Goal: Task Accomplishment & Management: Complete application form

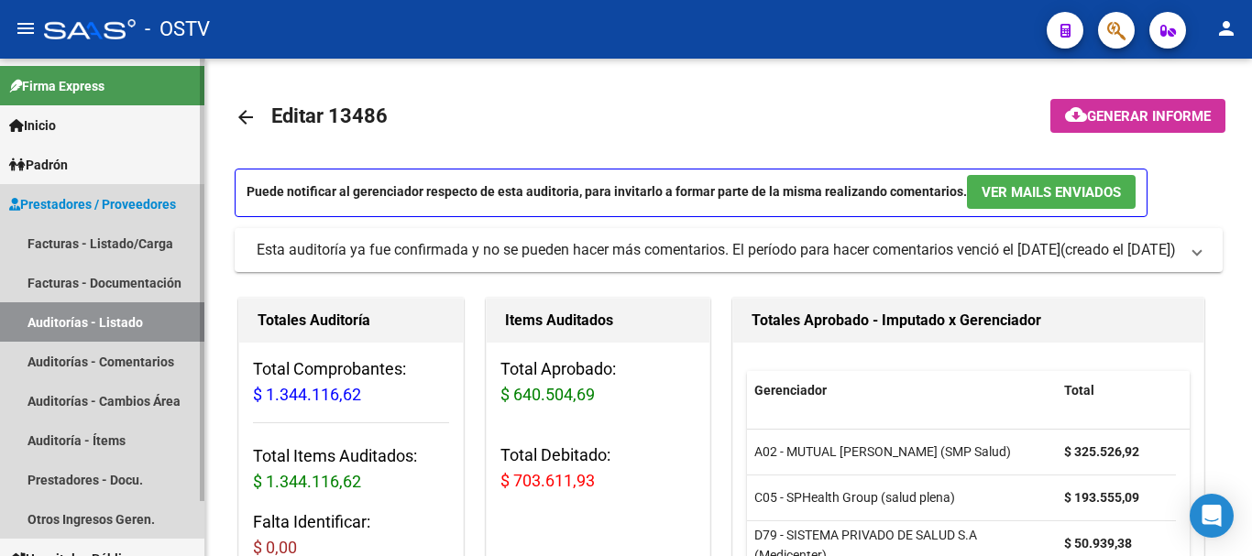
click at [69, 326] on link "Auditorías - Listado" at bounding box center [102, 322] width 204 height 39
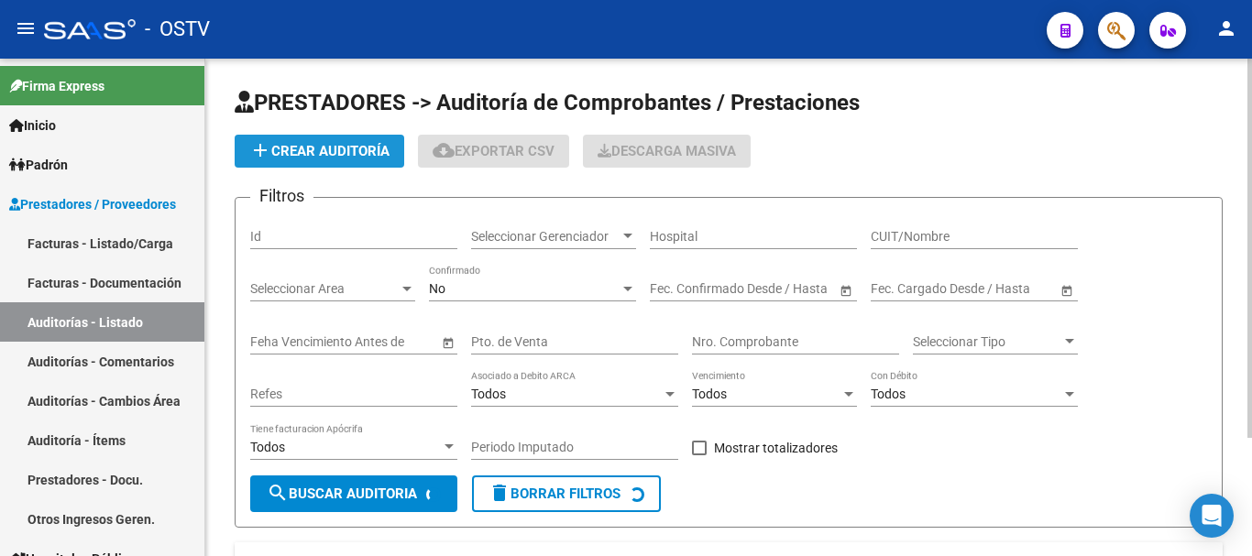
click at [313, 154] on span "add Crear Auditoría" at bounding box center [319, 151] width 140 height 17
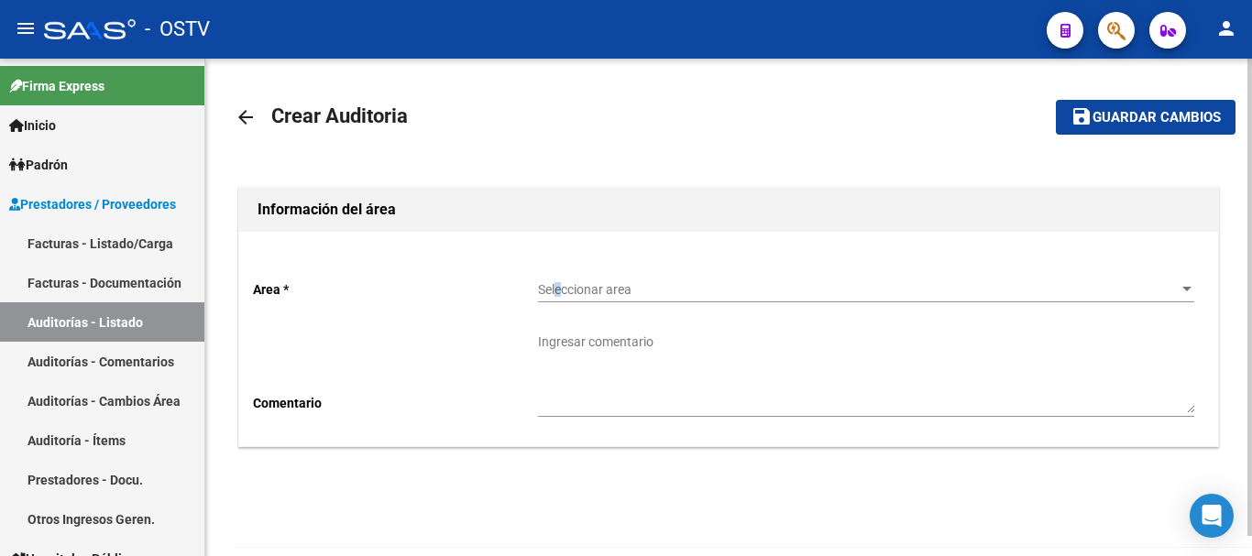
click at [560, 294] on span "Seleccionar area" at bounding box center [858, 290] width 640 height 16
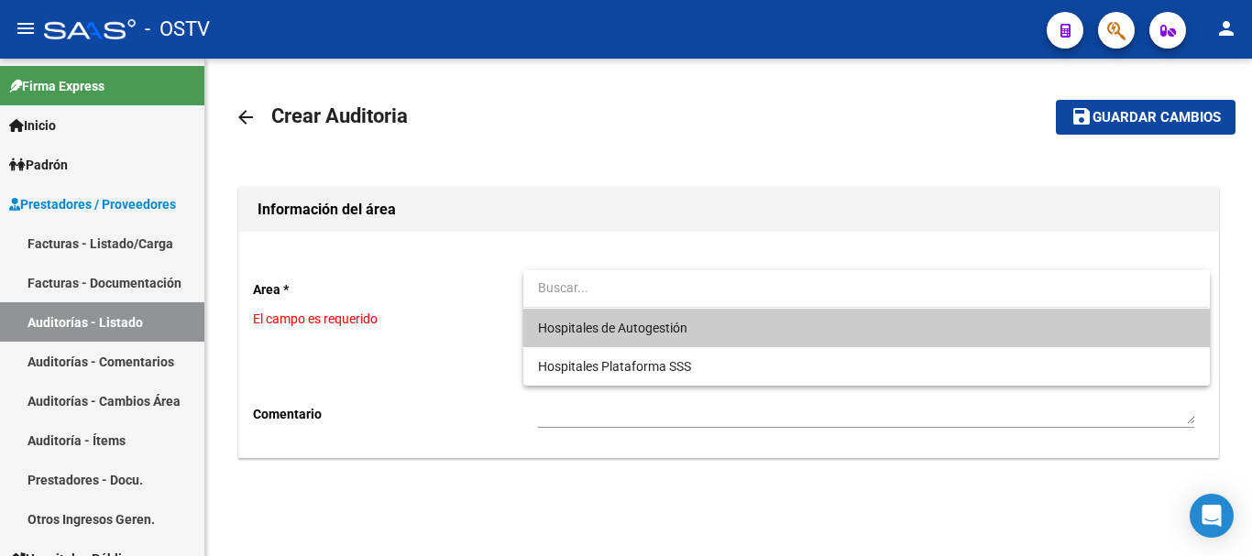
click at [160, 324] on div at bounding box center [626, 278] width 1252 height 556
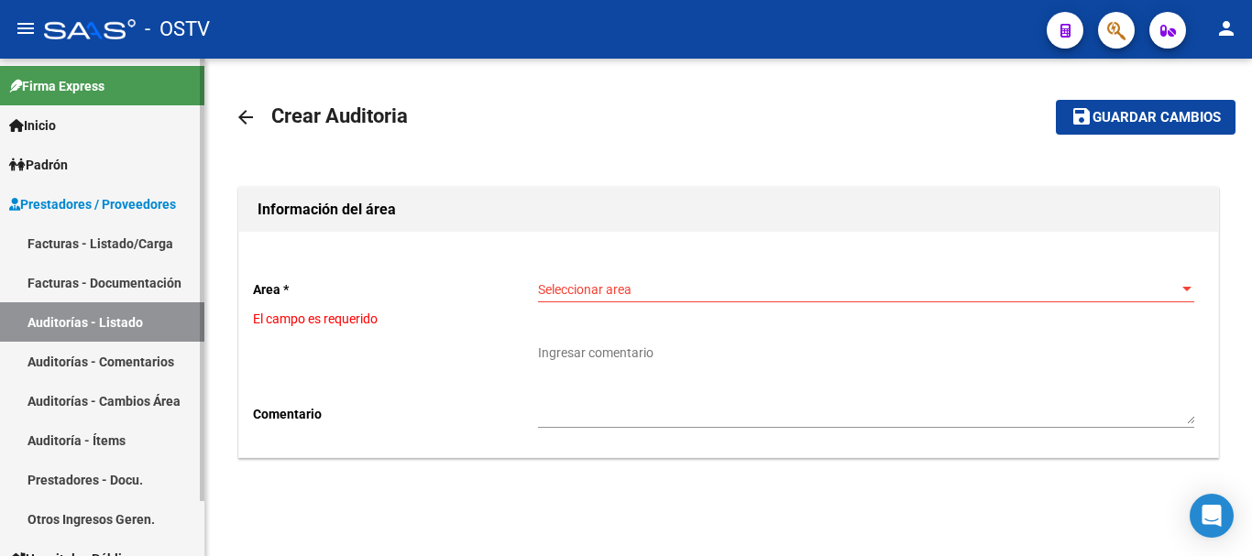
click at [98, 204] on span "Prestadores / Proveedores" at bounding box center [92, 204] width 167 height 20
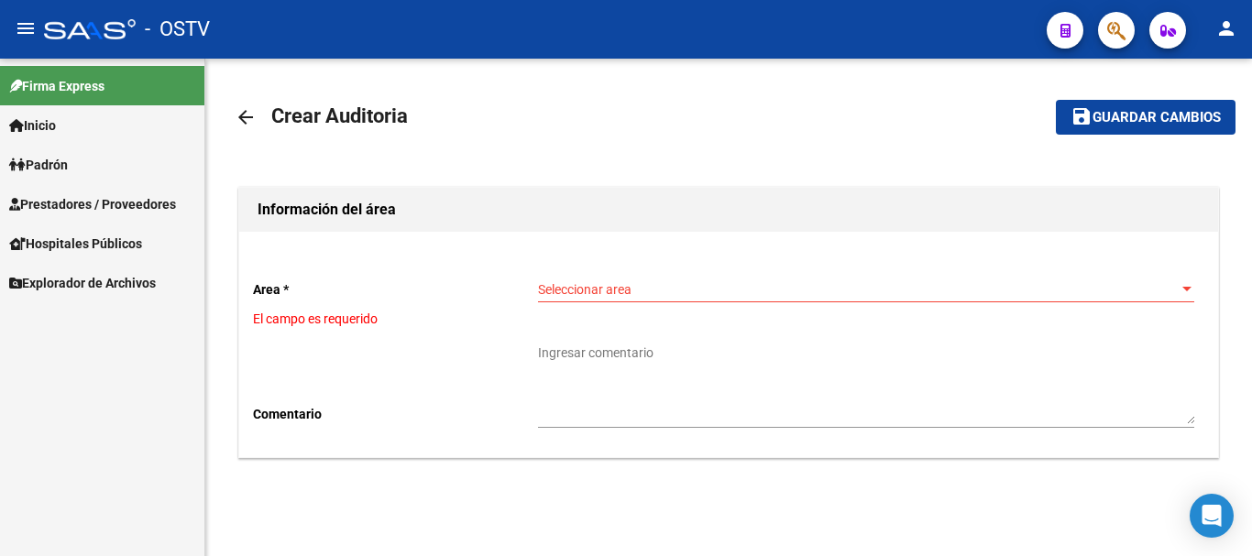
click at [105, 213] on span "Prestadores / Proveedores" at bounding box center [92, 204] width 167 height 20
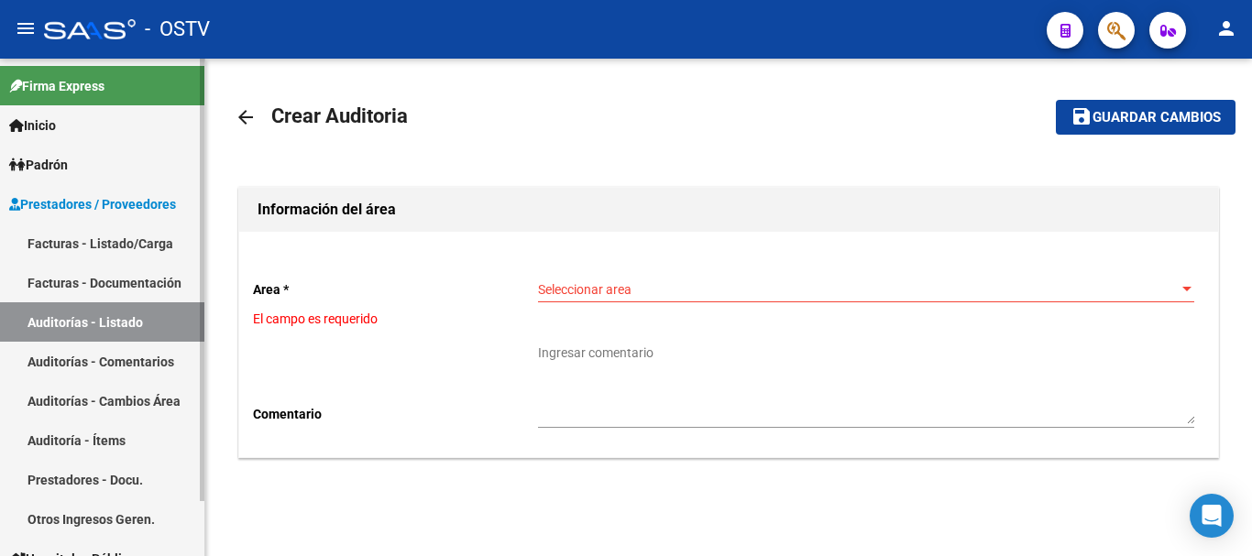
click at [96, 318] on link "Auditorías - Listado" at bounding box center [102, 322] width 204 height 39
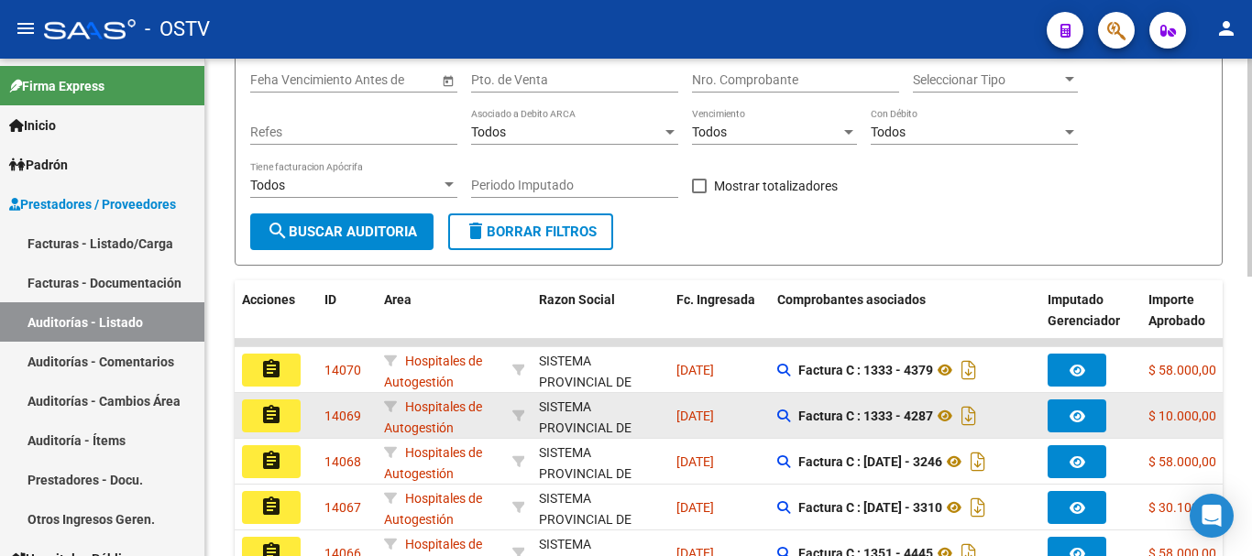
scroll to position [275, 0]
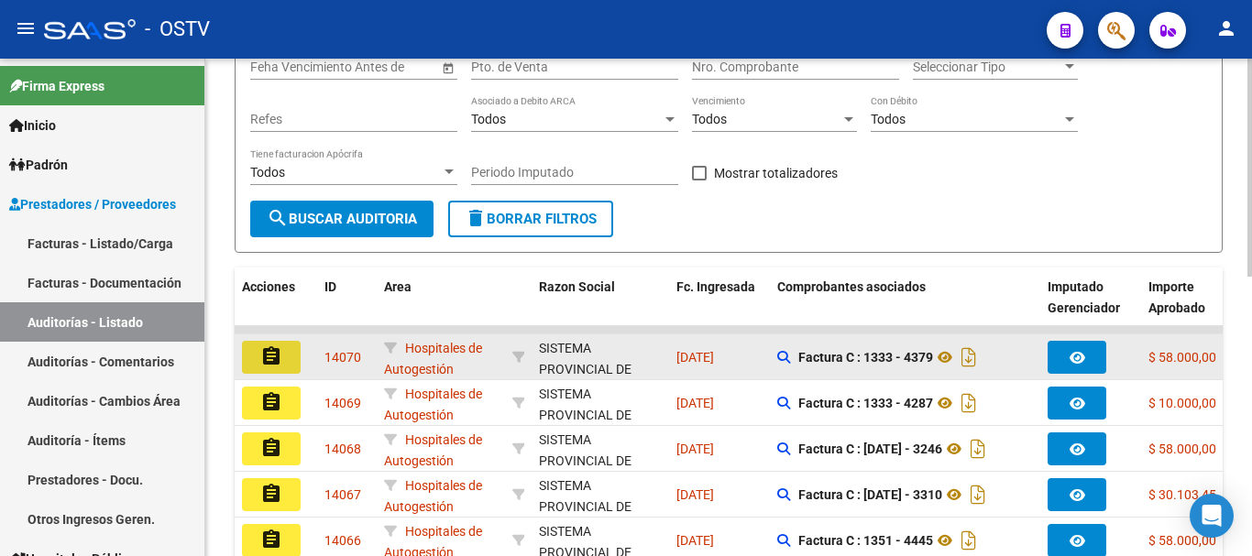
click at [256, 349] on button "assignment" at bounding box center [271, 357] width 59 height 33
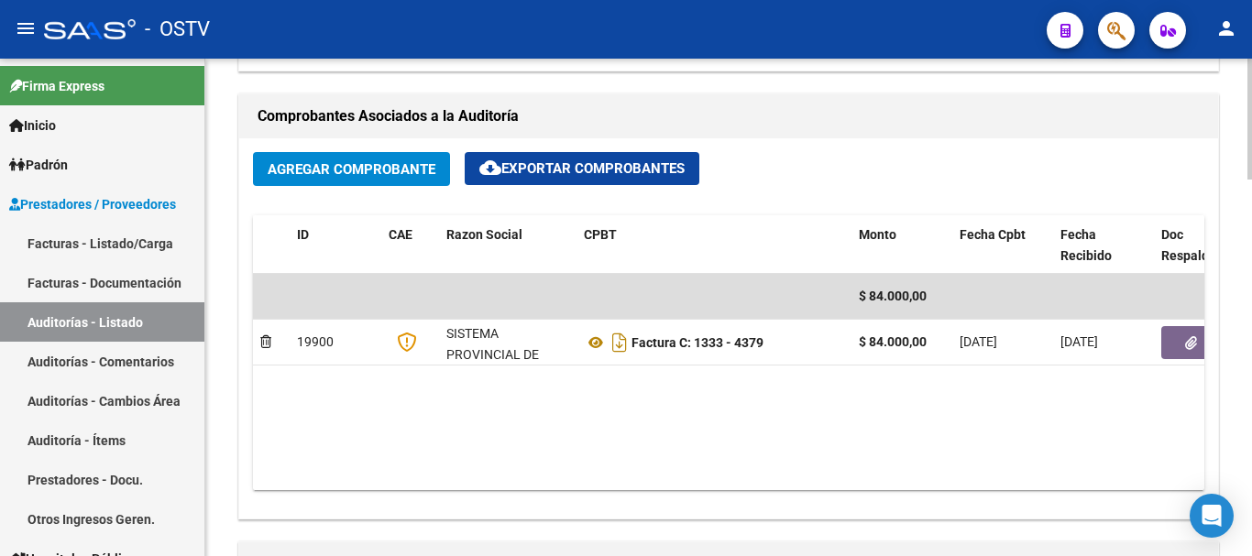
scroll to position [1192, 0]
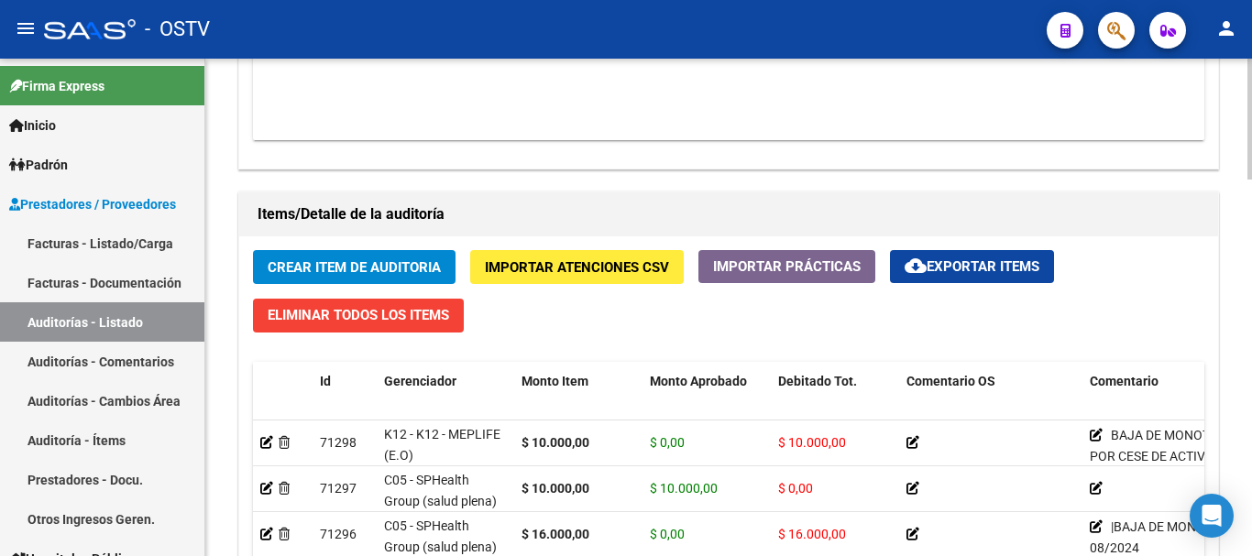
click at [386, 267] on span "Crear Item de Auditoria" at bounding box center [354, 267] width 173 height 17
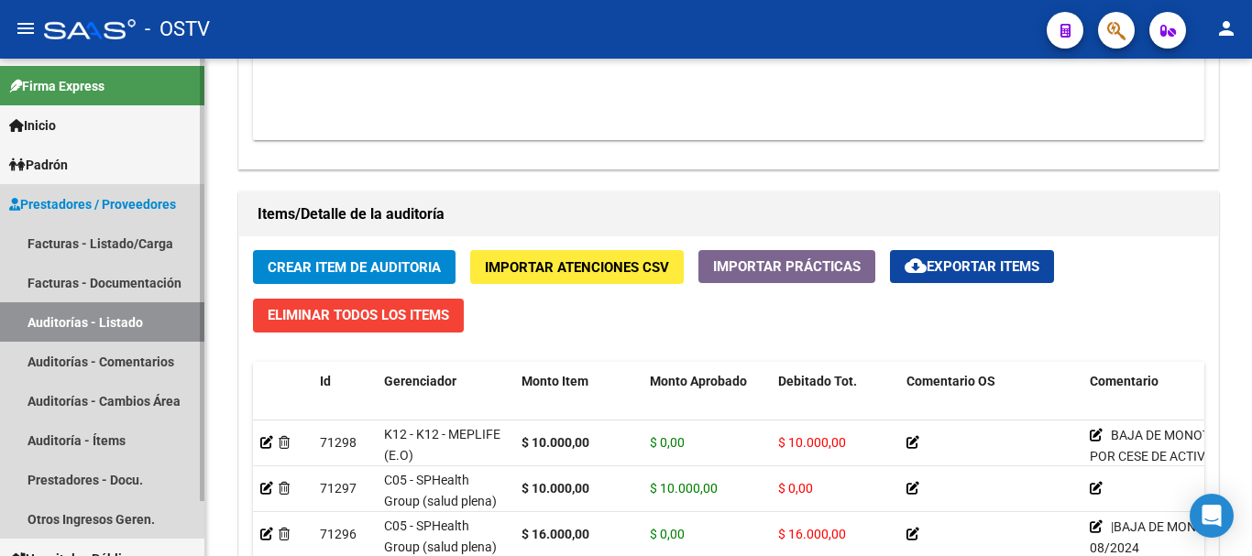
click at [135, 322] on link "Auditorías - Listado" at bounding box center [102, 322] width 204 height 39
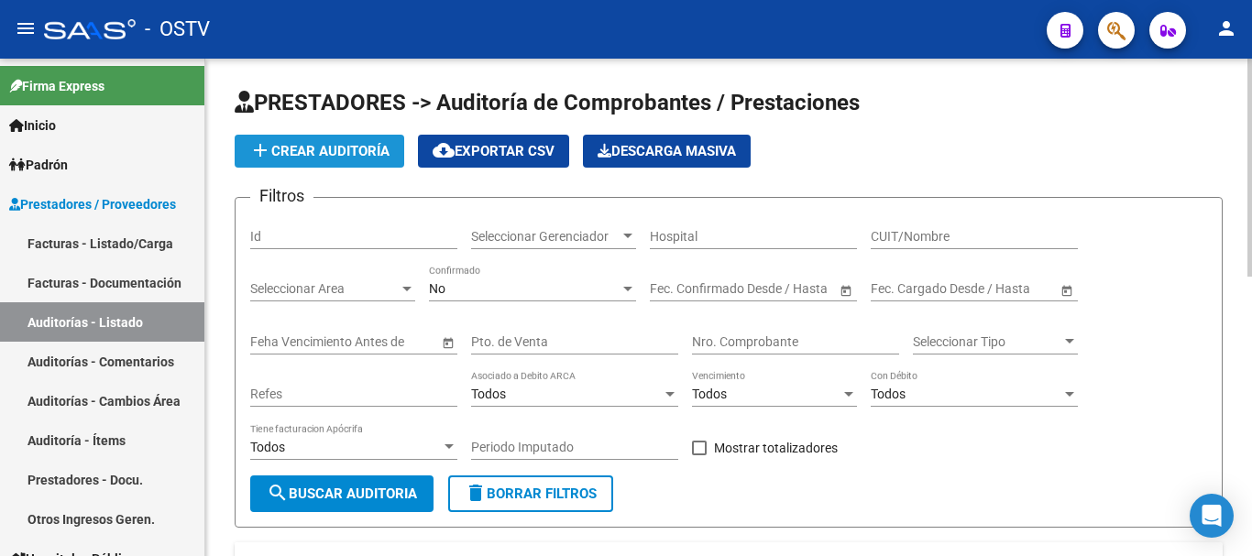
click at [333, 139] on button "add Crear Auditoría" at bounding box center [320, 151] width 170 height 33
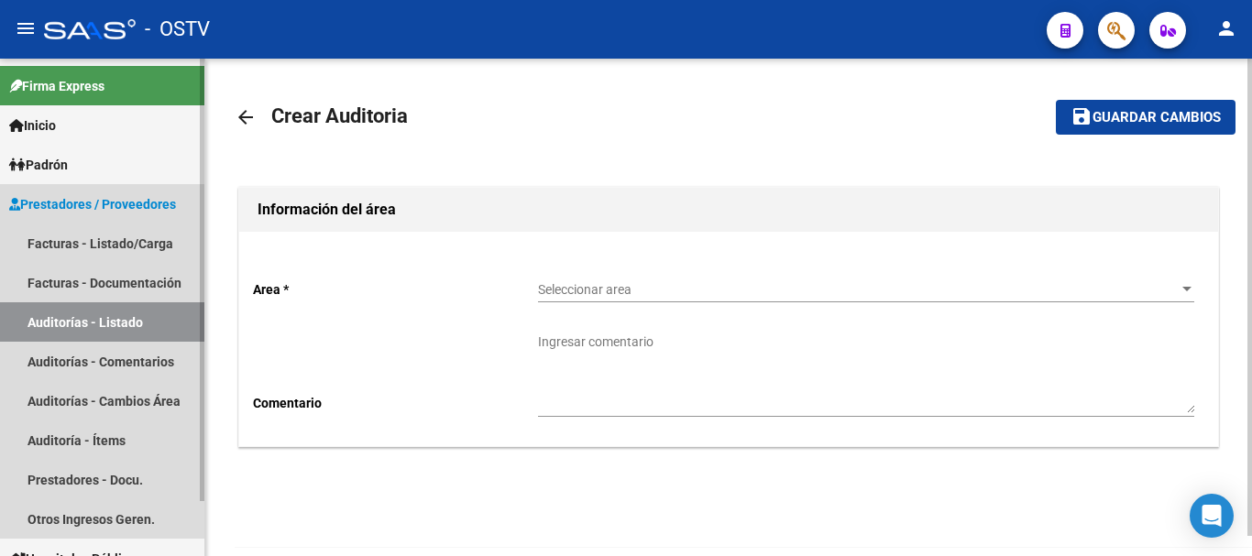
click at [101, 324] on link "Auditorías - Listado" at bounding box center [102, 322] width 204 height 39
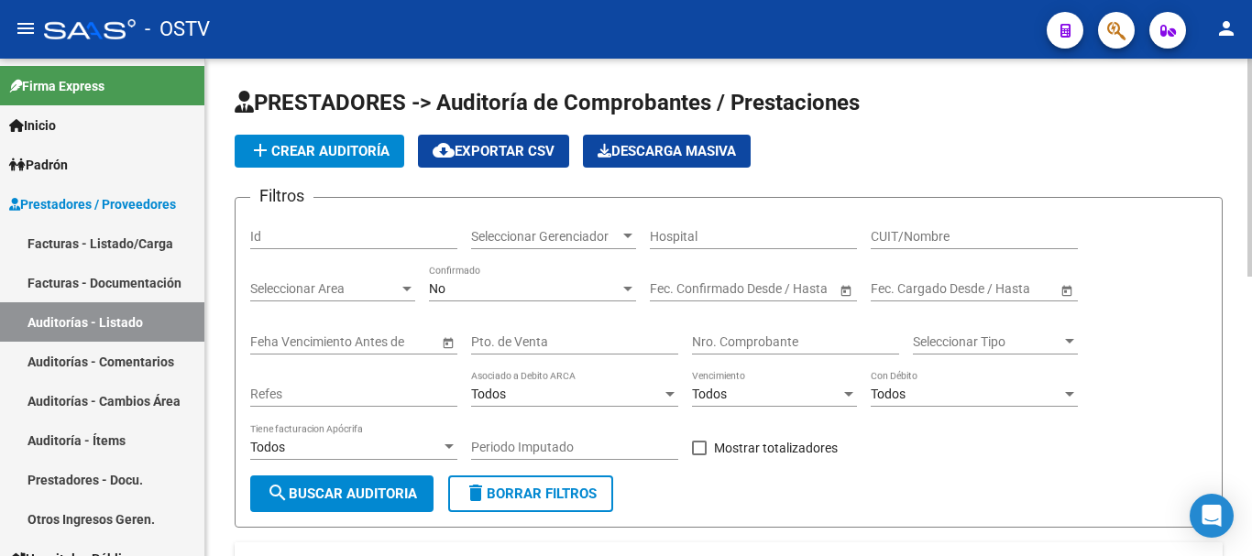
click at [330, 159] on button "add Crear Auditoría" at bounding box center [320, 151] width 170 height 33
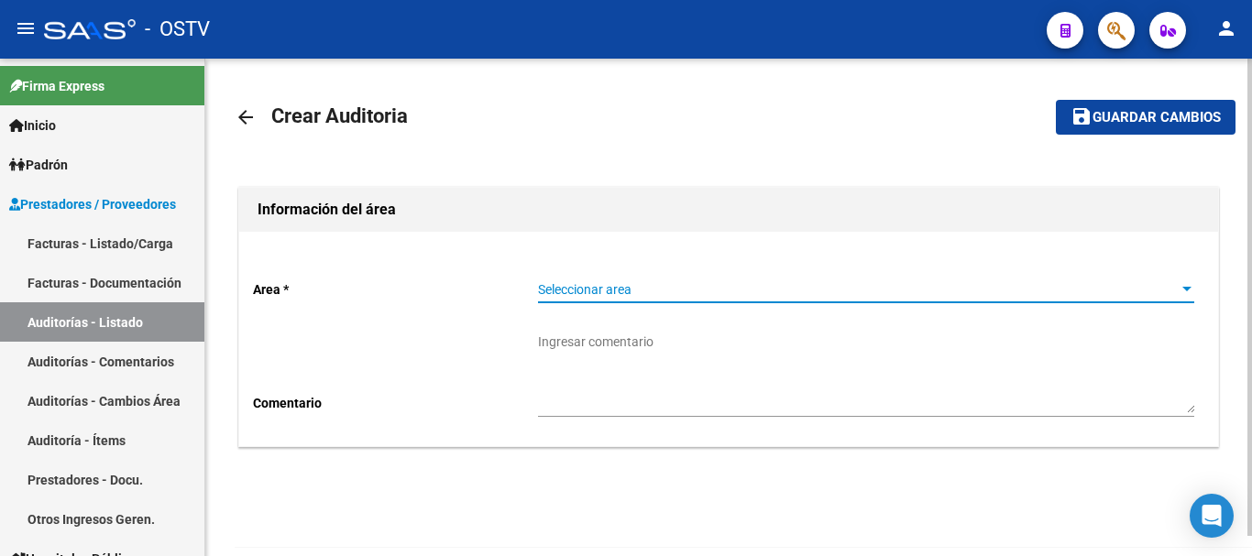
click at [541, 285] on span "Seleccionar area" at bounding box center [858, 290] width 640 height 16
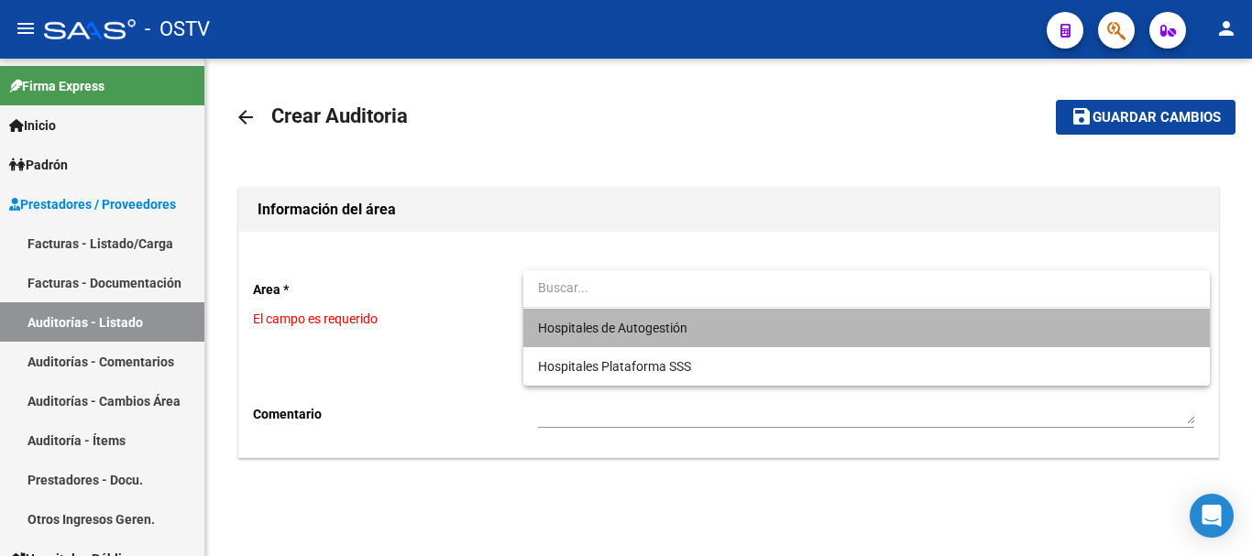
click at [609, 314] on span "Hospitales de Autogestión" at bounding box center [866, 328] width 656 height 39
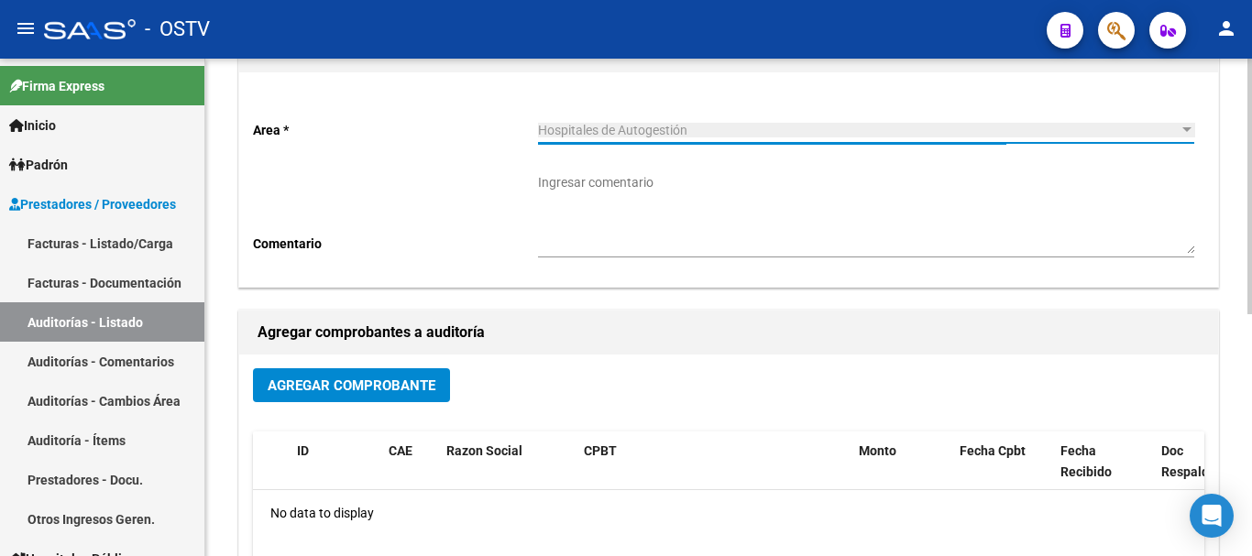
scroll to position [183, 0]
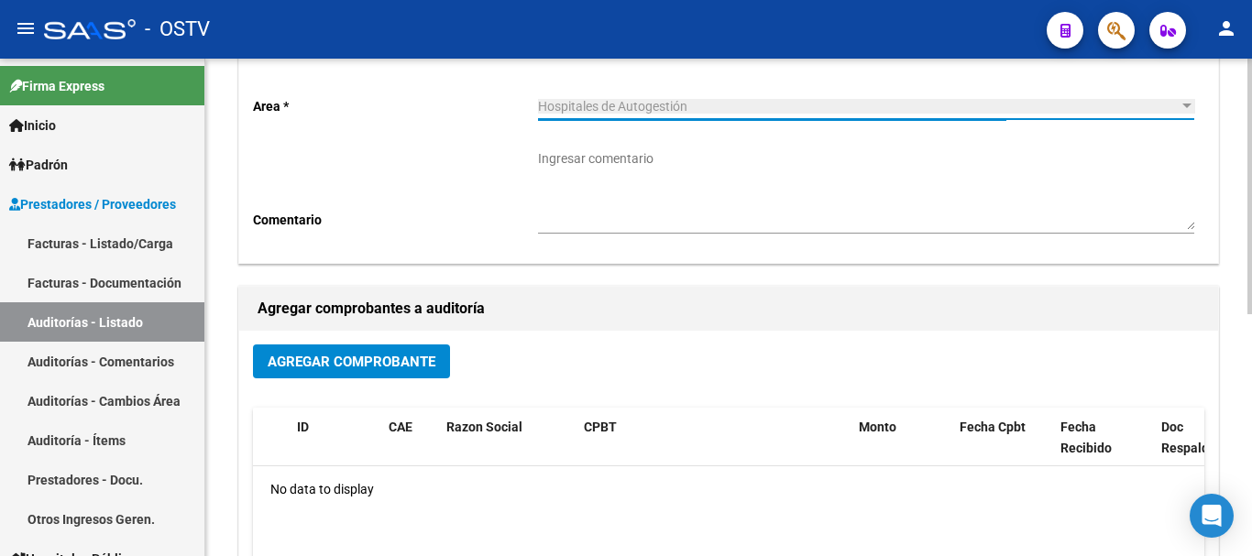
click at [405, 366] on span "Agregar Comprobante" at bounding box center [352, 362] width 168 height 17
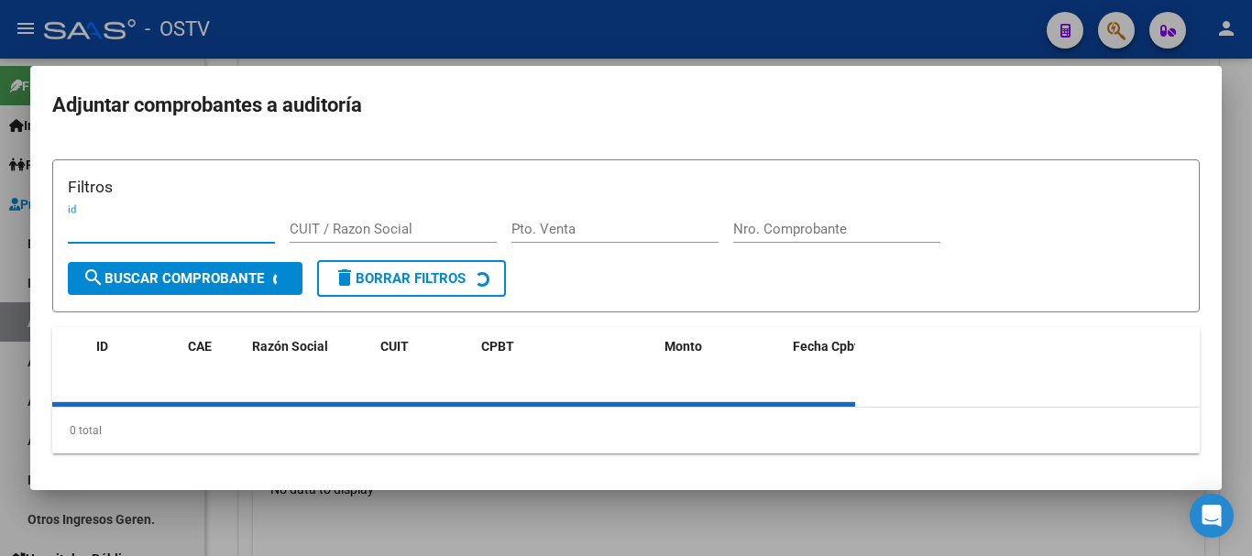
click at [776, 230] on div "Nro. Comprobante" at bounding box center [836, 237] width 207 height 45
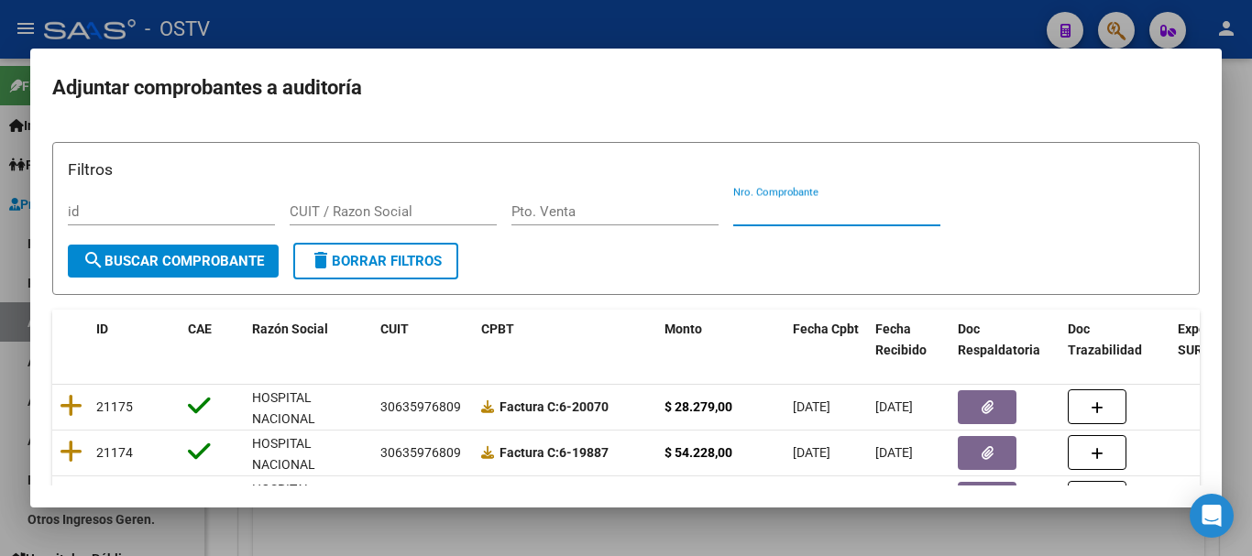
click at [797, 216] on input "Nro. Comprobante" at bounding box center [836, 212] width 207 height 17
paste input "3250"
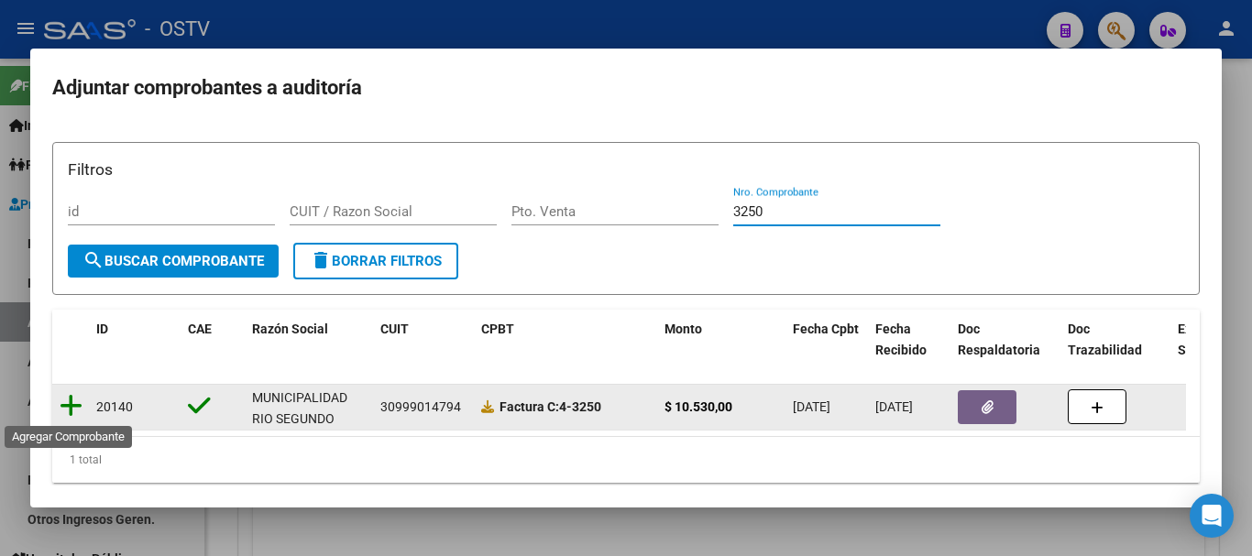
type input "3250"
click at [71, 408] on icon at bounding box center [71, 406] width 23 height 26
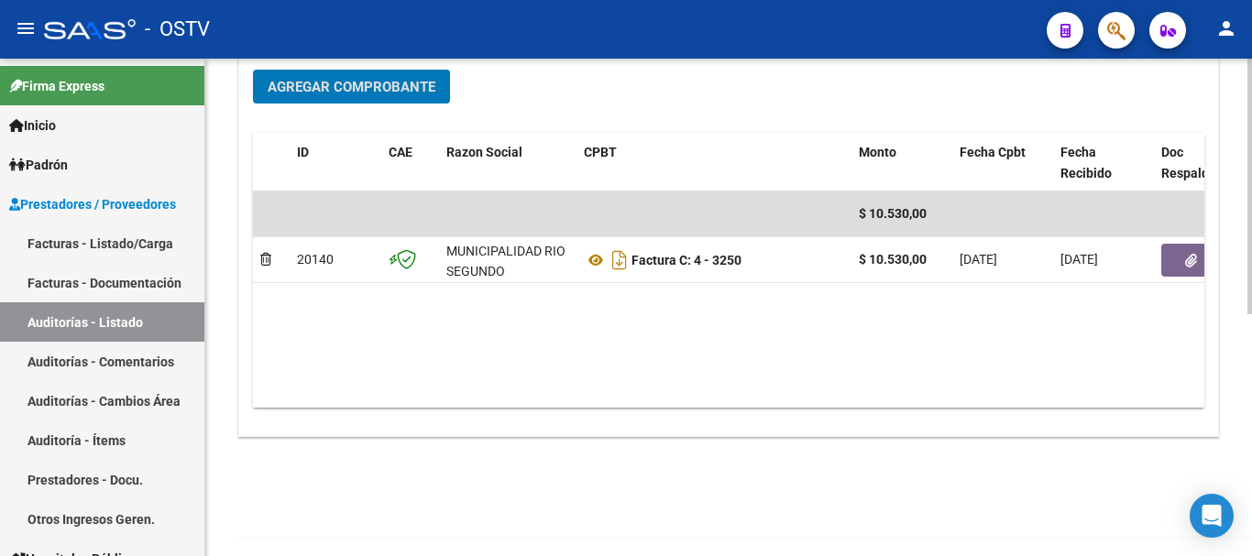
scroll to position [469, 0]
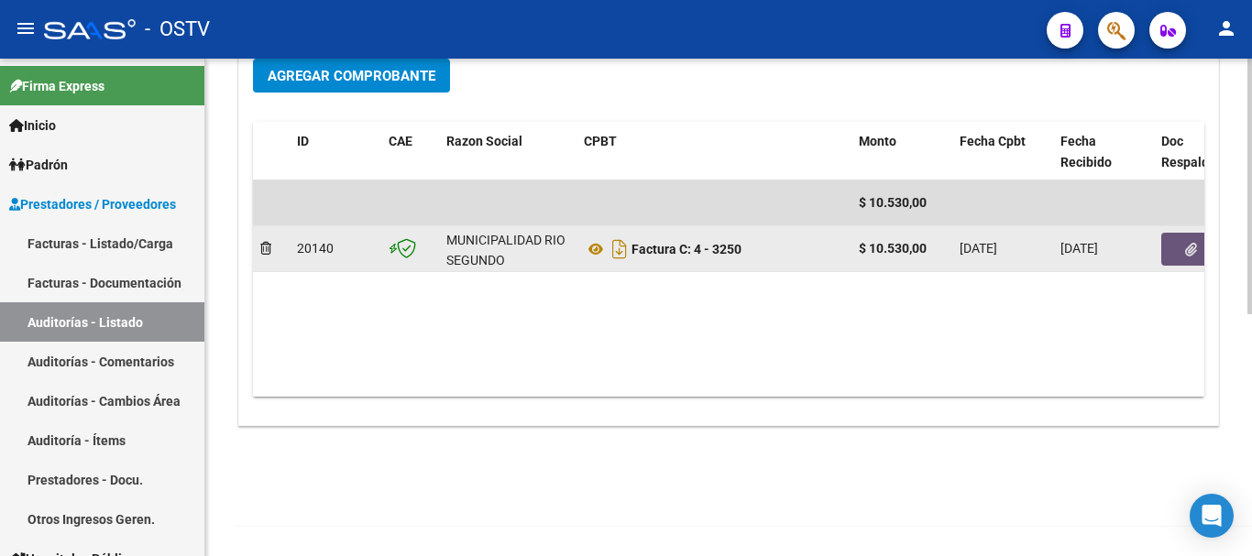
click at [1185, 244] on icon "button" at bounding box center [1191, 250] width 12 height 14
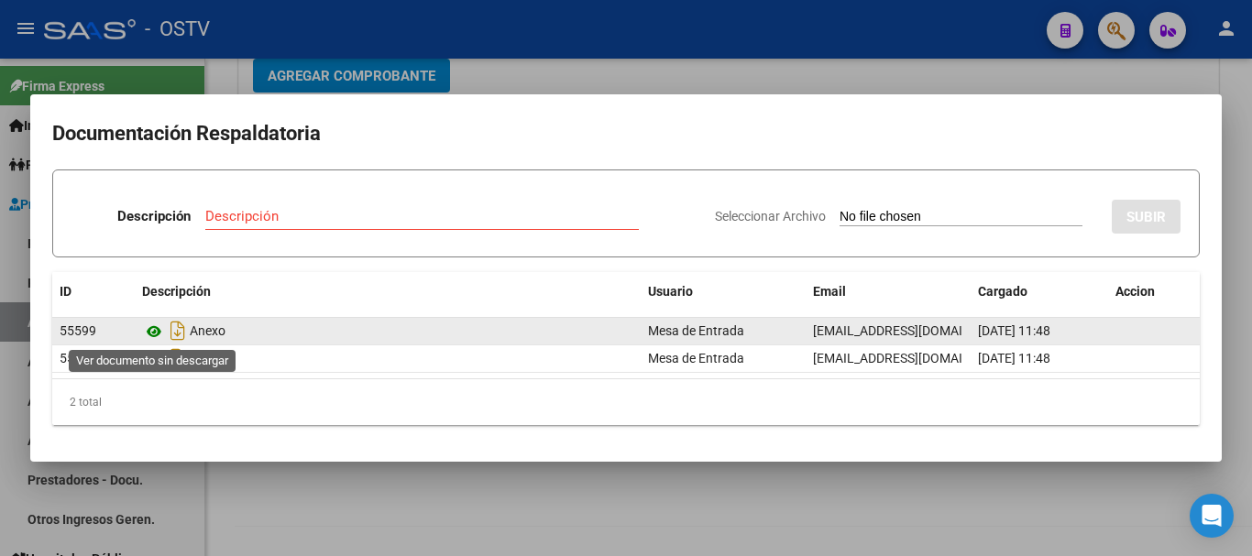
click at [157, 329] on icon at bounding box center [154, 332] width 24 height 22
click at [160, 334] on icon at bounding box center [154, 332] width 24 height 22
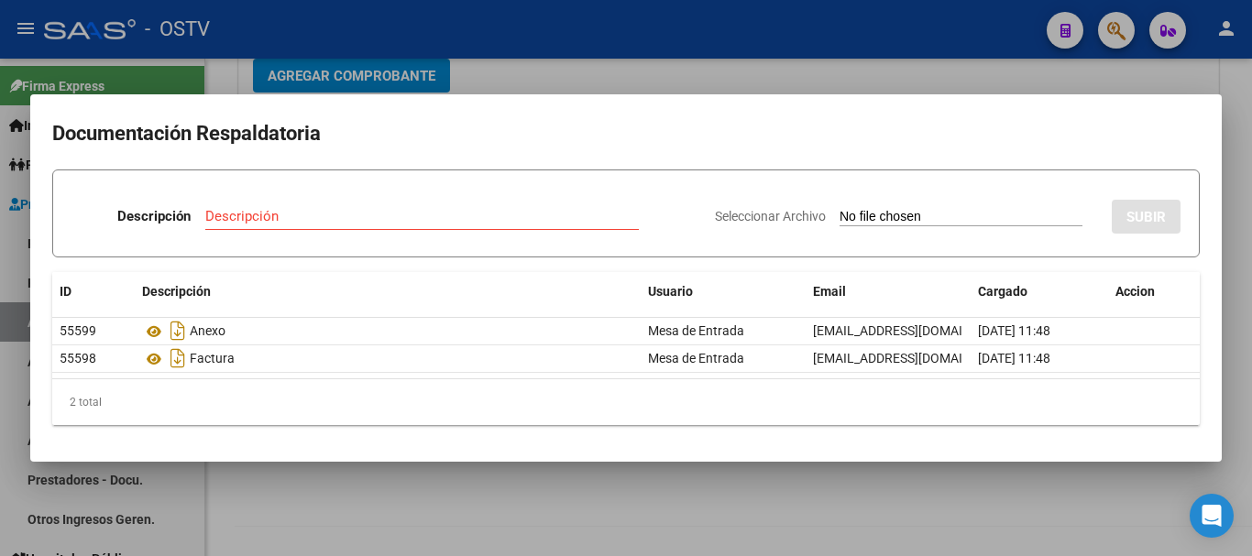
click at [675, 54] on div at bounding box center [626, 278] width 1252 height 556
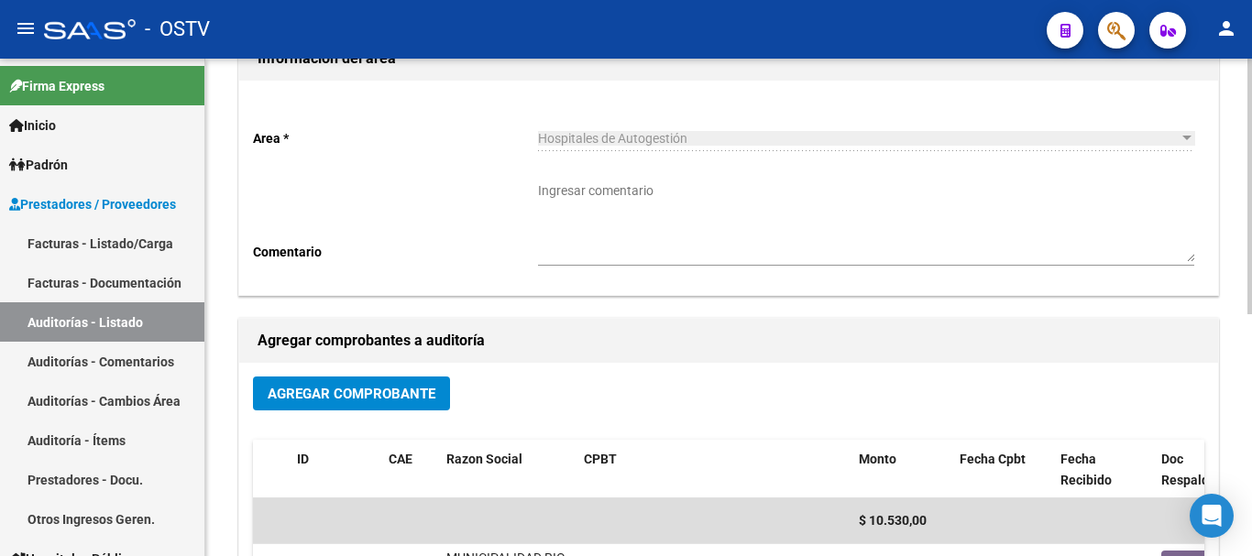
scroll to position [0, 0]
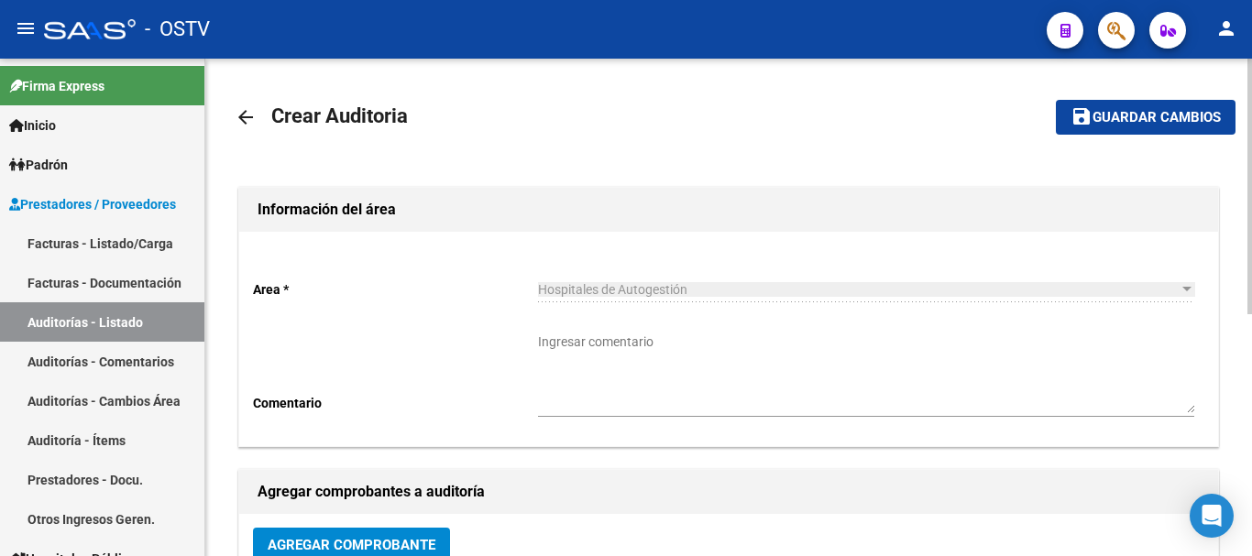
click at [1209, 116] on span "Guardar cambios" at bounding box center [1157, 118] width 128 height 17
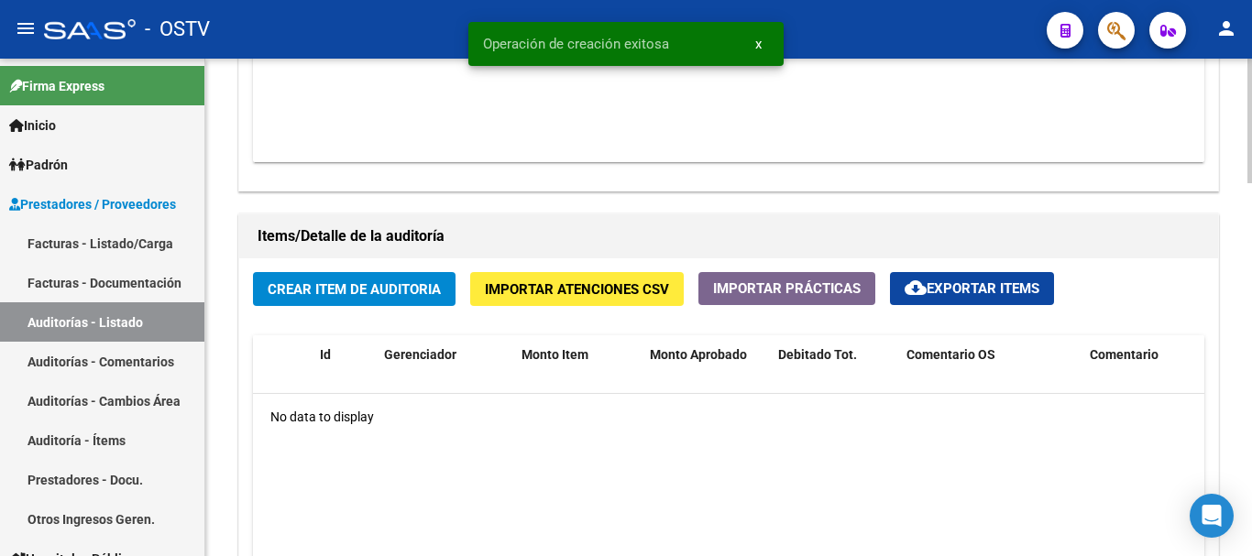
scroll to position [1130, 0]
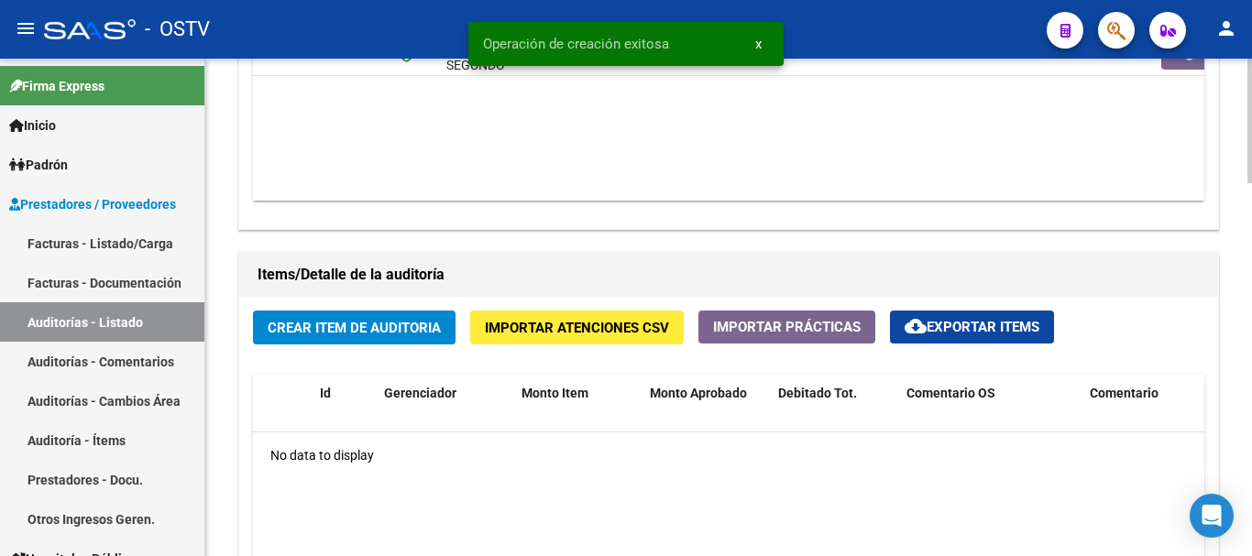
click at [377, 336] on button "Crear Item de Auditoria" at bounding box center [354, 328] width 203 height 34
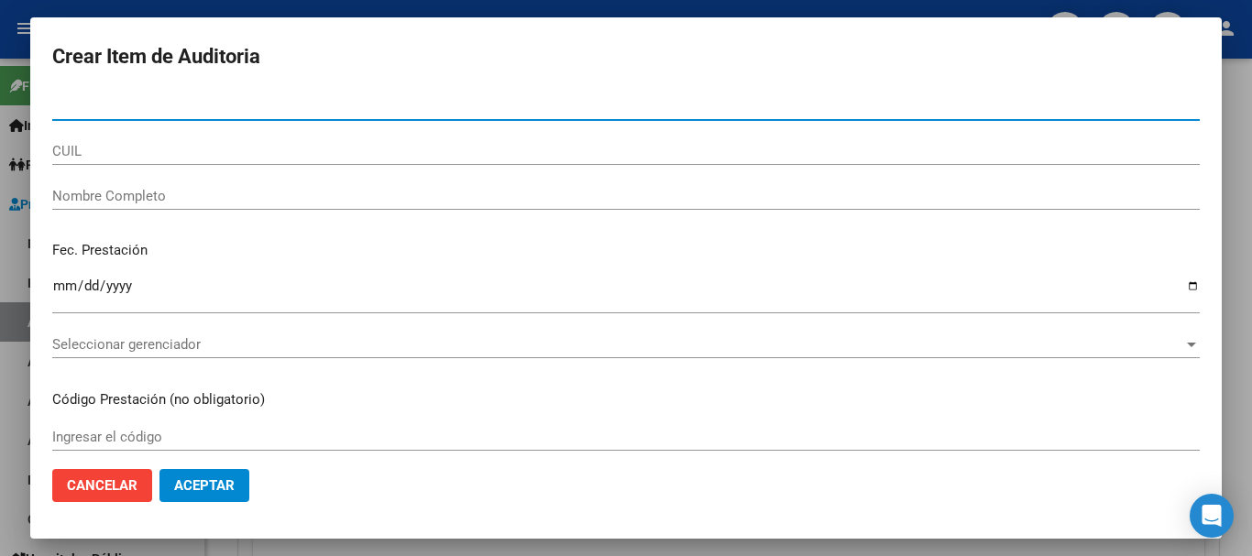
paste input "22161423"
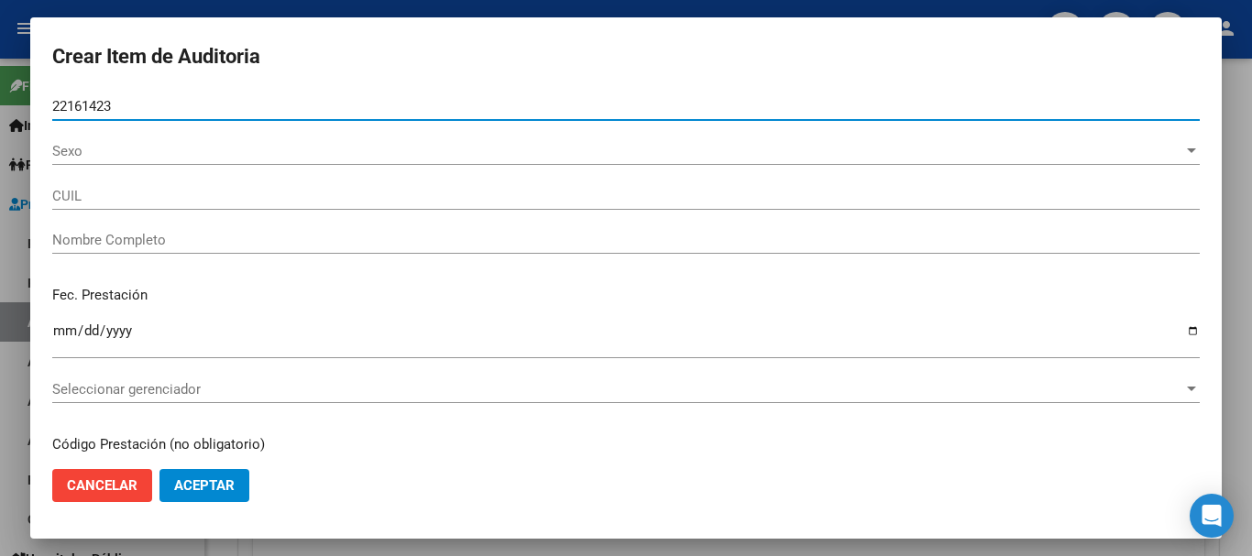
type input "22161423"
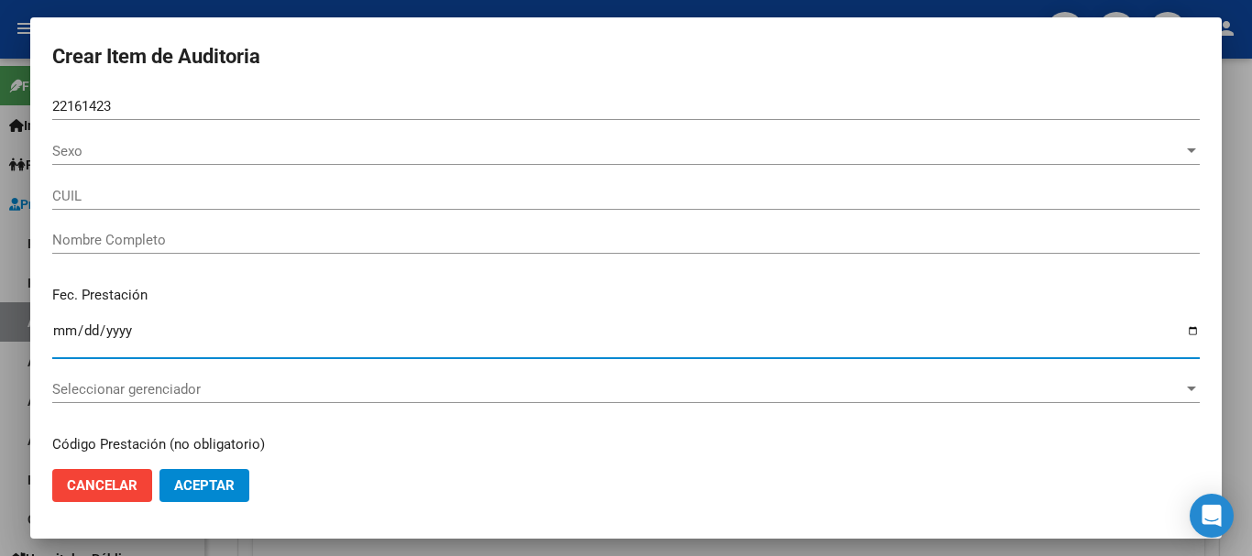
type input "27221614238"
type input "[PERSON_NAME] [PERSON_NAME] -"
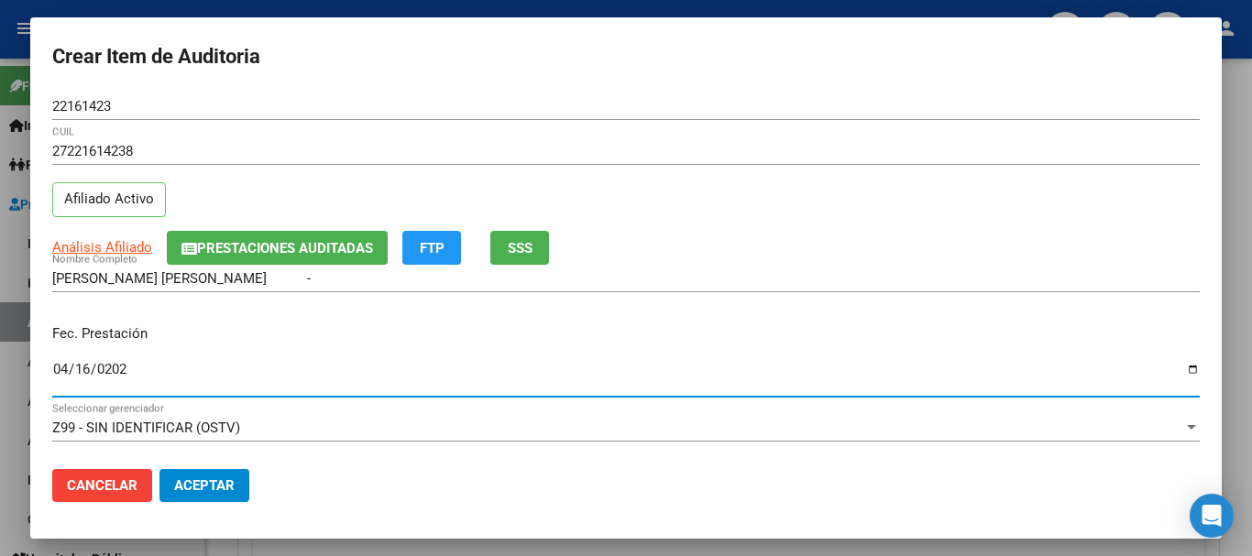
type input "[DATE]"
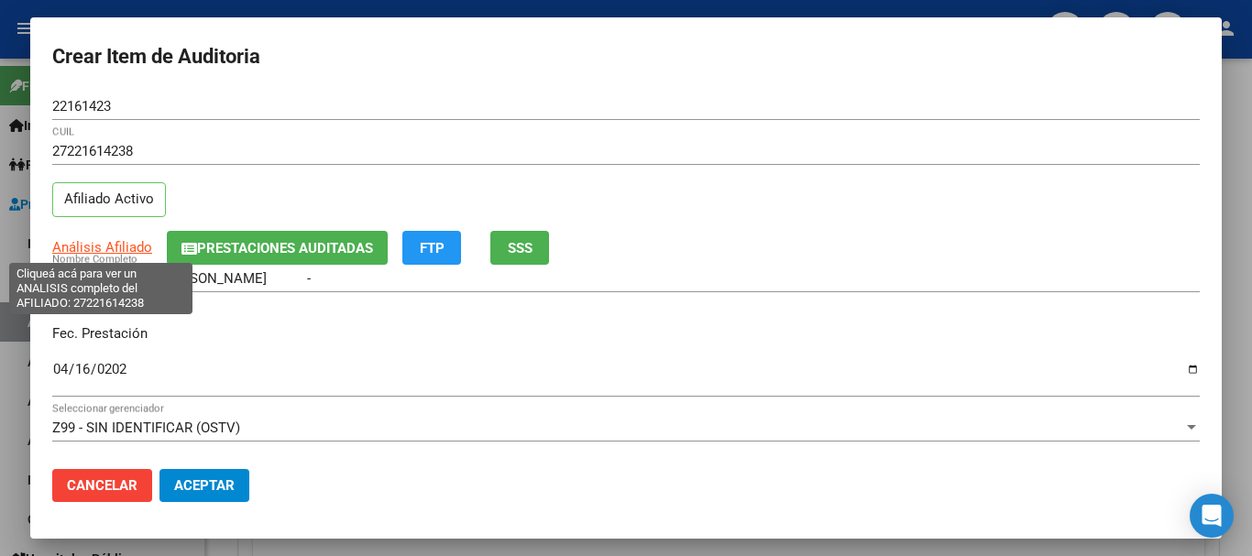
click at [143, 250] on span "Análisis Afiliado" at bounding box center [102, 247] width 100 height 17
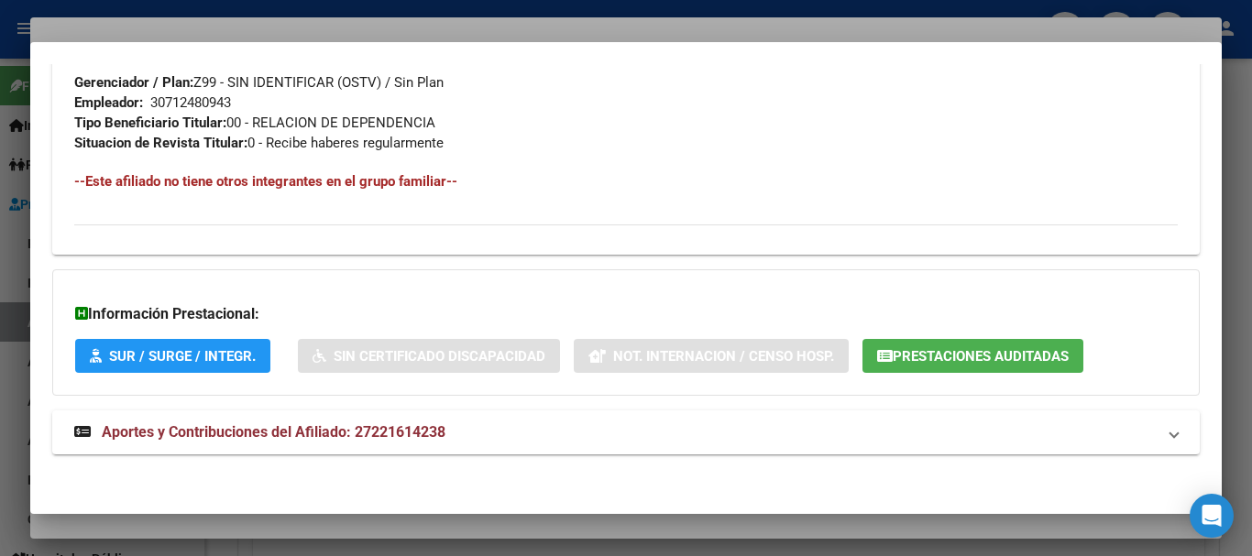
scroll to position [925, 0]
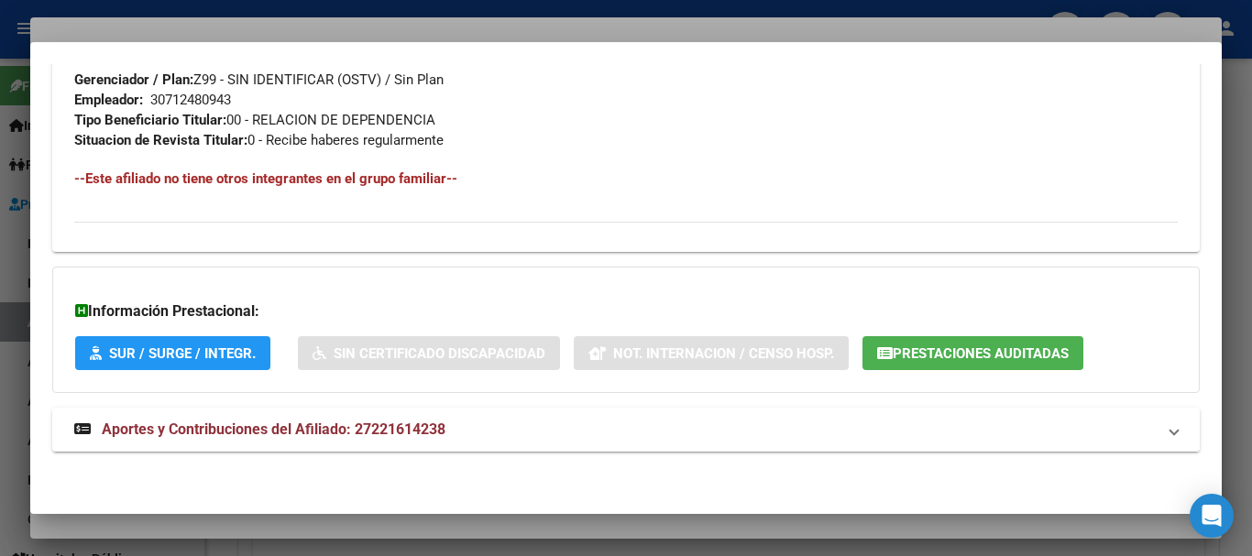
click at [461, 439] on mat-panel-title "Aportes y Contribuciones del Afiliado: 27221614238" at bounding box center [615, 430] width 1082 height 22
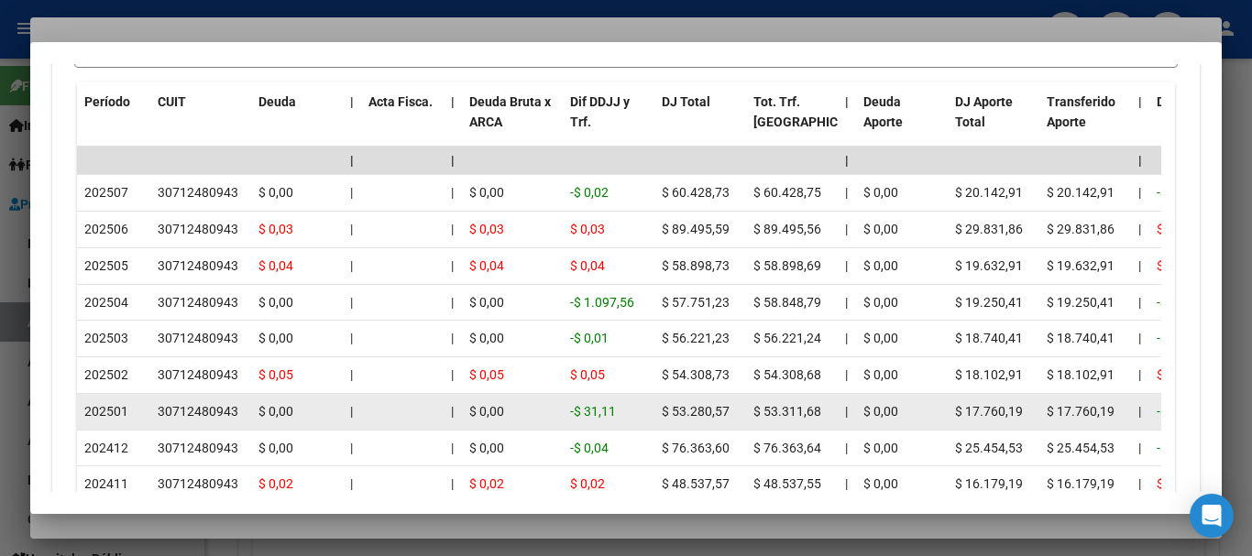
scroll to position [1628, 0]
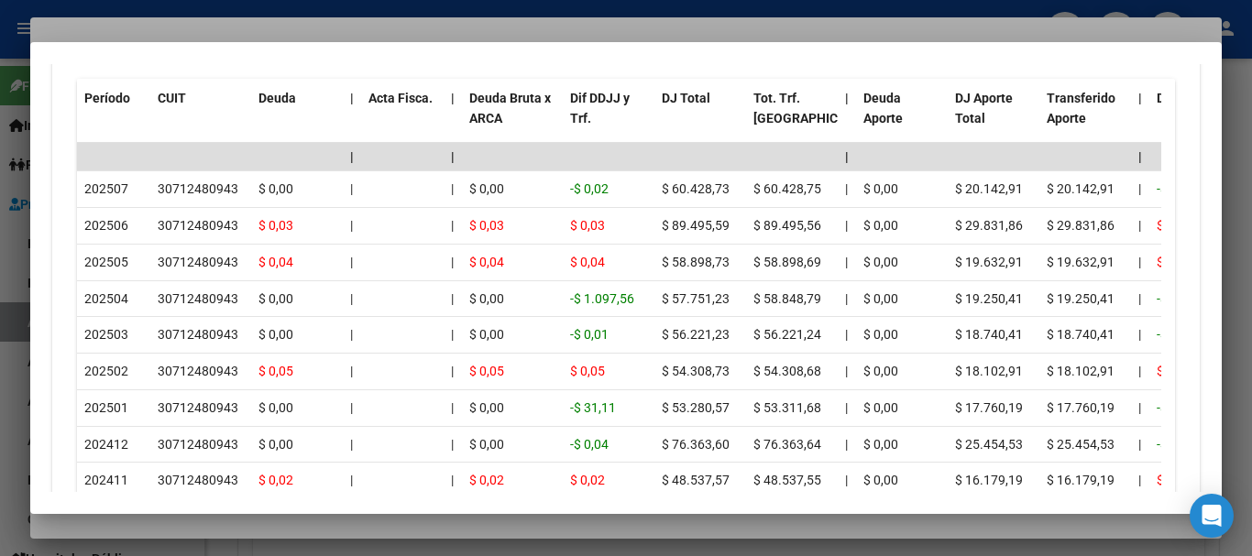
click at [289, 38] on div at bounding box center [626, 278] width 1252 height 556
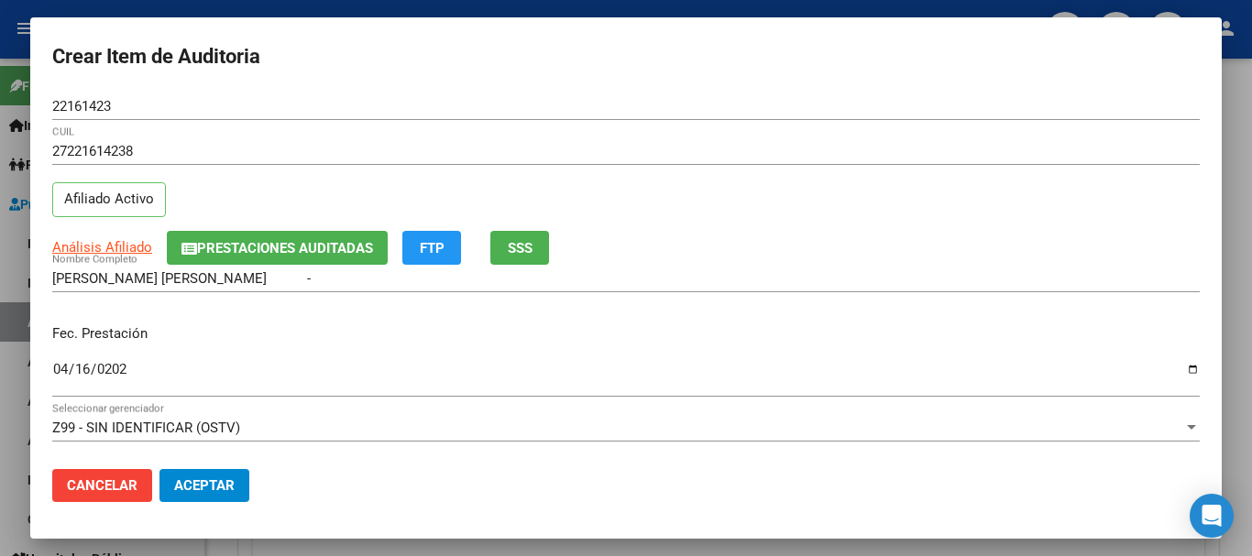
click at [686, 133] on div "22161423 Nro Documento" at bounding box center [626, 115] width 1148 height 45
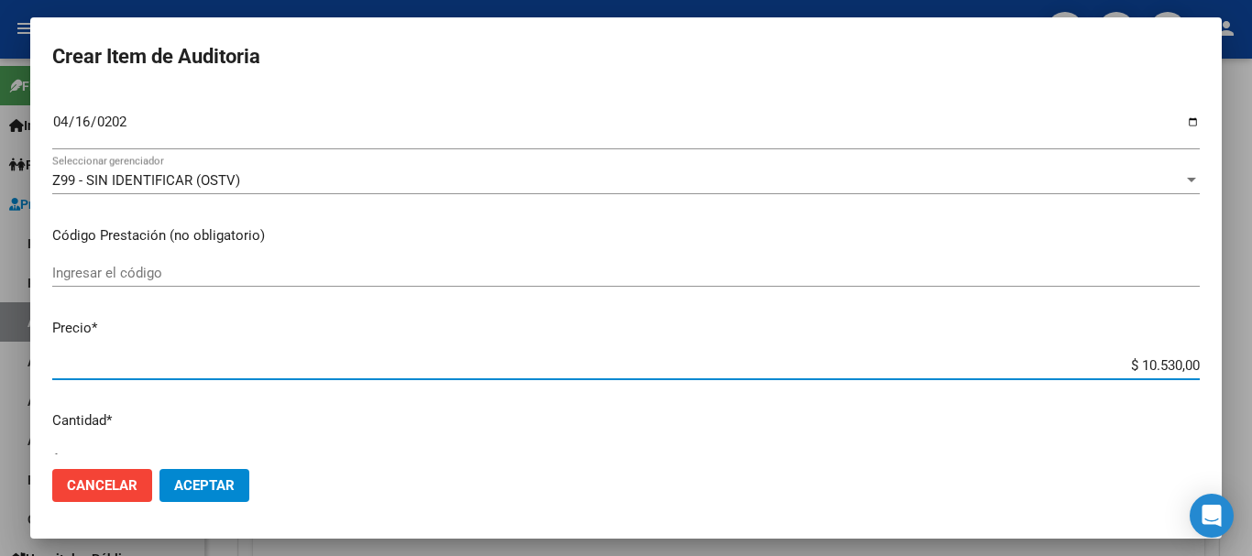
type input "$ 0,03"
type input "$ 0,39"
type input "$ 3,99"
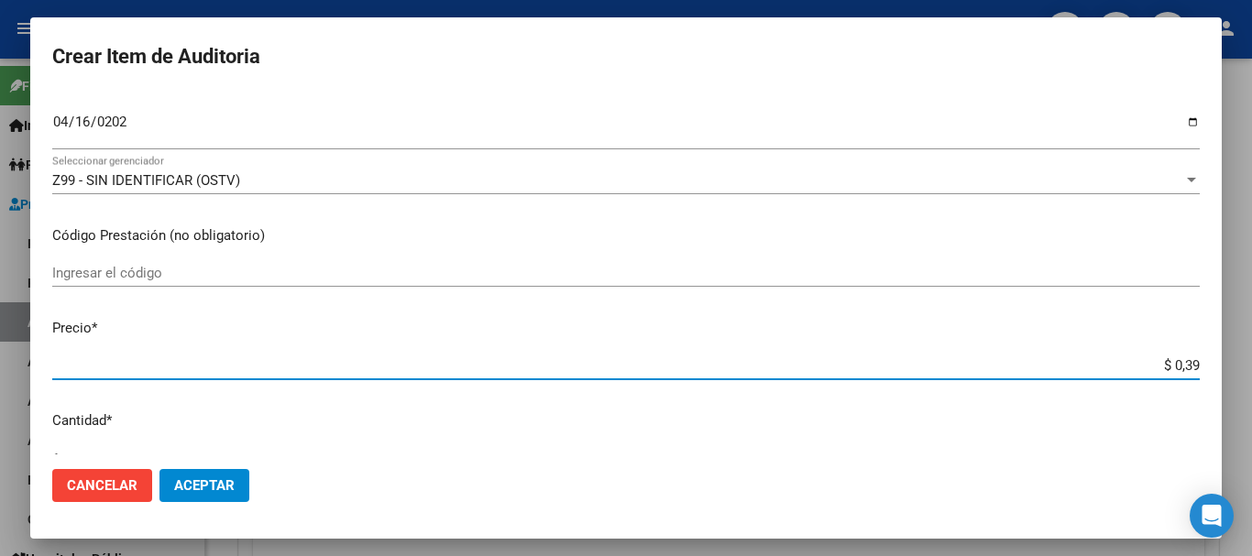
type input "$ 3,99"
type input "$ 39,98"
type input "$ 399,80"
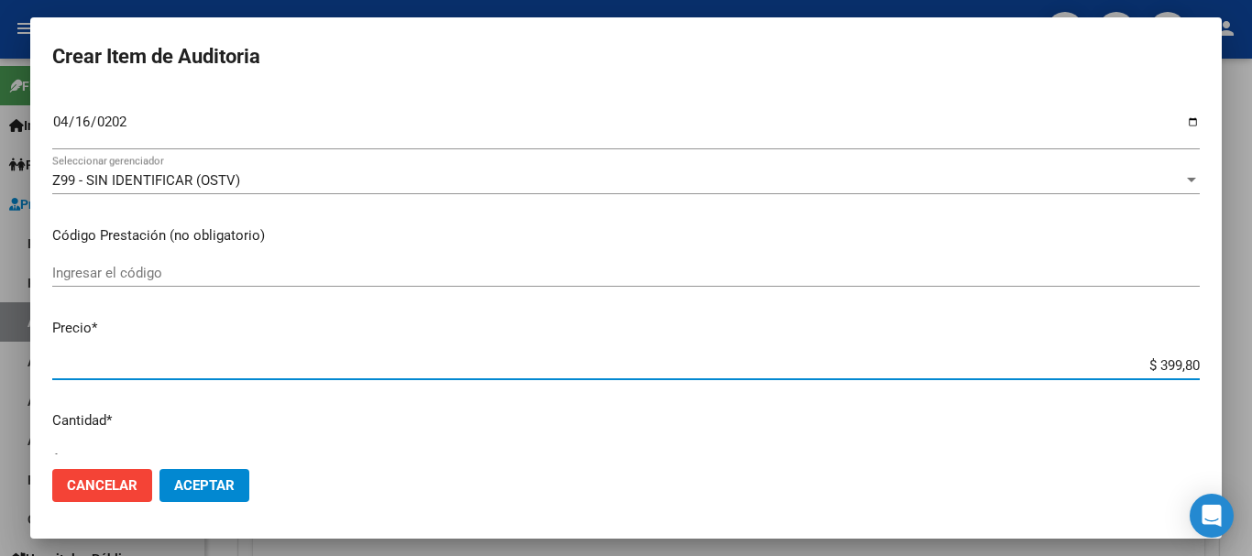
type input "$ 3.998,00"
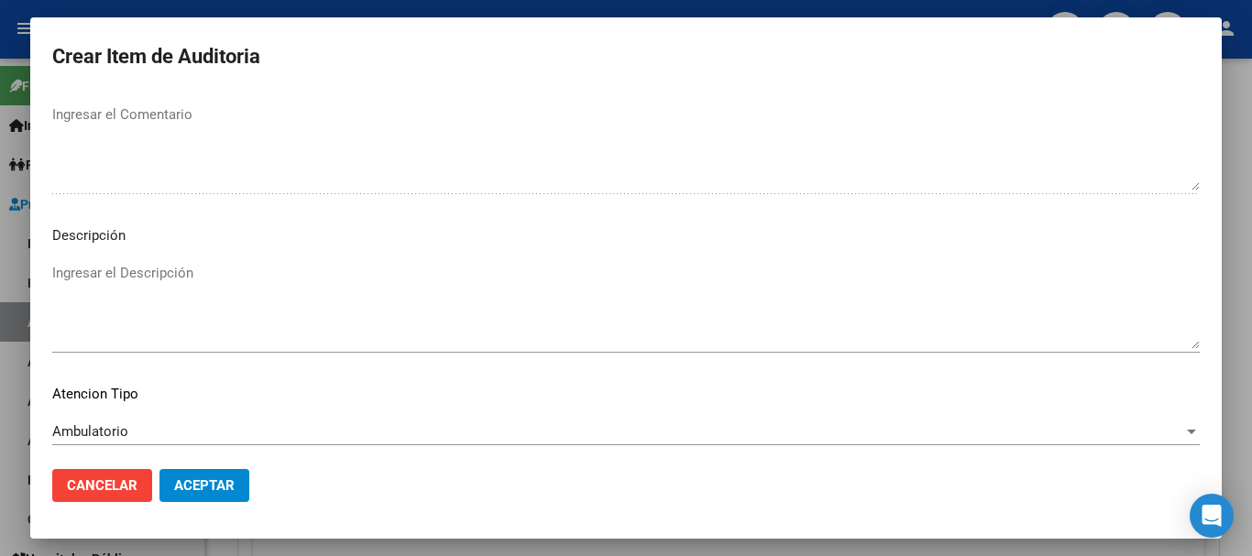
scroll to position [1289, 0]
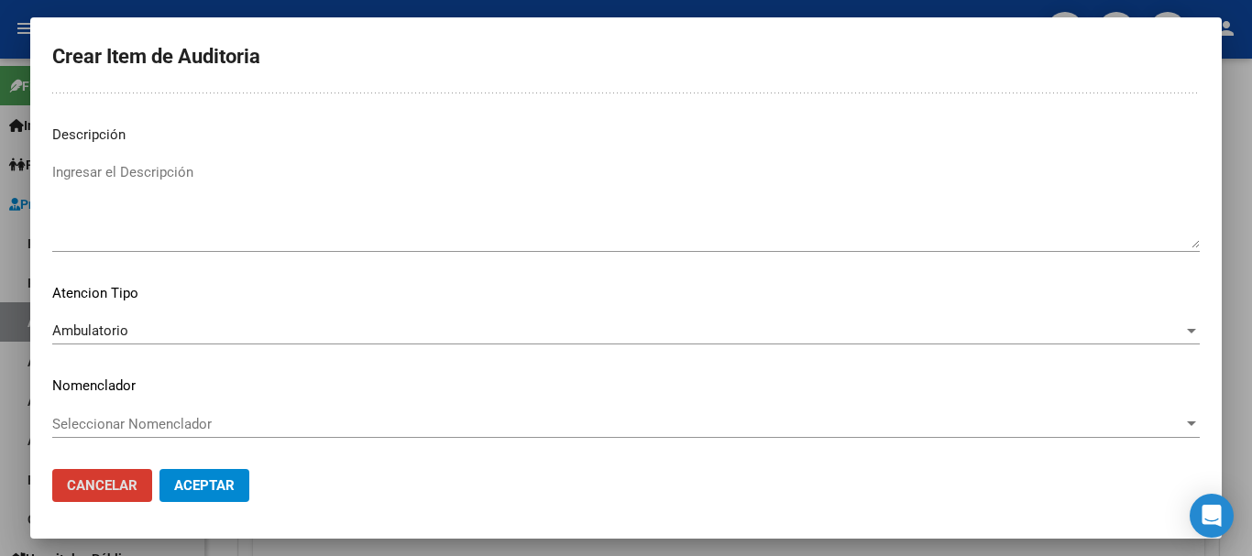
click at [160, 469] on button "Aceptar" at bounding box center [205, 485] width 90 height 33
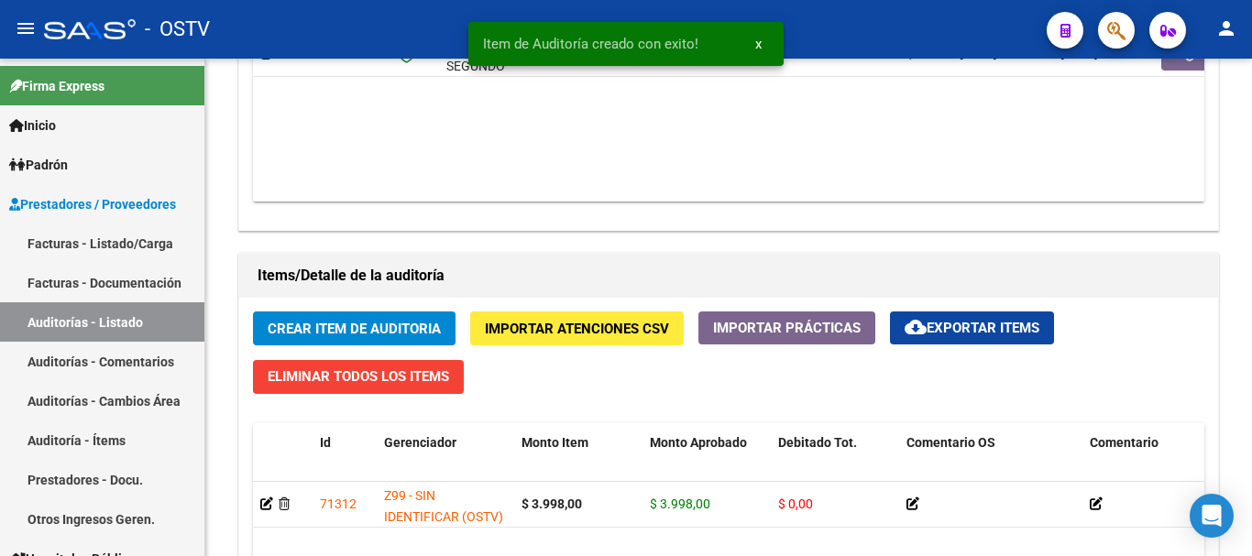
scroll to position [1131, 0]
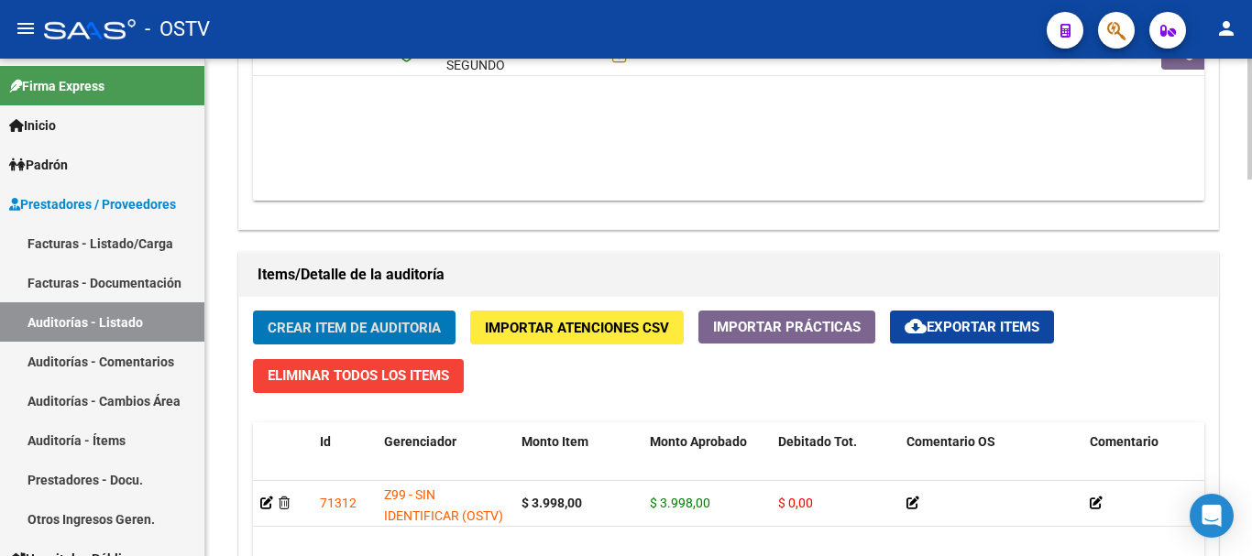
click at [253, 311] on button "Crear Item de Auditoria" at bounding box center [354, 328] width 203 height 34
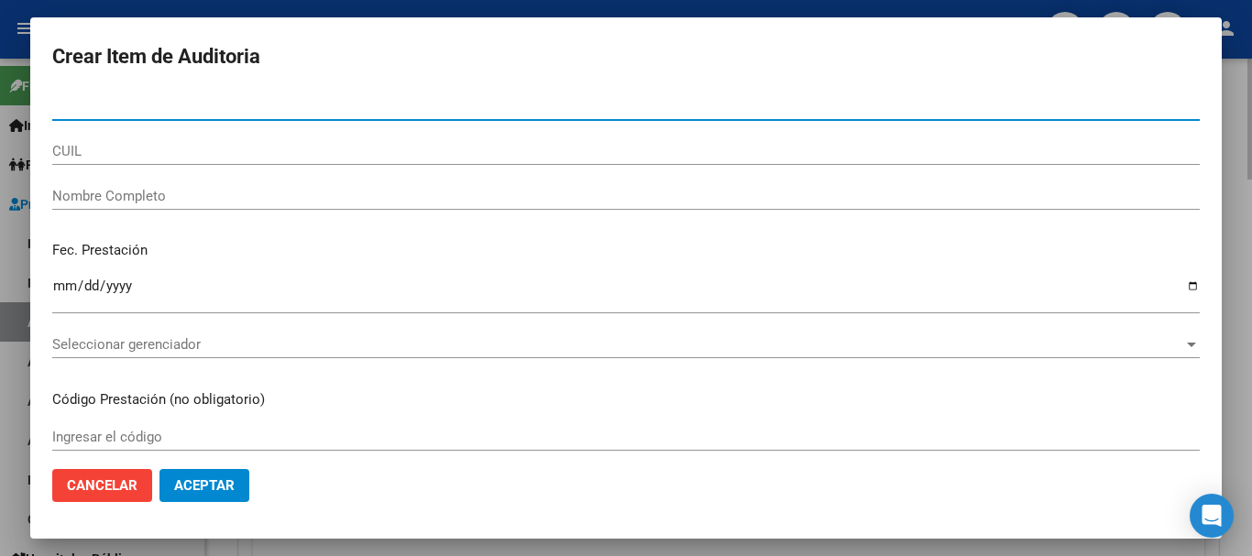
paste input "22161423"
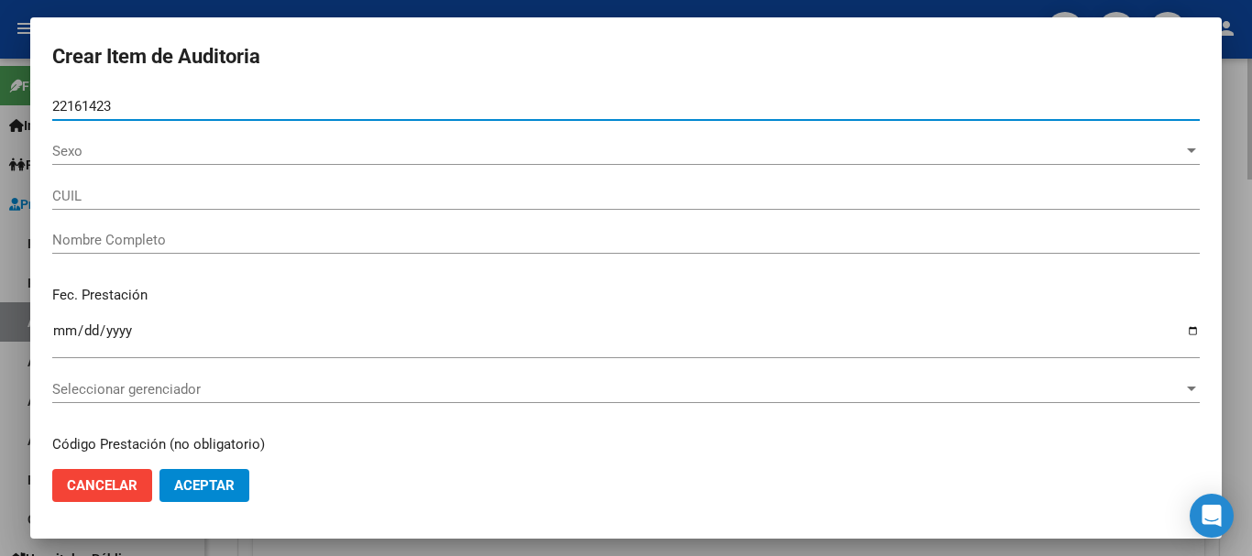
type input "22161423"
type input "27221614238"
type input "[PERSON_NAME] [PERSON_NAME] -"
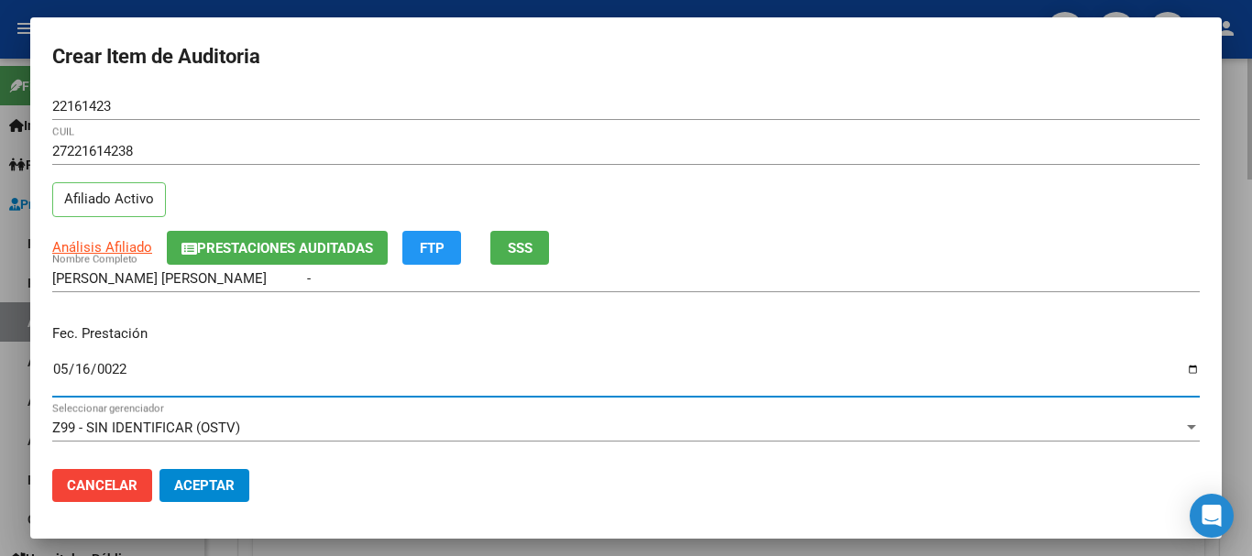
type input "0220-05-16"
type input "[DATE]"
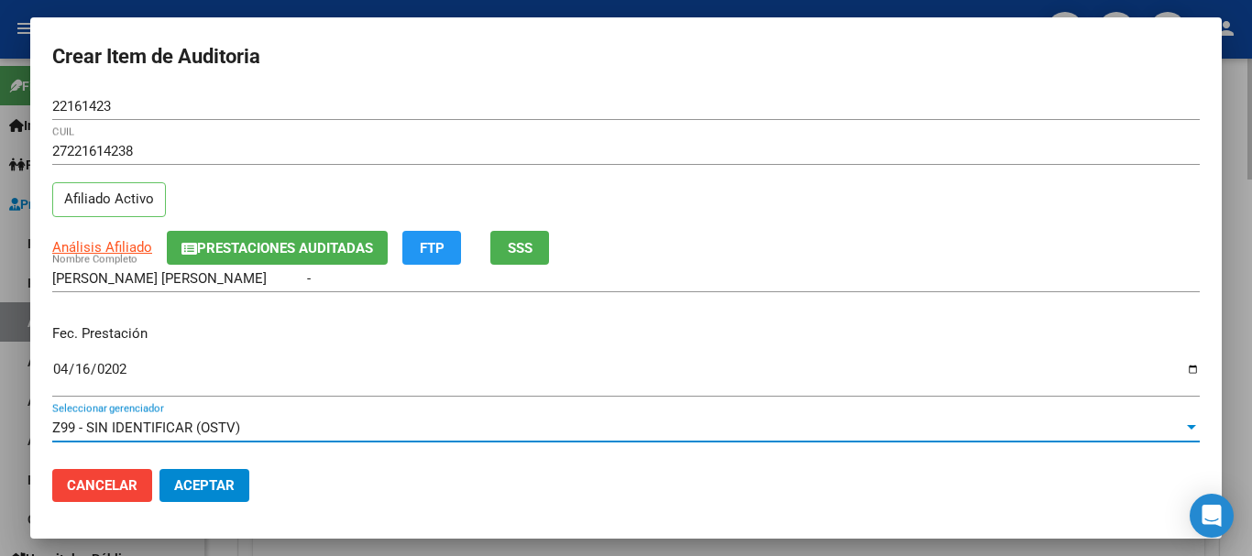
scroll to position [248, 0]
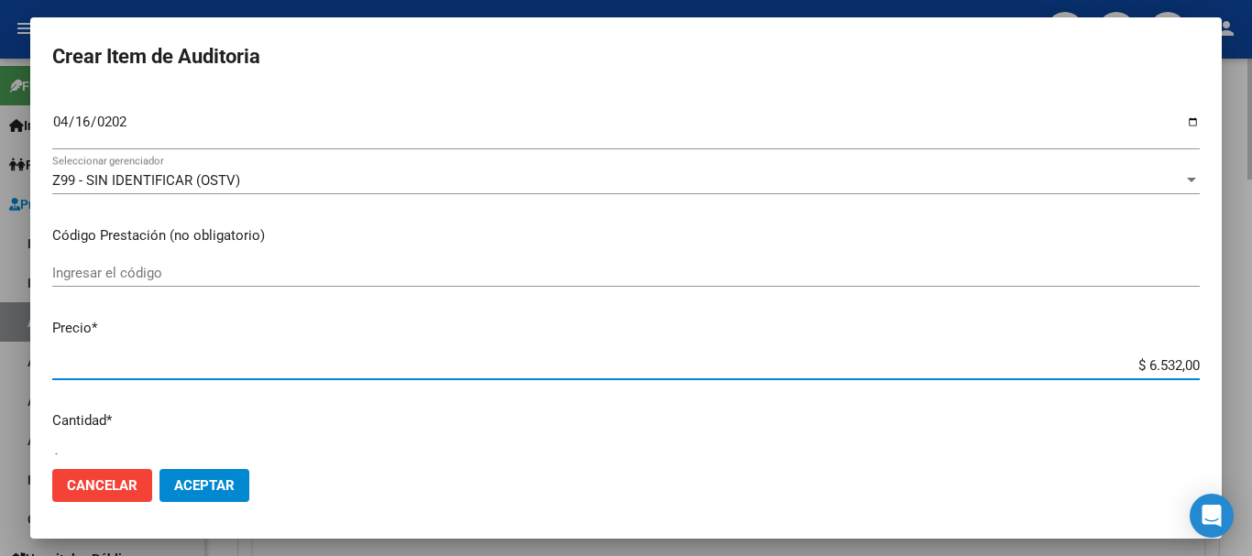
type input "$ 0,01"
type input "$ 0,12"
type input "$ 1,26"
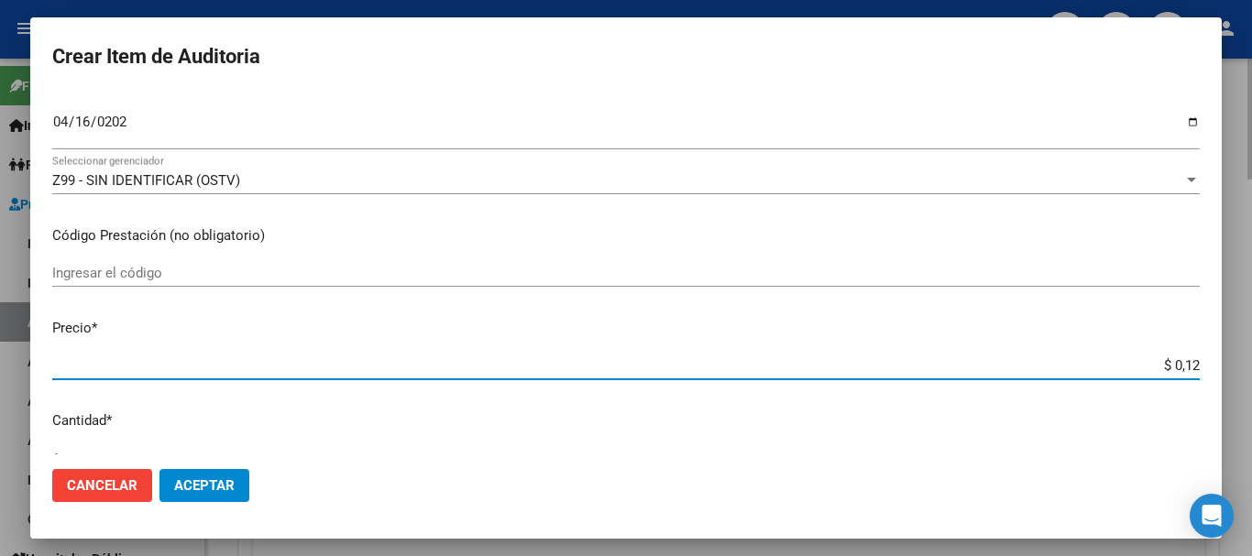
type input "$ 1,26"
type input "$ 12,67"
type input "$ 126,70"
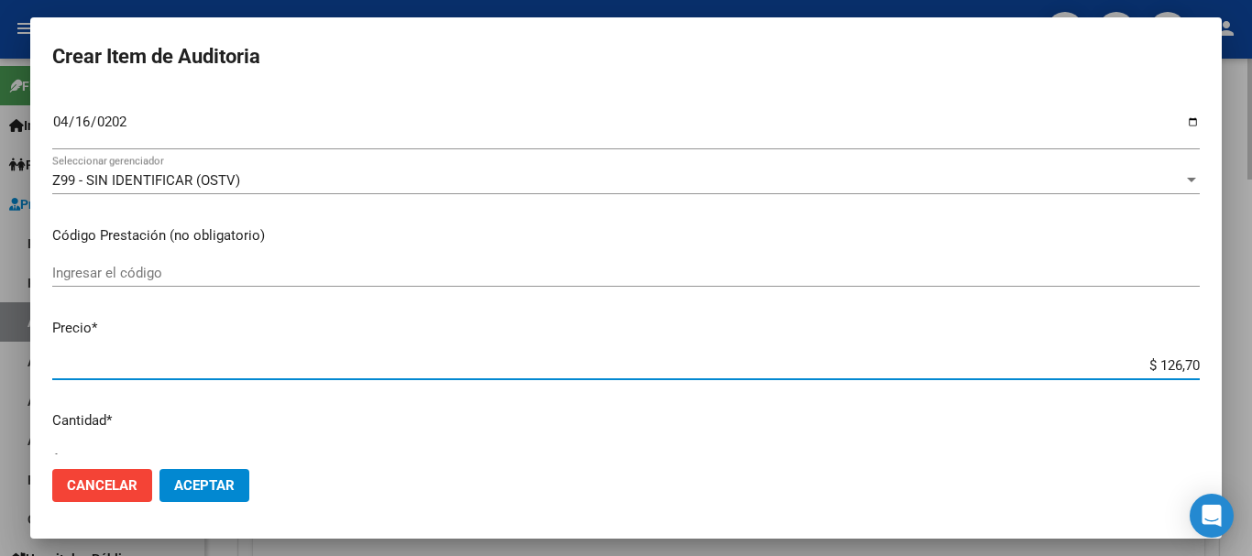
type input "$ 1.267,00"
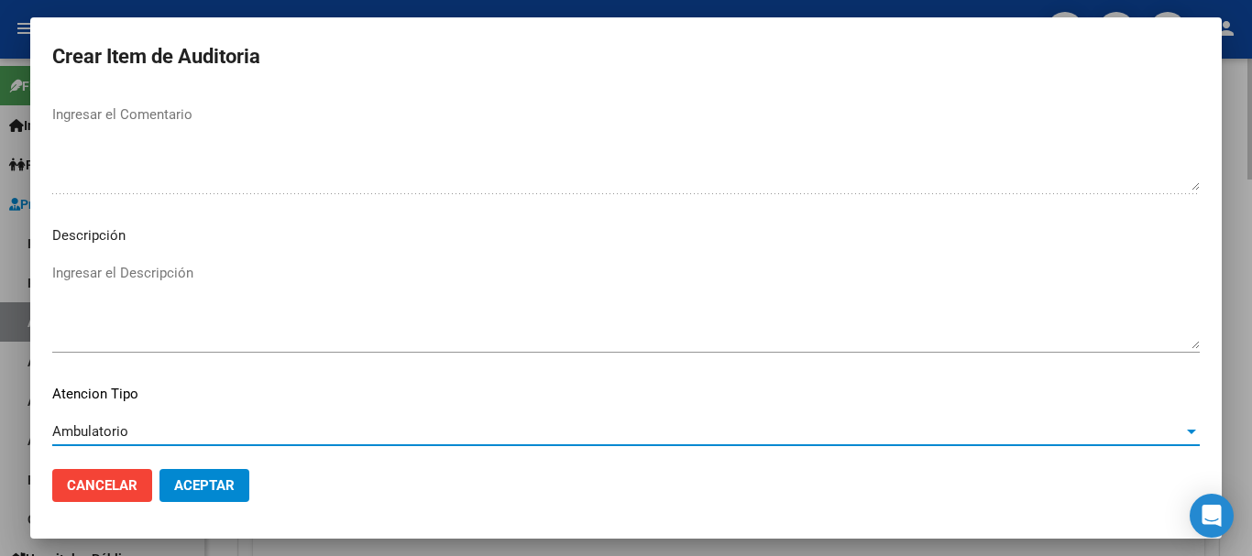
scroll to position [1289, 0]
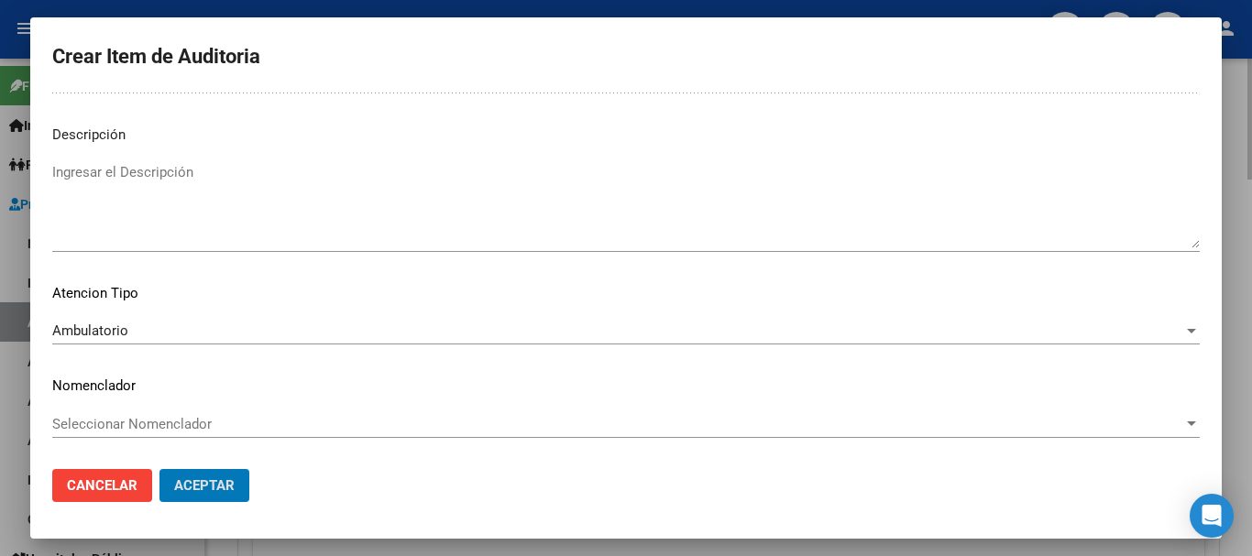
click at [160, 469] on button "Aceptar" at bounding box center [205, 485] width 90 height 33
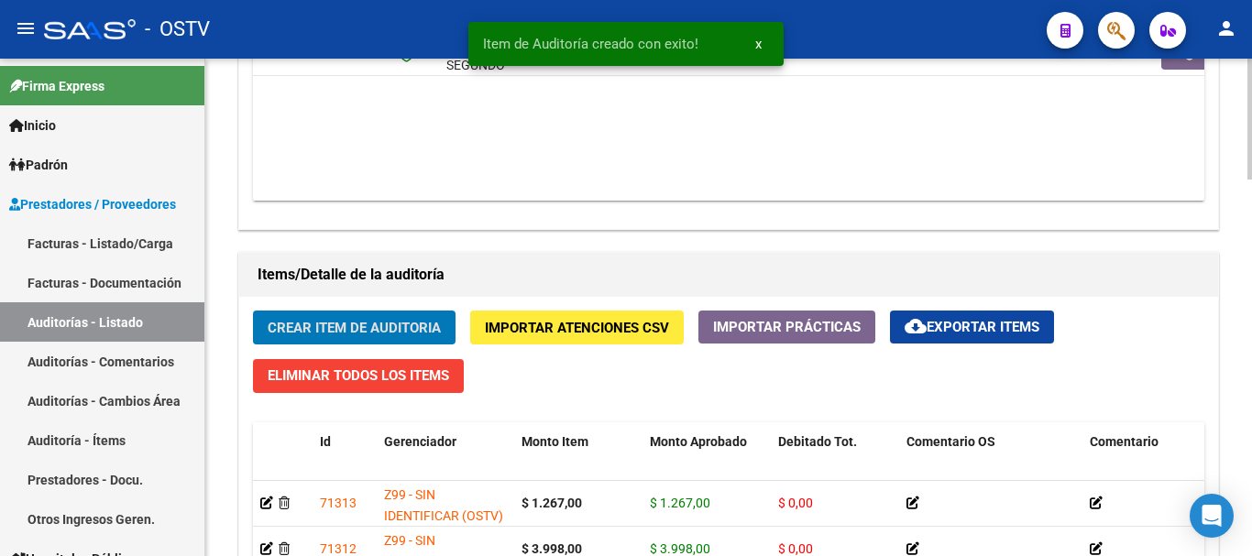
click at [253, 311] on button "Crear Item de Auditoria" at bounding box center [354, 328] width 203 height 34
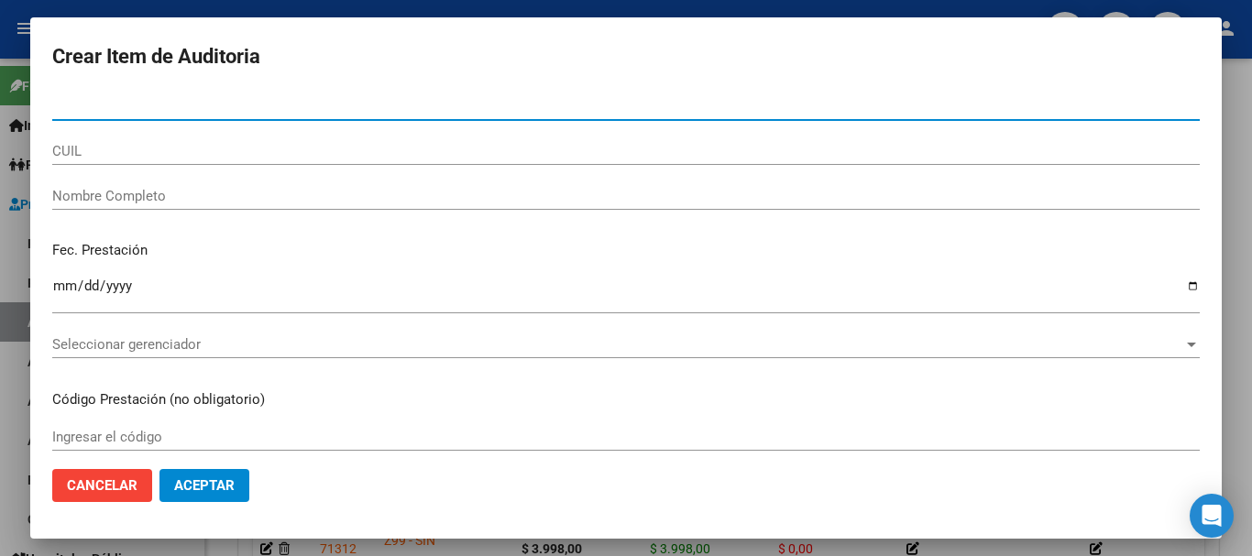
paste input "41523045"
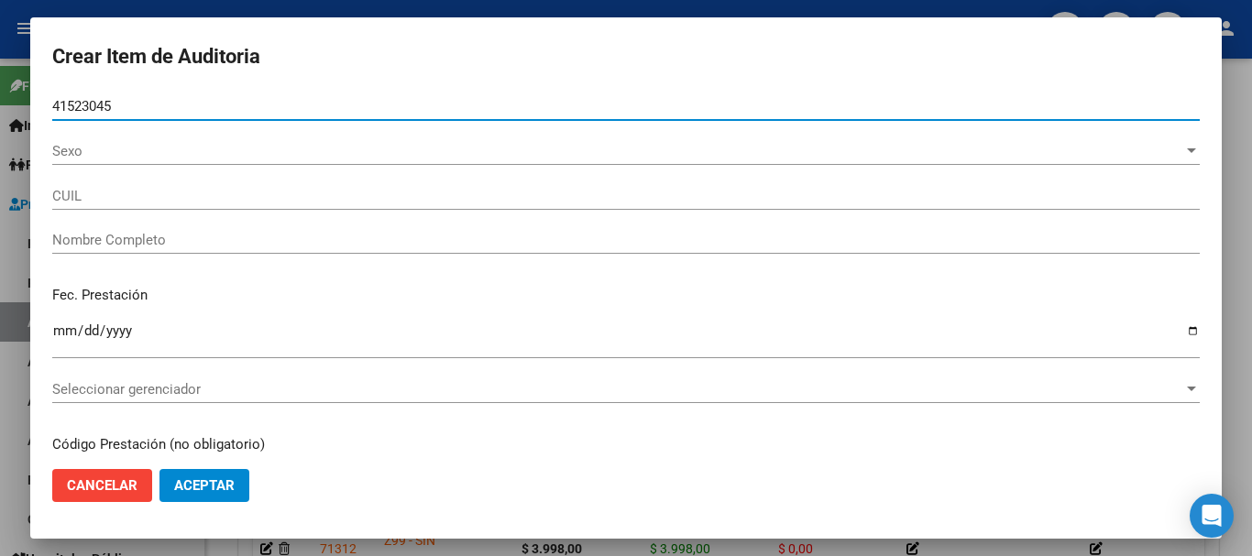
type input "41523045"
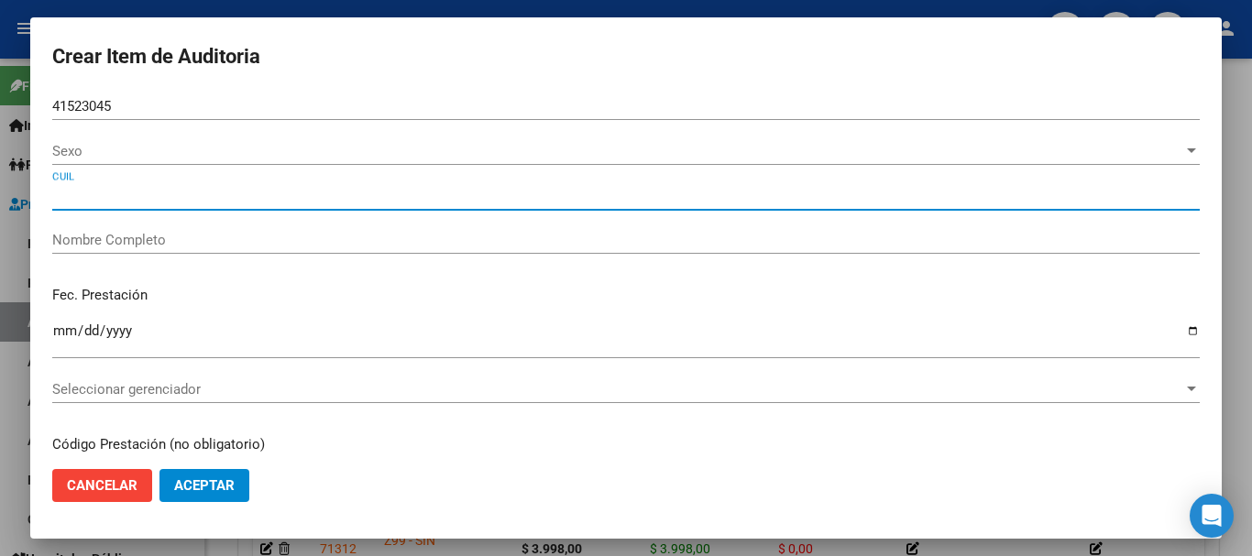
type input "27415230457"
type input "[PERSON_NAME]"
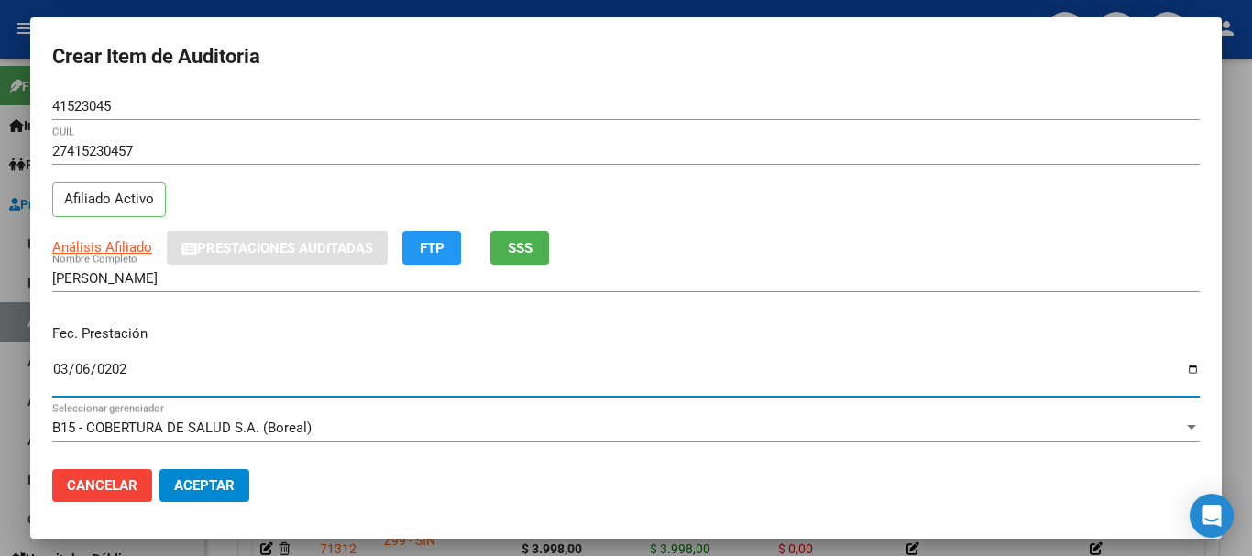
type input "[DATE]"
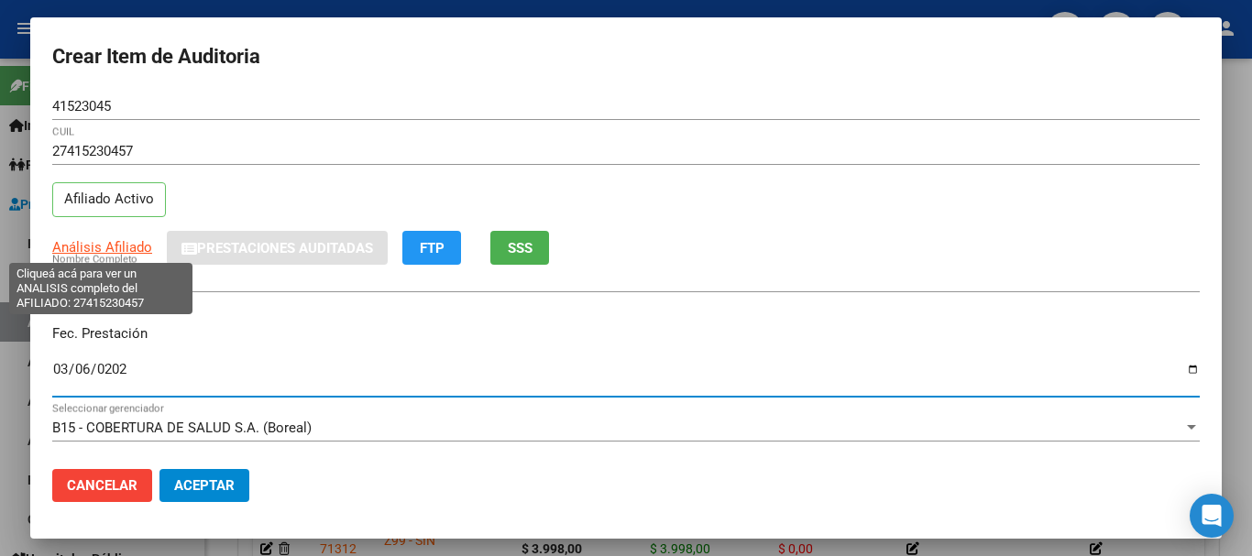
click at [102, 244] on span "Análisis Afiliado" at bounding box center [102, 247] width 100 height 17
type textarea "27415230457"
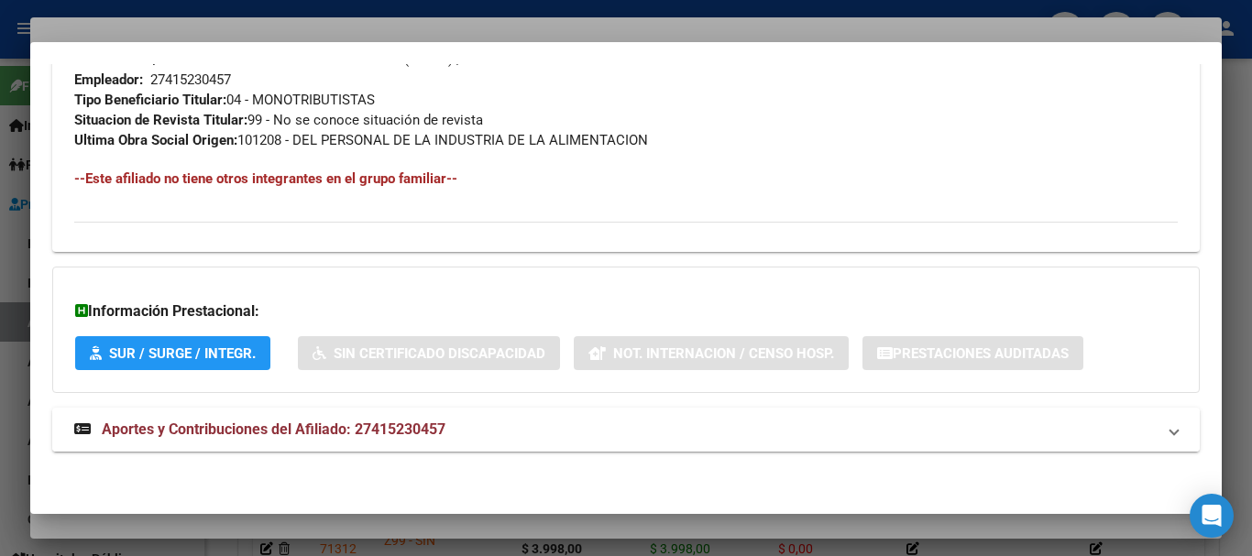
click at [385, 426] on span "Aportes y Contribuciones del Afiliado: 27415230457" at bounding box center [274, 429] width 344 height 17
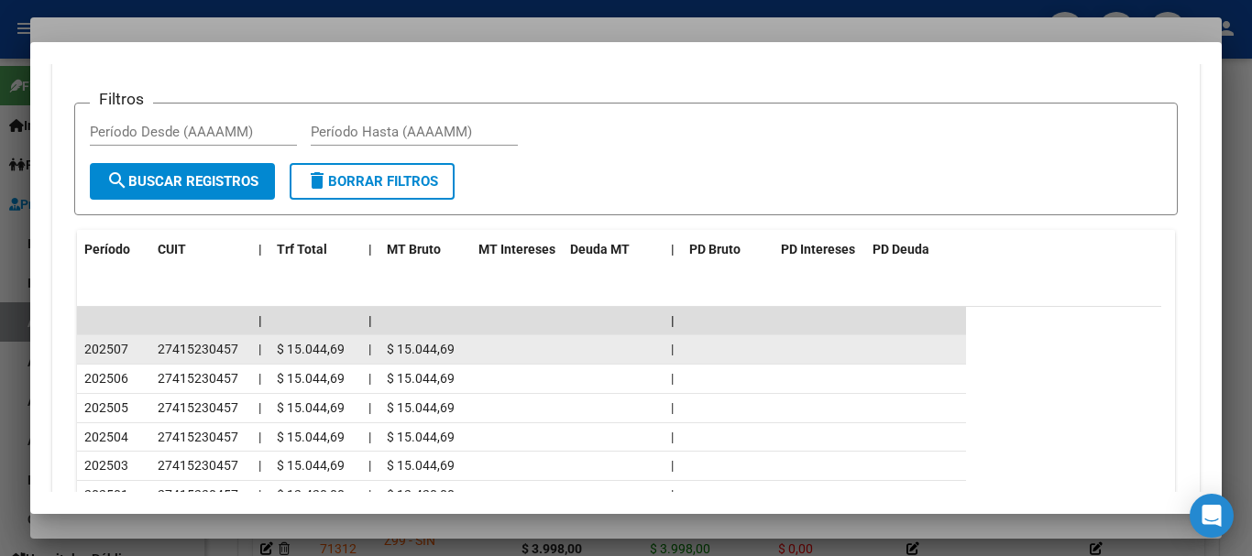
scroll to position [1539, 0]
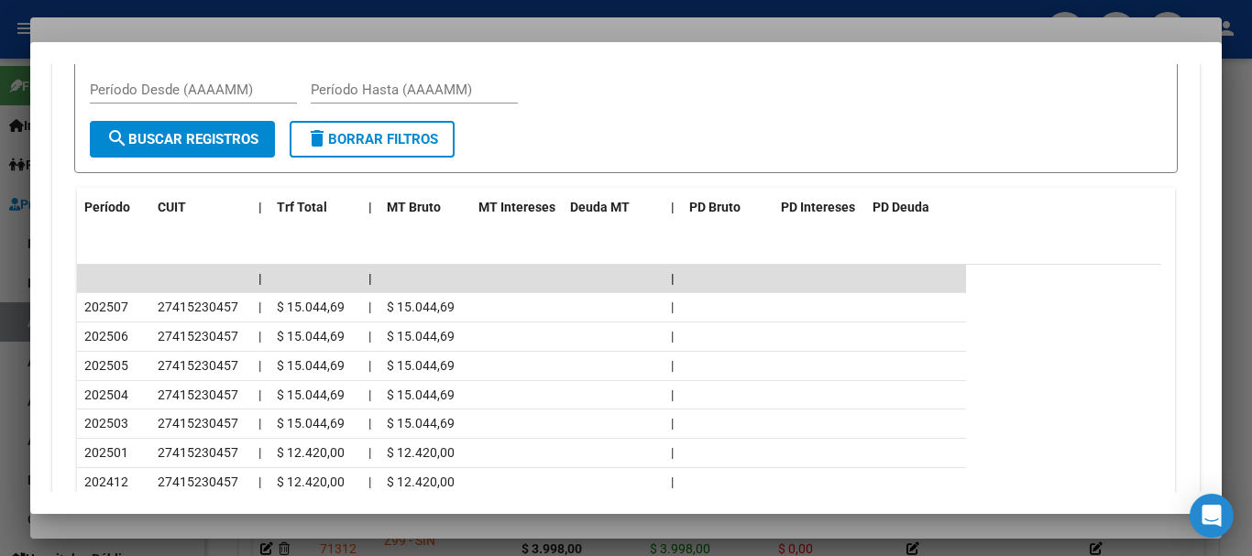
click at [369, 19] on div at bounding box center [626, 278] width 1252 height 556
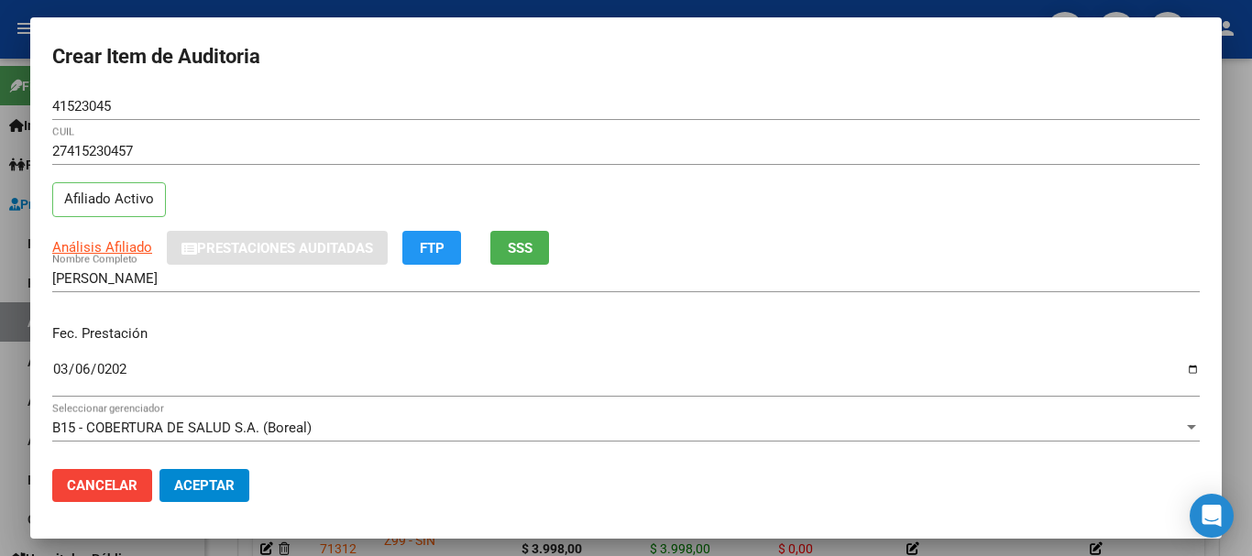
click at [1014, 254] on div "Análisis Afiliado Prestaciones Auditadas FTP SSS" at bounding box center [626, 248] width 1148 height 34
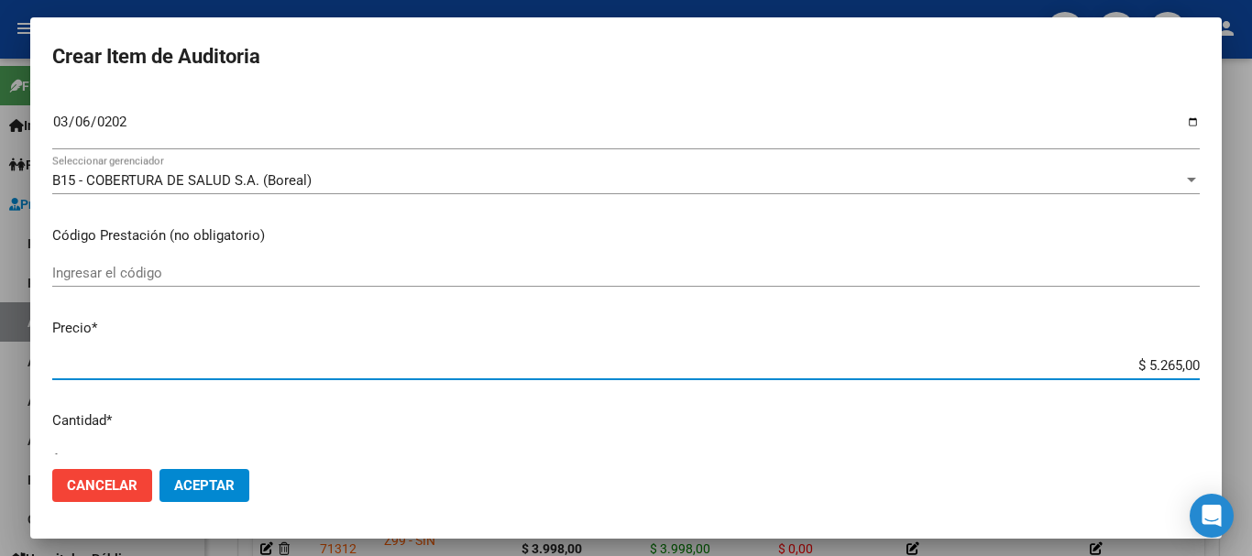
type input "$ 0,03"
type input "$ 0,39"
type input "$ 3,99"
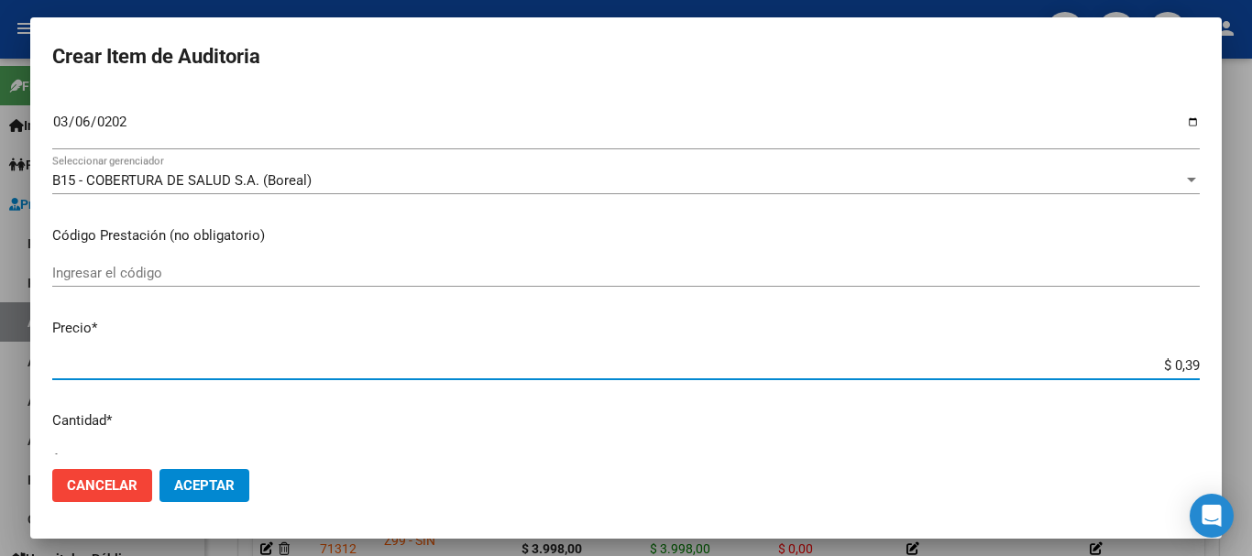
type input "$ 3,99"
type input "$ 39,98"
type input "$ 399,80"
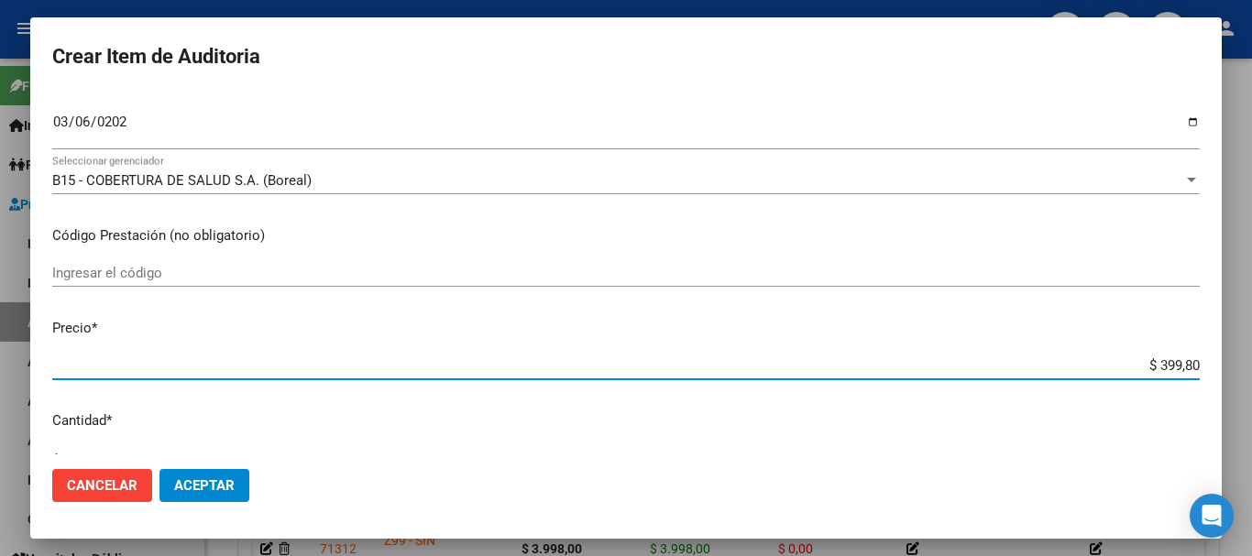
type input "$ 3.998,00"
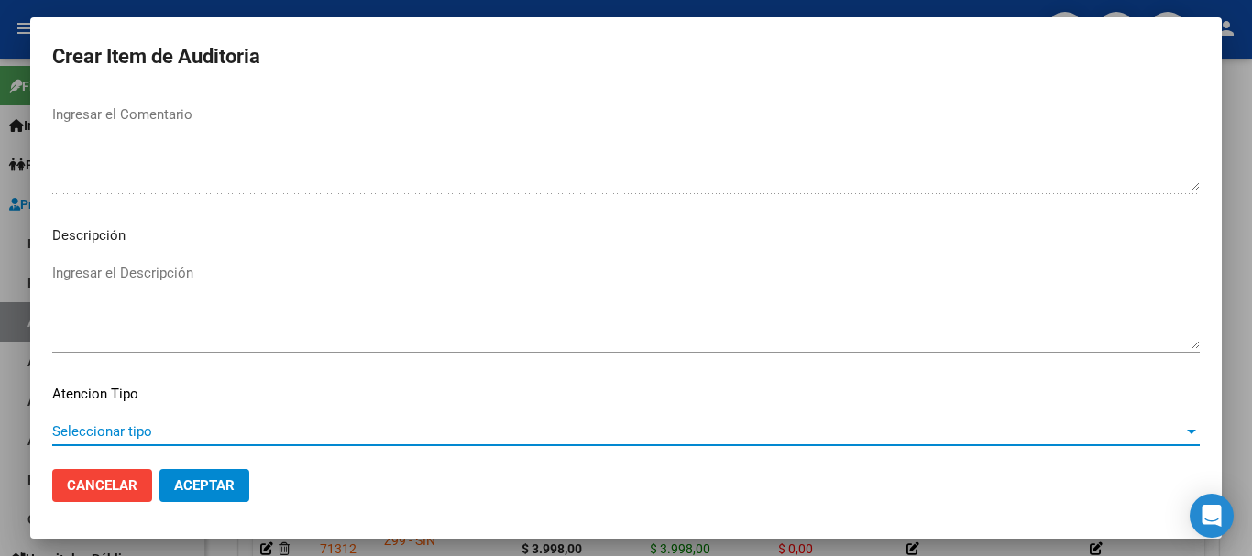
scroll to position [1289, 0]
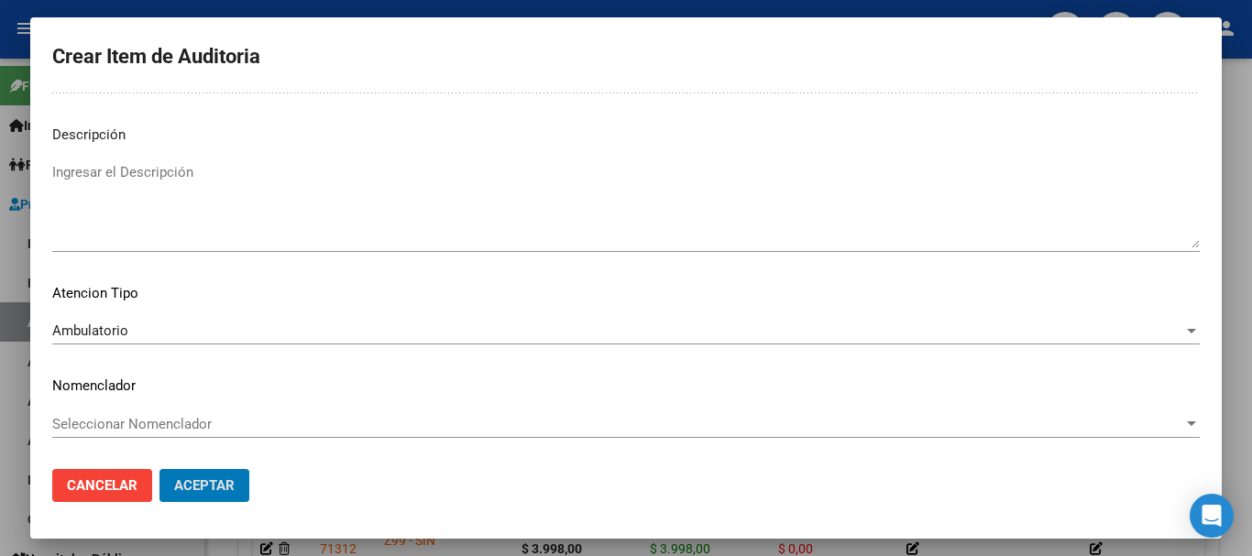
click at [160, 469] on button "Aceptar" at bounding box center [205, 485] width 90 height 33
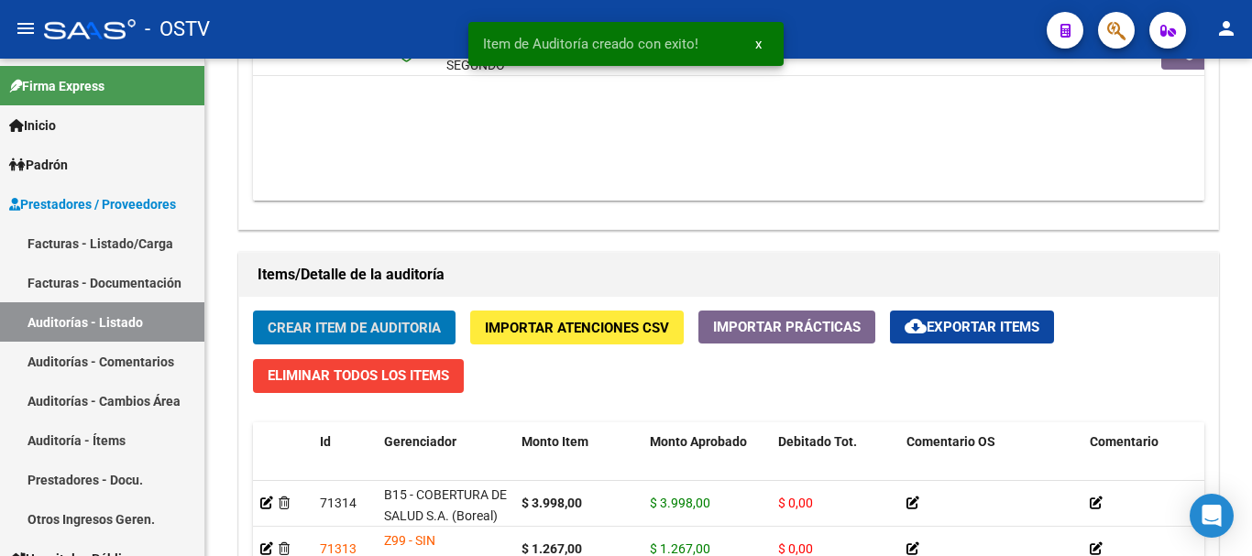
click at [253, 311] on button "Crear Item de Auditoria" at bounding box center [354, 328] width 203 height 34
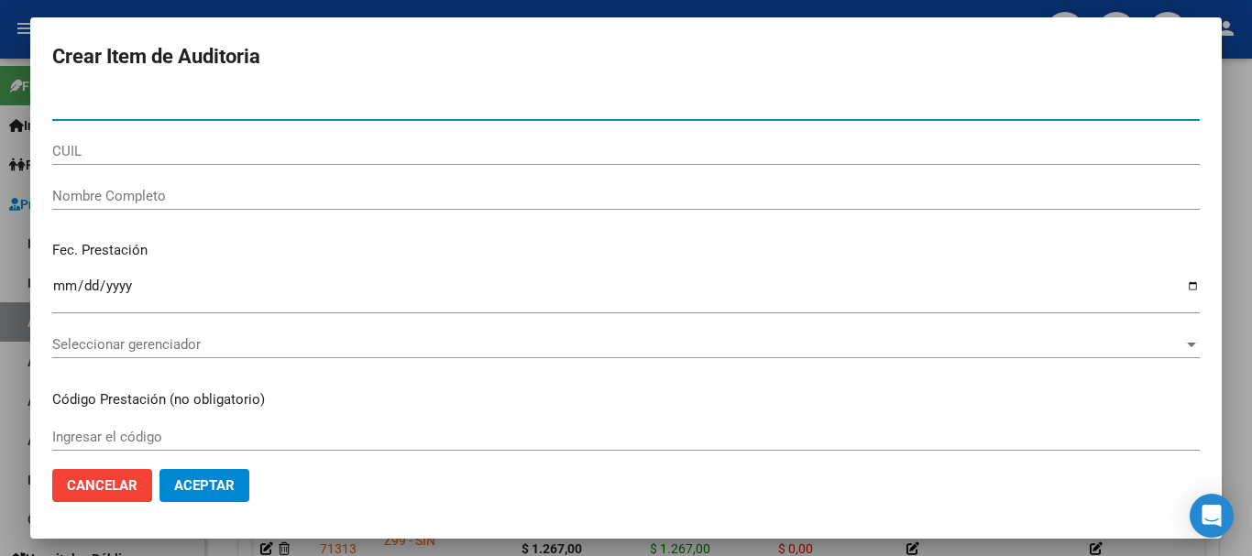
paste input "41523045"
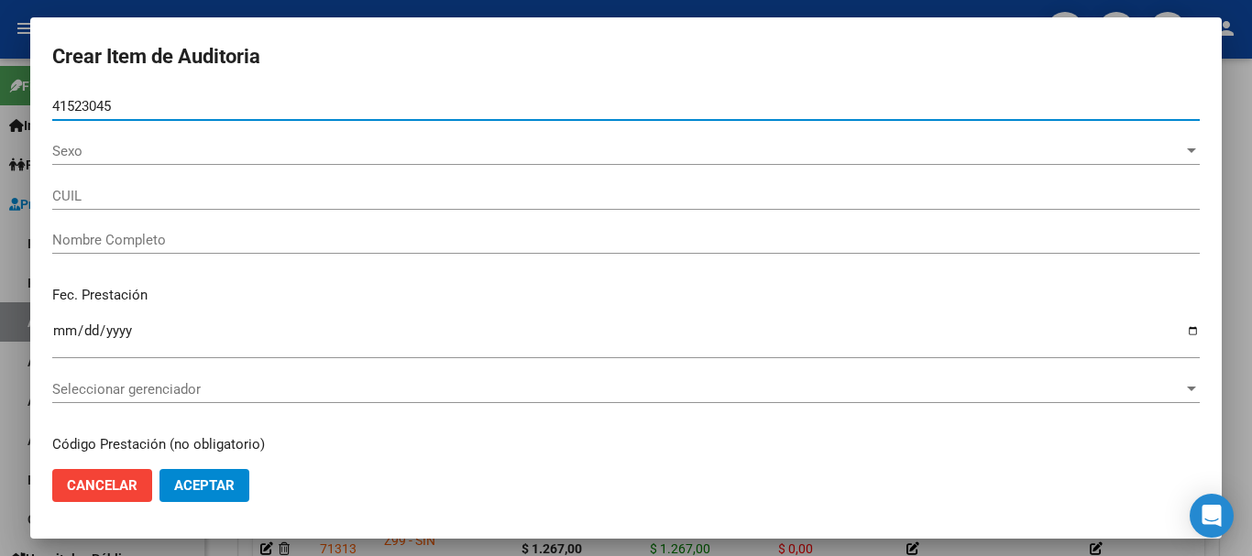
type input "41523045"
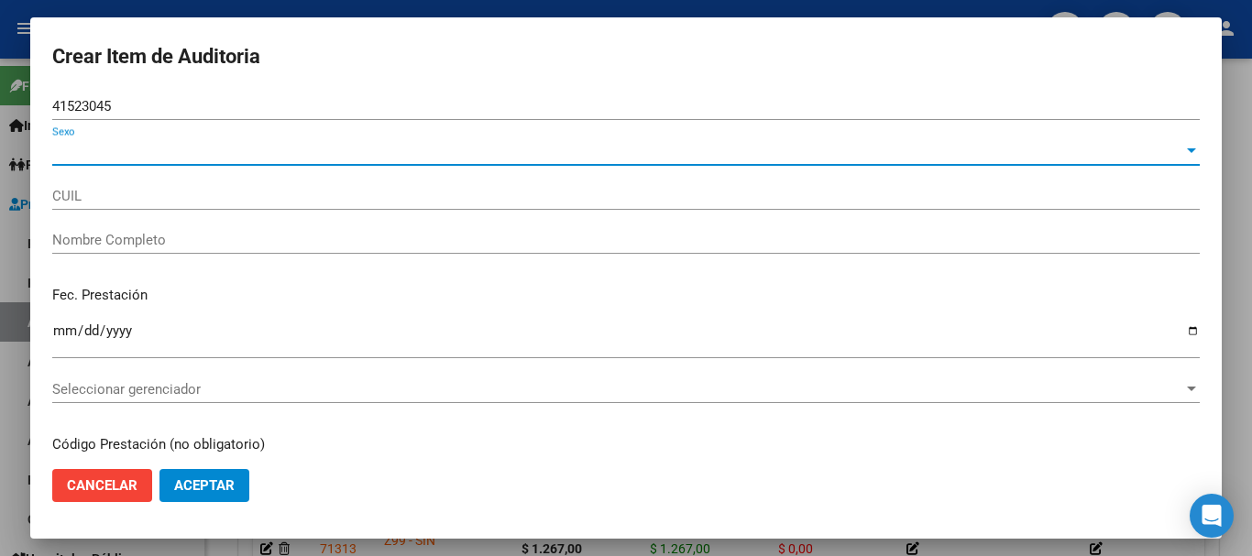
type input "27415230457"
type input "[PERSON_NAME]"
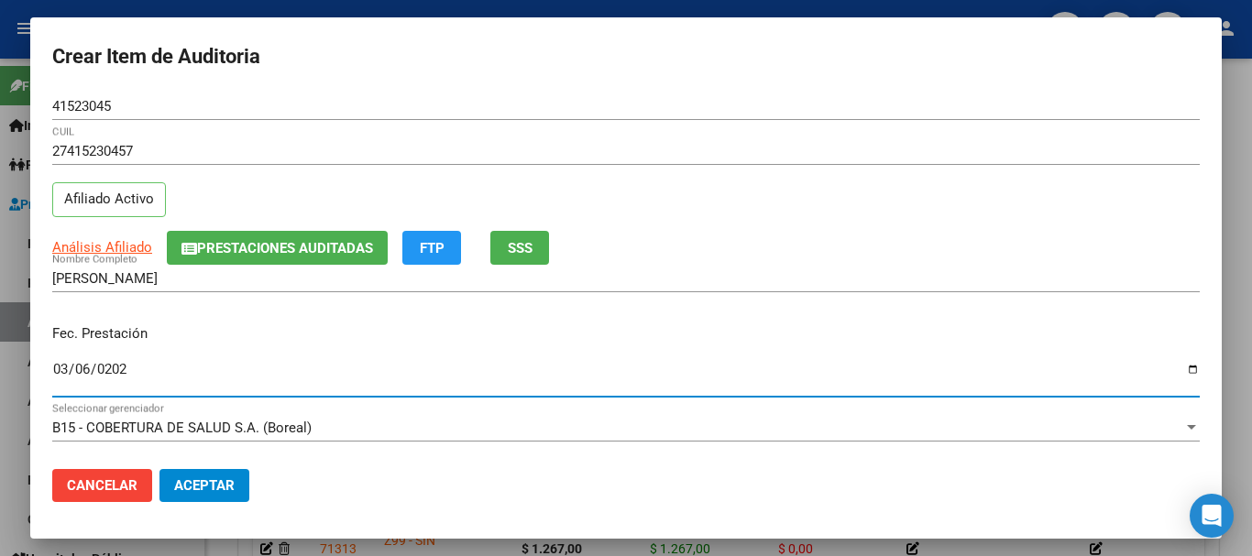
type input "[DATE]"
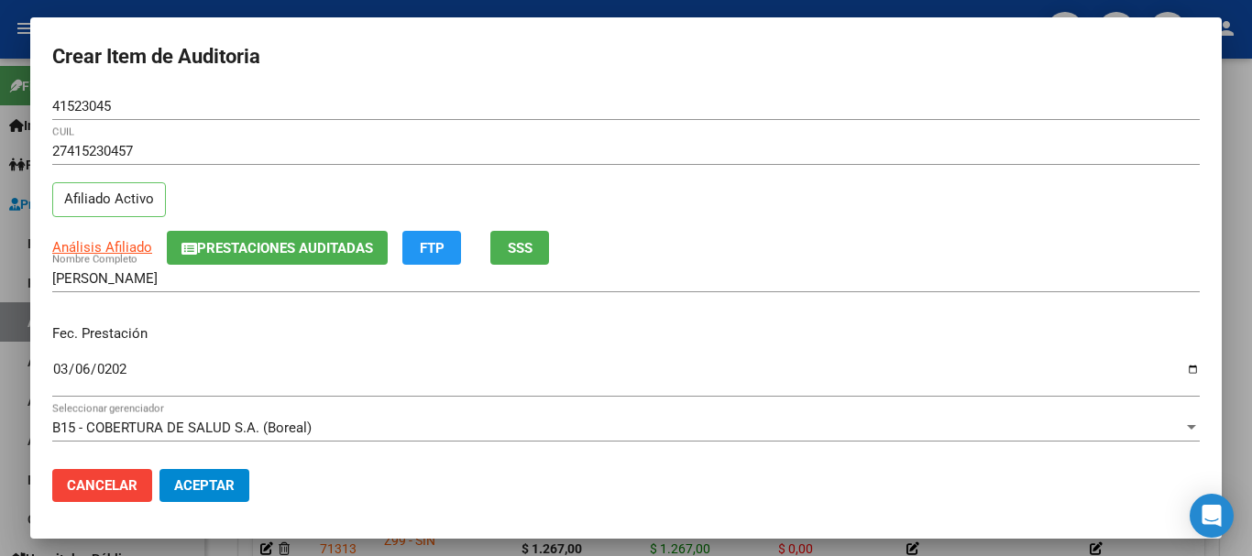
click at [112, 234] on div "Análisis Afiliado Prestaciones Auditadas FTP SSS" at bounding box center [626, 248] width 1148 height 34
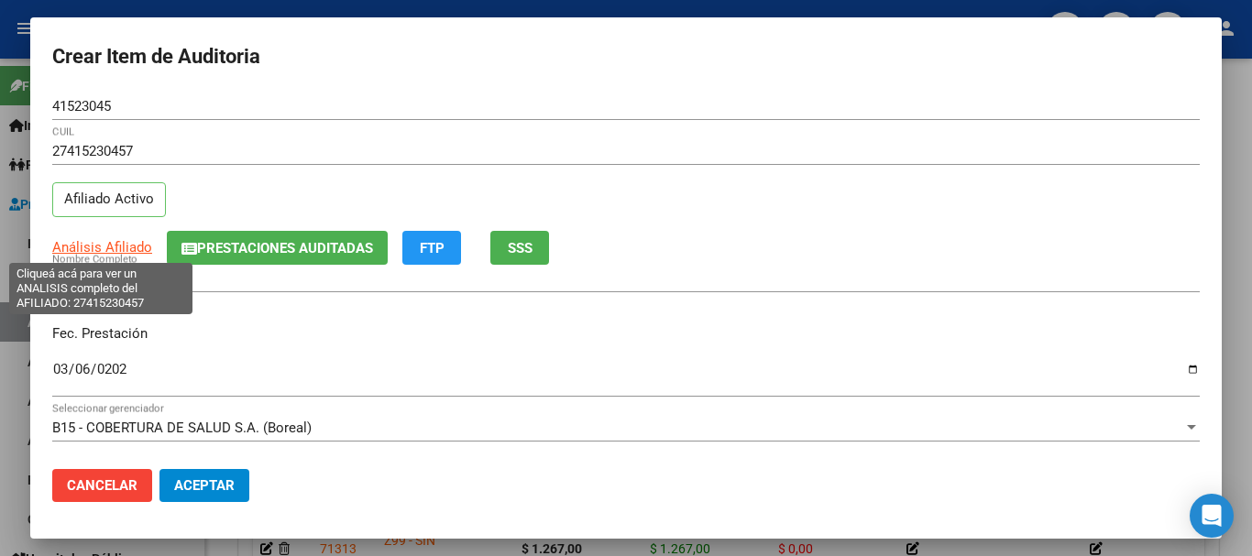
click at [113, 243] on span "Análisis Afiliado" at bounding box center [102, 247] width 100 height 17
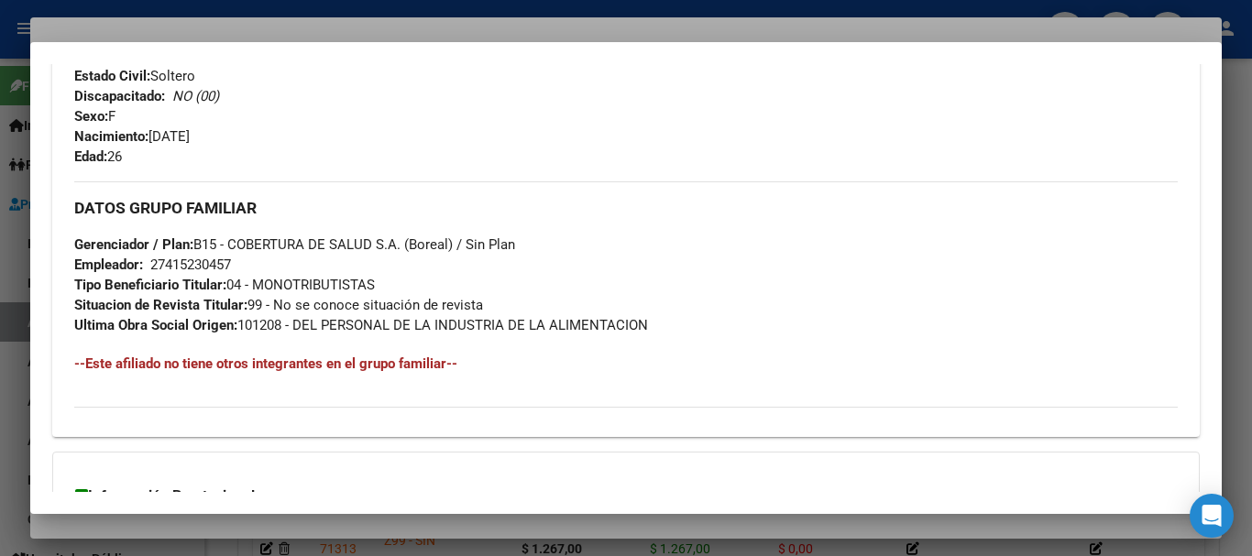
scroll to position [945, 0]
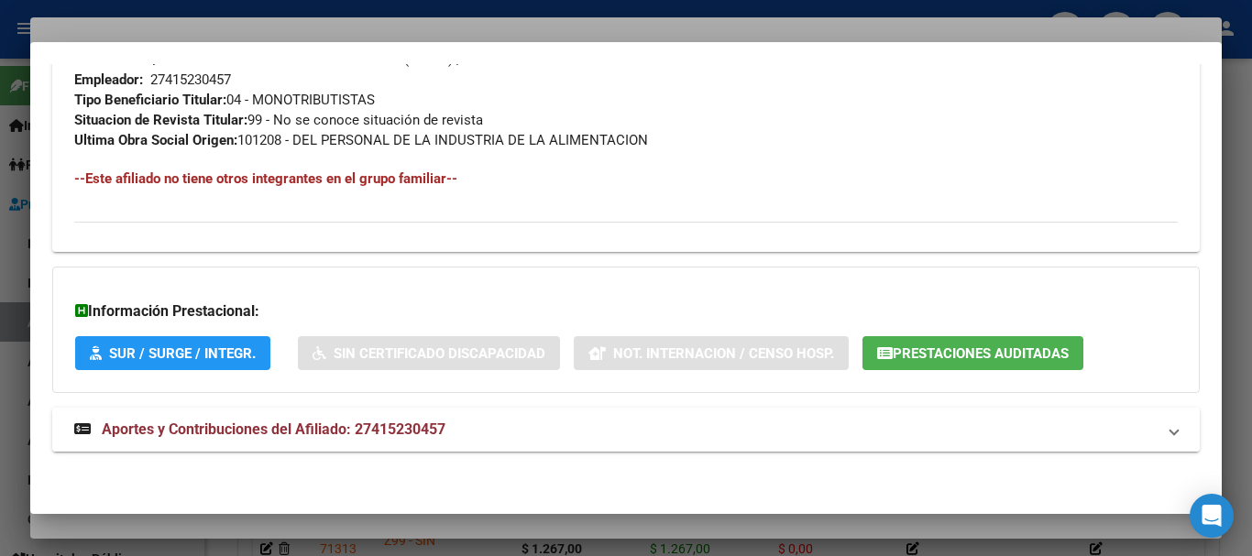
click at [314, 424] on span "Aportes y Contribuciones del Afiliado: 27415230457" at bounding box center [274, 429] width 344 height 17
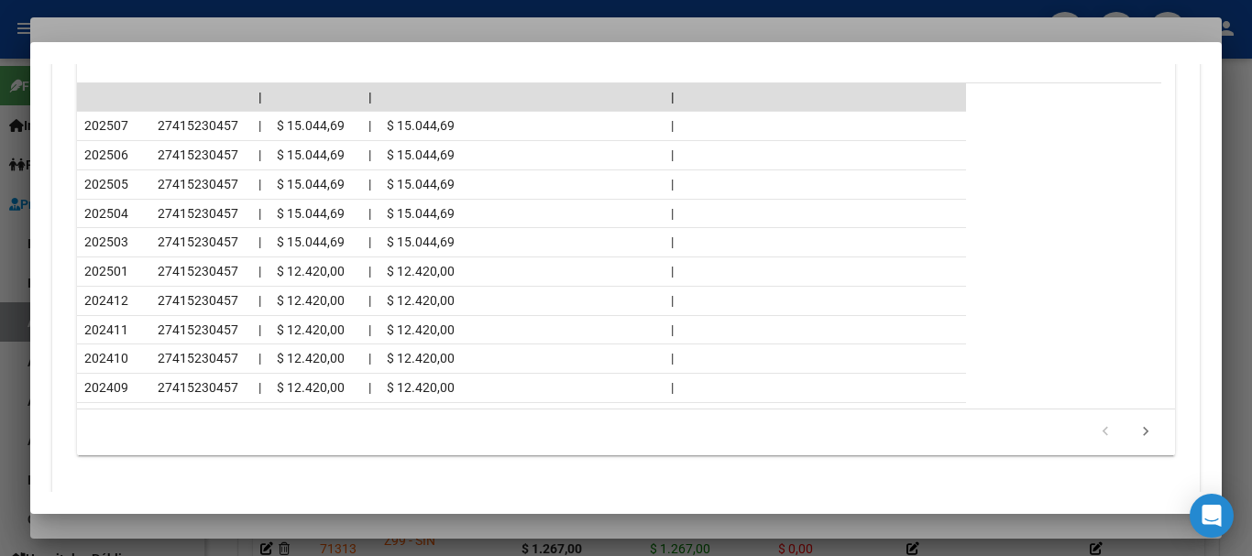
scroll to position [1769, 0]
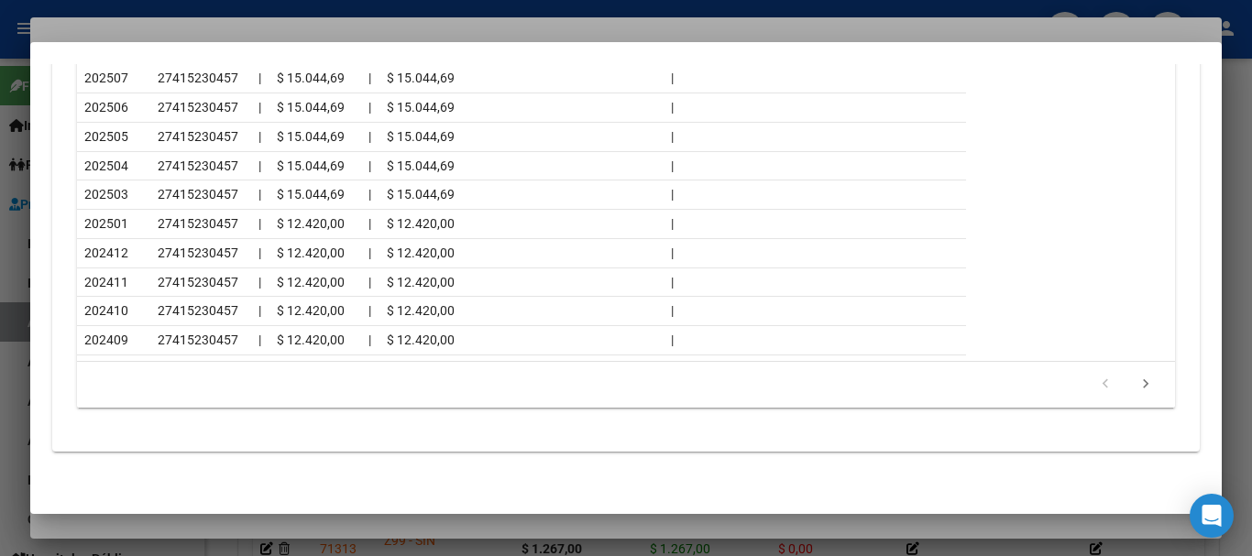
click at [259, 35] on div at bounding box center [626, 278] width 1252 height 556
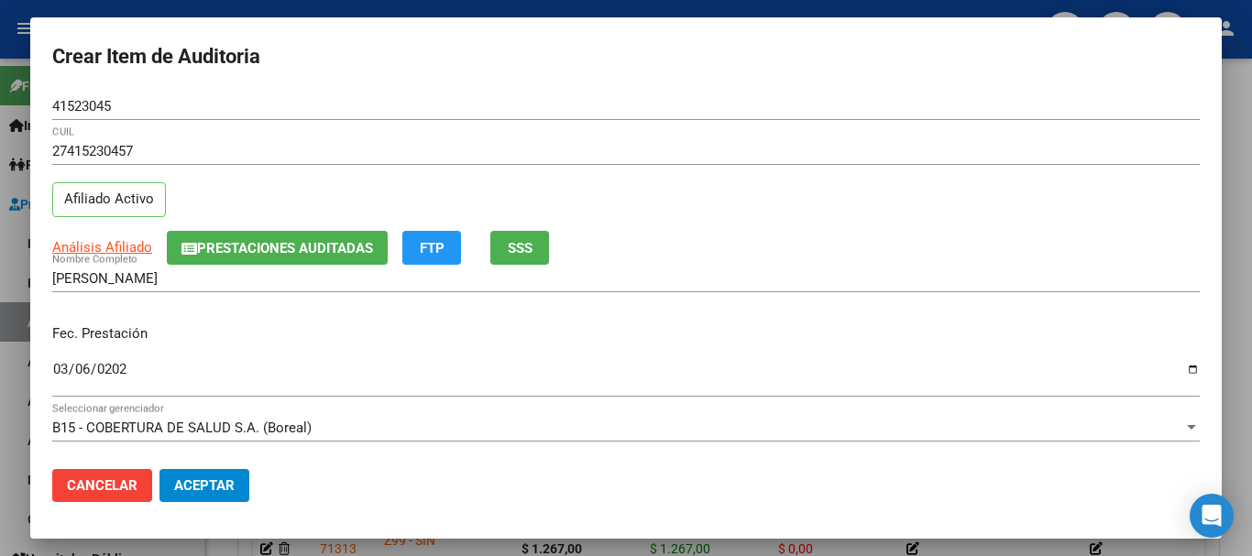
click at [652, 138] on div "27415230457 CUIL" at bounding box center [626, 152] width 1148 height 28
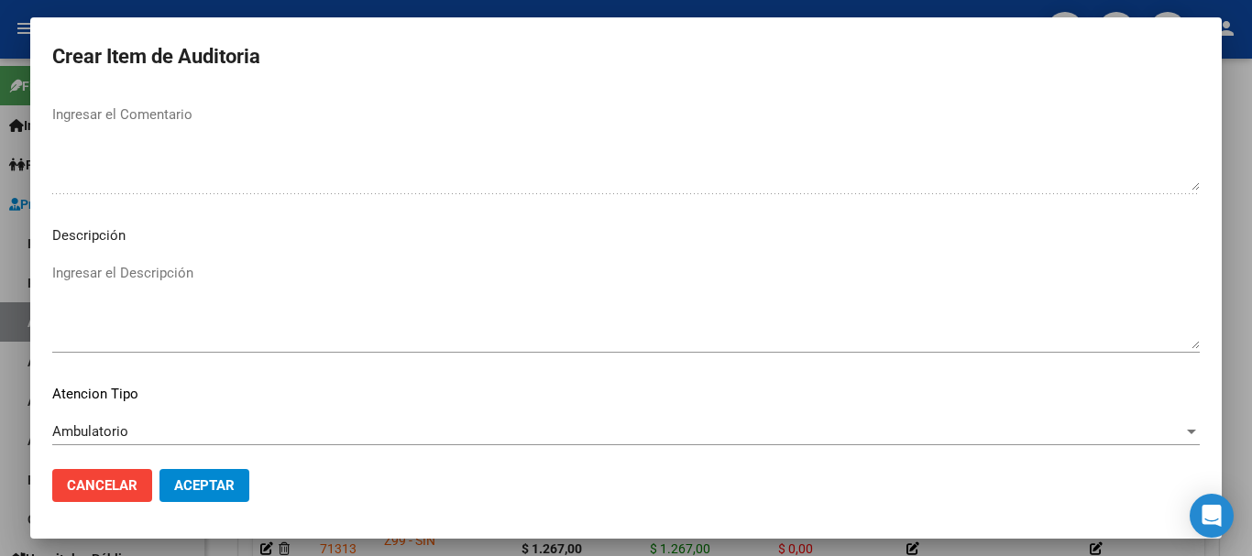
scroll to position [1289, 0]
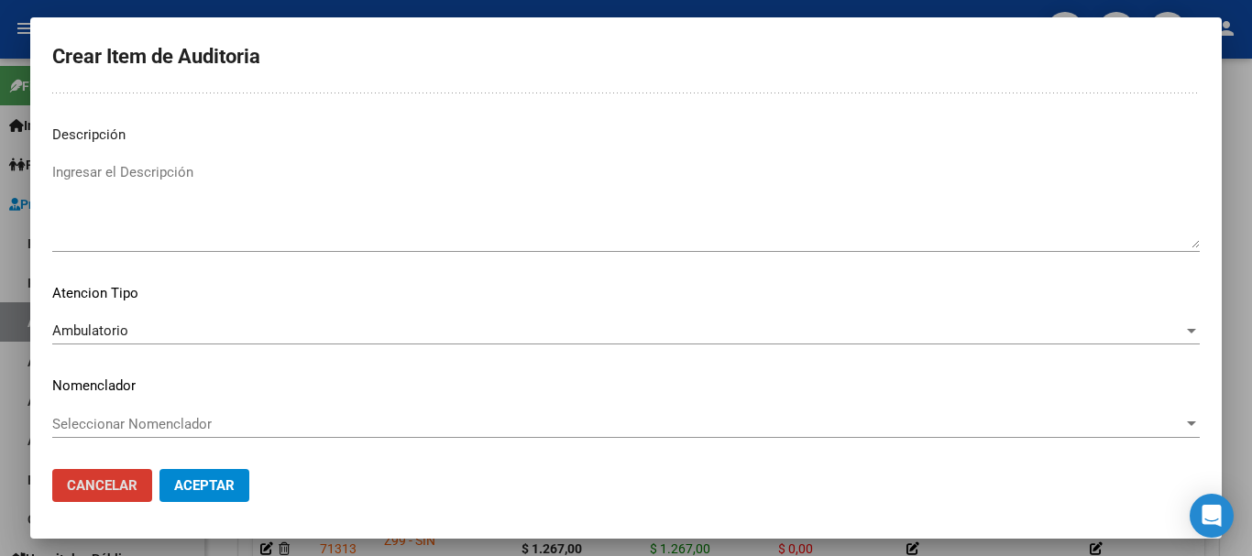
click at [160, 469] on button "Aceptar" at bounding box center [205, 485] width 90 height 33
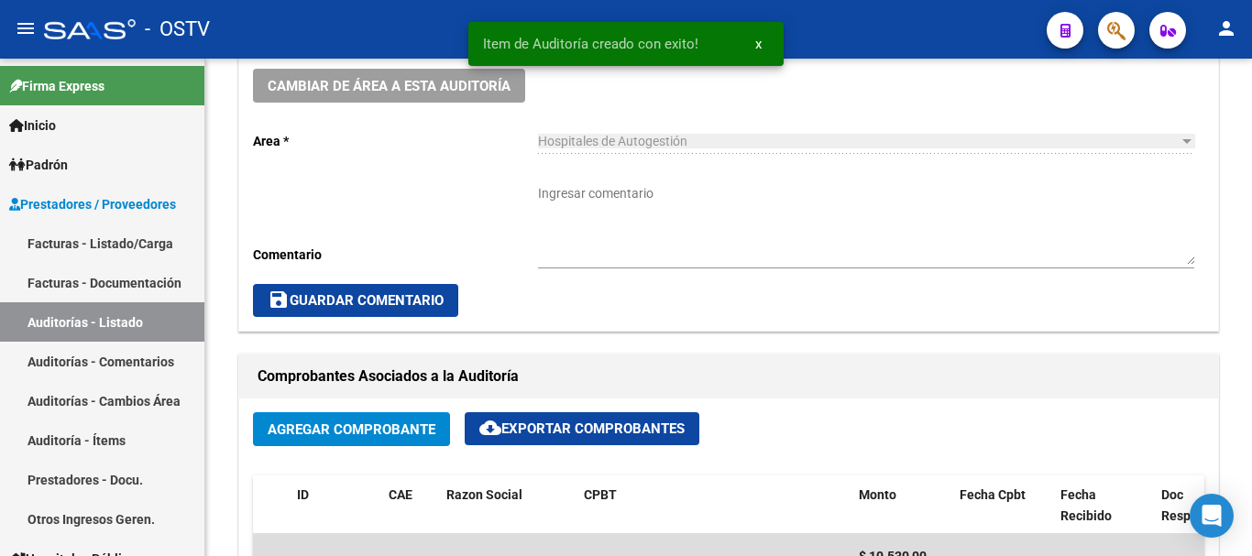
scroll to position [398, 0]
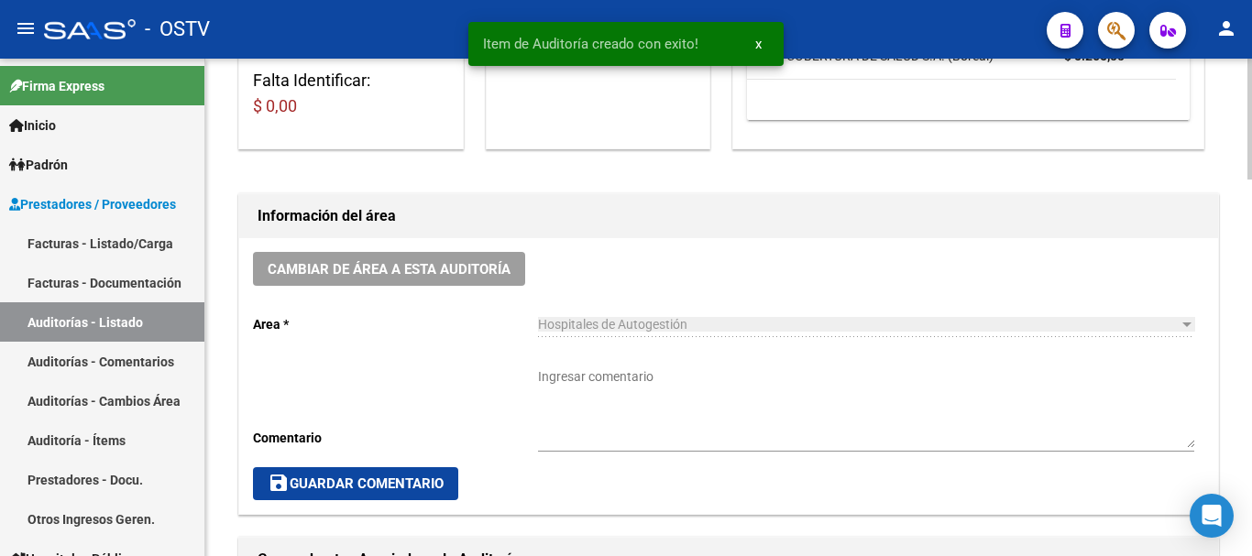
click at [767, 427] on textarea "Ingresar comentario" at bounding box center [866, 408] width 656 height 81
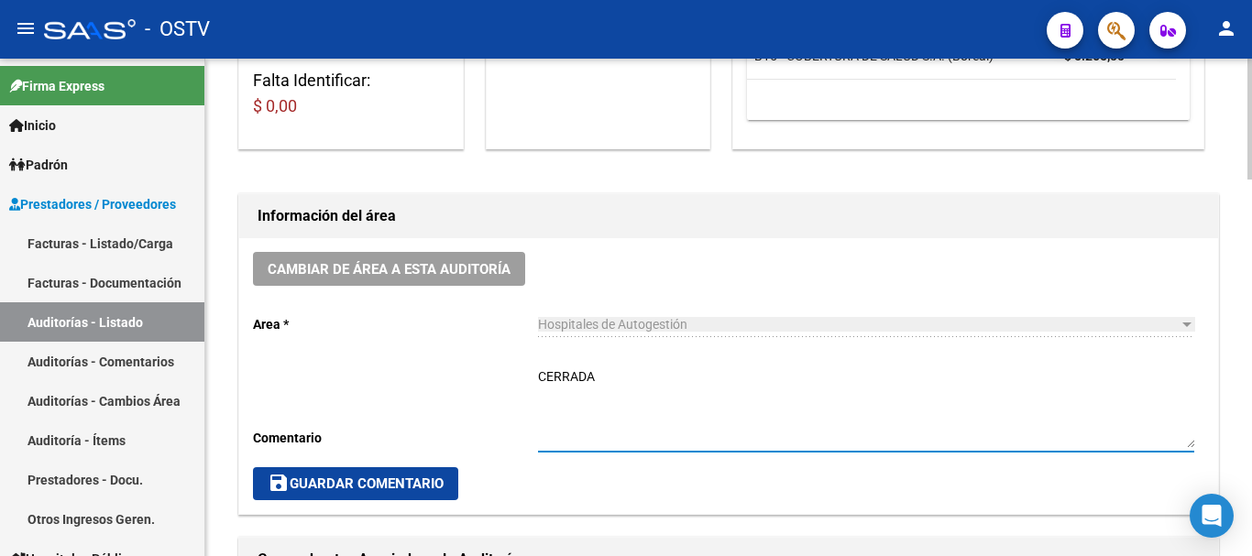
type textarea "CERRADA"
click at [361, 479] on span "save Guardar Comentario" at bounding box center [356, 484] width 176 height 17
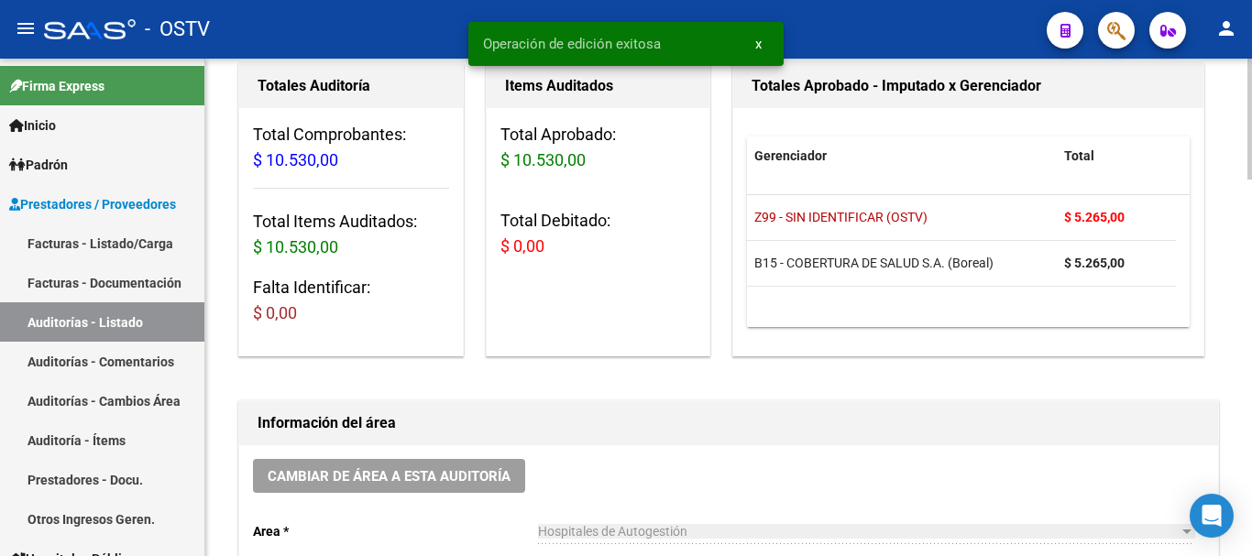
scroll to position [0, 0]
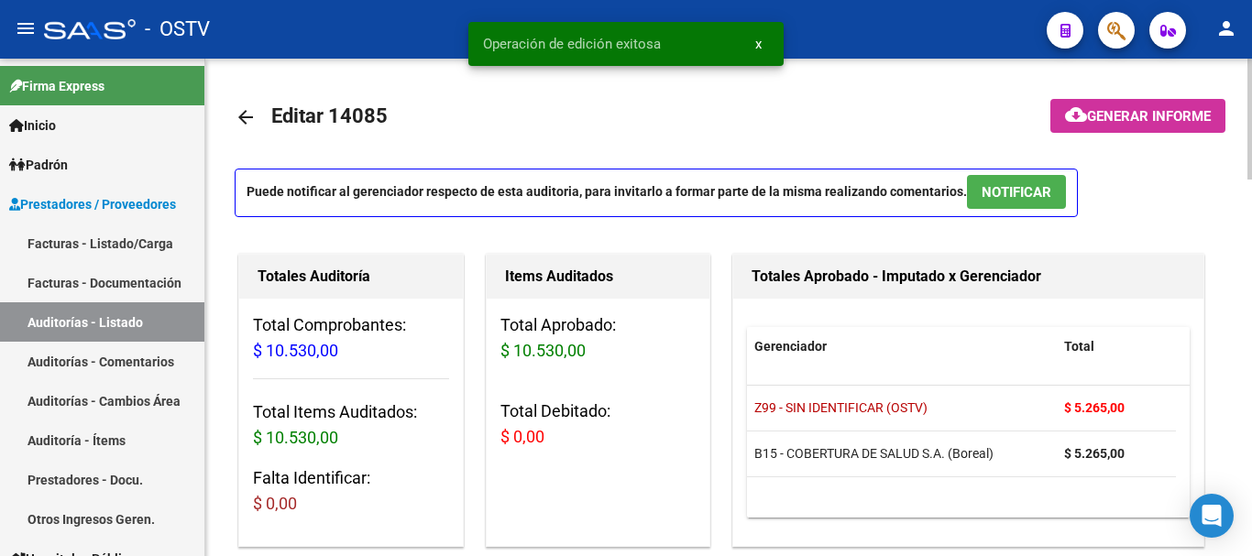
click at [237, 112] on mat-icon "arrow_back" at bounding box center [246, 117] width 22 height 22
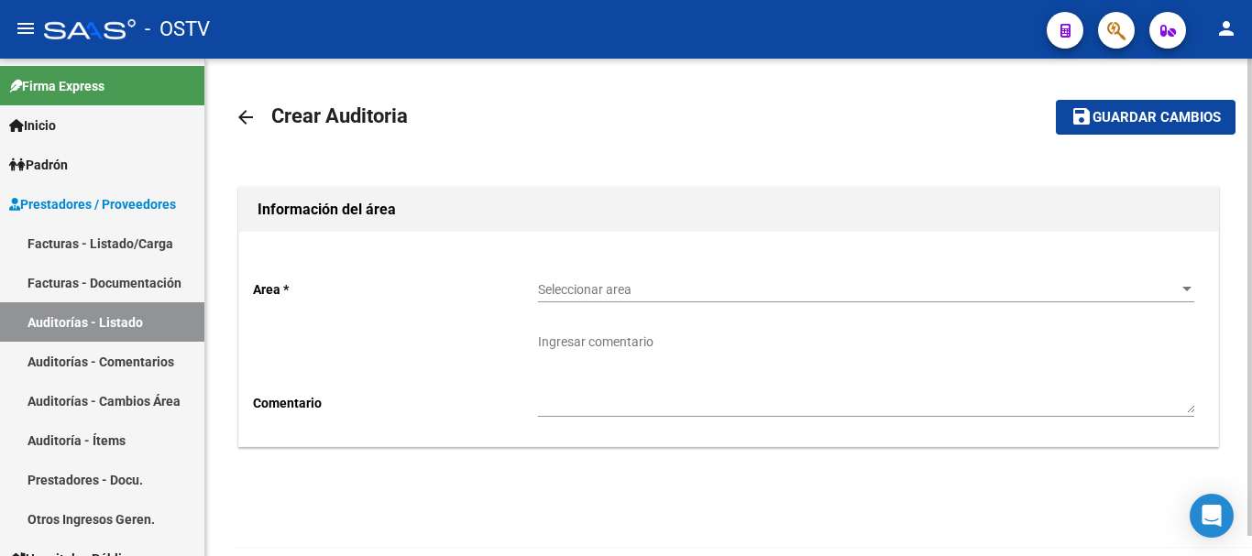
click at [244, 116] on mat-icon "arrow_back" at bounding box center [246, 117] width 22 height 22
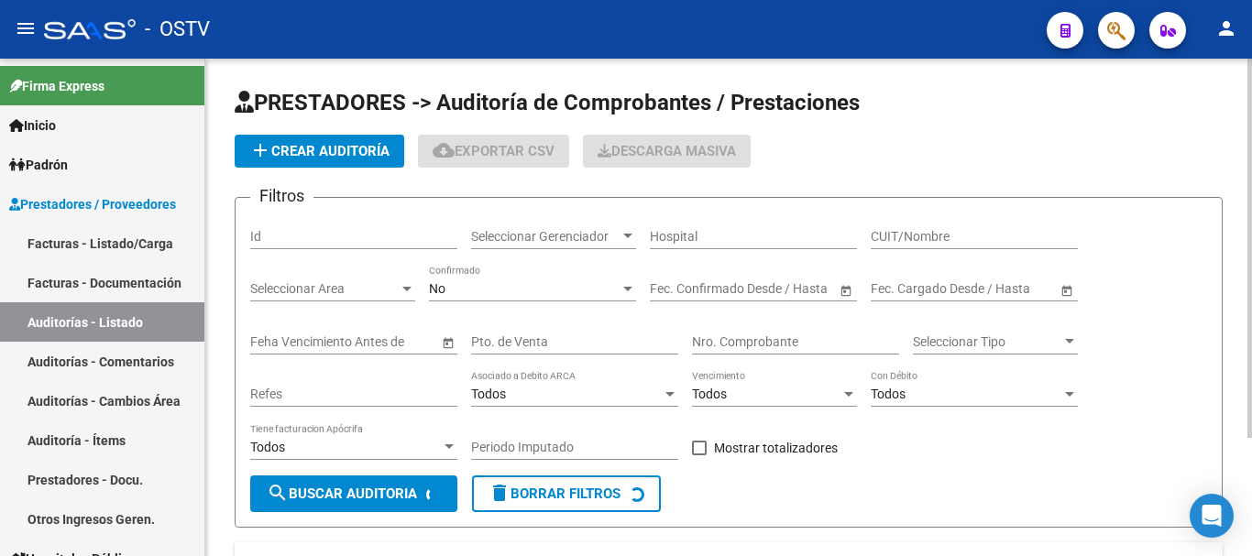
click at [289, 145] on span "add Crear Auditoría" at bounding box center [319, 151] width 140 height 17
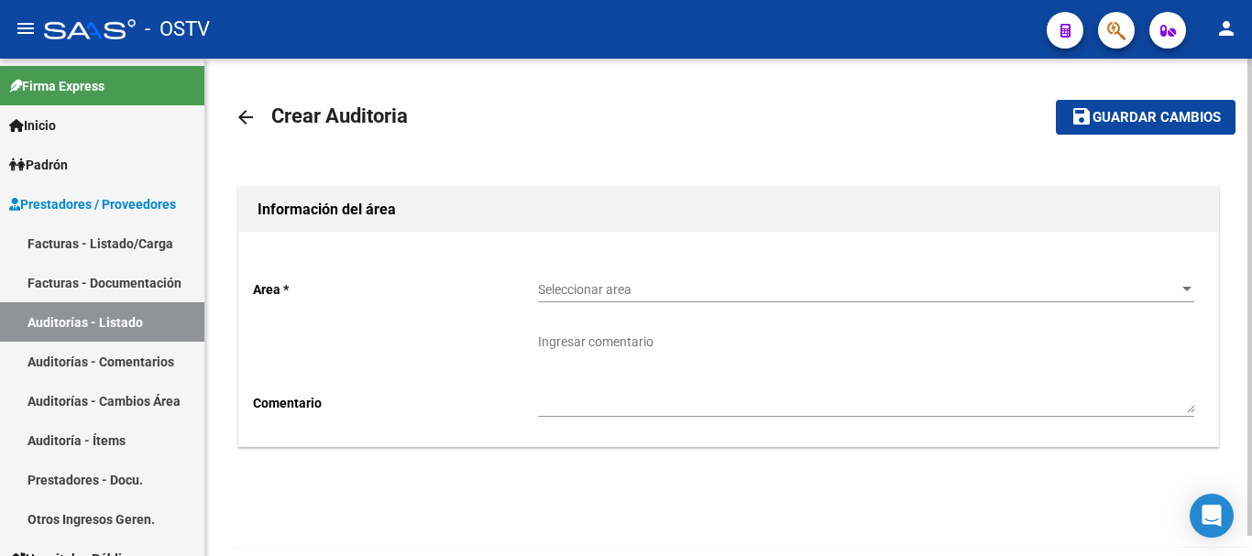
click at [611, 290] on span "Seleccionar area" at bounding box center [858, 290] width 640 height 16
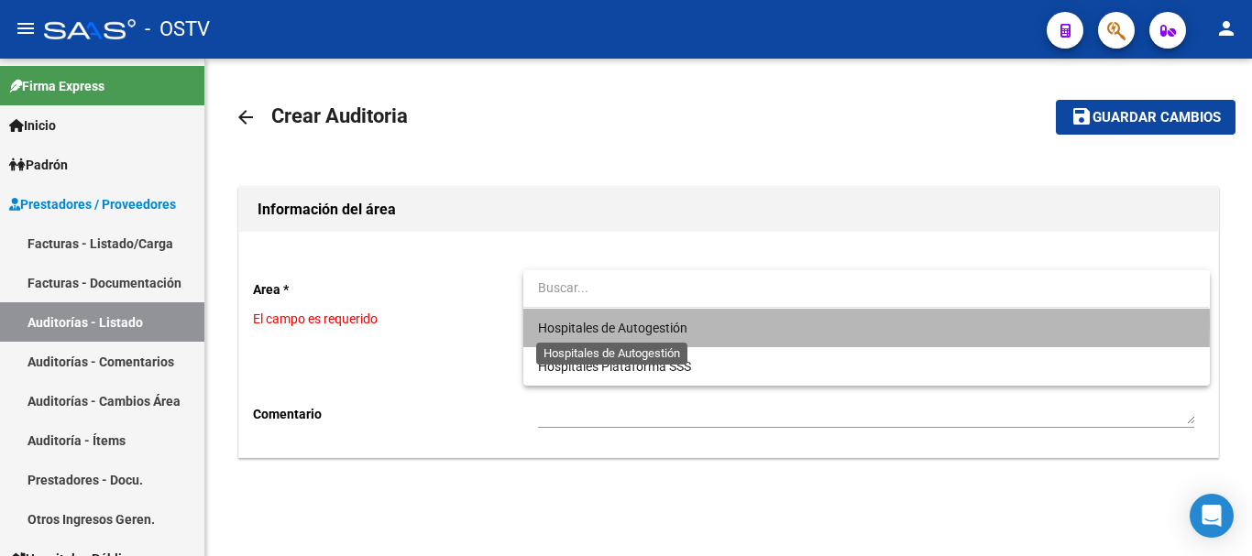
click at [618, 324] on span "Hospitales de Autogestión" at bounding box center [612, 328] width 149 height 15
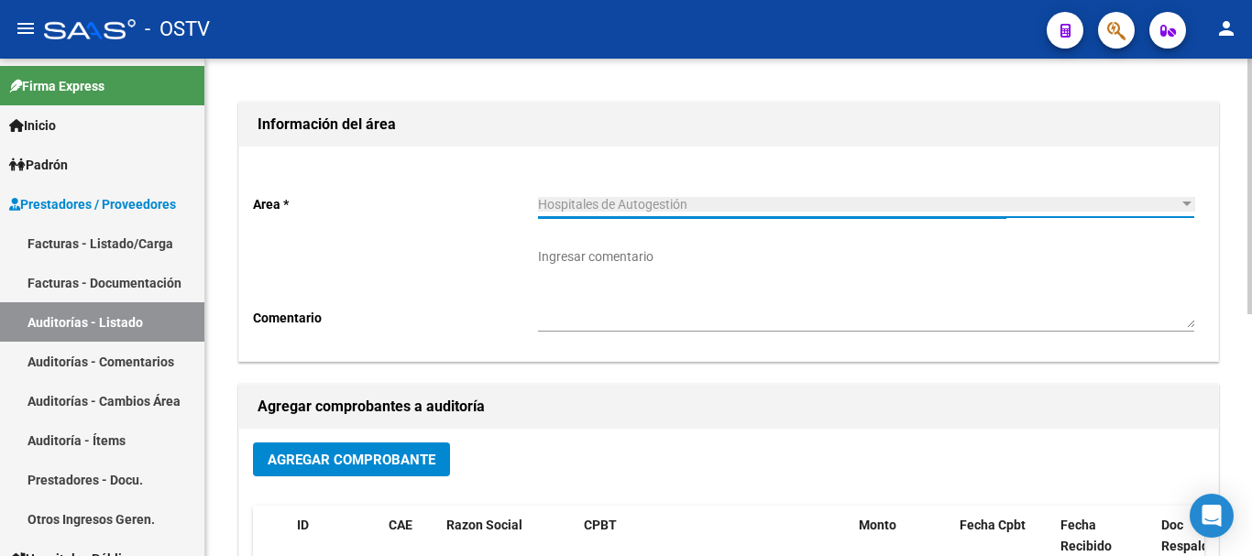
scroll to position [183, 0]
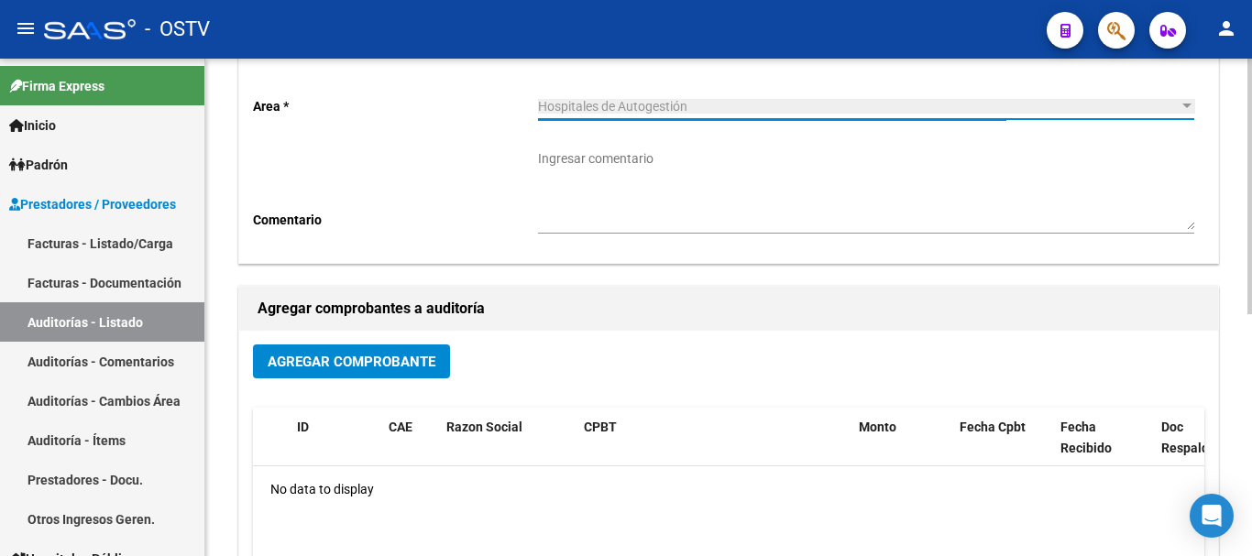
click at [404, 363] on span "Agregar Comprobante" at bounding box center [352, 362] width 168 height 17
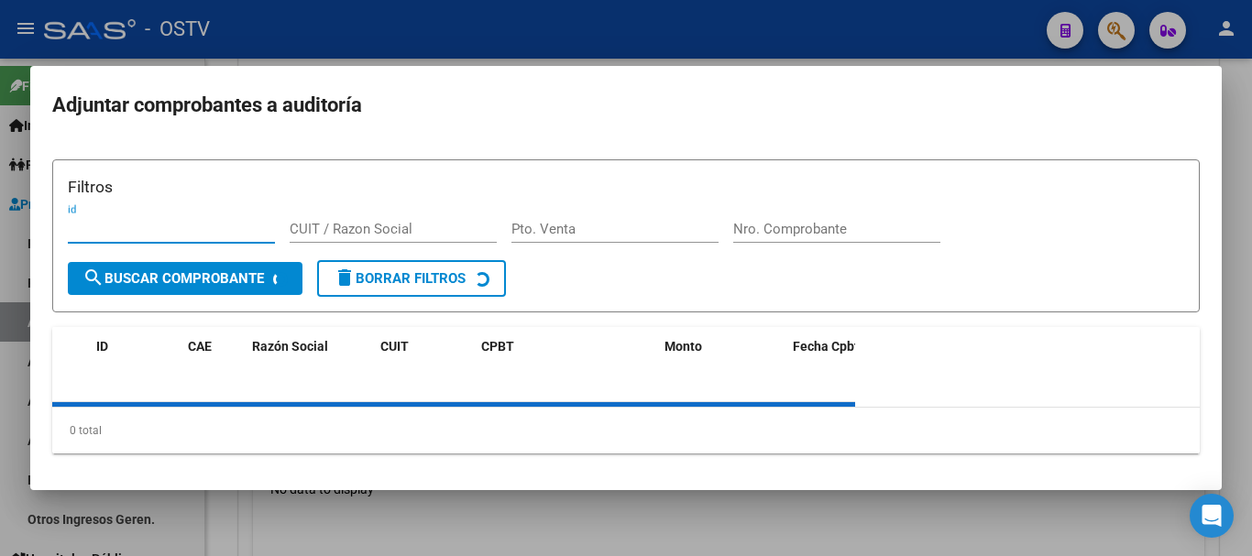
click at [839, 215] on div "Filtros id CUIT / Razon Social Pto. Venta Nro. Comprobante" at bounding box center [626, 217] width 1117 height 85
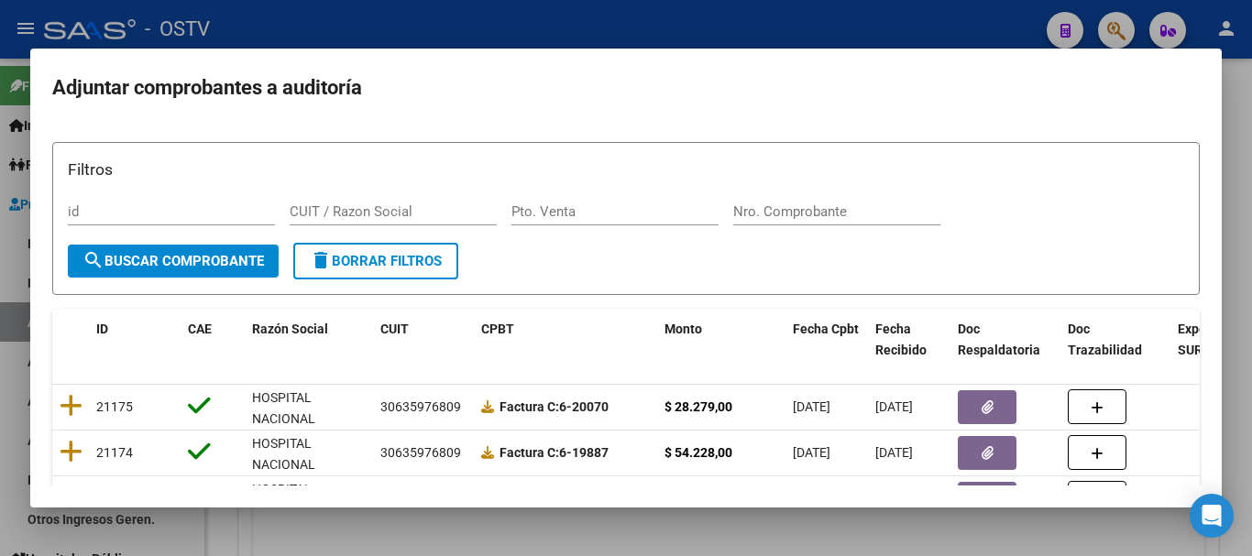
click at [823, 230] on div "Nro. Comprobante" at bounding box center [836, 220] width 207 height 45
click at [828, 213] on input "Nro. Comprobante" at bounding box center [836, 212] width 207 height 17
paste input "8577"
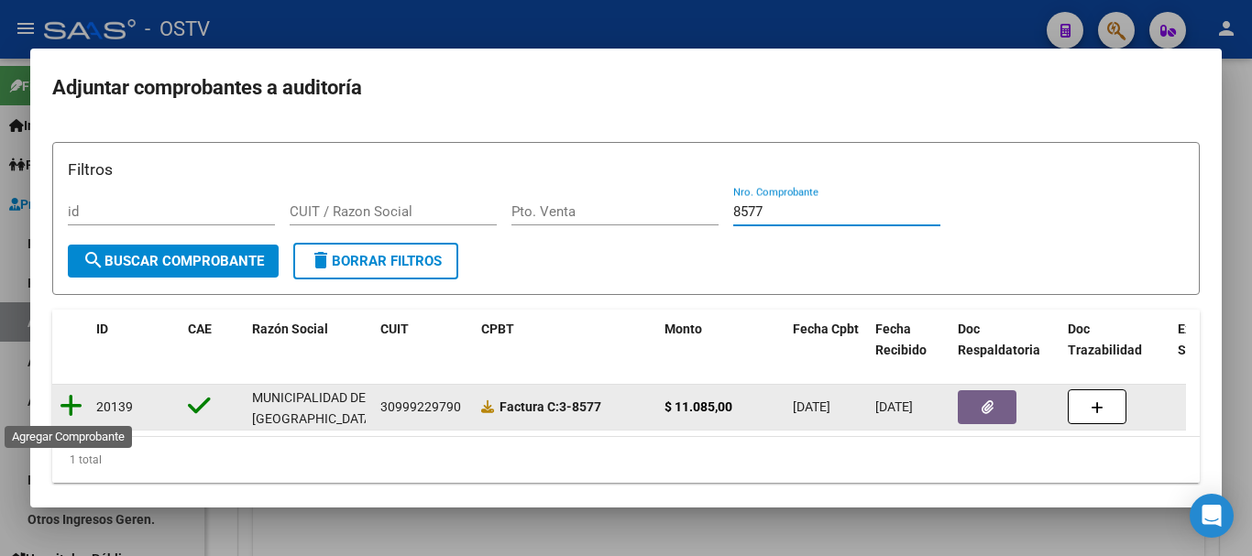
type input "8577"
click at [68, 403] on icon at bounding box center [71, 406] width 23 height 26
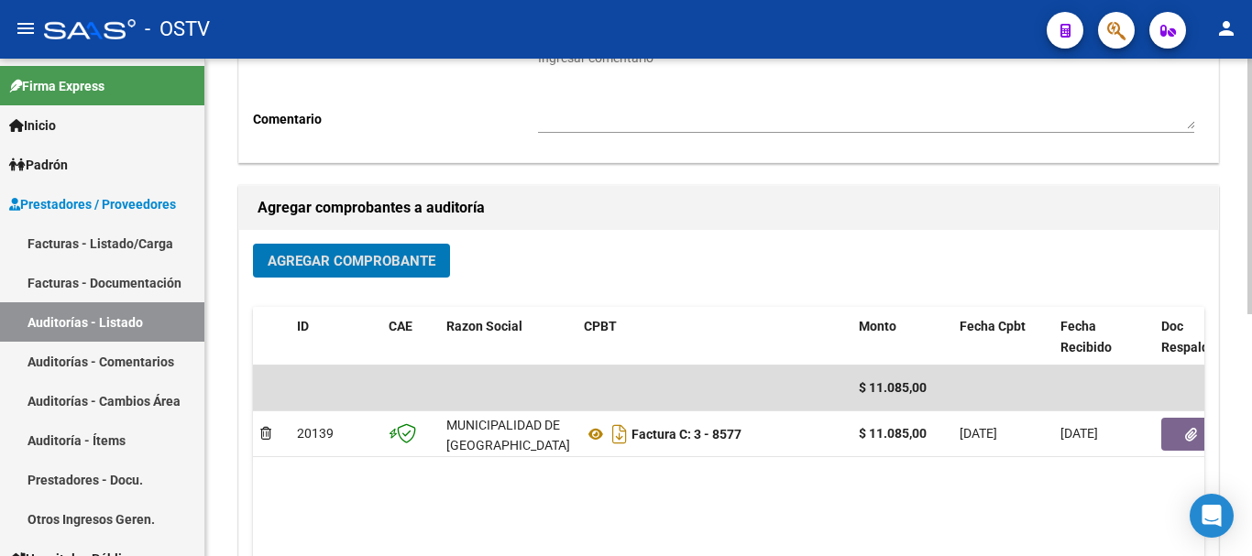
scroll to position [469, 0]
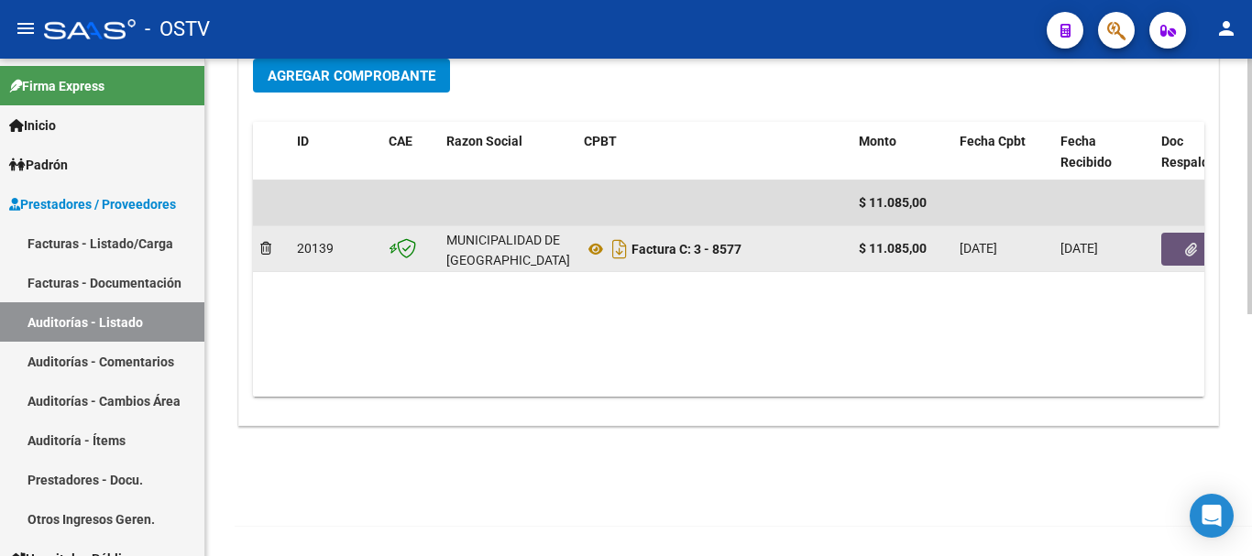
click at [1185, 262] on button "button" at bounding box center [1191, 249] width 59 height 33
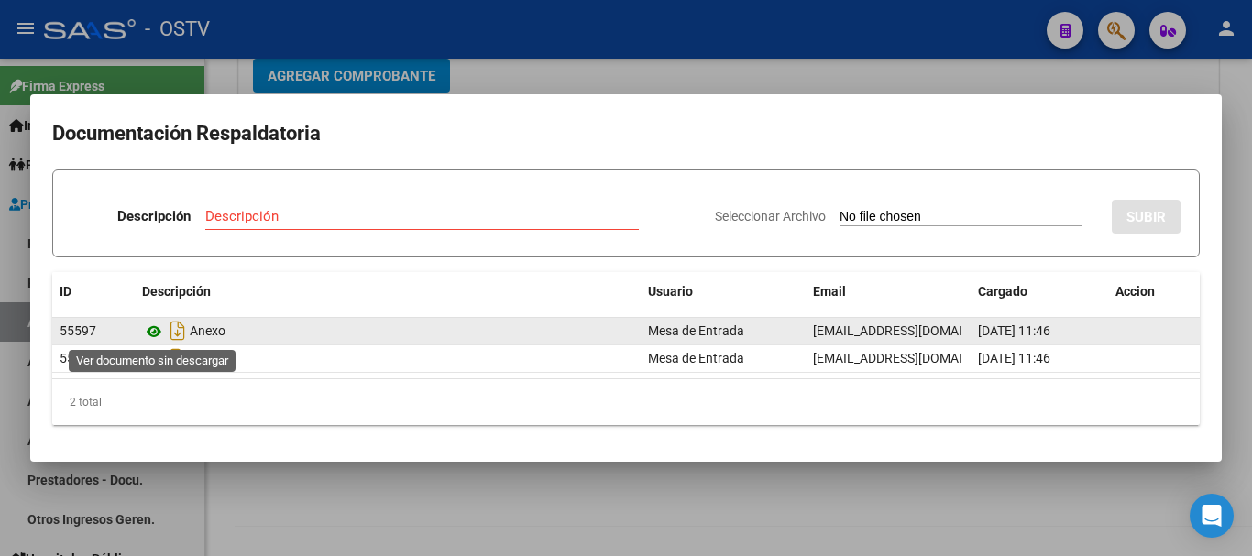
click at [160, 336] on icon at bounding box center [154, 332] width 24 height 22
click at [157, 332] on icon at bounding box center [154, 332] width 24 height 22
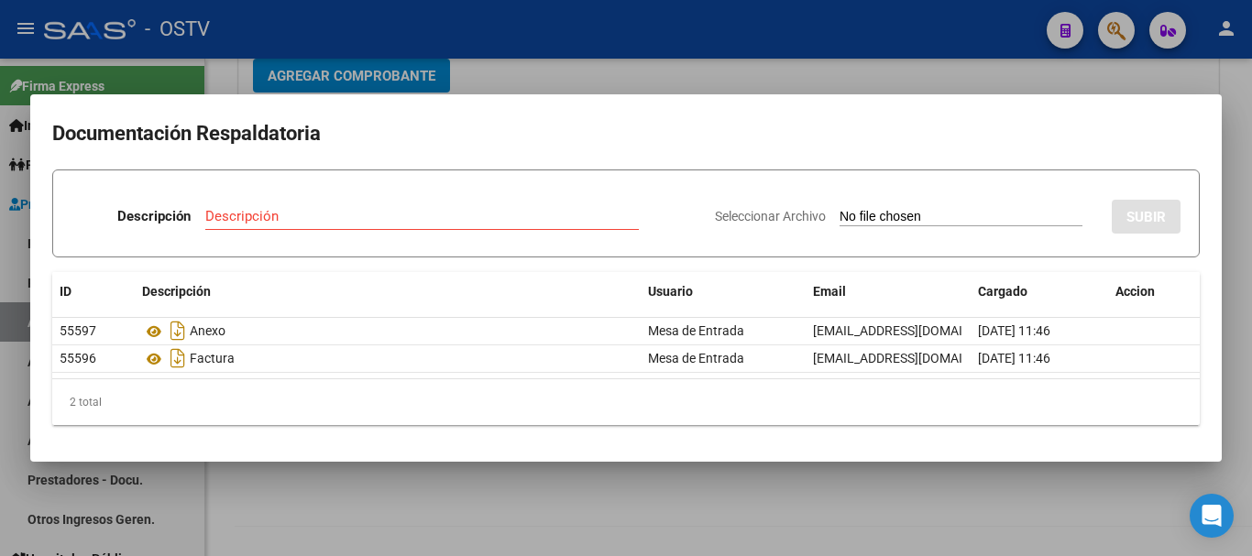
click at [501, 78] on div at bounding box center [626, 278] width 1252 height 556
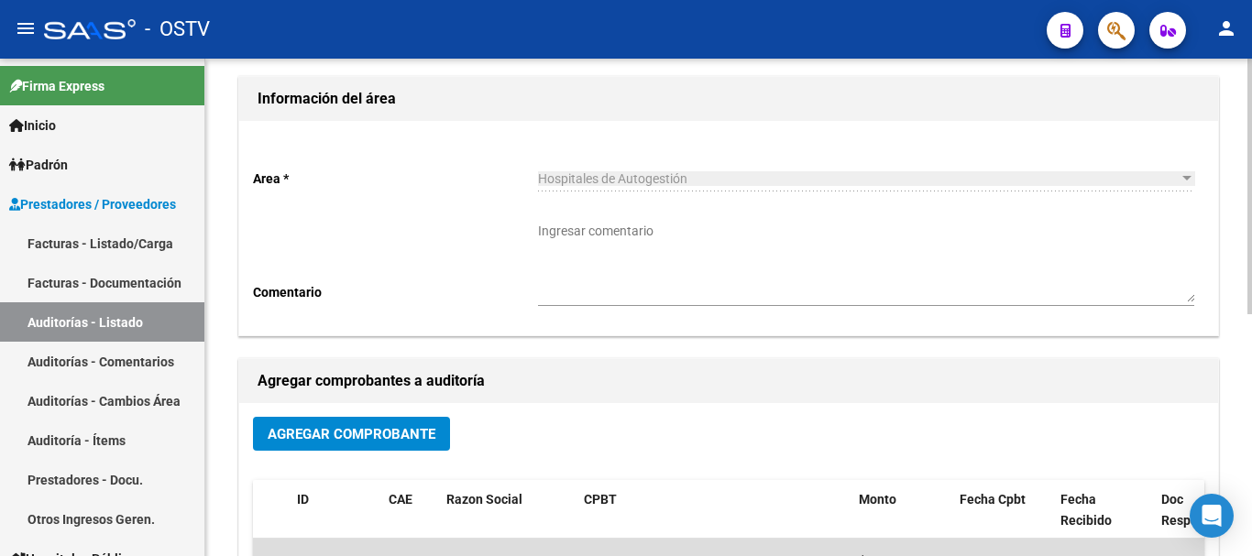
scroll to position [0, 0]
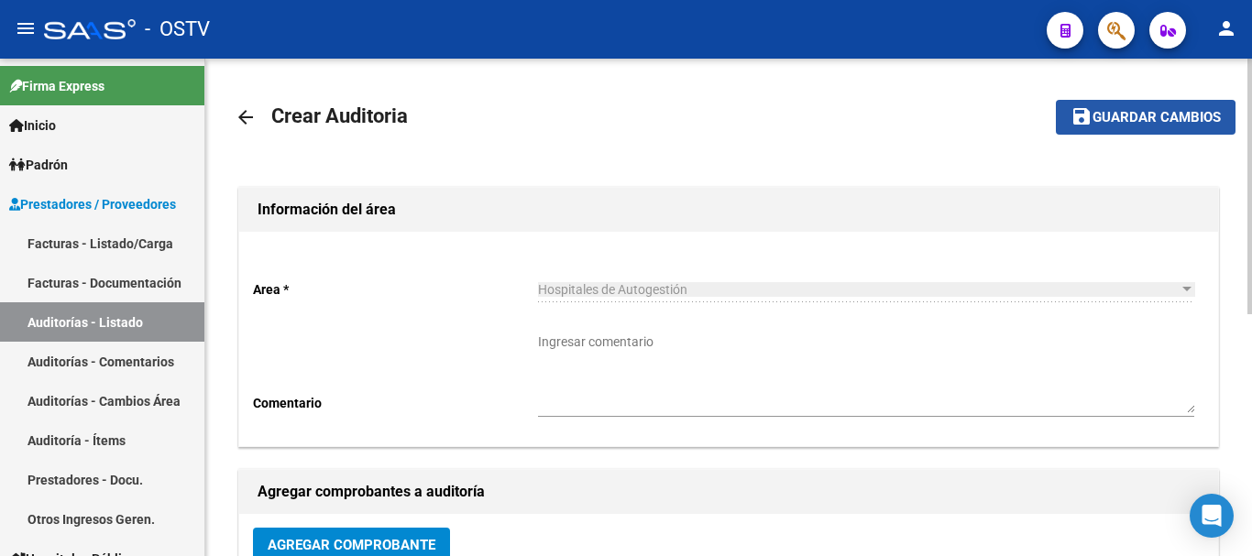
drag, startPoint x: 1142, startPoint y: 124, endPoint x: 986, endPoint y: 270, distance: 214.1
click at [1141, 124] on span "Guardar cambios" at bounding box center [1157, 118] width 128 height 17
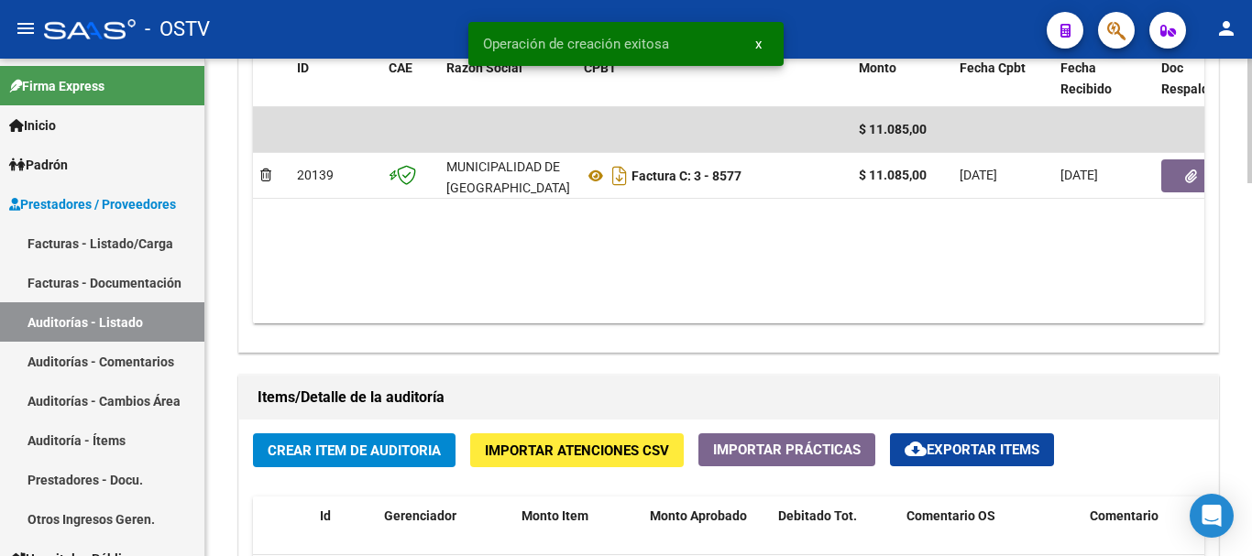
scroll to position [1008, 0]
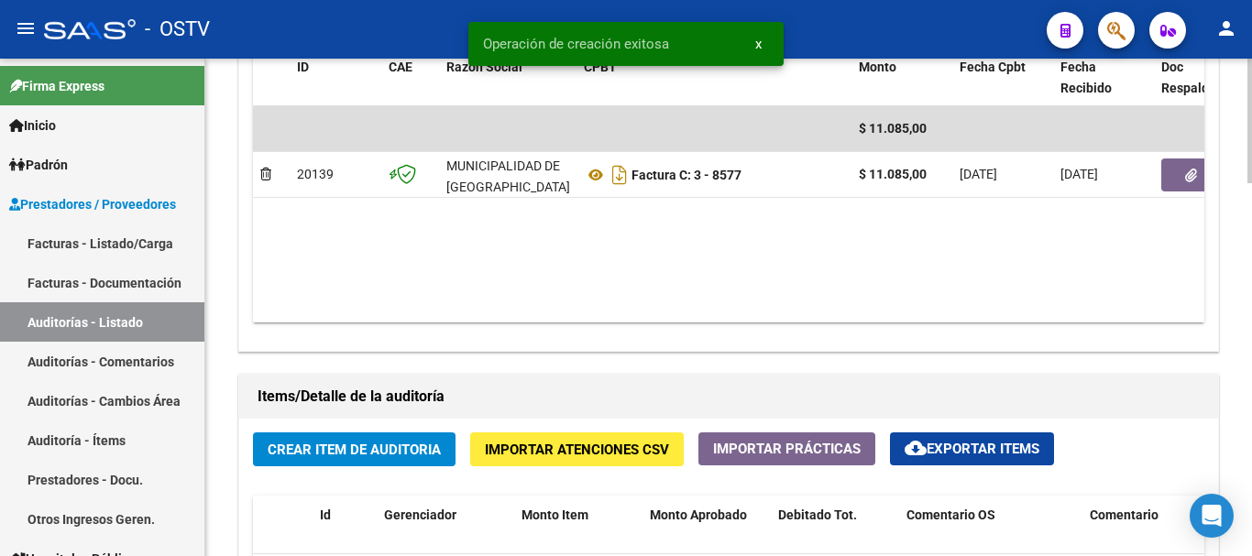
click at [367, 454] on span "Crear Item de Auditoria" at bounding box center [354, 450] width 173 height 17
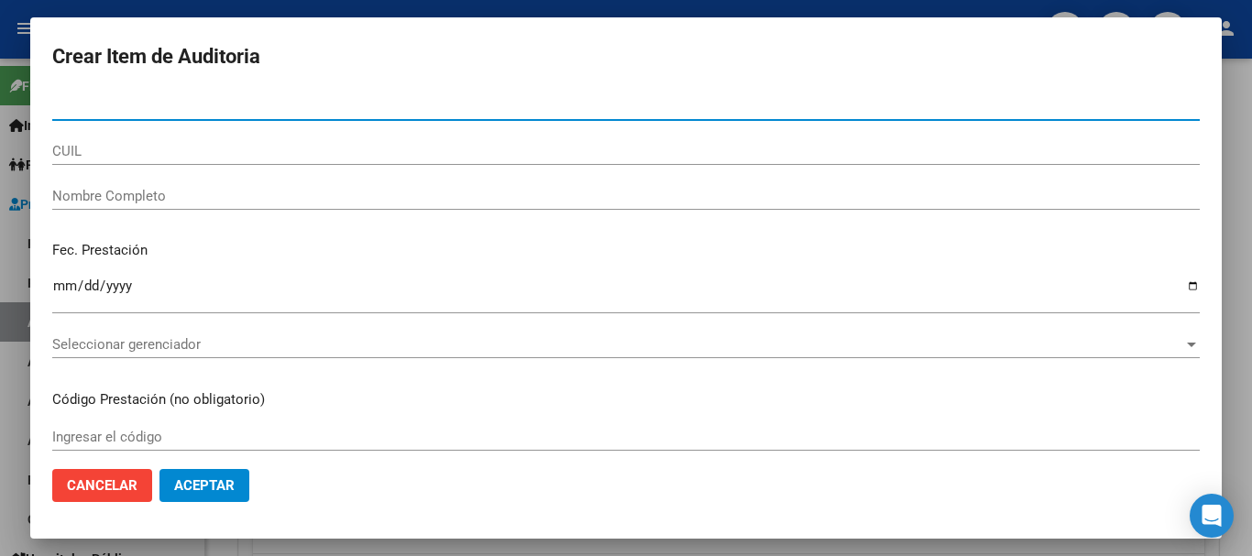
paste input "26508796"
type input "26508796"
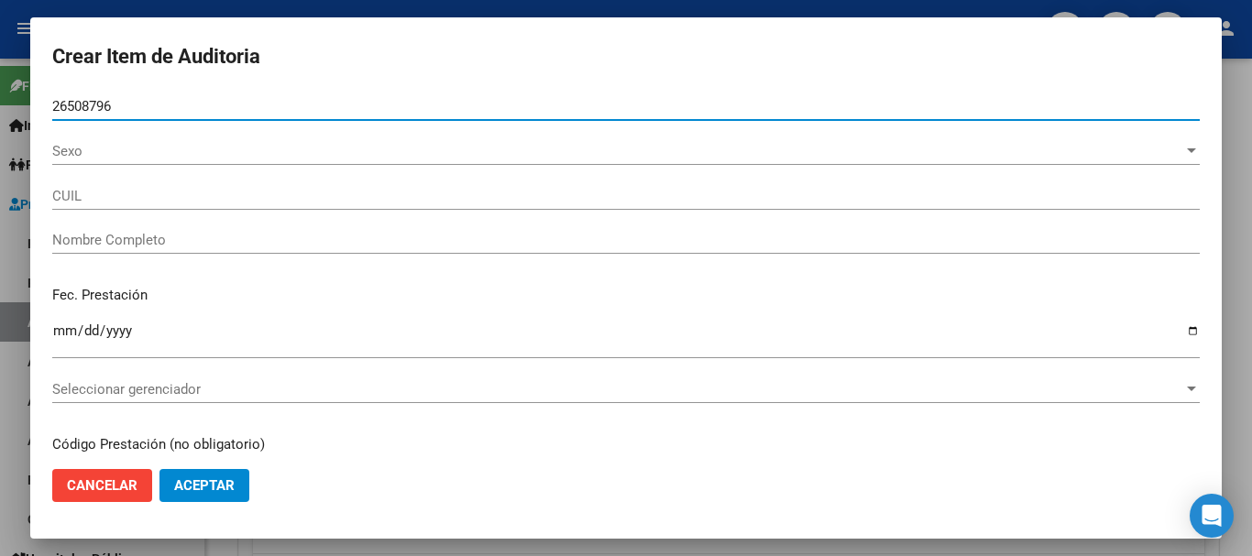
type input "20265087966"
type input "[PERSON_NAME]"
type input "26508796"
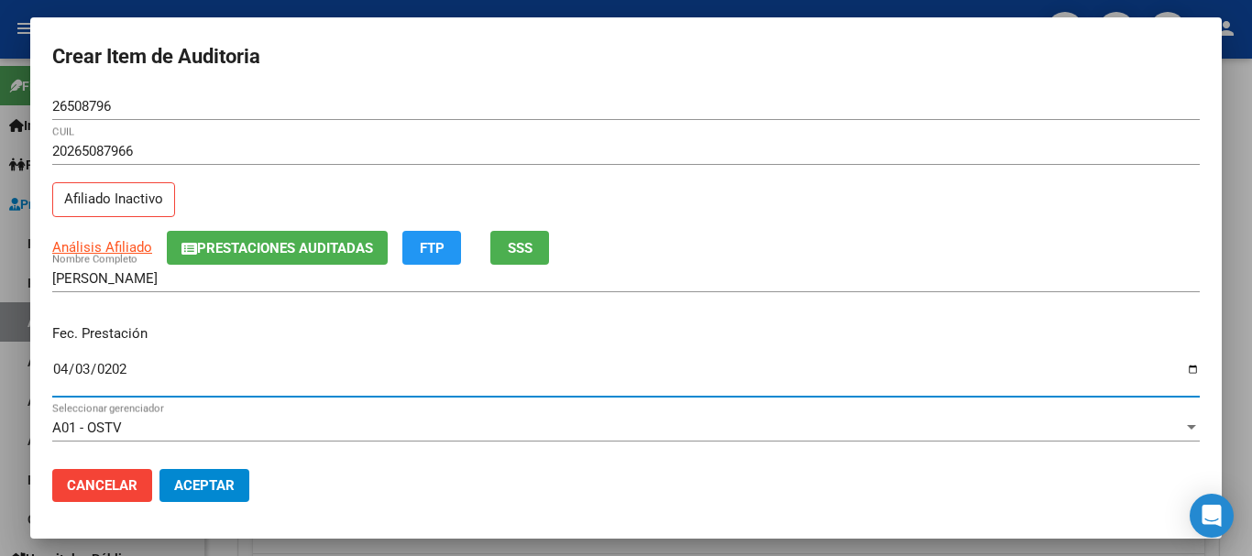
type input "[DATE]"
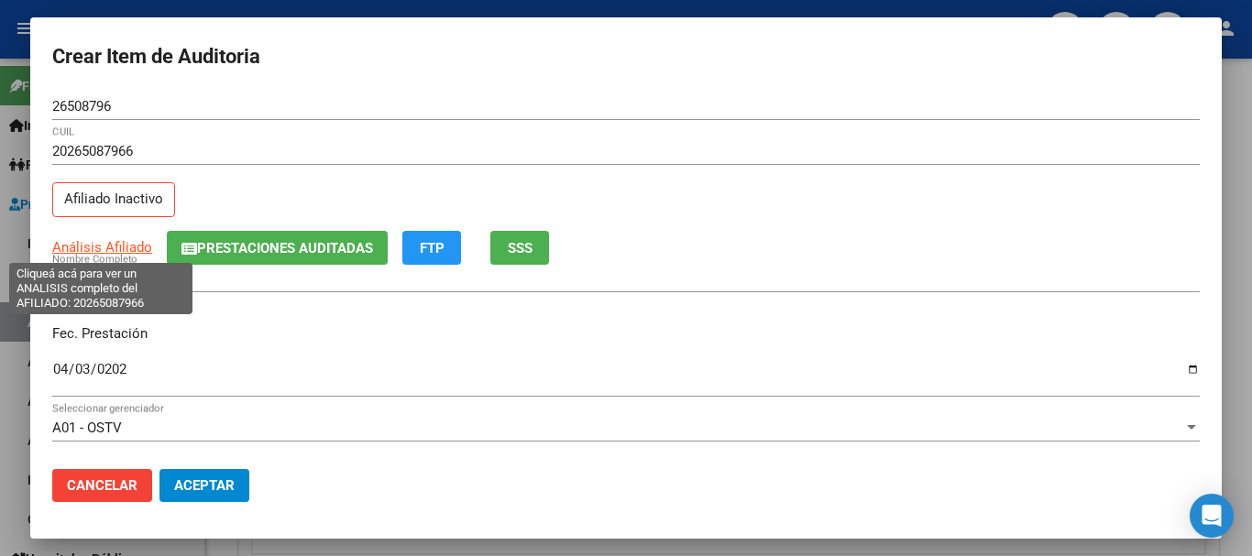
click at [136, 239] on span "Análisis Afiliado" at bounding box center [102, 247] width 100 height 17
type textarea "20265087966"
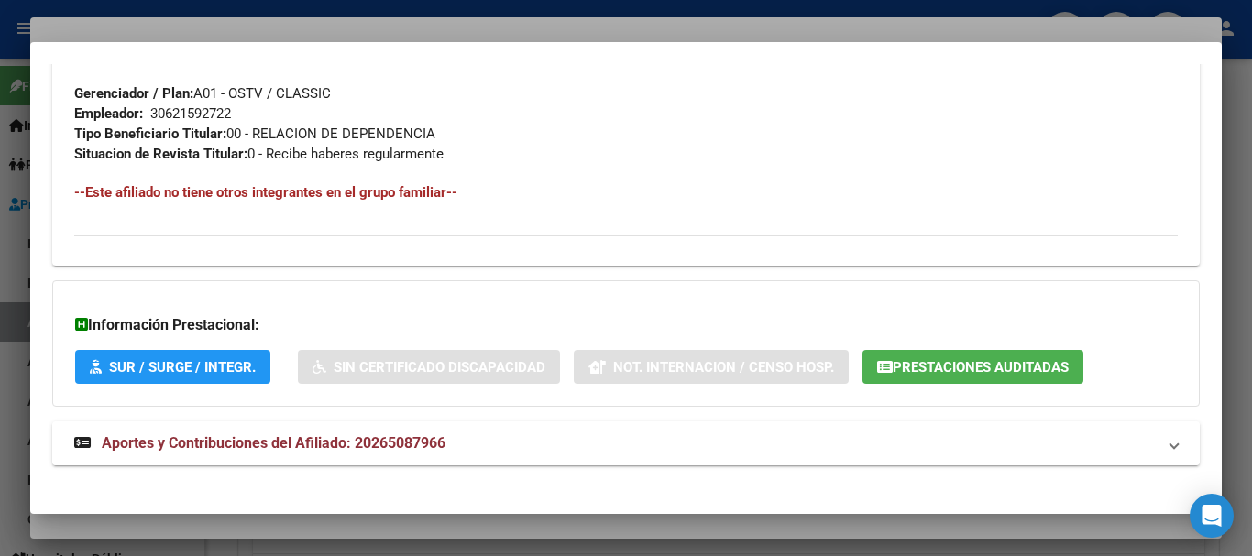
scroll to position [965, 0]
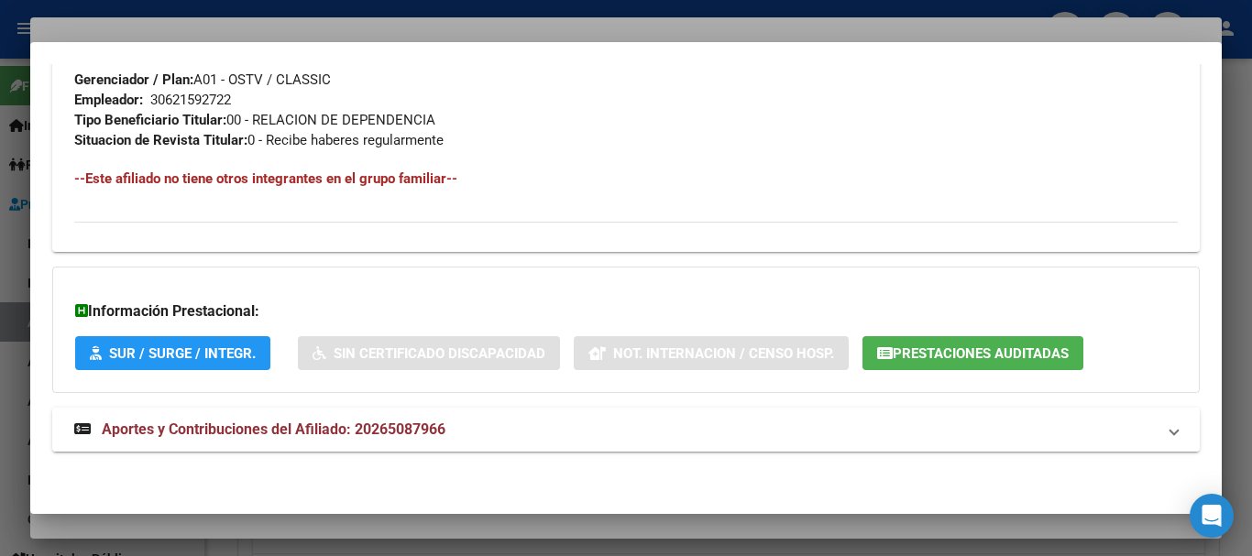
click at [360, 413] on mat-expansion-panel-header "Aportes y Contribuciones del Afiliado: 20265087966" at bounding box center [626, 430] width 1148 height 44
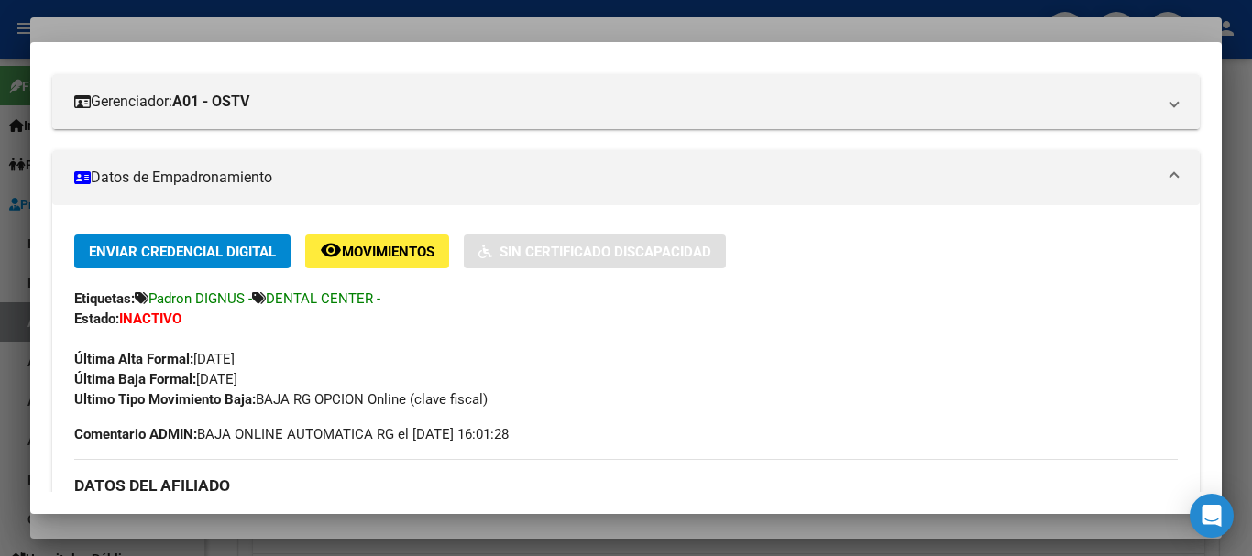
scroll to position [0, 0]
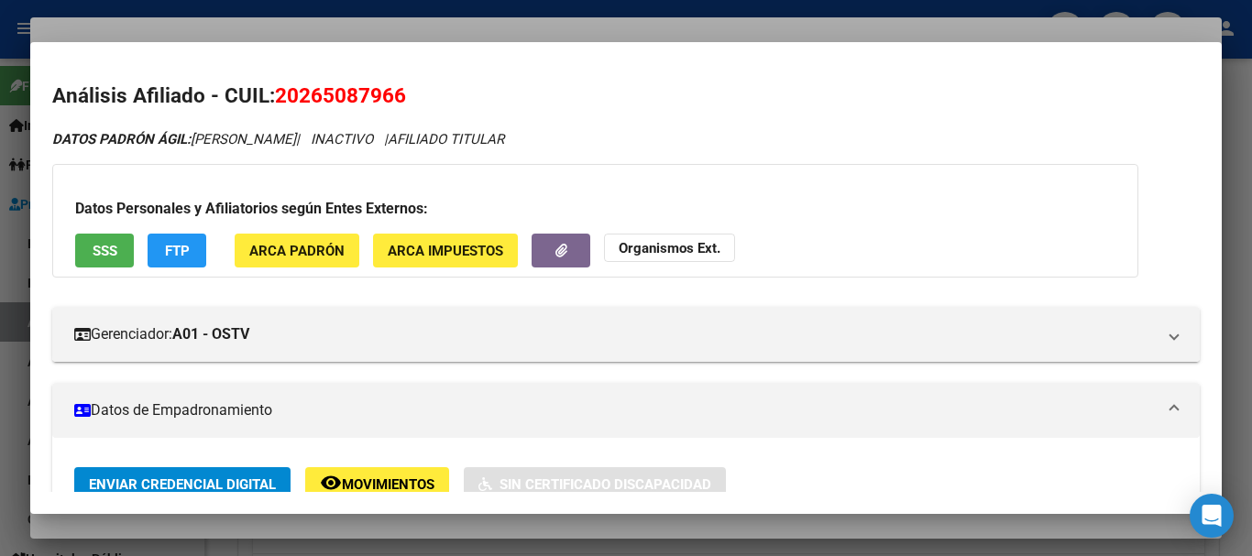
click at [628, 256] on strong "Organismos Ext." at bounding box center [670, 248] width 102 height 17
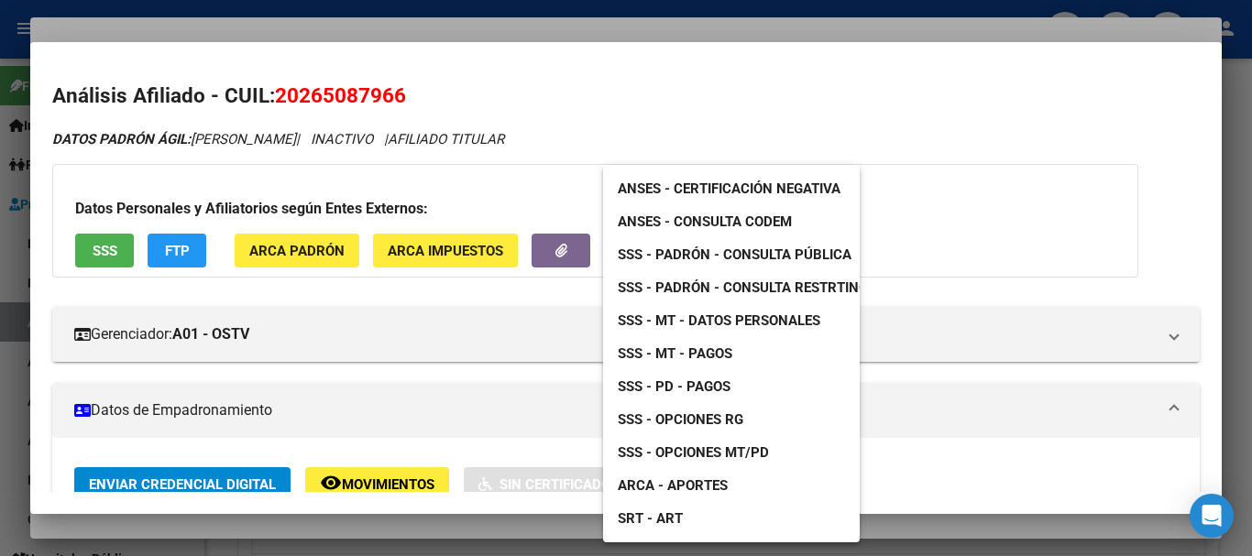
click at [692, 262] on span "SSS - Padrón - Consulta Pública" at bounding box center [735, 255] width 234 height 17
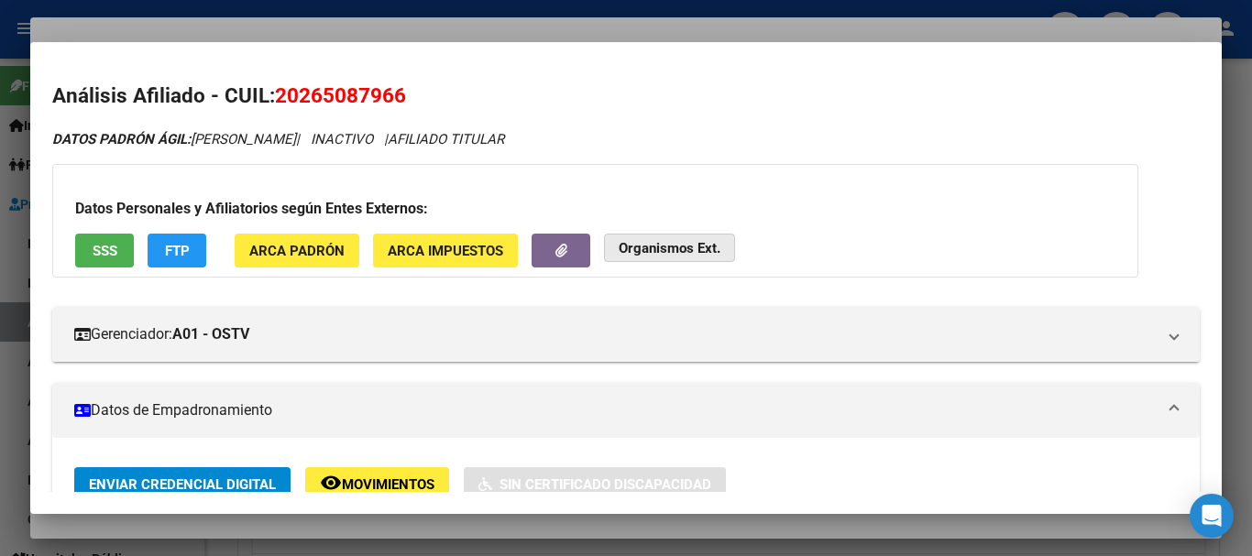
click at [721, 248] on button "Organismos Ext." at bounding box center [669, 248] width 131 height 28
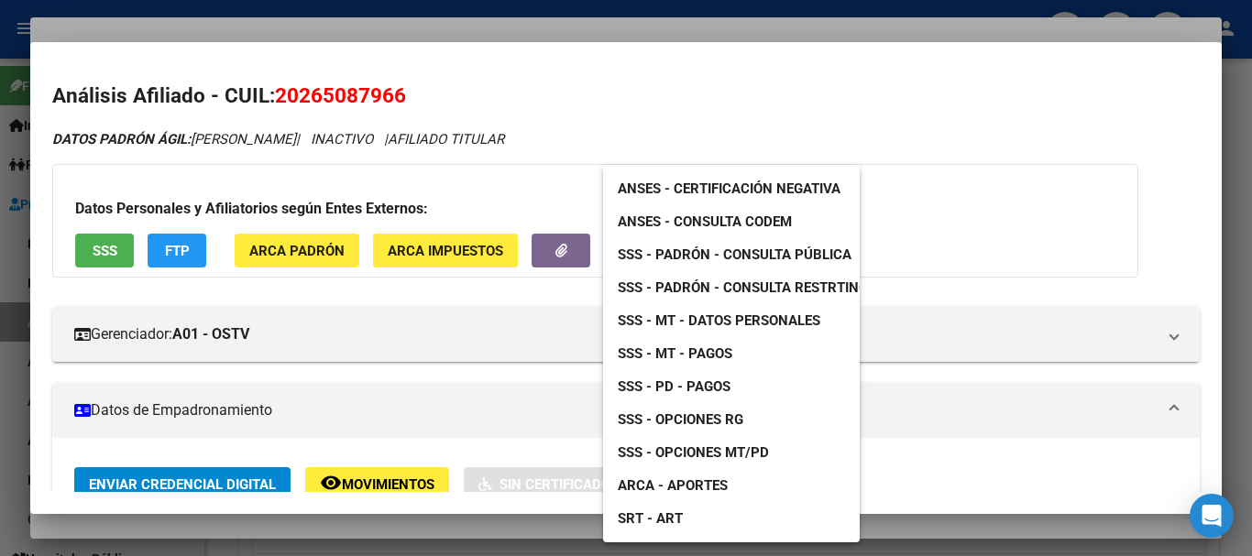
click at [733, 424] on span "SSS - Opciones RG" at bounding box center [681, 420] width 126 height 17
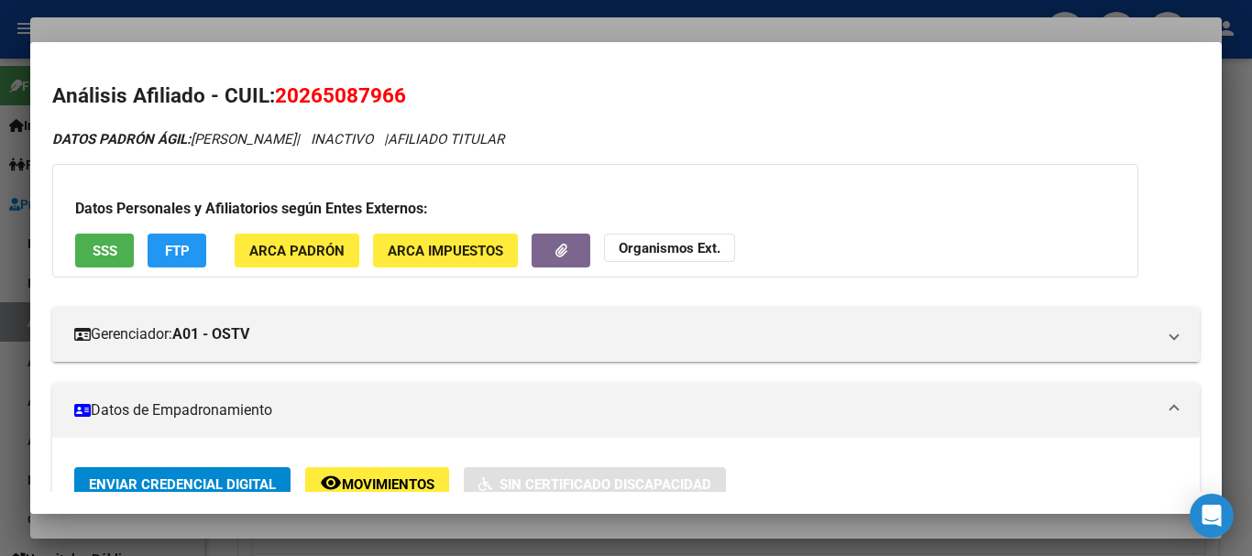
click at [339, 96] on span "20265087966" at bounding box center [340, 95] width 131 height 24
copy span "20265087966"
click at [399, 33] on div at bounding box center [626, 278] width 1252 height 556
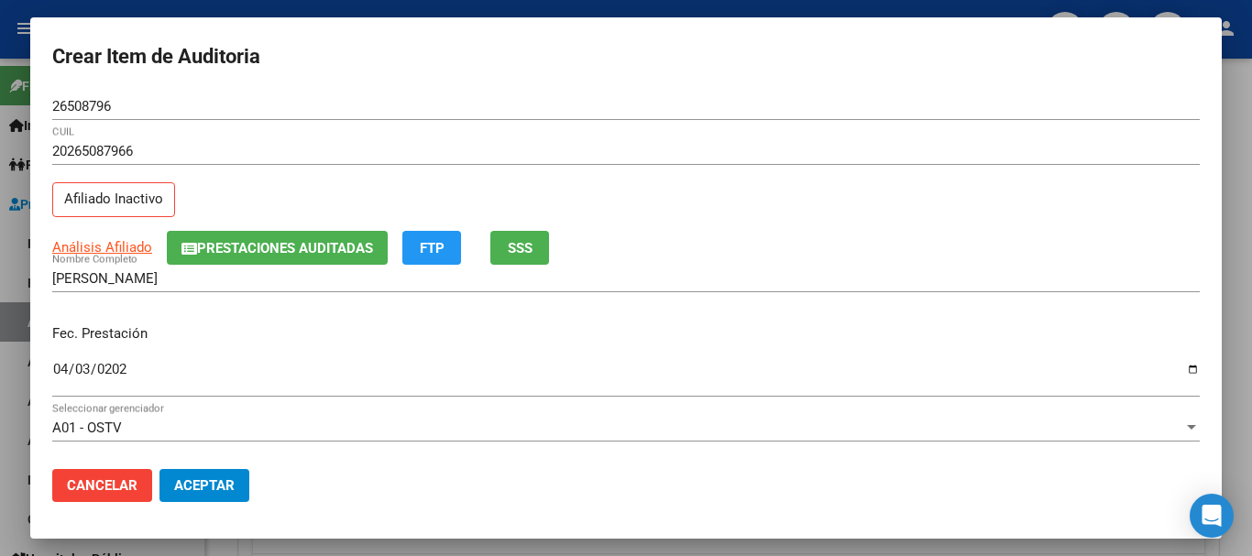
click at [648, 140] on div "20265087966 CUIL" at bounding box center [626, 152] width 1148 height 28
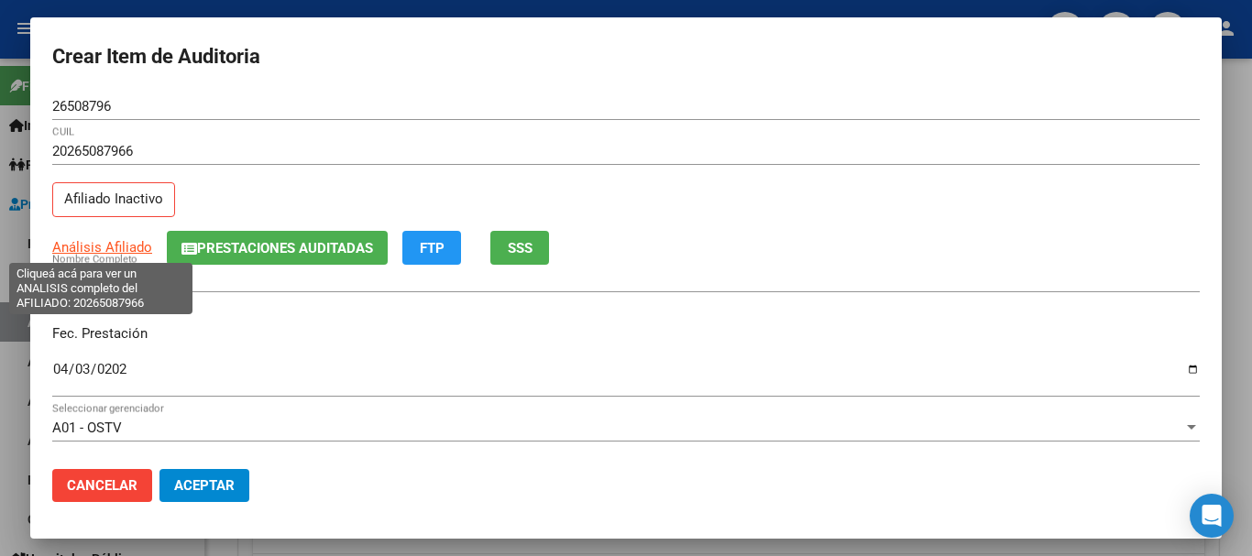
click at [132, 244] on span "Análisis Afiliado" at bounding box center [102, 247] width 100 height 17
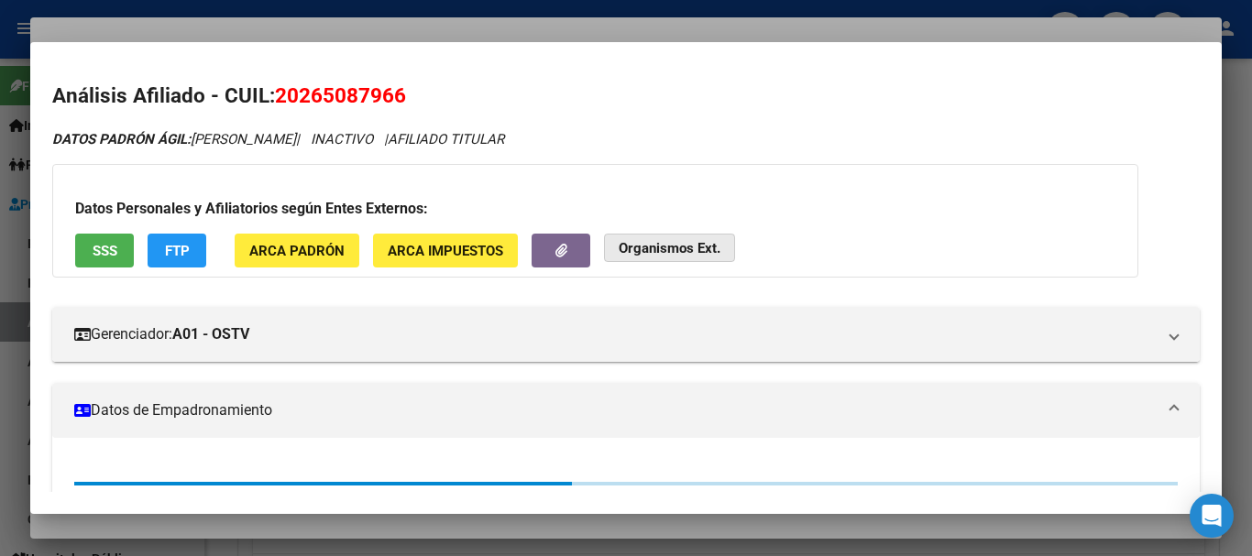
click at [682, 248] on strong "Organismos Ext." at bounding box center [670, 248] width 102 height 17
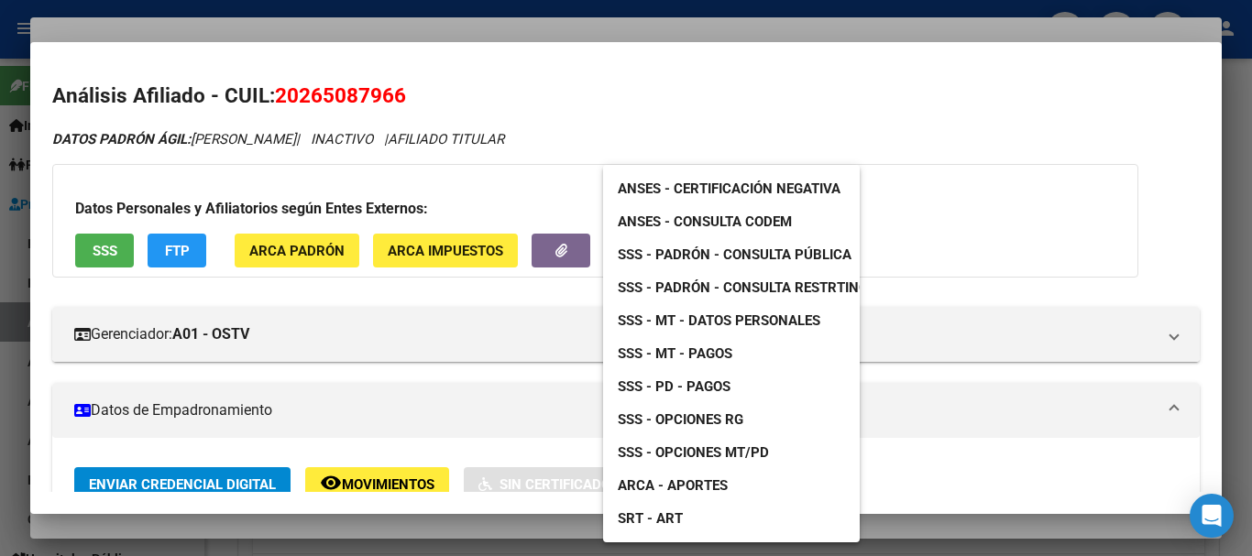
click at [677, 420] on span "SSS - Opciones RG" at bounding box center [681, 420] width 126 height 17
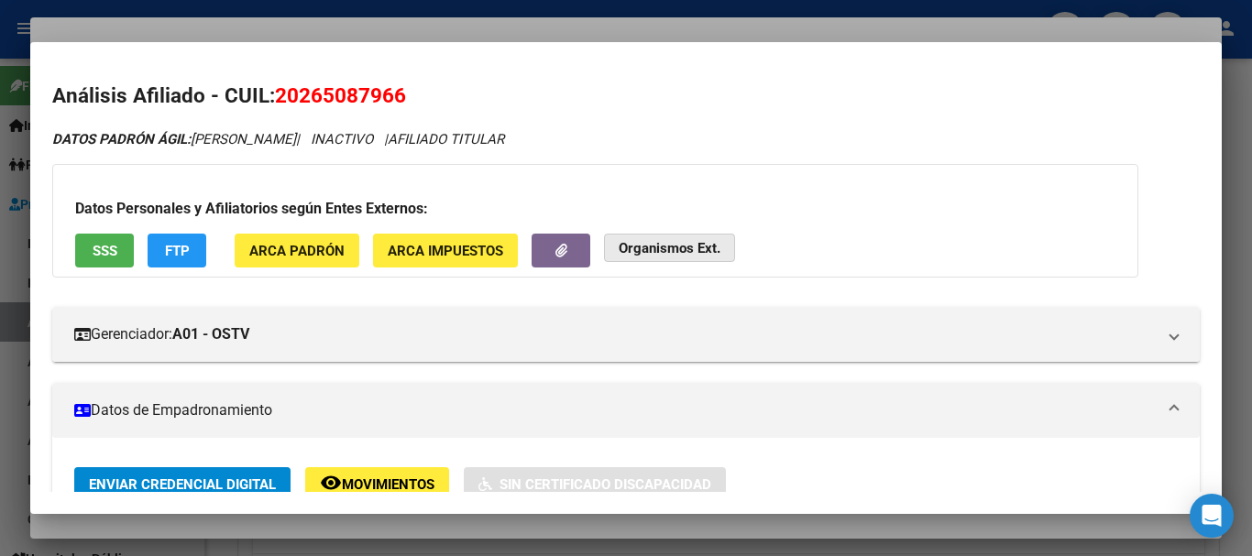
click at [664, 237] on button "Organismos Ext." at bounding box center [669, 248] width 131 height 28
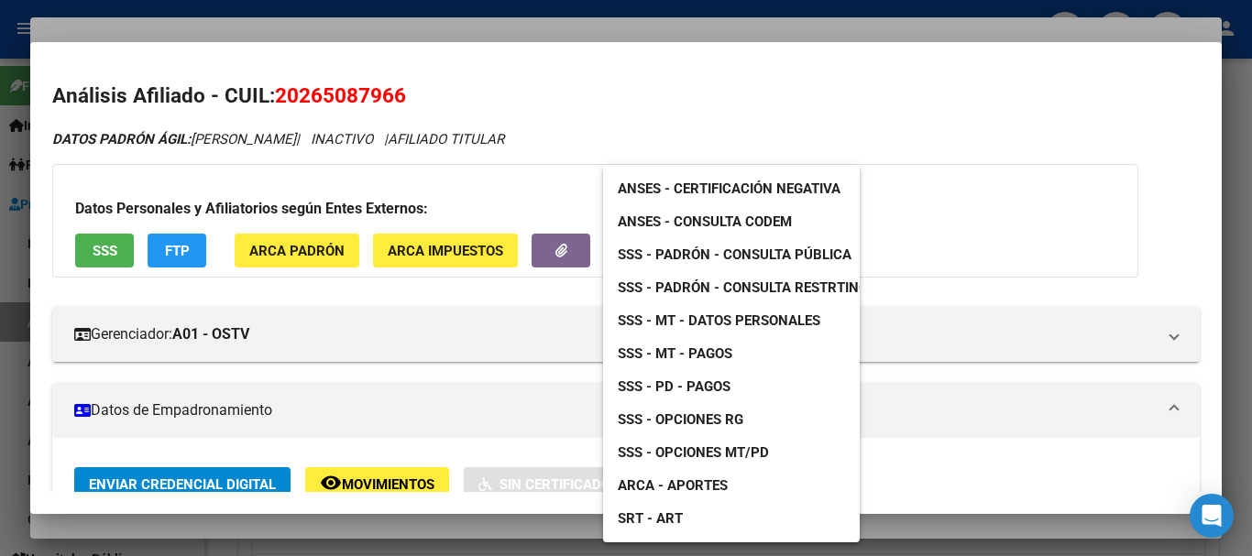
click at [787, 245] on link "SSS - Padrón - Consulta Pública" at bounding box center [734, 254] width 263 height 33
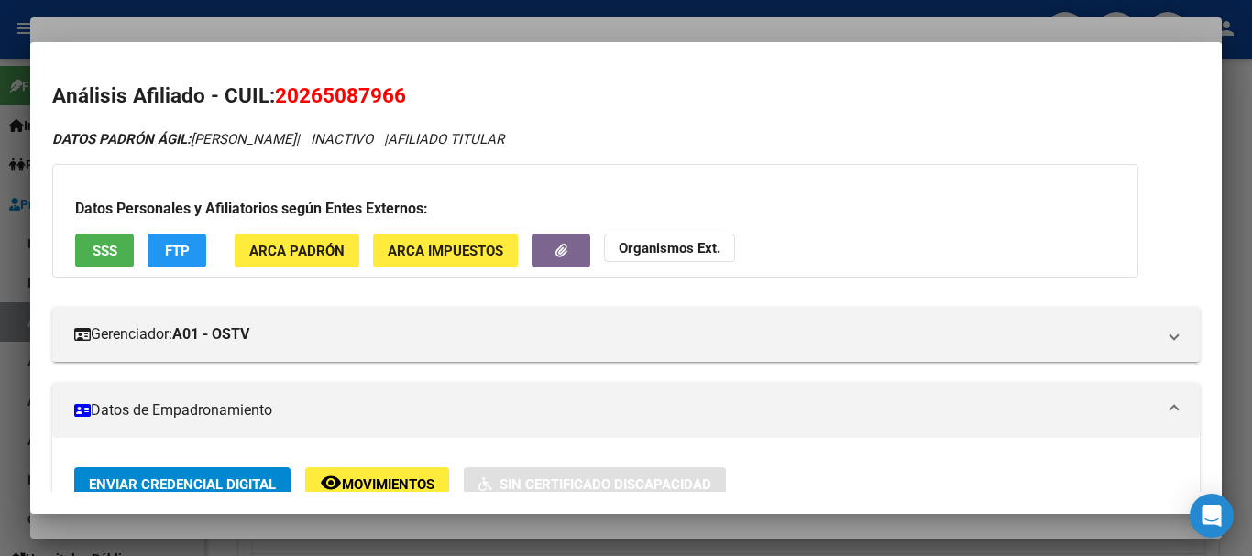
click at [597, 28] on div at bounding box center [626, 278] width 1252 height 556
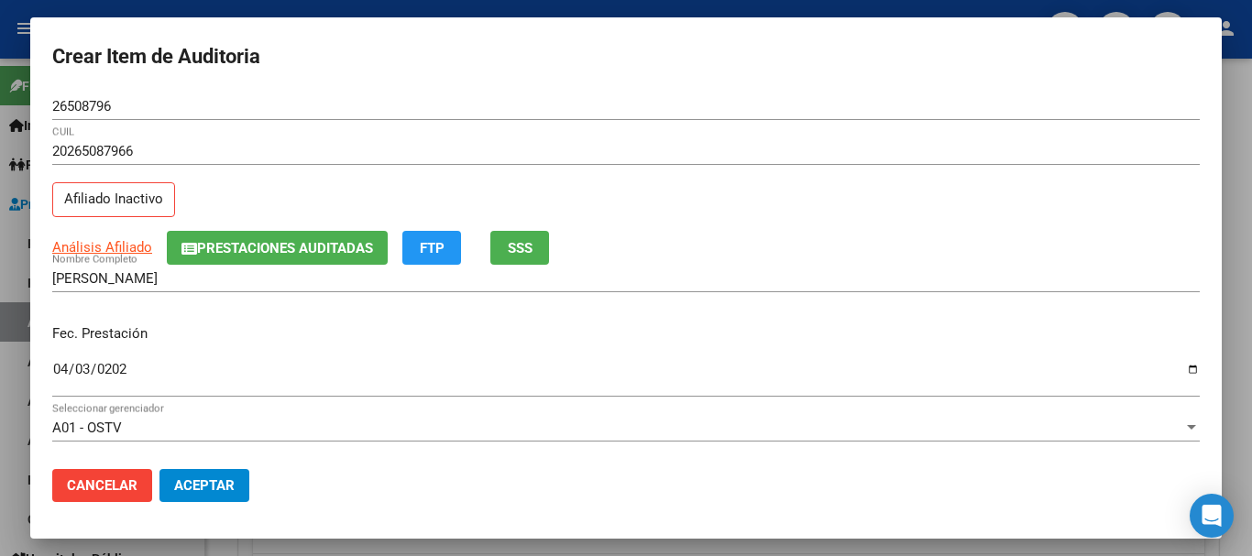
drag, startPoint x: 904, startPoint y: 171, endPoint x: 910, endPoint y: 191, distance: 20.3
click at [904, 172] on div "20265087966 CUIL" at bounding box center [626, 160] width 1148 height 45
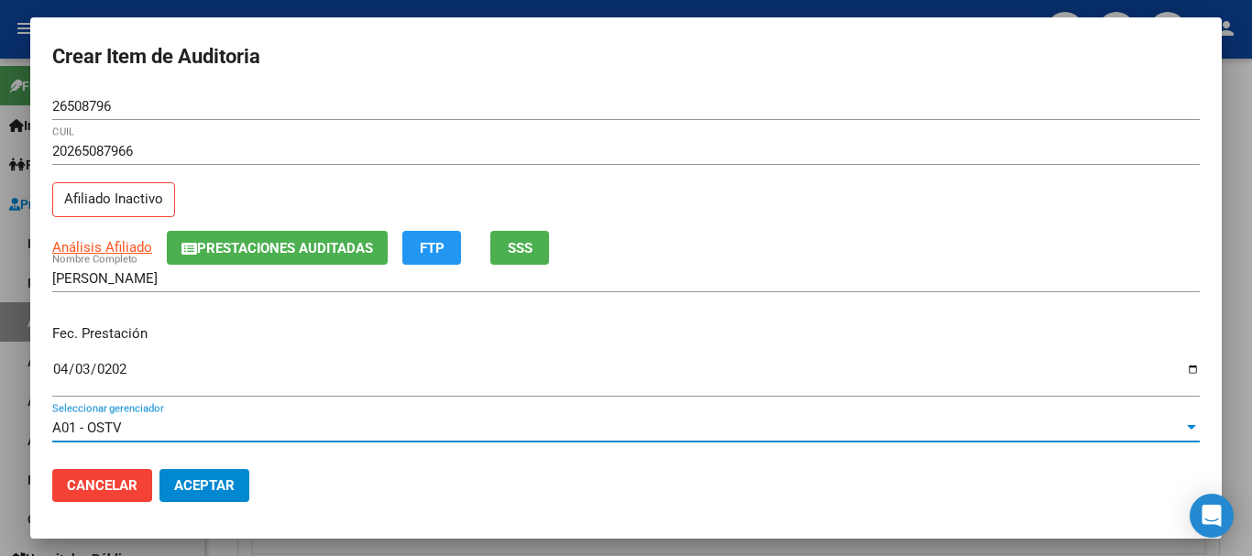
scroll to position [248, 0]
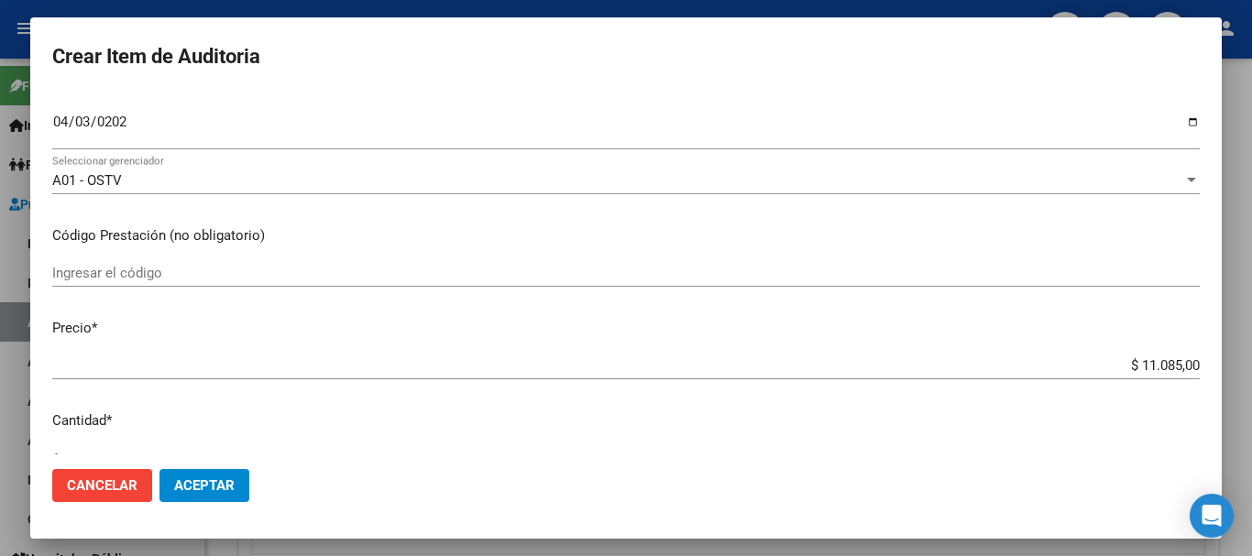
type input "$ 0,01"
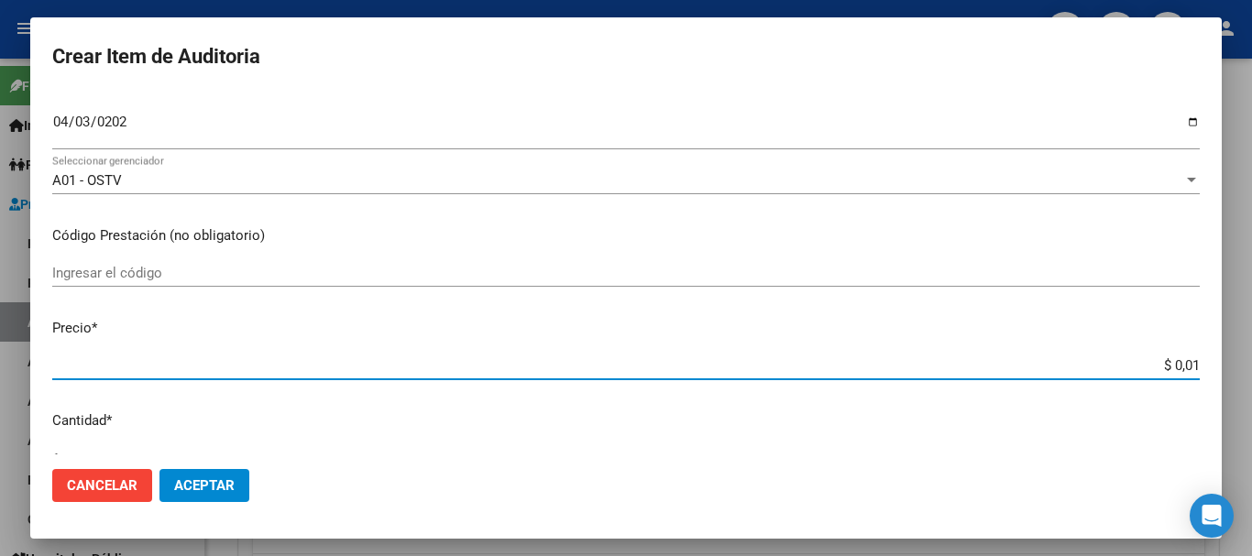
type input "$ 0,12"
type input "$ 1,26"
type input "$ 12,67"
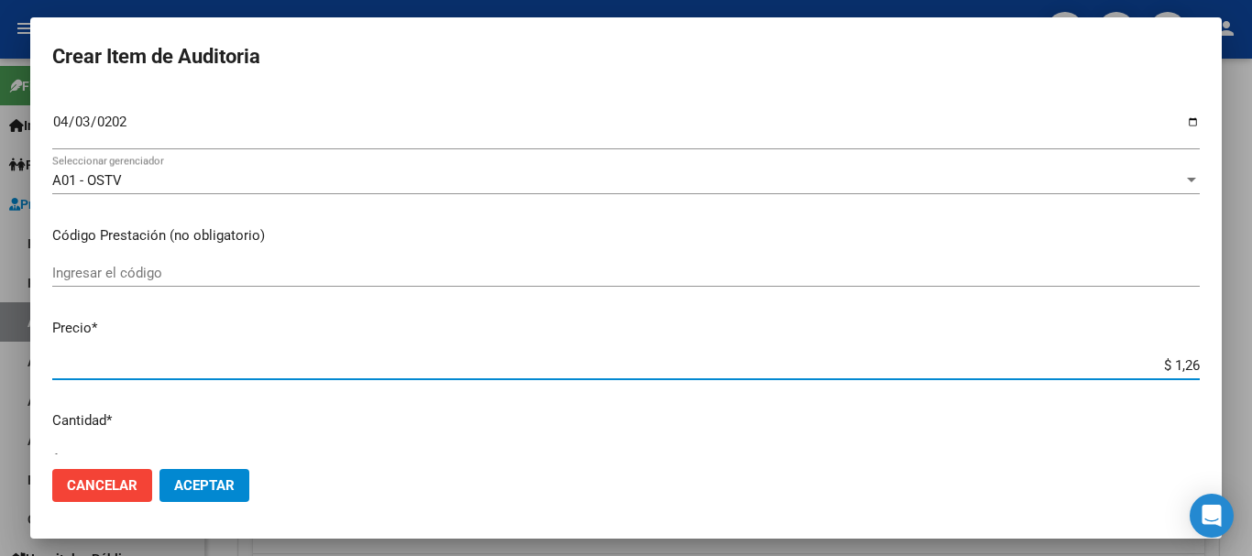
type input "$ 12,67"
type input "$ 126,70"
type input "$ 1.267,00"
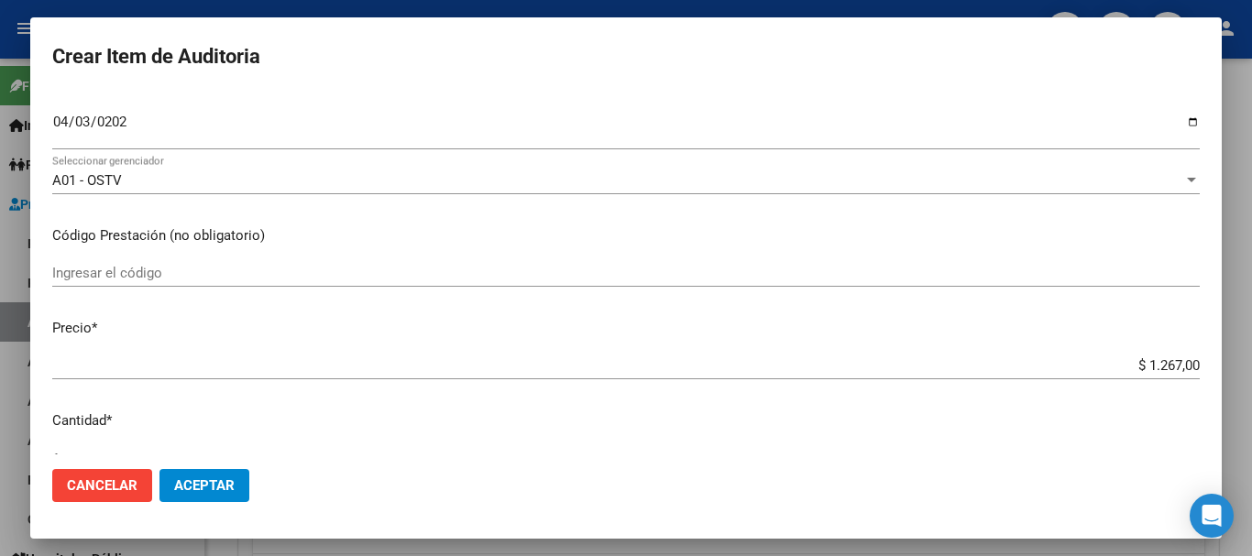
scroll to position [619, 0]
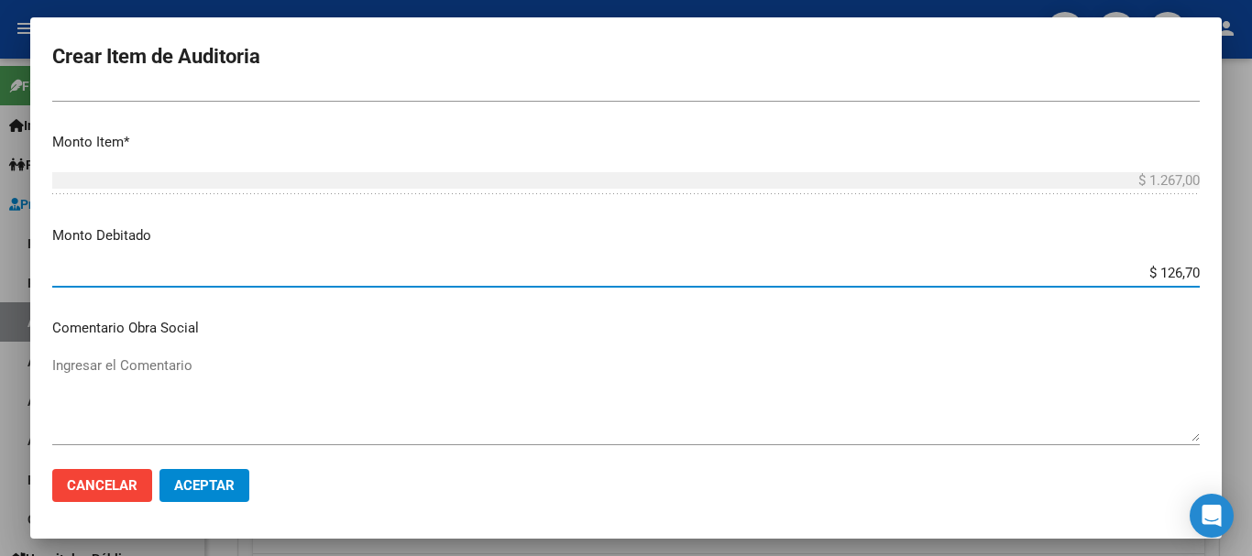
type input "$ 1.267,00"
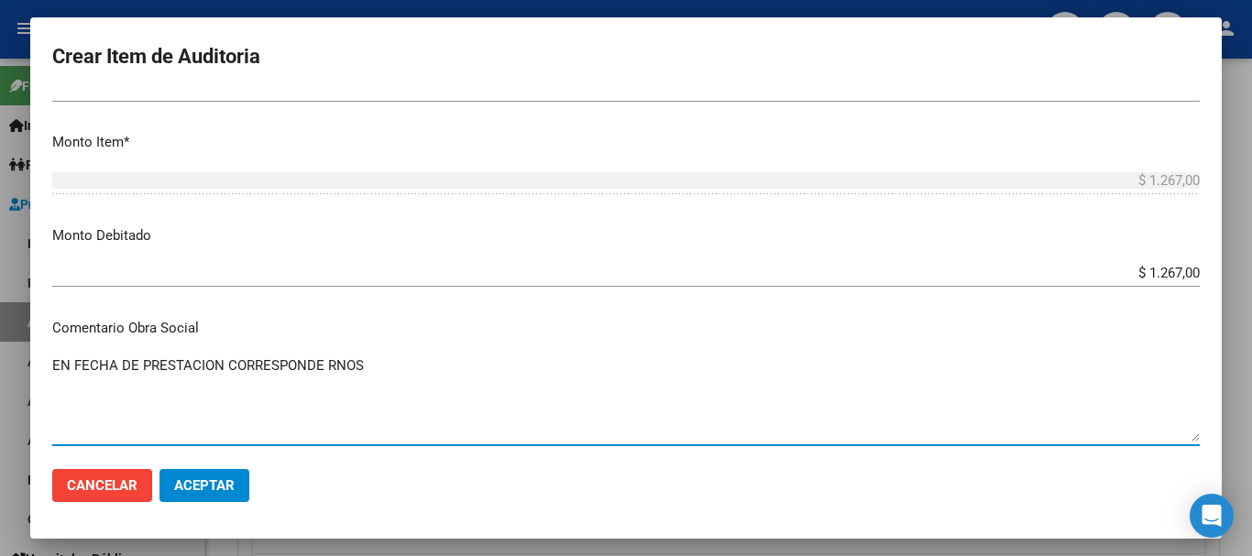
paste textarea "1-1530-0"
type textarea "EN FECHA DE PRESTACION CORRESPONDE RNOS 1-1530-0"
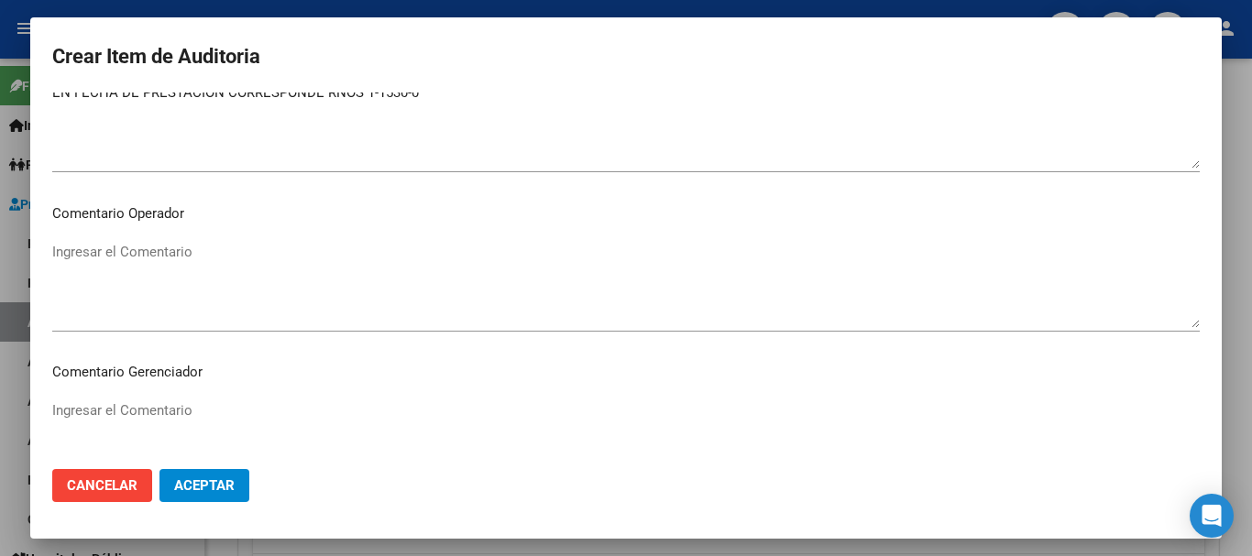
scroll to position [821, 0]
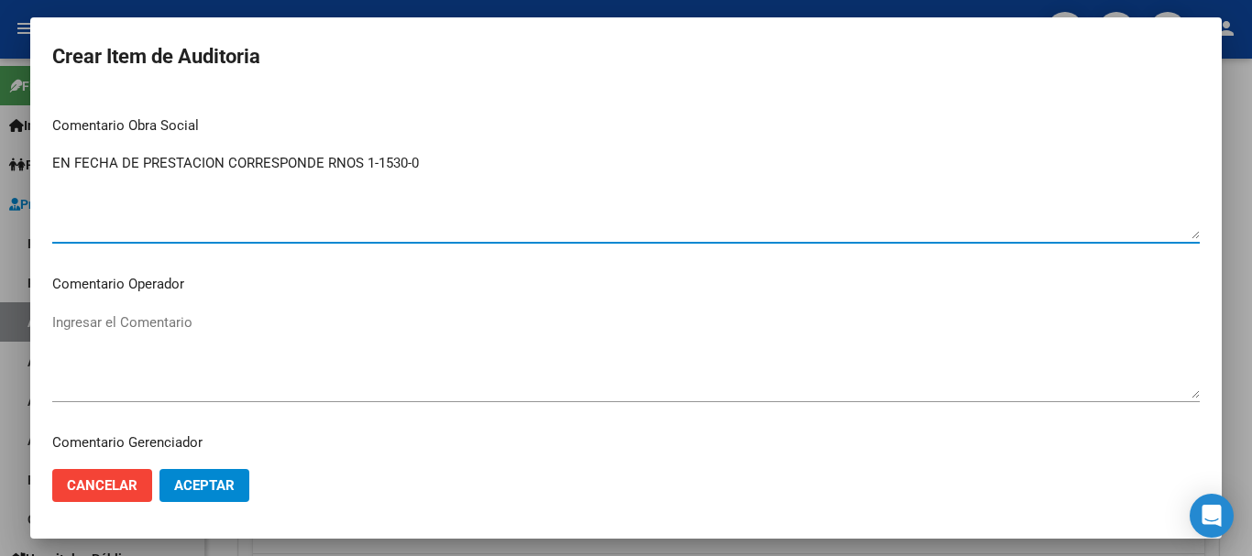
drag, startPoint x: 462, startPoint y: 171, endPoint x: 53, endPoint y: 166, distance: 408.9
click at [53, 166] on textarea "EN FECHA DE PRESTACION CORRESPONDE RNOS 1-1530-0" at bounding box center [626, 196] width 1148 height 86
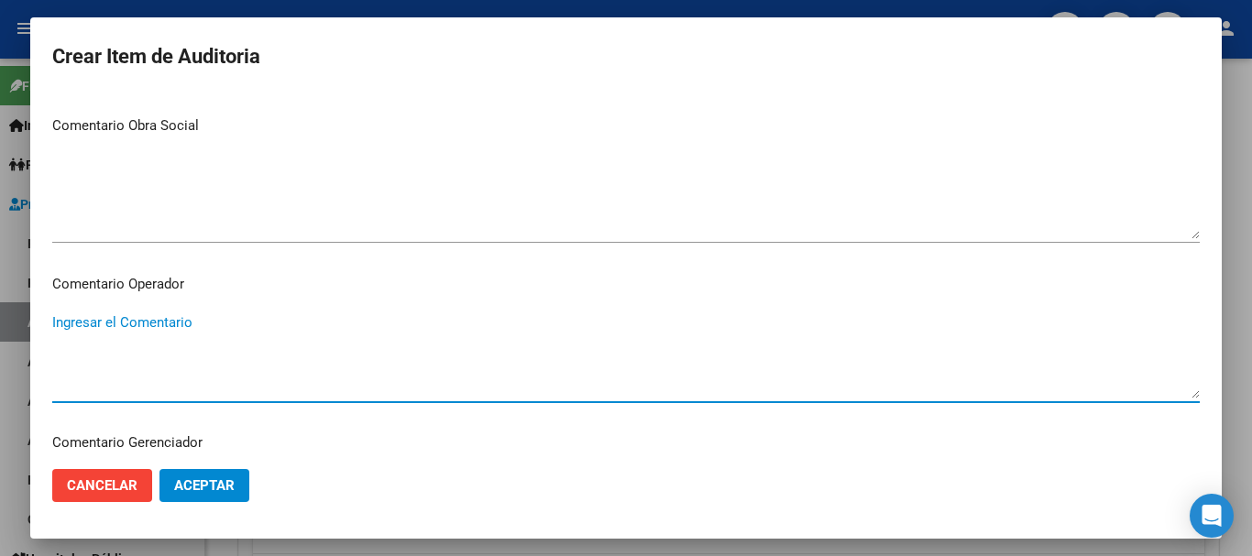
paste textarea "EN FECHA DE PRESTACION CORRESPONDE RNOS 1-1530-0"
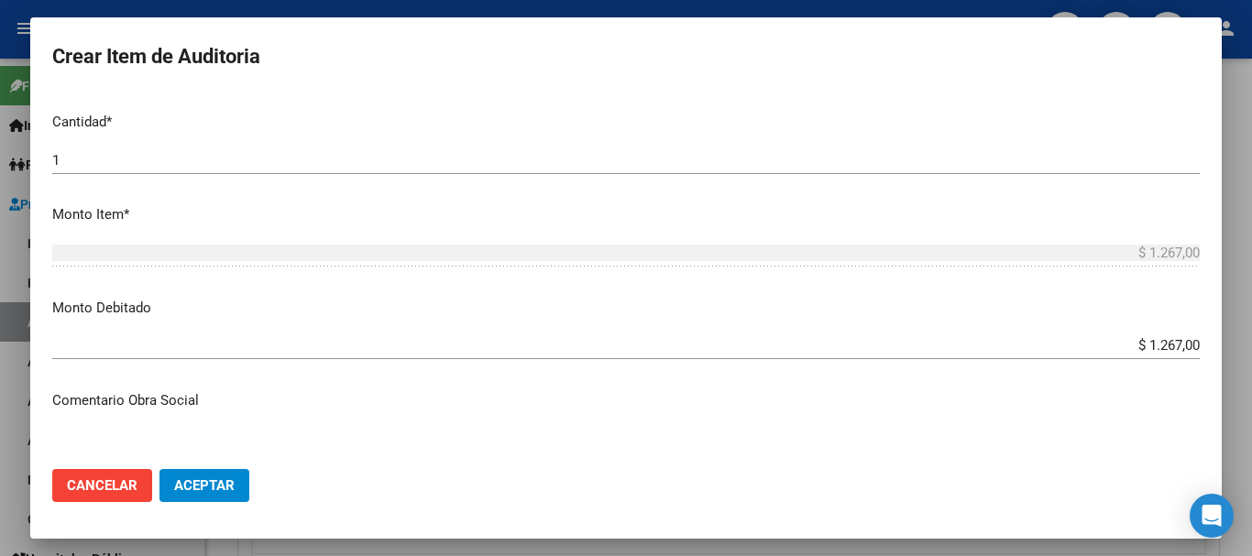
type textarea "EN FECHA DE PRESTACION CORRESPONDE RNOS 1-1530-0"
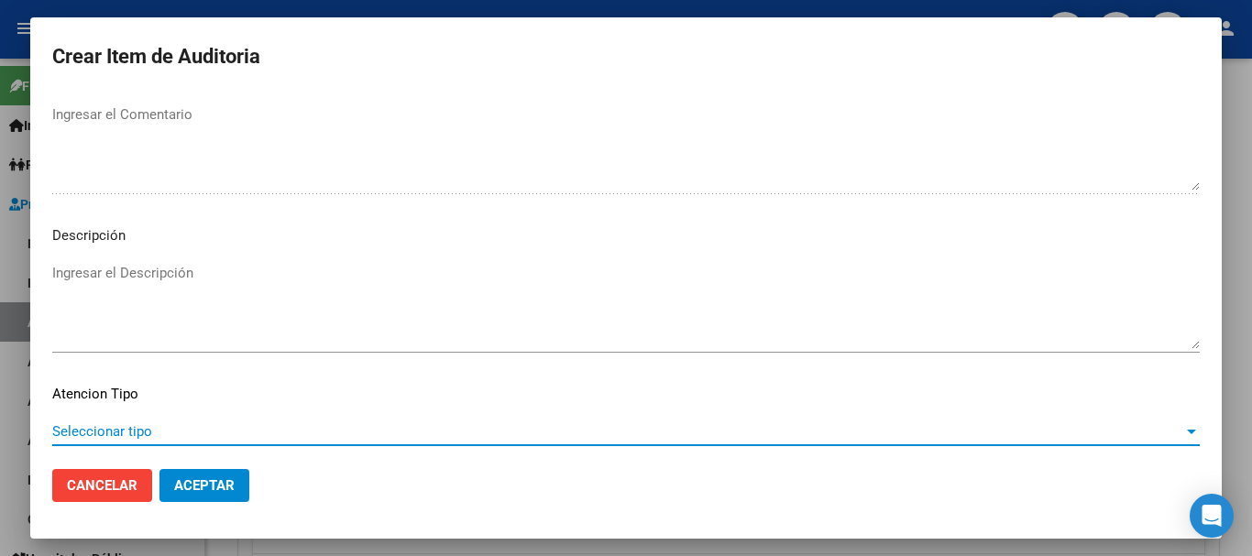
scroll to position [1289, 0]
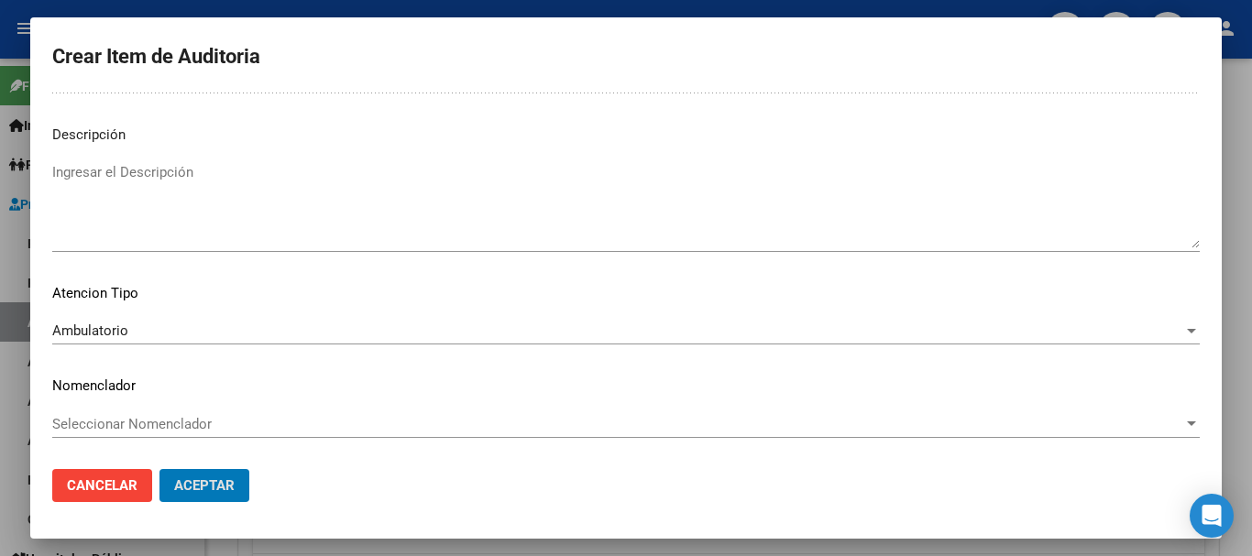
click at [160, 469] on button "Aceptar" at bounding box center [205, 485] width 90 height 33
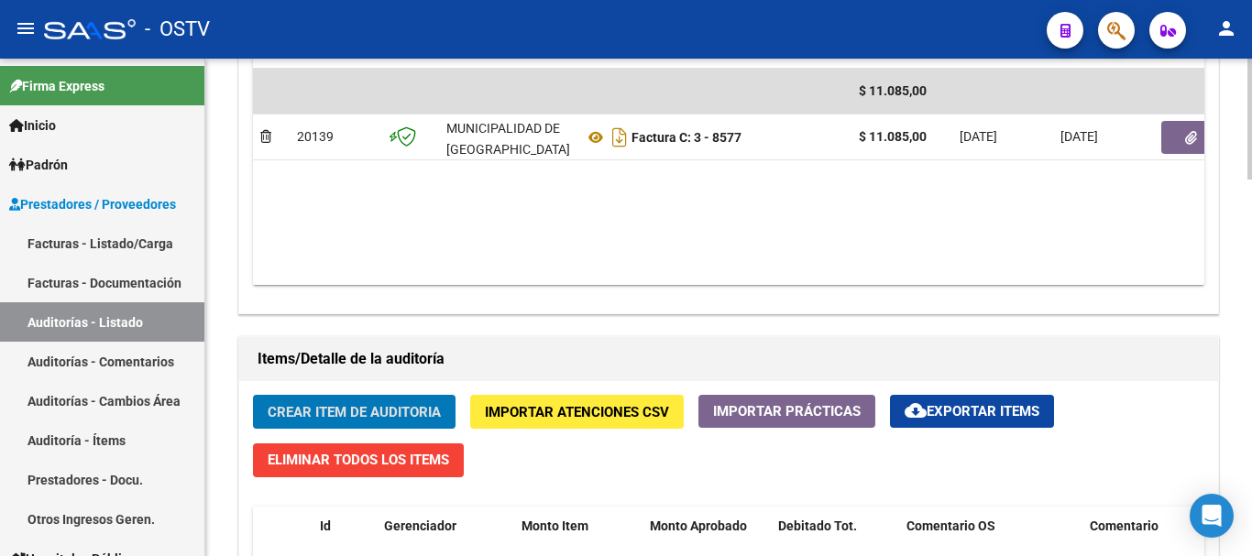
scroll to position [1193, 0]
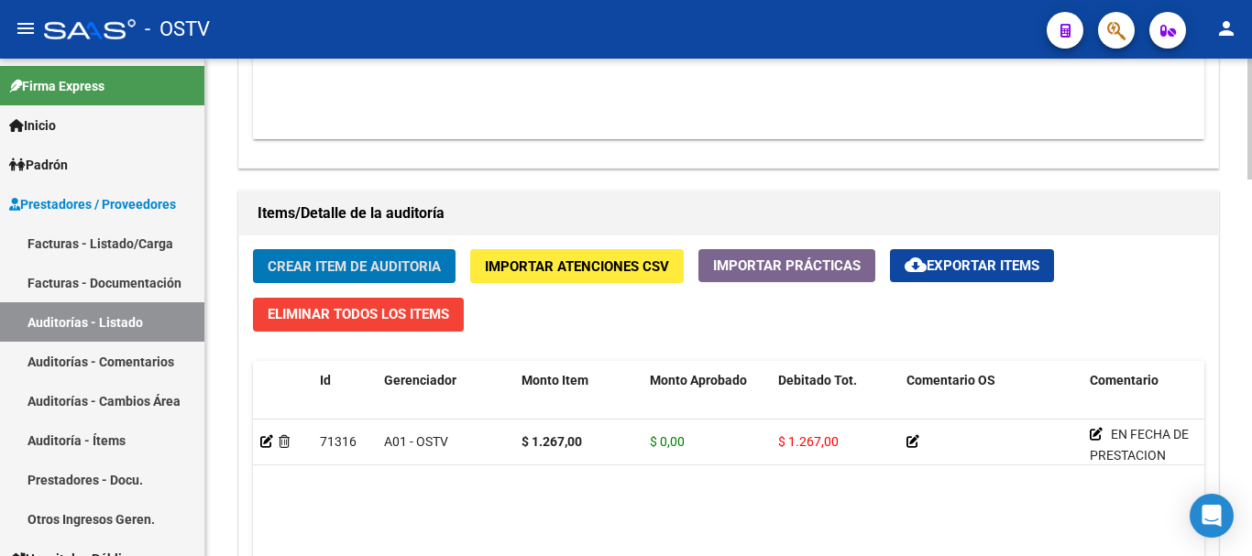
click at [364, 269] on span "Crear Item de Auditoria" at bounding box center [354, 267] width 173 height 17
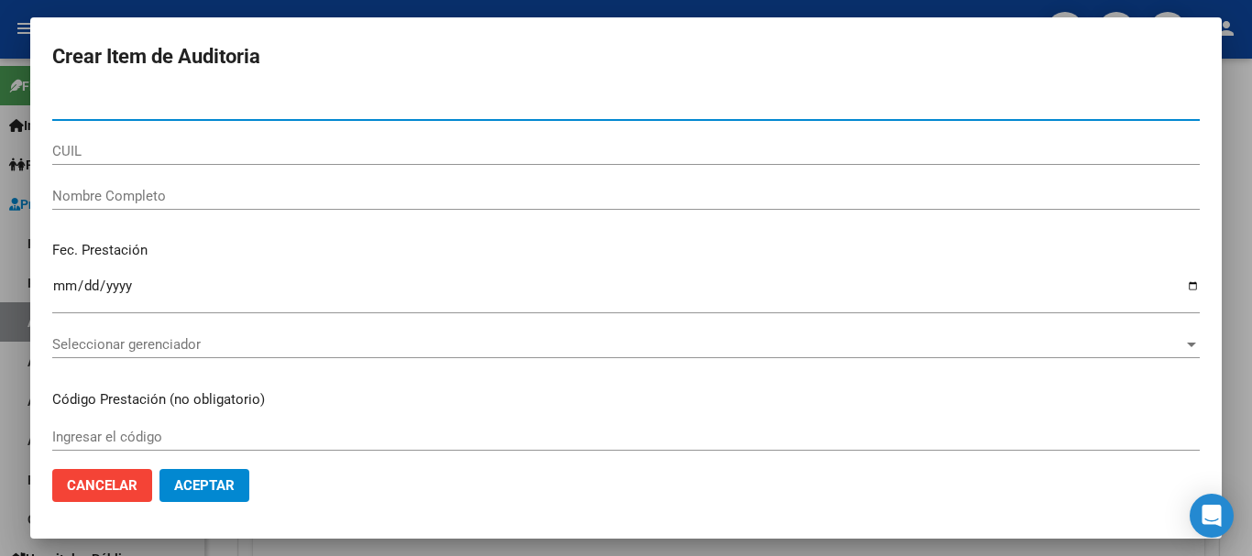
paste input "30385263"
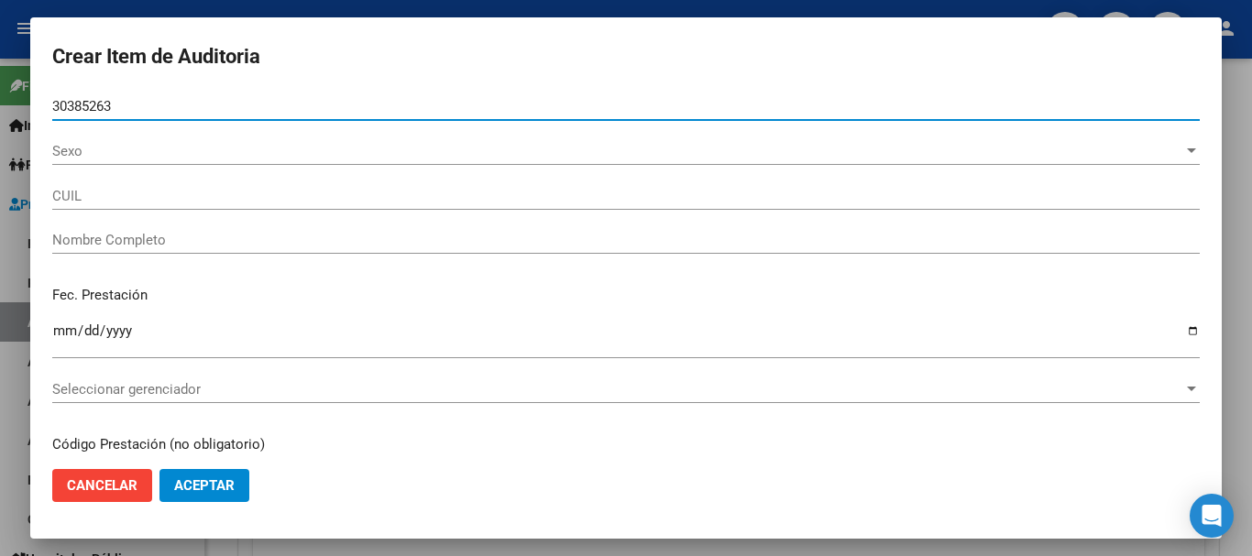
type input "30385263"
type input "27303852633"
type input "[PERSON_NAME] [US_STATE]"
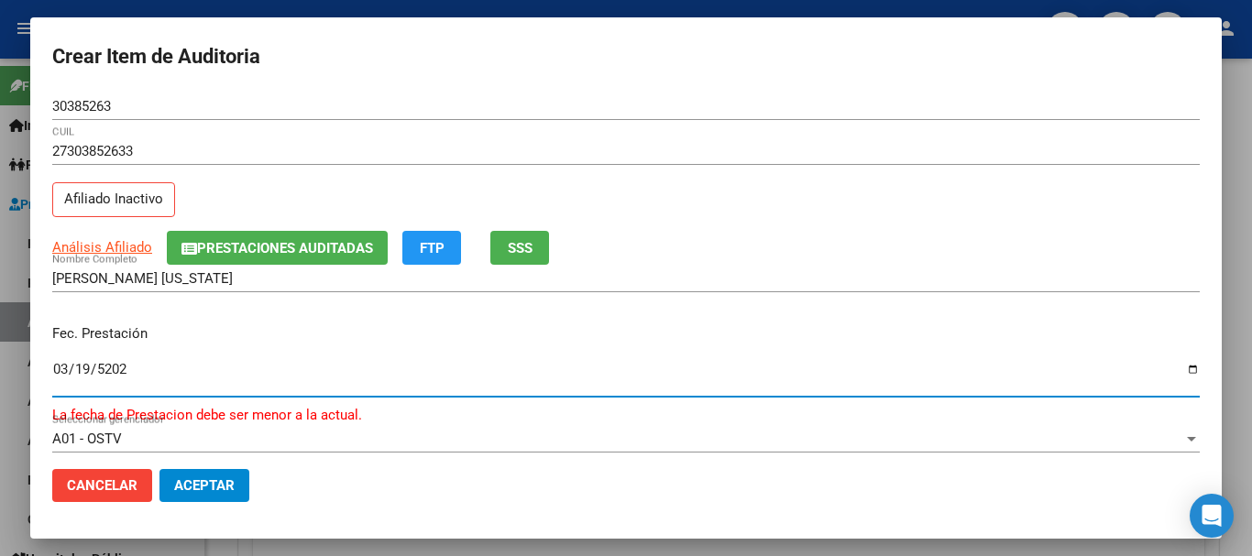
type input "[DATE]"
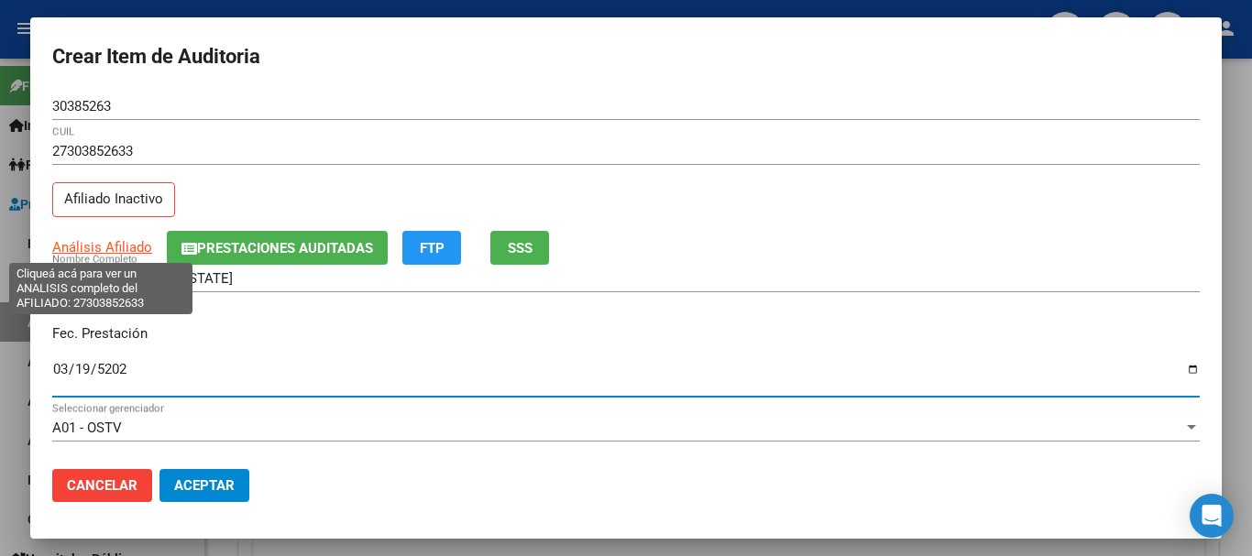
click at [131, 248] on span "Análisis Afiliado" at bounding box center [102, 247] width 100 height 17
type textarea "27303852633"
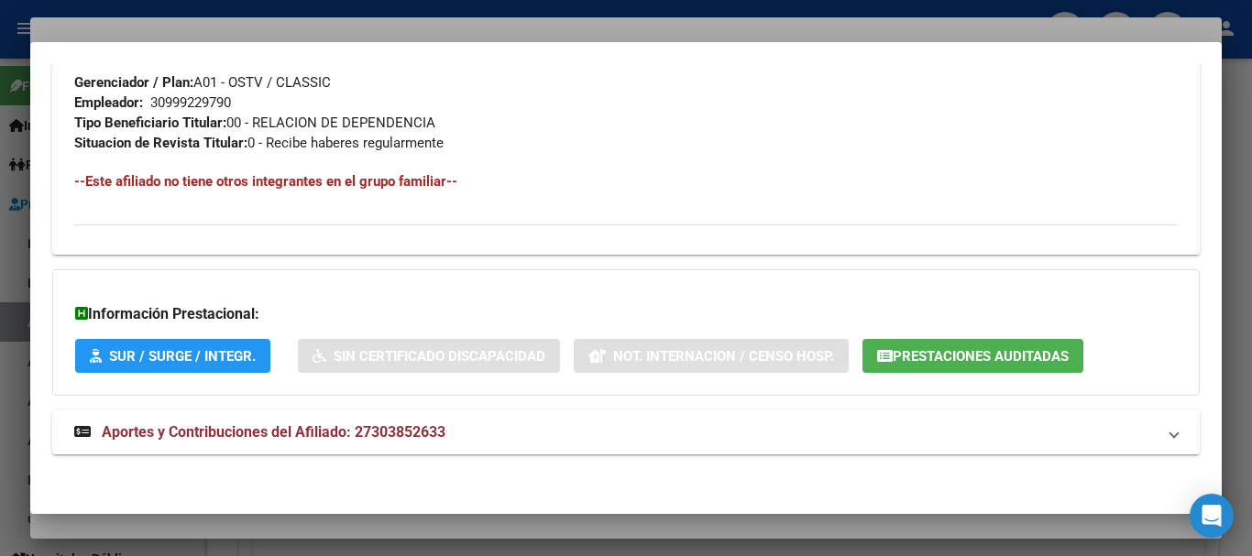
scroll to position [965, 0]
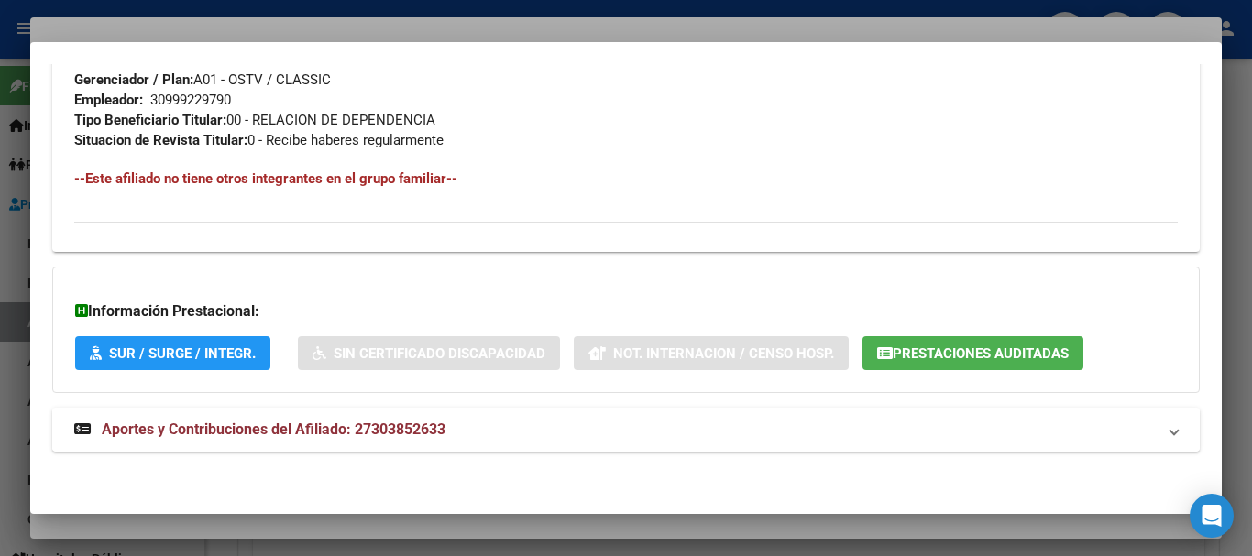
click at [440, 425] on span "Aportes y Contribuciones del Afiliado: 27303852633" at bounding box center [274, 429] width 344 height 17
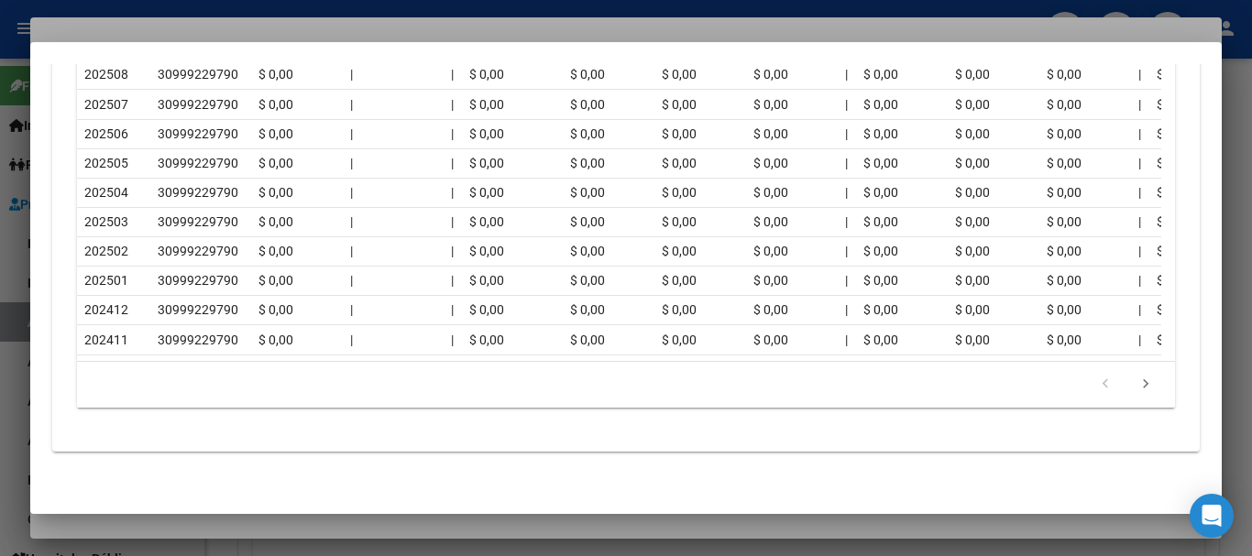
scroll to position [1802, 0]
click at [1134, 383] on icon "go to next page" at bounding box center [1146, 387] width 24 height 22
click at [294, 12] on div at bounding box center [626, 278] width 1252 height 556
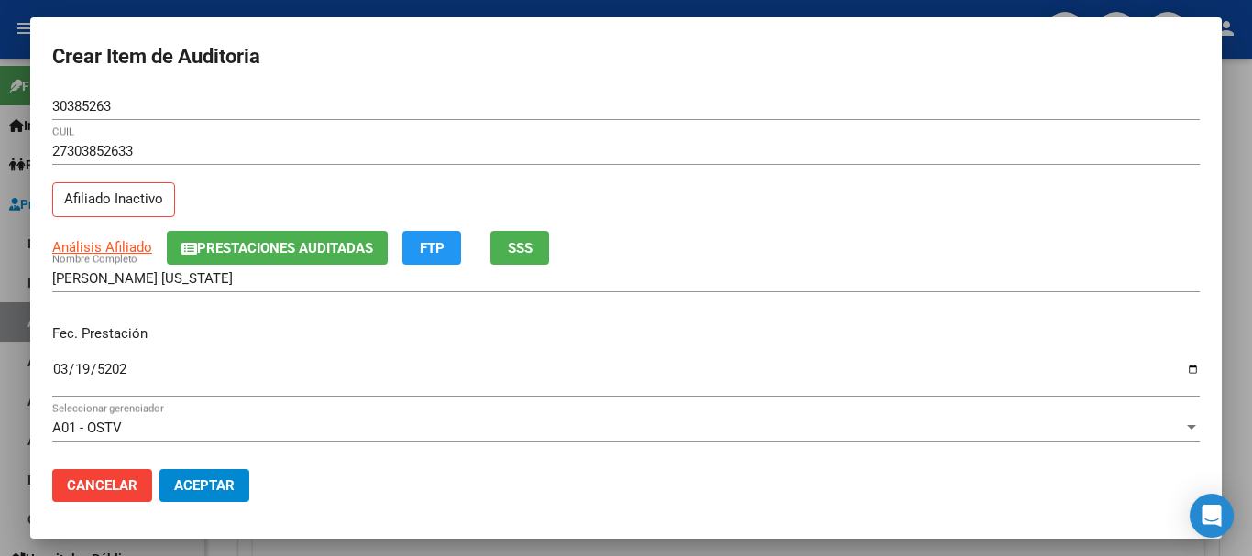
click at [897, 164] on div "27303852633 CUIL" at bounding box center [626, 152] width 1148 height 28
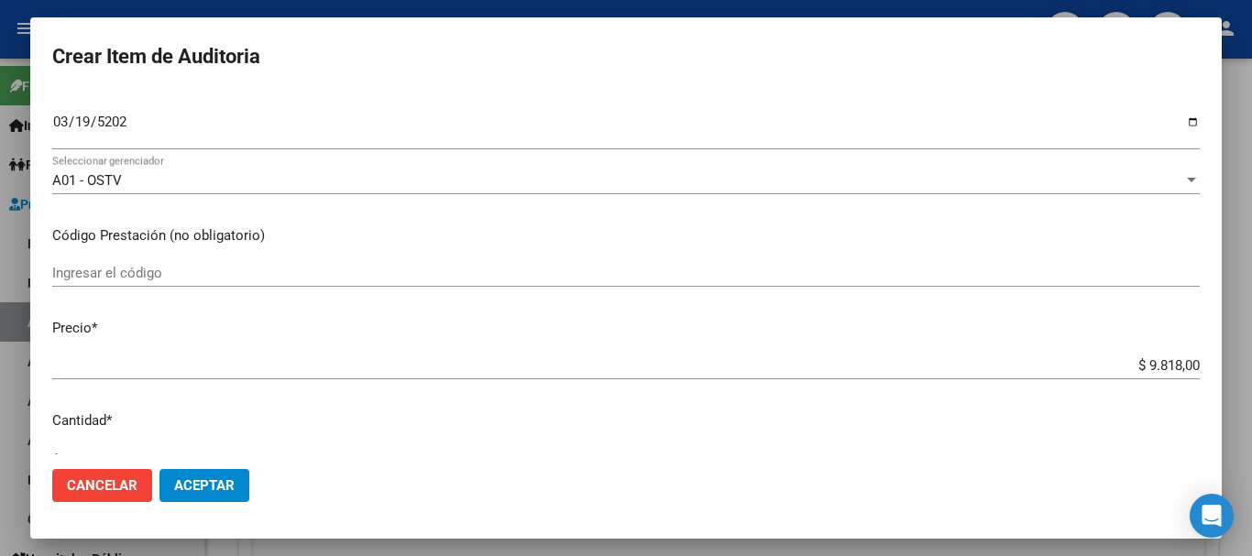
scroll to position [260, 0]
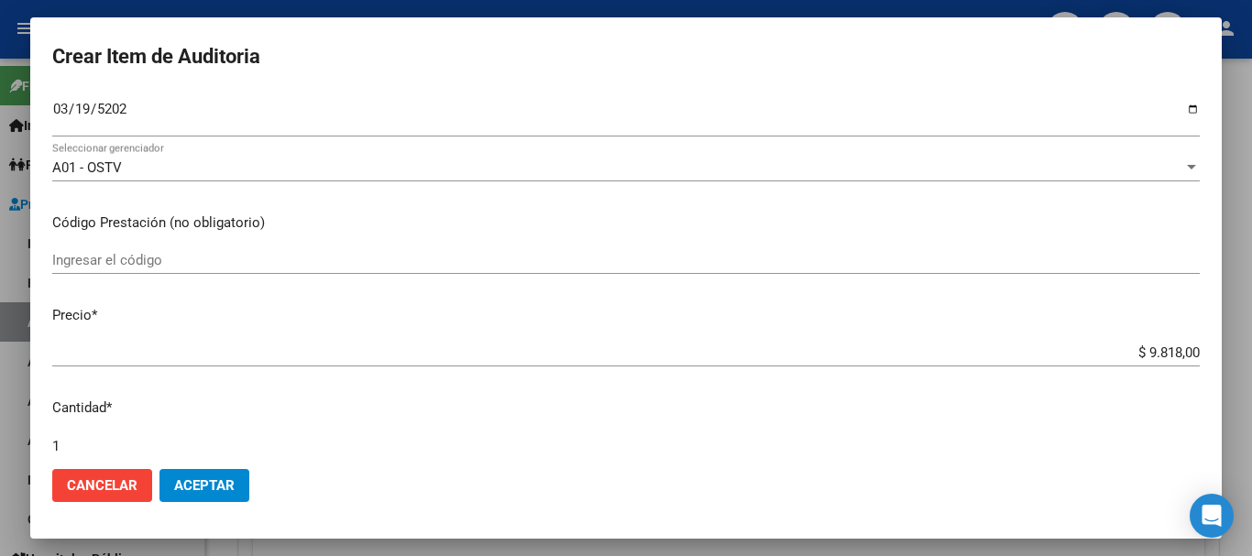
type input "$ 0,01"
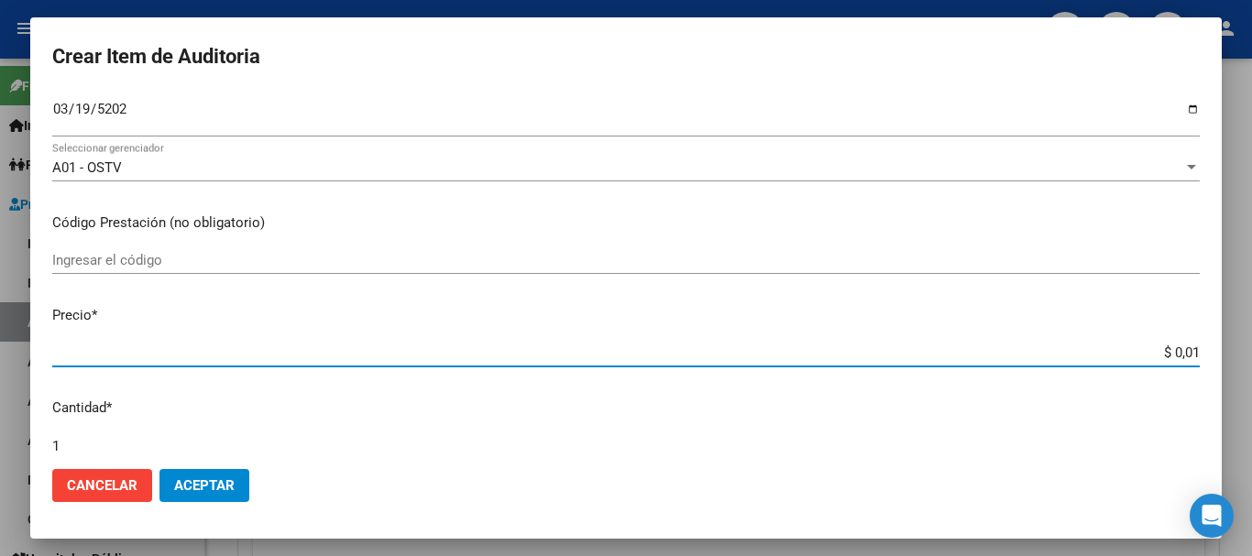
type input "$ 0,12"
type input "$ 1,26"
type input "$ 12,67"
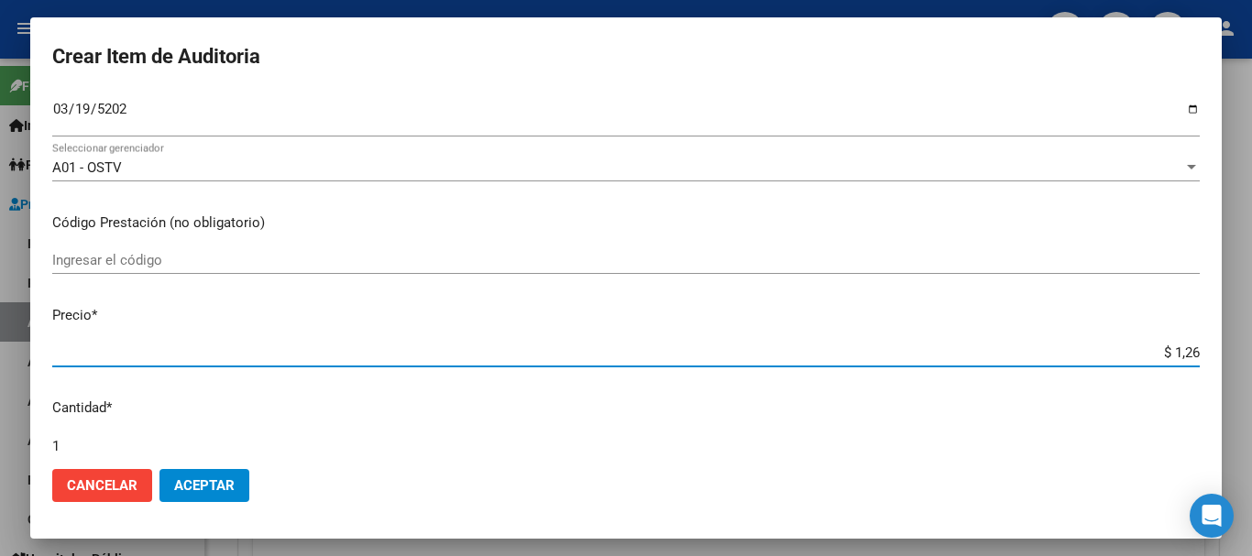
type input "$ 12,67"
type input "$ 126,70"
type input "$ 1.267,00"
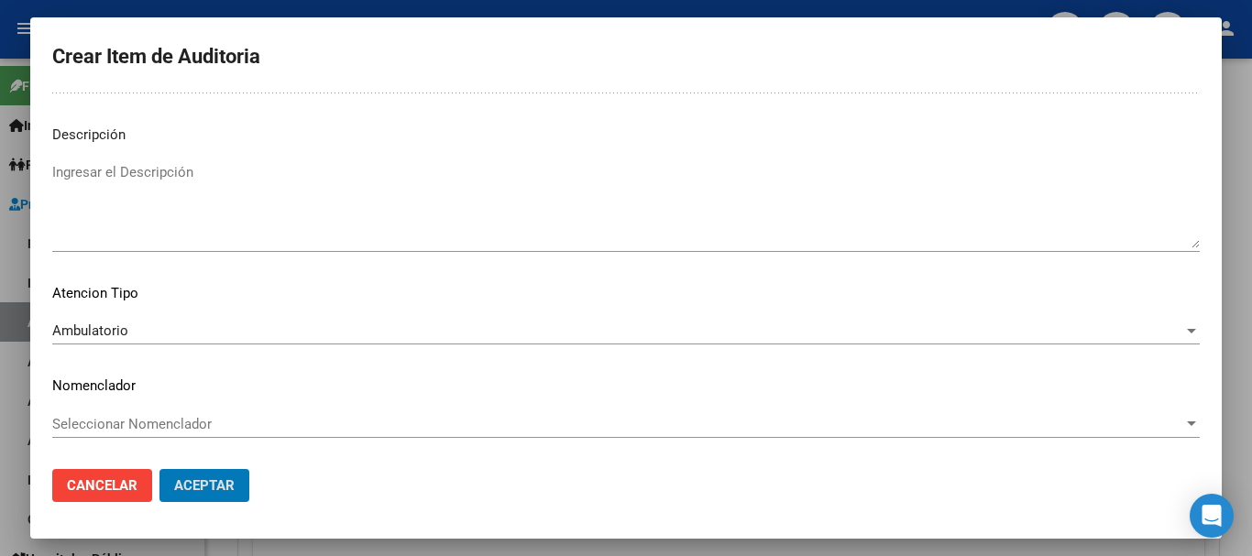
scroll to position [0, 0]
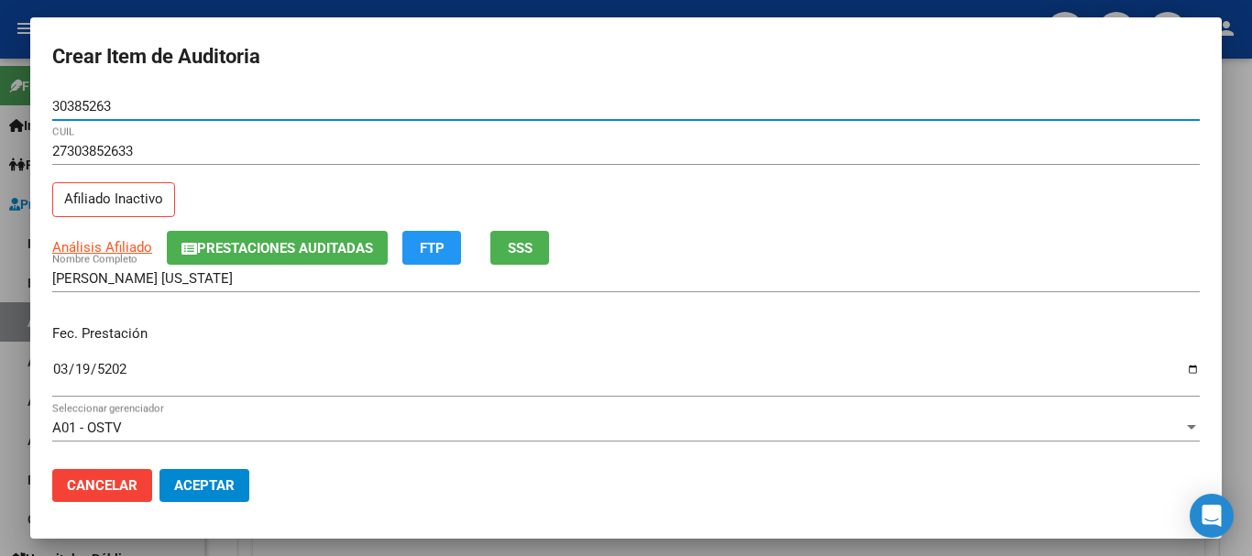
click at [160, 469] on button "Aceptar" at bounding box center [205, 485] width 90 height 33
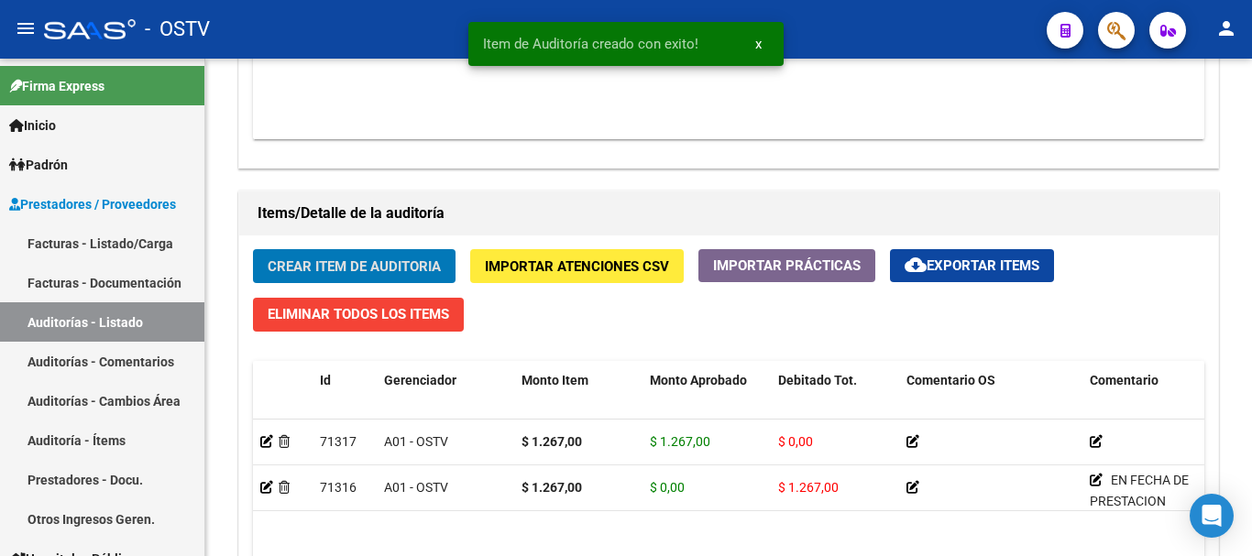
click at [253, 249] on button "Crear Item de Auditoria" at bounding box center [354, 266] width 203 height 34
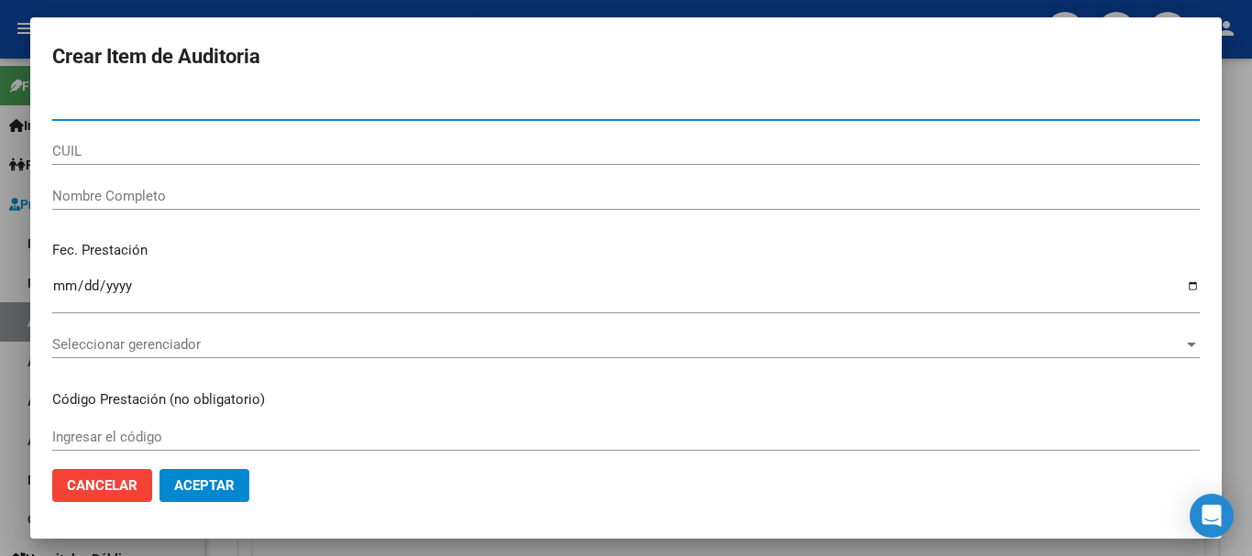
paste input "30385263"
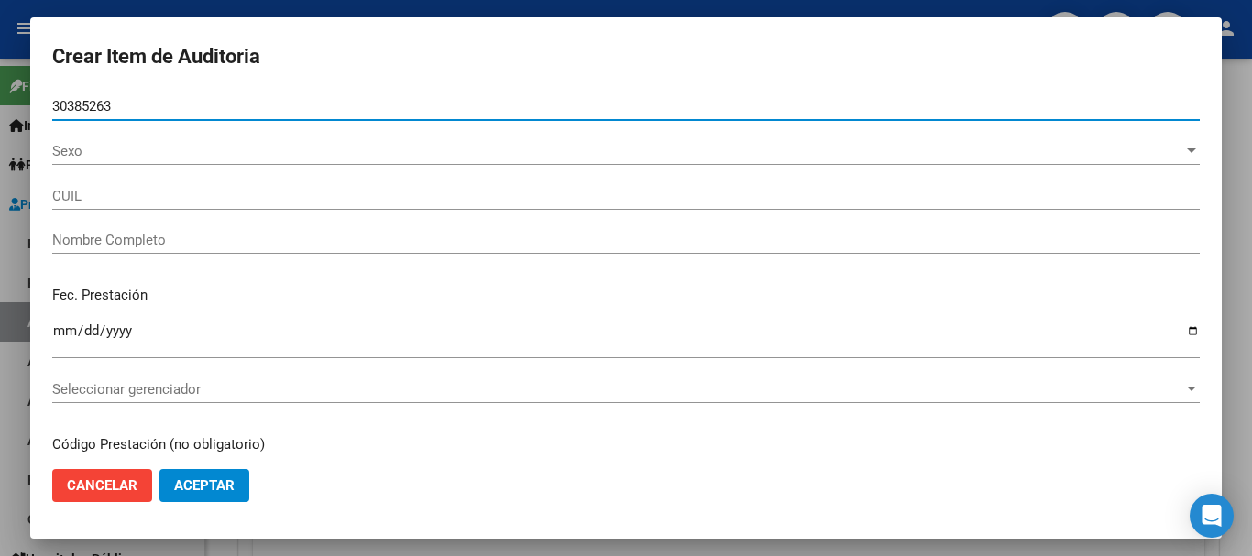
type input "30385263"
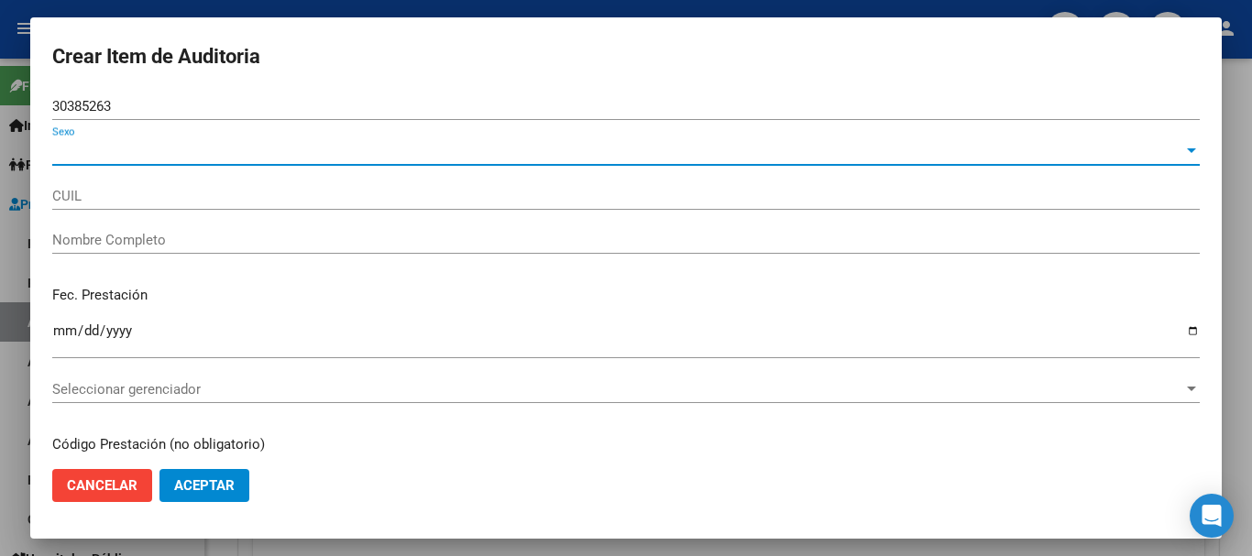
type input "27303852633"
type input "[PERSON_NAME] [US_STATE]"
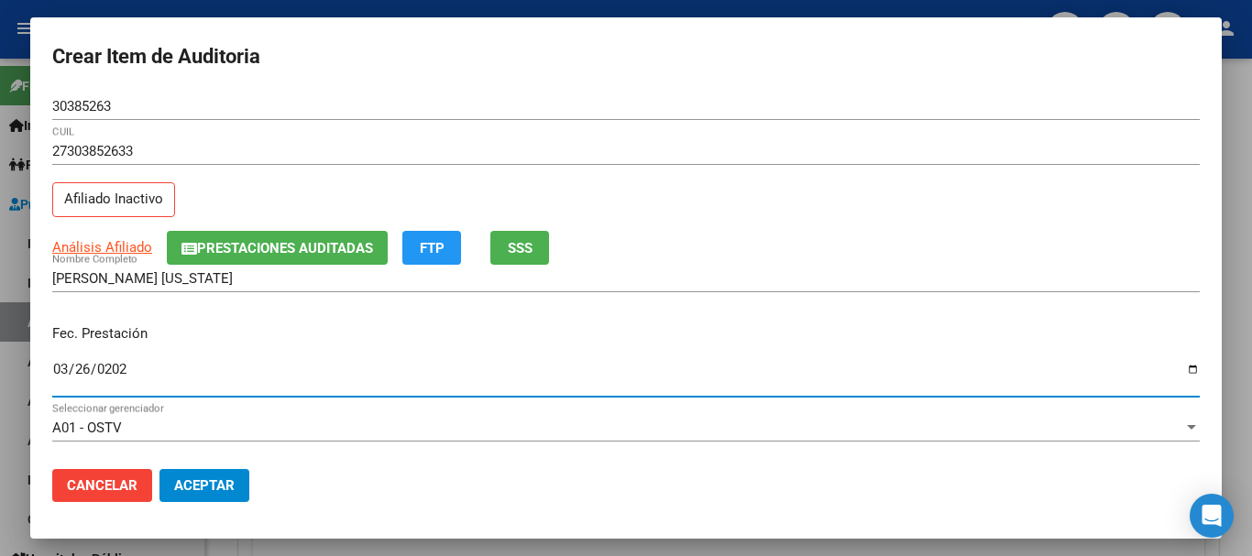
type input "[DATE]"
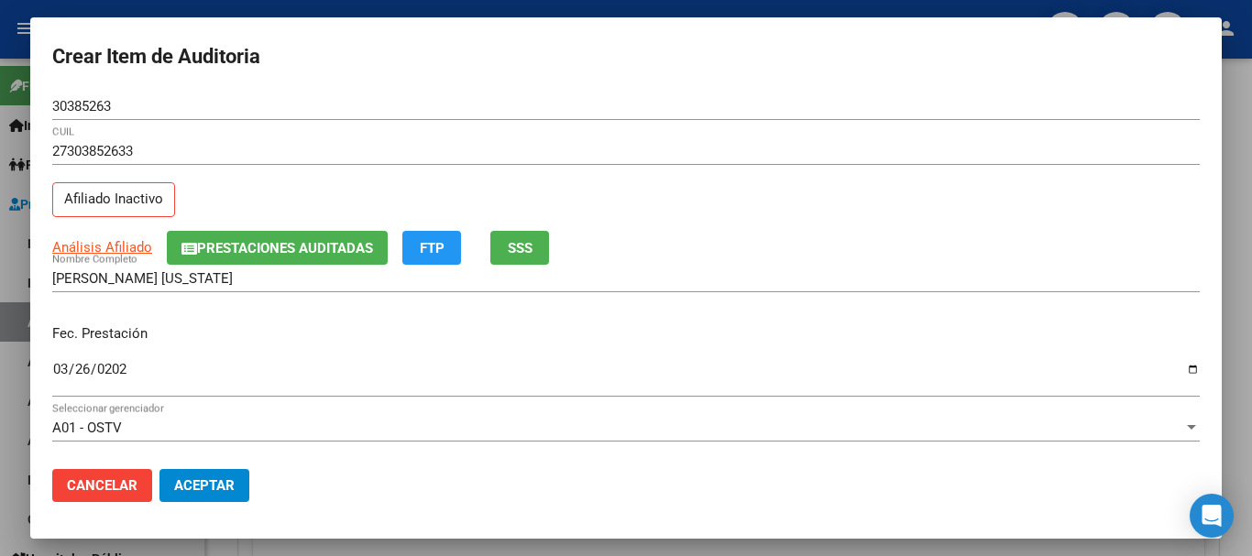
scroll to position [248, 0]
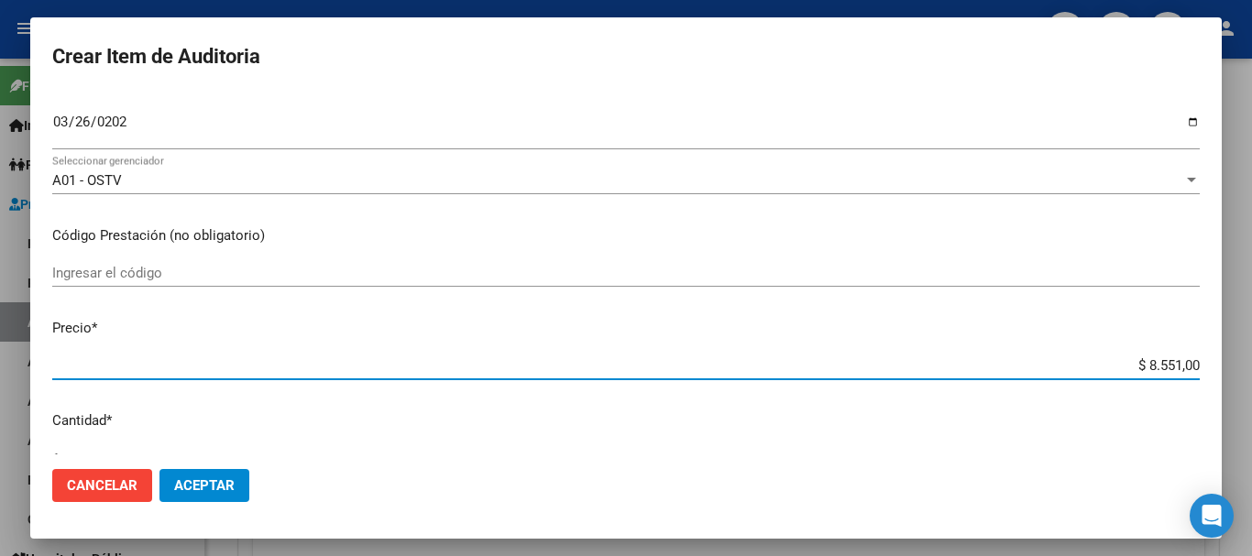
type input "$ 0,06"
type input "$ 0,65"
type input "$ 6,54"
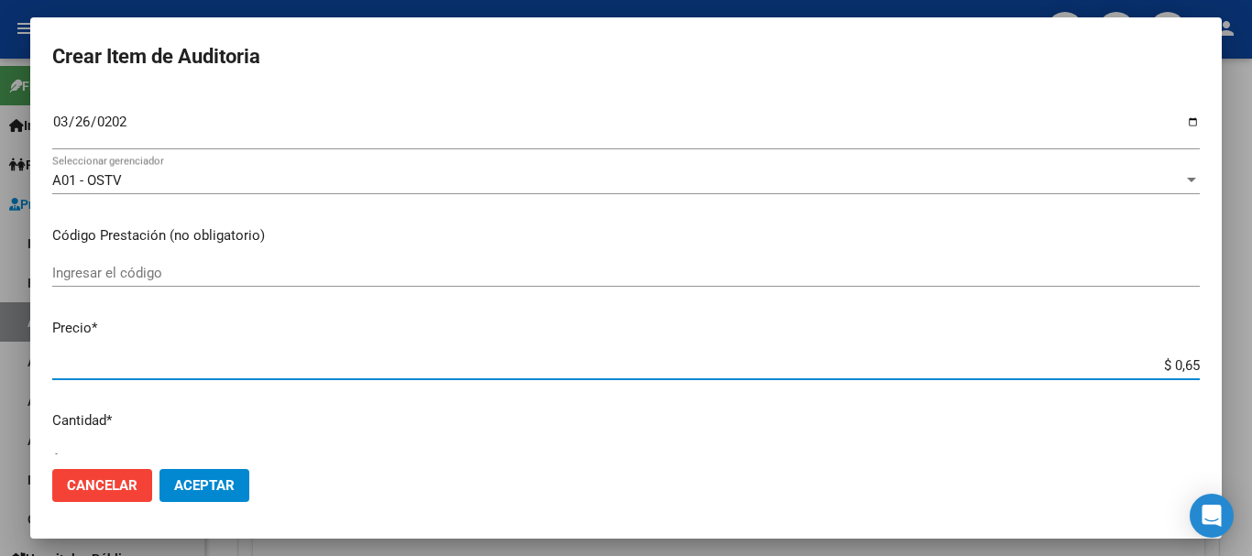
type input "$ 6,54"
type input "$ 65,40"
type input "$ 654,00"
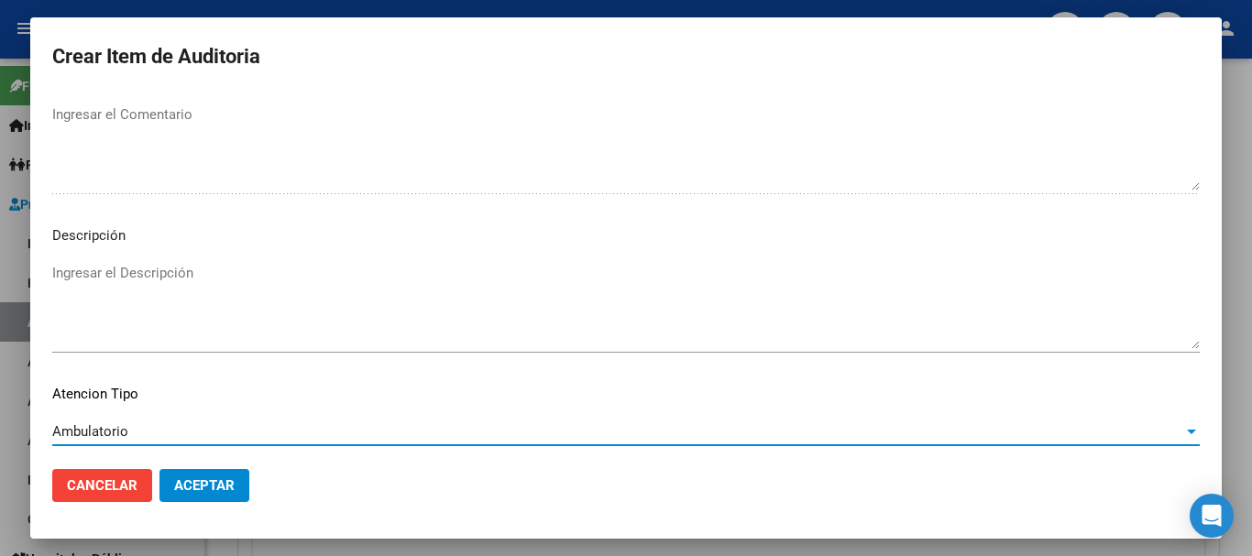
scroll to position [1289, 0]
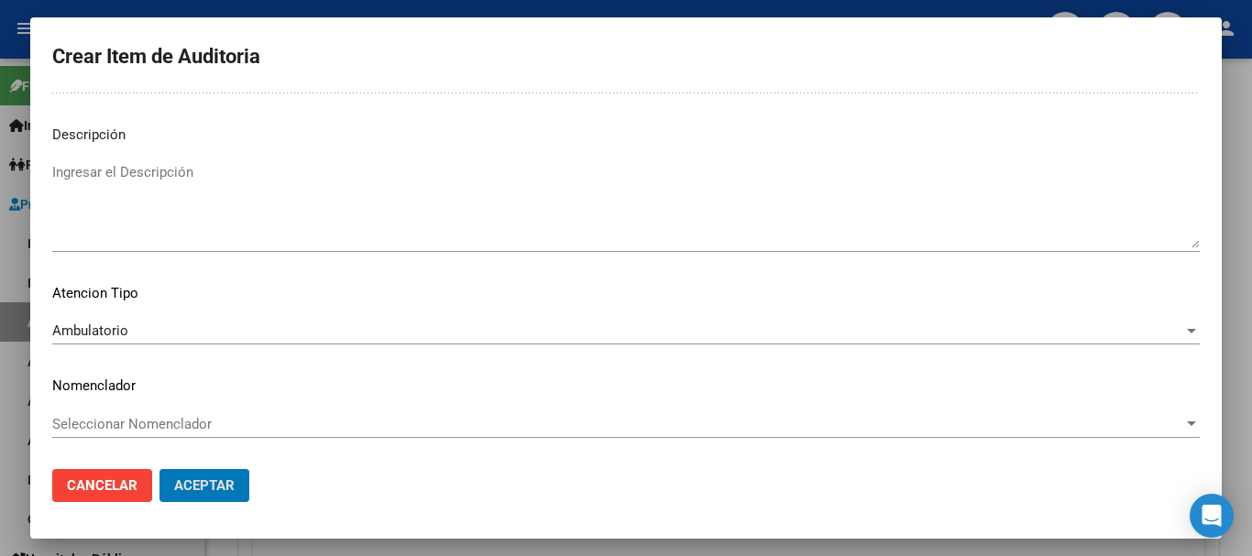
click at [160, 469] on button "Aceptar" at bounding box center [205, 485] width 90 height 33
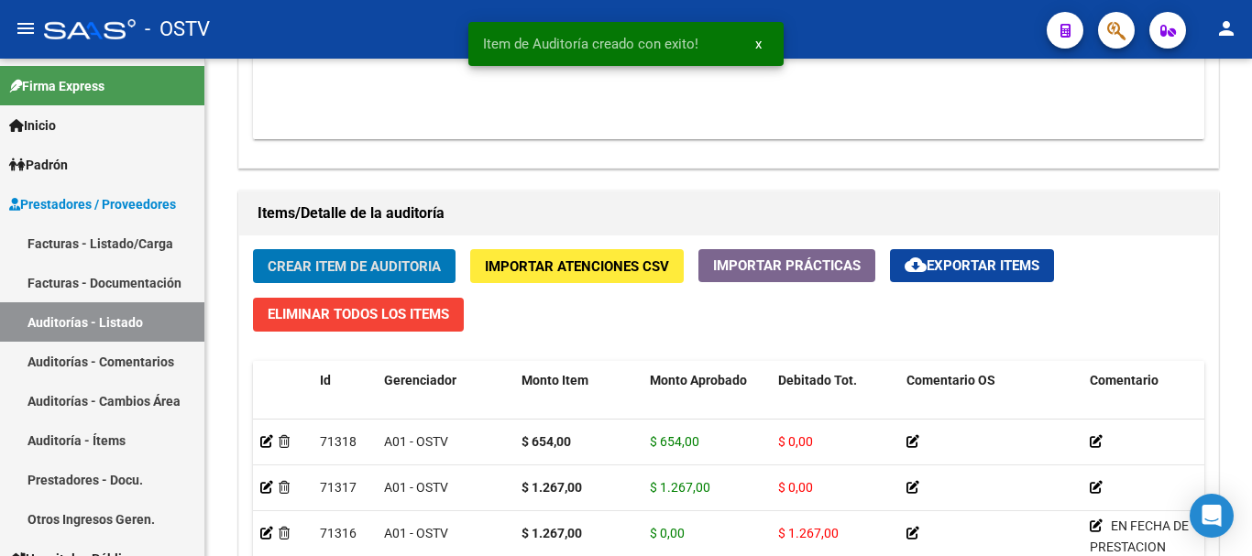
click at [253, 249] on button "Crear Item de Auditoria" at bounding box center [354, 266] width 203 height 34
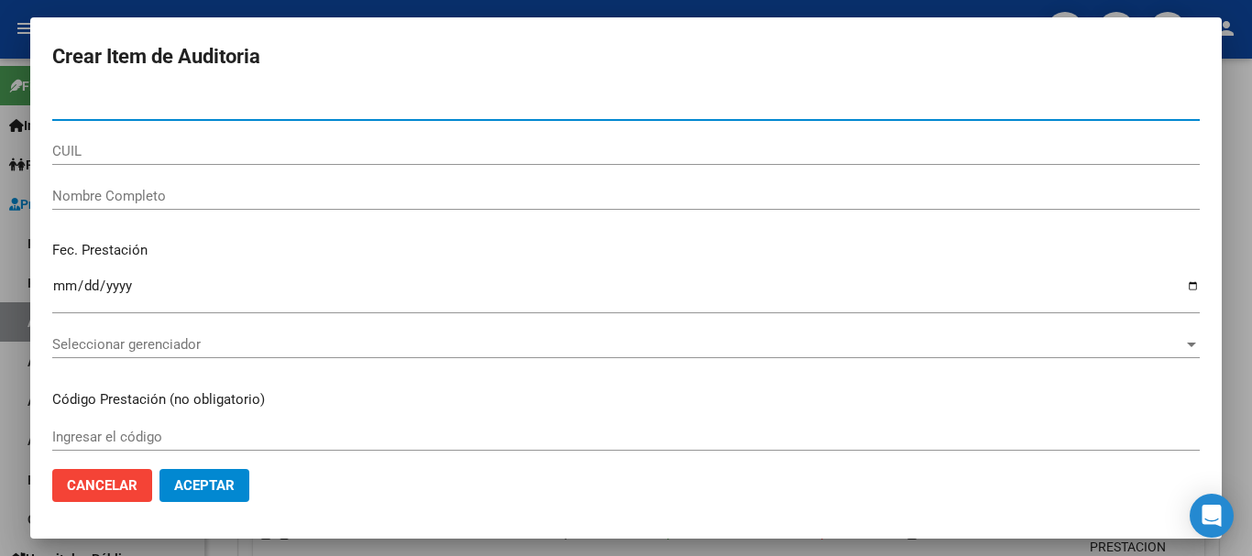
paste input "30385263"
type input "30385263"
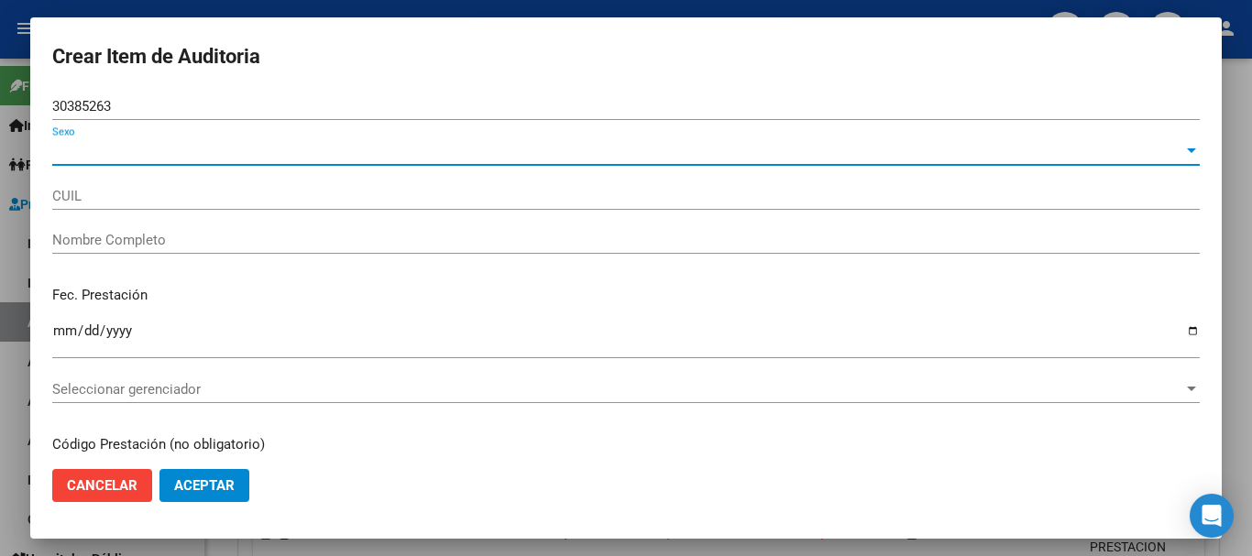
type input "27303852633"
type input "[PERSON_NAME] [US_STATE]"
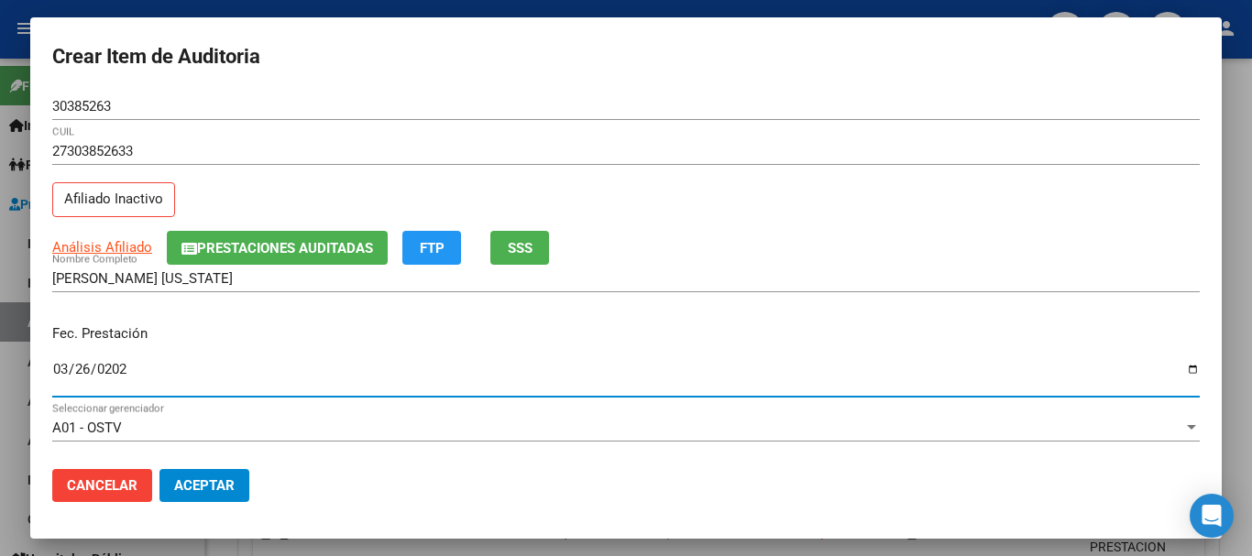
type input "[DATE]"
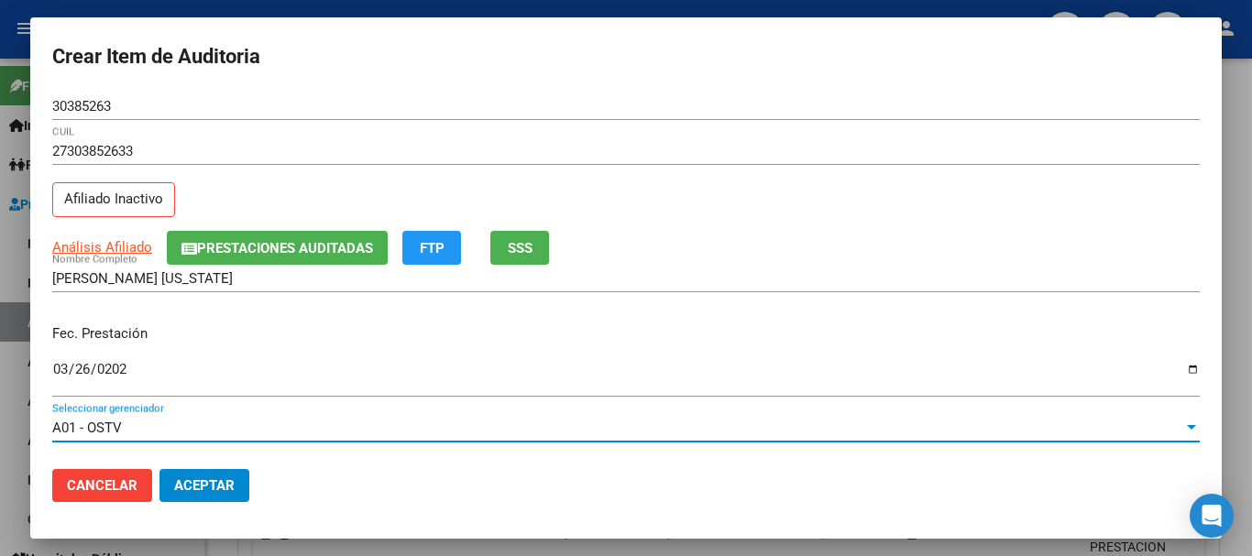
scroll to position [248, 0]
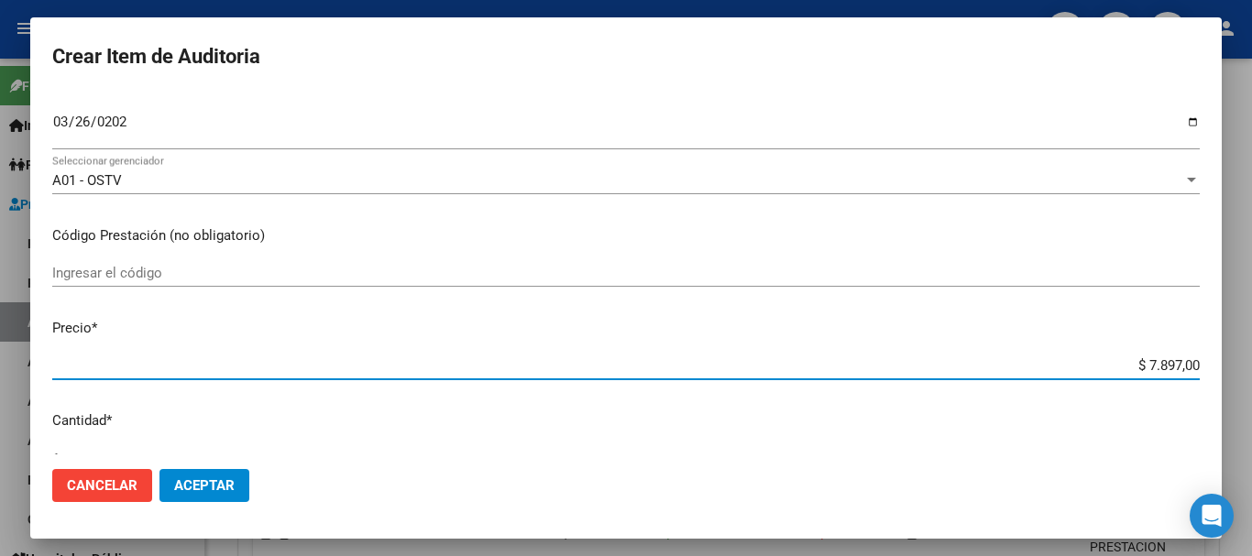
type input "$ 0,01"
type input "$ 0,13"
type input "$ 1,30"
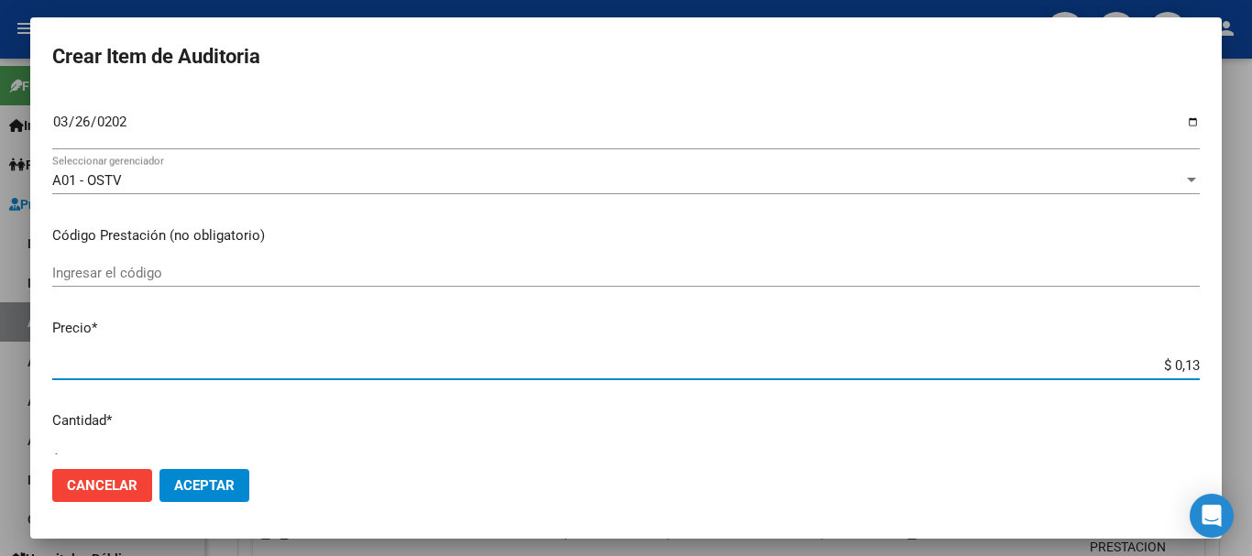
type input "$ 1,30"
type input "$ 13,09"
type input "$ 130,90"
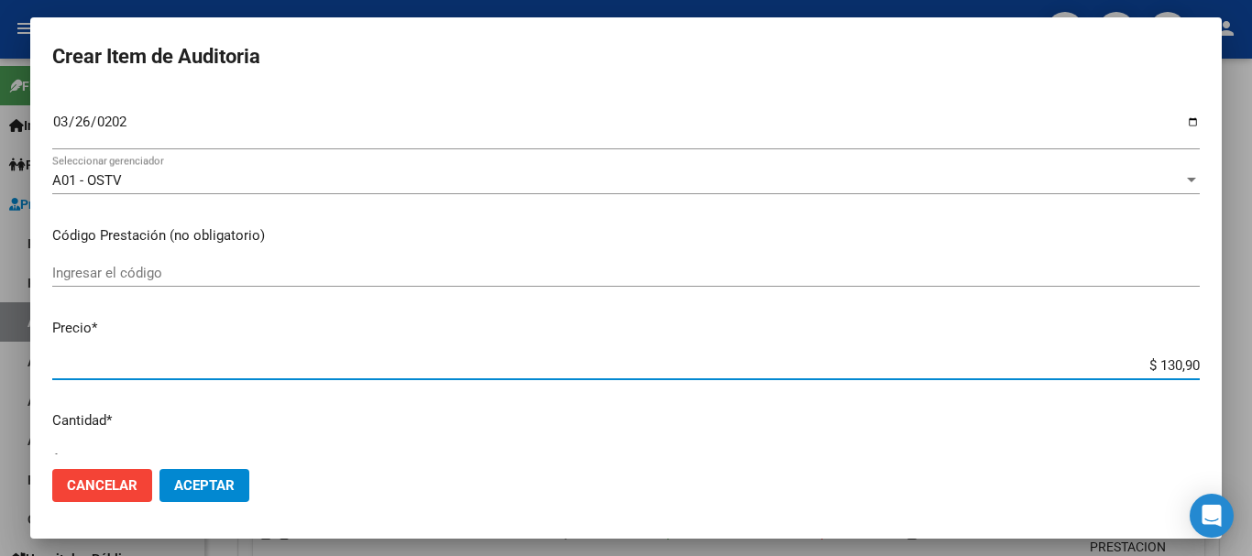
type input "$ 1.309,00"
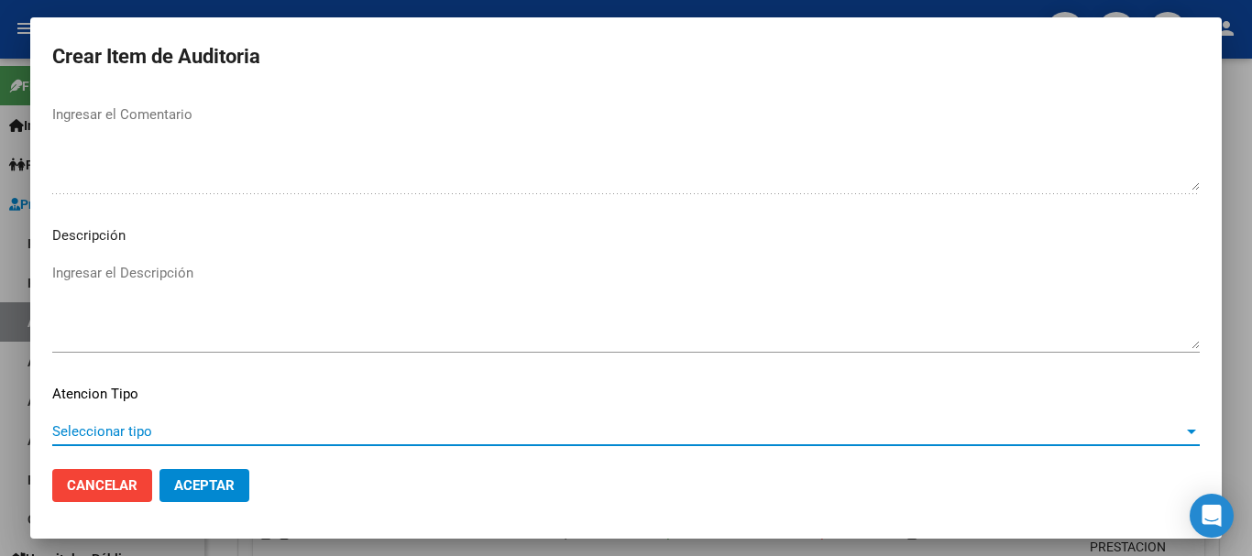
scroll to position [1289, 0]
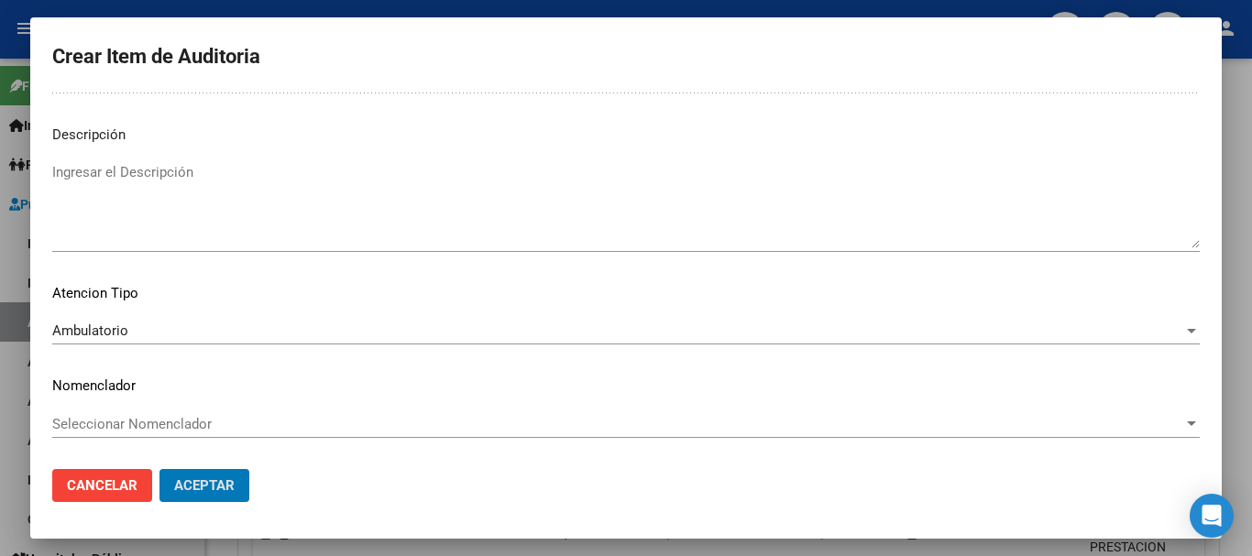
click at [160, 469] on button "Aceptar" at bounding box center [205, 485] width 90 height 33
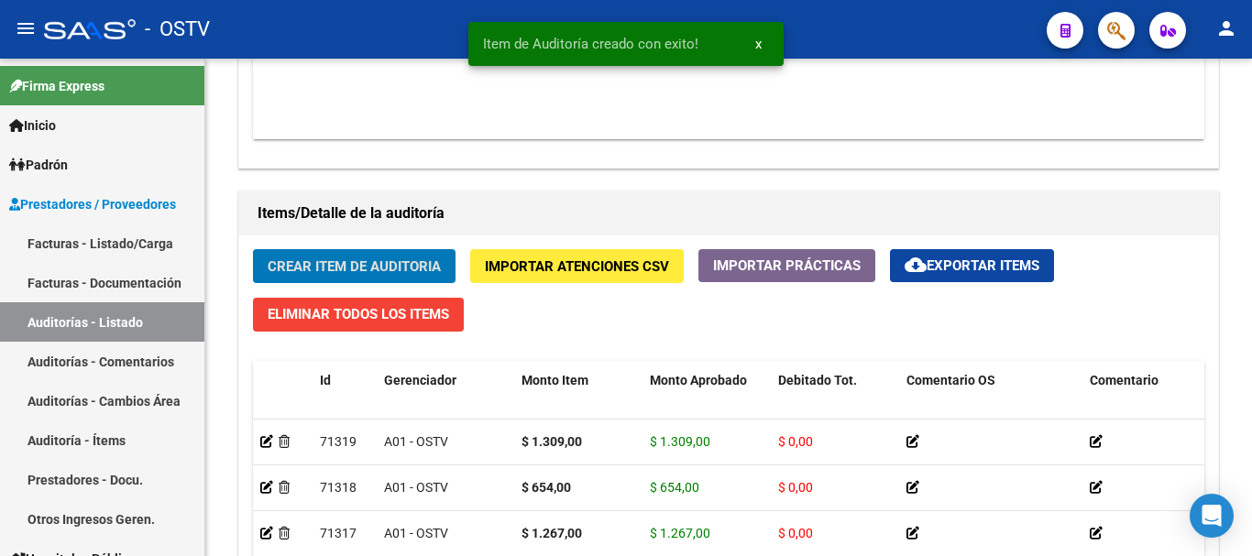
click at [253, 249] on button "Crear Item de Auditoria" at bounding box center [354, 266] width 203 height 34
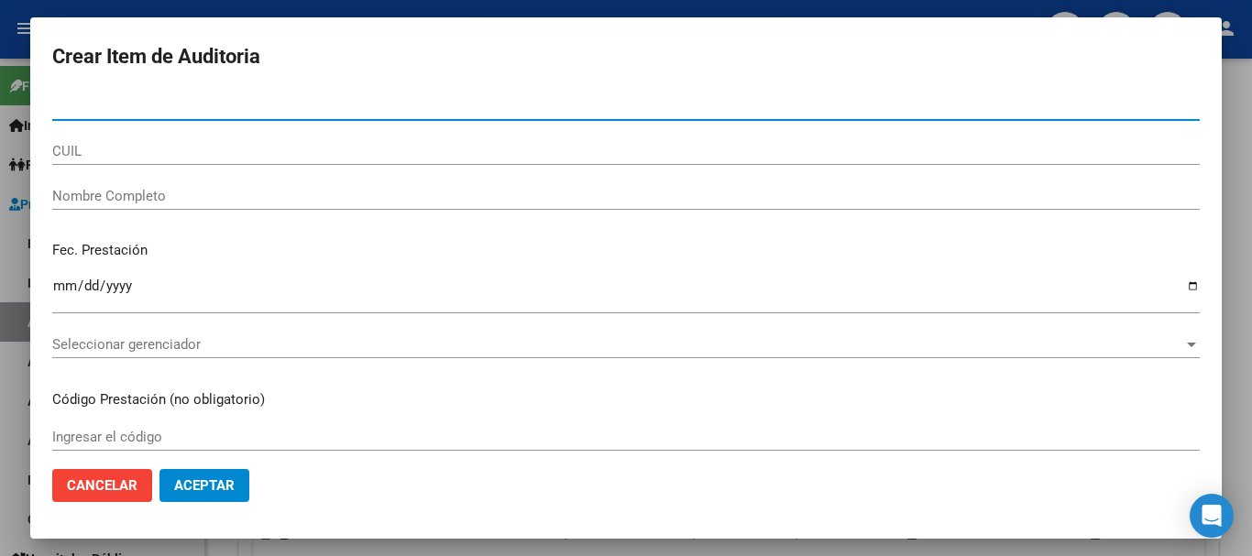
paste input "6607013"
type input "06607013"
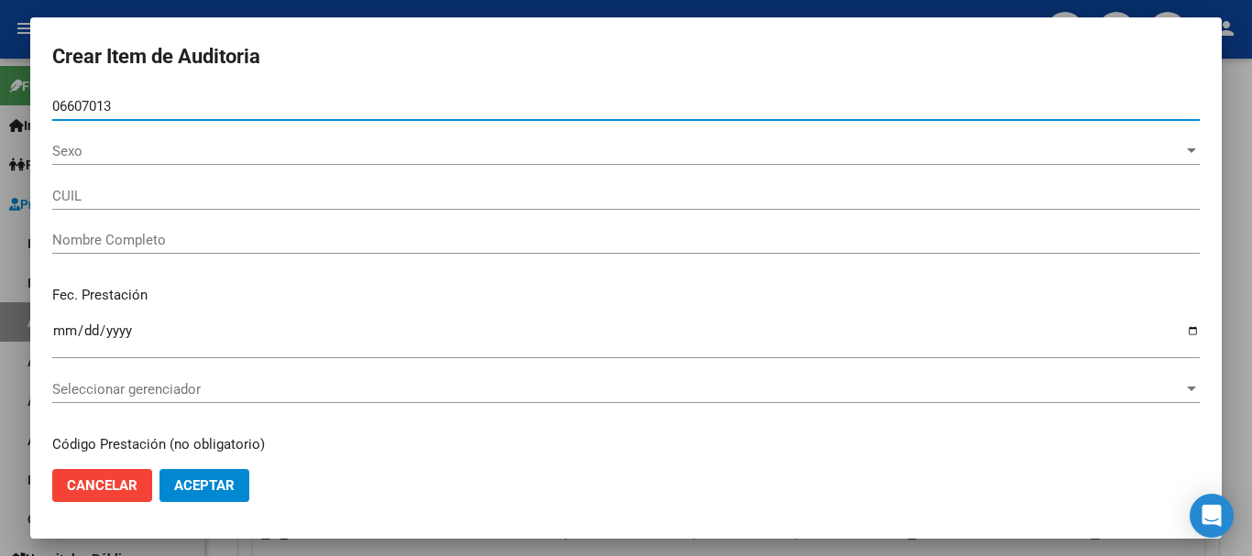
type input "20066070132"
type input "DALMASSO [PERSON_NAME]"
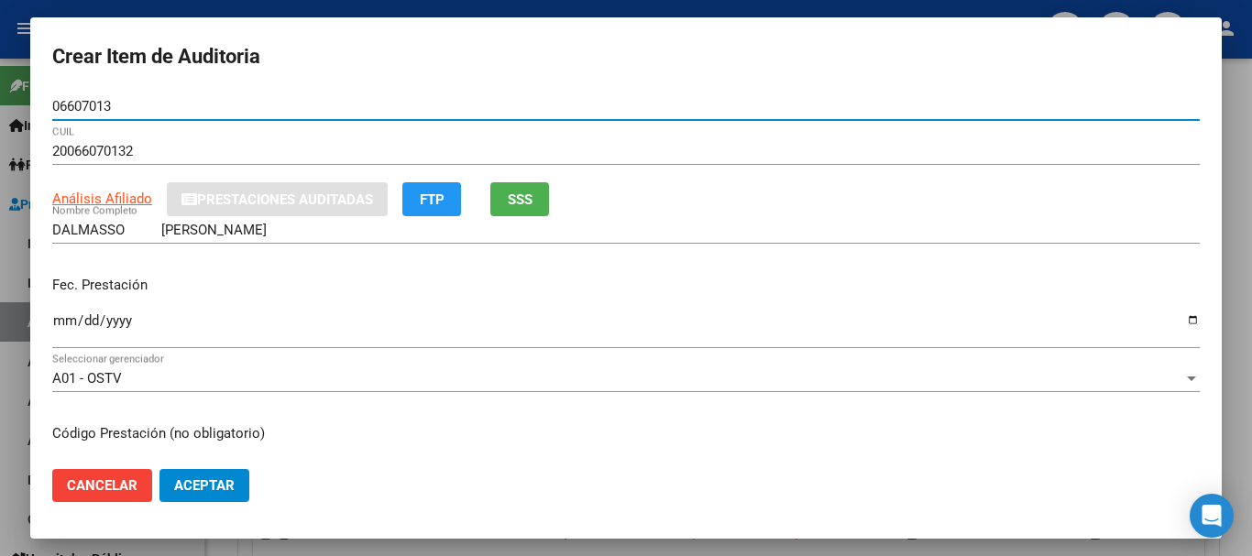
type input "06607013"
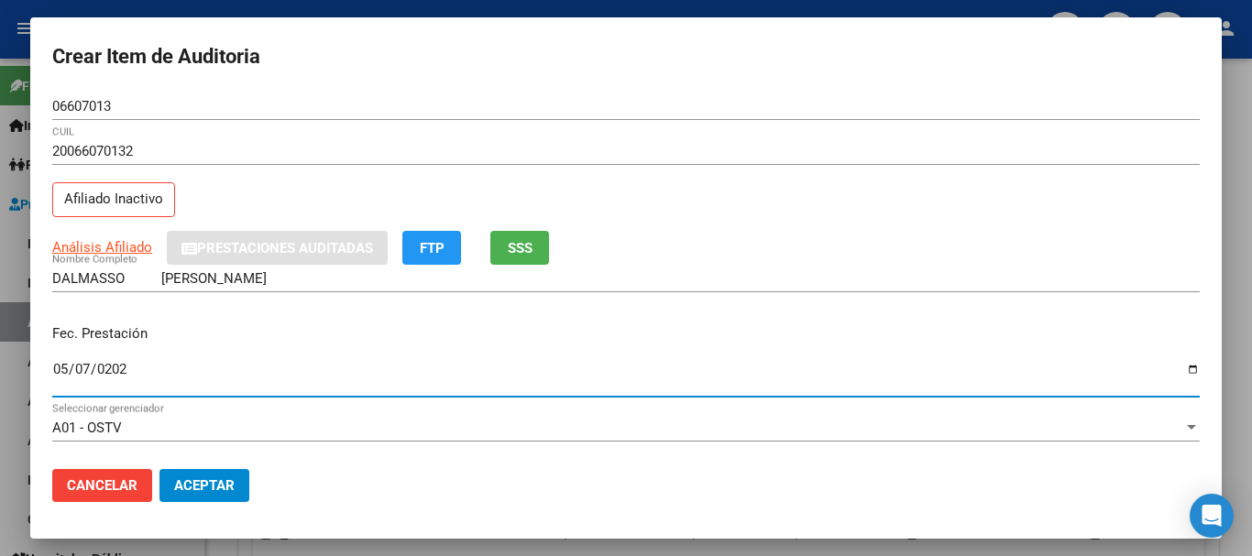
type input "[DATE]"
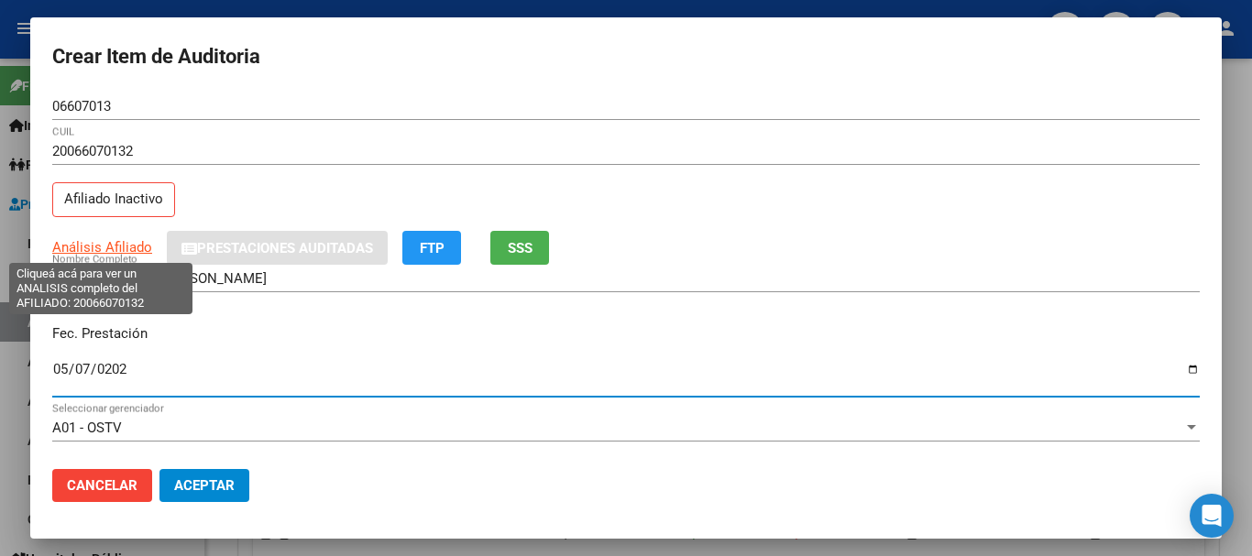
click at [74, 245] on span "Análisis Afiliado" at bounding box center [102, 247] width 100 height 17
type textarea "20066070132"
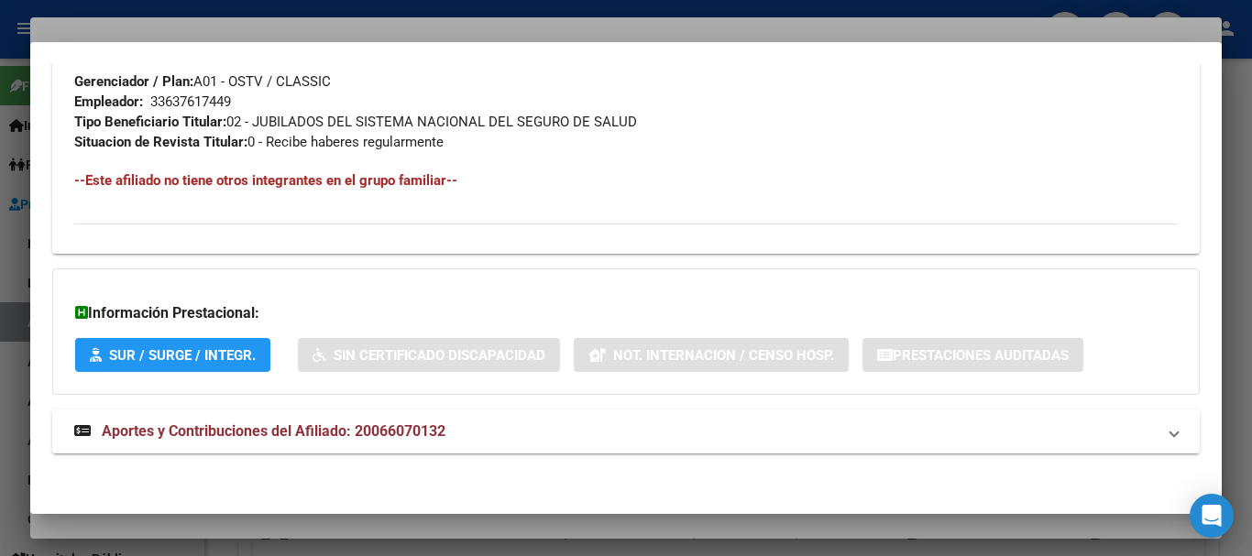
scroll to position [945, 0]
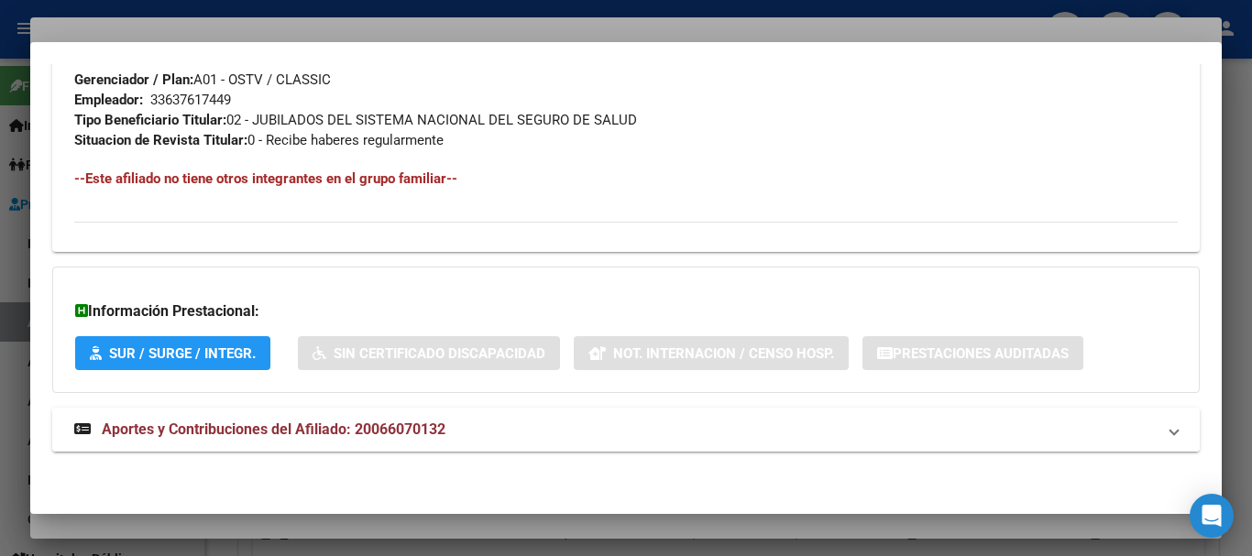
click at [329, 435] on span "Aportes y Contribuciones del Afiliado: 20066070132" at bounding box center [274, 429] width 344 height 17
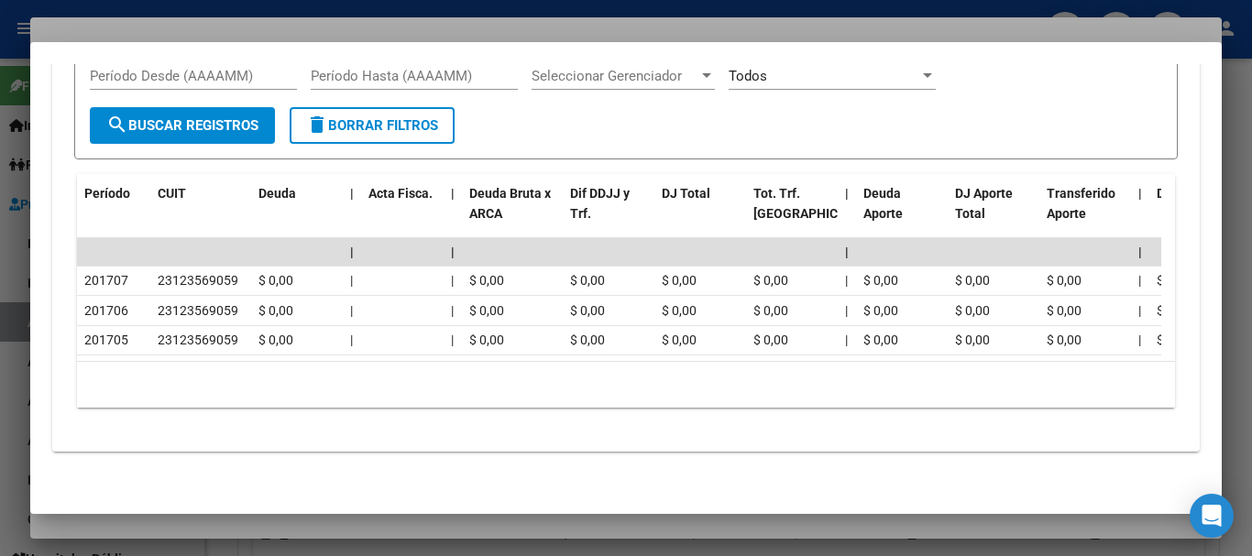
scroll to position [1570, 0]
click at [347, 26] on div at bounding box center [626, 278] width 1252 height 556
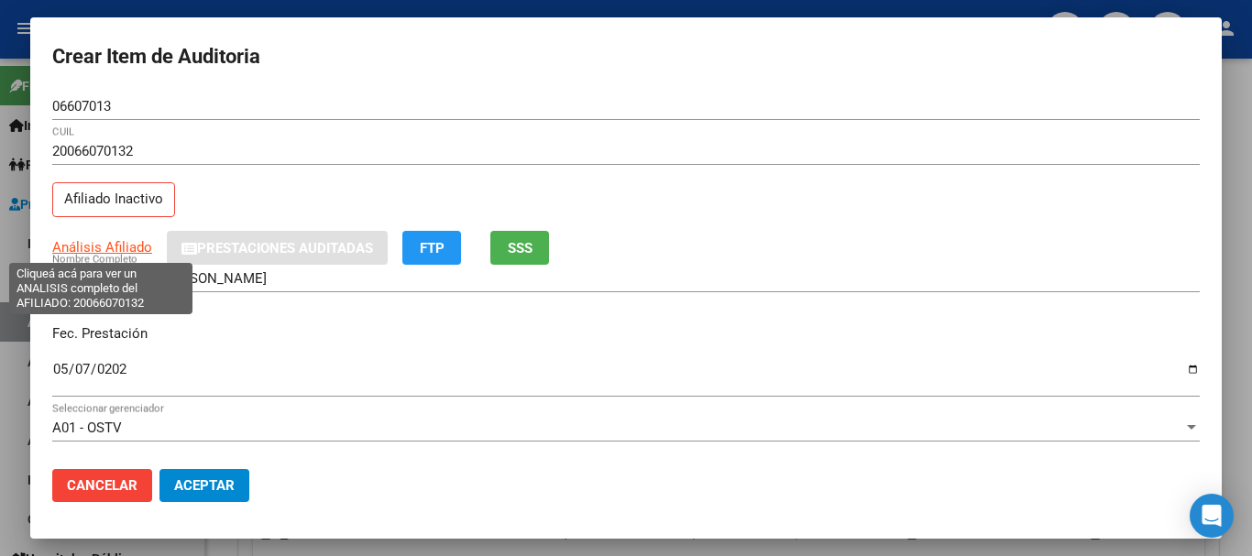
click at [104, 245] on span "Análisis Afiliado" at bounding box center [102, 247] width 100 height 17
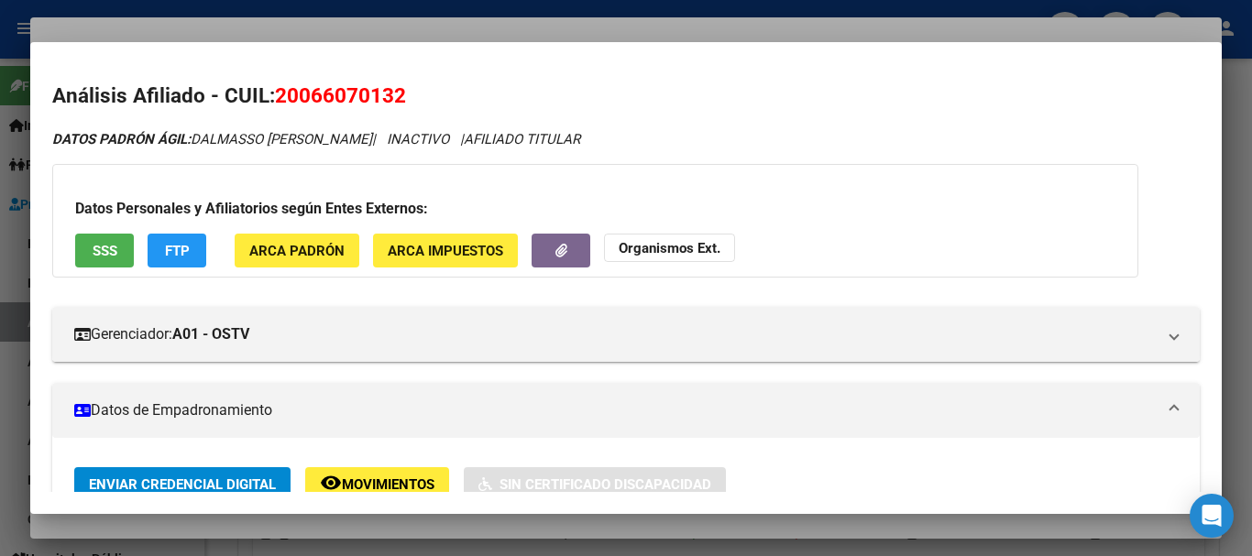
click at [151, 252] on button "FTP" at bounding box center [177, 251] width 59 height 34
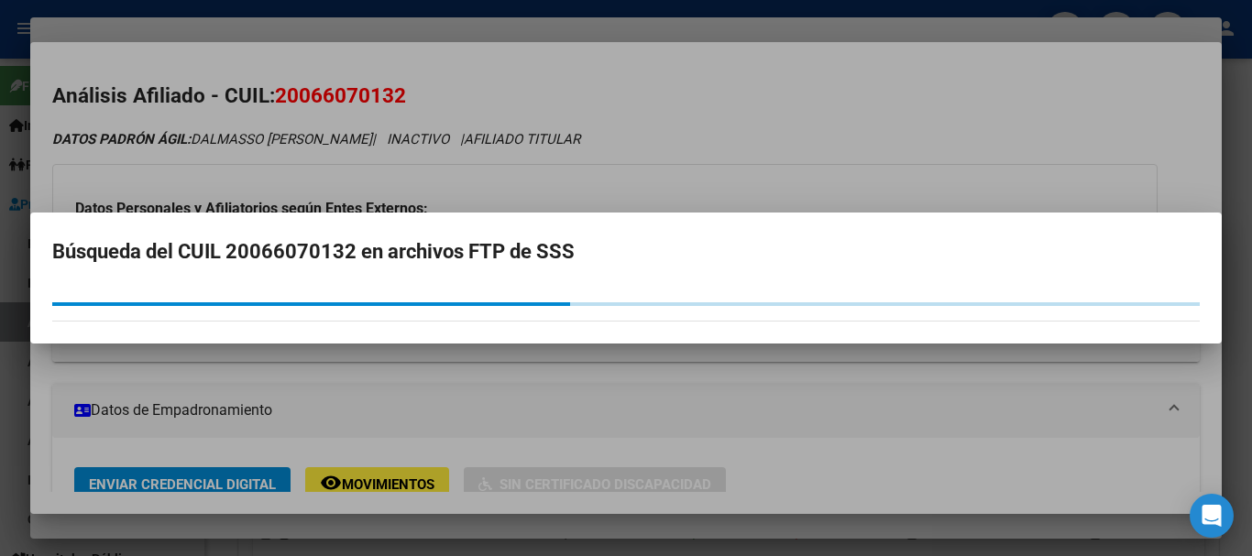
click at [906, 159] on div at bounding box center [626, 278] width 1252 height 556
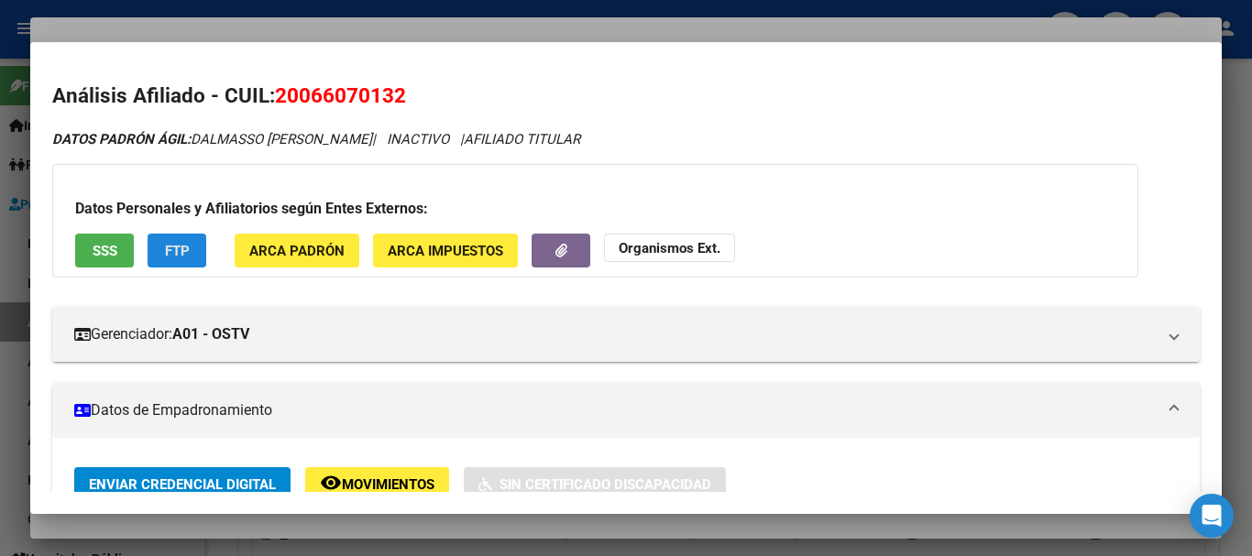
click at [176, 245] on span "FTP" at bounding box center [177, 251] width 25 height 17
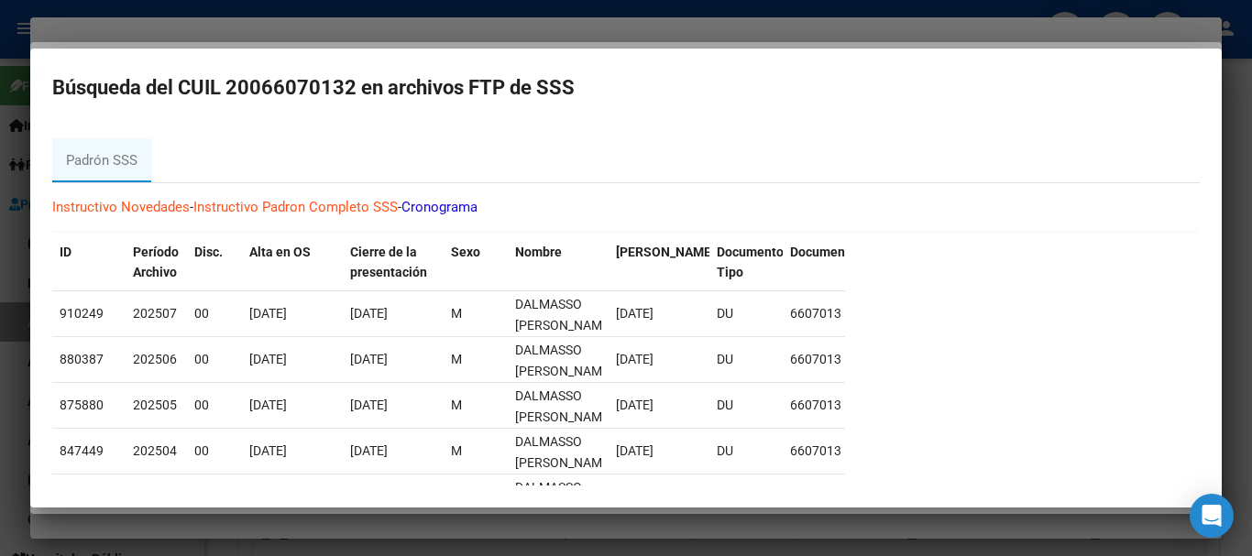
click at [313, 31] on div at bounding box center [626, 278] width 1252 height 556
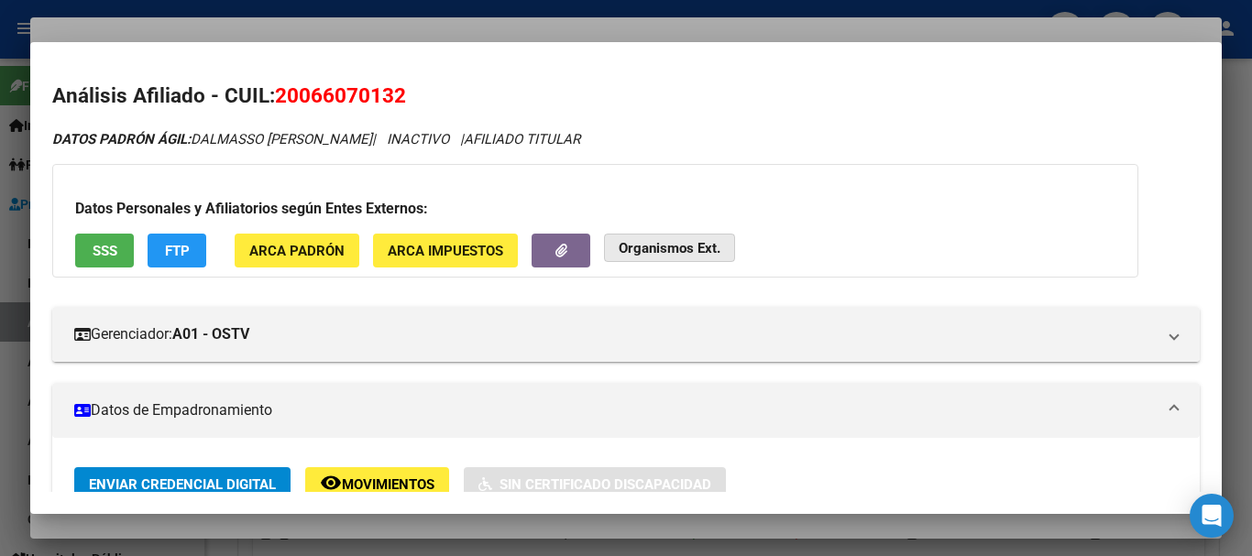
click at [623, 247] on strong "Organismos Ext." at bounding box center [670, 248] width 102 height 17
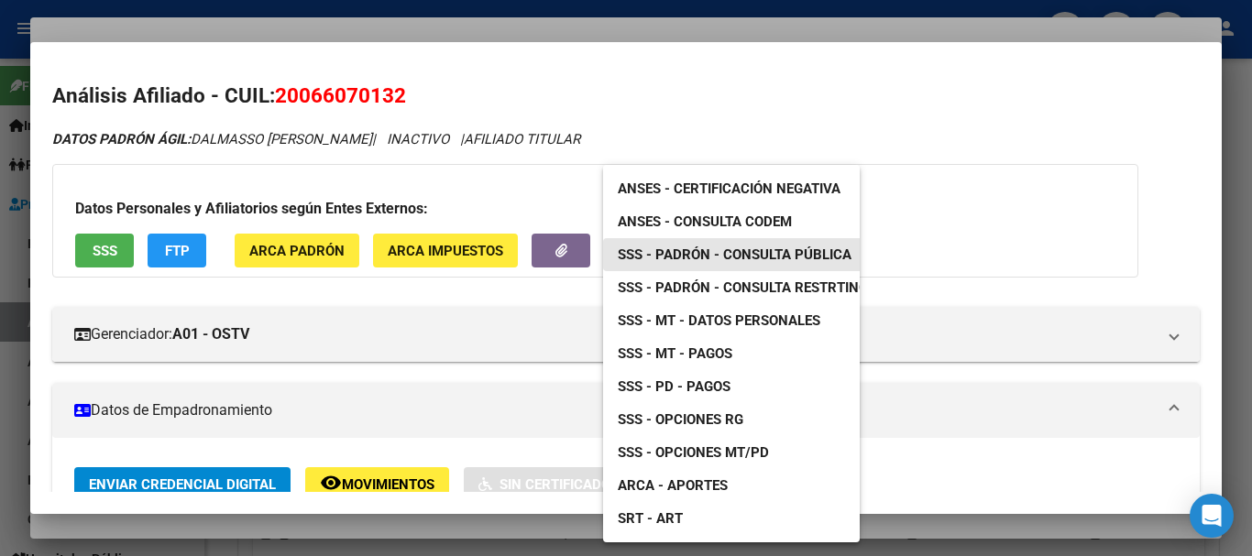
click at [796, 247] on span "SSS - Padrón - Consulta Pública" at bounding box center [735, 255] width 234 height 17
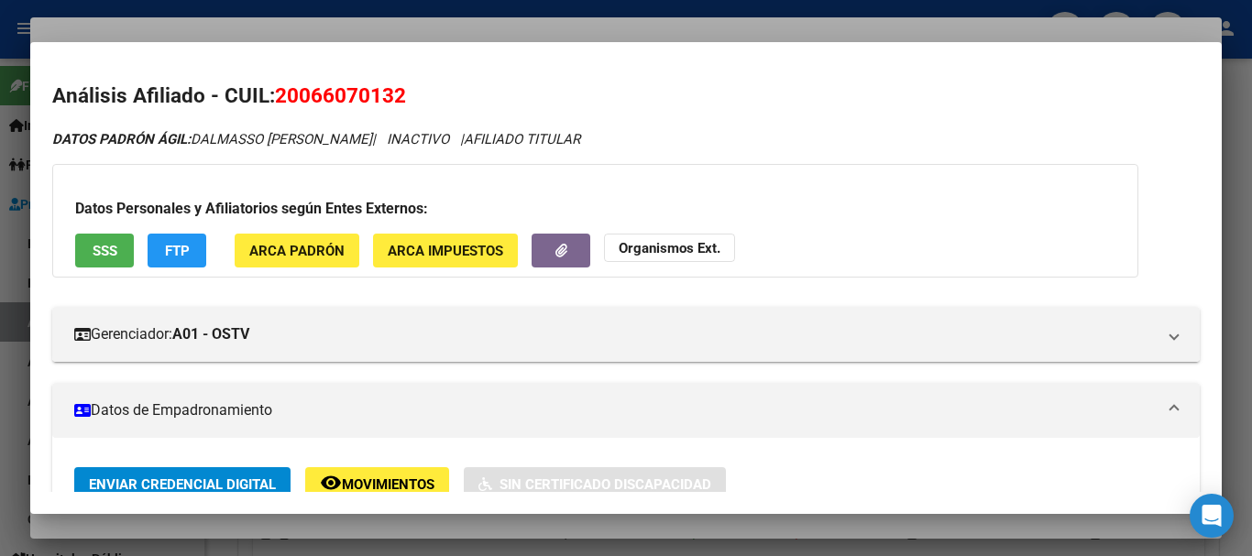
click at [531, 21] on div at bounding box center [626, 278] width 1252 height 556
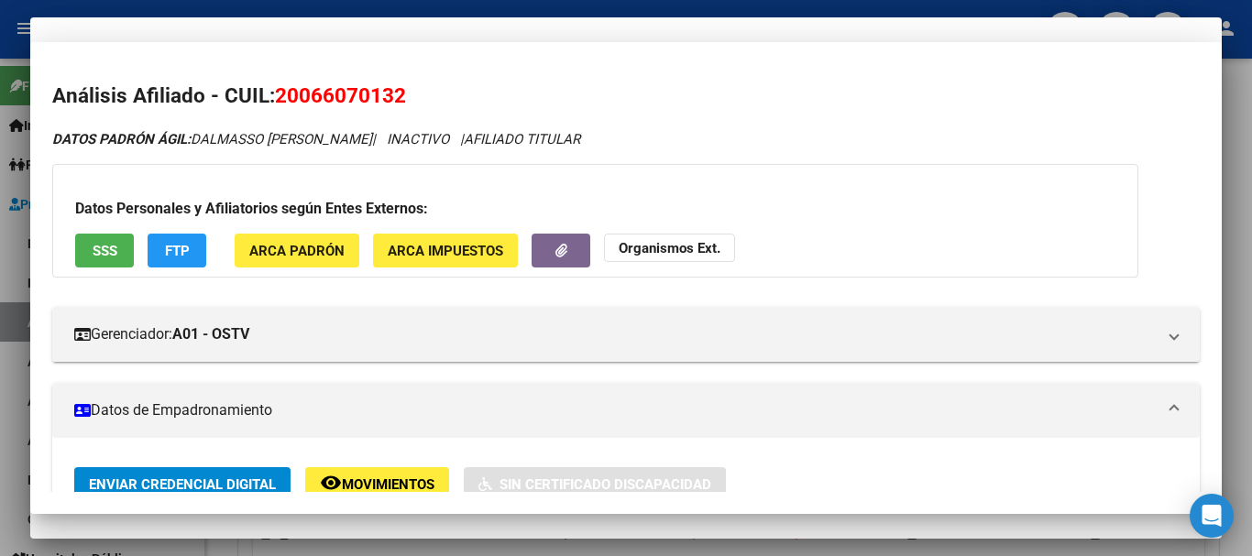
click at [811, 172] on div "20066070132 CUIL" at bounding box center [626, 160] width 1148 height 45
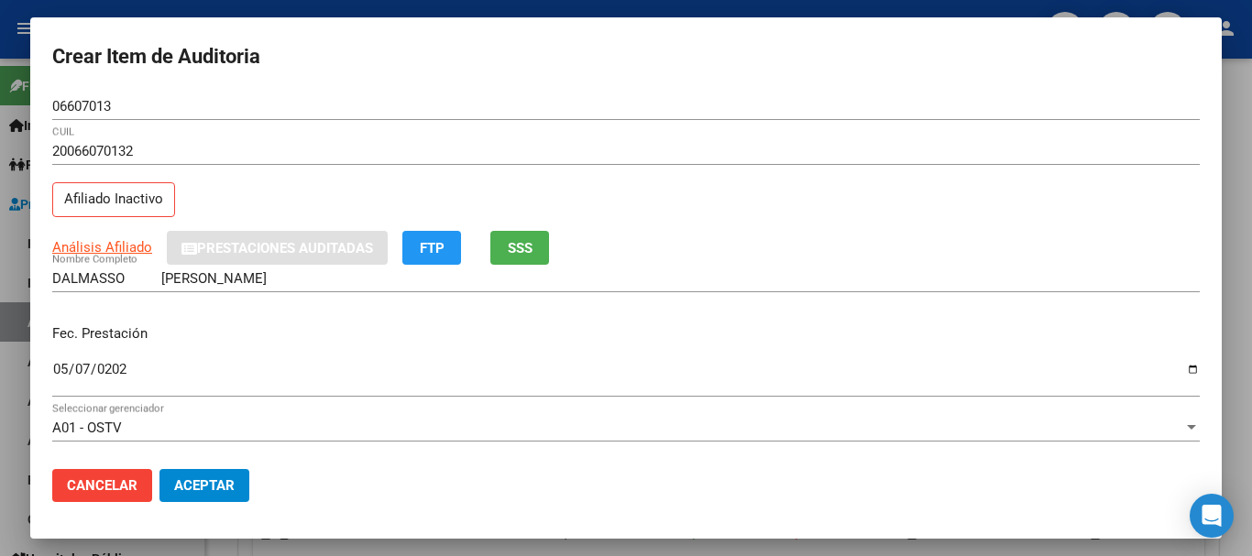
scroll to position [248, 0]
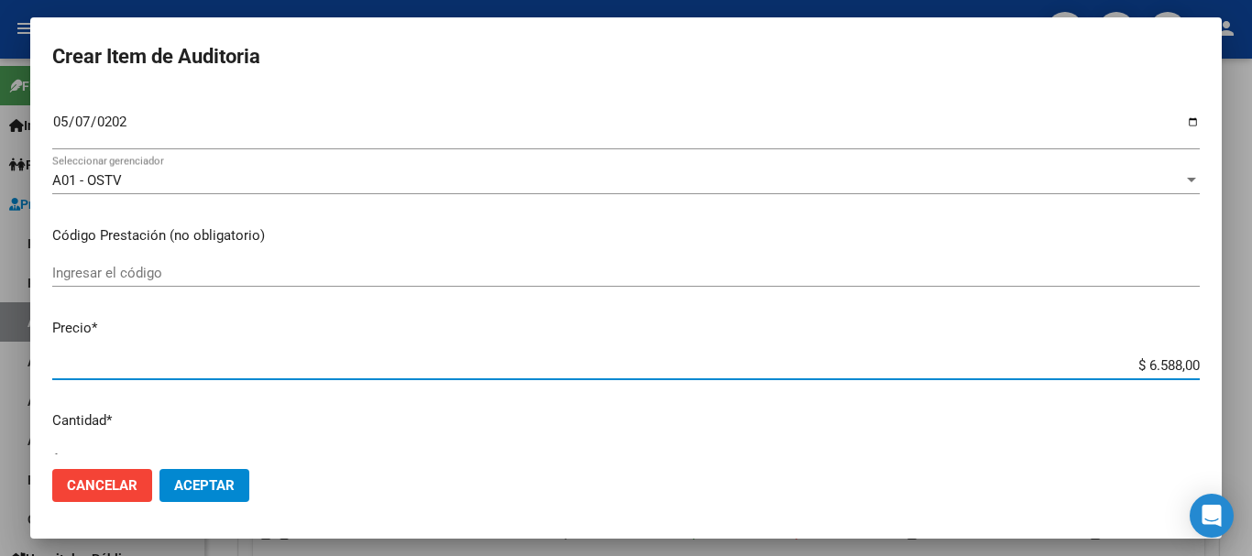
type input "$ 0,01"
type input "$ 0,12"
type input "$ 1,26"
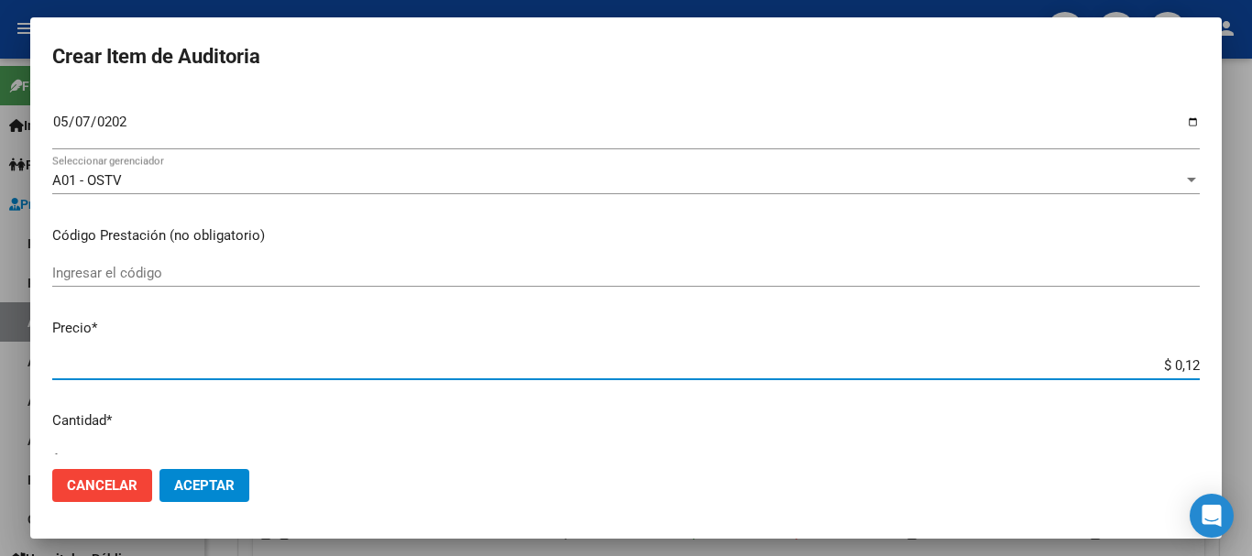
type input "$ 1,26"
type input "$ 12,67"
type input "$ 126,70"
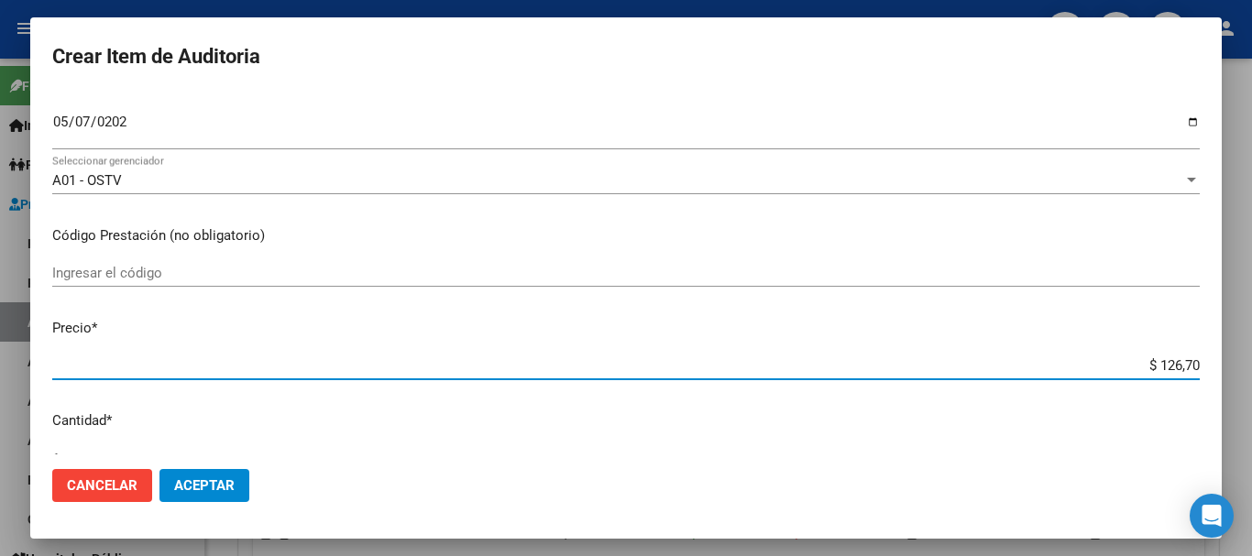
type input "$ 1.267,00"
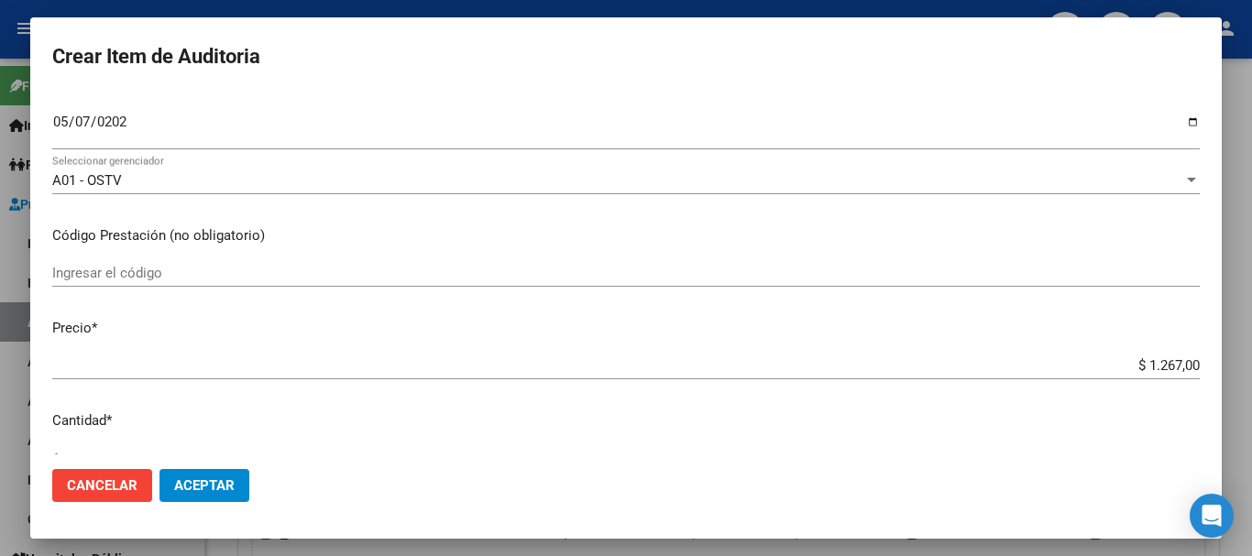
scroll to position [619, 0]
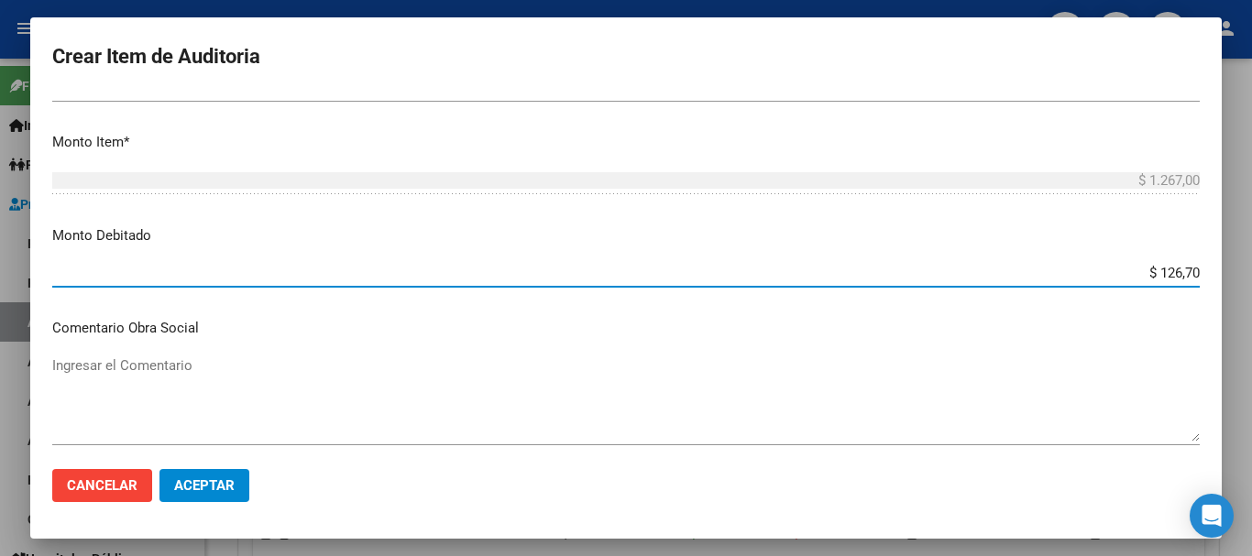
type input "$ 1.267,00"
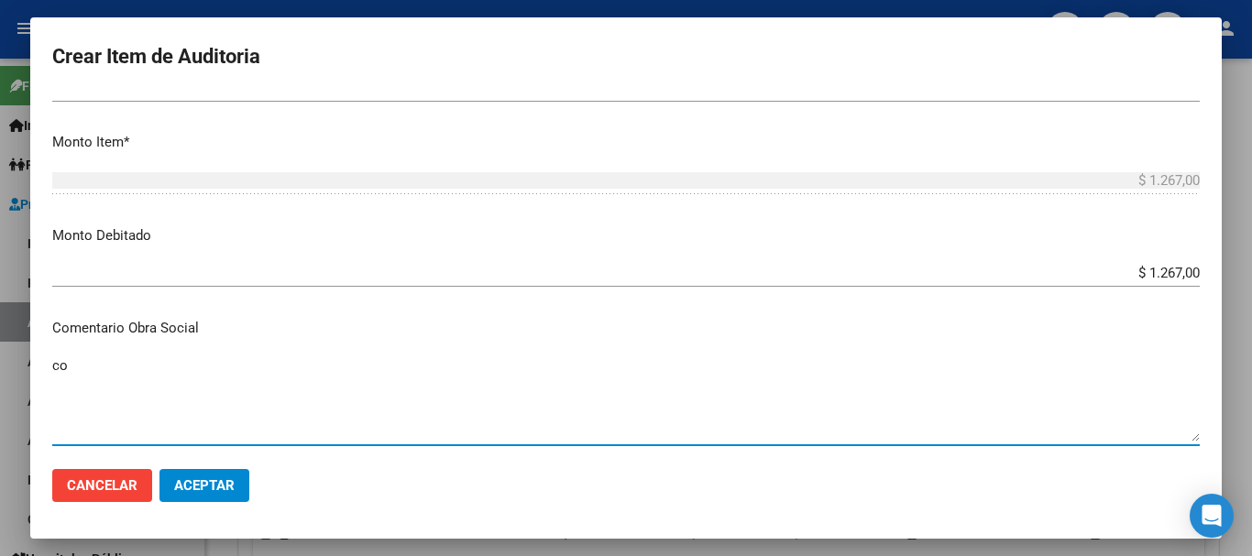
type textarea "c"
paste textarea "5-0080-7"
type textarea "EN FECHA DE PRESTACION CORRESPONDE RNOS 5-0080-7"
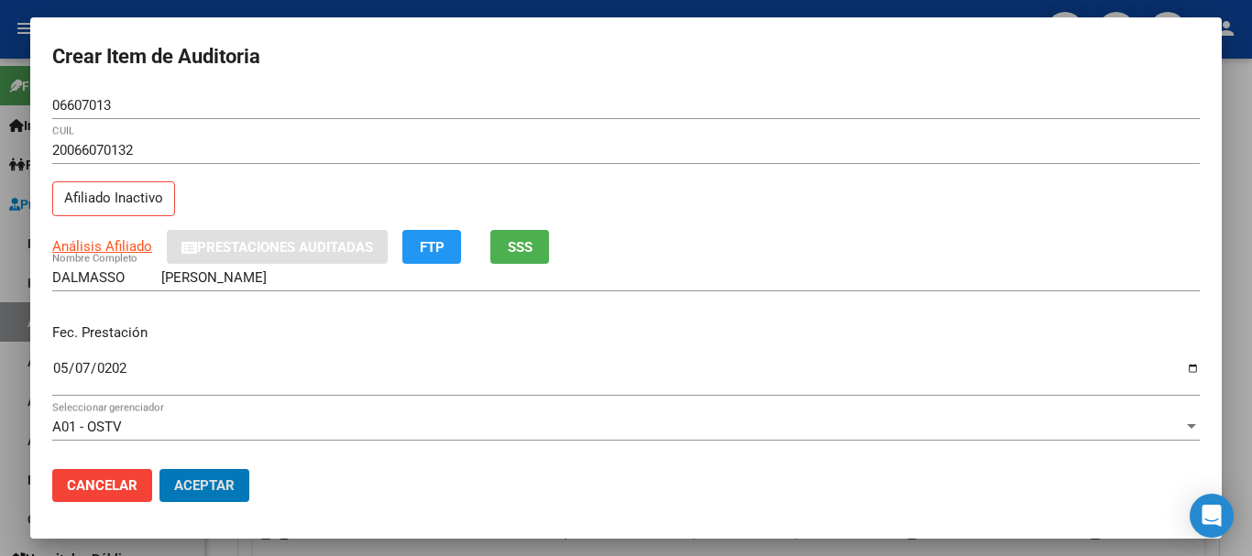
scroll to position [0, 0]
click at [450, 255] on button "FTP" at bounding box center [431, 248] width 59 height 34
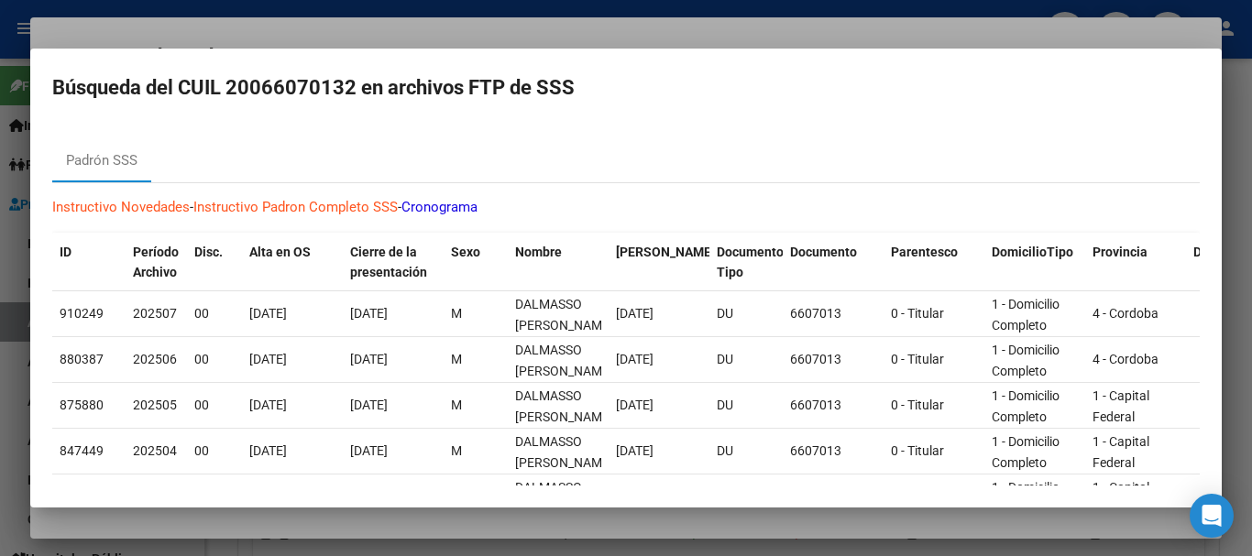
click at [327, 33] on div at bounding box center [626, 278] width 1252 height 556
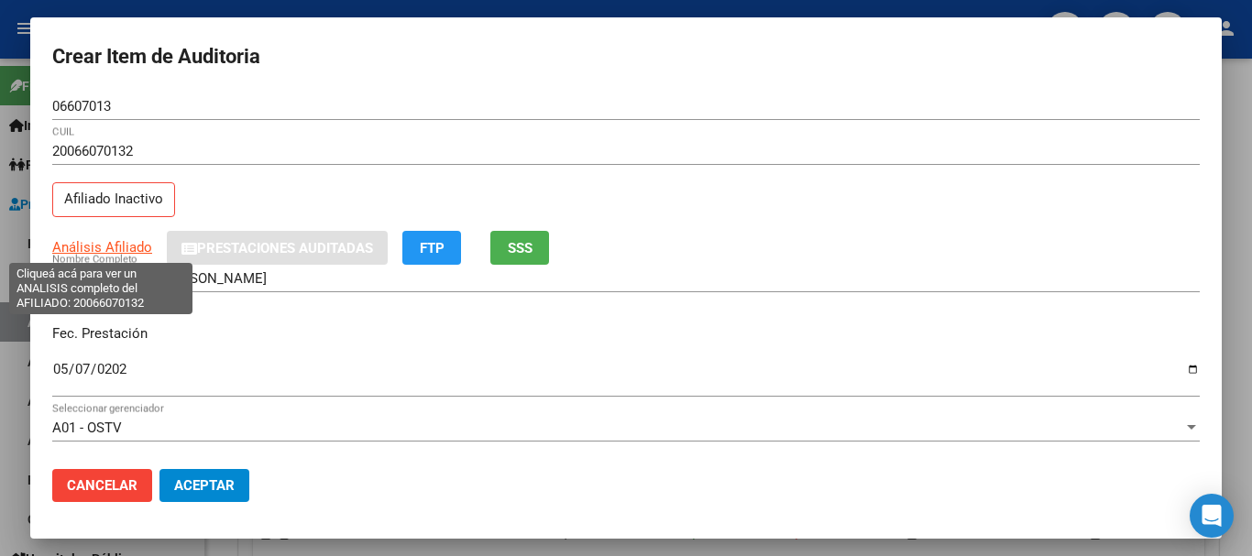
click at [110, 249] on span "Análisis Afiliado" at bounding box center [102, 247] width 100 height 17
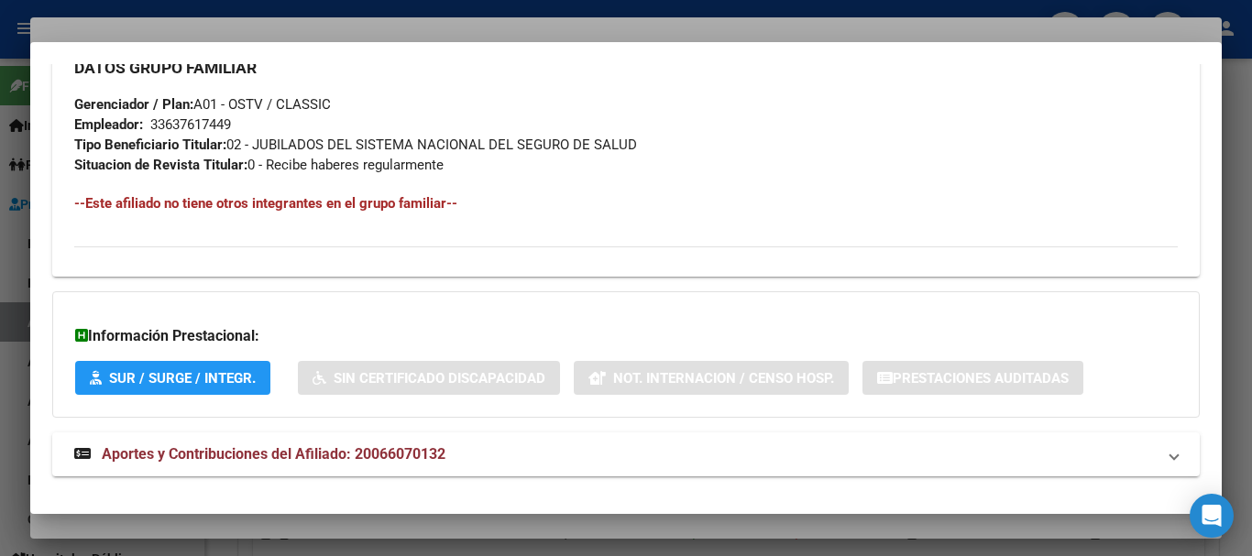
scroll to position [945, 0]
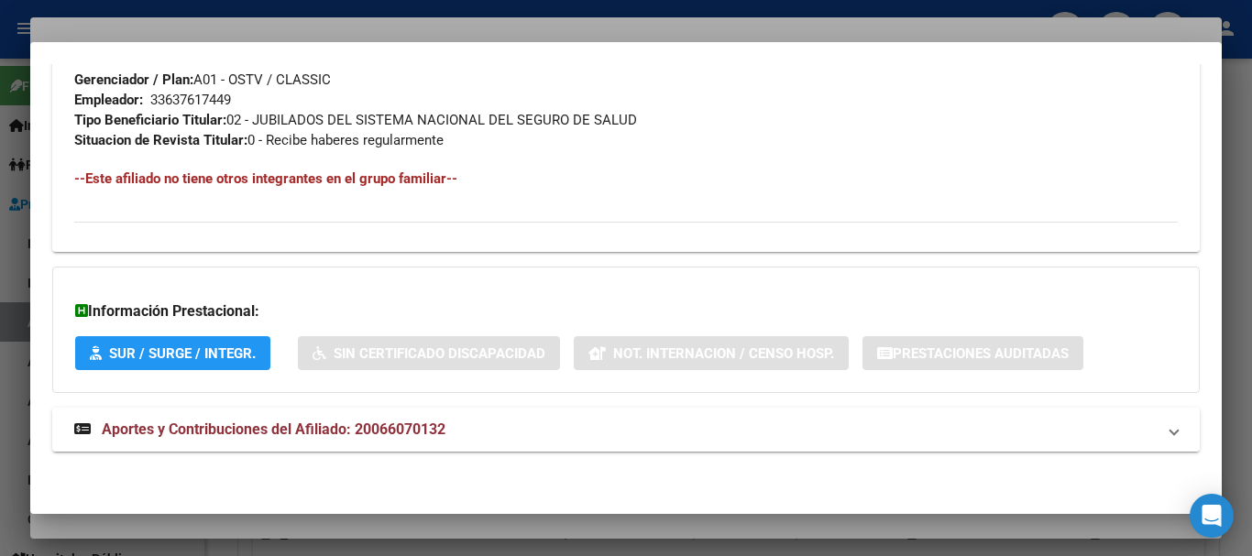
click at [233, 425] on span "Aportes y Contribuciones del Afiliado: 20066070132" at bounding box center [274, 429] width 344 height 17
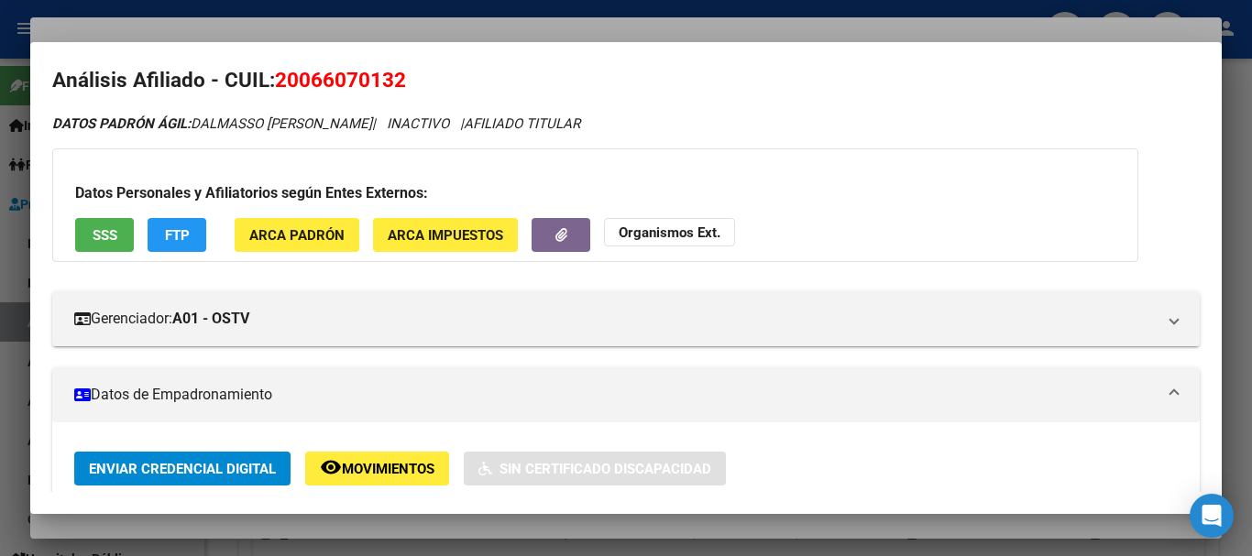
scroll to position [0, 0]
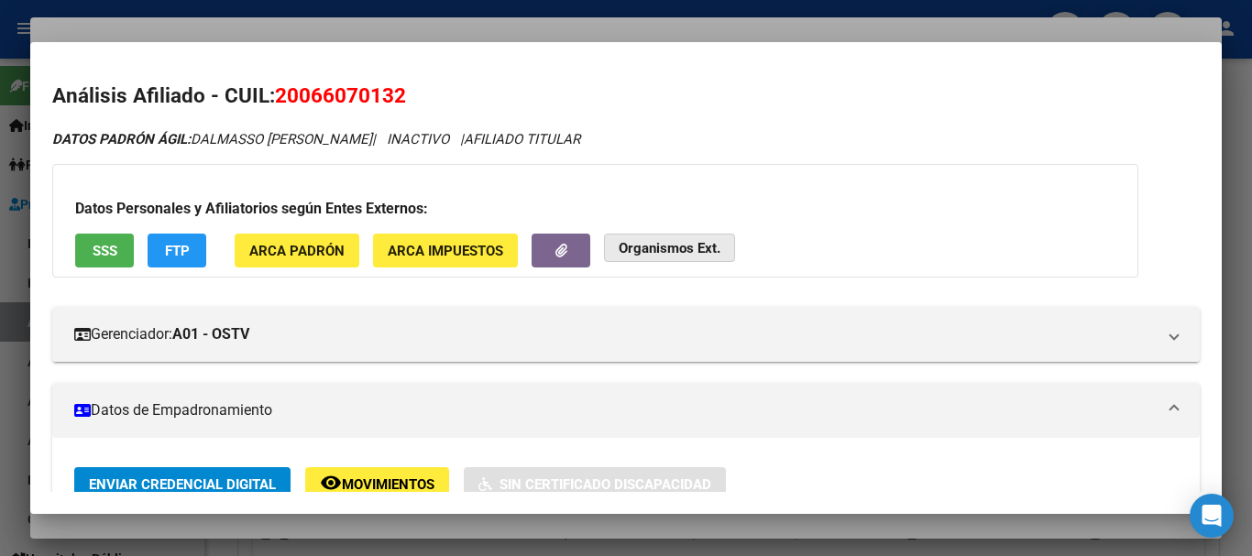
click at [673, 248] on strong "Organismos Ext." at bounding box center [670, 248] width 102 height 17
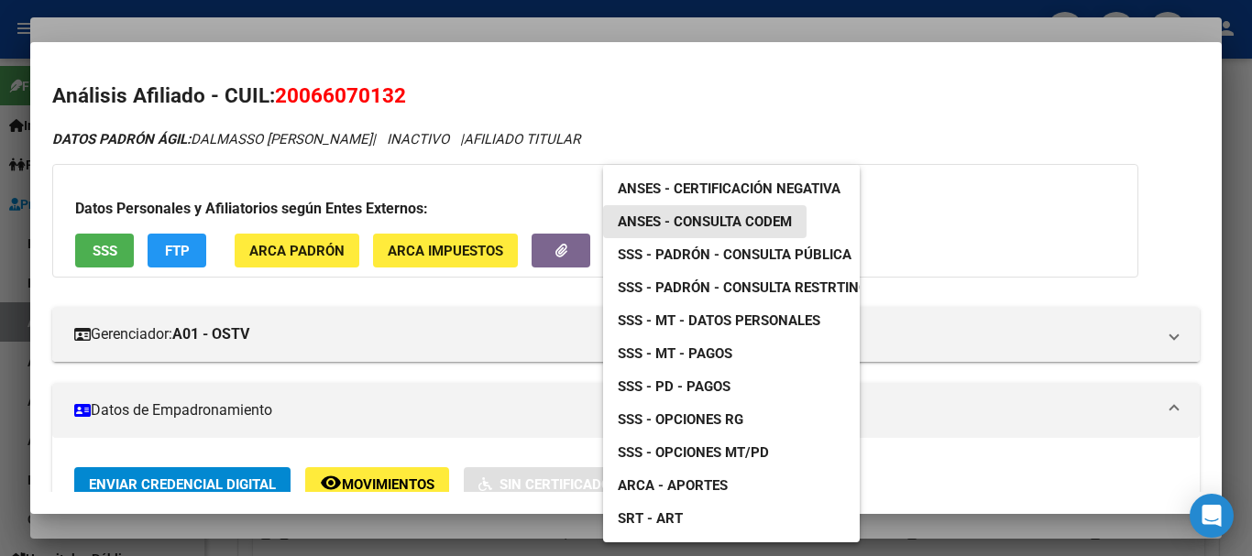
click at [740, 220] on span "ANSES - Consulta CODEM" at bounding box center [705, 222] width 174 height 17
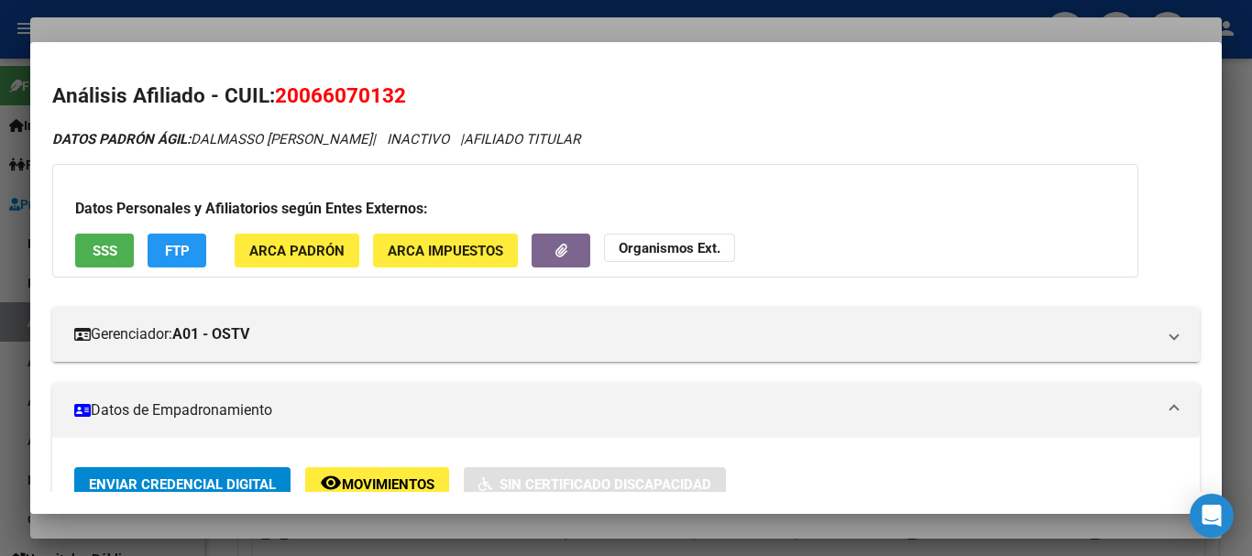
click at [521, 32] on div at bounding box center [626, 278] width 1252 height 556
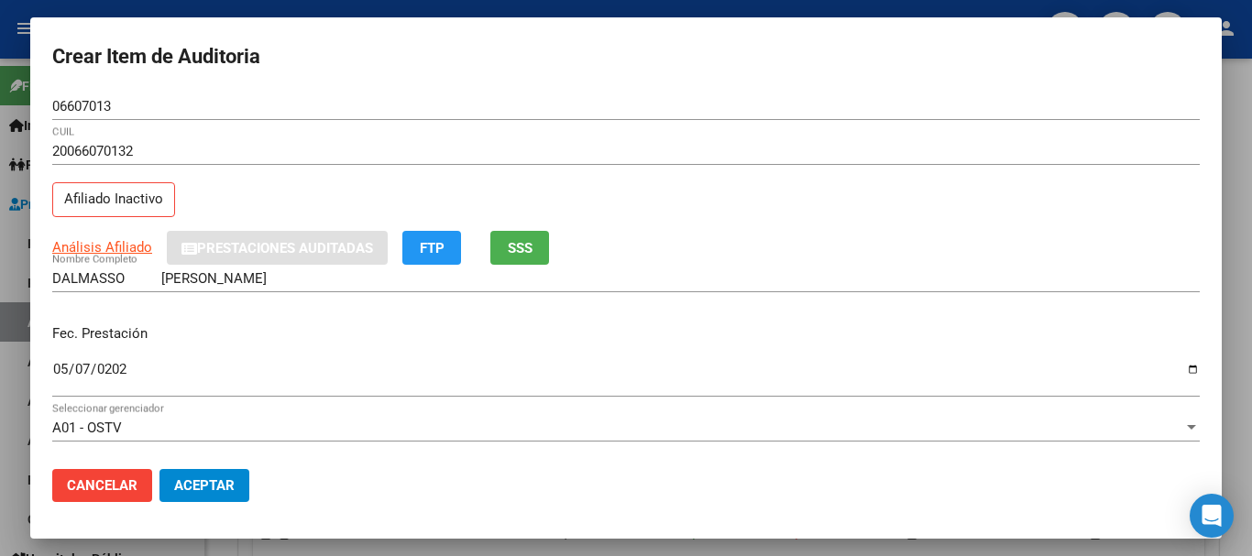
click at [809, 170] on div "20066070132 CUIL" at bounding box center [626, 160] width 1148 height 45
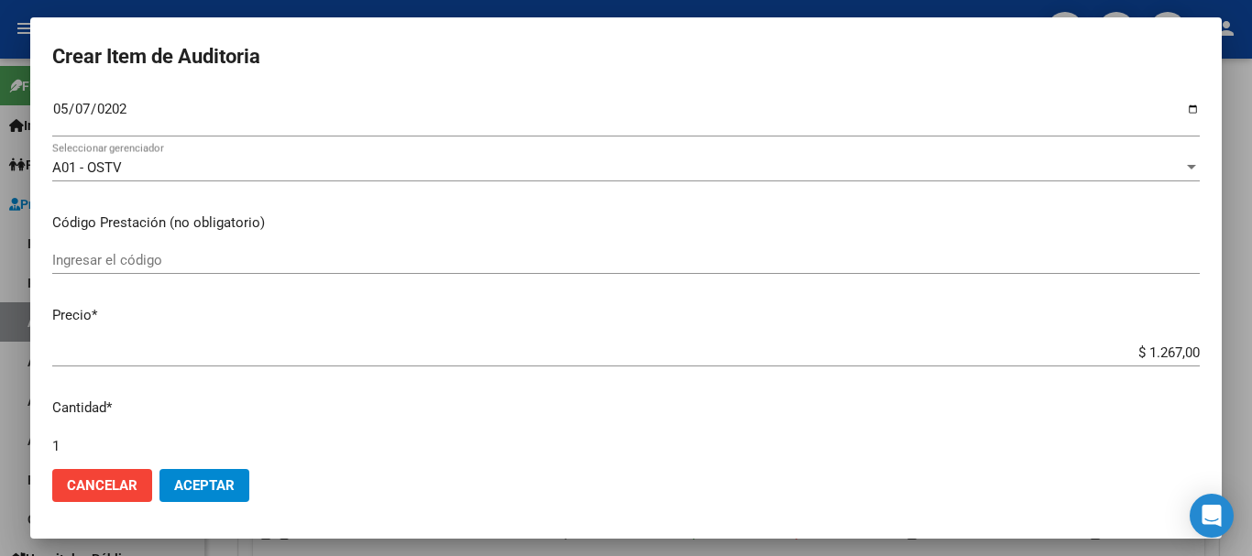
scroll to position [619, 0]
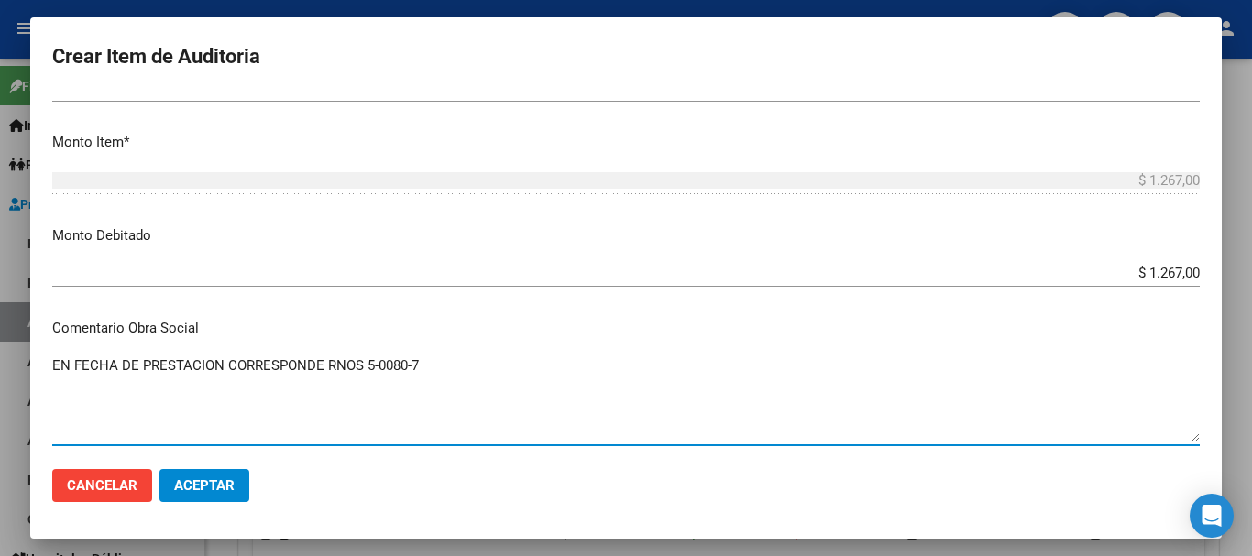
drag, startPoint x: 481, startPoint y: 368, endPoint x: 0, endPoint y: 388, distance: 481.7
click at [0, 387] on div "Crear Item de Auditoria 06607013 Nro Documento 20066070132 CUIL Afiliado Inacti…" at bounding box center [626, 278] width 1252 height 556
click at [152, 375] on textarea "EN FECHA DE PRESTACION CORRESPONDE RNOS 5-0080-7" at bounding box center [626, 399] width 1148 height 86
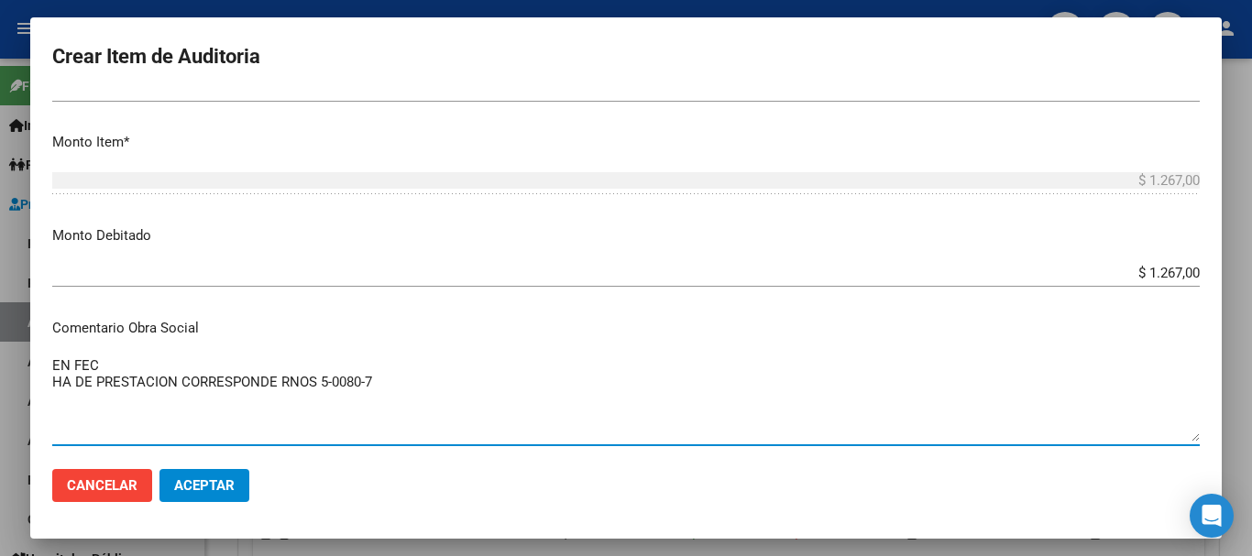
click at [95, 365] on textarea "EN FEC HA DE PRESTACION CORRESPONDE RNOS 5-0080-7" at bounding box center [626, 399] width 1148 height 86
click at [116, 379] on textarea "EN FEC HA DE PRESTACION CORRESPONDE RNOS 5-0080-7" at bounding box center [626, 399] width 1148 height 86
click at [104, 359] on textarea "EN FEC HA DE PRESTACION CORRESPONDE RNOS 5-0080-7" at bounding box center [626, 399] width 1148 height 86
type textarea "EN FECHA DE PRESTACION CORRESPONDE RNOS 5-0080-7"
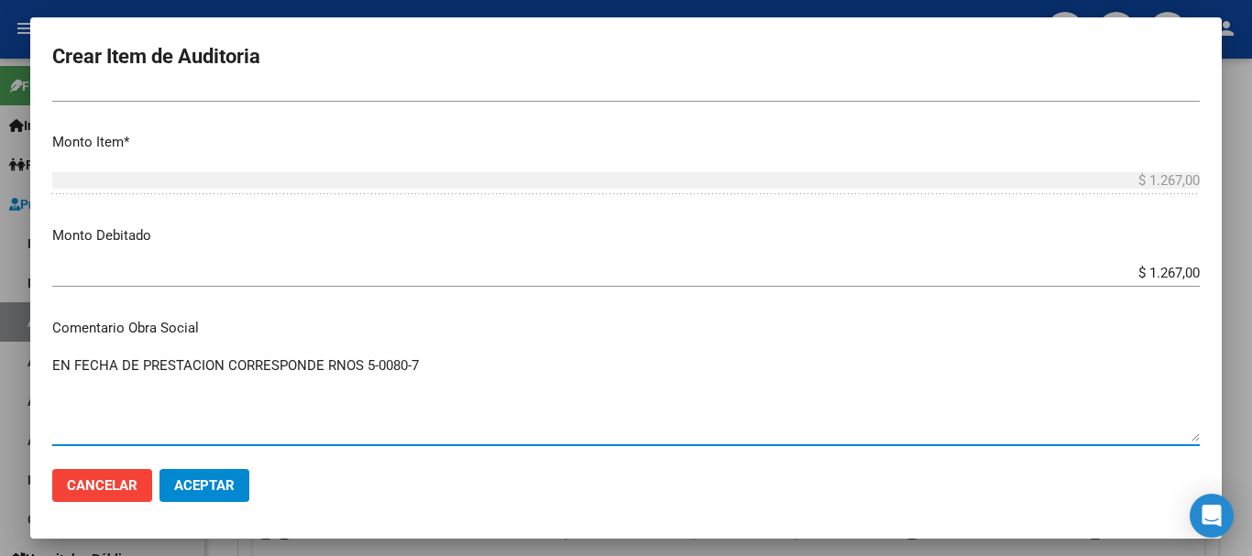
drag, startPoint x: 424, startPoint y: 363, endPoint x: 31, endPoint y: 372, distance: 393.4
click at [31, 372] on mat-dialog-content "06607013 Nro Documento 20066070132 CUIL Afiliado Inactivo Análisis Afiliado Pre…" at bounding box center [626, 274] width 1192 height 362
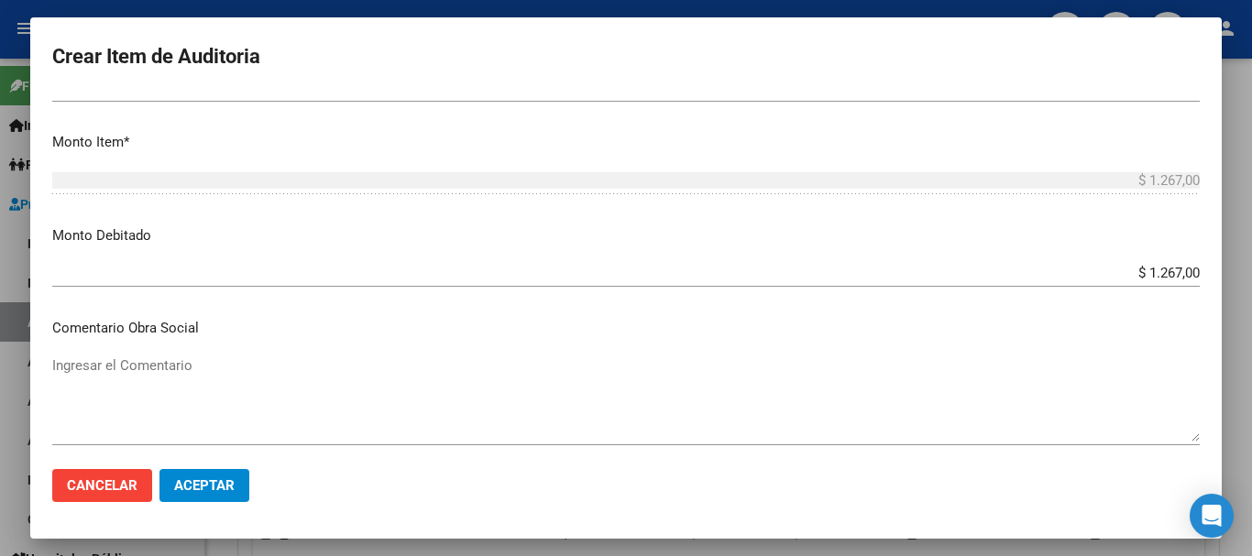
scroll to position [870, 0]
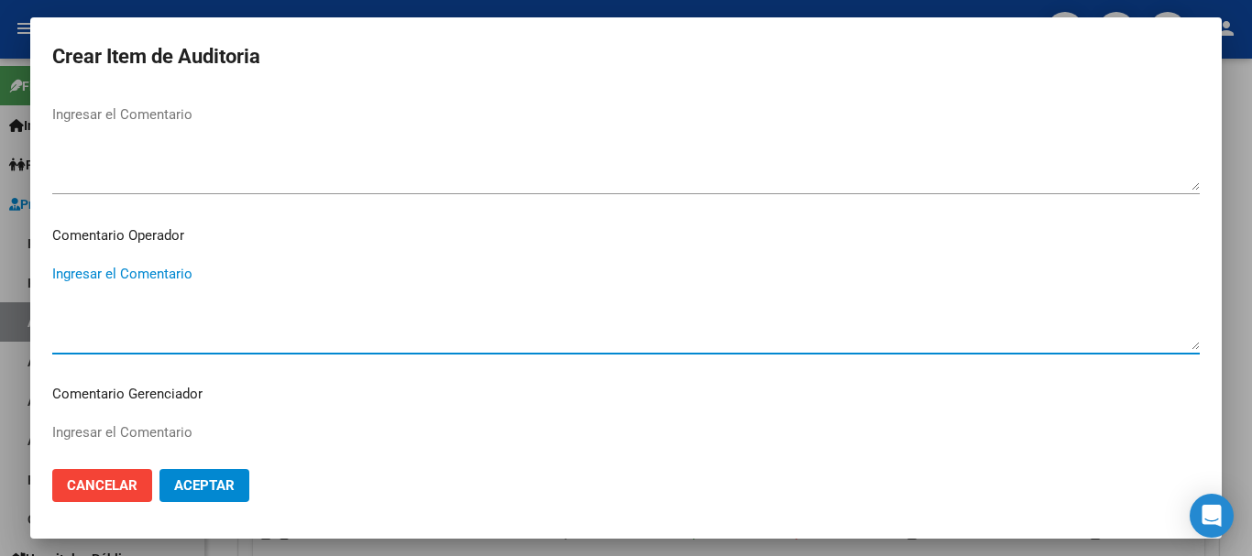
paste textarea "EN FECHA DE PRESTACION CORRESPONDE RNOS 5-0080-7"
type textarea "EN FECHA DE PRESTACION CORRESPONDE RNOS 5-0080-7"
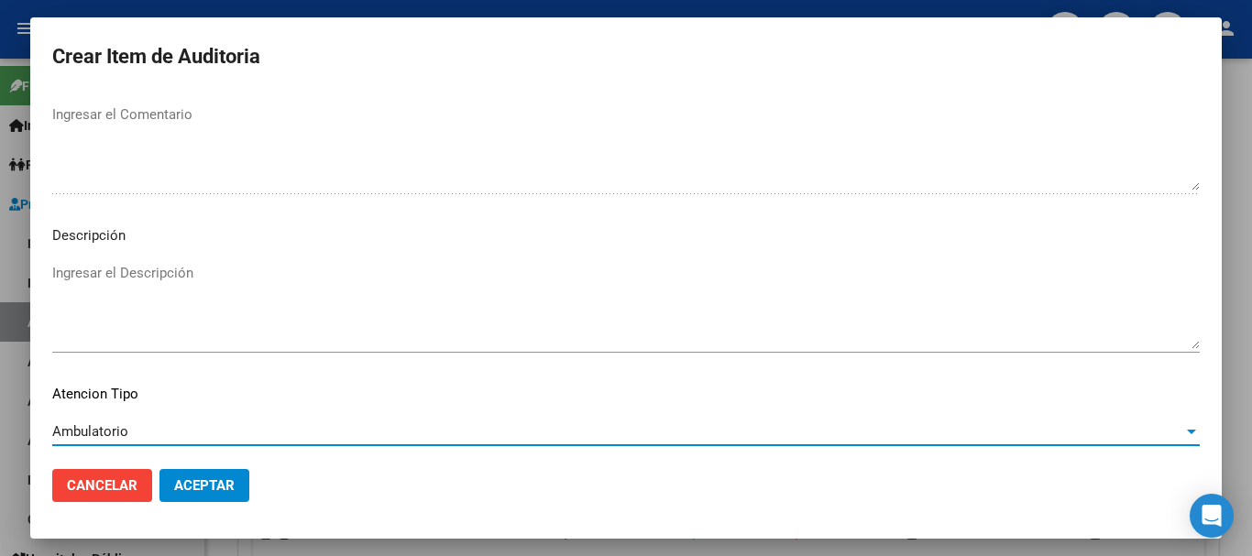
scroll to position [1289, 0]
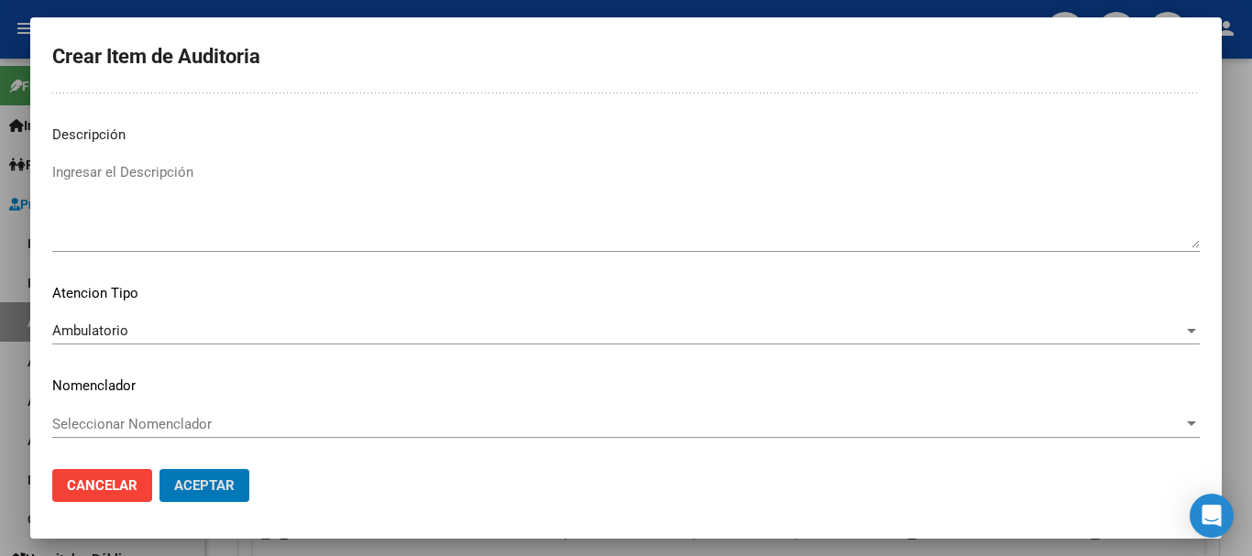
click at [160, 469] on button "Aceptar" at bounding box center [205, 485] width 90 height 33
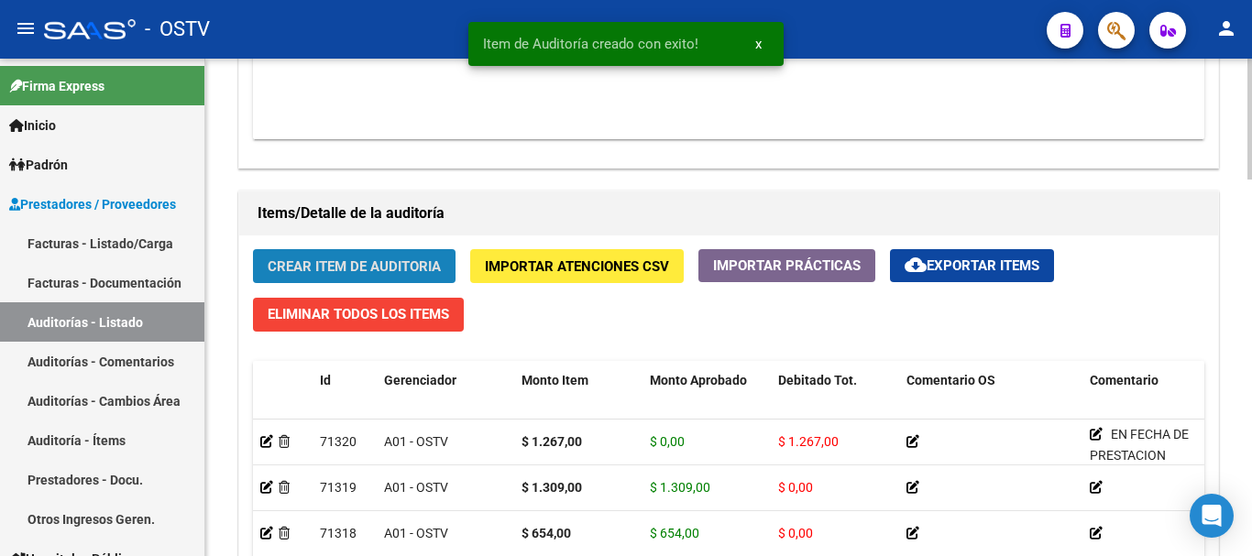
click at [354, 267] on span "Crear Item de Auditoria" at bounding box center [354, 267] width 173 height 17
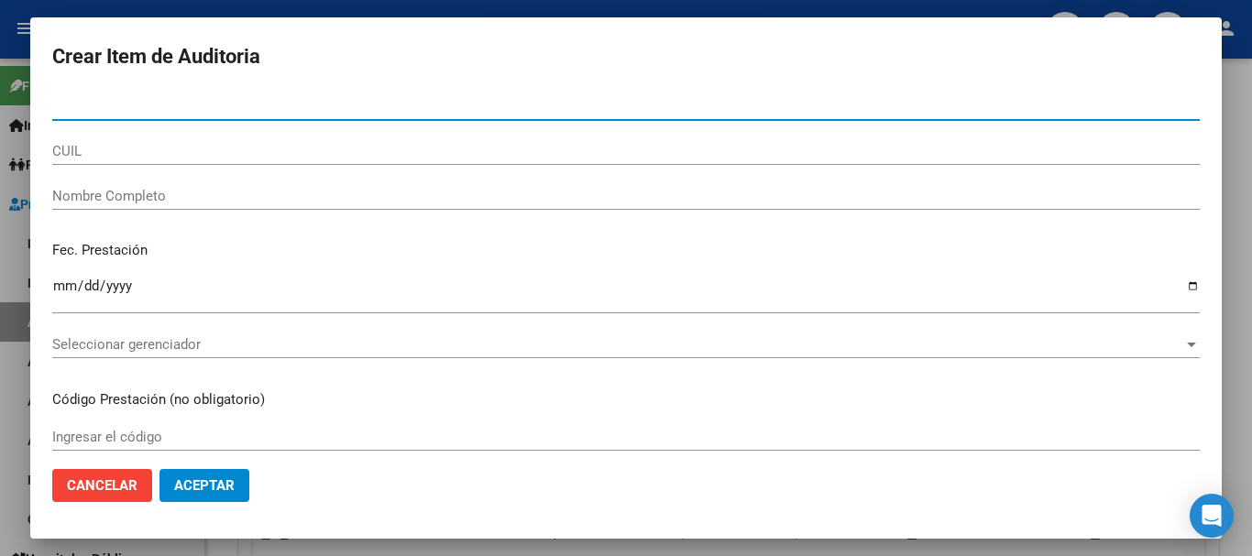
paste input "26508796"
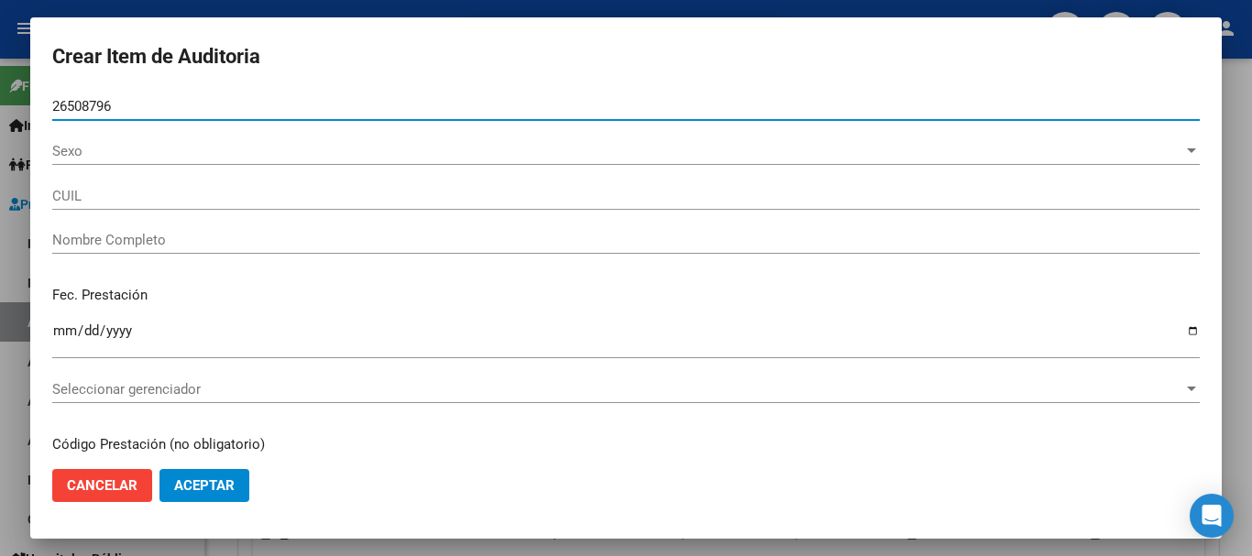
type input "26508796"
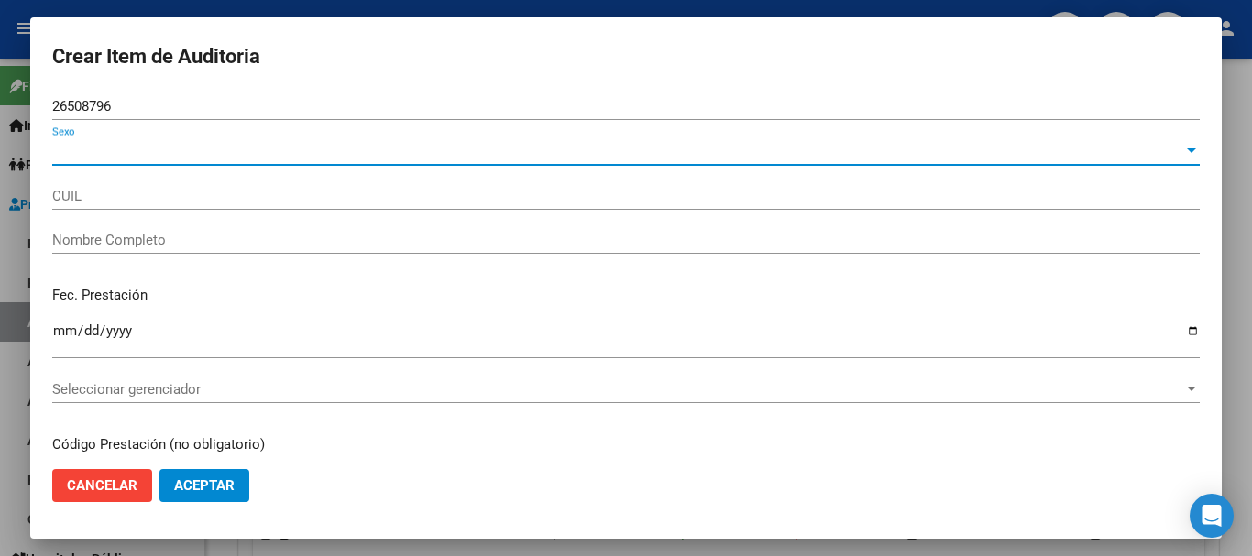
type input "20265087966"
type input "[PERSON_NAME]"
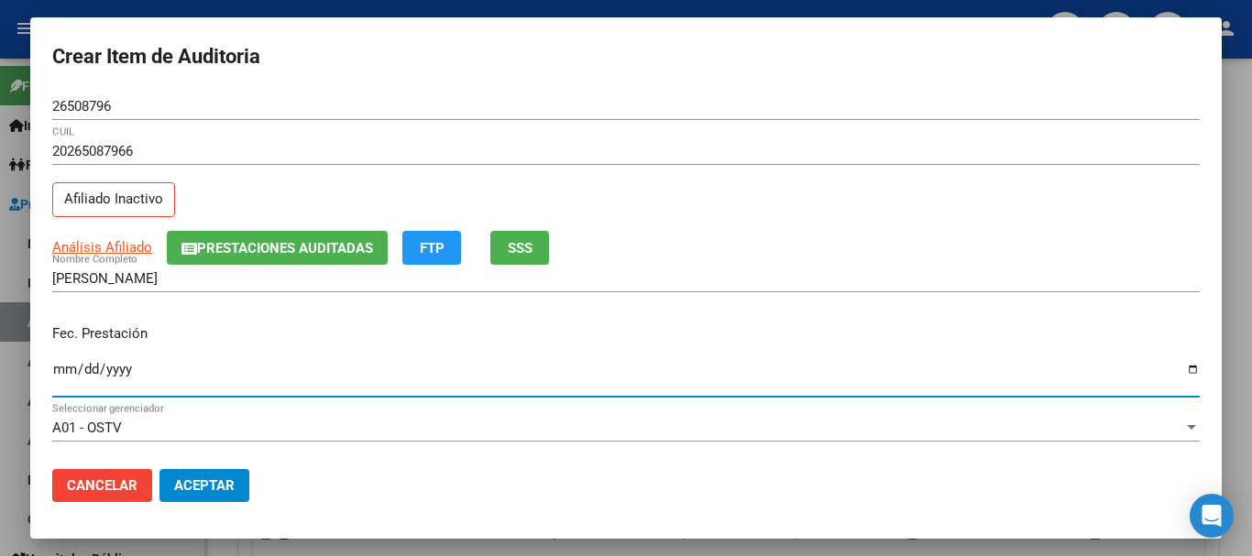
type input "[DATE]"
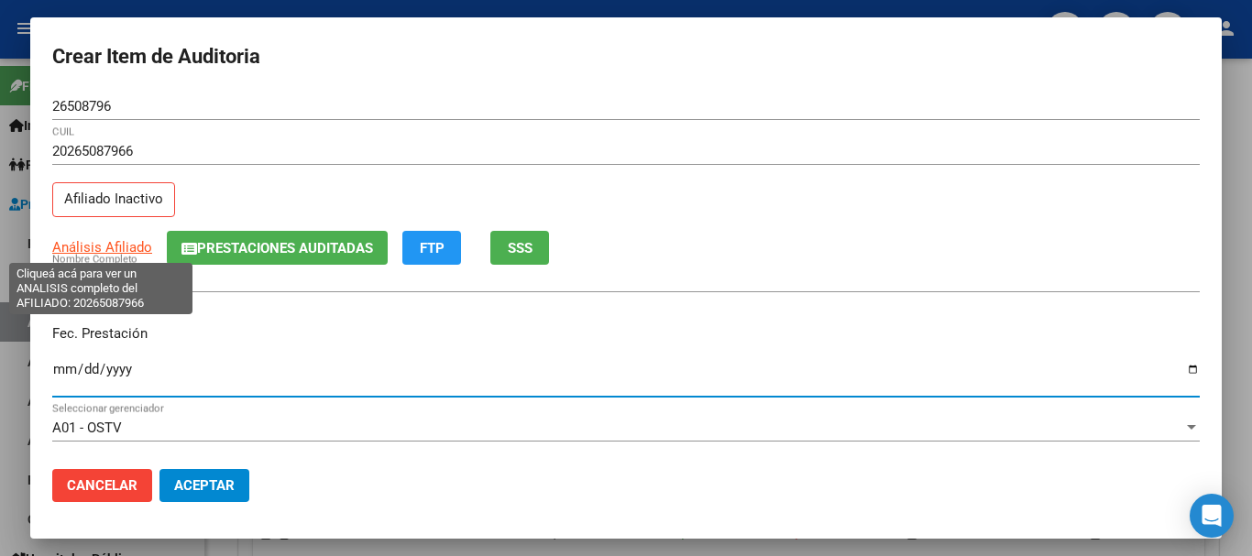
click at [104, 244] on span "Análisis Afiliado" at bounding box center [102, 247] width 100 height 17
type textarea "20265087966"
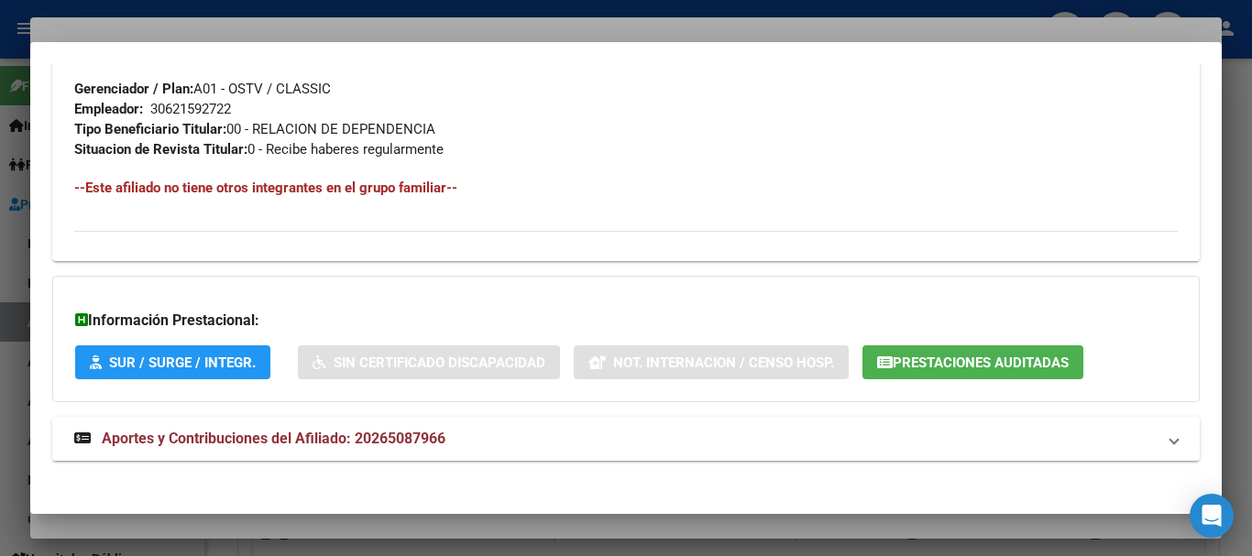
scroll to position [965, 0]
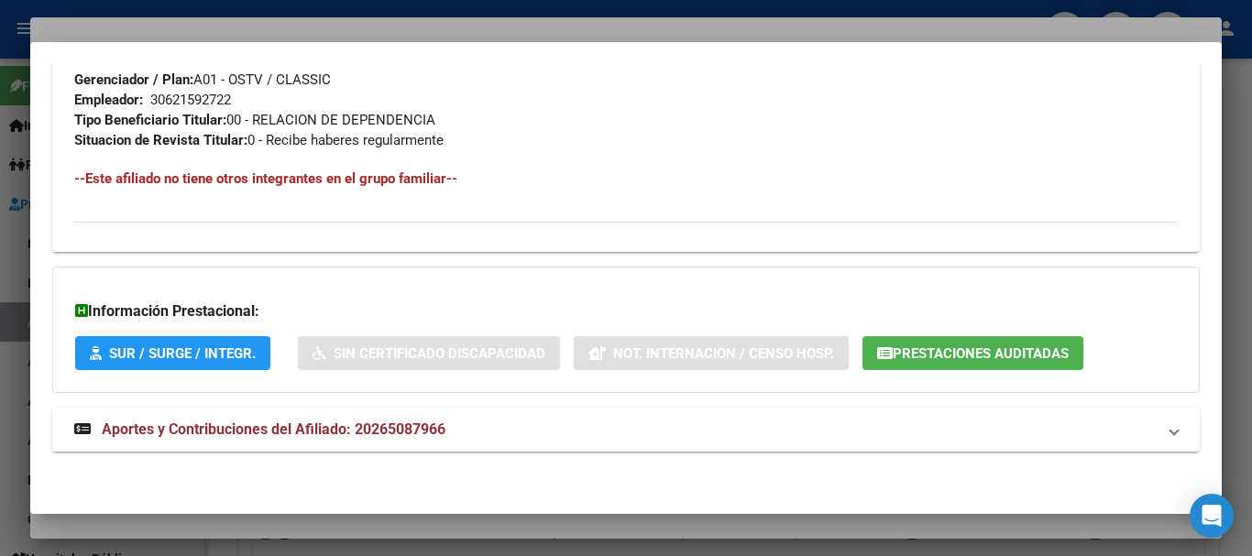
click at [338, 419] on strong "Aportes y Contribuciones del Afiliado: 20265087966" at bounding box center [259, 430] width 371 height 22
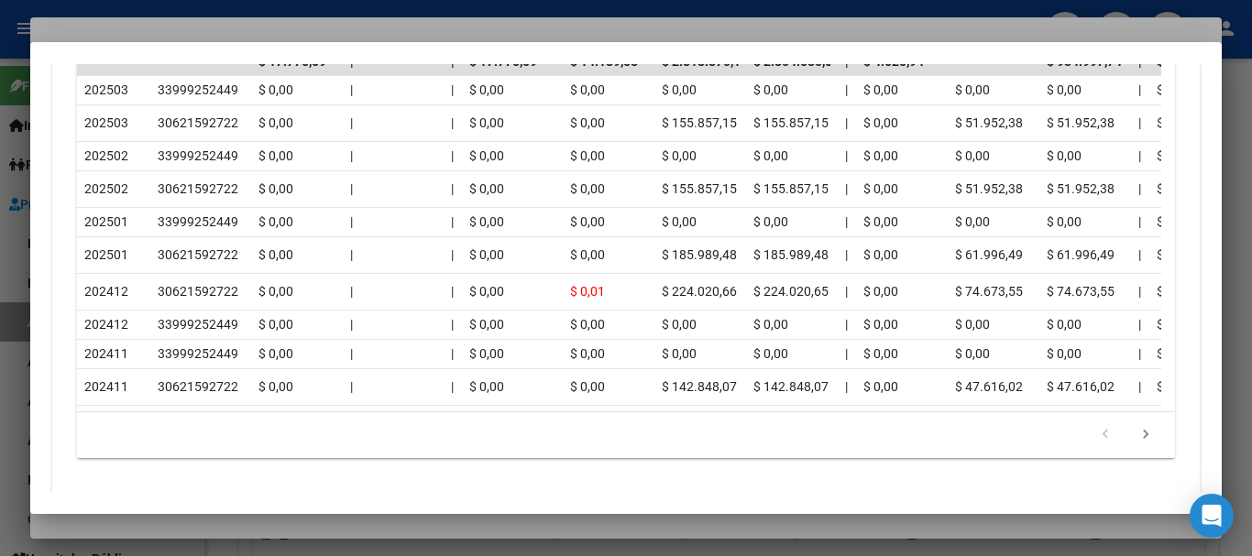
scroll to position [1837, 0]
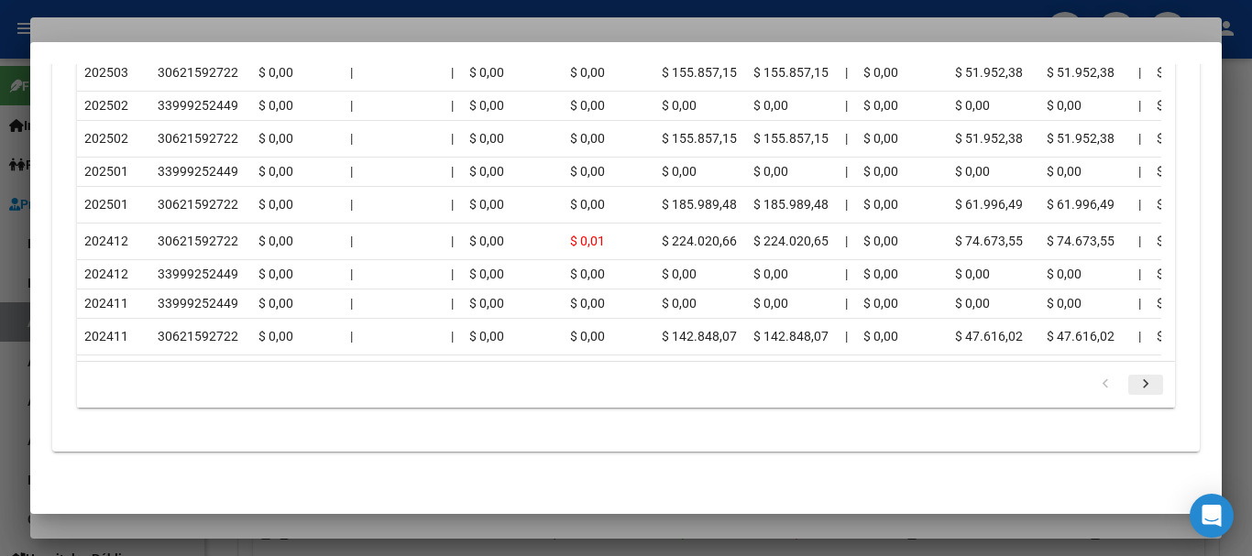
click at [1135, 391] on icon "go to next page" at bounding box center [1146, 387] width 24 height 22
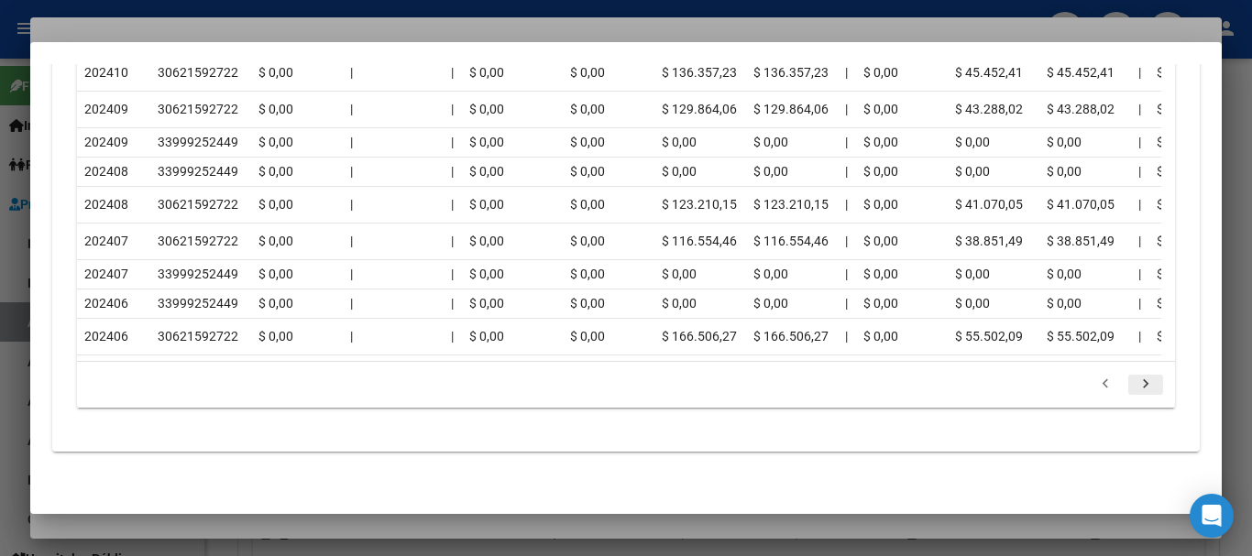
click at [1141, 383] on icon "go to next page" at bounding box center [1146, 387] width 24 height 22
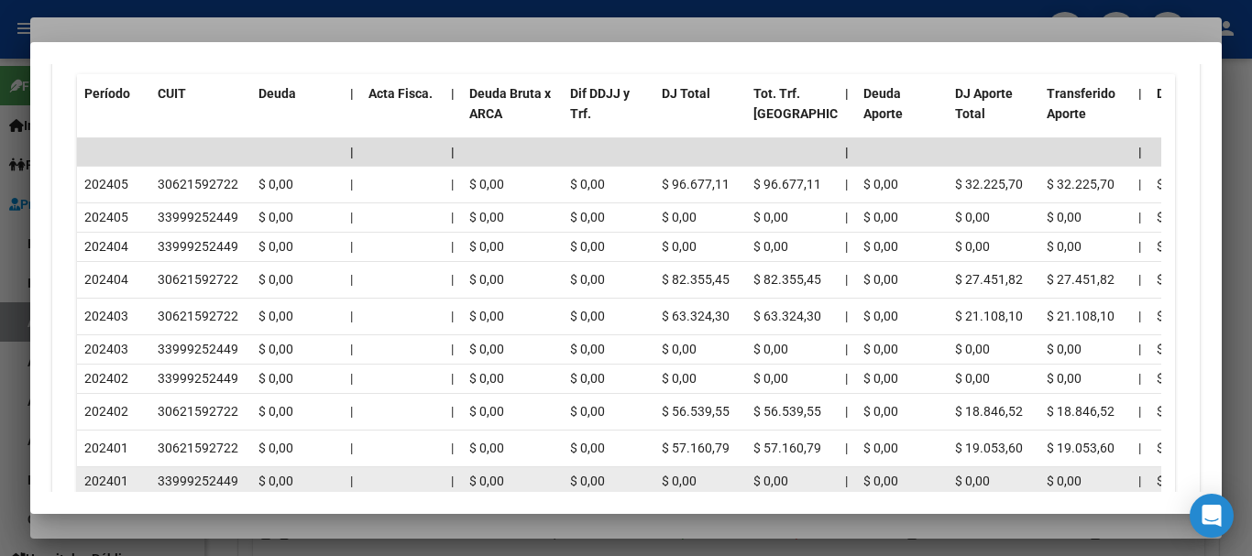
scroll to position [1654, 0]
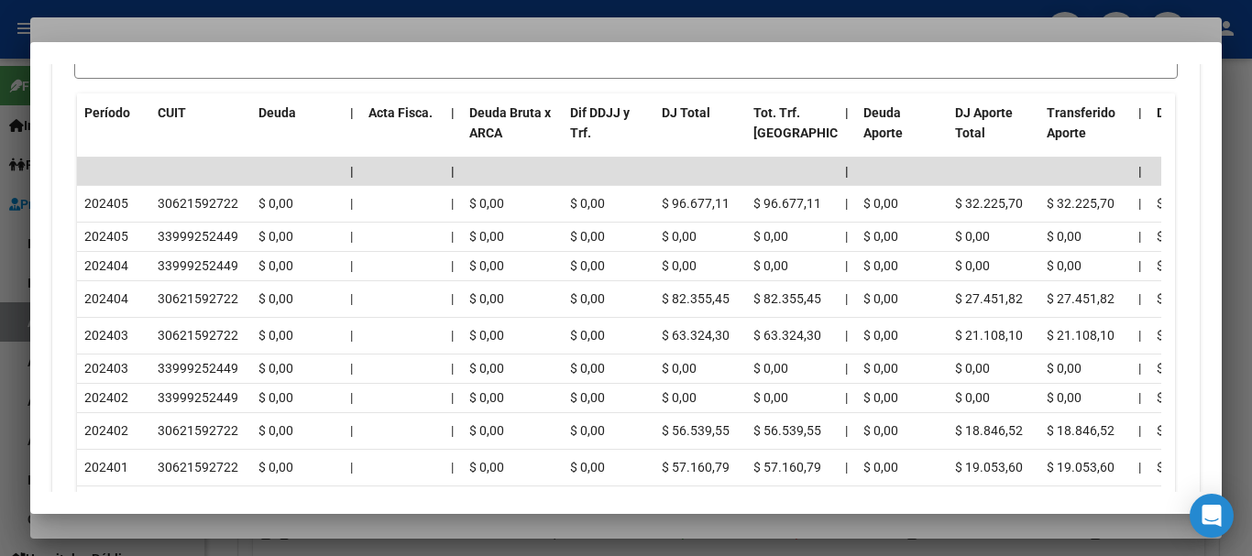
click at [226, 28] on div at bounding box center [626, 278] width 1252 height 556
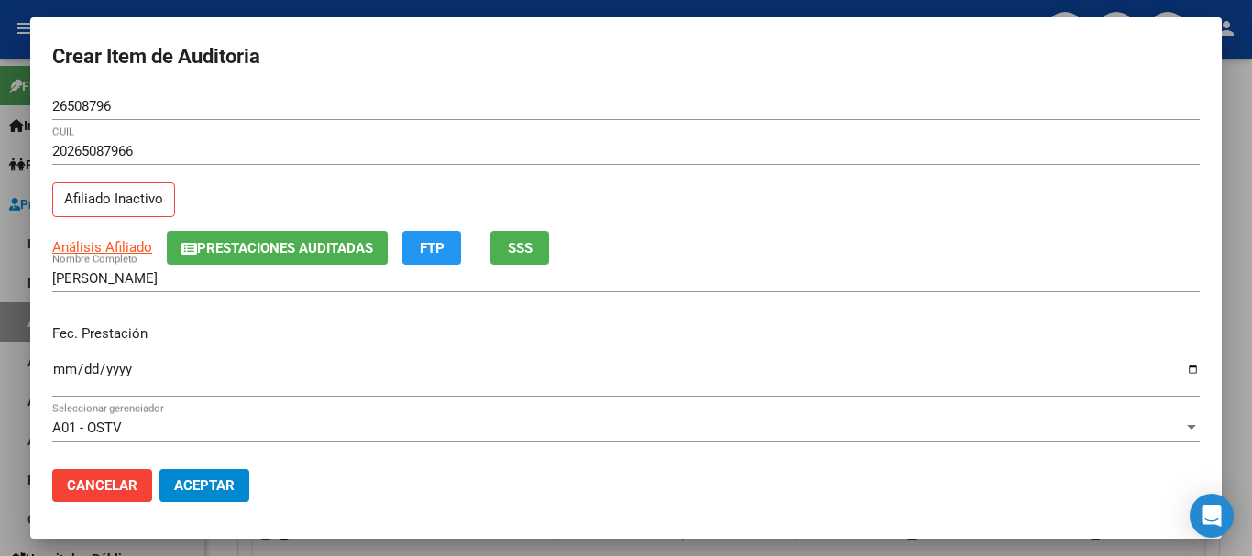
click at [871, 181] on div "20265087966 CUIL" at bounding box center [626, 160] width 1148 height 45
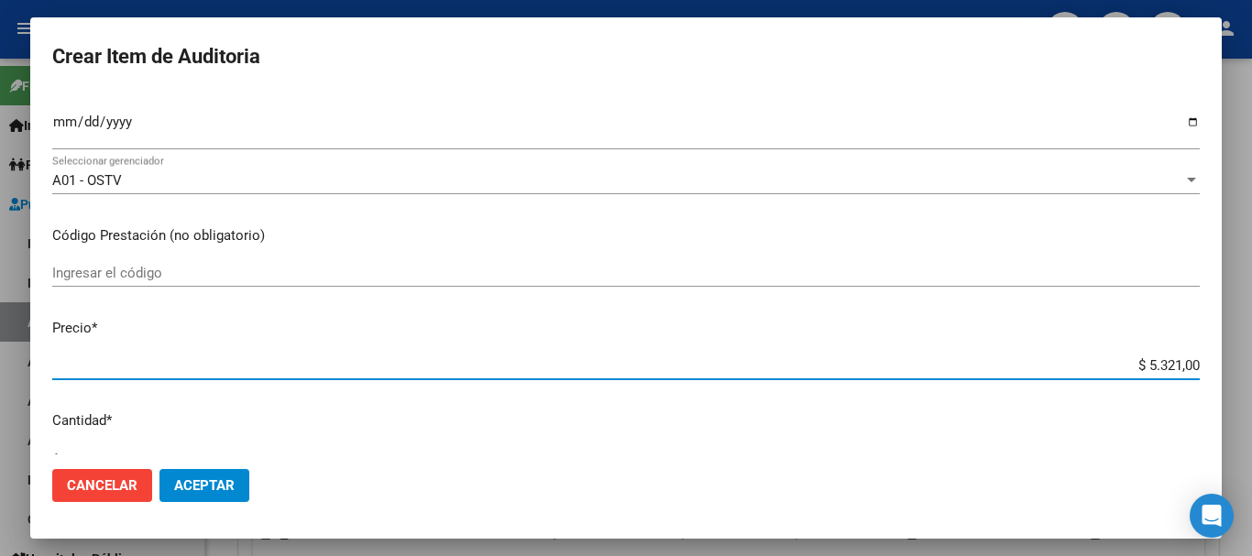
type input "$ 0,01"
type input "$ 0,12"
type input "$ 1,26"
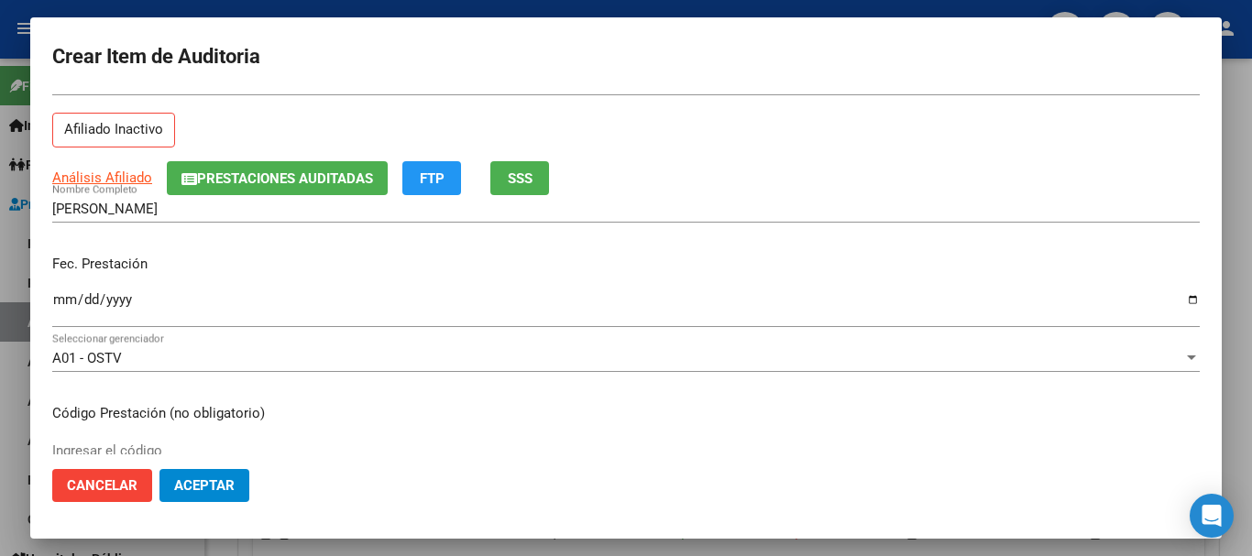
scroll to position [0, 0]
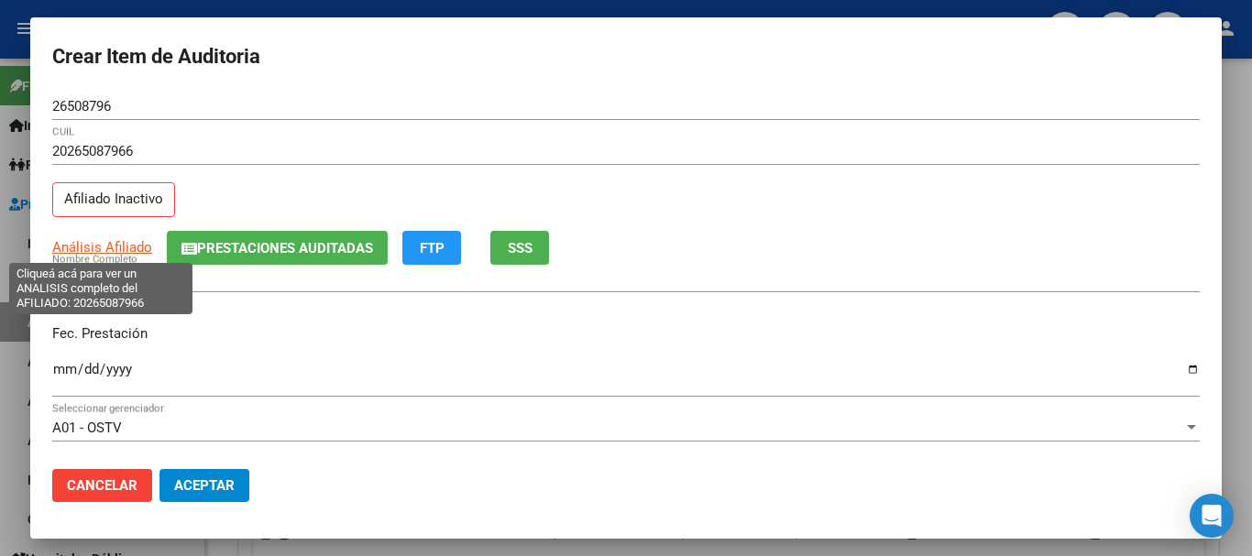
click at [134, 240] on span "Análisis Afiliado" at bounding box center [102, 247] width 100 height 17
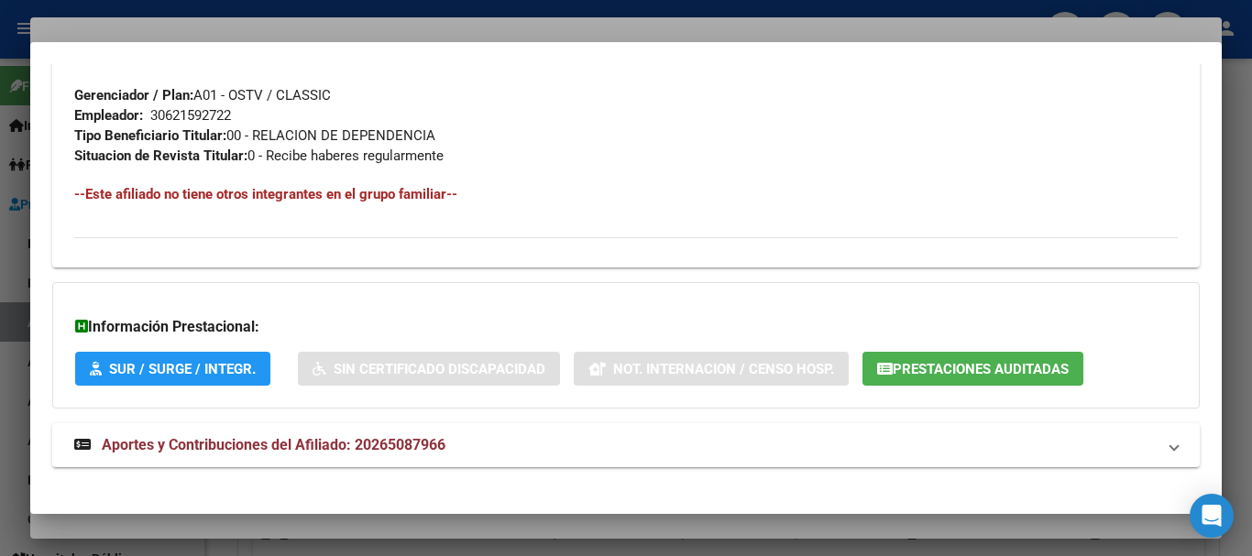
scroll to position [965, 0]
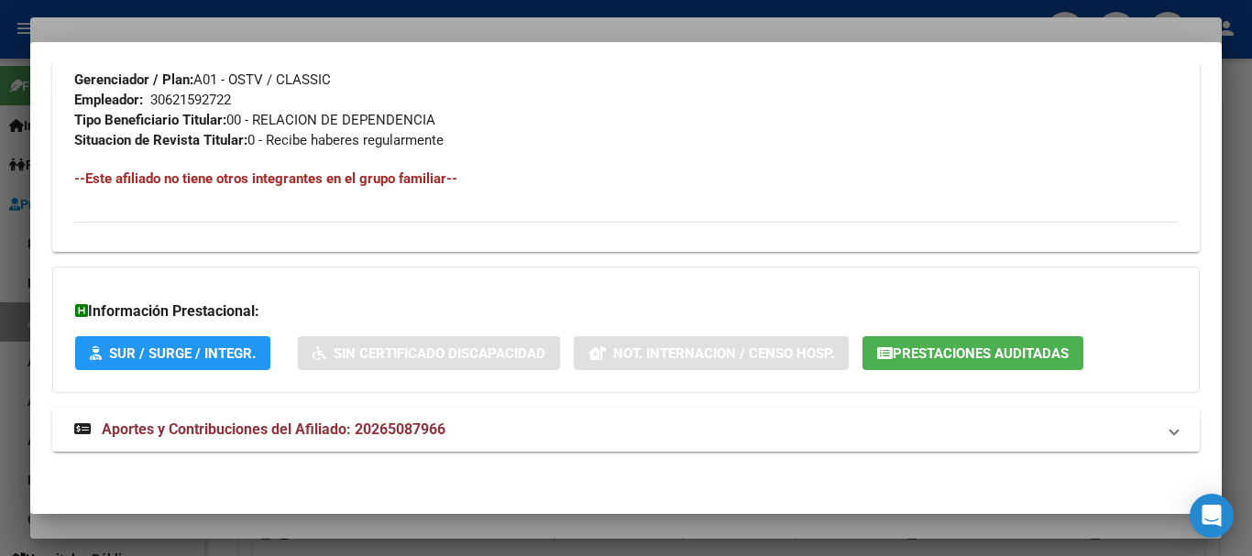
click at [356, 435] on span "Aportes y Contribuciones del Afiliado: 20265087966" at bounding box center [274, 429] width 344 height 17
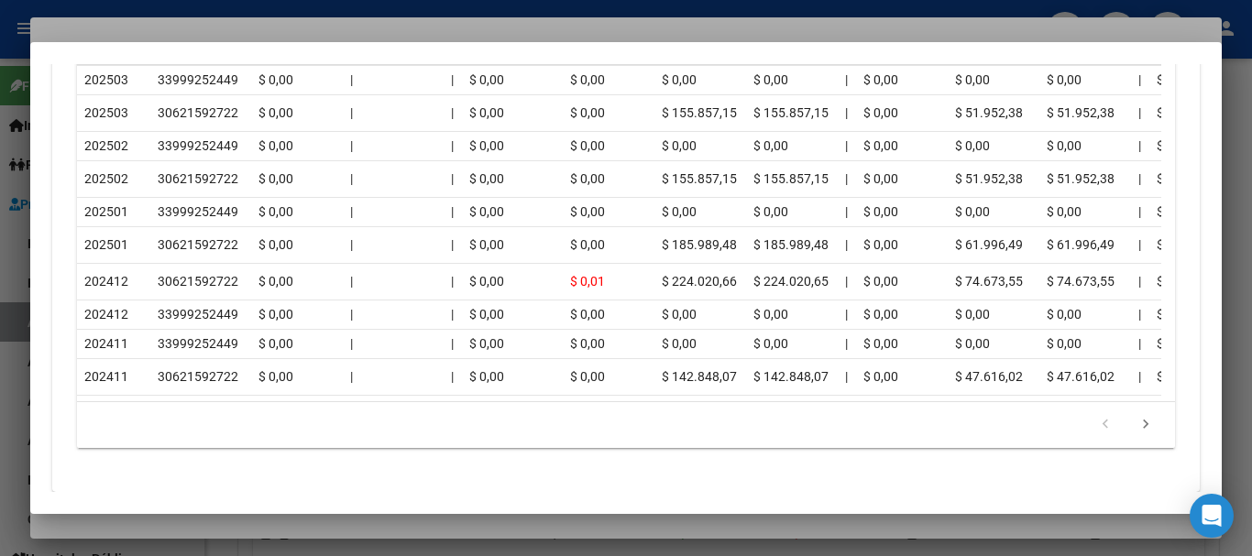
scroll to position [1837, 0]
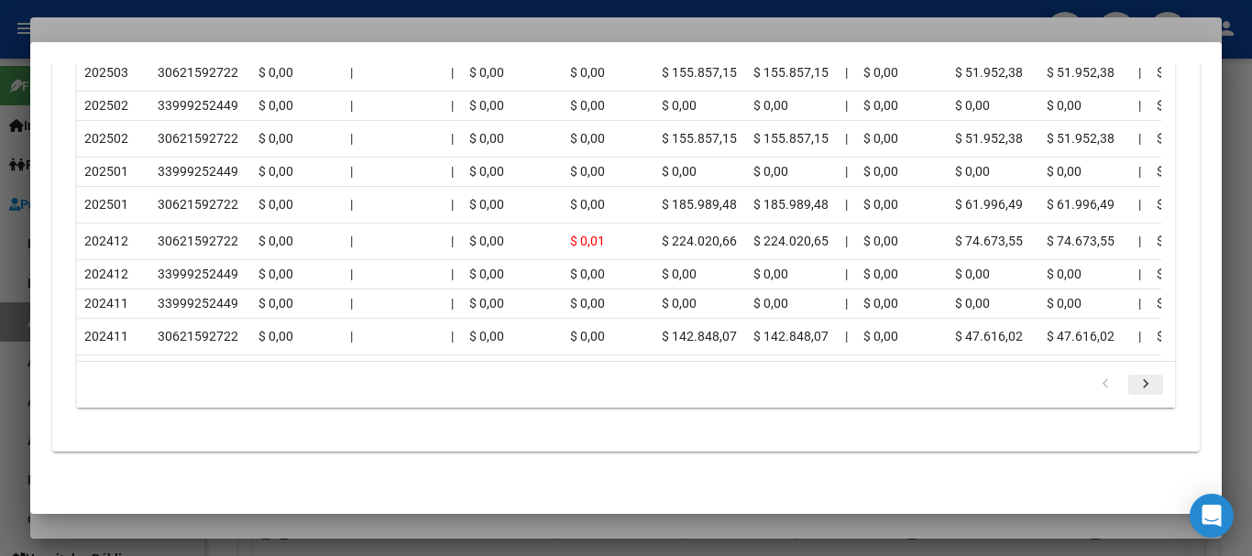
click at [1139, 391] on icon "go to next page" at bounding box center [1146, 387] width 24 height 22
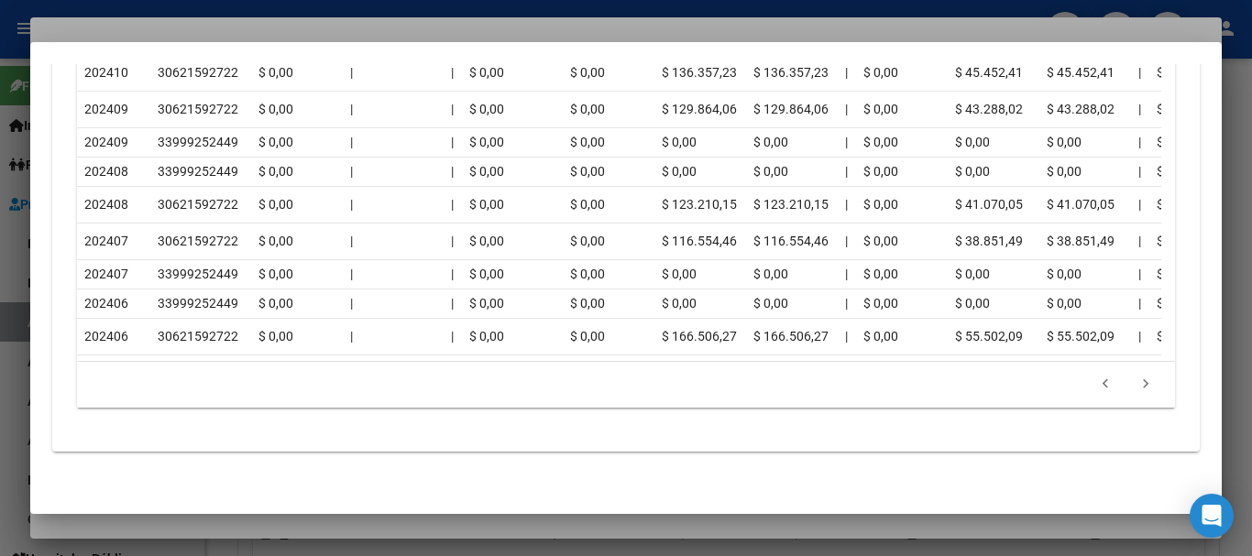
click at [298, 27] on div at bounding box center [626, 278] width 1252 height 556
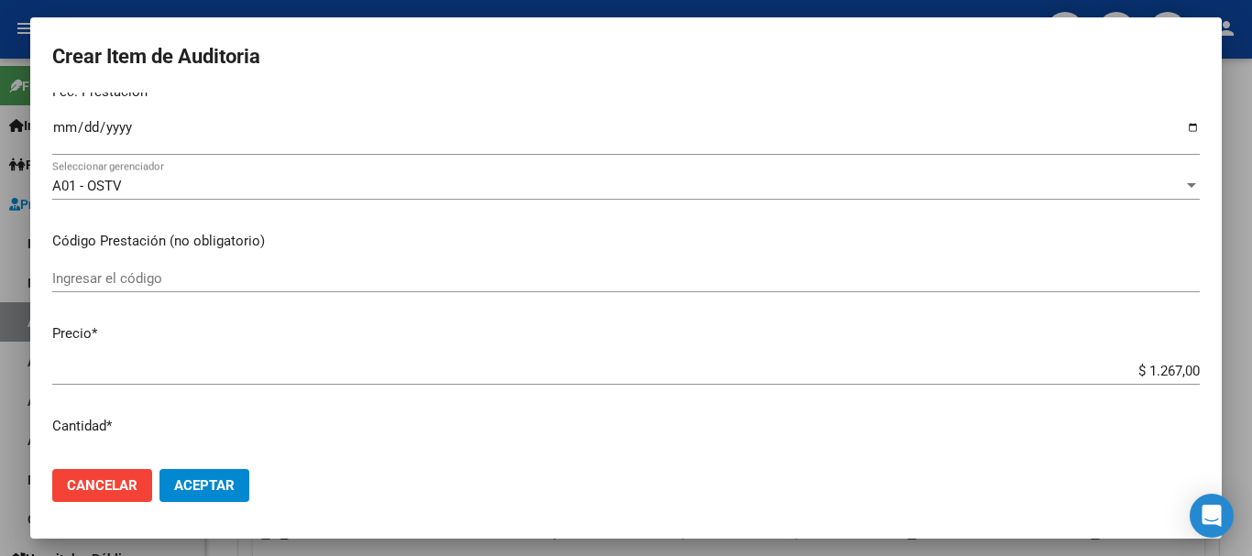
scroll to position [642, 0]
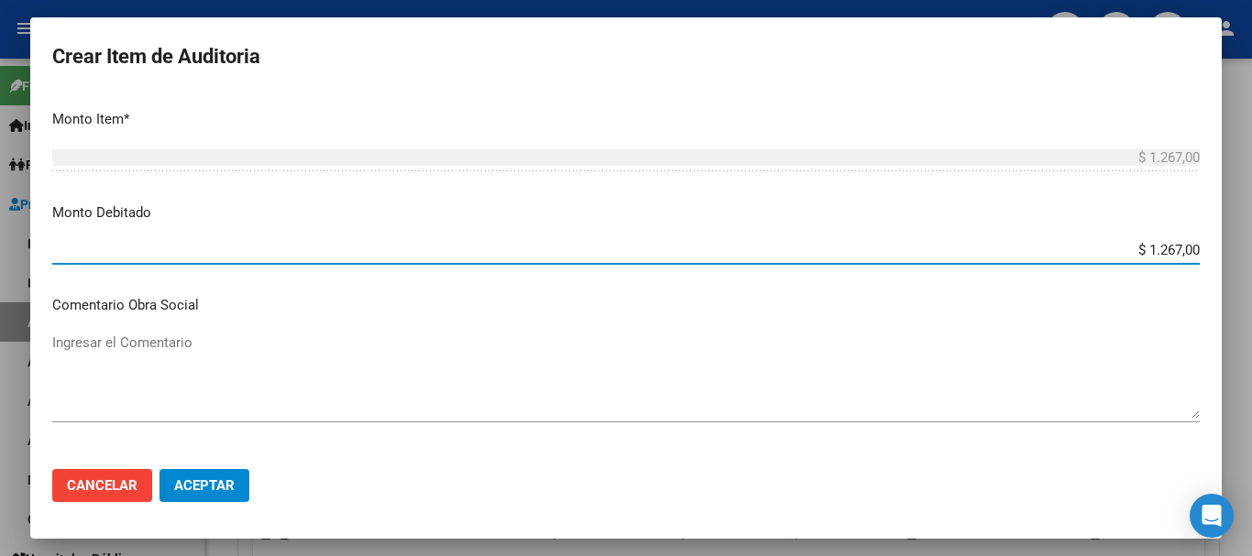
drag, startPoint x: 1116, startPoint y: 254, endPoint x: 1234, endPoint y: 247, distance: 118.5
click at [1234, 247] on div "Crear Item de Auditoria 26508796 Nro Documento 20265087966 CUIL Afiliado Inacti…" at bounding box center [626, 278] width 1252 height 556
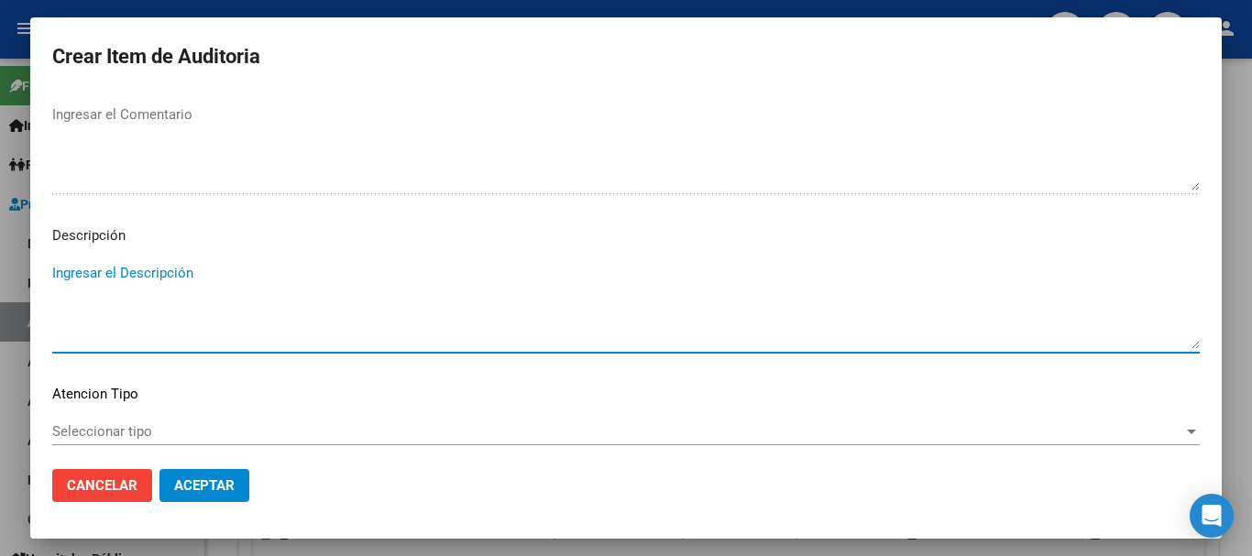
scroll to position [1289, 0]
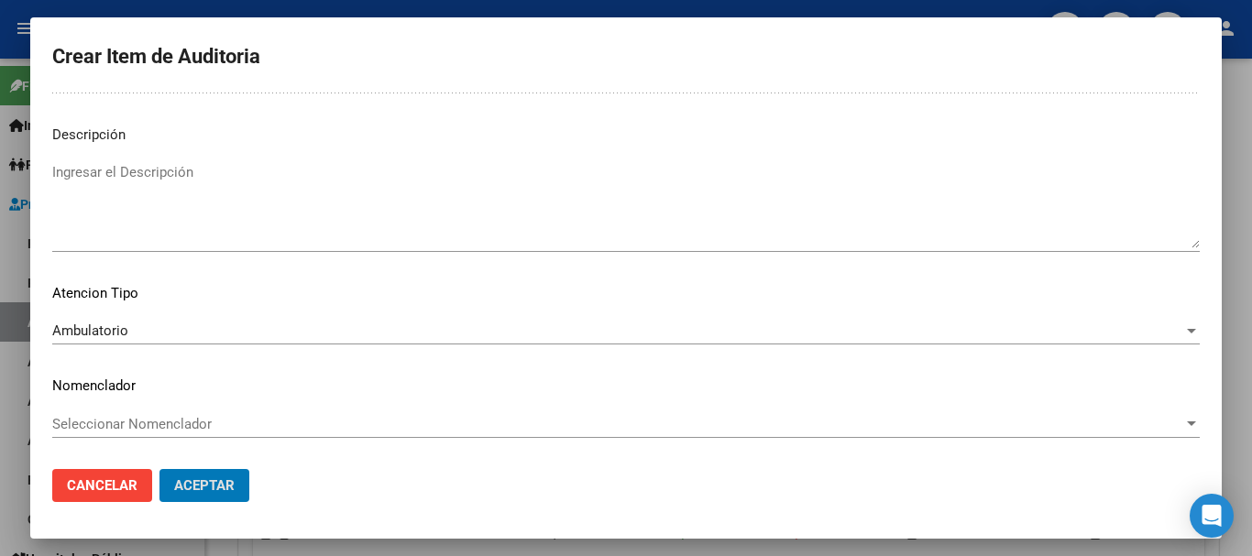
click at [160, 469] on button "Aceptar" at bounding box center [205, 485] width 90 height 33
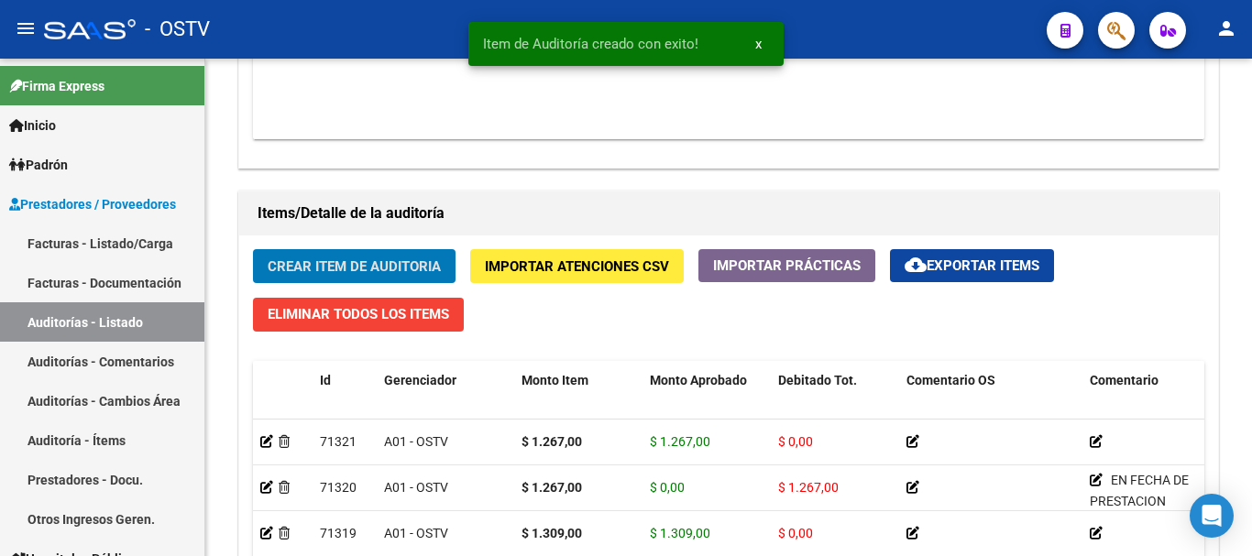
click at [253, 249] on button "Crear Item de Auditoria" at bounding box center [354, 266] width 203 height 34
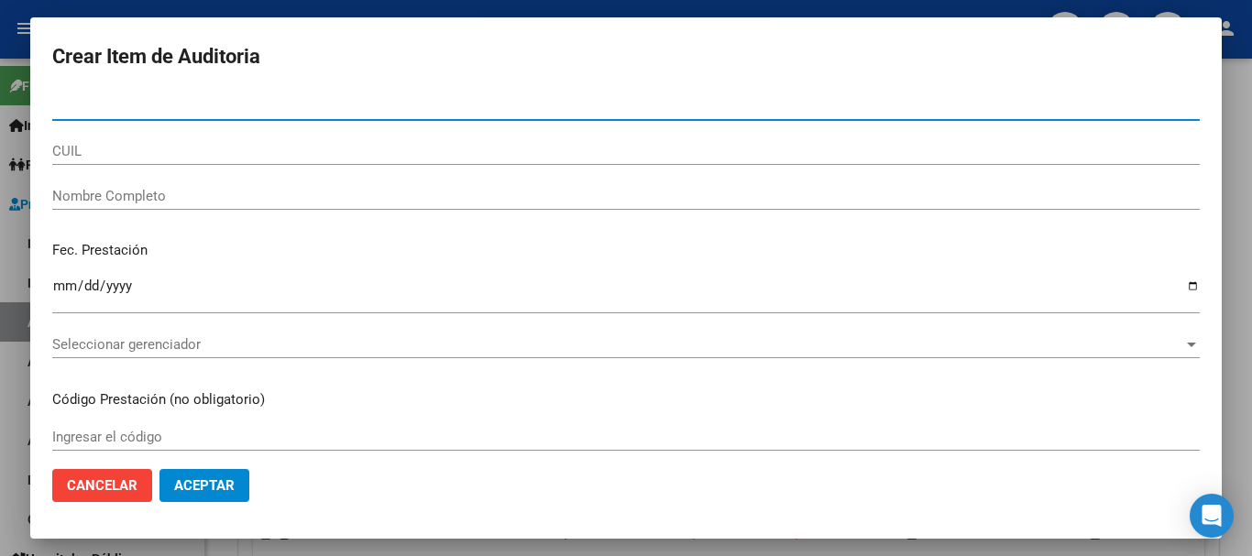
paste input "30385263"
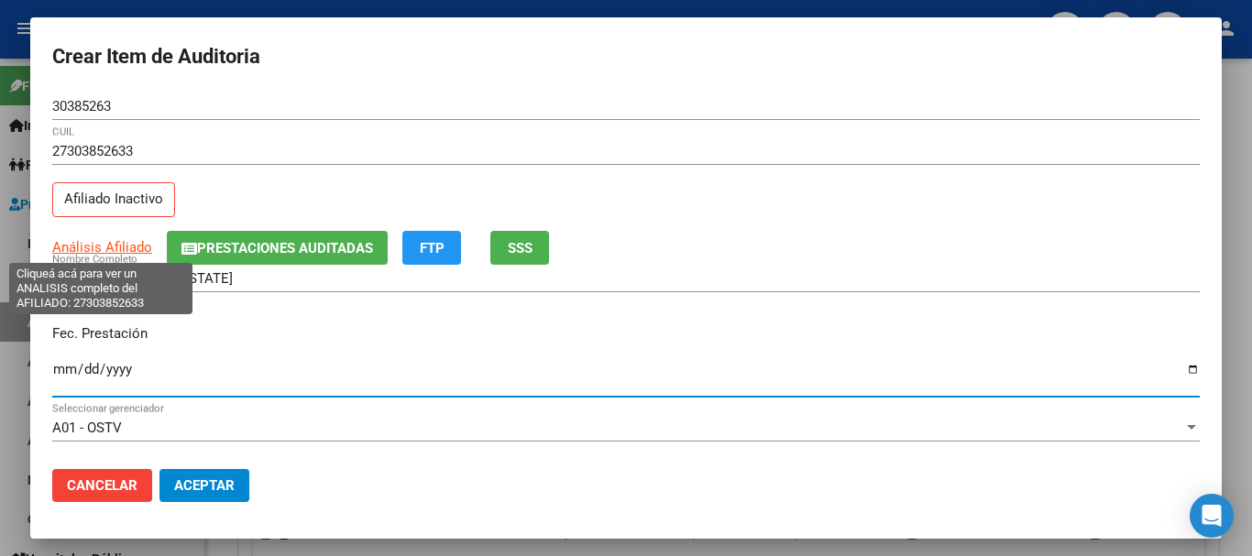
click at [137, 248] on span "Análisis Afiliado" at bounding box center [102, 247] width 100 height 17
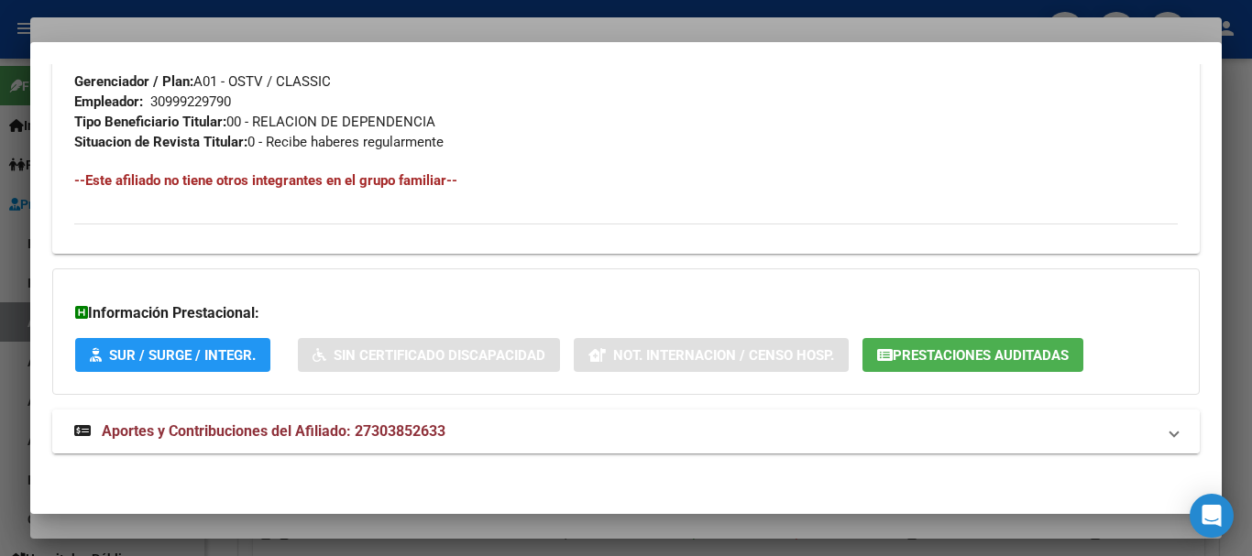
scroll to position [965, 0]
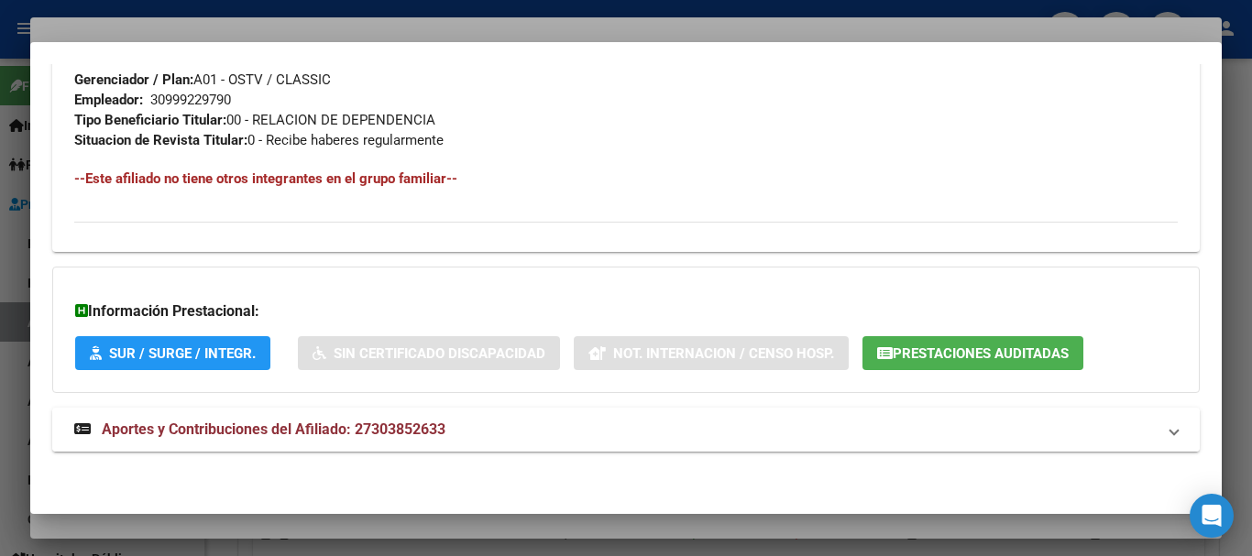
click at [274, 428] on span "Aportes y Contribuciones del Afiliado: 27303852633" at bounding box center [274, 429] width 344 height 17
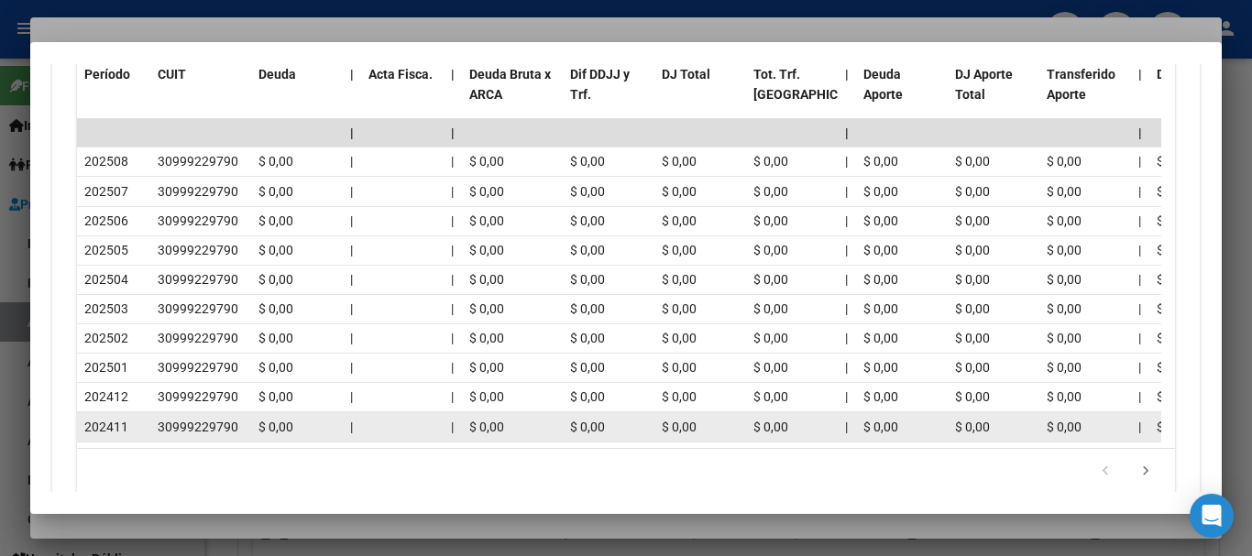
scroll to position [1793, 0]
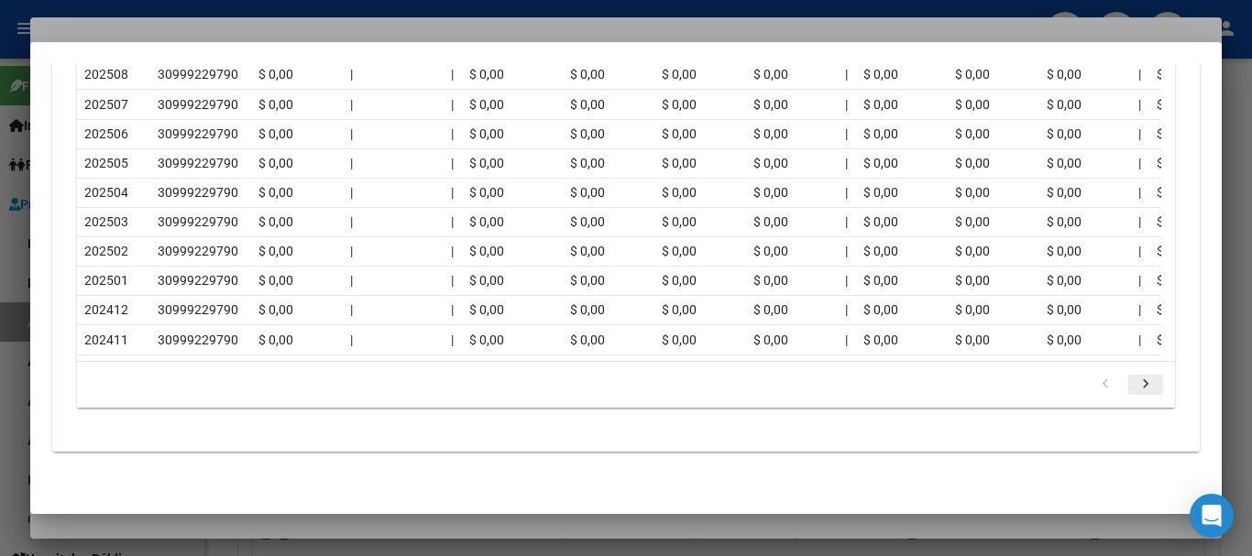
click at [1144, 395] on link "go to next page" at bounding box center [1146, 385] width 35 height 20
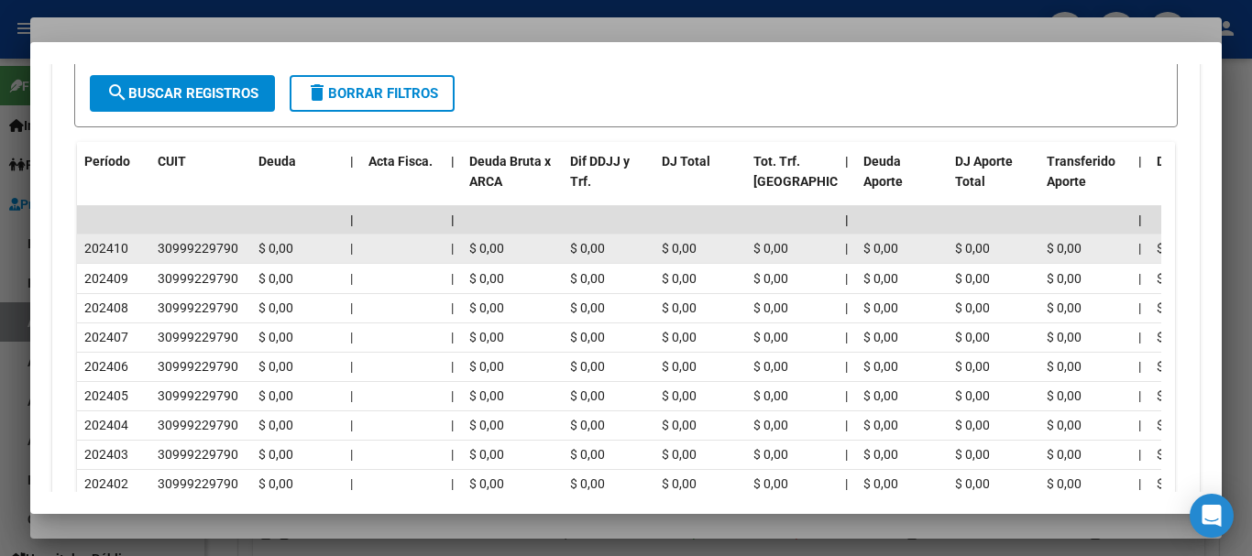
scroll to position [1610, 0]
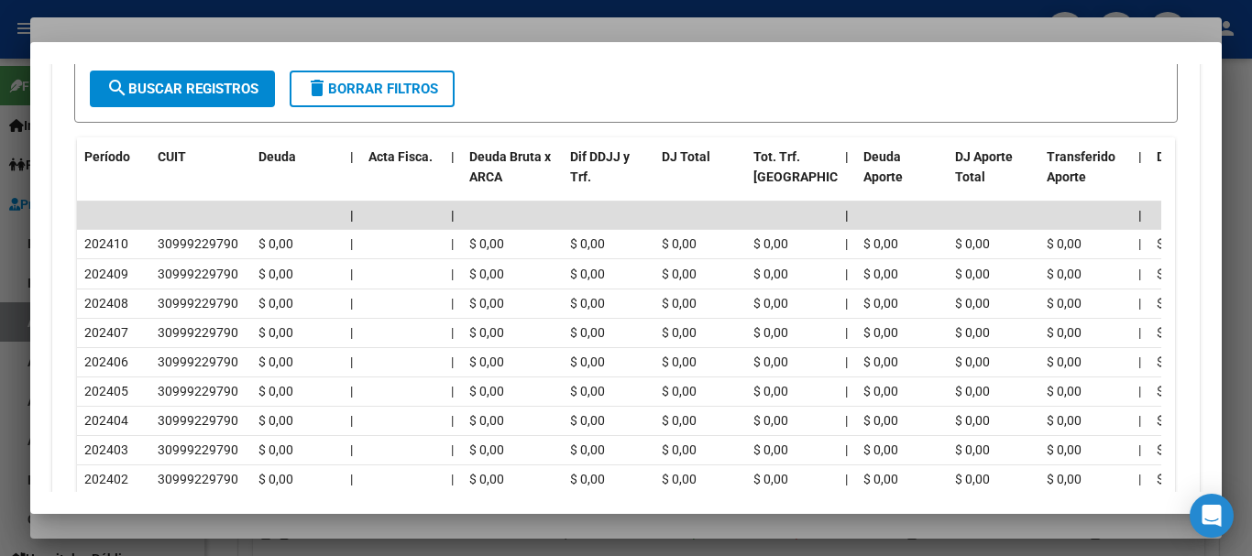
drag, startPoint x: 294, startPoint y: 23, endPoint x: 678, endPoint y: 101, distance: 391.1
click at [295, 22] on div at bounding box center [626, 278] width 1252 height 556
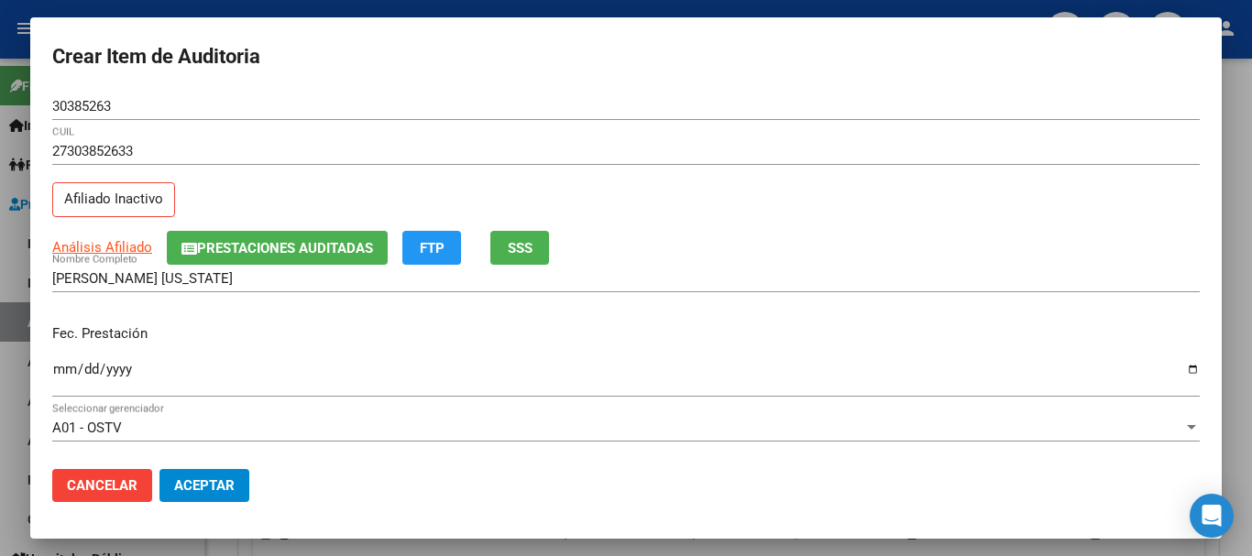
click at [889, 187] on div "27303852633 CUIL Afiliado Inactivo" at bounding box center [626, 185] width 1148 height 94
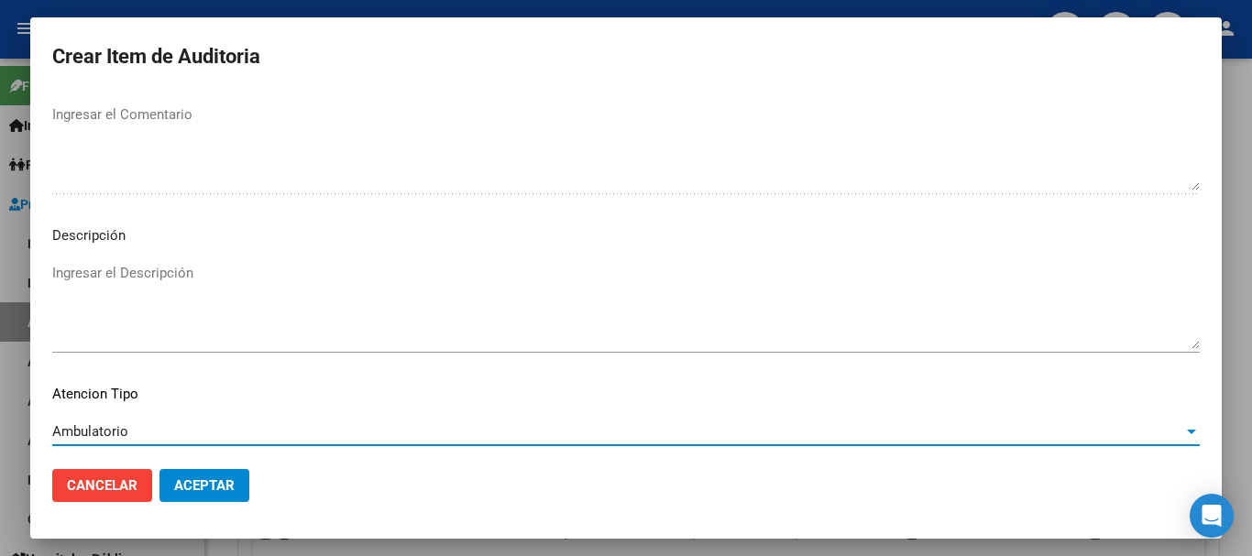
scroll to position [1289, 0]
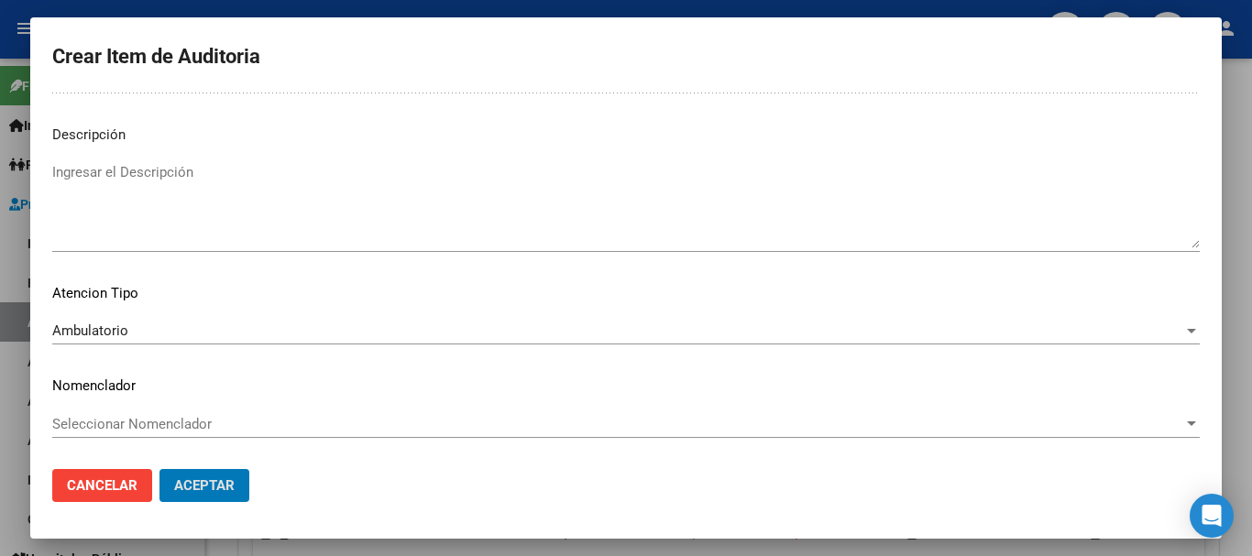
click at [160, 469] on button "Aceptar" at bounding box center [205, 485] width 90 height 33
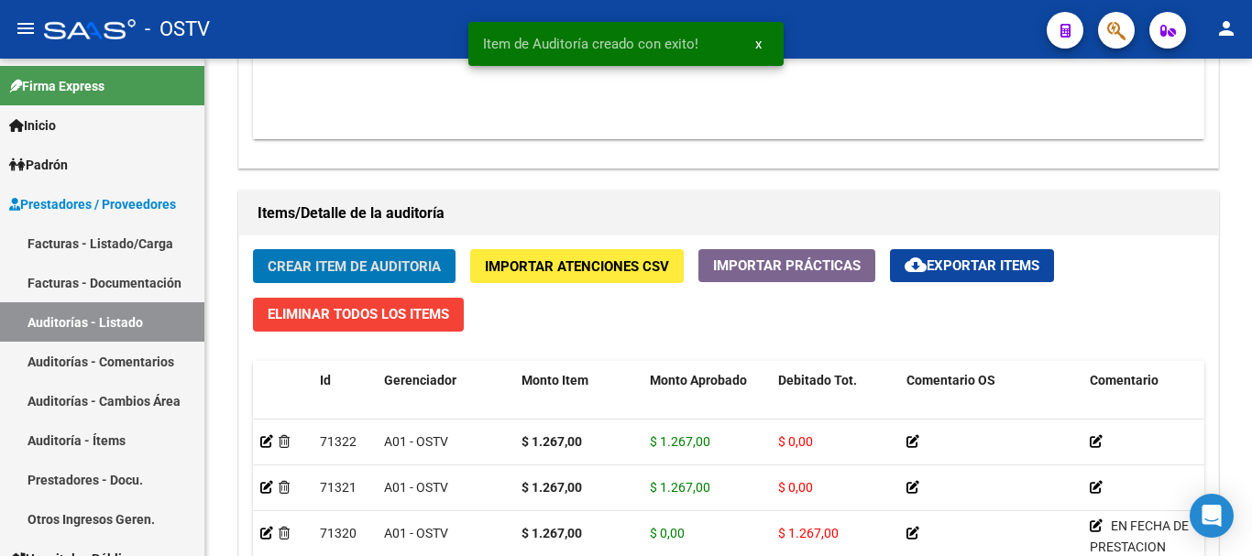
click at [253, 249] on button "Crear Item de Auditoria" at bounding box center [354, 266] width 203 height 34
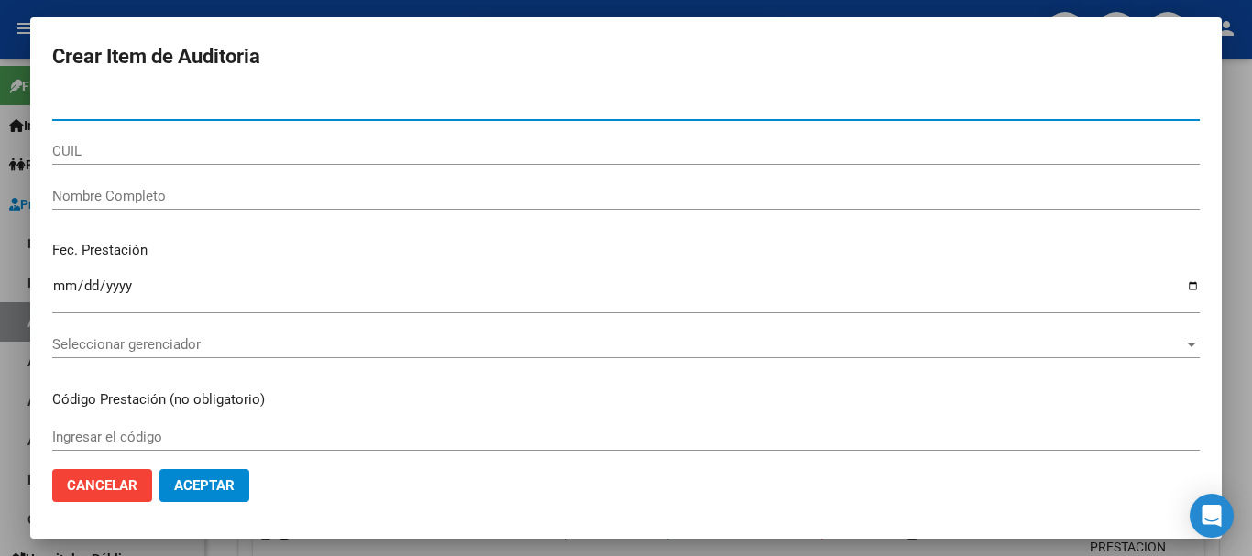
paste input "30385263"
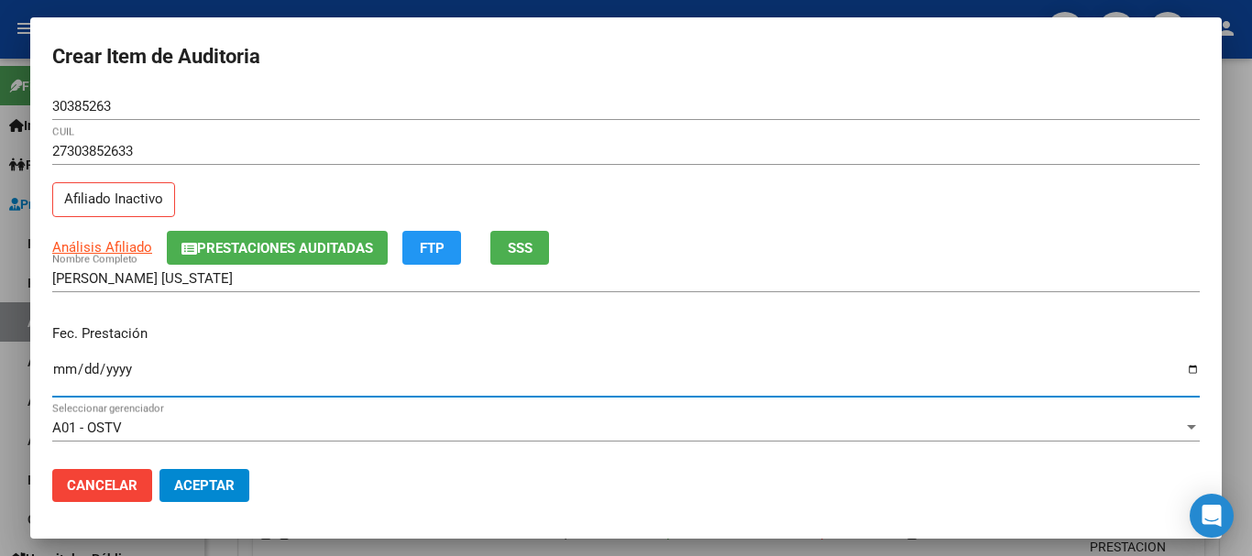
click at [236, 249] on span "Prestaciones Auditadas" at bounding box center [285, 248] width 176 height 17
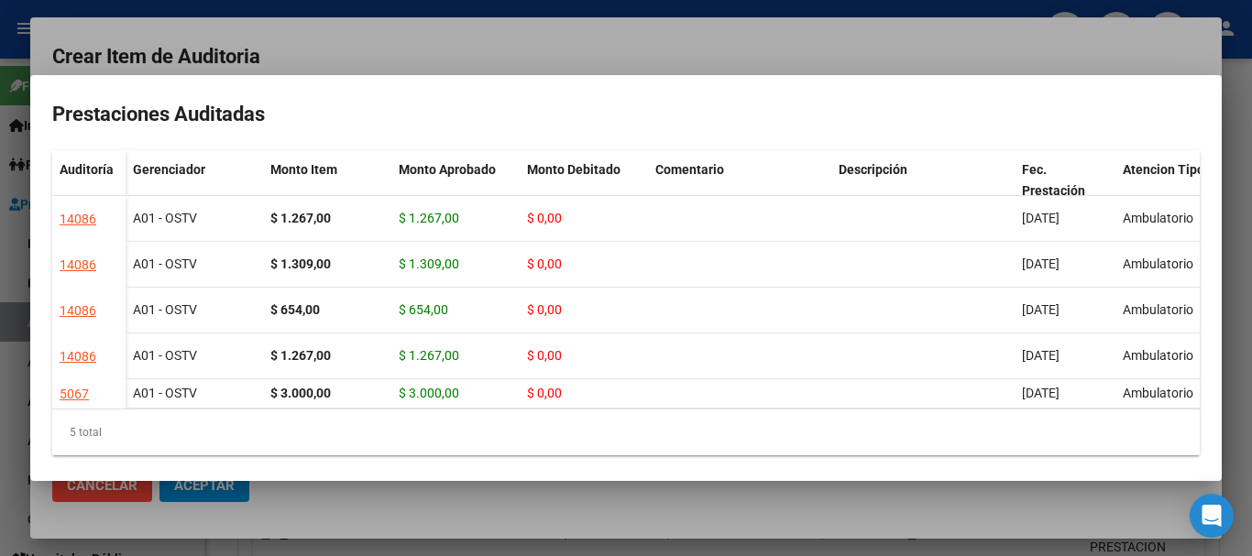
click at [581, 31] on div at bounding box center [626, 278] width 1252 height 556
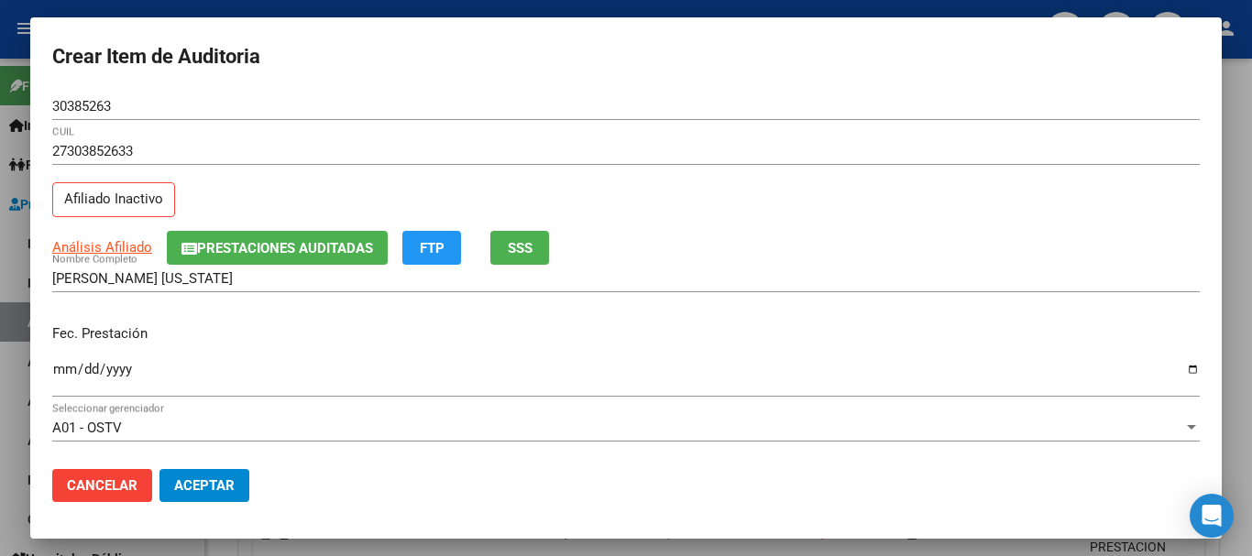
click at [933, 213] on div "27303852633 CUIL Afiliado Inactivo" at bounding box center [626, 185] width 1148 height 94
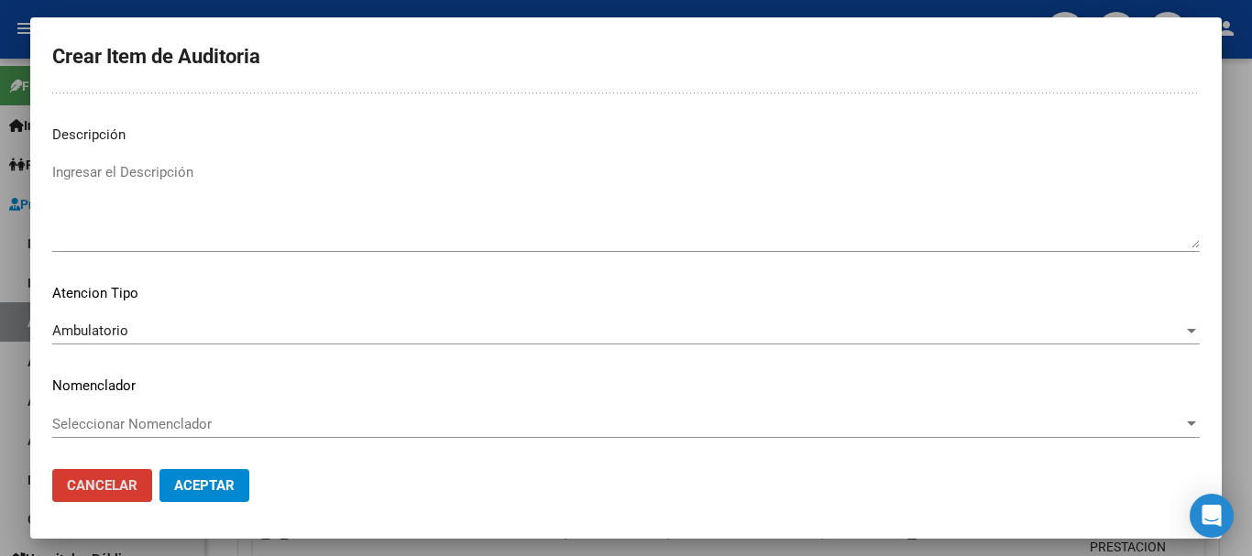
click at [160, 469] on button "Aceptar" at bounding box center [205, 485] width 90 height 33
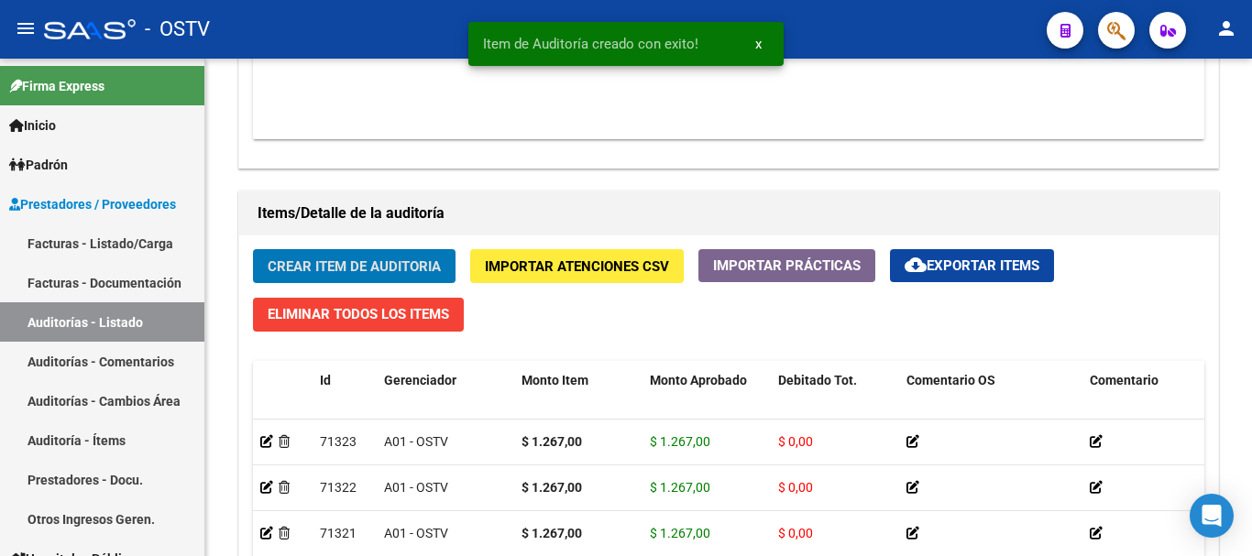
click at [253, 249] on button "Crear Item de Auditoria" at bounding box center [354, 266] width 203 height 34
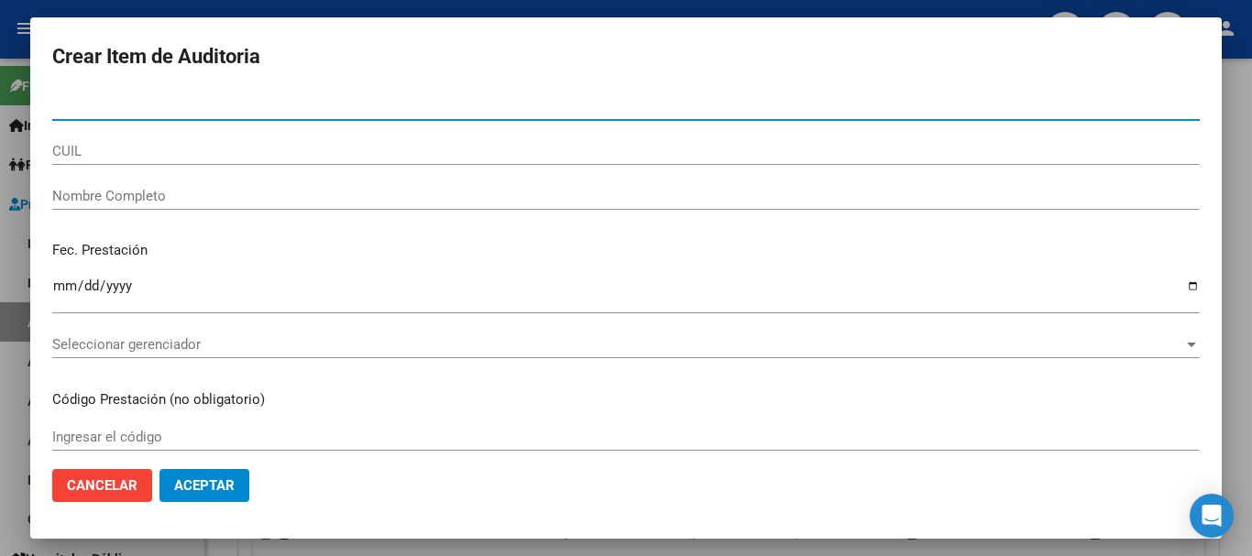
paste input "30385263"
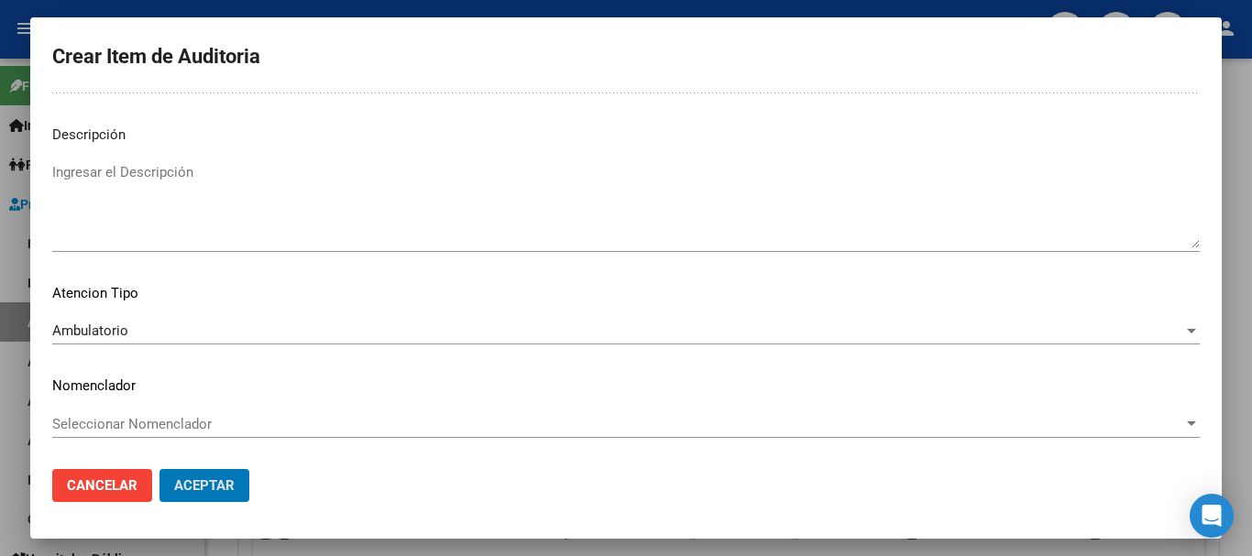
click at [160, 469] on button "Aceptar" at bounding box center [205, 485] width 90 height 33
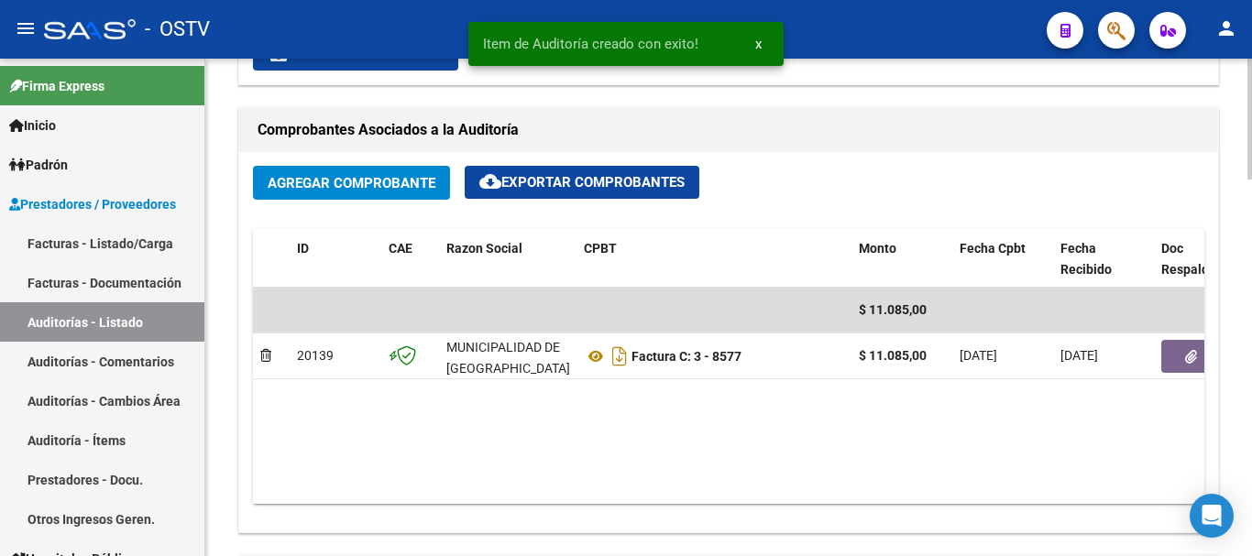
scroll to position [1193, 0]
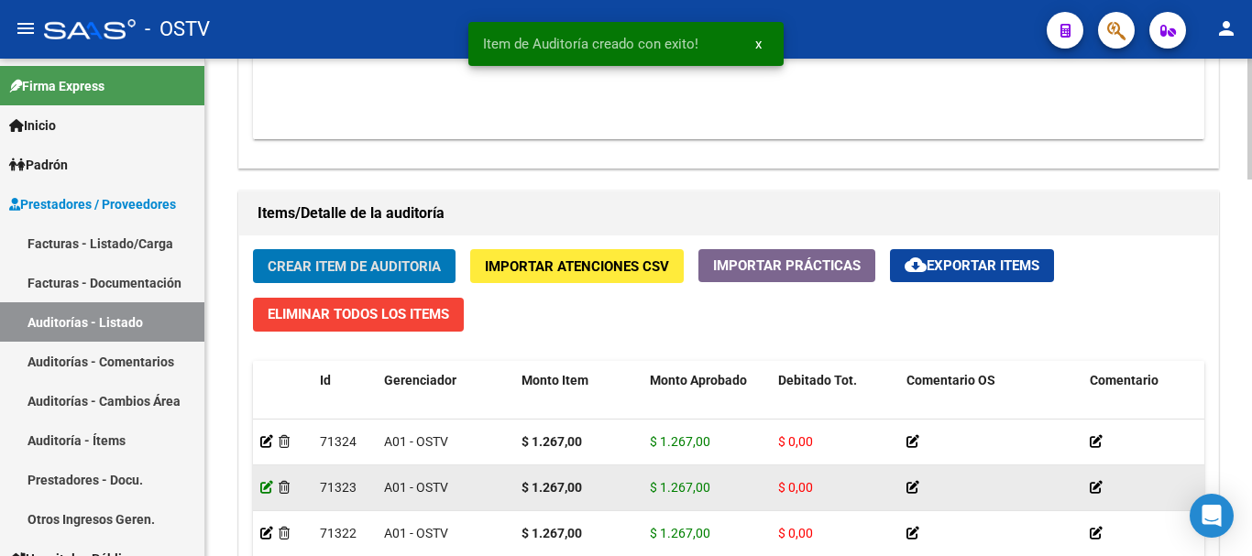
click at [267, 485] on icon at bounding box center [266, 487] width 13 height 13
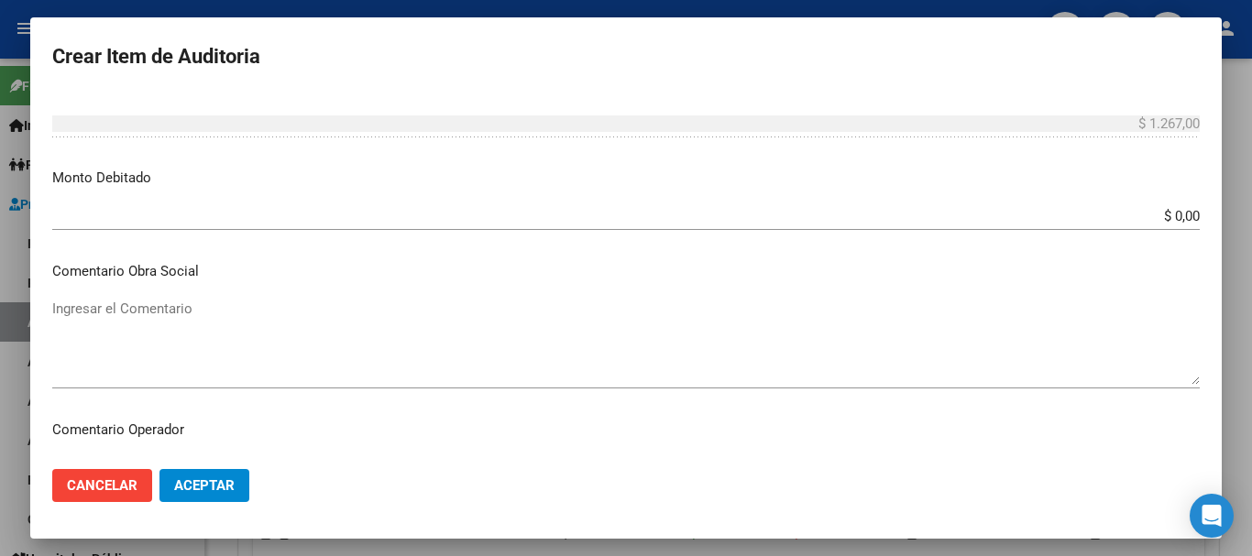
scroll to position [458, 0]
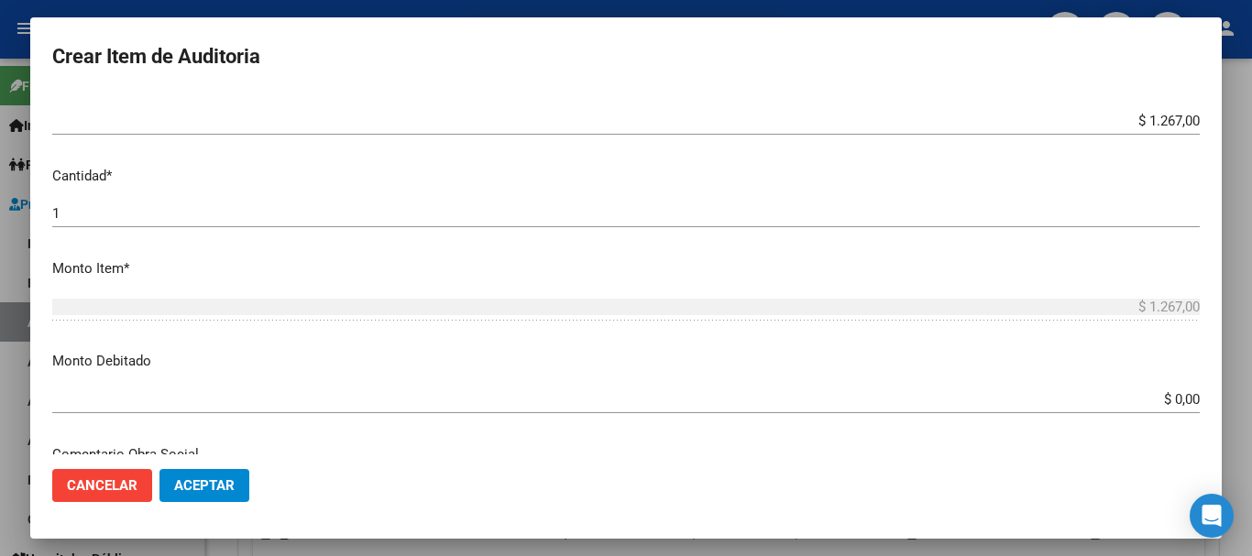
click at [1165, 119] on input "$ 1.267,00" at bounding box center [626, 121] width 1148 height 17
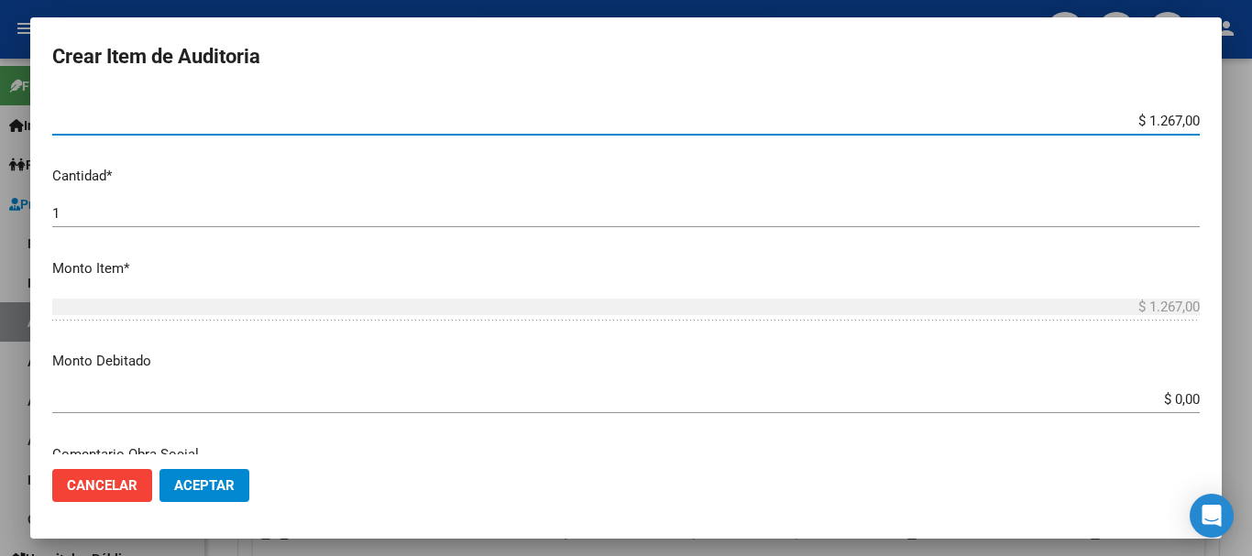
click at [1165, 119] on input "$ 1.267,00" at bounding box center [626, 121] width 1148 height 17
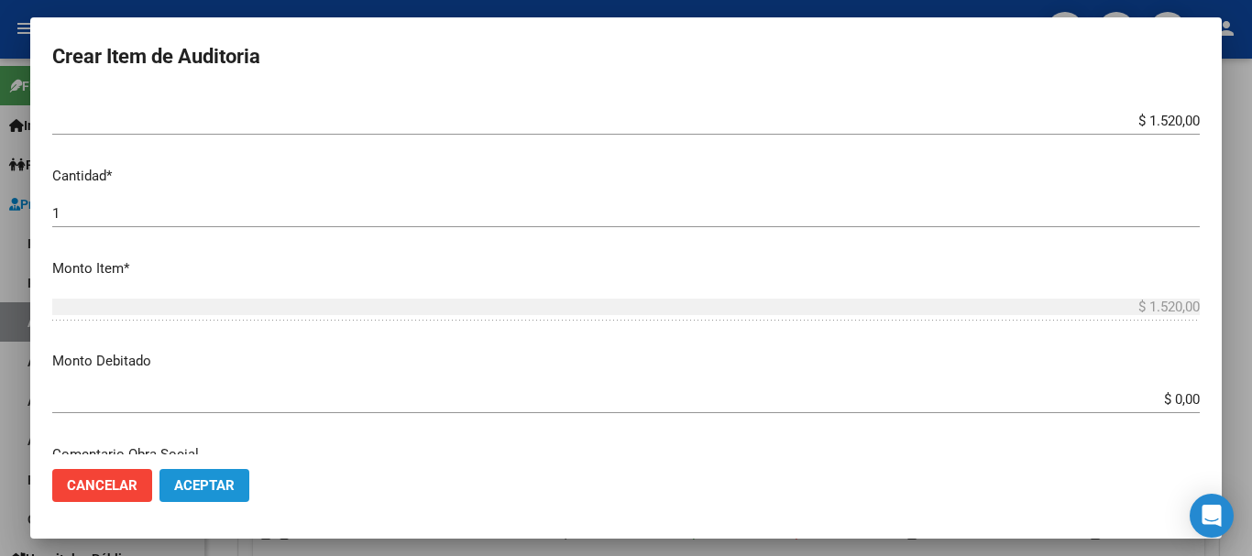
click at [199, 475] on button "Aceptar" at bounding box center [205, 485] width 90 height 33
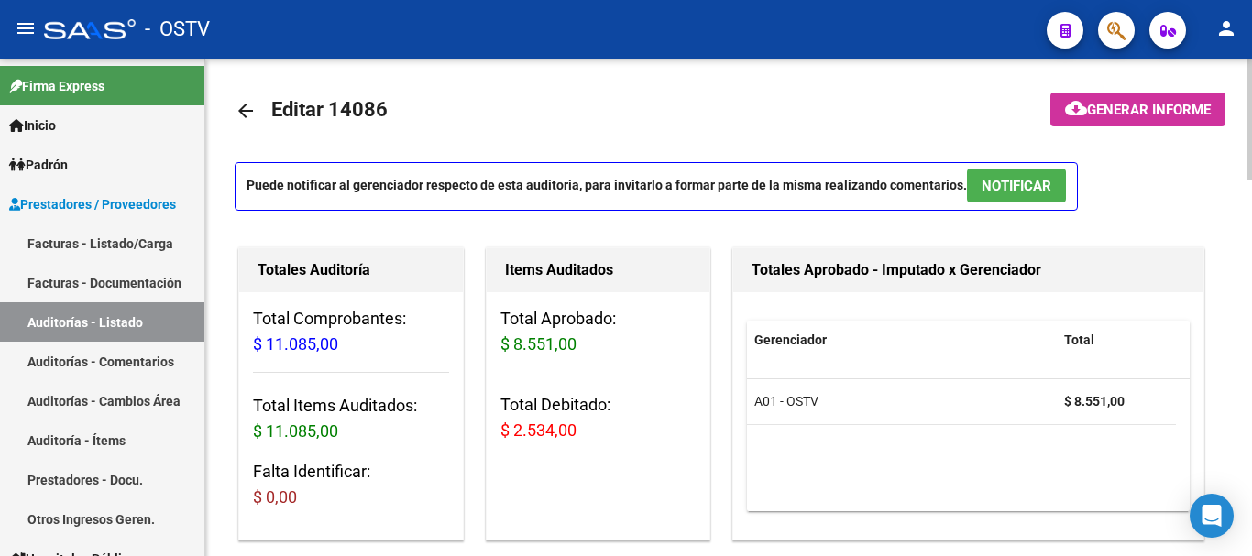
scroll to position [0, 0]
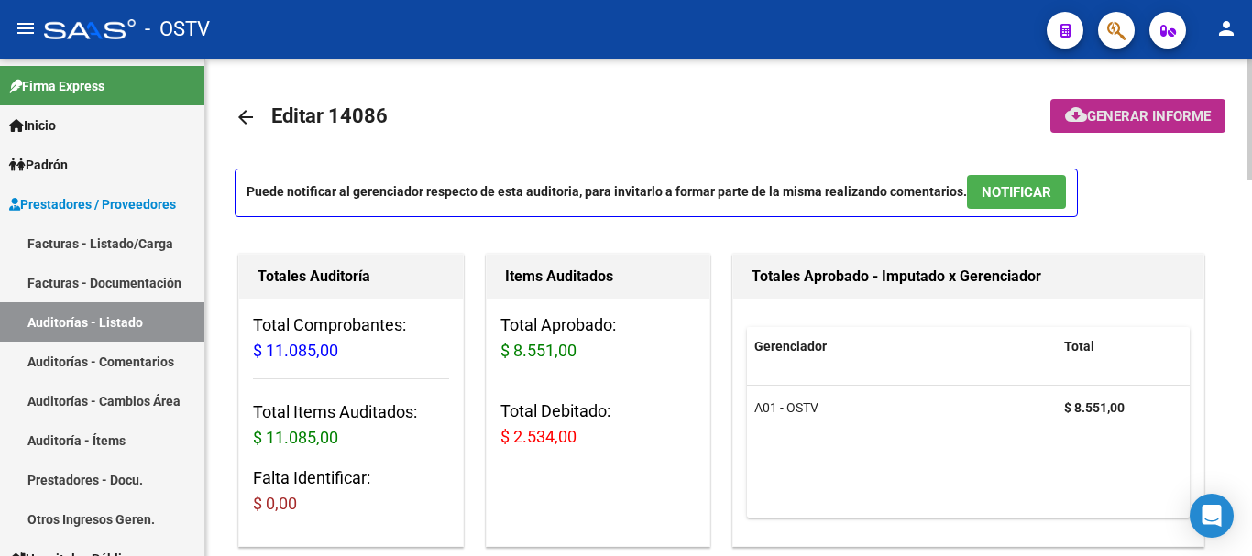
click at [1192, 123] on span "Generar informe" at bounding box center [1149, 116] width 124 height 17
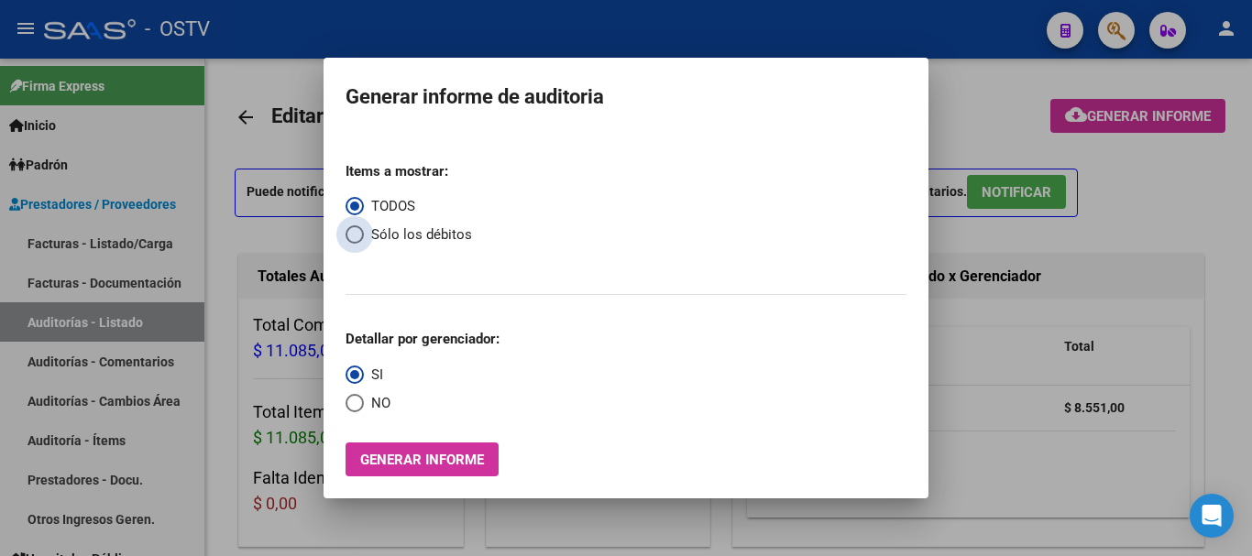
click at [357, 240] on span "Select an option" at bounding box center [355, 235] width 18 height 18
click at [357, 240] on input "Sólo los débitos" at bounding box center [355, 235] width 18 height 18
drag, startPoint x: 365, startPoint y: 408, endPoint x: 397, endPoint y: 453, distance: 55.2
click at [365, 409] on span "NO" at bounding box center [377, 403] width 27 height 21
click at [364, 409] on input "NO" at bounding box center [355, 403] width 18 height 18
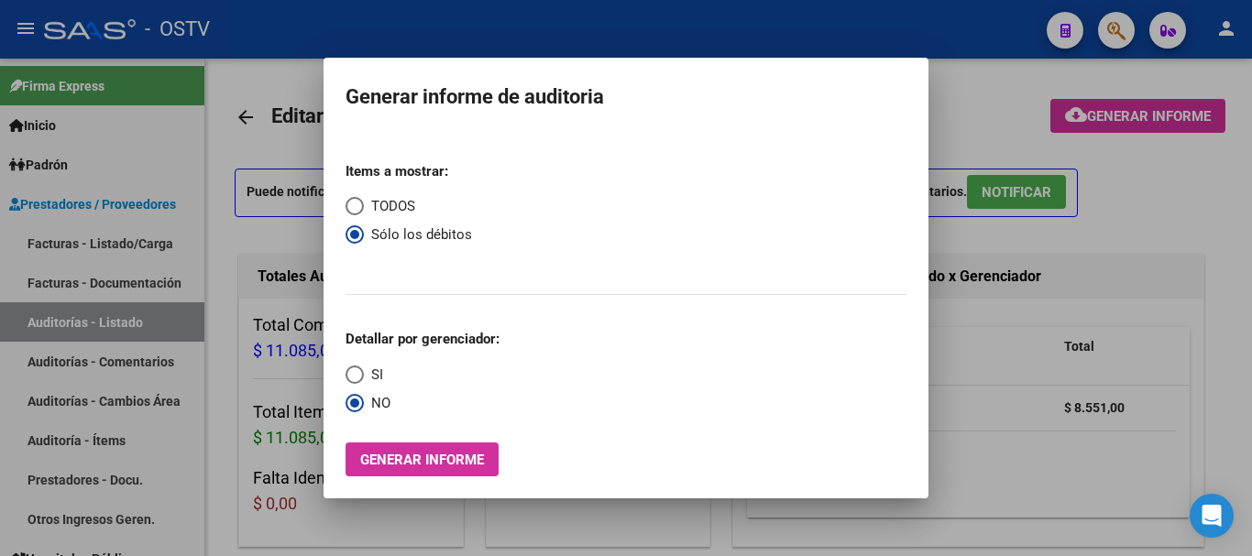
click at [397, 456] on span "Generar informe" at bounding box center [422, 460] width 124 height 17
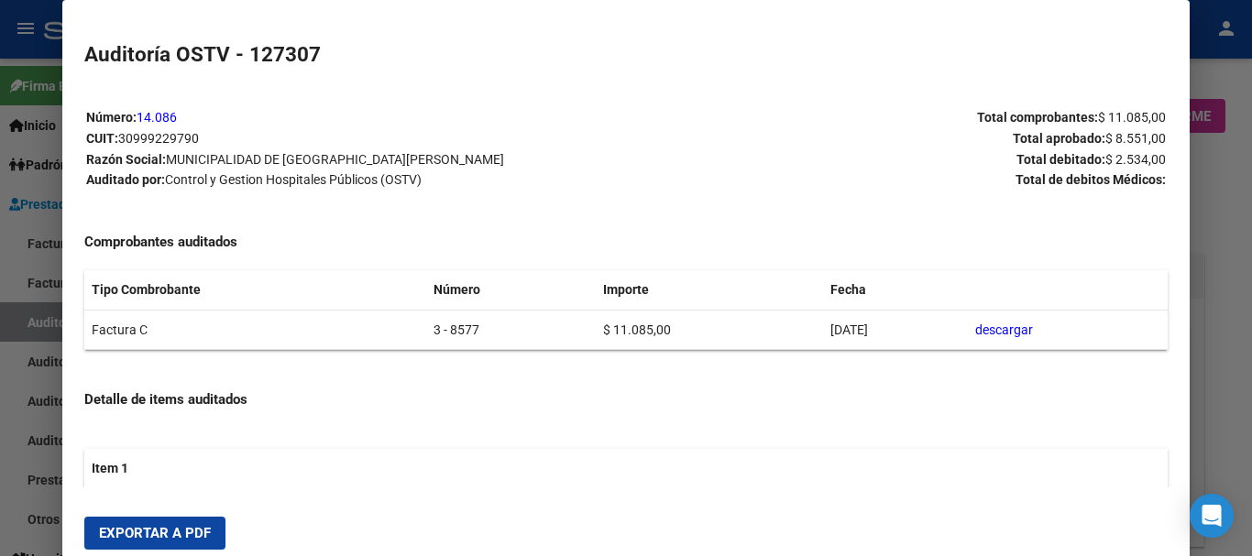
click at [136, 525] on button "Exportar a PDF" at bounding box center [154, 533] width 141 height 33
click at [1212, 395] on div at bounding box center [626, 278] width 1252 height 556
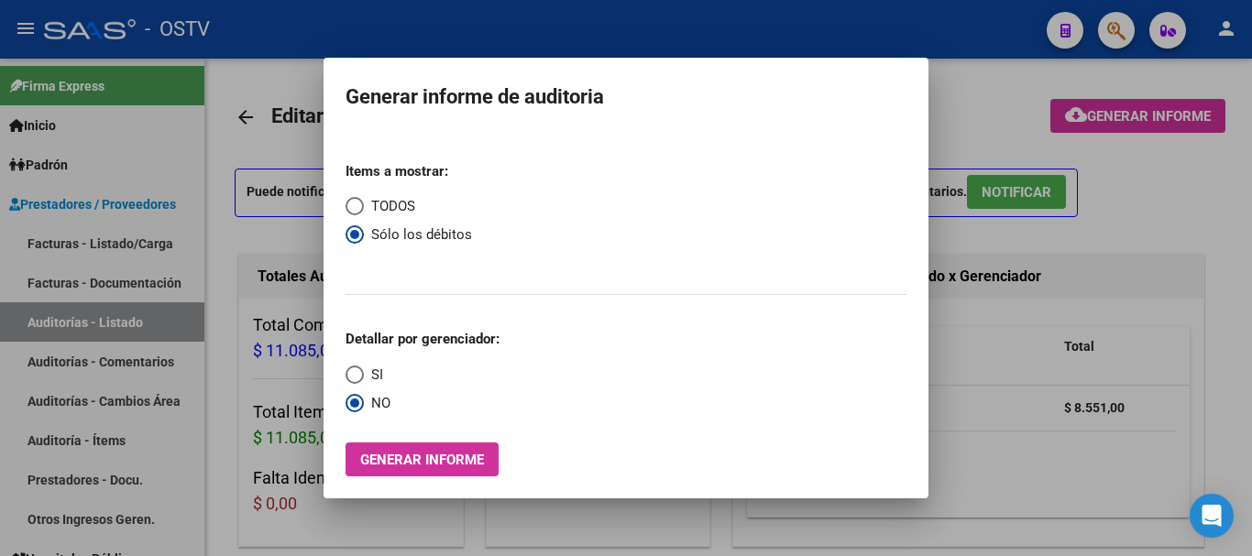
click at [1236, 372] on div at bounding box center [626, 278] width 1252 height 556
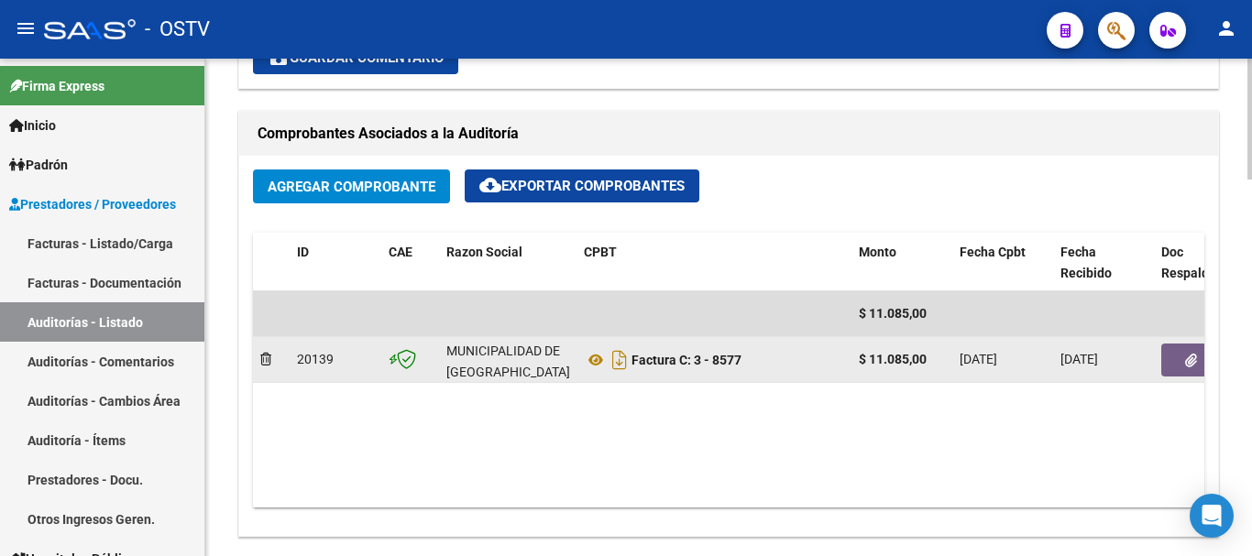
scroll to position [825, 0]
click at [1199, 353] on button "button" at bounding box center [1191, 359] width 59 height 33
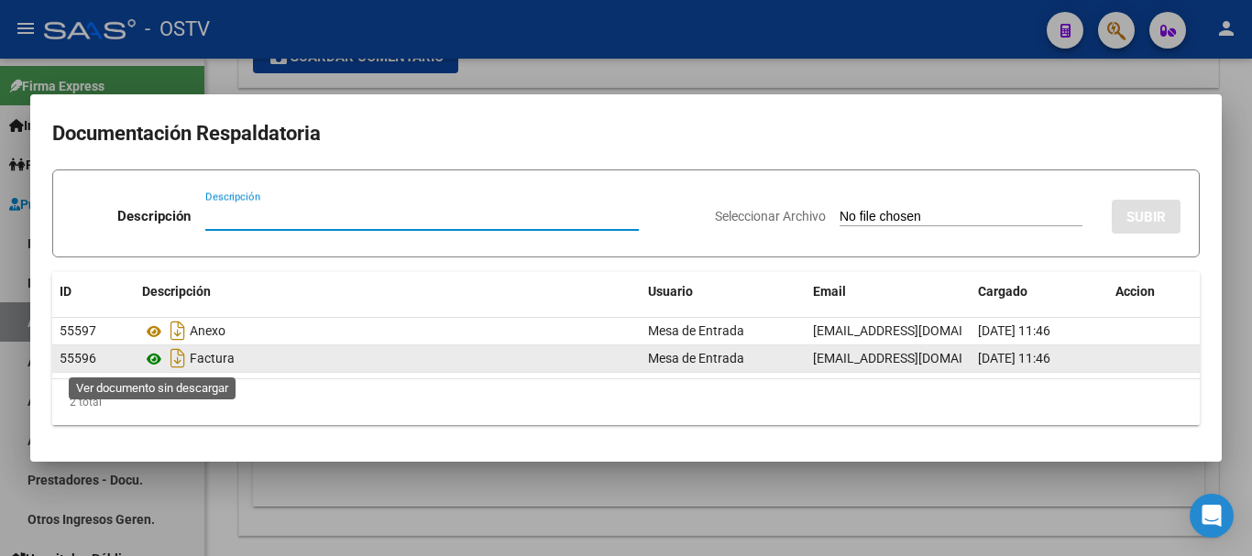
click at [152, 359] on icon at bounding box center [154, 359] width 24 height 22
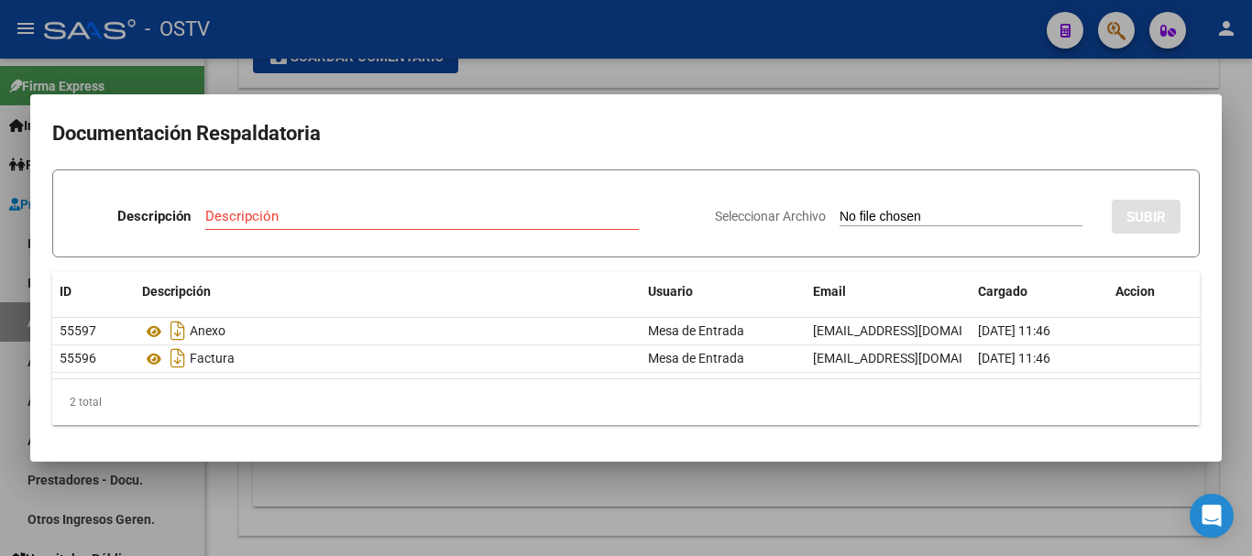
click at [597, 77] on div at bounding box center [626, 278] width 1252 height 556
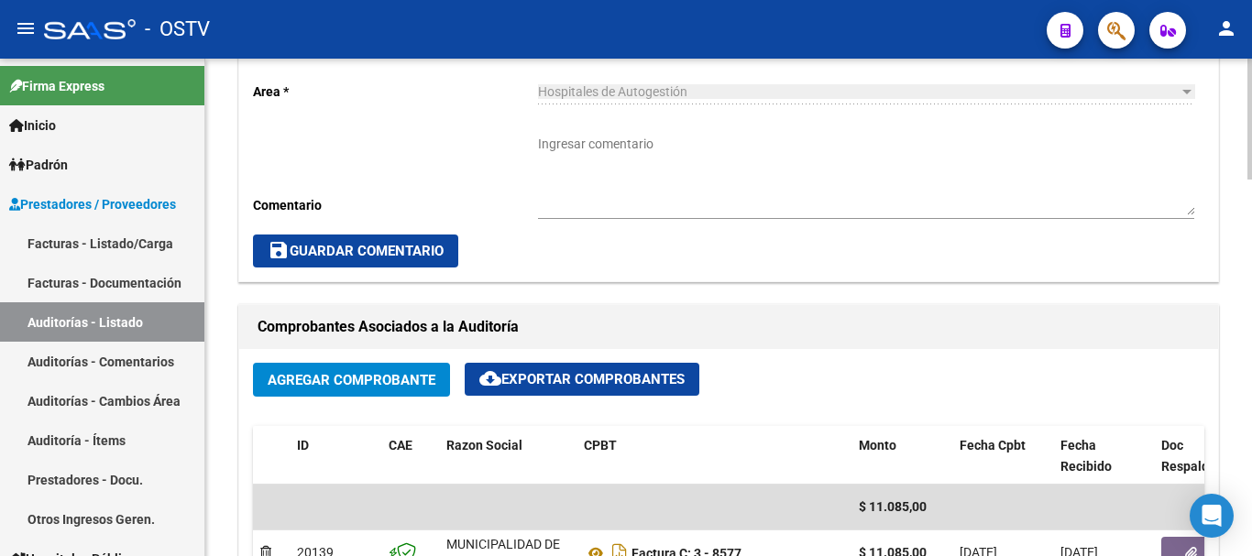
scroll to position [367, 0]
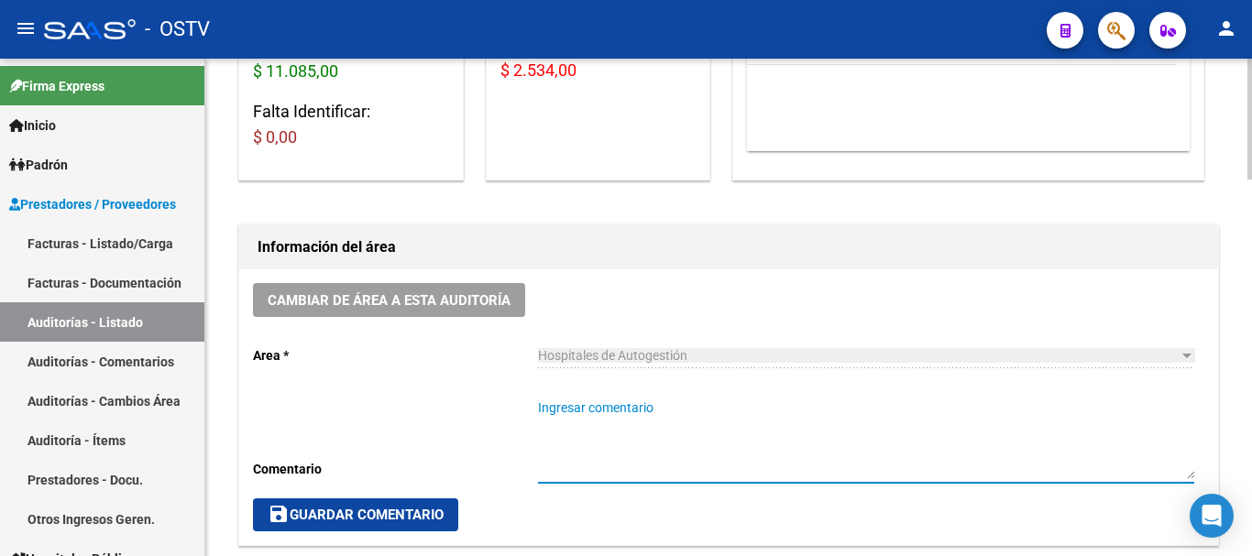
click at [663, 405] on textarea "Ingresar comentario" at bounding box center [866, 439] width 656 height 81
click at [375, 512] on span "save Guardar Comentario" at bounding box center [356, 515] width 176 height 17
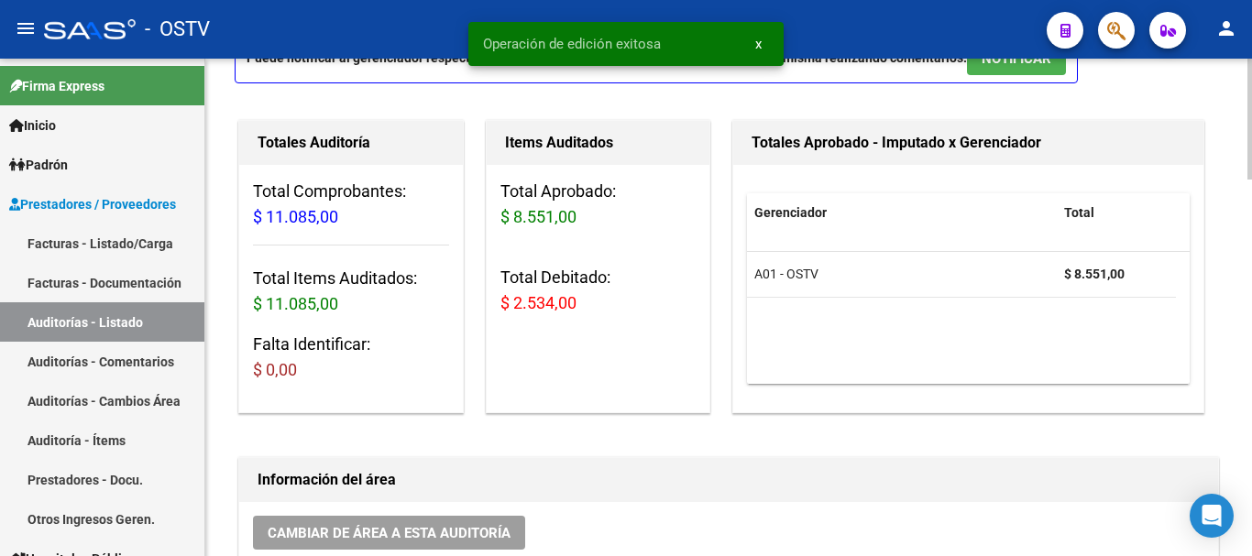
scroll to position [0, 0]
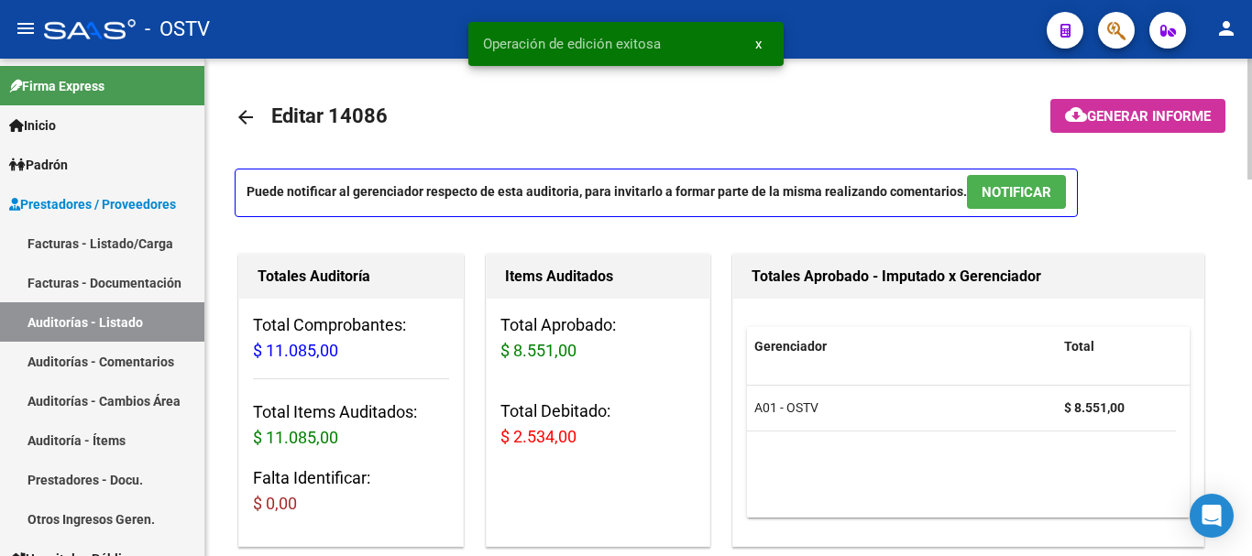
click at [255, 122] on mat-icon "arrow_back" at bounding box center [246, 117] width 22 height 22
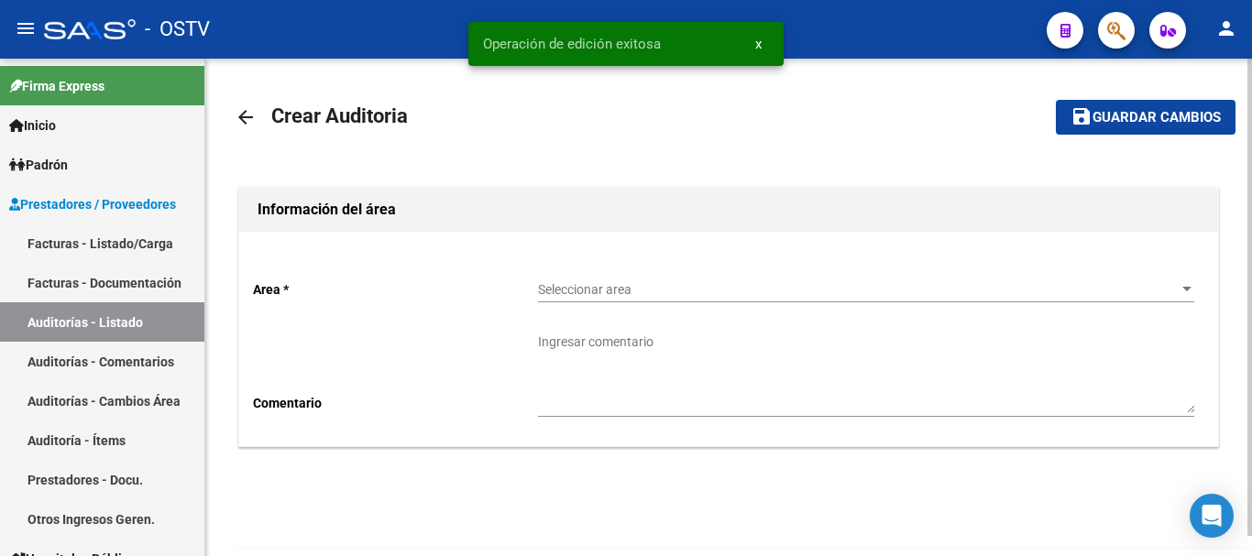
click at [612, 291] on span "Seleccionar area" at bounding box center [858, 290] width 640 height 16
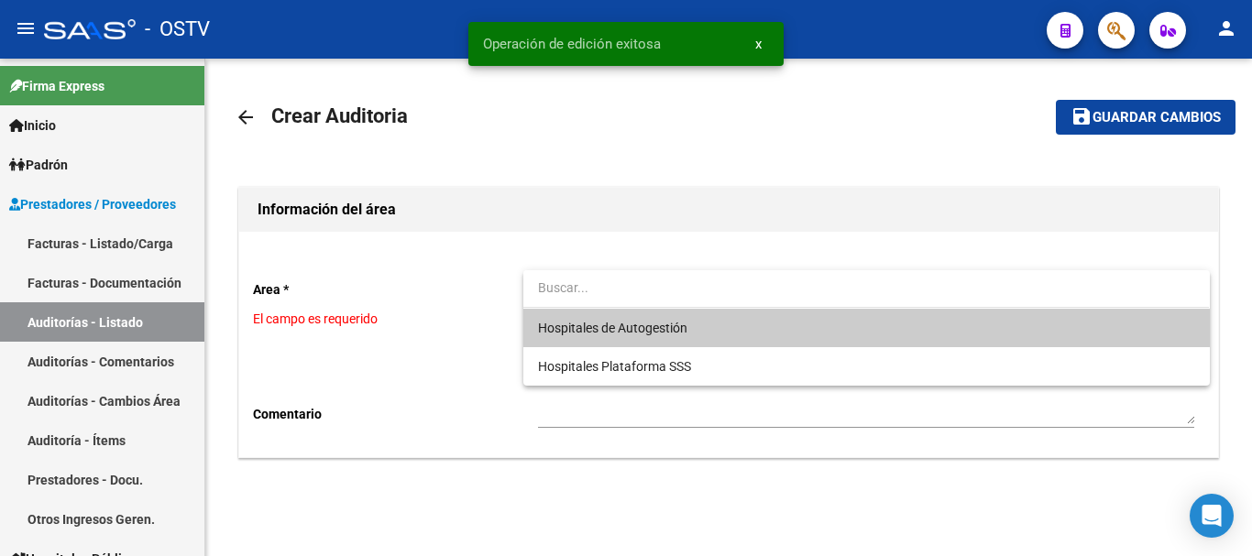
click at [708, 337] on span "Hospitales de Autogestión" at bounding box center [866, 328] width 656 height 39
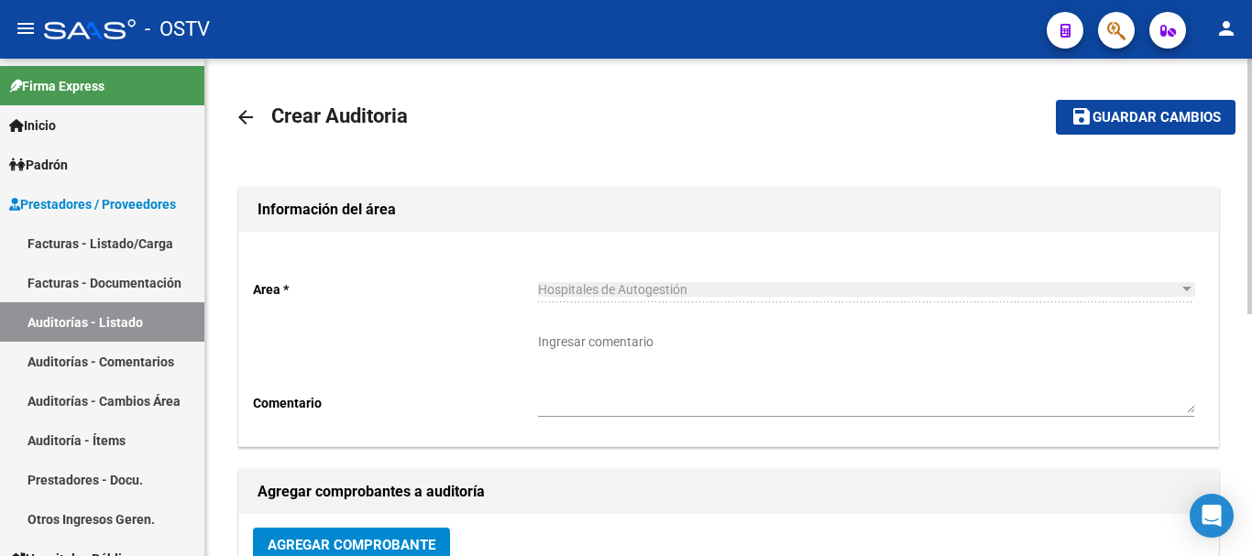
click at [591, 292] on span "Hospitales de Autogestión" at bounding box center [612, 289] width 149 height 15
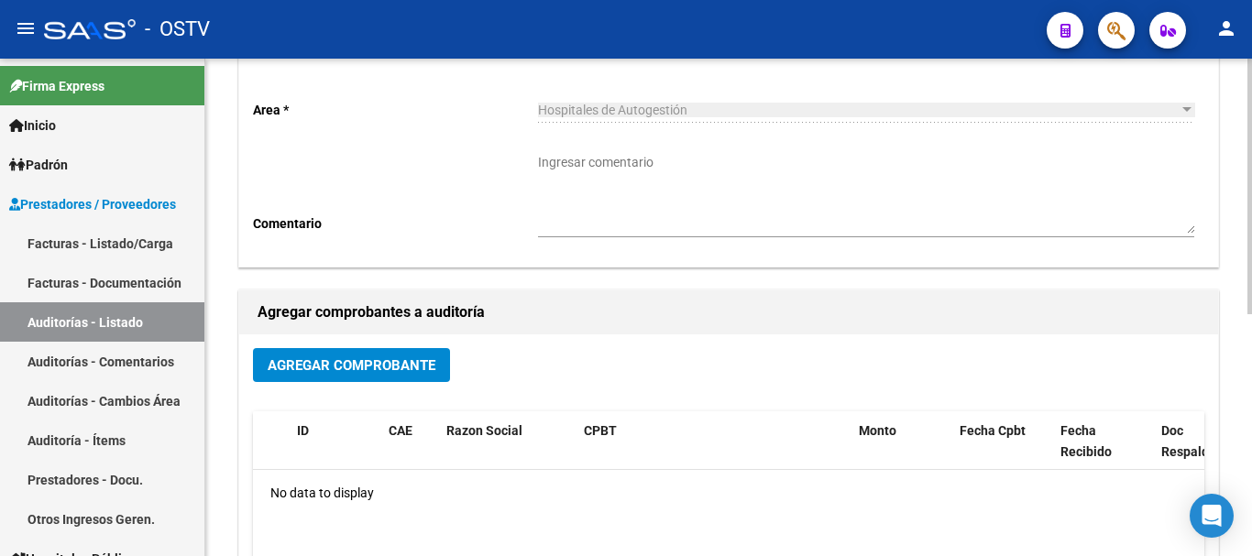
scroll to position [183, 0]
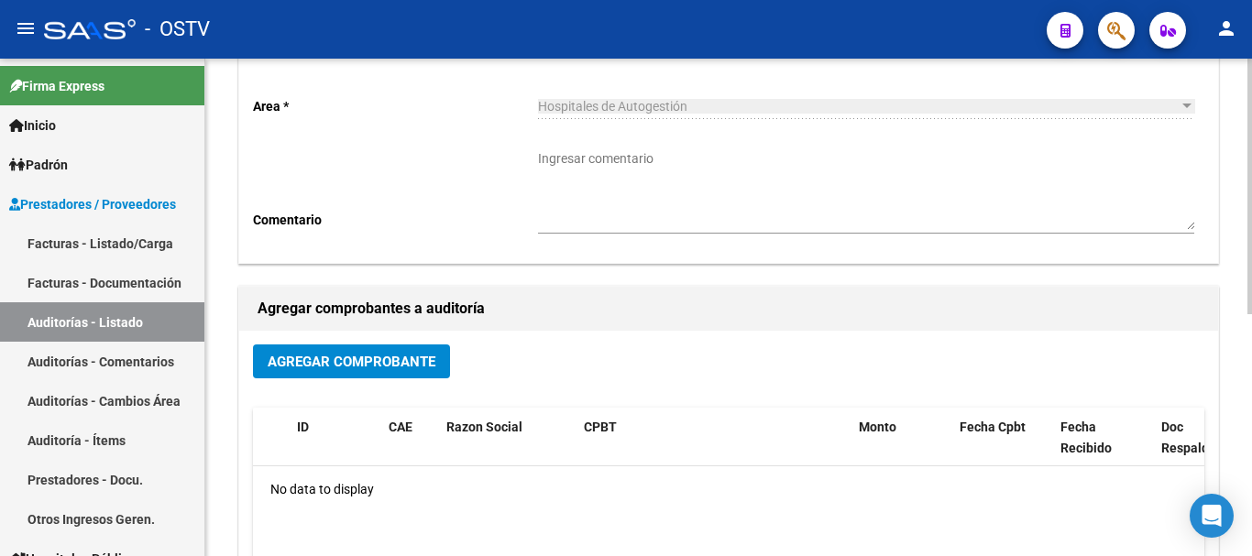
click at [381, 361] on span "Agregar Comprobante" at bounding box center [352, 362] width 168 height 17
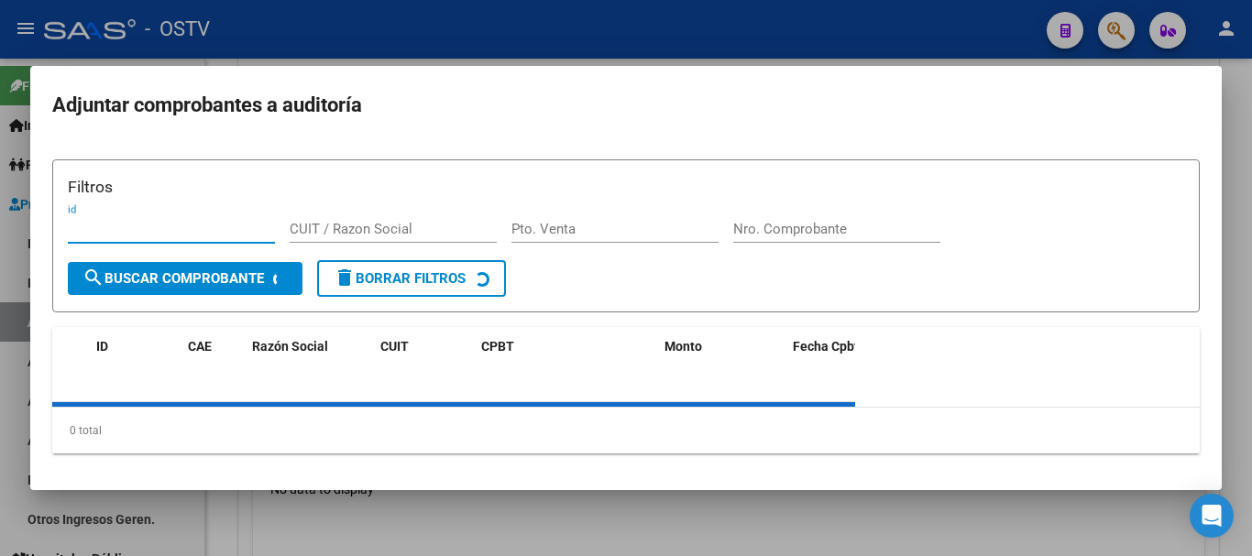
click at [873, 225] on div "Nro. Comprobante" at bounding box center [836, 229] width 207 height 28
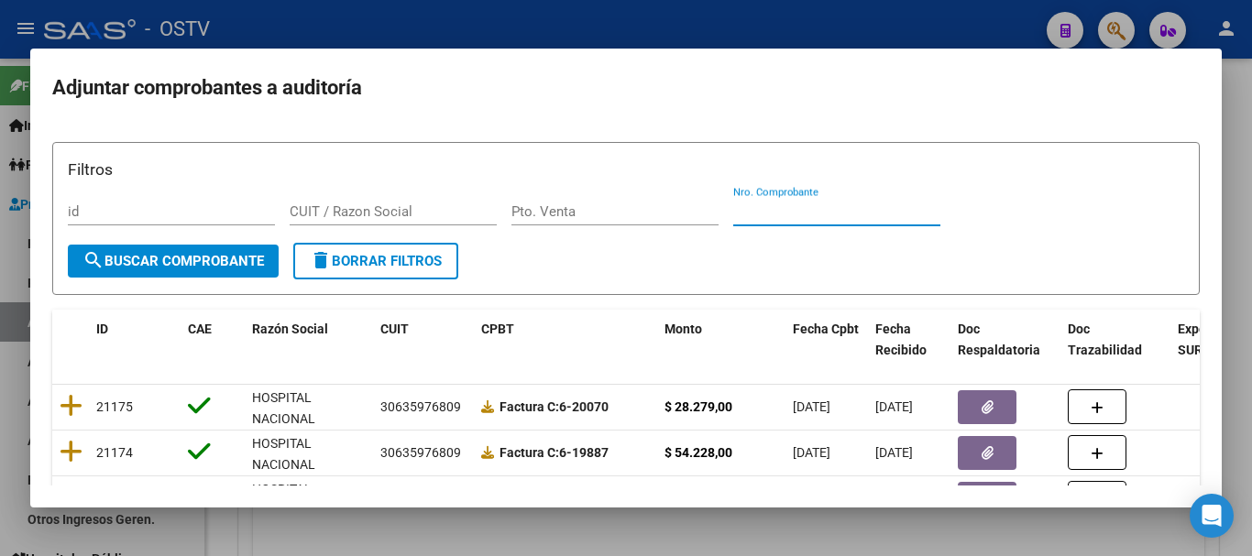
paste input "3110"
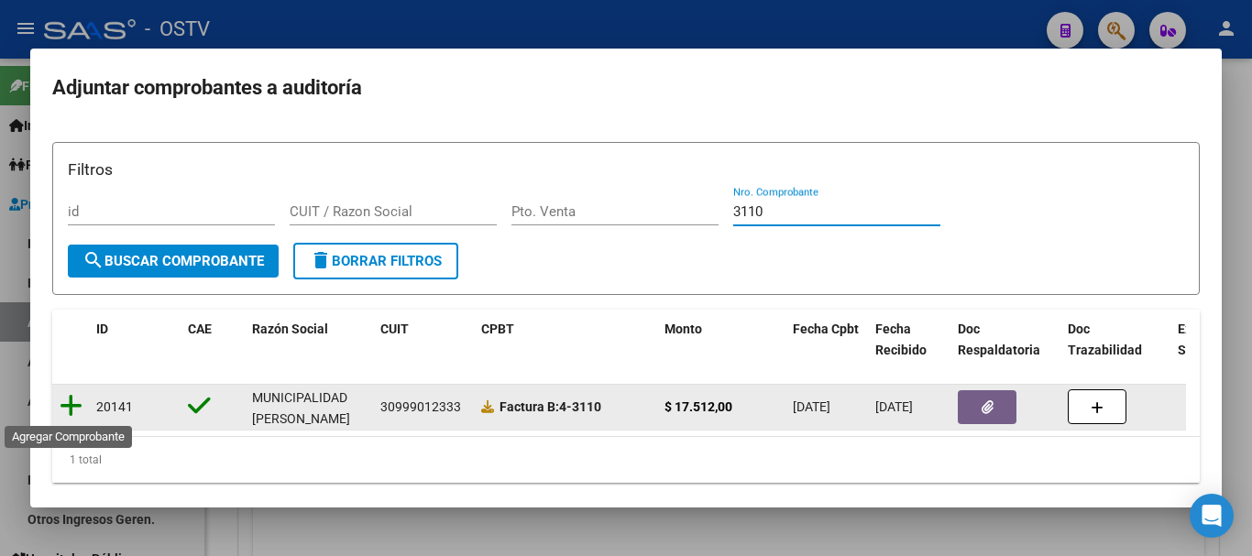
click at [63, 399] on icon at bounding box center [71, 406] width 23 height 26
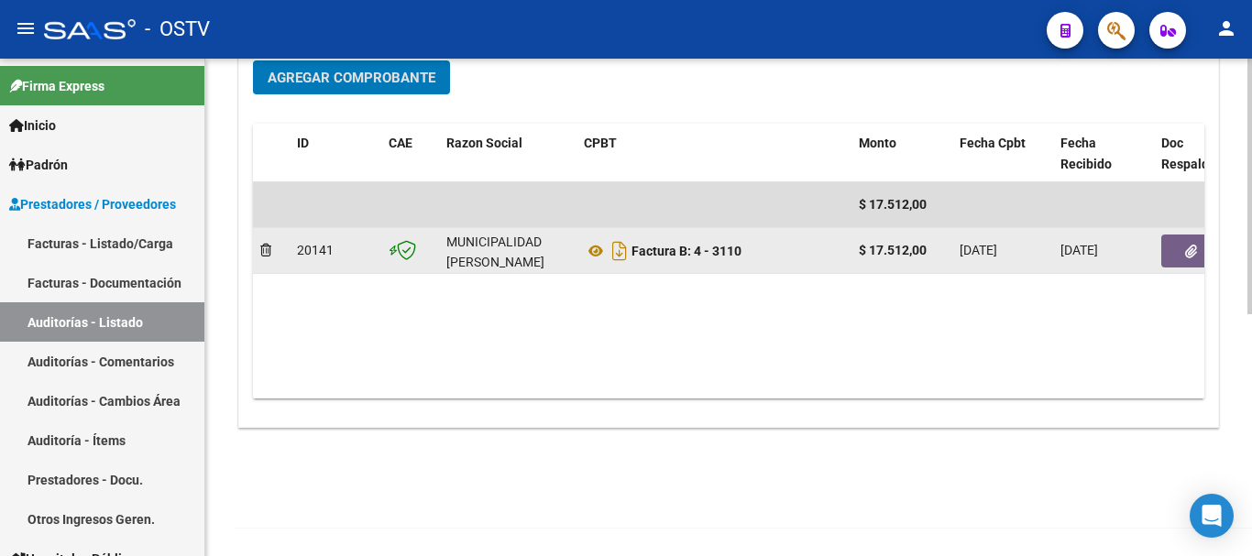
scroll to position [469, 0]
click at [1172, 242] on button "button" at bounding box center [1191, 249] width 59 height 33
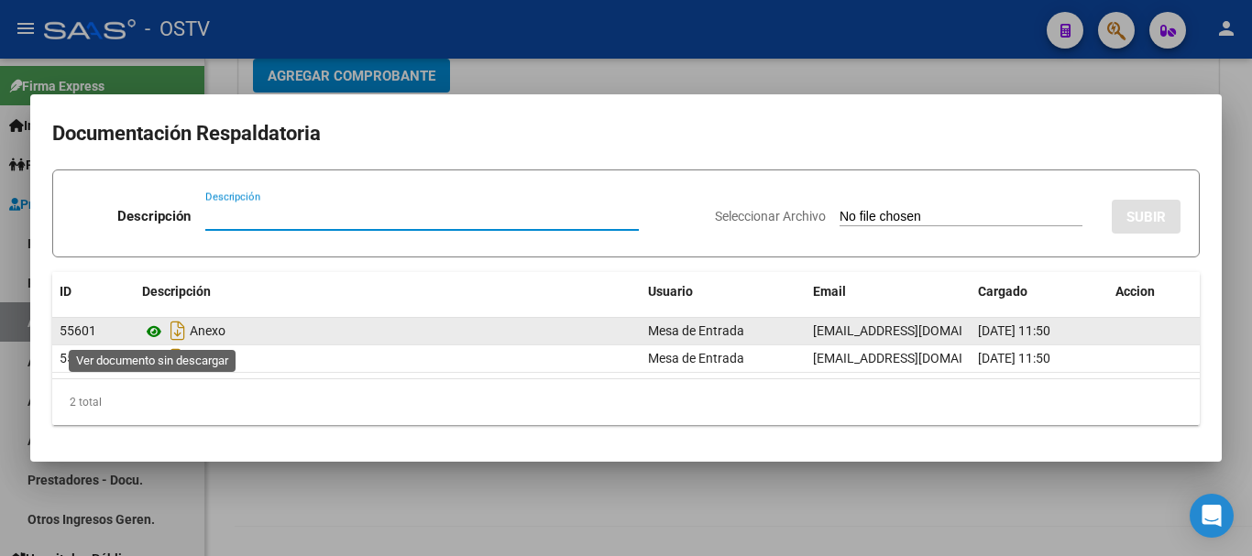
click at [156, 334] on icon at bounding box center [154, 332] width 24 height 22
click at [154, 332] on icon at bounding box center [154, 332] width 24 height 22
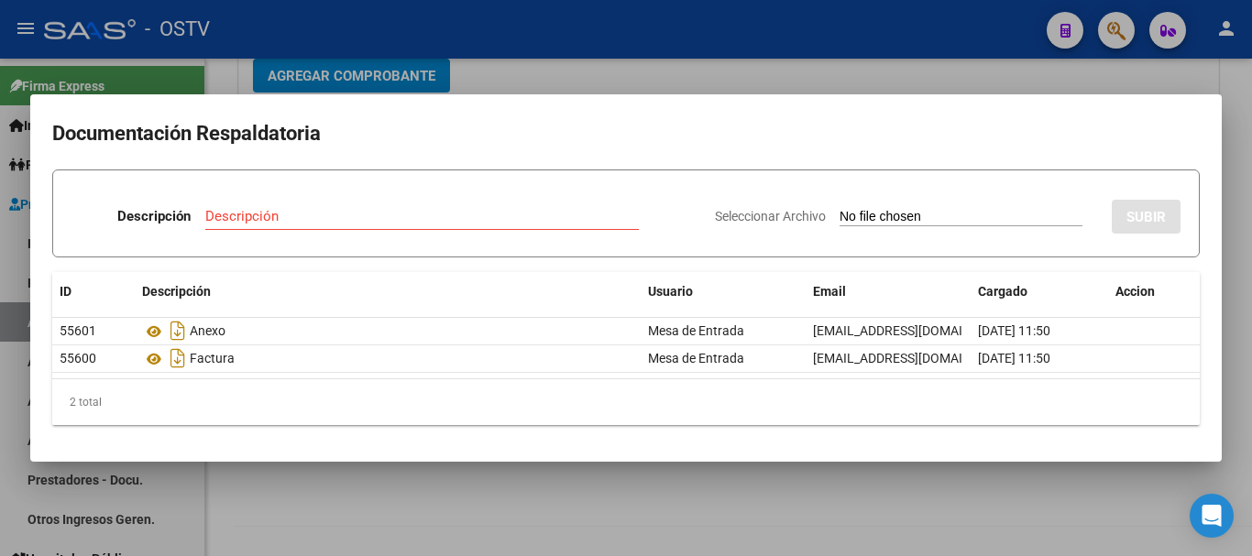
click at [959, 84] on div at bounding box center [626, 278] width 1252 height 556
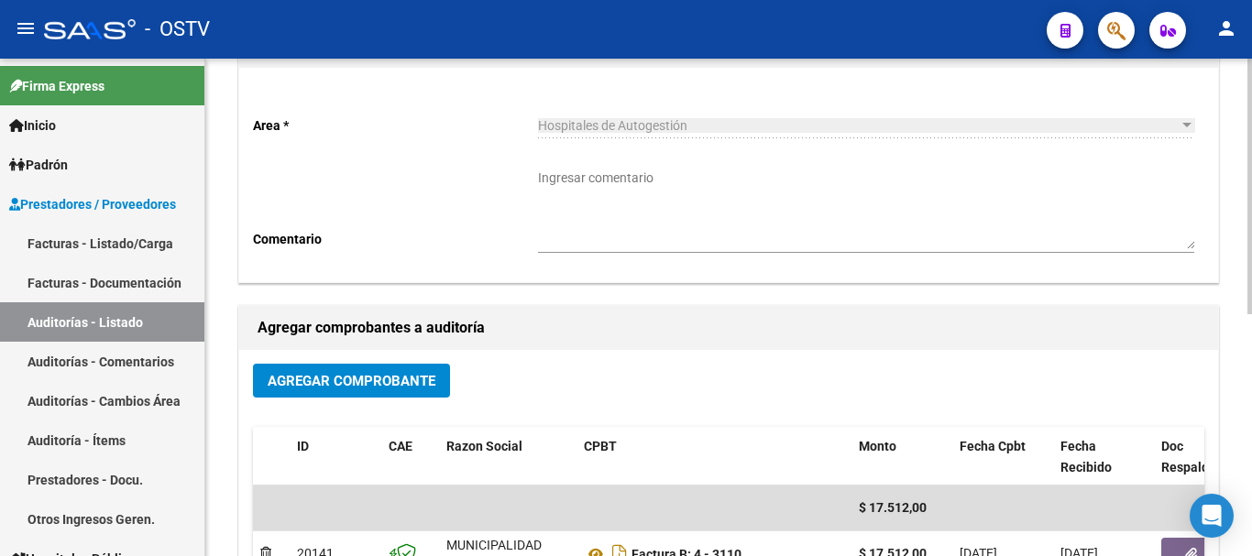
scroll to position [11, 0]
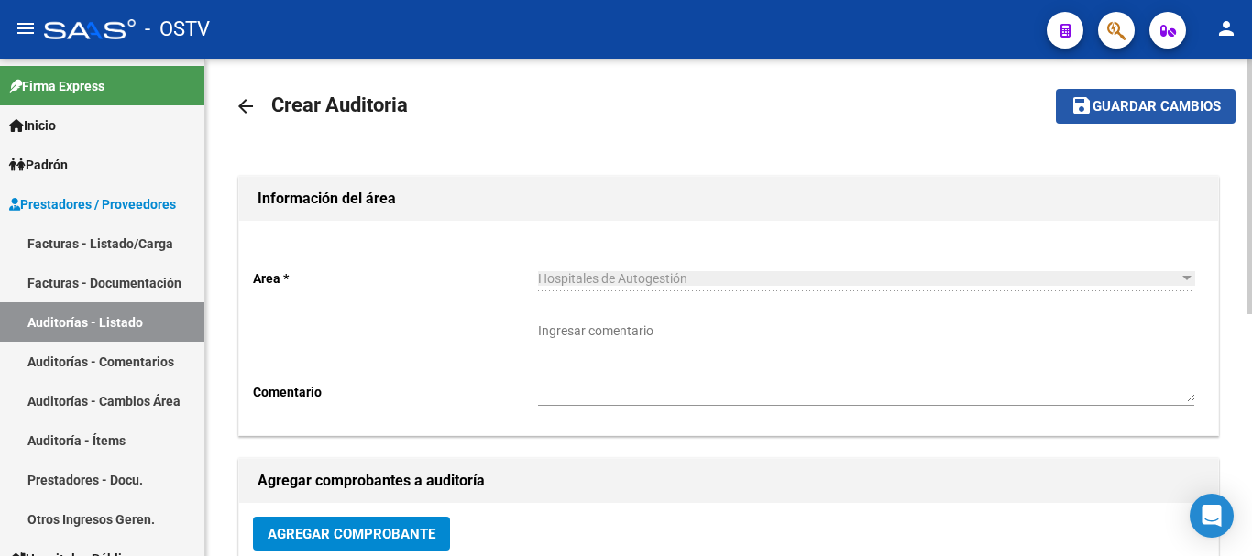
click at [1088, 96] on mat-icon "save" at bounding box center [1082, 105] width 22 height 22
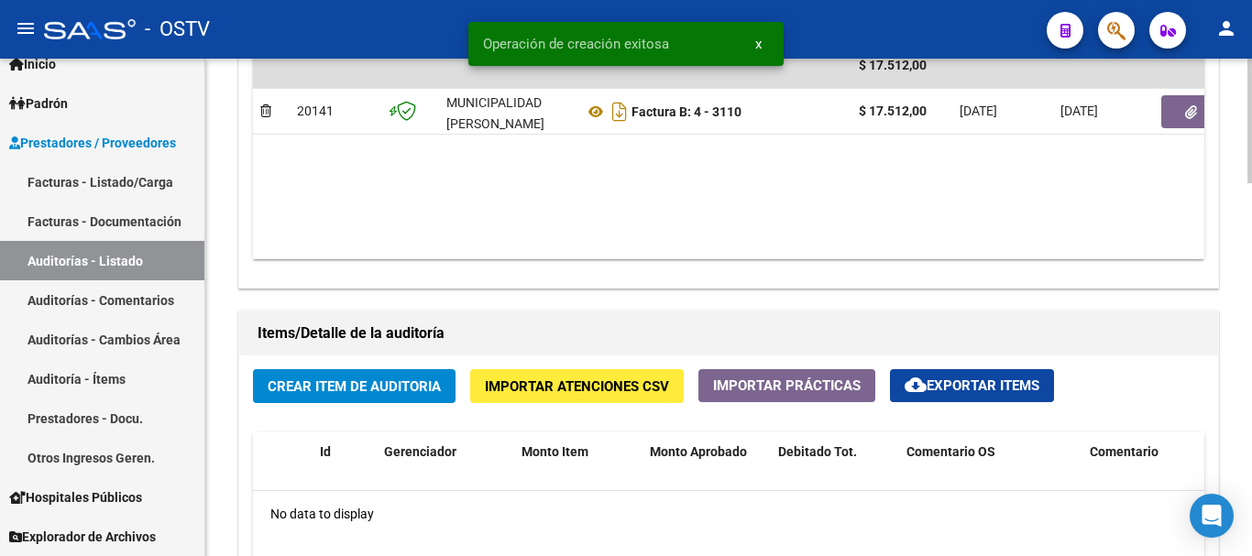
scroll to position [1100, 0]
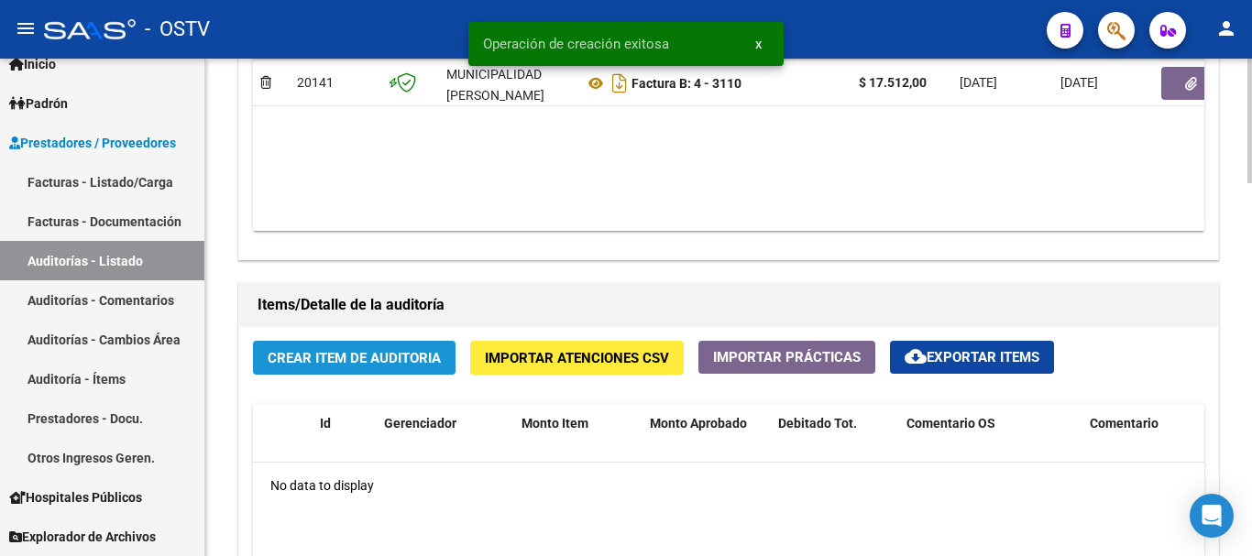
click at [391, 344] on button "Crear Item de Auditoria" at bounding box center [354, 358] width 203 height 34
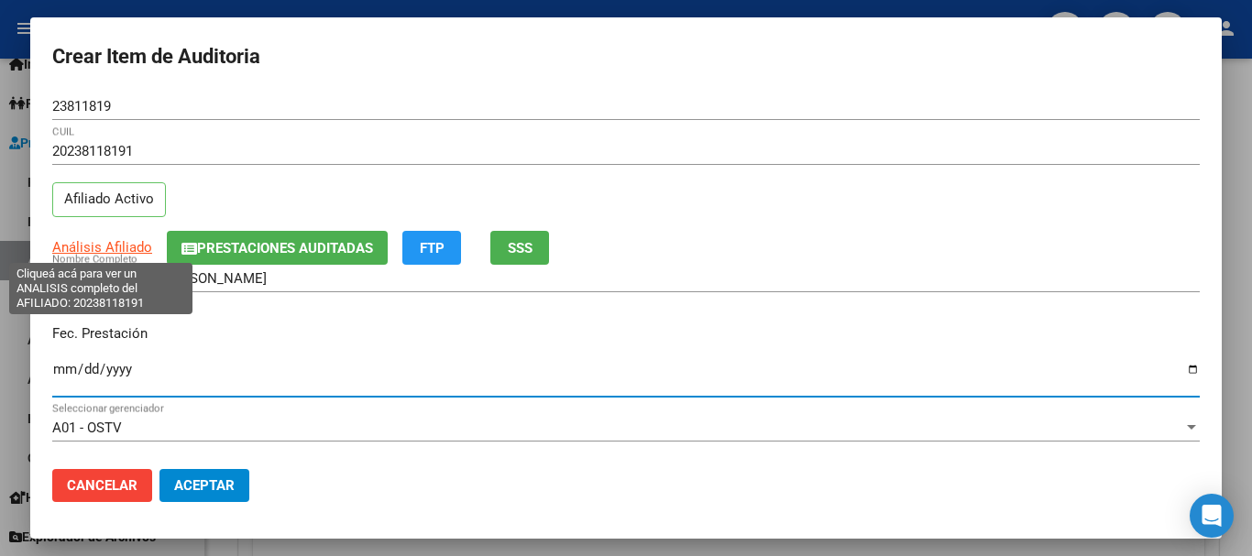
click at [88, 247] on span "Análisis Afiliado" at bounding box center [102, 247] width 100 height 17
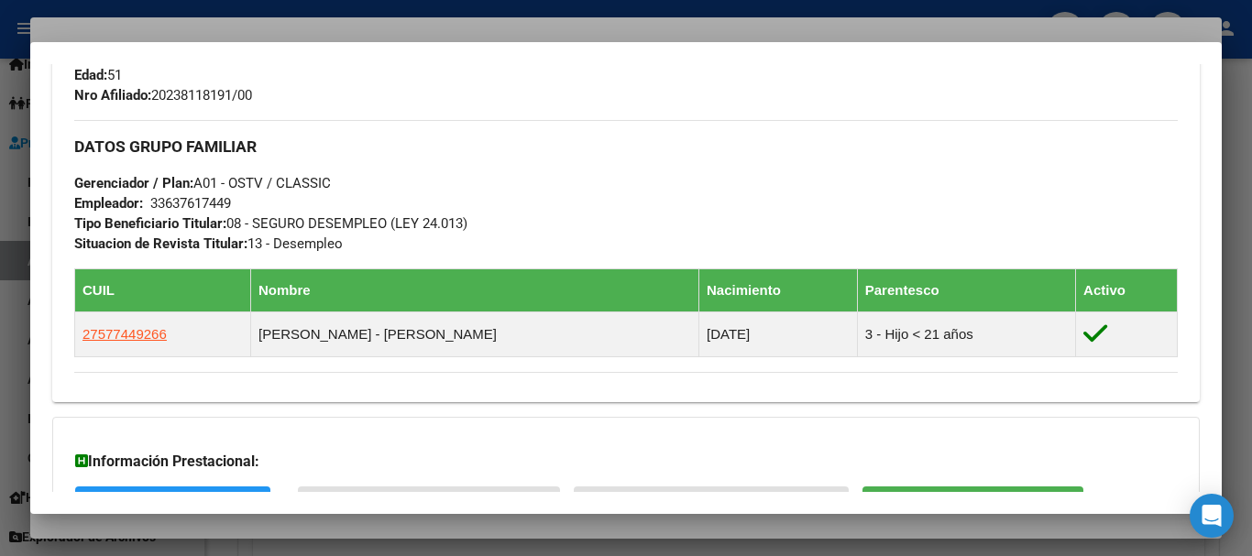
scroll to position [1012, 0]
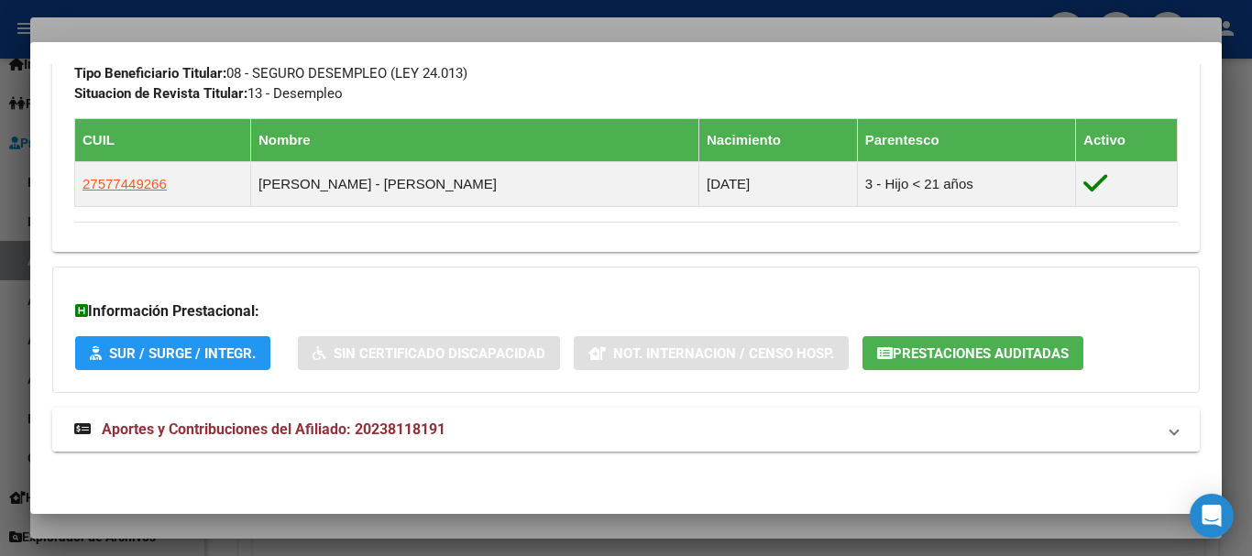
click at [385, 431] on span "Aportes y Contribuciones del Afiliado: 20238118191" at bounding box center [274, 429] width 344 height 17
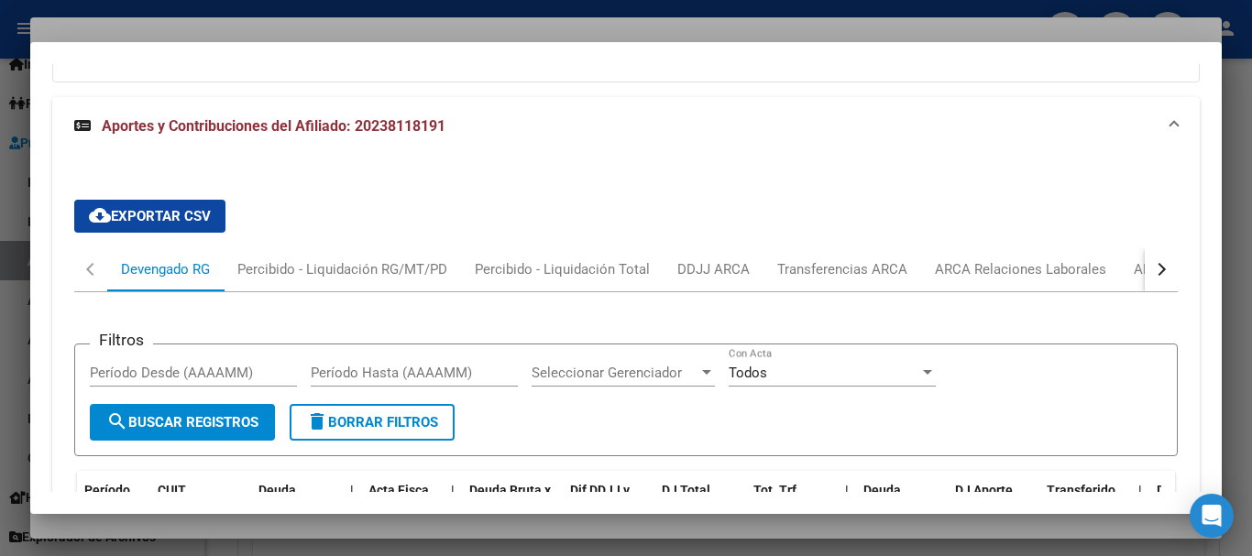
scroll to position [1318, 0]
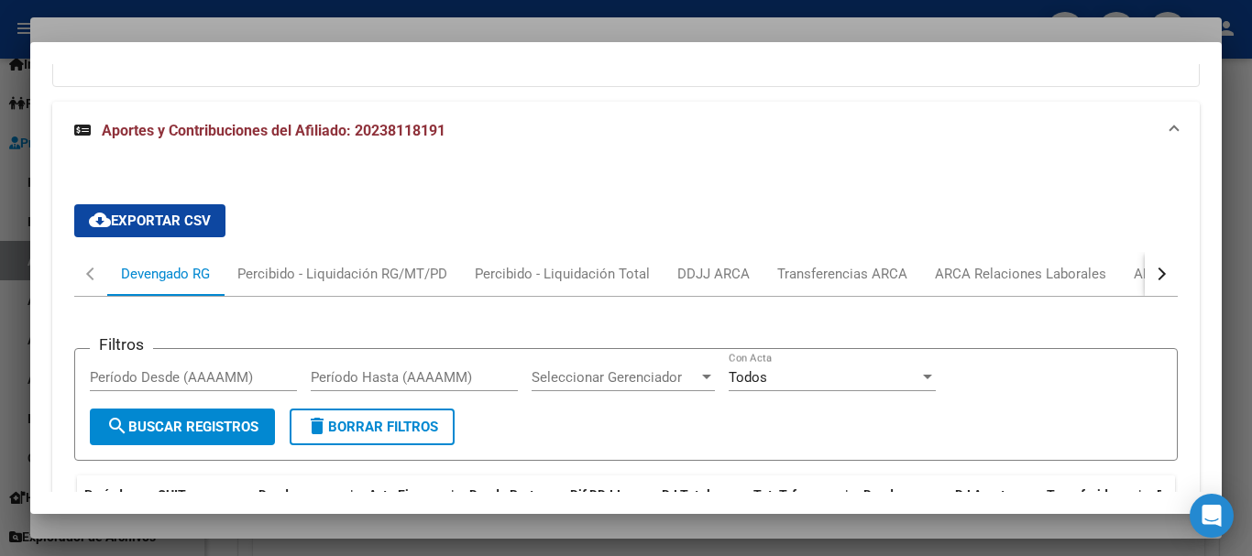
click at [480, 27] on div at bounding box center [626, 278] width 1252 height 556
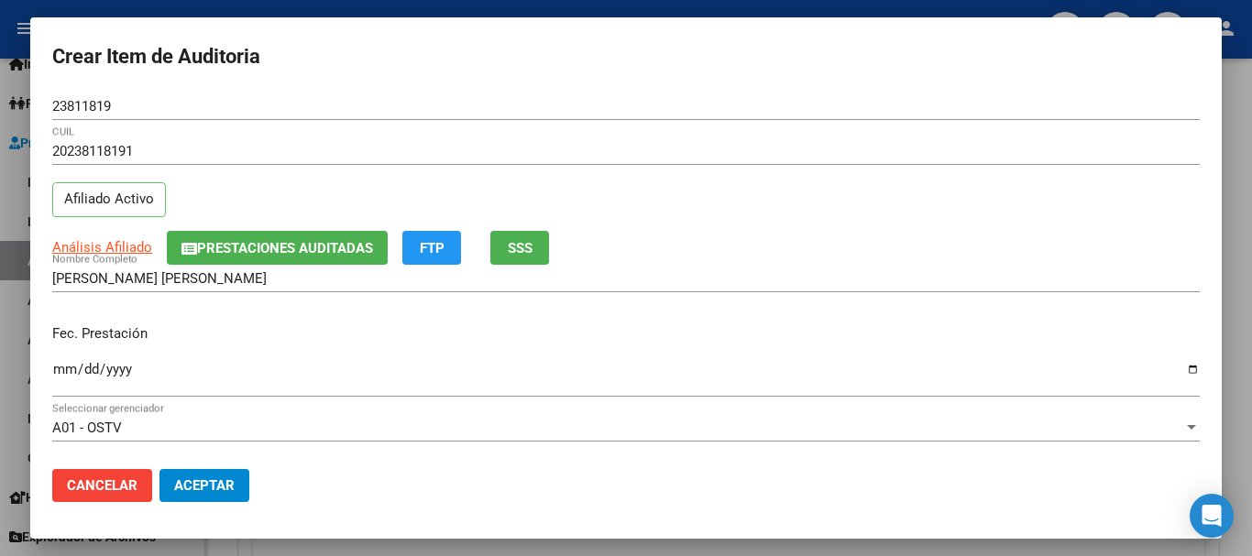
drag, startPoint x: 975, startPoint y: 203, endPoint x: 967, endPoint y: 215, distance: 15.3
click at [974, 206] on div "20238118191 CUIL Afiliado Activo" at bounding box center [626, 185] width 1148 height 94
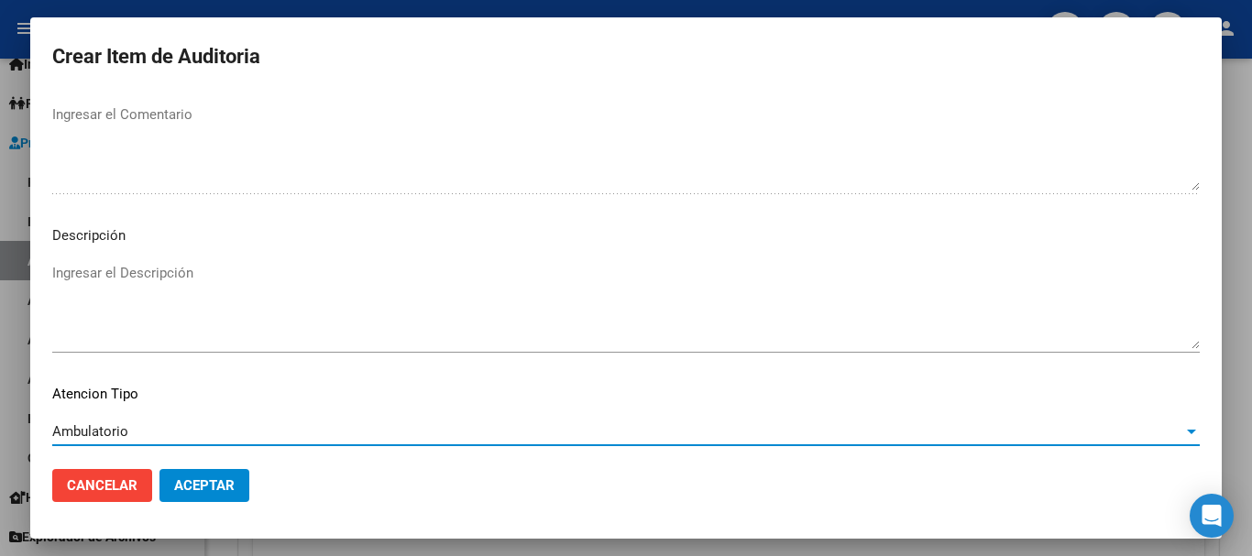
scroll to position [1289, 0]
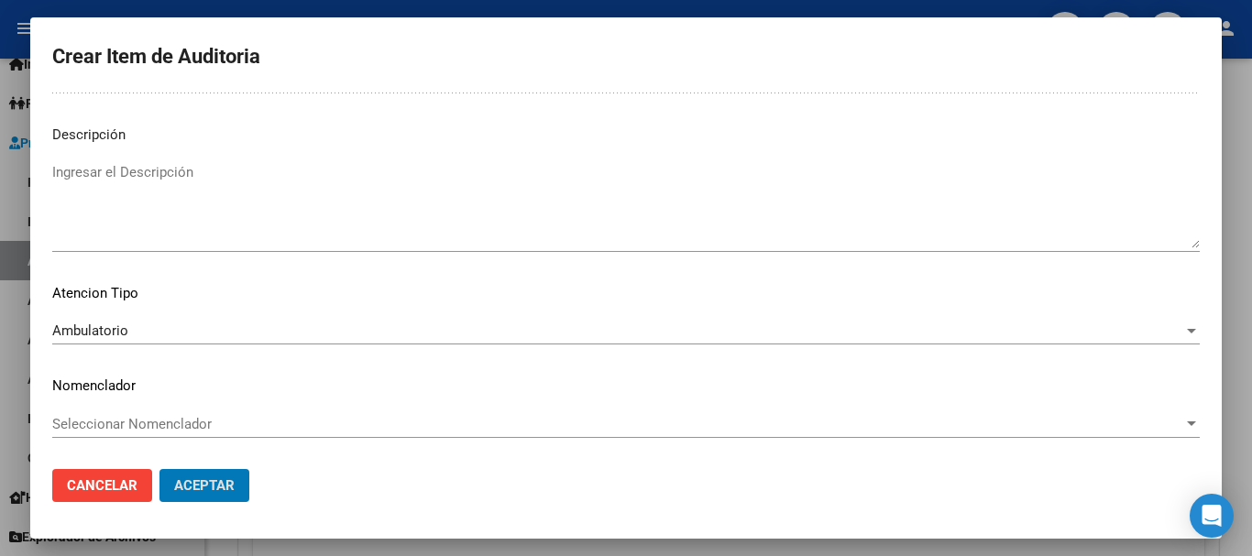
click at [160, 469] on button "Aceptar" at bounding box center [205, 485] width 90 height 33
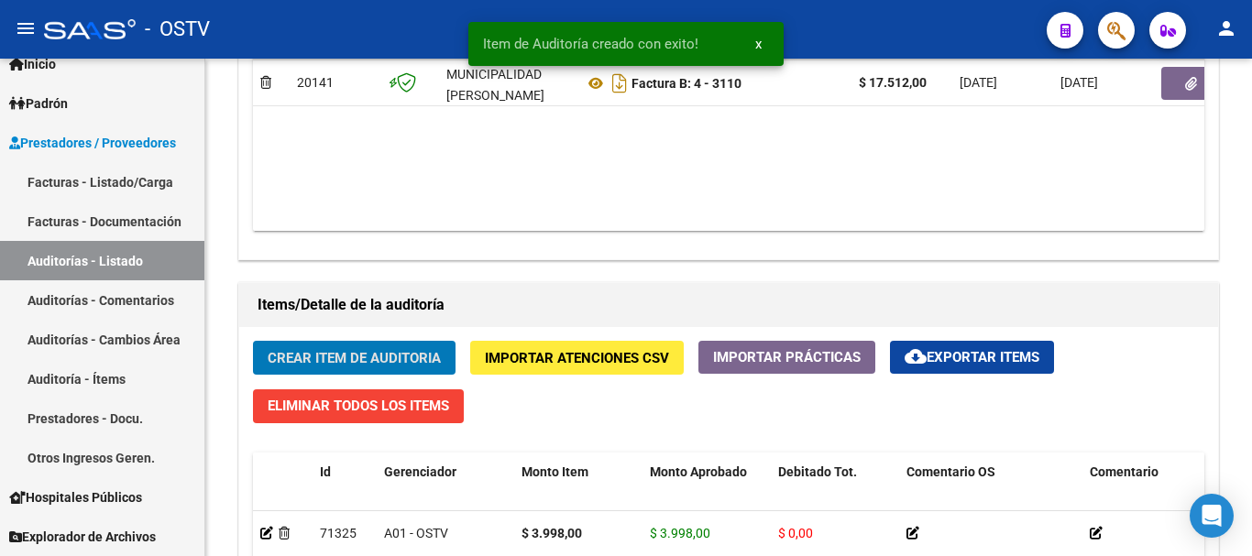
click at [253, 341] on button "Crear Item de Auditoria" at bounding box center [354, 358] width 203 height 34
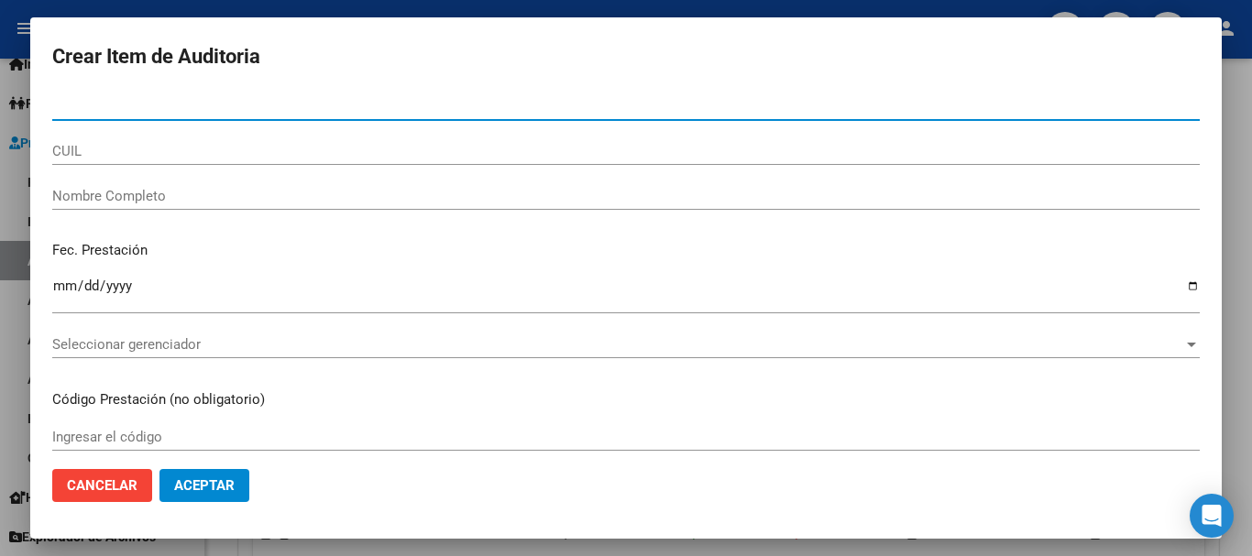
paste input "23811819"
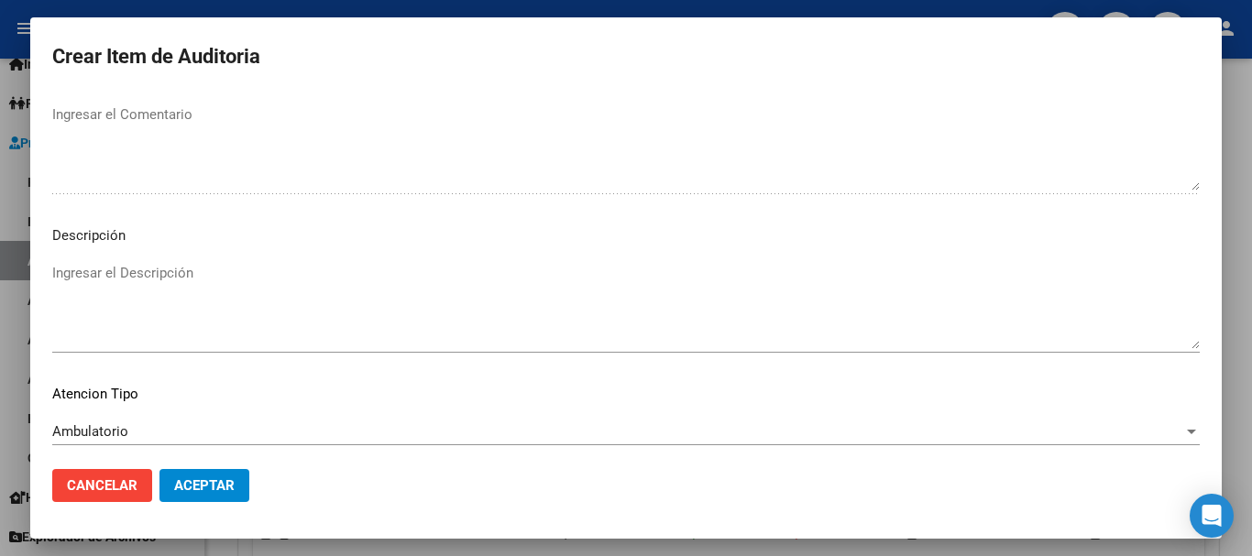
scroll to position [1289, 0]
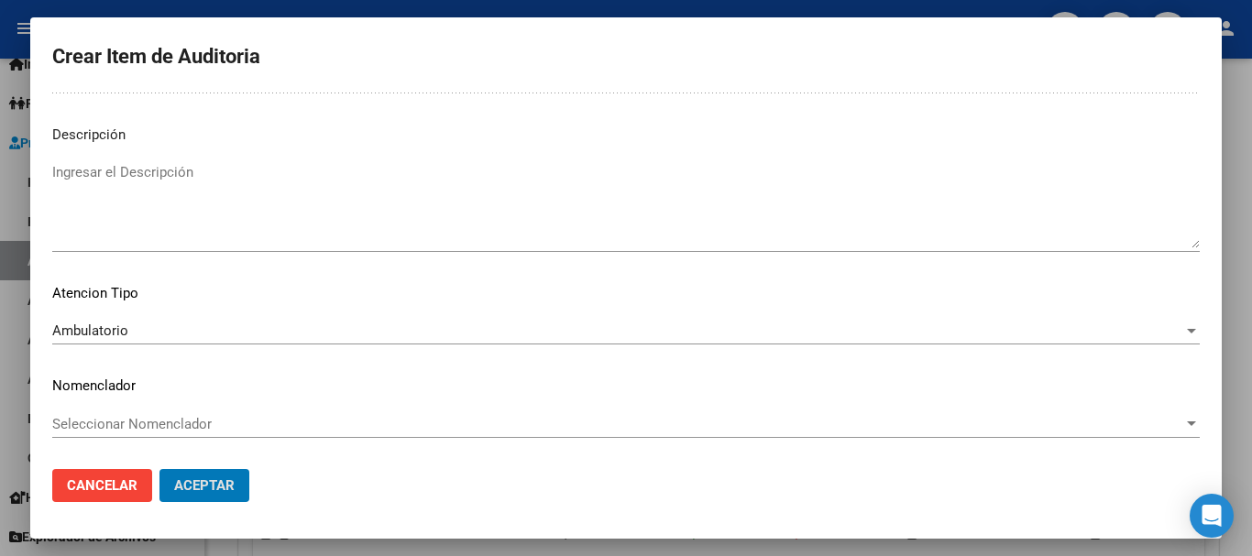
click at [160, 469] on button "Aceptar" at bounding box center [205, 485] width 90 height 33
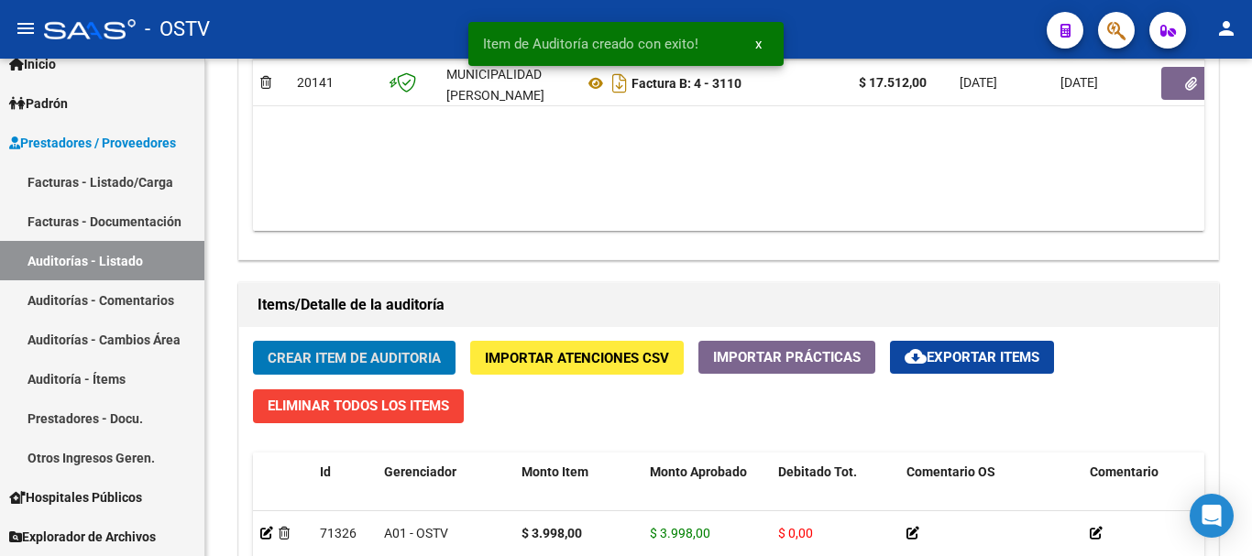
click at [253, 341] on button "Crear Item de Auditoria" at bounding box center [354, 358] width 203 height 34
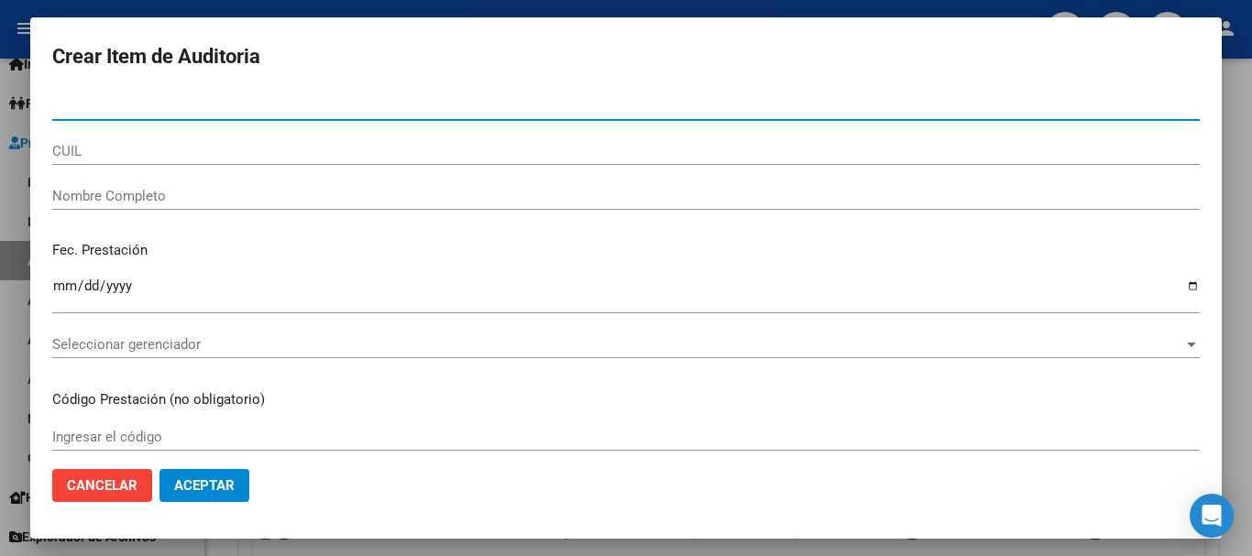
paste input "44674231"
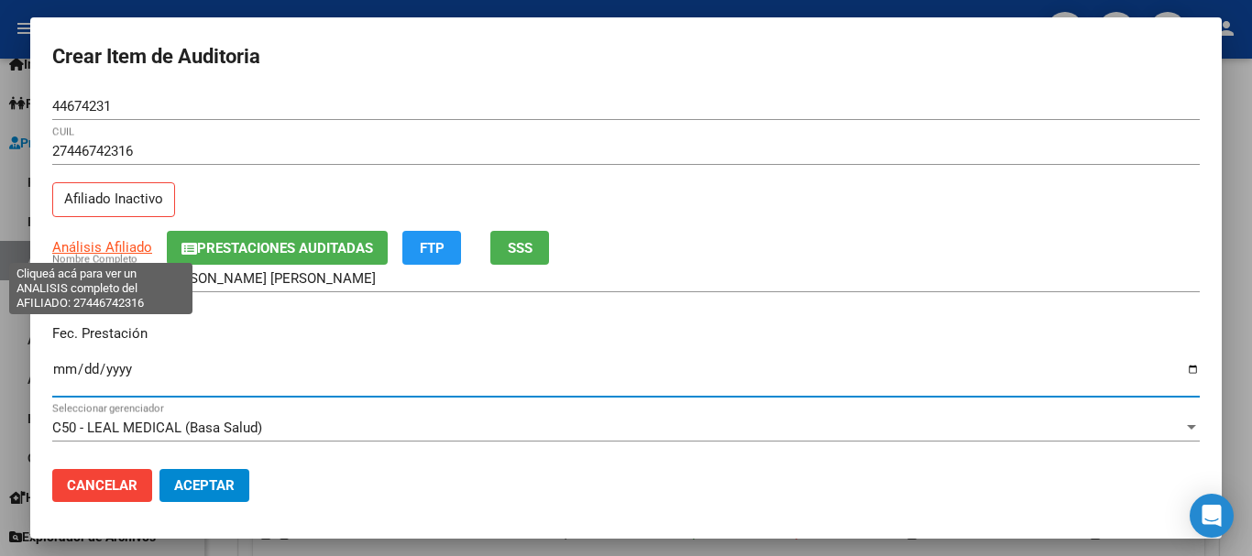
click at [127, 249] on span "Análisis Afiliado" at bounding box center [102, 247] width 100 height 17
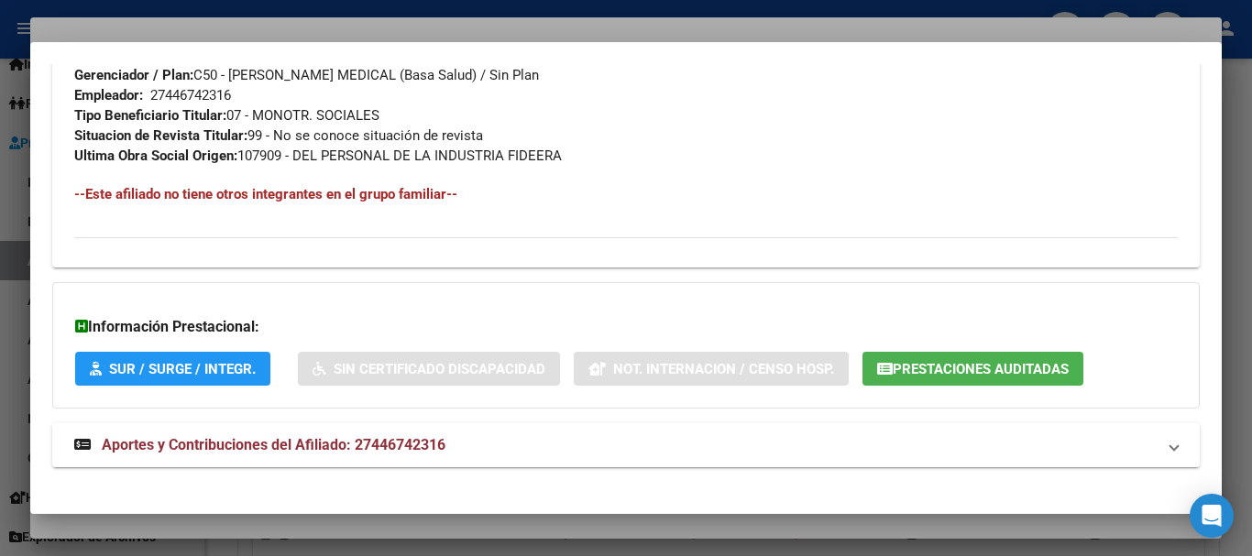
scroll to position [986, 0]
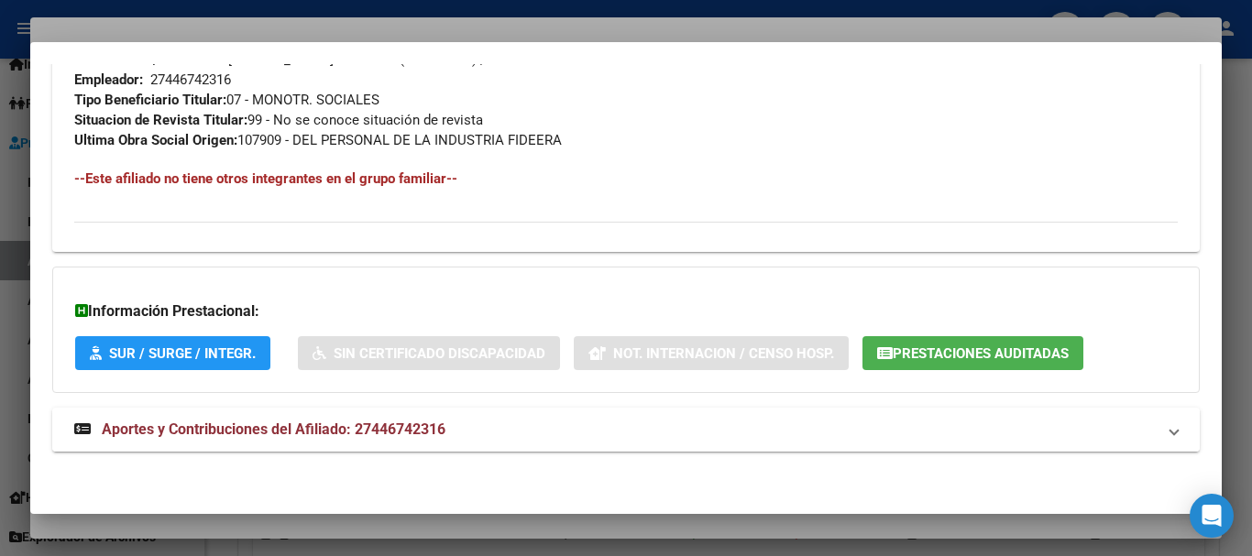
click at [422, 432] on span "Aportes y Contribuciones del Afiliado: 27446742316" at bounding box center [274, 429] width 344 height 17
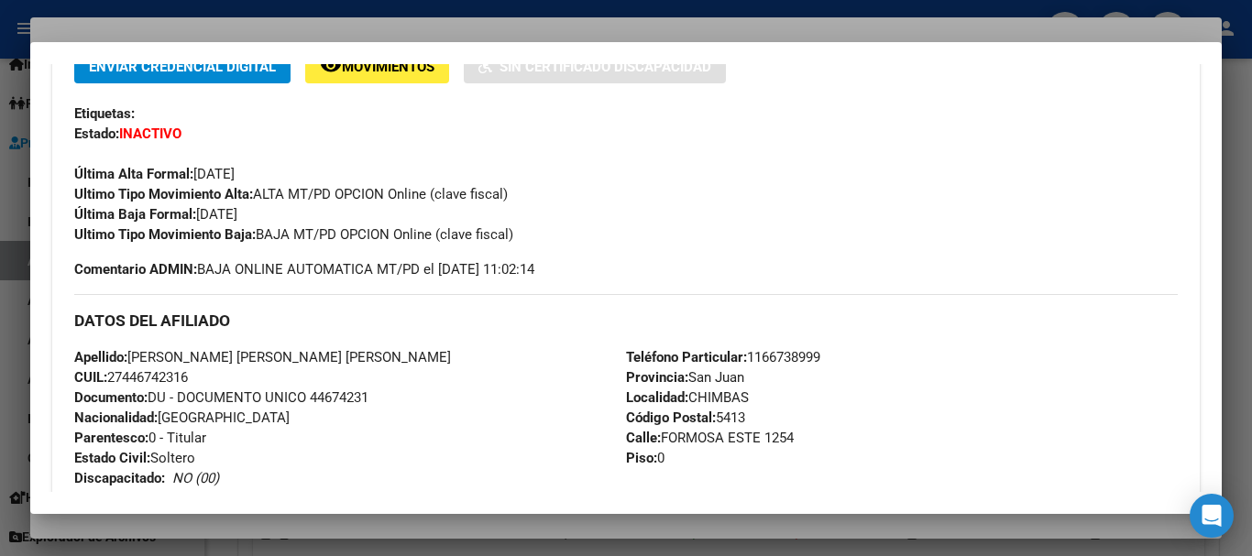
scroll to position [0, 0]
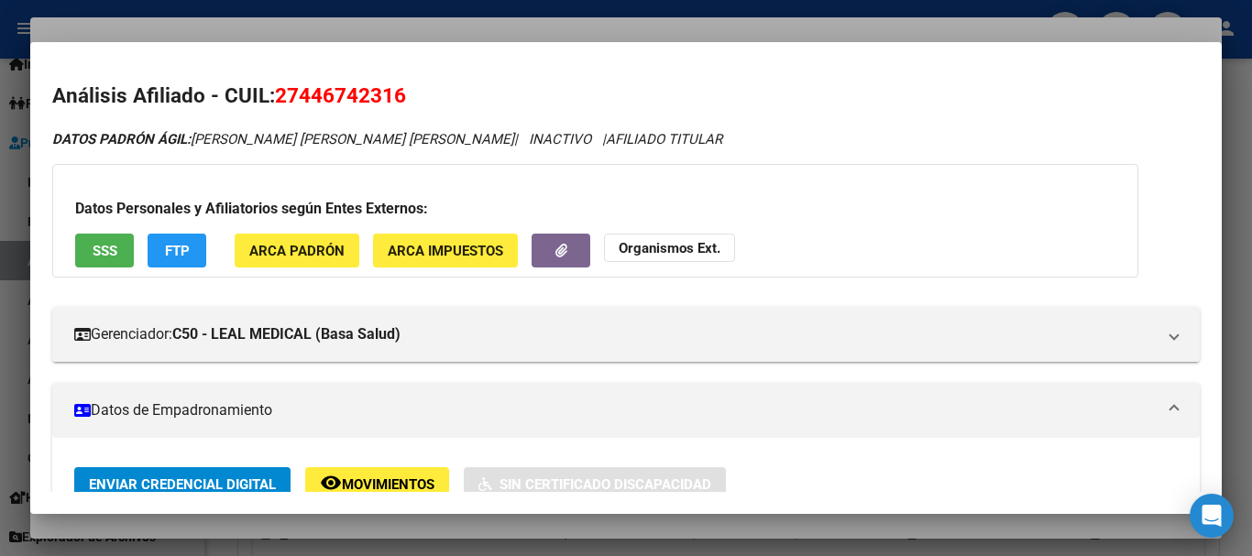
click at [687, 248] on strong "Organismos Ext." at bounding box center [670, 248] width 102 height 17
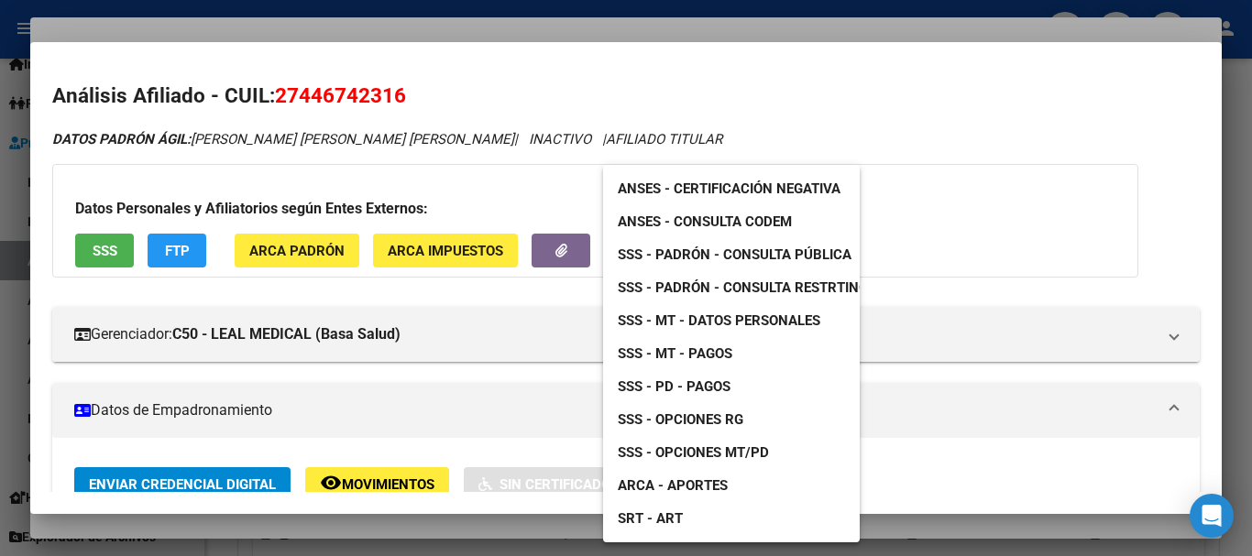
click at [769, 262] on span "SSS - Padrón - Consulta Pública" at bounding box center [735, 255] width 234 height 17
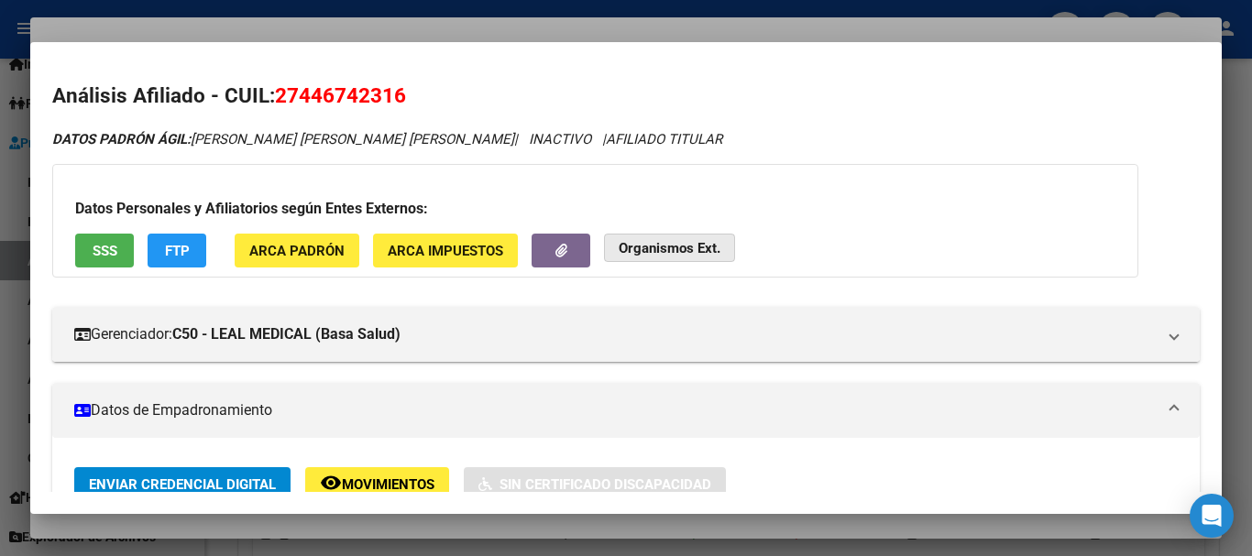
click at [658, 239] on span "Organismos Ext." at bounding box center [670, 247] width 102 height 17
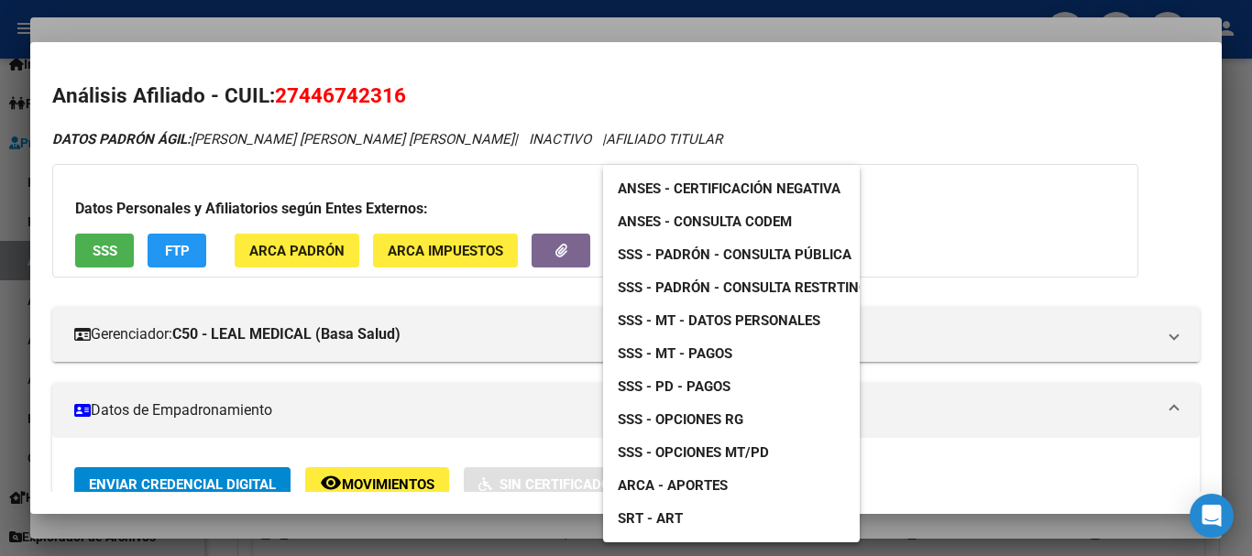
click at [752, 315] on span "SSS - MT - Datos Personales" at bounding box center [719, 321] width 203 height 17
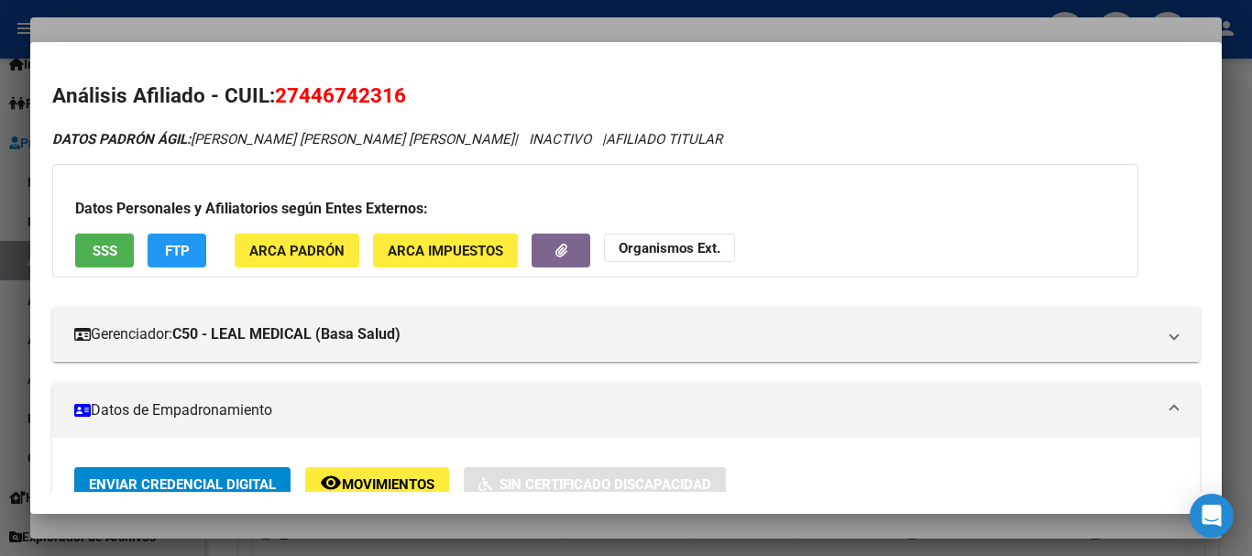
click at [524, 34] on div at bounding box center [626, 278] width 1252 height 556
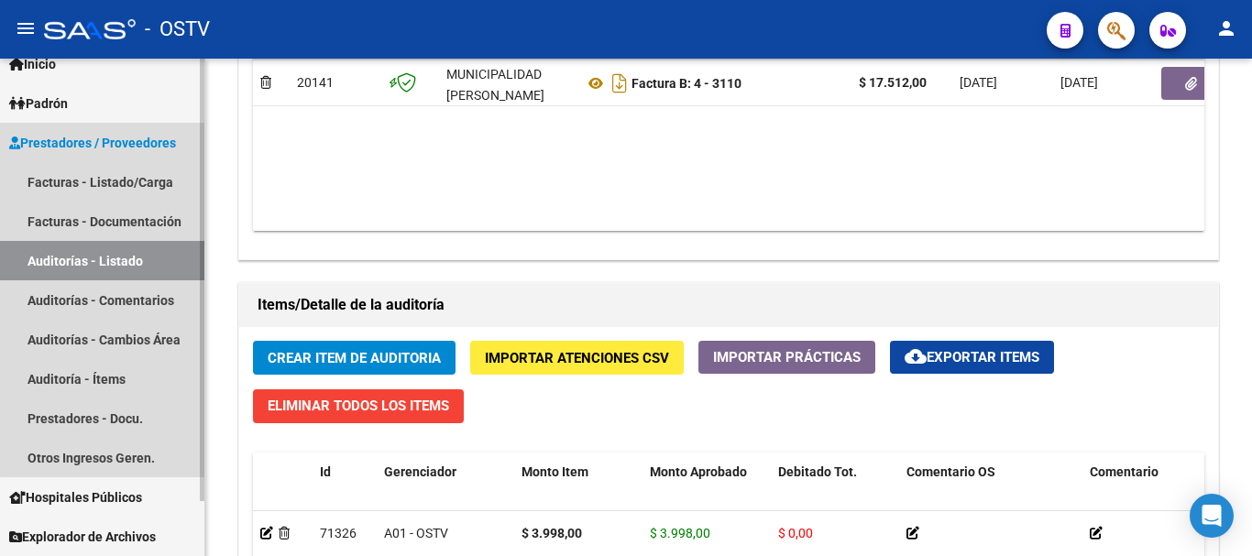
click at [125, 268] on link "Auditorías - Listado" at bounding box center [102, 260] width 204 height 39
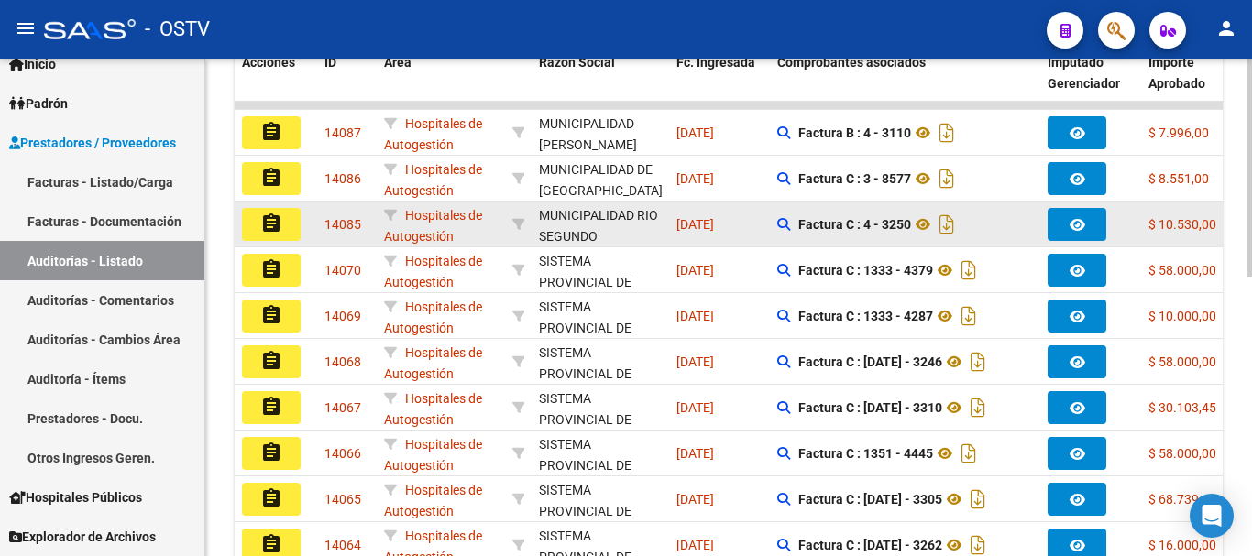
scroll to position [454, 0]
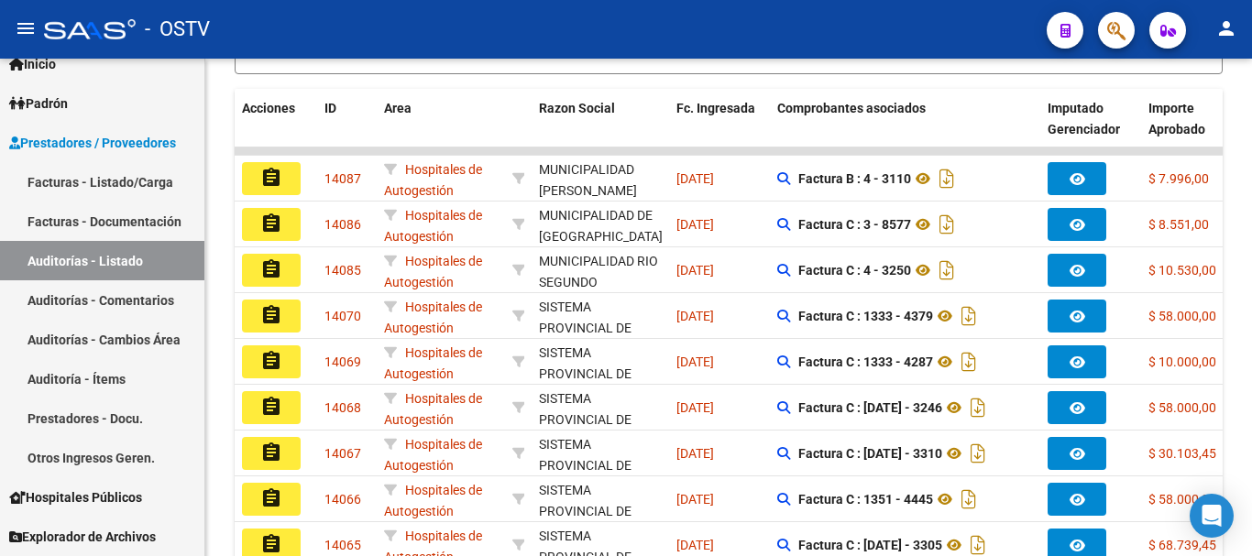
click at [267, 173] on mat-icon "assignment" at bounding box center [271, 178] width 22 height 22
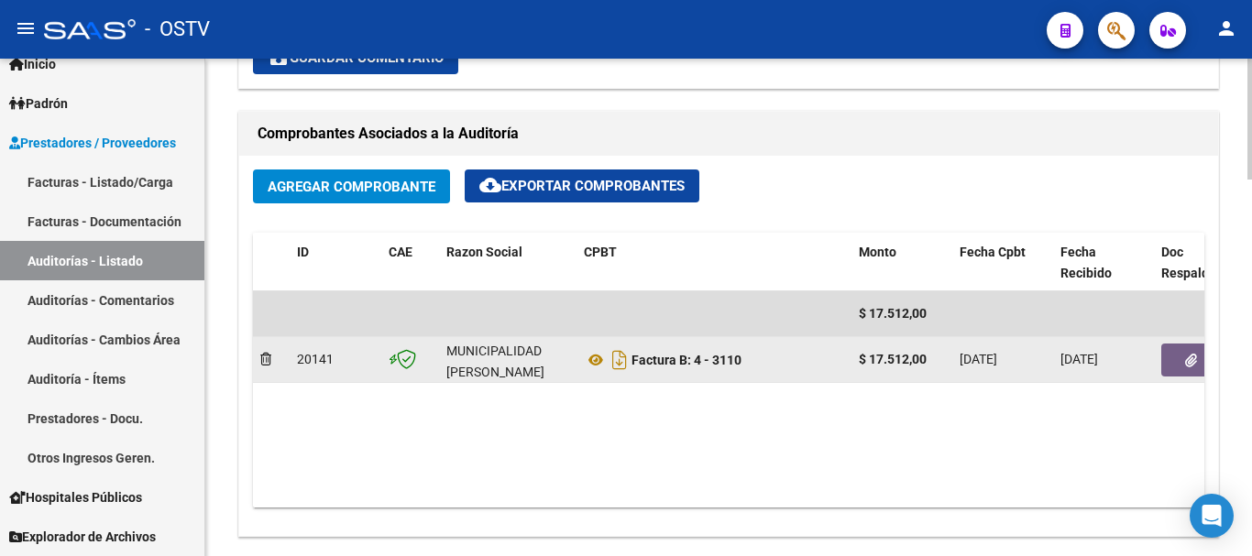
scroll to position [825, 0]
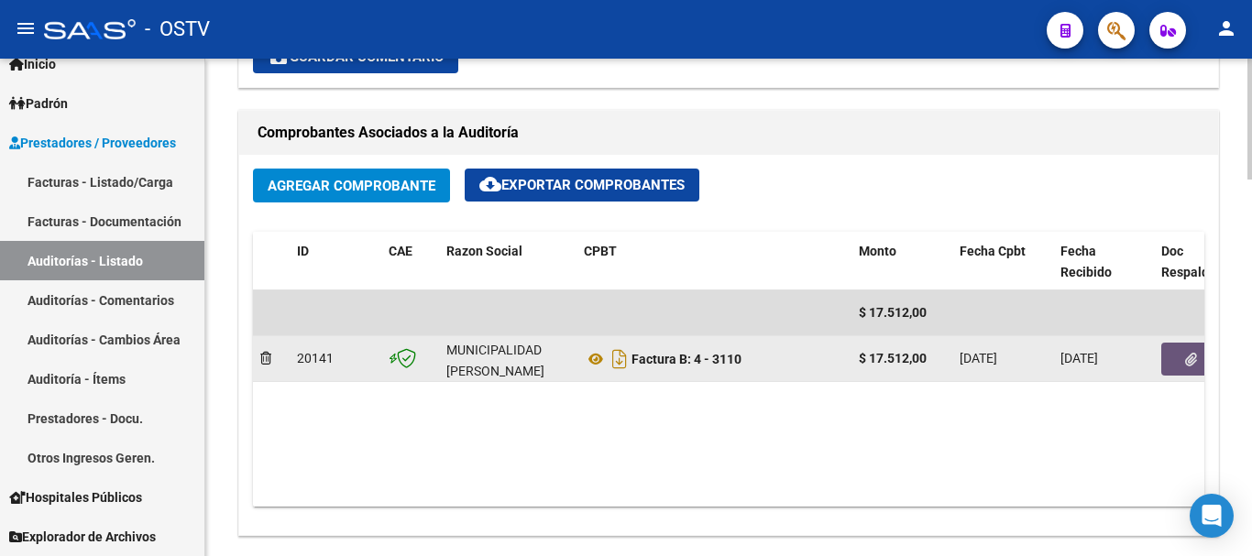
click at [1200, 349] on button "button" at bounding box center [1191, 359] width 59 height 33
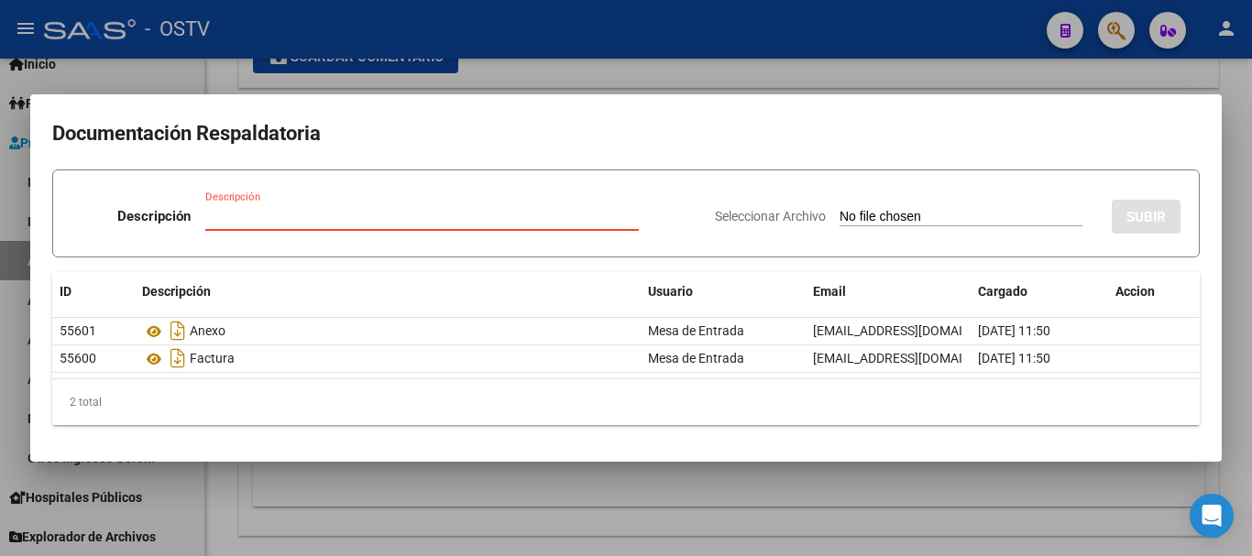
click at [494, 215] on input "Descripción" at bounding box center [422, 216] width 434 height 17
click at [840, 209] on input "Seleccionar Archivo" at bounding box center [961, 217] width 243 height 17
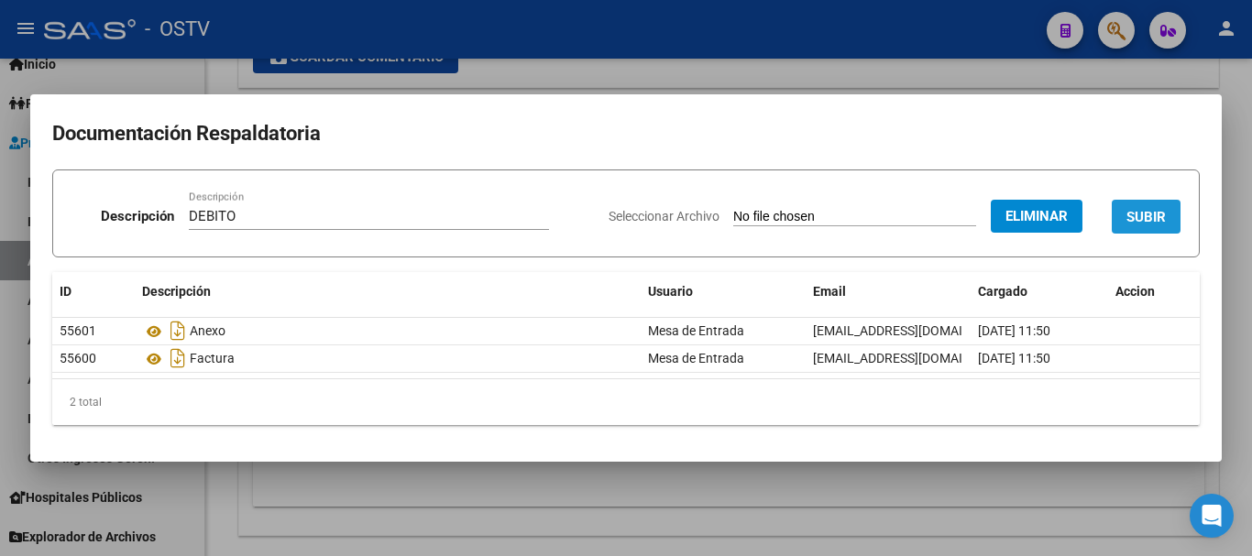
click at [1133, 213] on span "SUBIR" at bounding box center [1146, 217] width 39 height 17
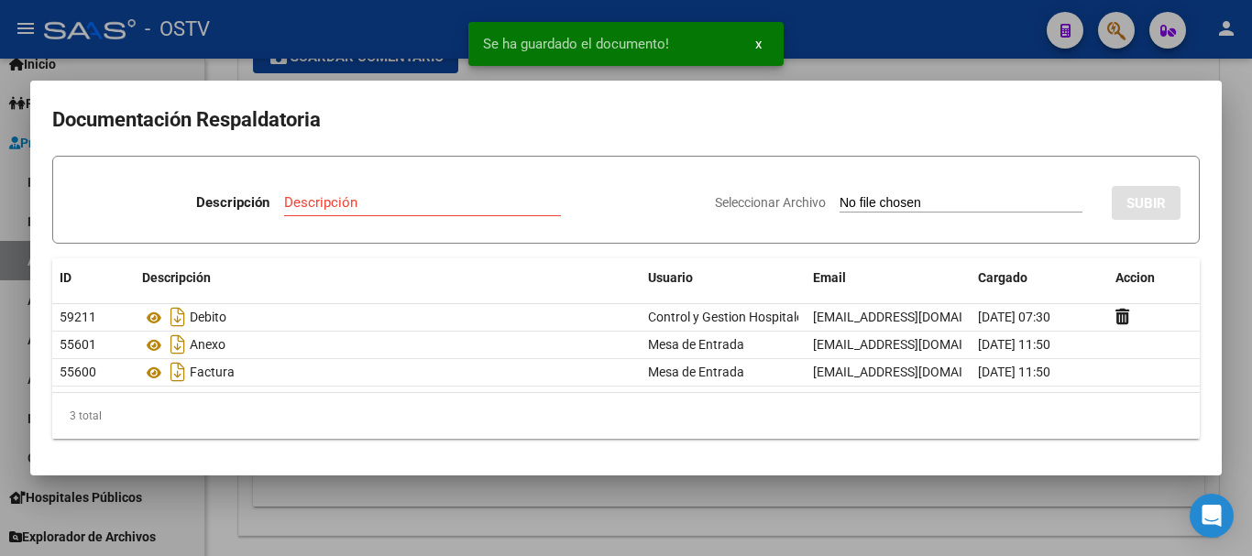
click at [1251, 302] on div at bounding box center [626, 278] width 1252 height 556
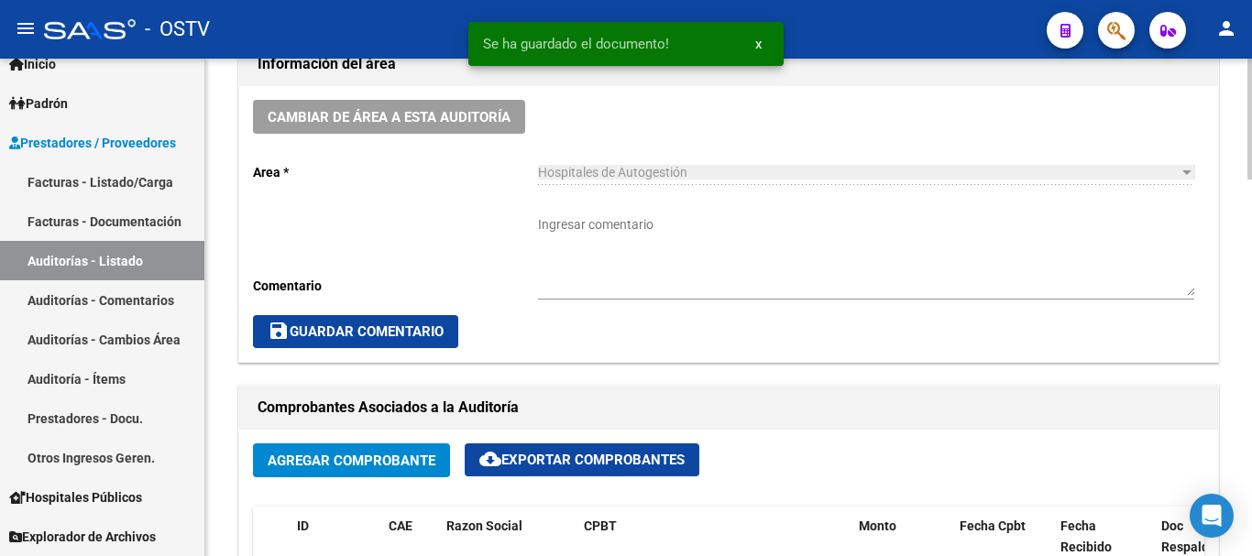
click at [404, 324] on span "save Guardar Comentario" at bounding box center [356, 332] width 176 height 17
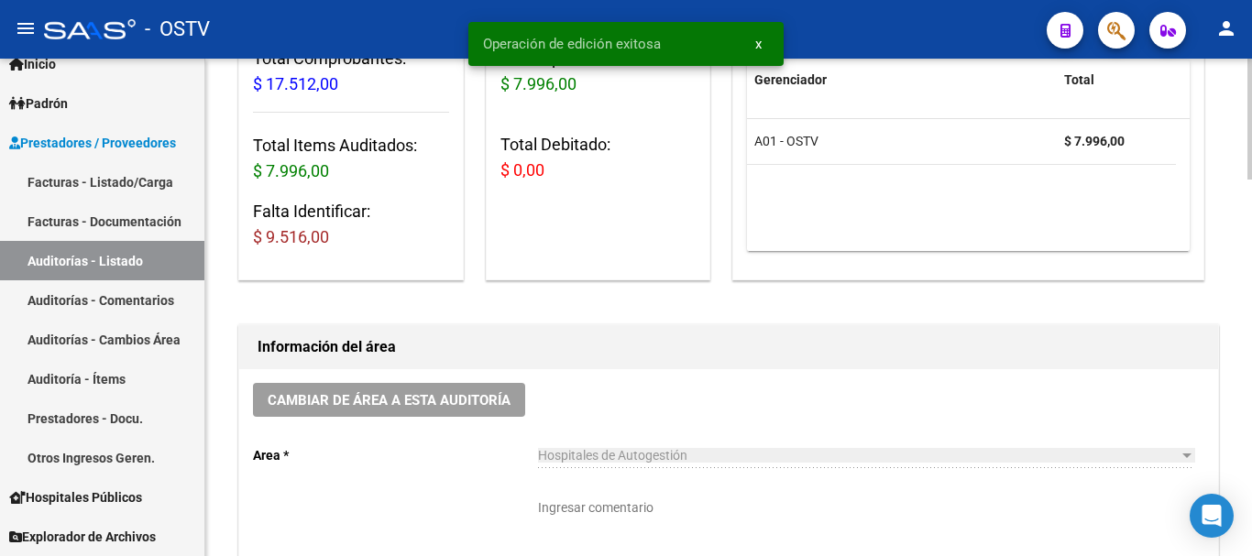
scroll to position [0, 0]
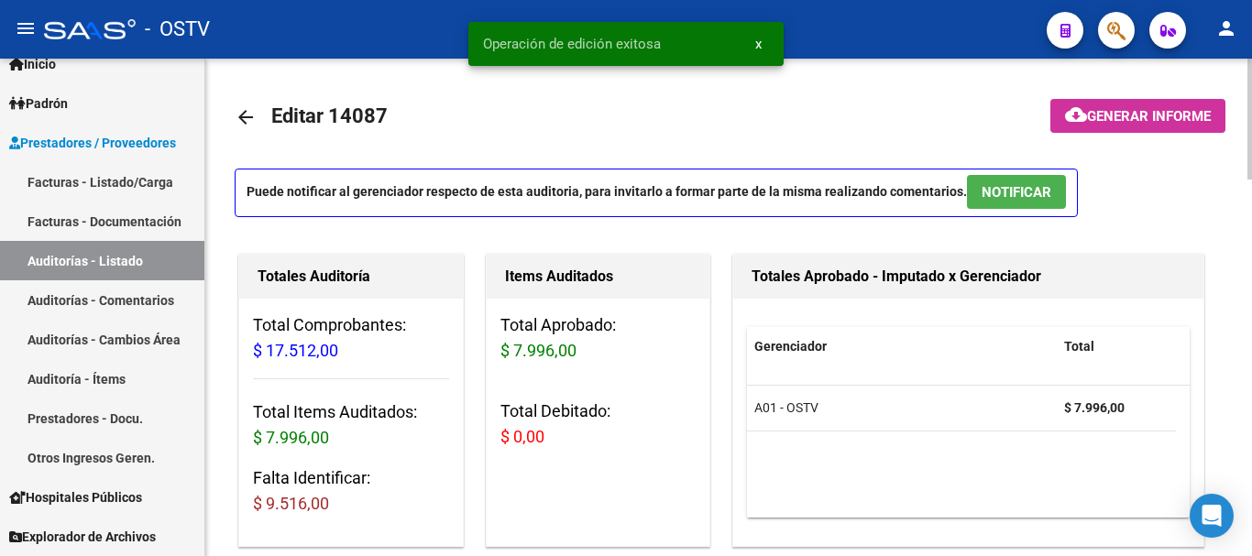
click at [243, 125] on mat-icon "arrow_back" at bounding box center [246, 117] width 22 height 22
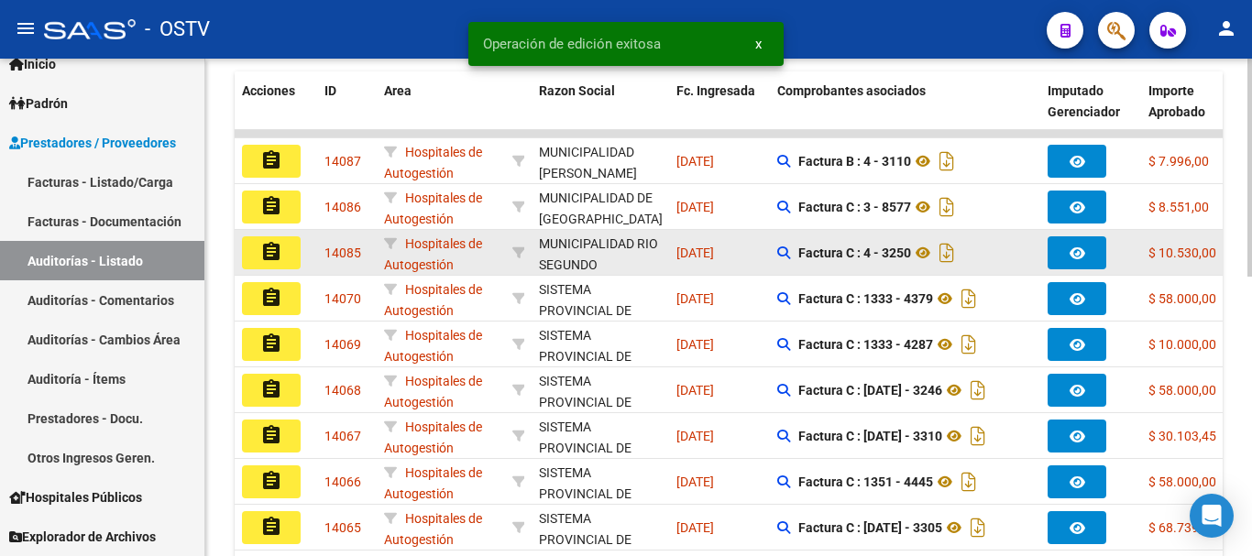
scroll to position [550, 0]
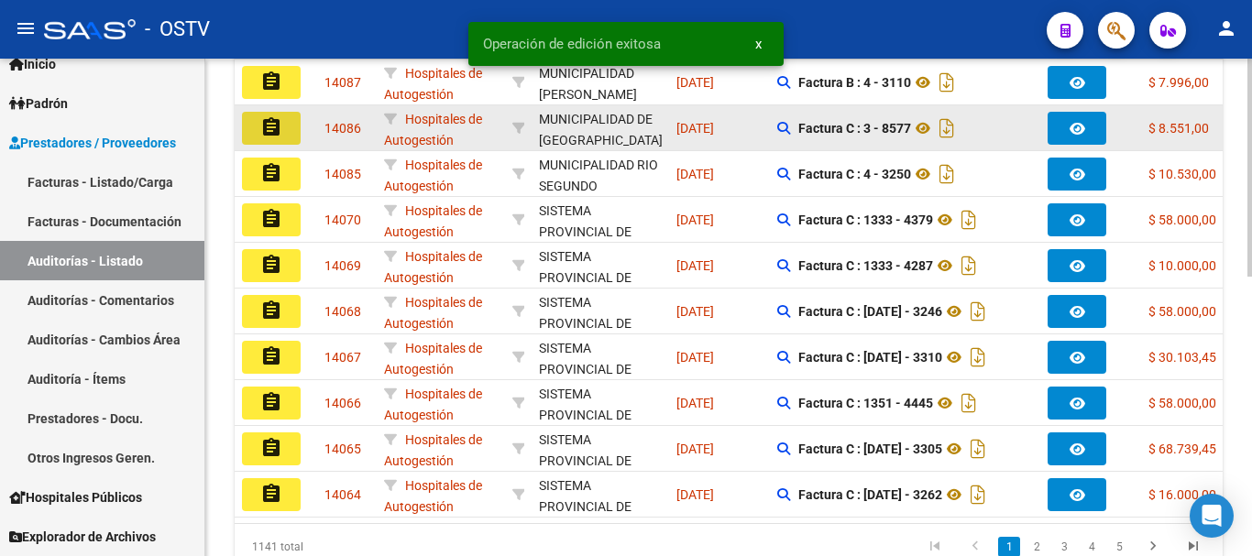
click at [282, 126] on button "assignment" at bounding box center [271, 128] width 59 height 33
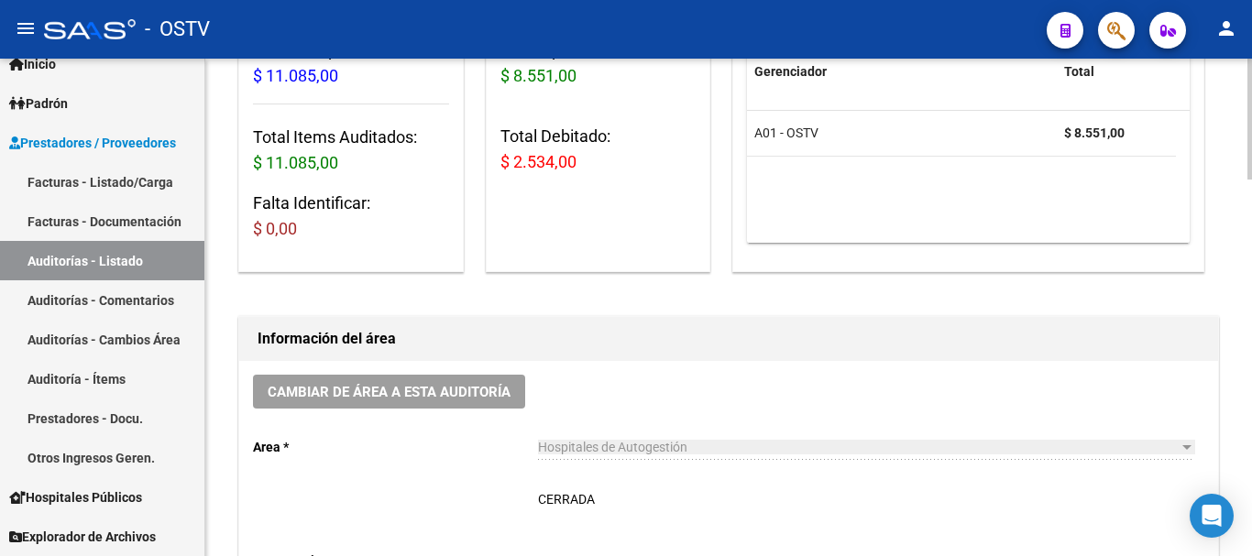
scroll to position [458, 0]
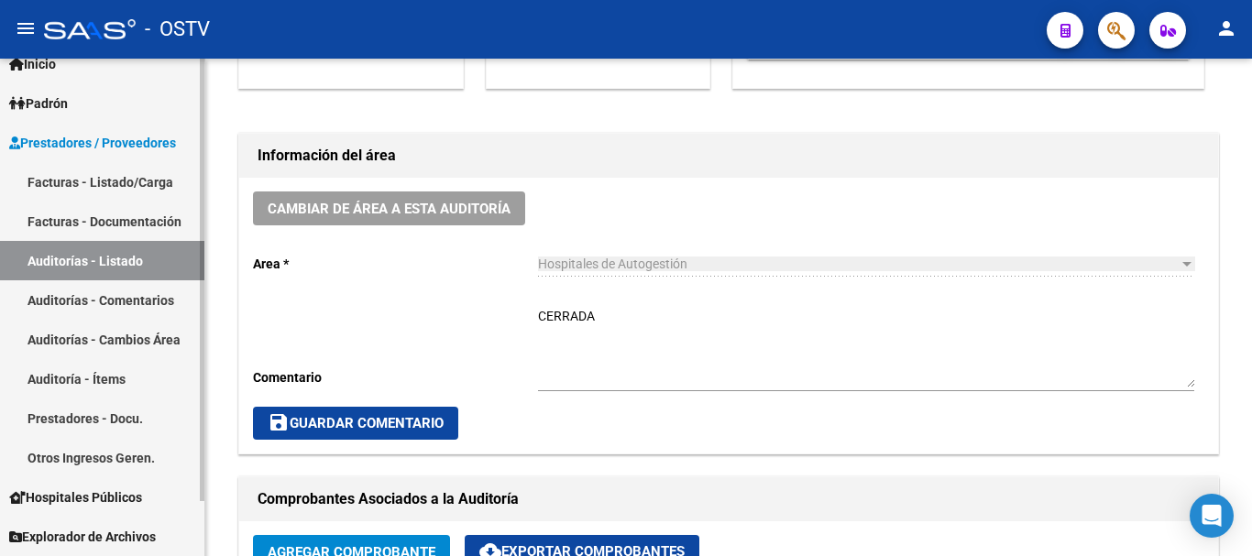
click at [123, 259] on link "Auditorías - Listado" at bounding box center [102, 260] width 204 height 39
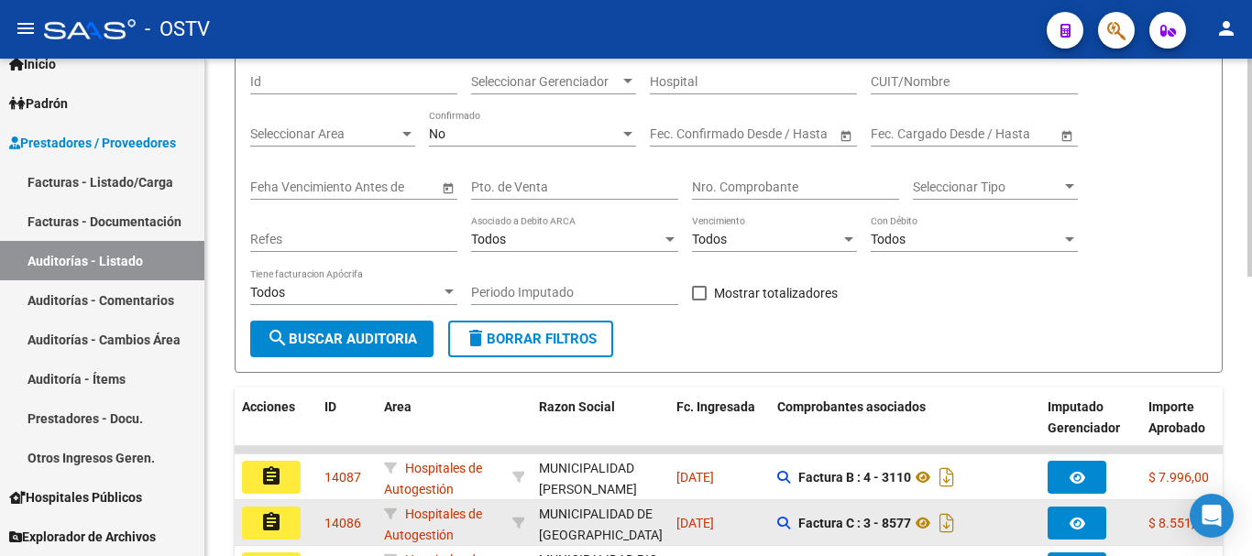
scroll to position [458, 0]
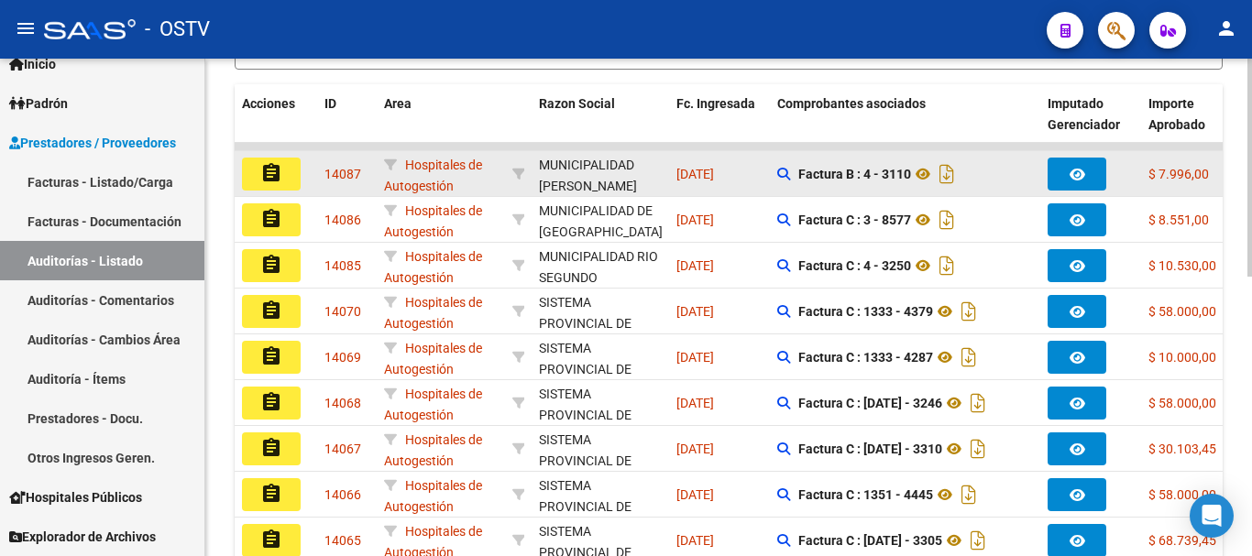
click at [281, 171] on mat-icon "assignment" at bounding box center [271, 173] width 22 height 22
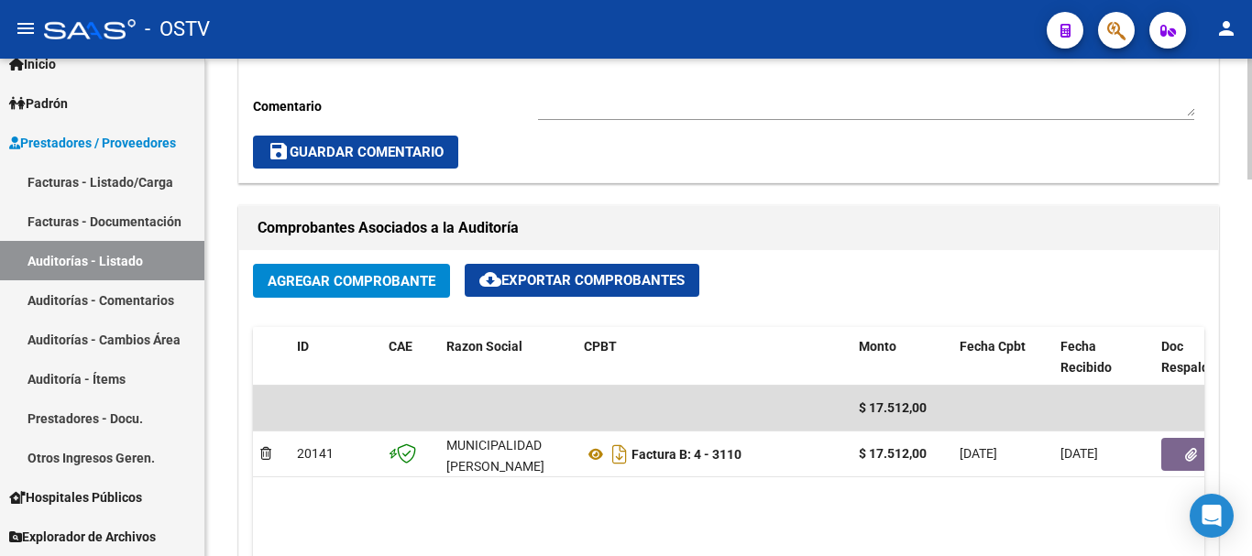
scroll to position [733, 0]
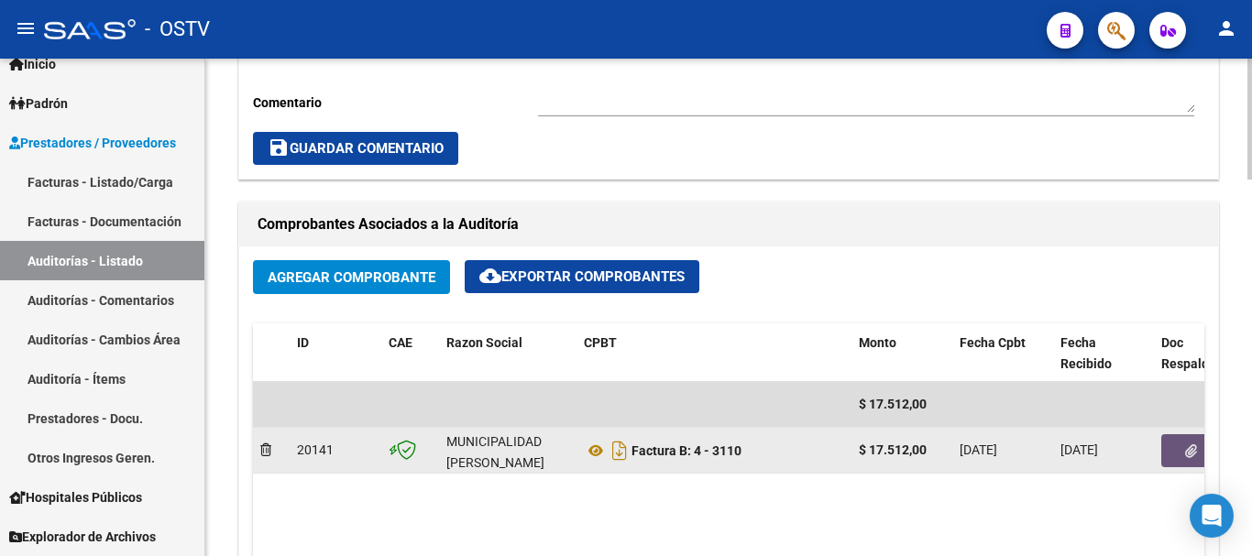
click at [1190, 445] on icon "button" at bounding box center [1191, 452] width 12 height 14
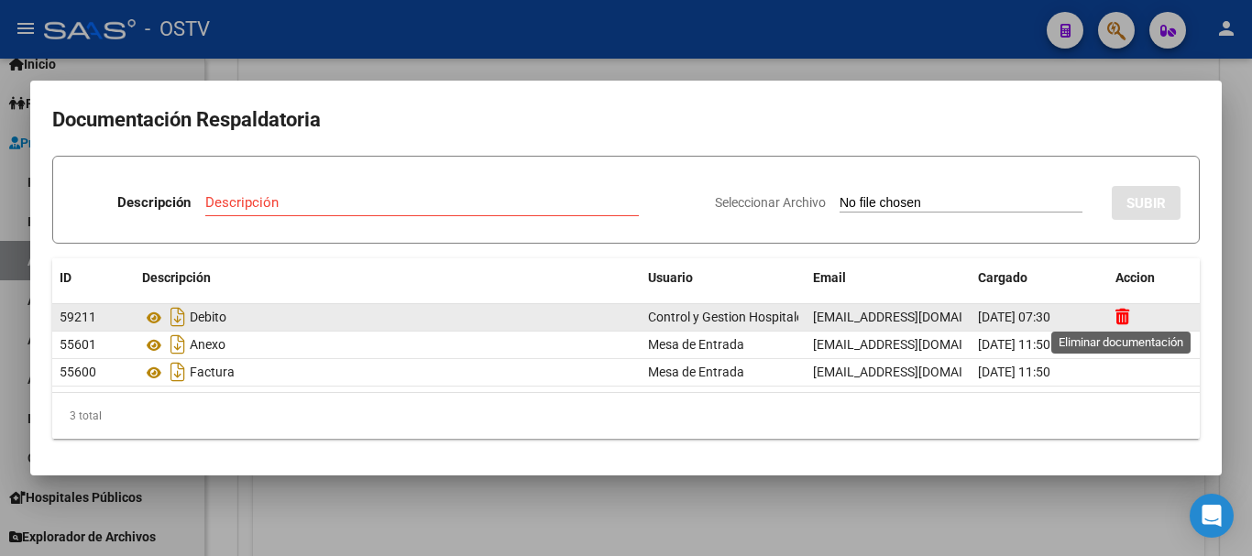
click at [1129, 316] on icon at bounding box center [1123, 316] width 14 height 17
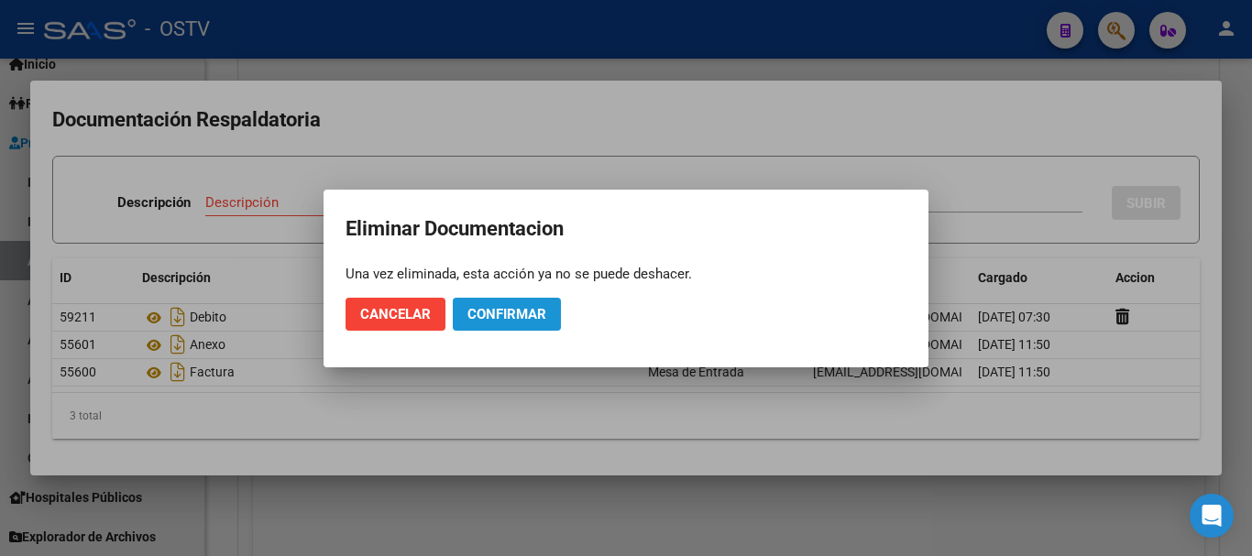
click at [482, 311] on span "Confirmar" at bounding box center [507, 314] width 79 height 17
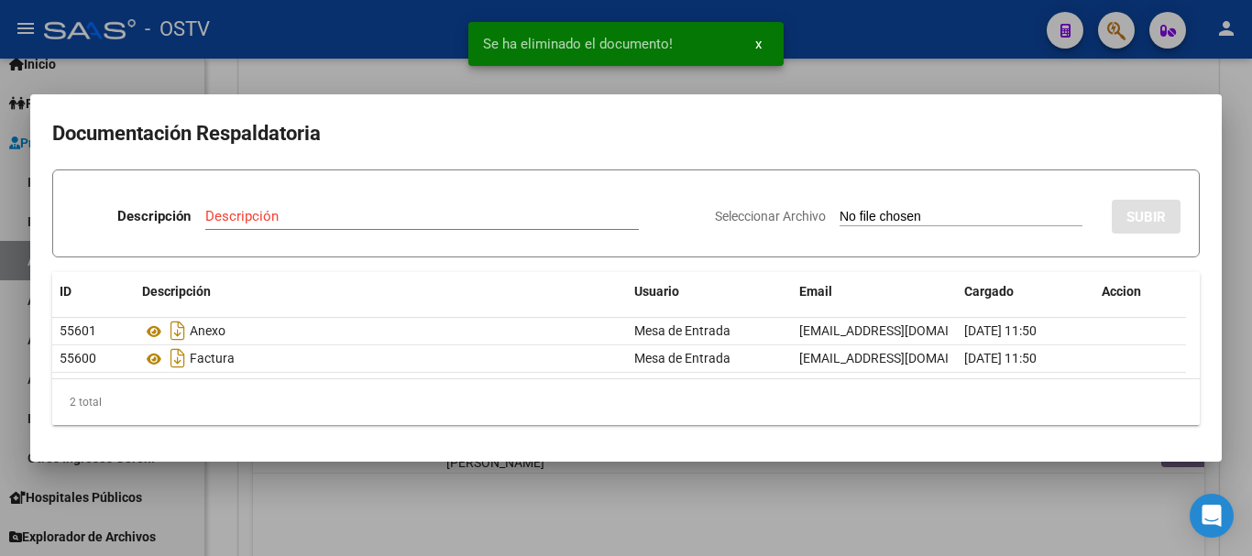
click at [1245, 380] on div at bounding box center [626, 278] width 1252 height 556
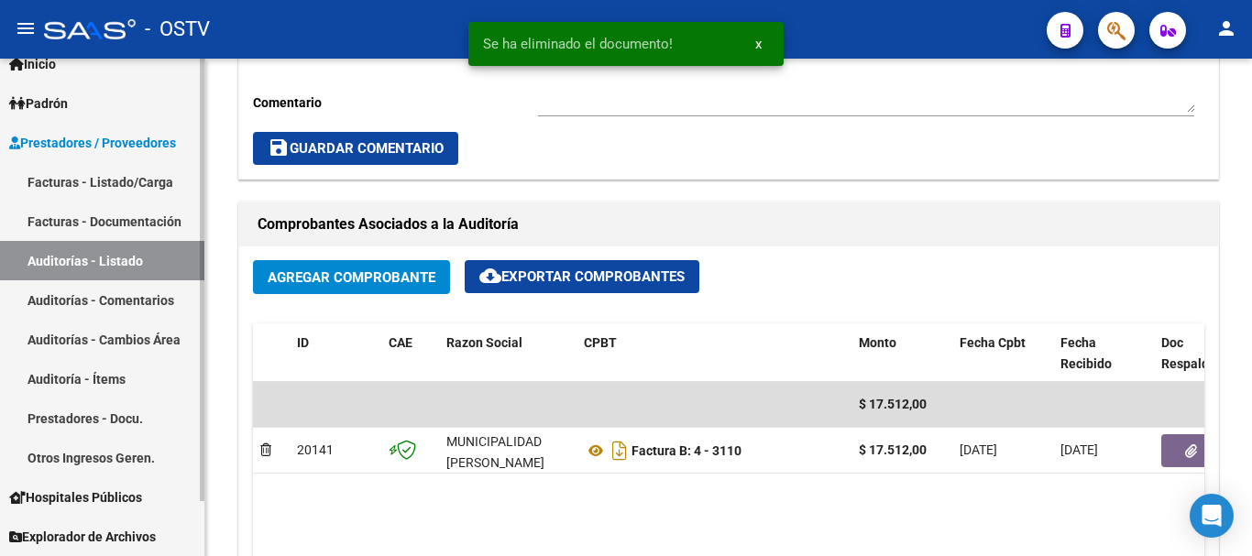
click at [116, 266] on link "Auditorías - Listado" at bounding box center [102, 260] width 204 height 39
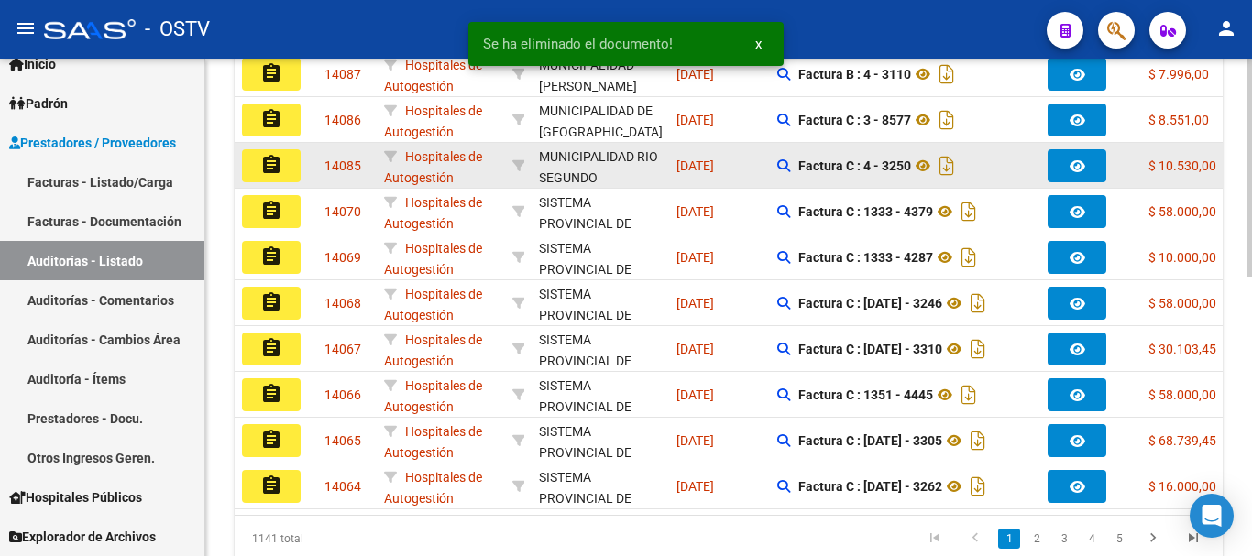
scroll to position [454, 0]
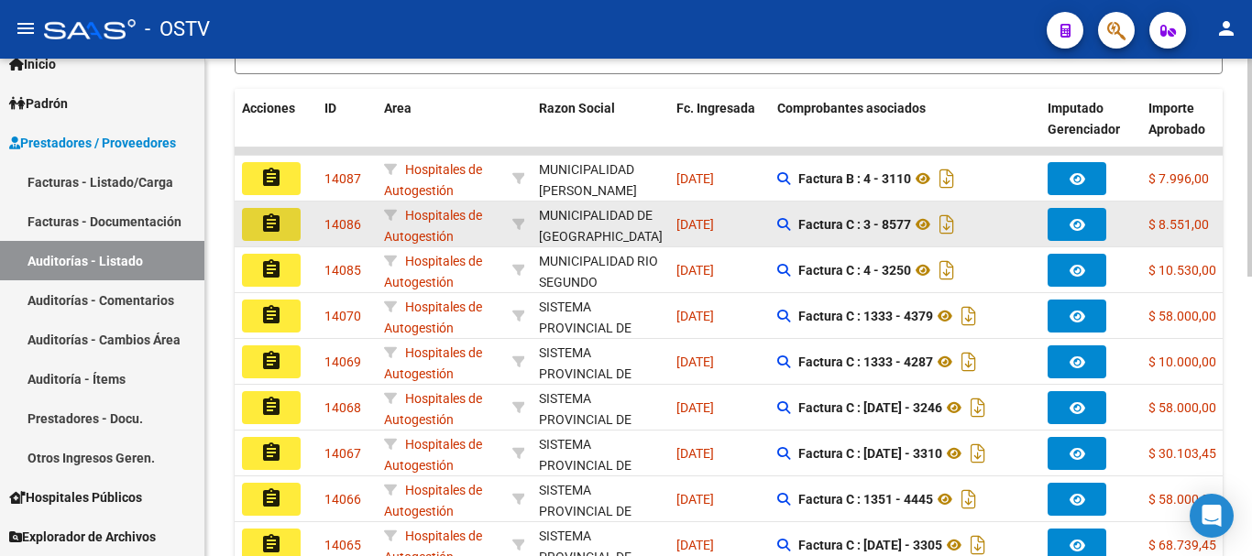
click at [268, 226] on mat-icon "assignment" at bounding box center [271, 224] width 22 height 22
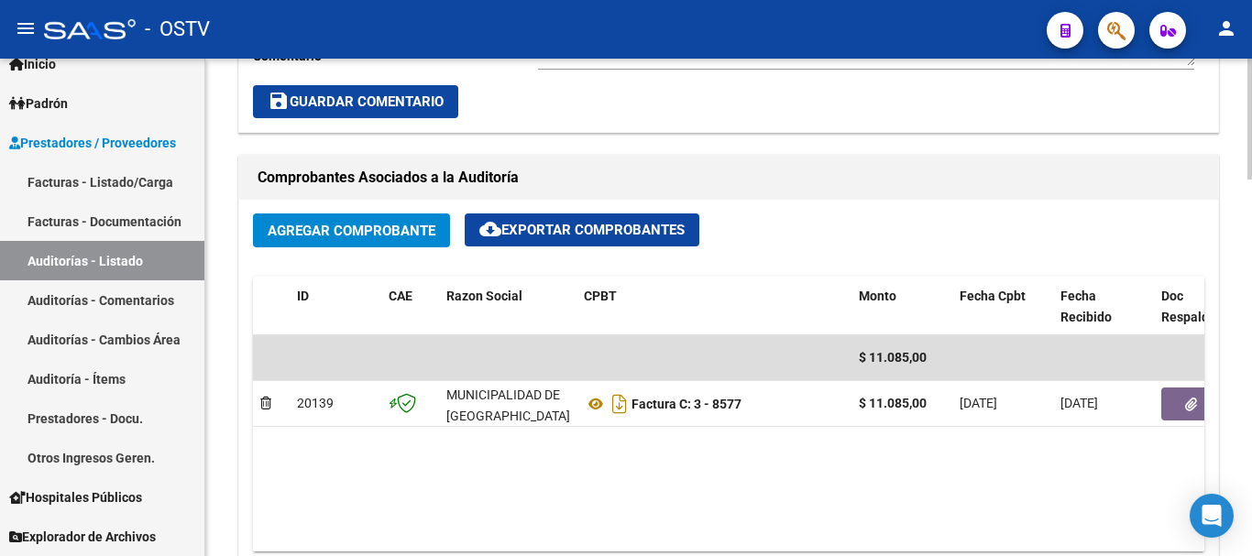
scroll to position [825, 0]
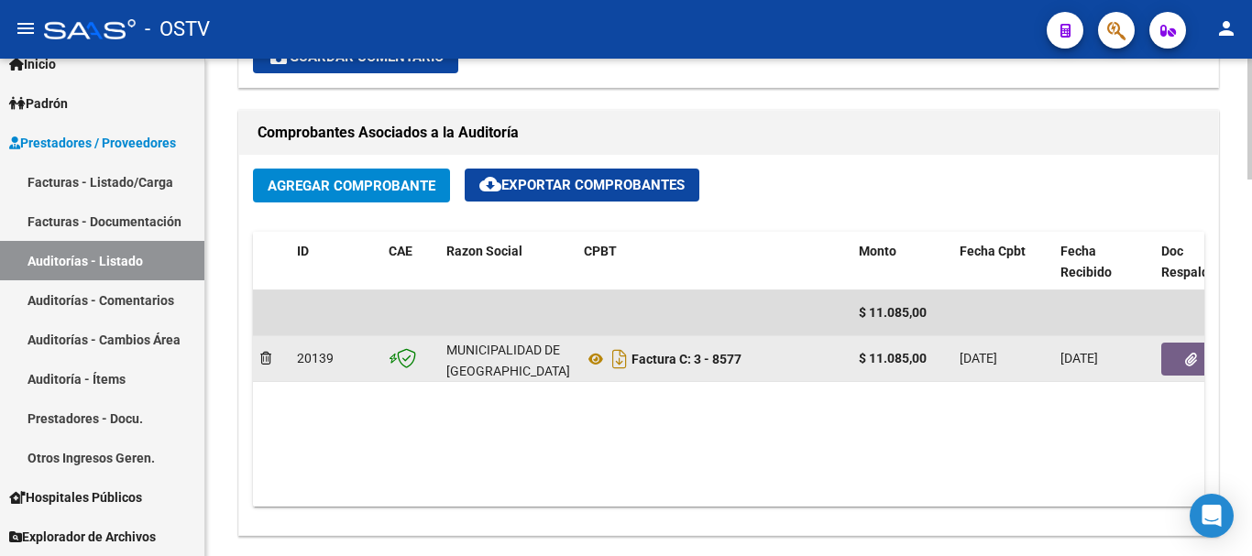
click at [1176, 372] on button "button" at bounding box center [1191, 359] width 59 height 33
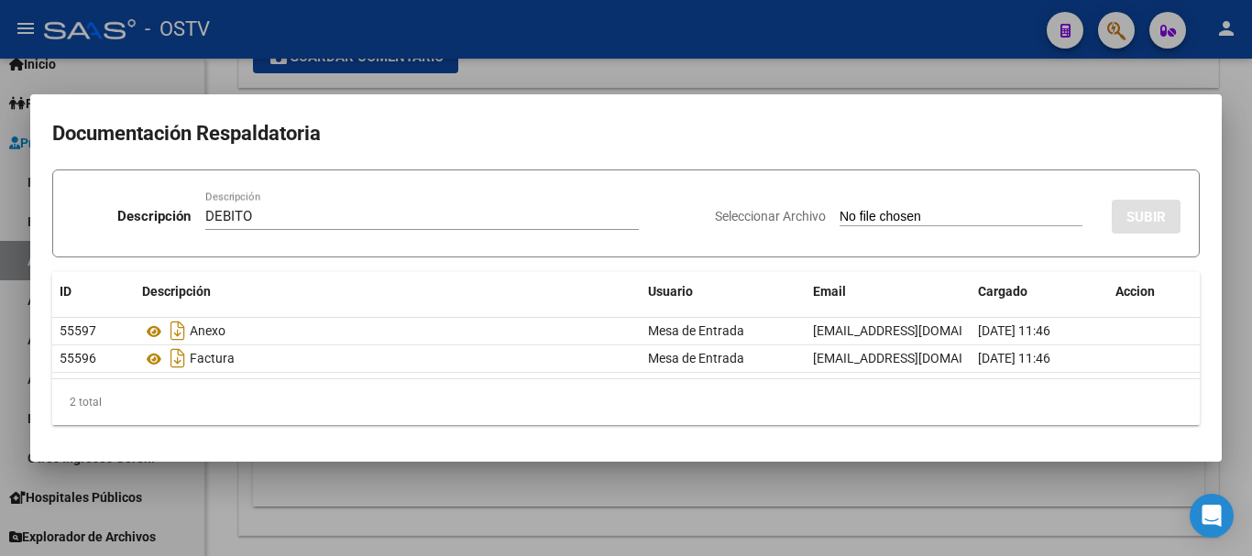
click at [840, 209] on input "Seleccionar Archivo" at bounding box center [961, 217] width 243 height 17
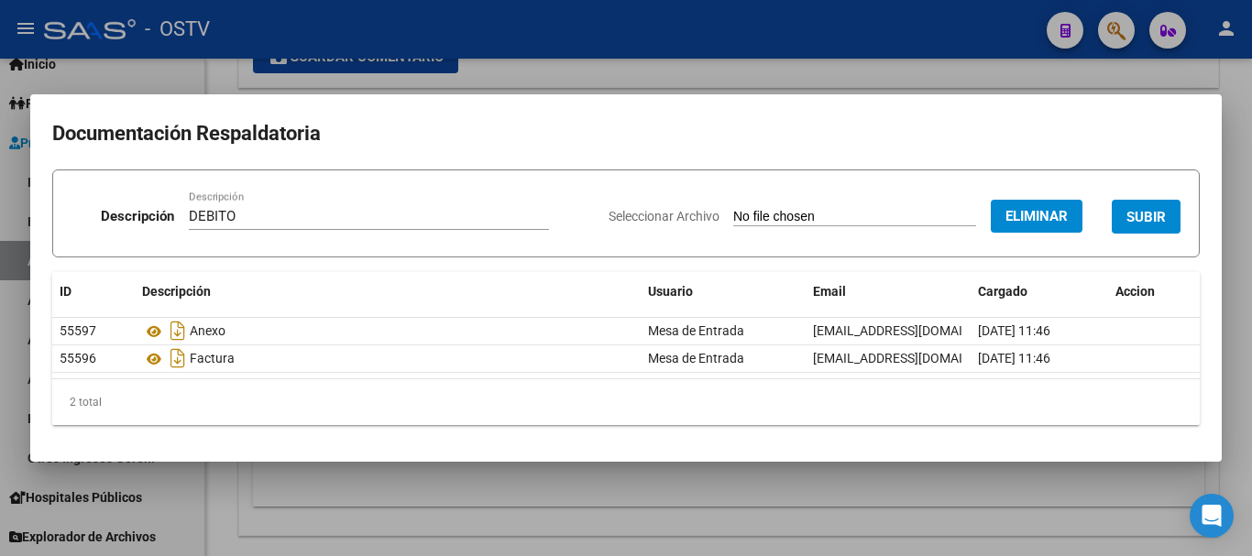
click at [1144, 212] on span "SUBIR" at bounding box center [1146, 217] width 39 height 17
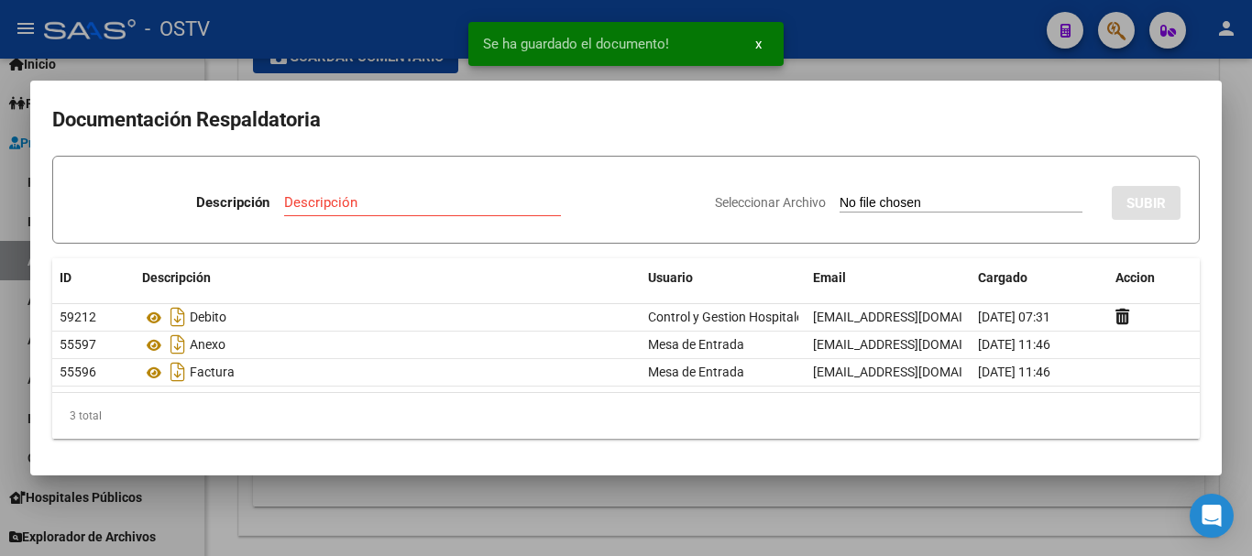
click at [1251, 297] on div at bounding box center [626, 278] width 1252 height 556
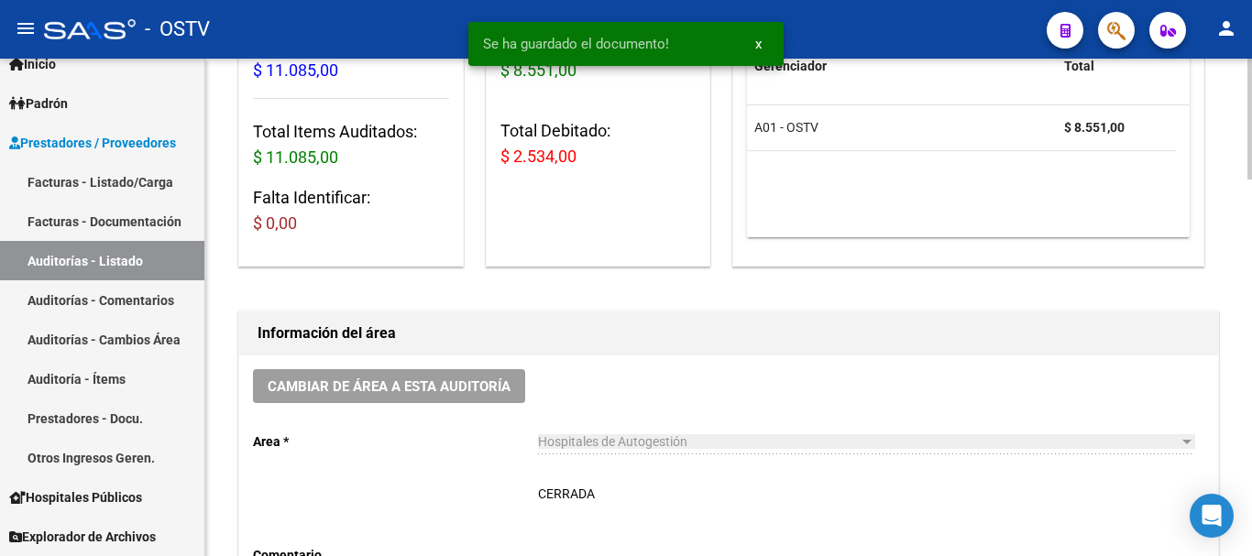
scroll to position [275, 0]
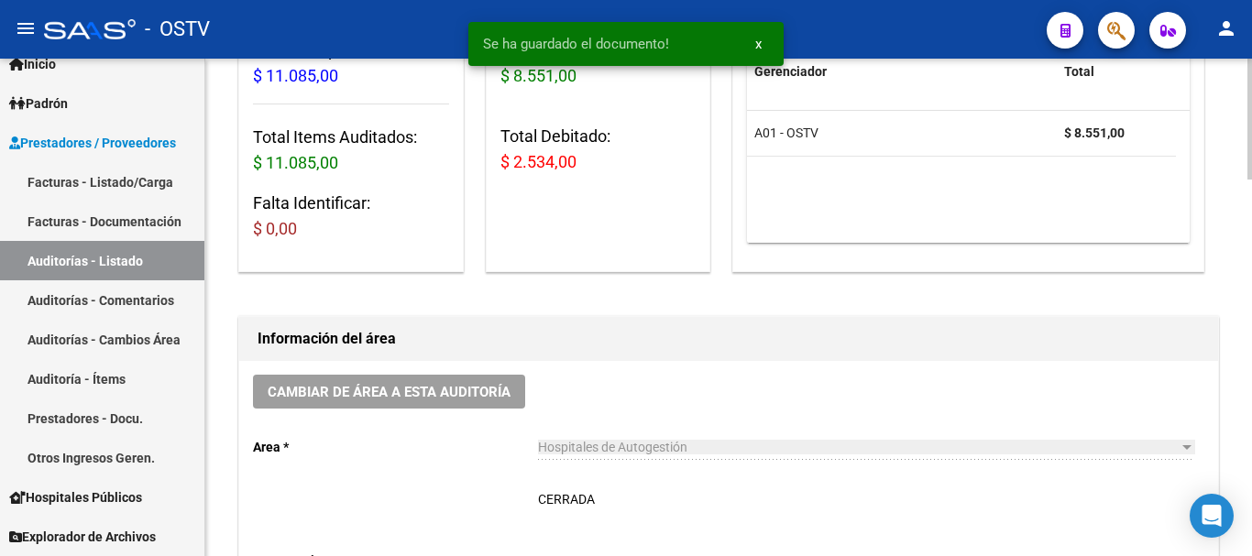
click at [665, 502] on textarea "CERRADA" at bounding box center [866, 530] width 656 height 81
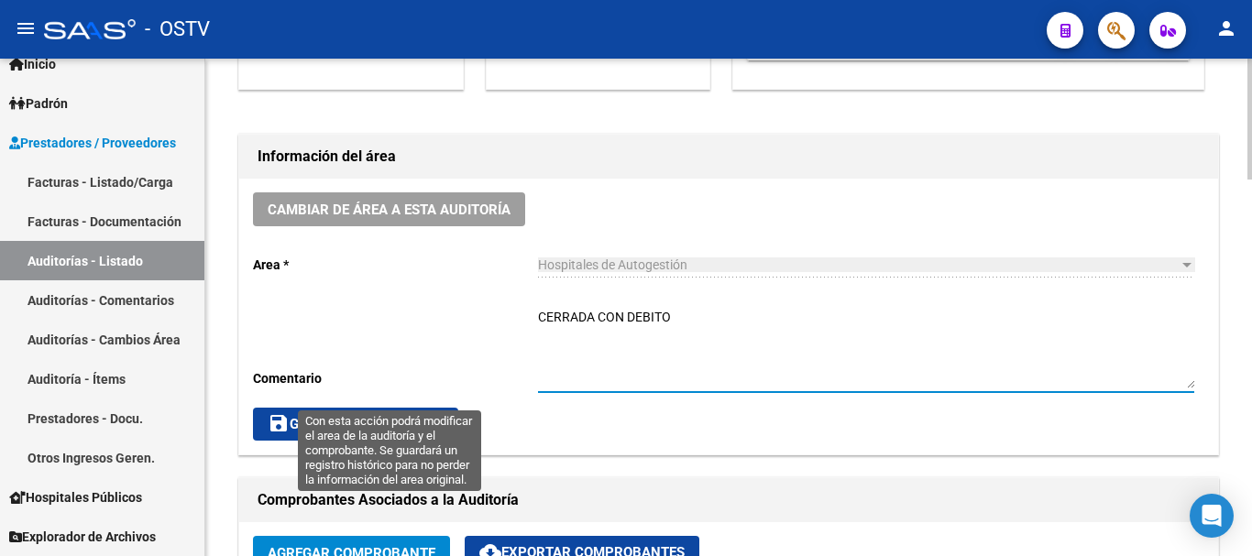
scroll to position [458, 0]
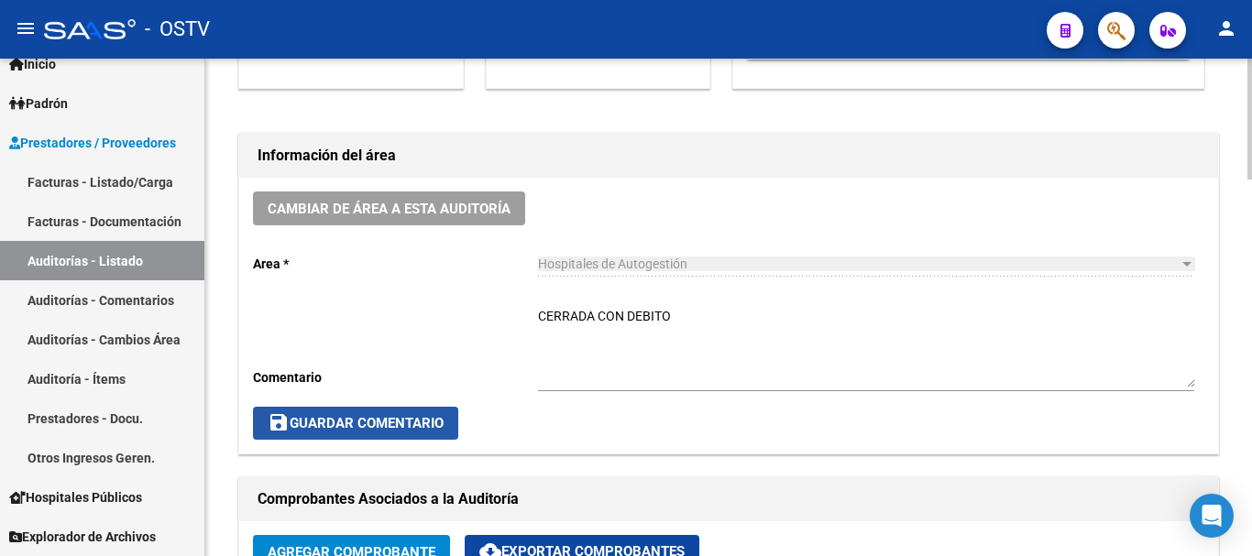
click at [332, 427] on span "save Guardar Comentario" at bounding box center [356, 423] width 176 height 17
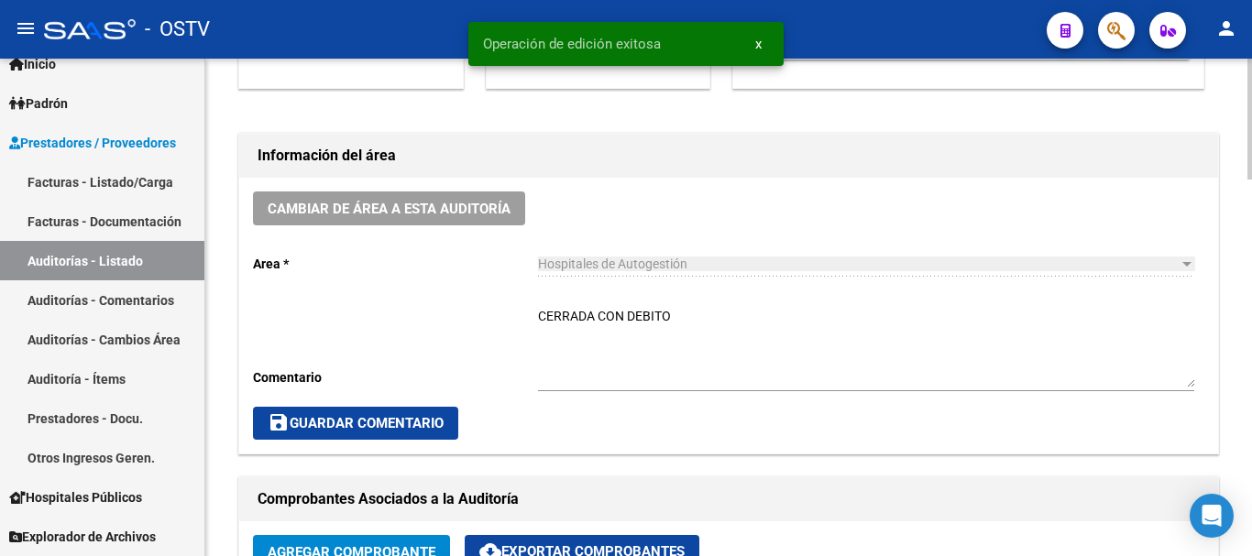
scroll to position [0, 0]
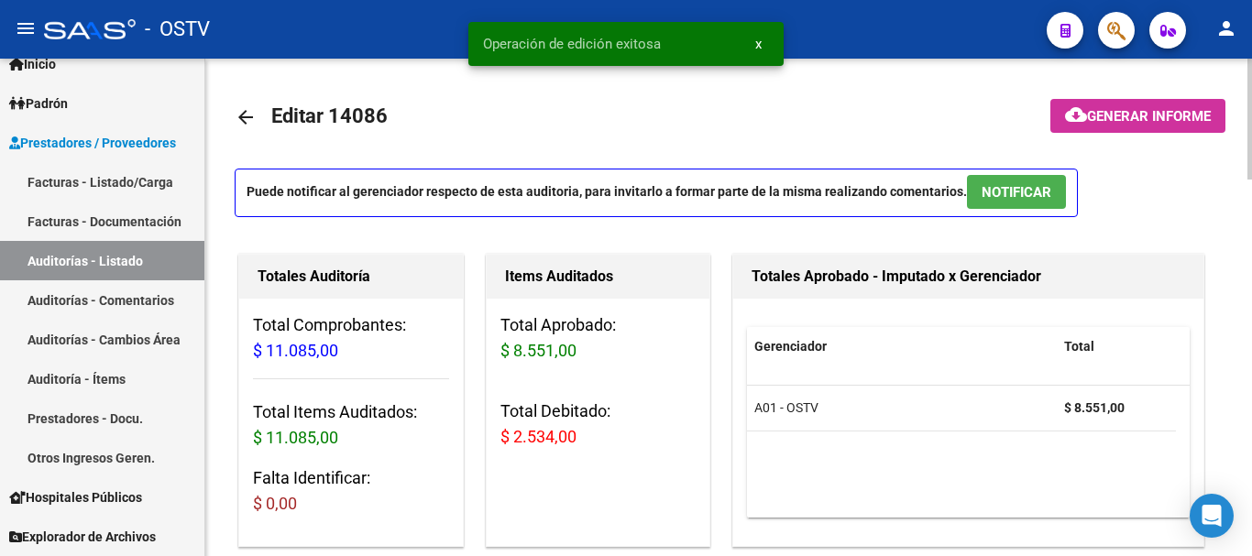
click at [248, 111] on mat-icon "arrow_back" at bounding box center [246, 117] width 22 height 22
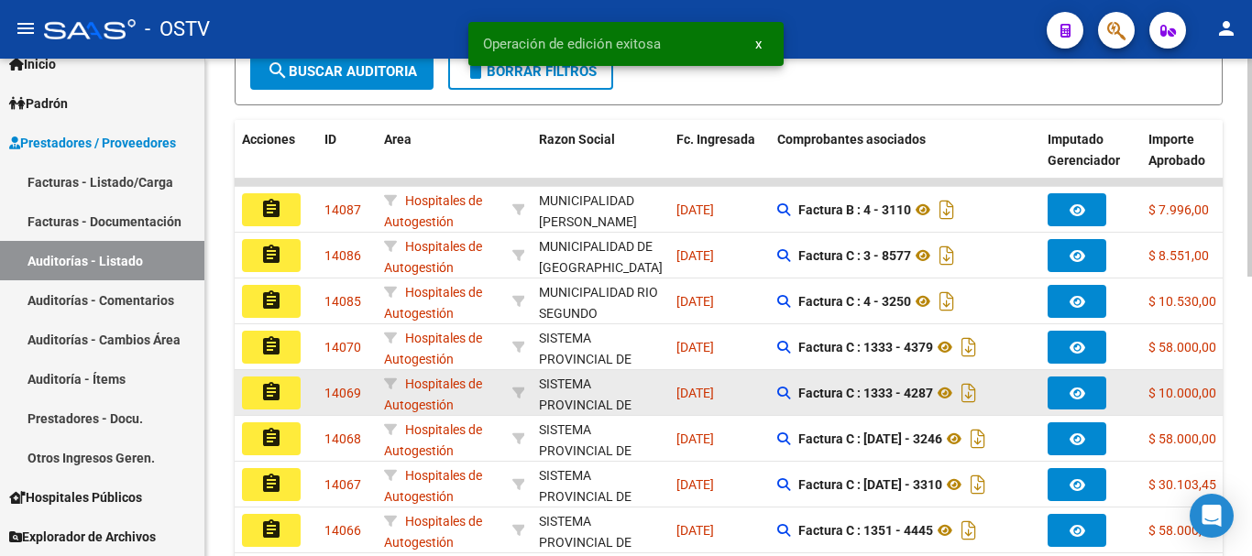
scroll to position [430, 0]
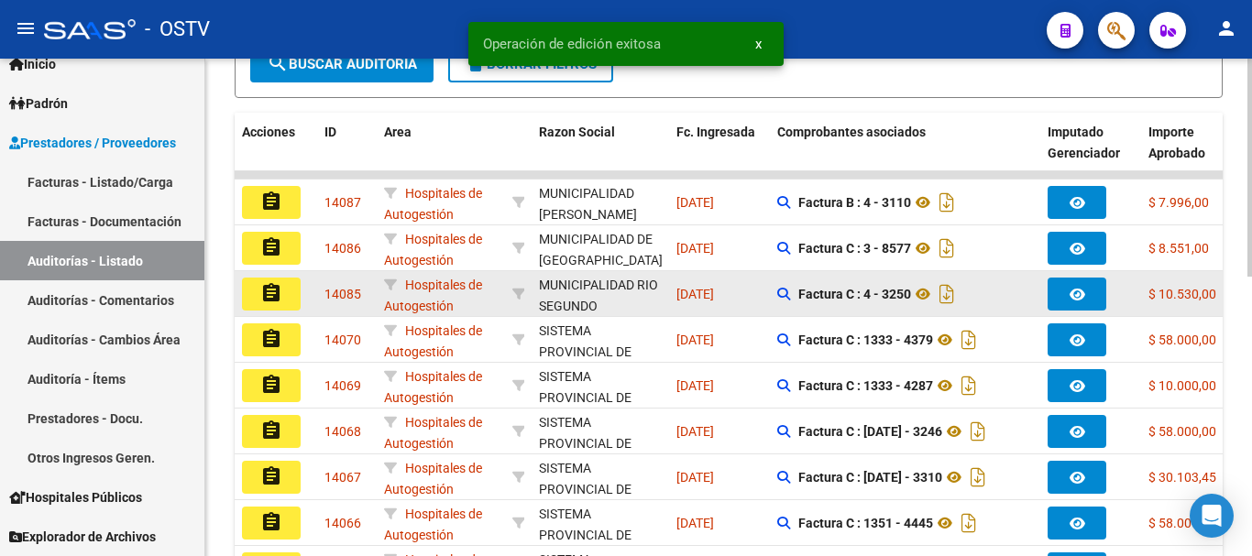
click at [279, 301] on mat-icon "assignment" at bounding box center [271, 293] width 22 height 22
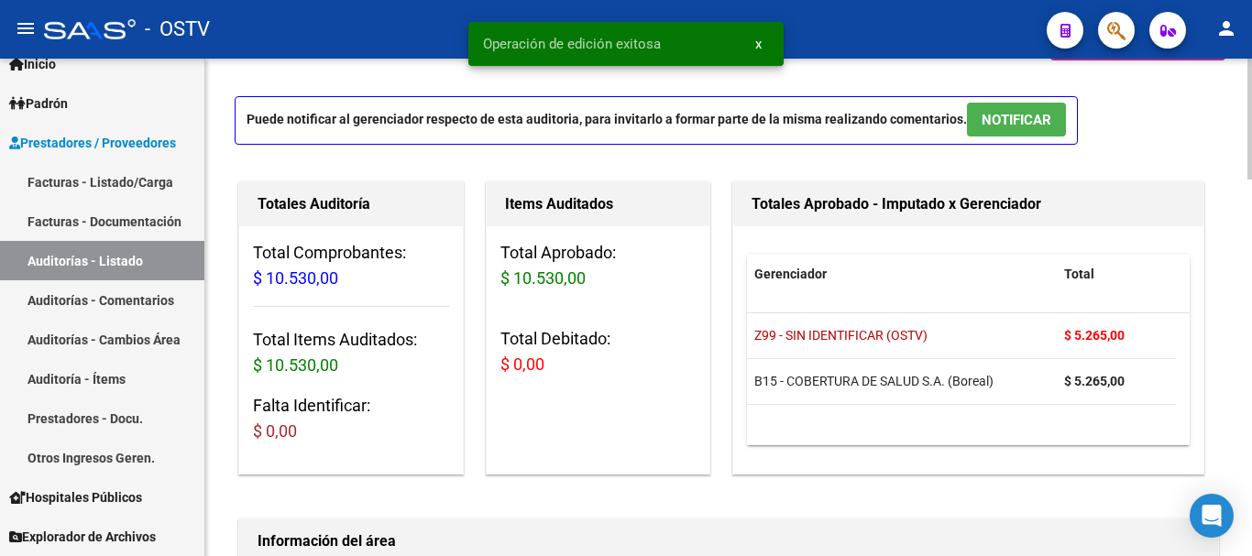
scroll to position [367, 0]
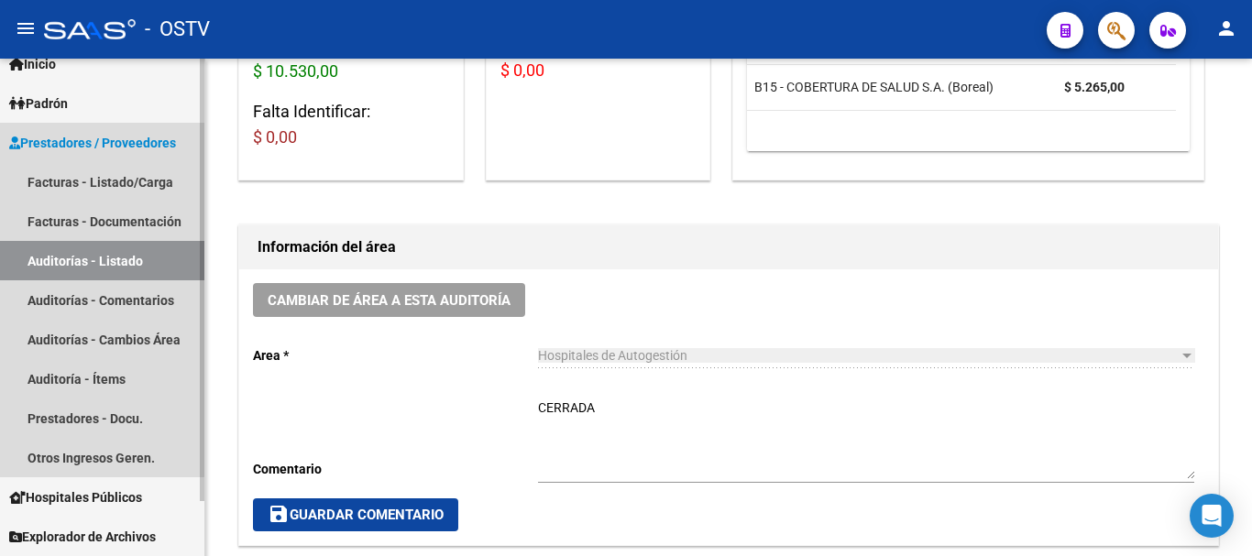
click at [79, 265] on link "Auditorías - Listado" at bounding box center [102, 260] width 204 height 39
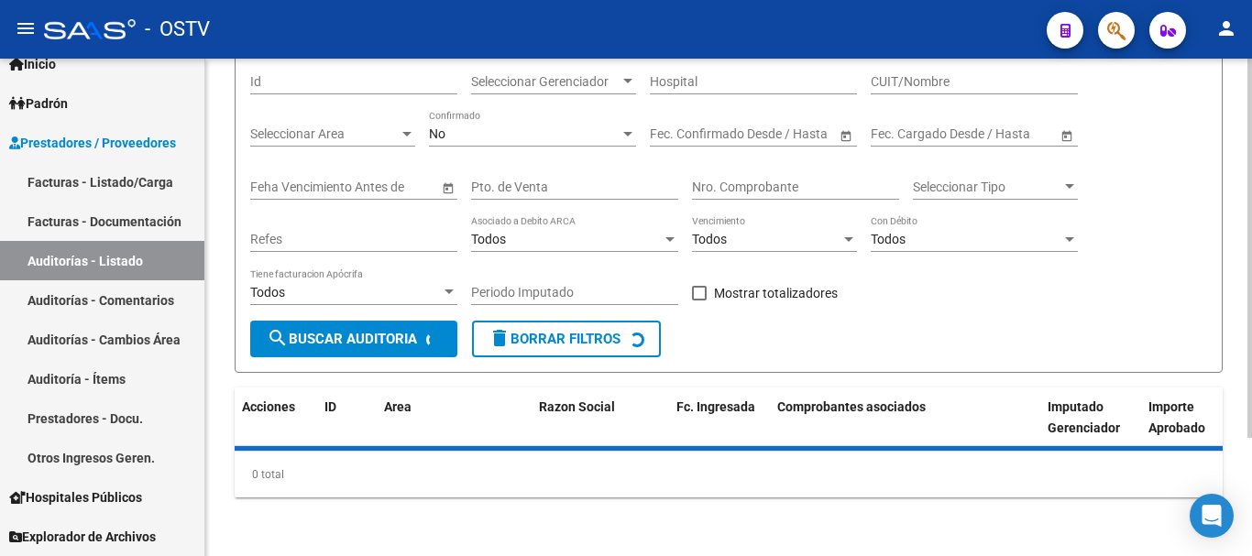
scroll to position [367, 0]
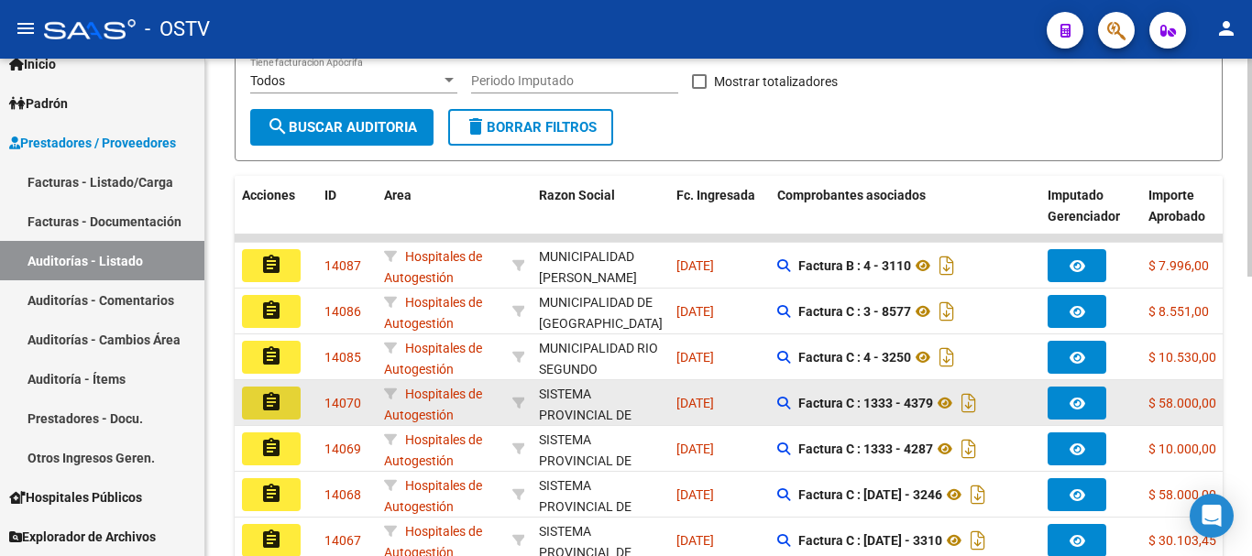
click at [279, 405] on mat-icon "assignment" at bounding box center [271, 402] width 22 height 22
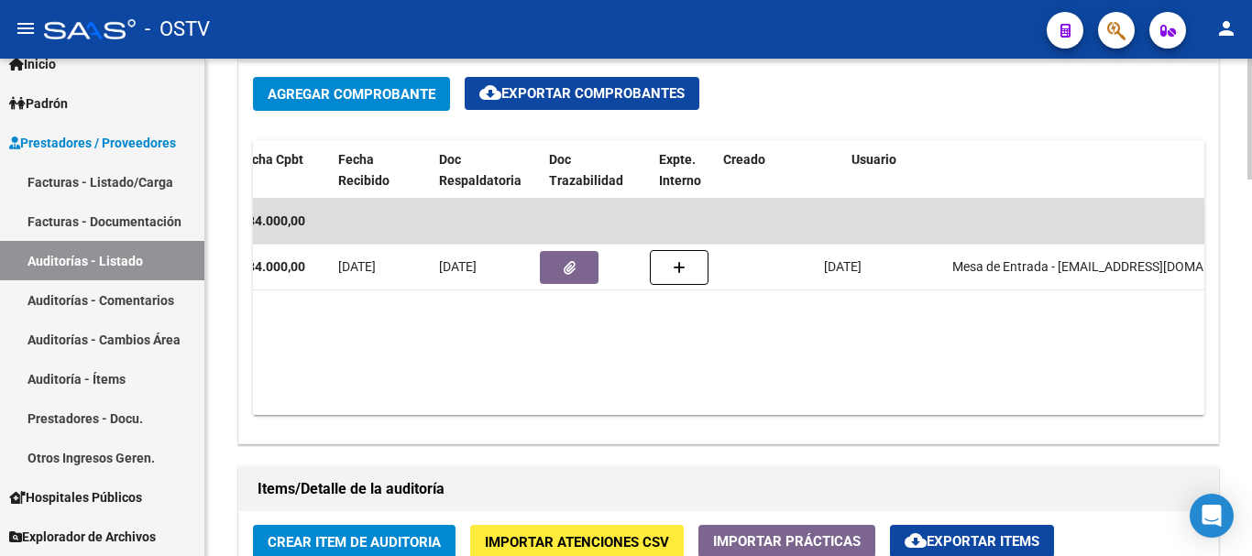
scroll to position [0, 729]
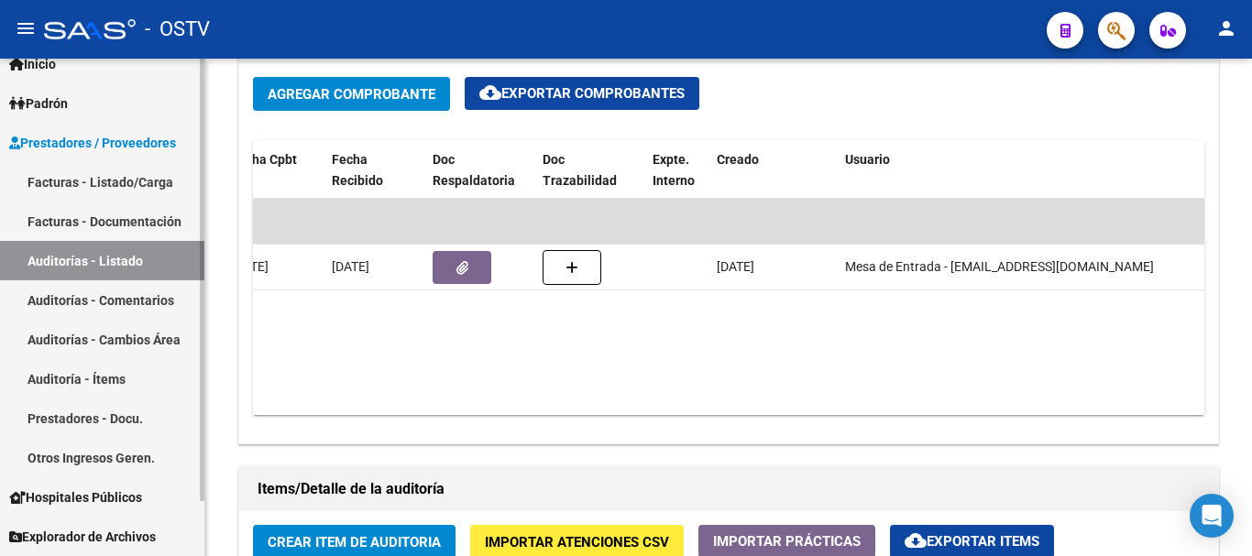
click at [98, 255] on link "Auditorías - Listado" at bounding box center [102, 260] width 204 height 39
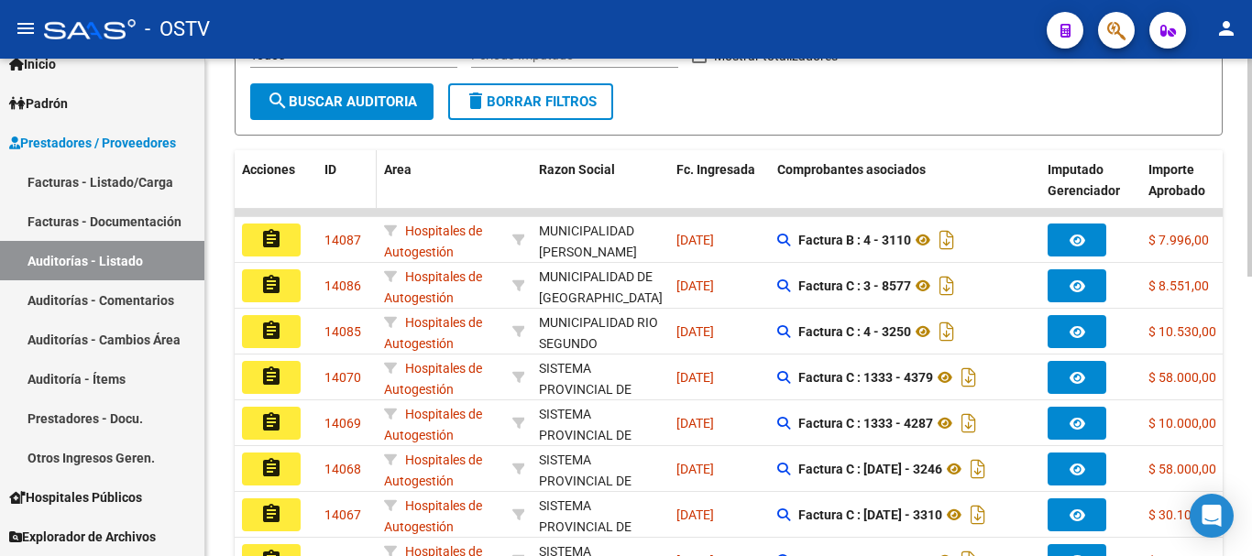
scroll to position [179, 0]
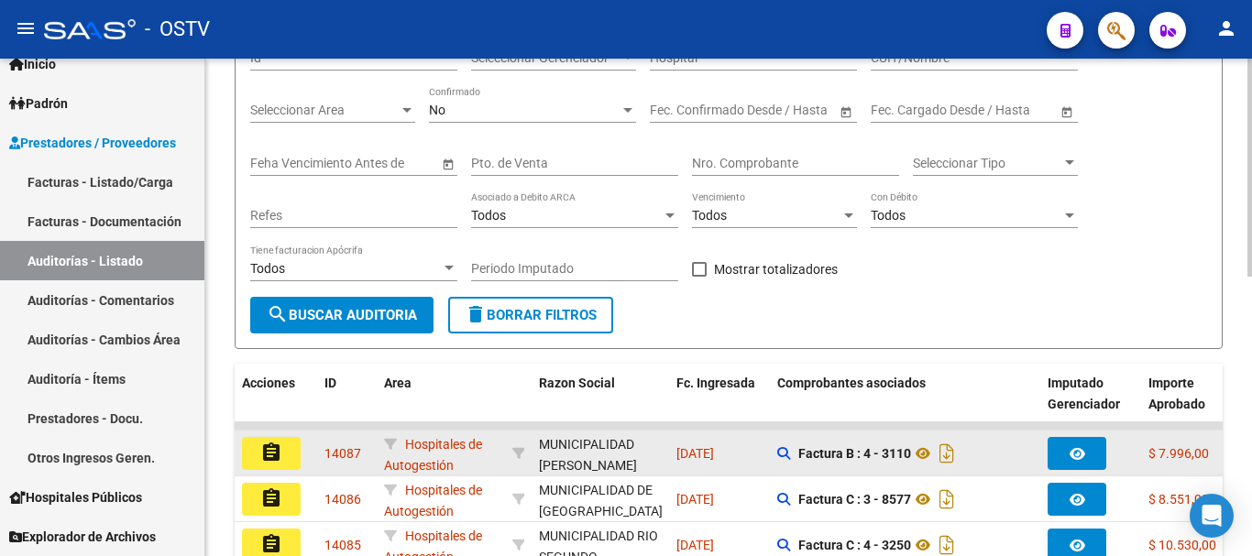
click at [277, 455] on mat-icon "assignment" at bounding box center [271, 453] width 22 height 22
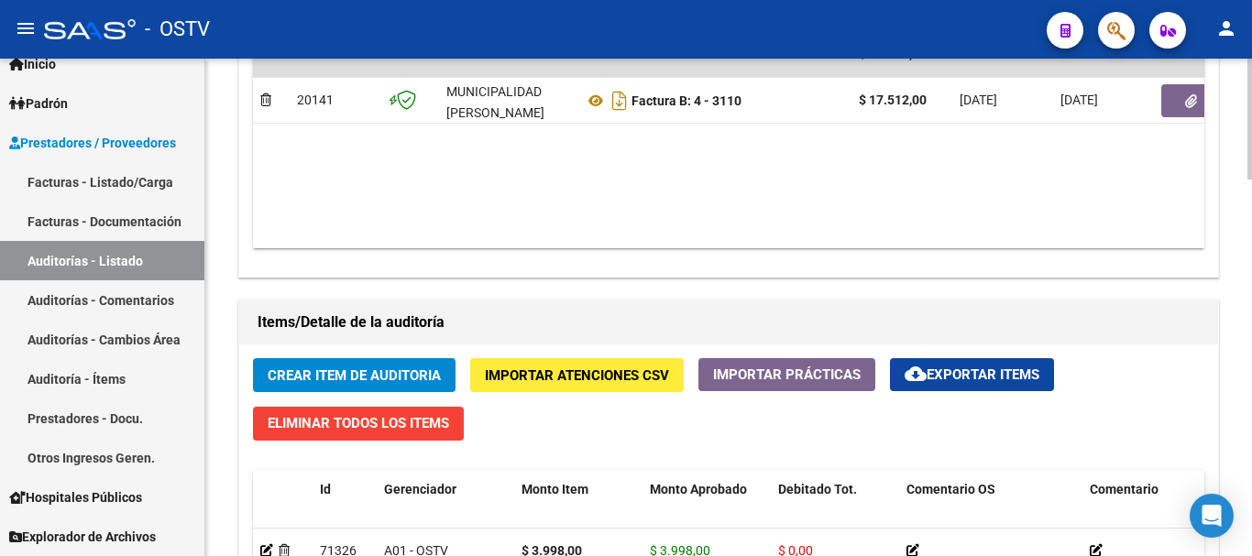
scroll to position [1100, 0]
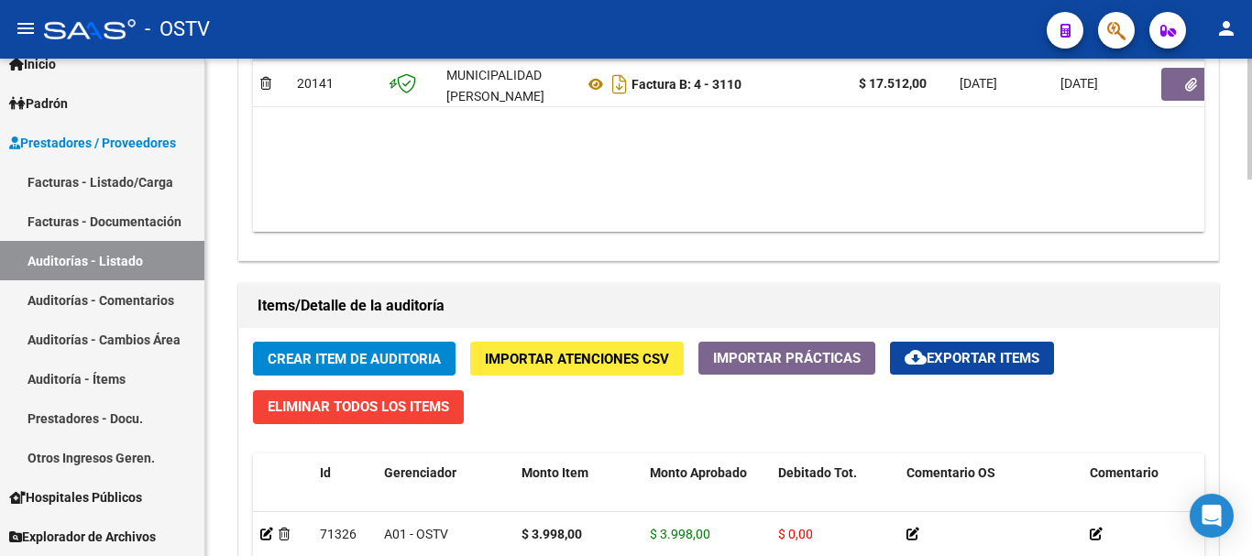
click at [383, 358] on span "Crear Item de Auditoria" at bounding box center [354, 359] width 173 height 17
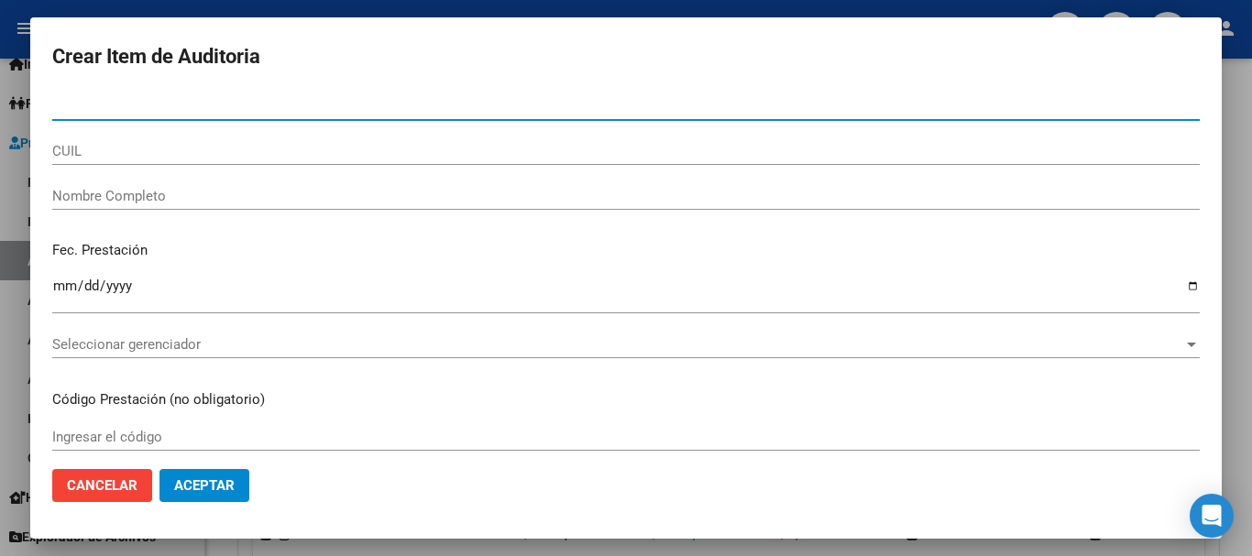
paste input "44674231"
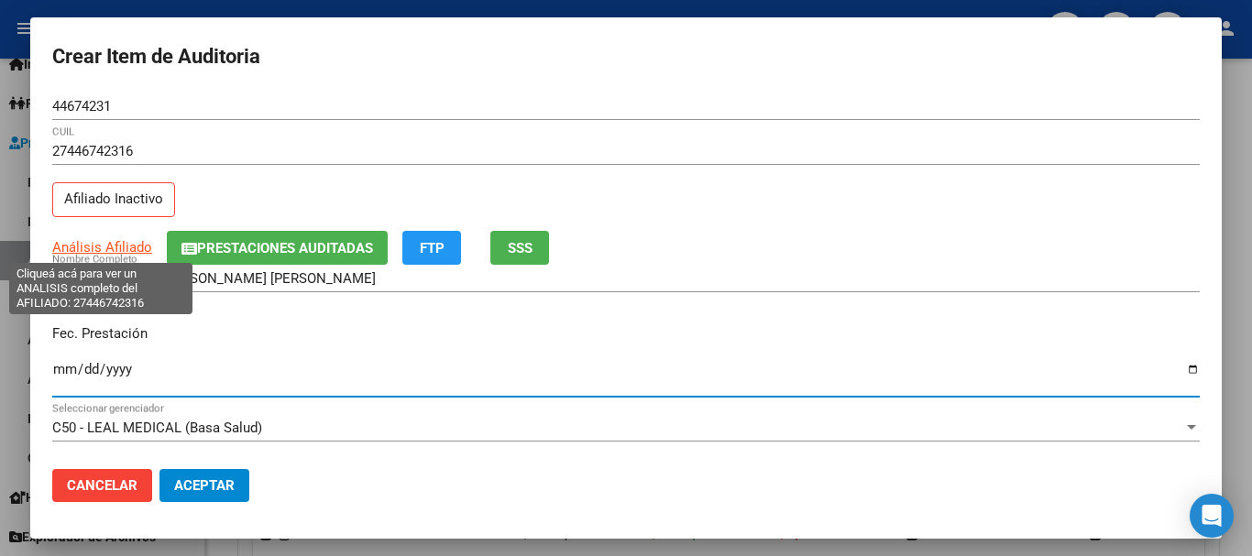
click at [132, 242] on span "Análisis Afiliado" at bounding box center [102, 247] width 100 height 17
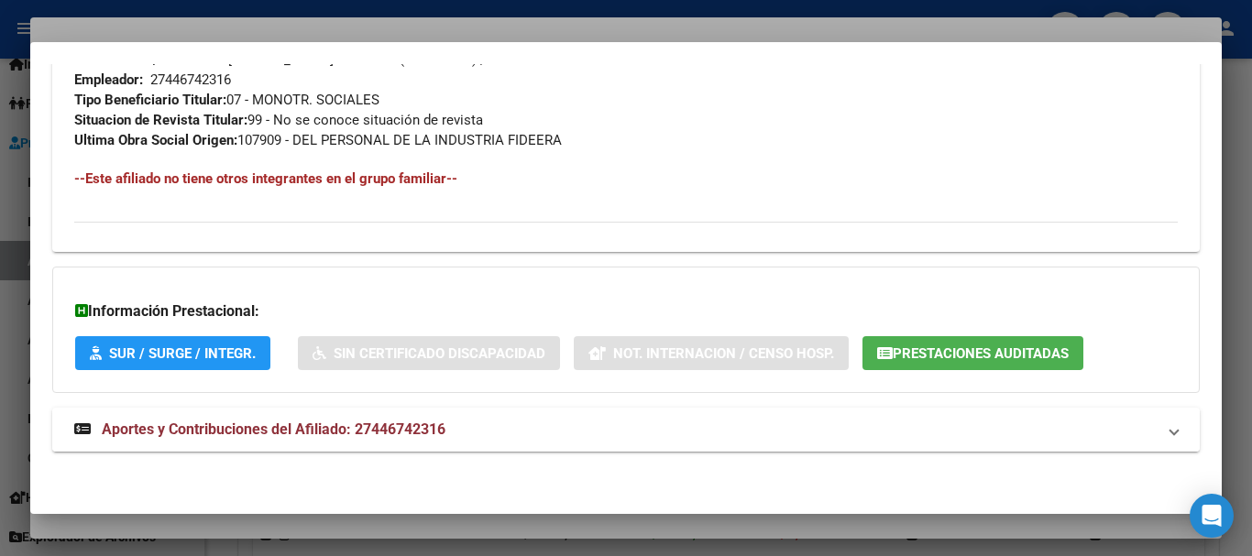
click at [434, 437] on span "Aportes y Contribuciones del Afiliado: 27446742316" at bounding box center [274, 429] width 344 height 17
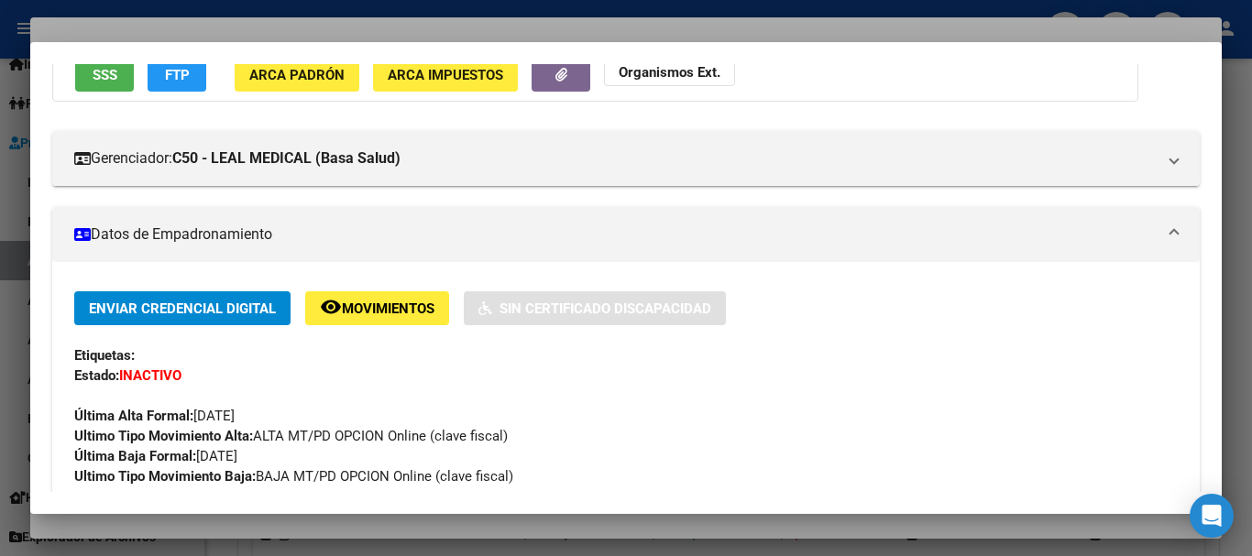
scroll to position [0, 0]
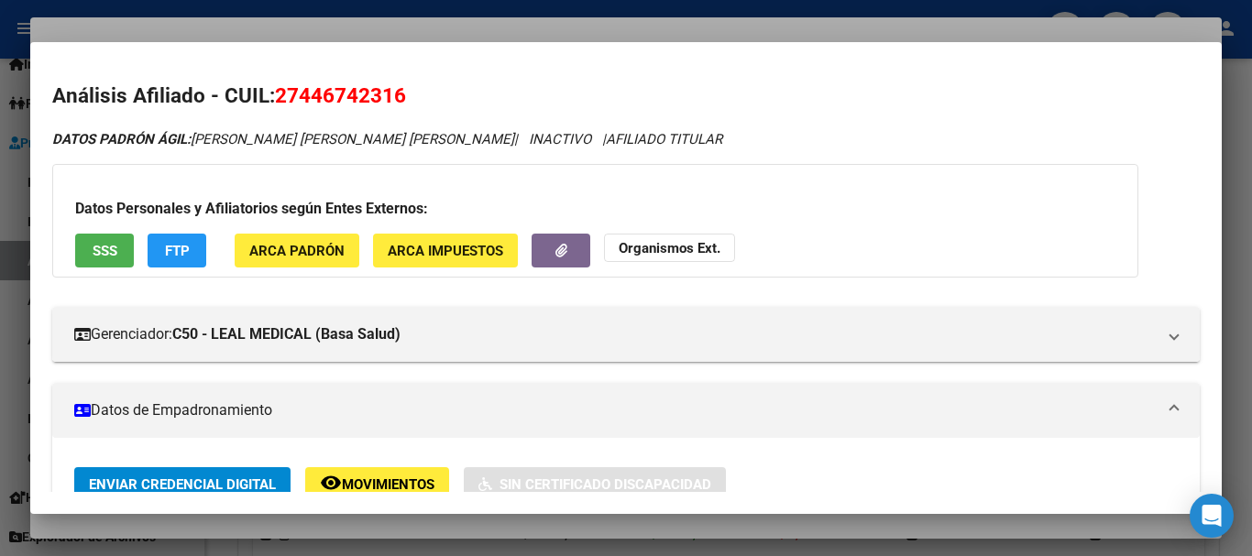
click at [640, 257] on strong "Organismos Ext." at bounding box center [670, 248] width 102 height 17
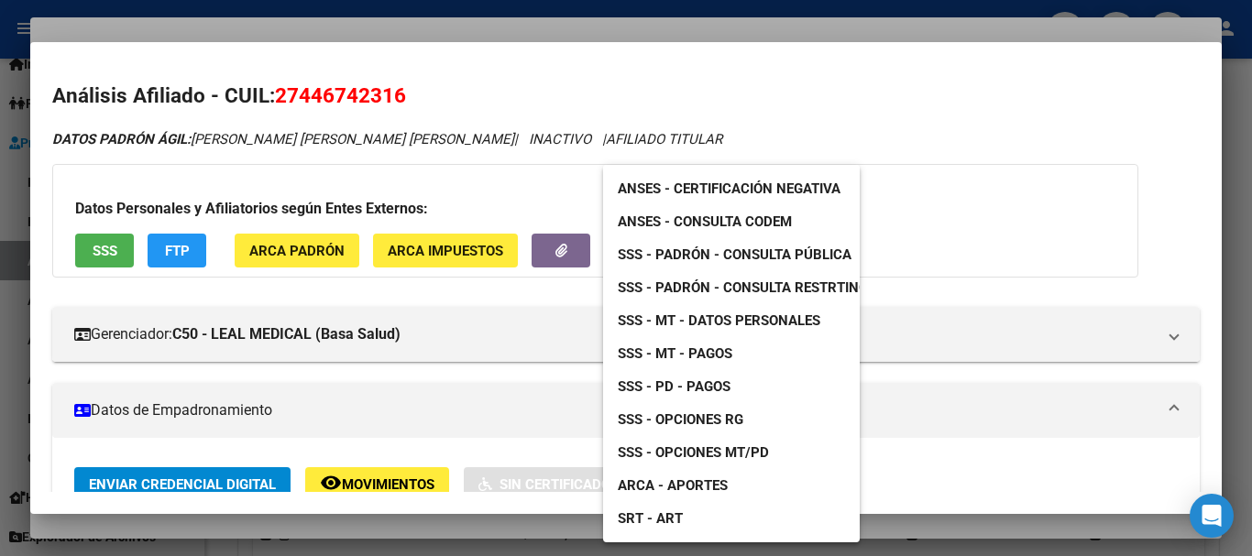
click at [714, 417] on span "SSS - Opciones RG" at bounding box center [681, 420] width 126 height 17
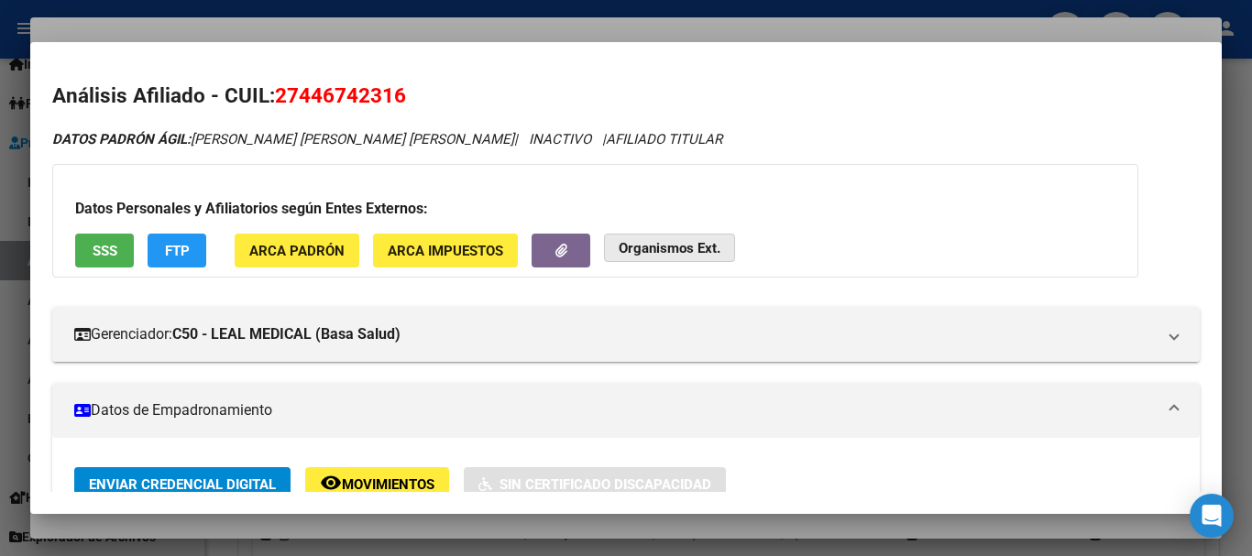
click at [660, 245] on strong "Organismos Ext." at bounding box center [670, 248] width 102 height 17
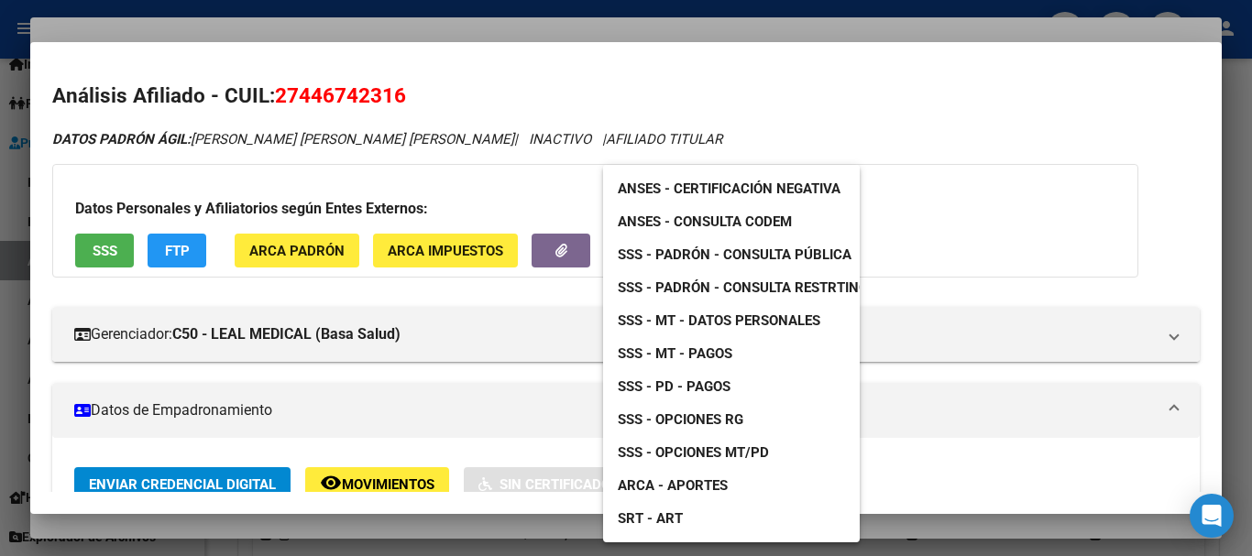
click at [789, 249] on span "SSS - Padrón - Consulta Pública" at bounding box center [735, 255] width 234 height 17
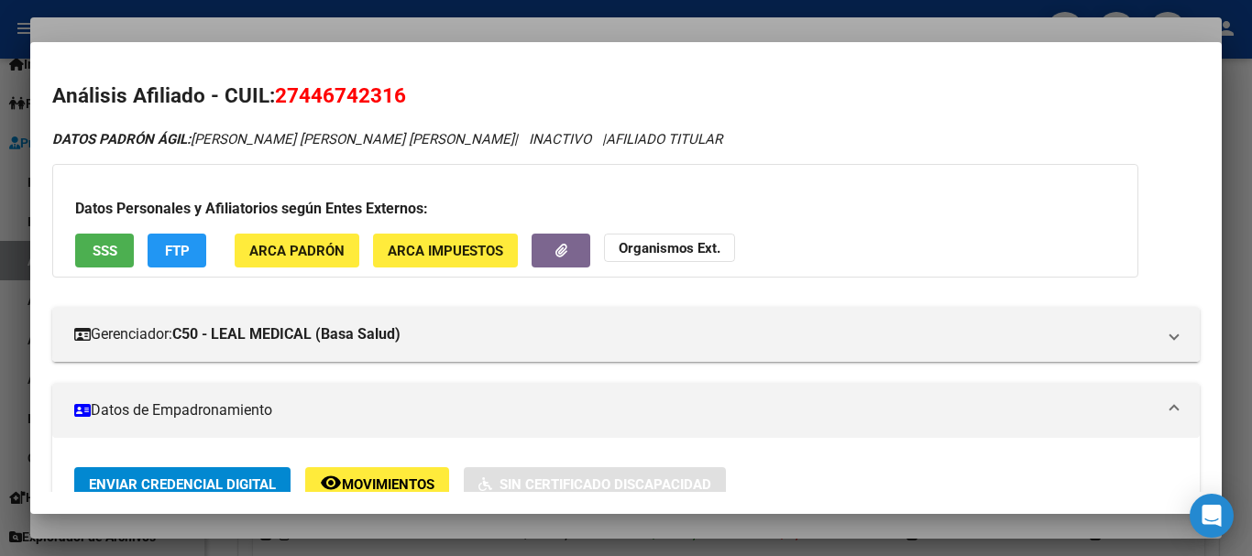
click at [365, 104] on span "27446742316" at bounding box center [340, 95] width 131 height 24
copy span "27446742316"
click at [672, 253] on strong "Organismos Ext." at bounding box center [670, 248] width 102 height 17
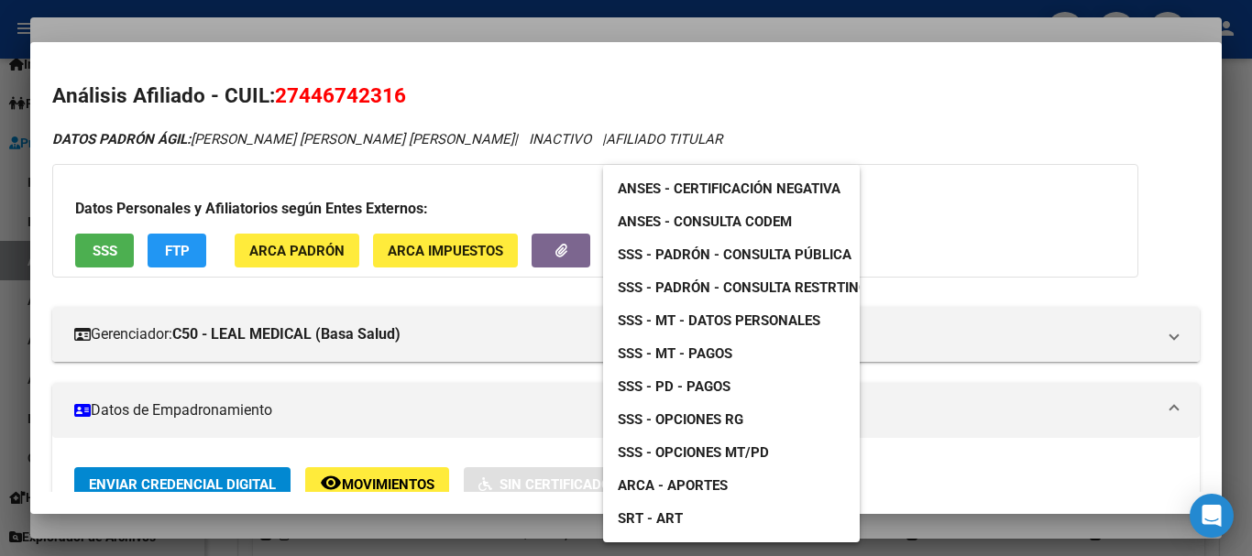
click at [778, 324] on span "SSS - MT - Datos Personales" at bounding box center [719, 321] width 203 height 17
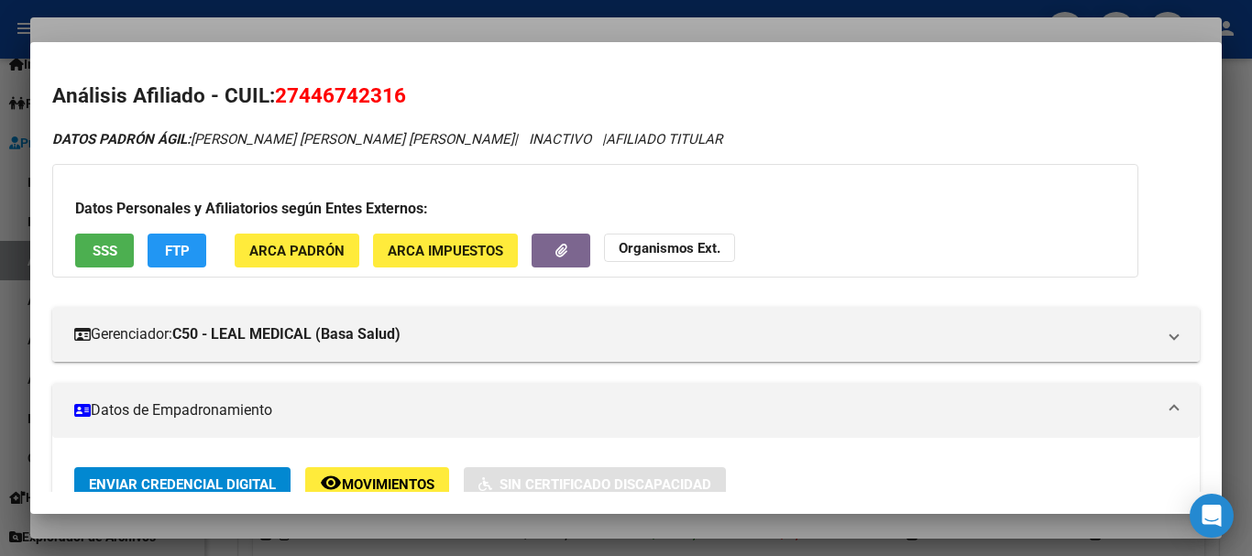
copy span "27446742316"
click at [568, 22] on div at bounding box center [626, 278] width 1252 height 556
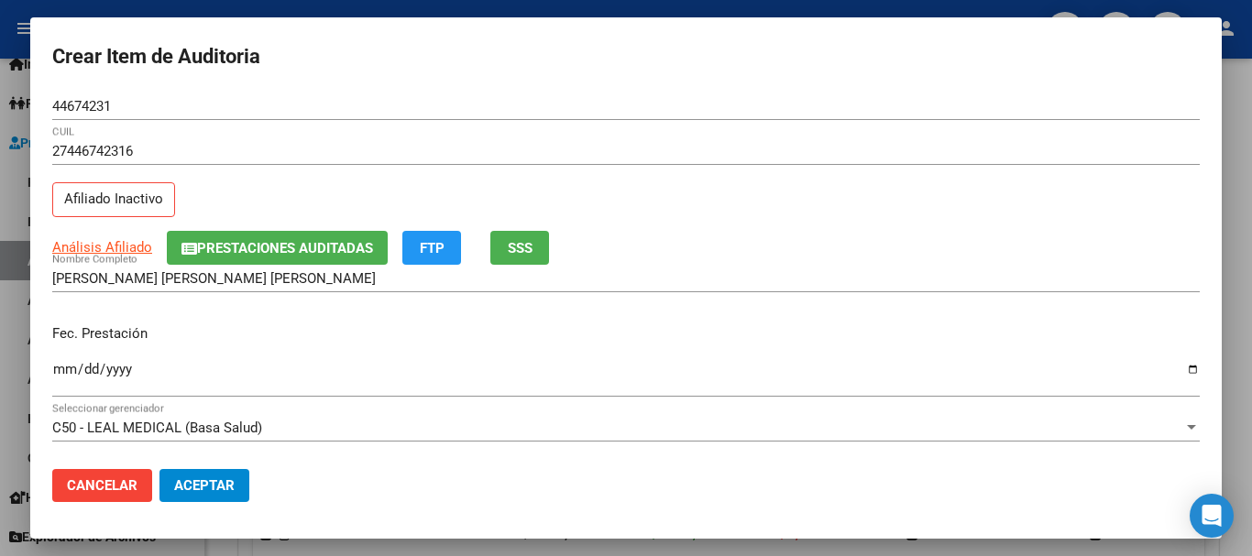
click at [891, 206] on div "27446742316 CUIL Afiliado Inactivo" at bounding box center [626, 185] width 1148 height 94
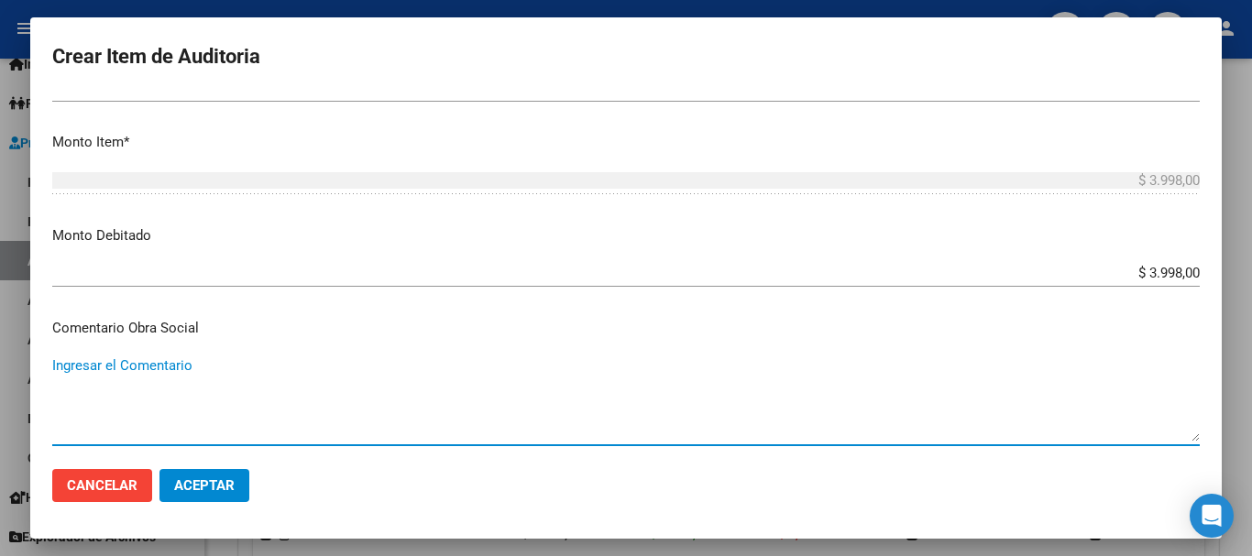
scroll to position [870, 0]
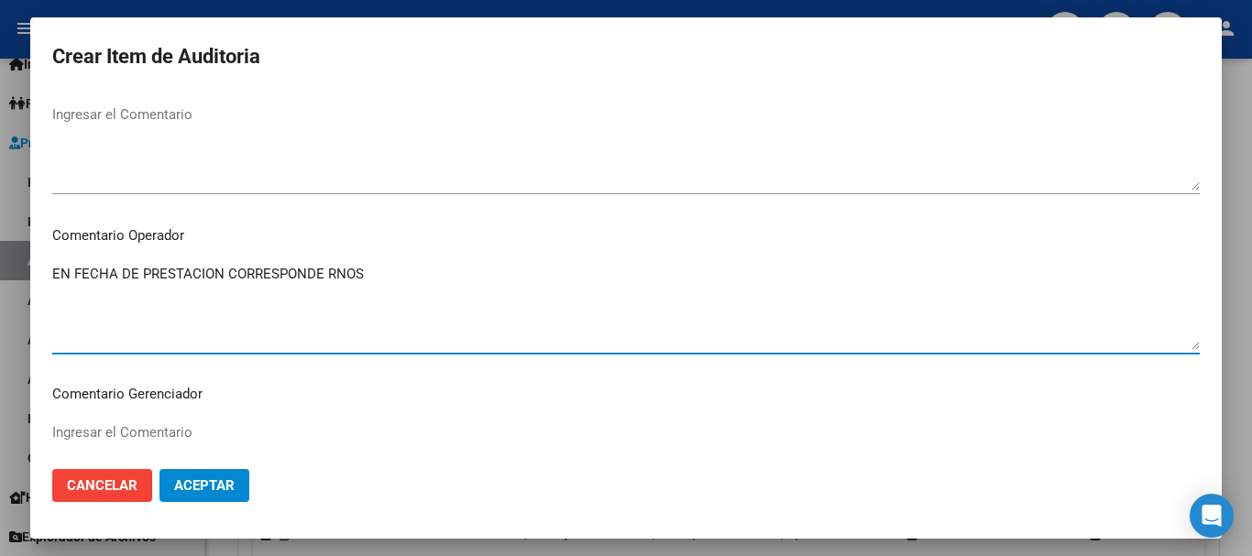
paste textarea "1-1130-8"
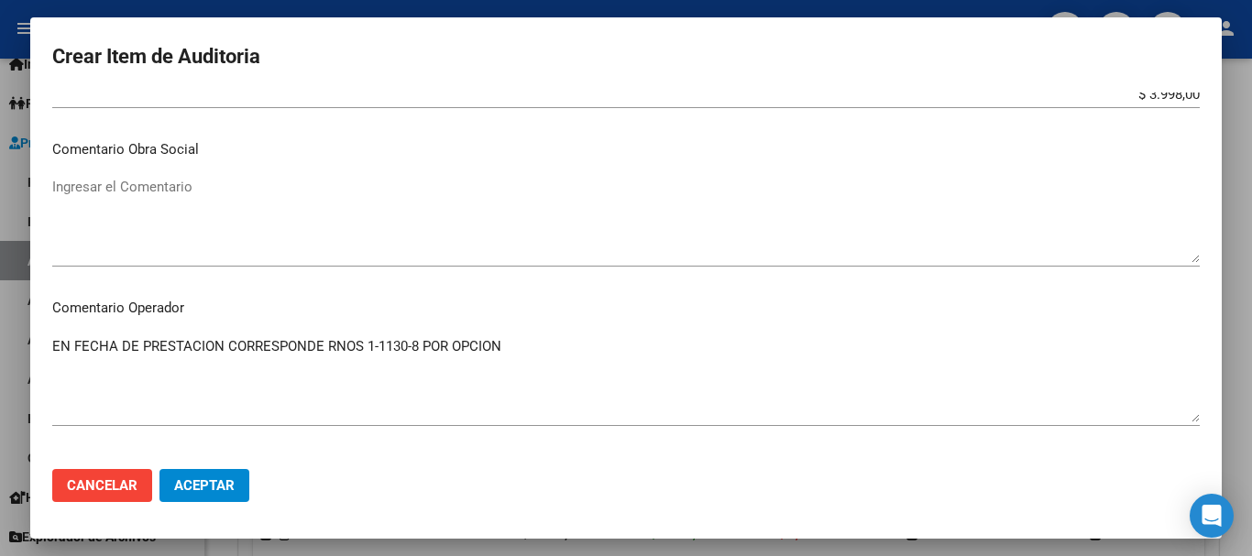
scroll to position [913, 0]
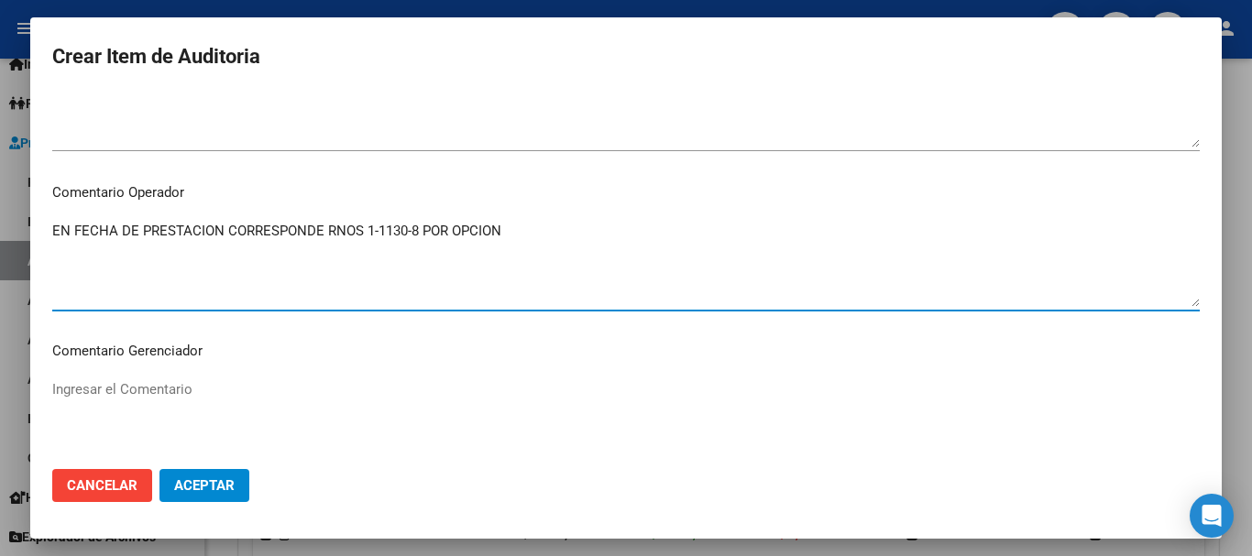
drag, startPoint x: 511, startPoint y: 252, endPoint x: 46, endPoint y: 259, distance: 464.9
click at [46, 259] on mat-dialog-content "44674231 Nro Documento 27446742316 CUIL Afiliado Inactivo Análisis Afiliado Pre…" at bounding box center [626, 274] width 1192 height 362
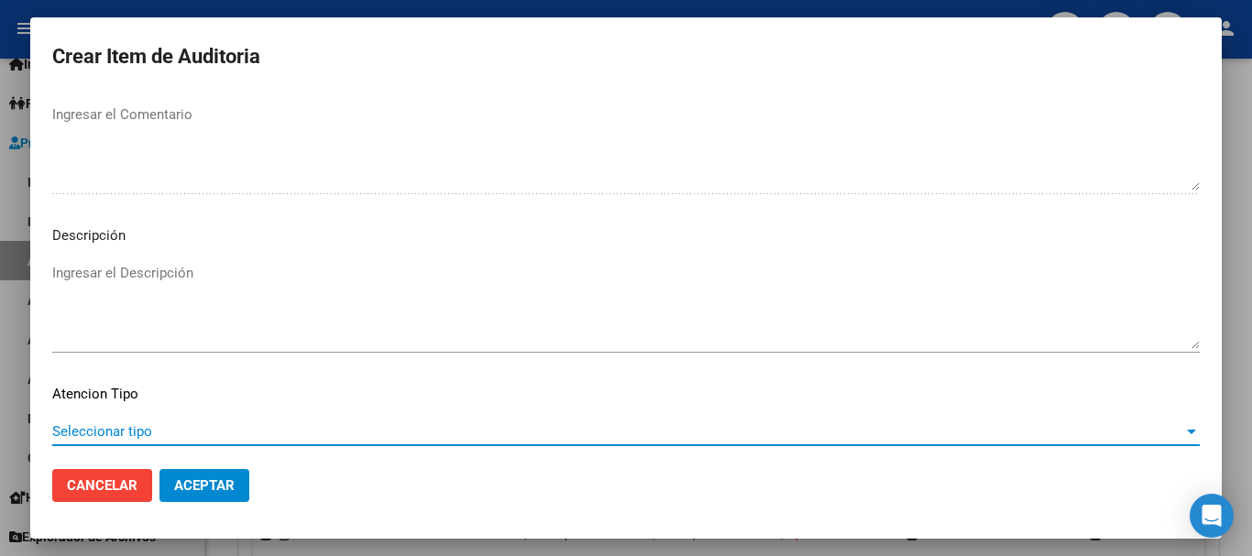
scroll to position [1289, 0]
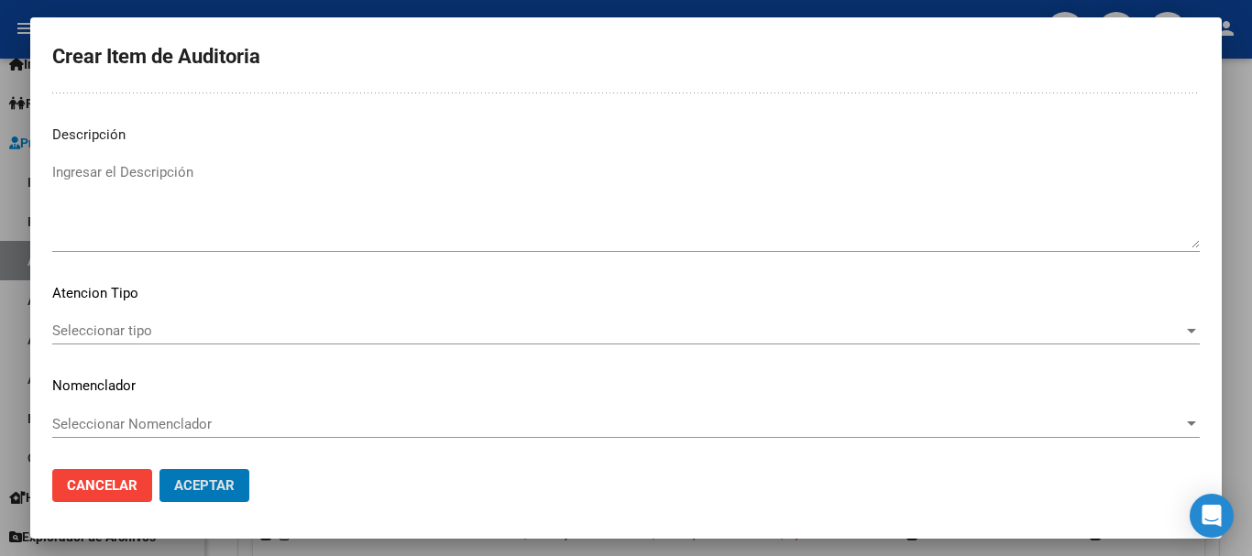
click at [160, 469] on button "Aceptar" at bounding box center [205, 485] width 90 height 33
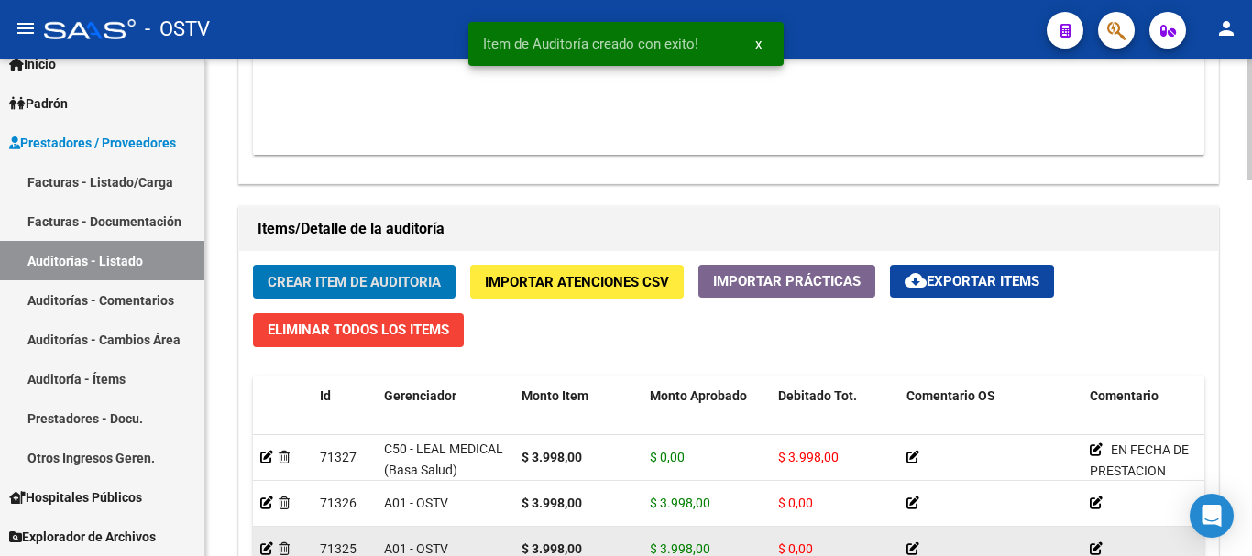
scroll to position [1284, 0]
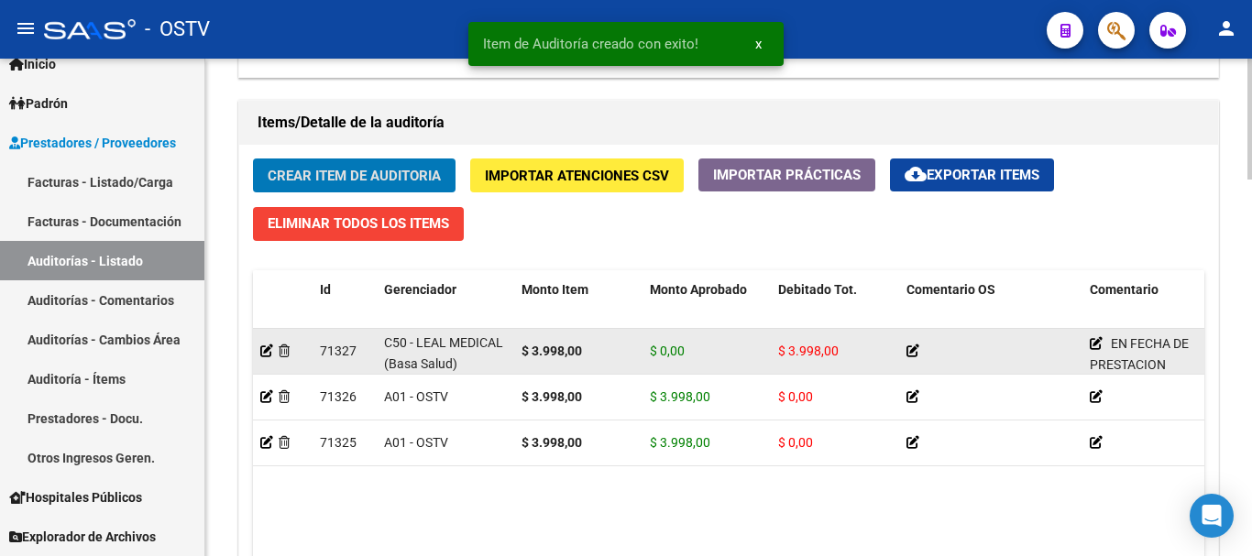
click at [263, 358] on app-auditoria-detalle at bounding box center [266, 351] width 13 height 15
click at [263, 348] on icon at bounding box center [266, 351] width 13 height 13
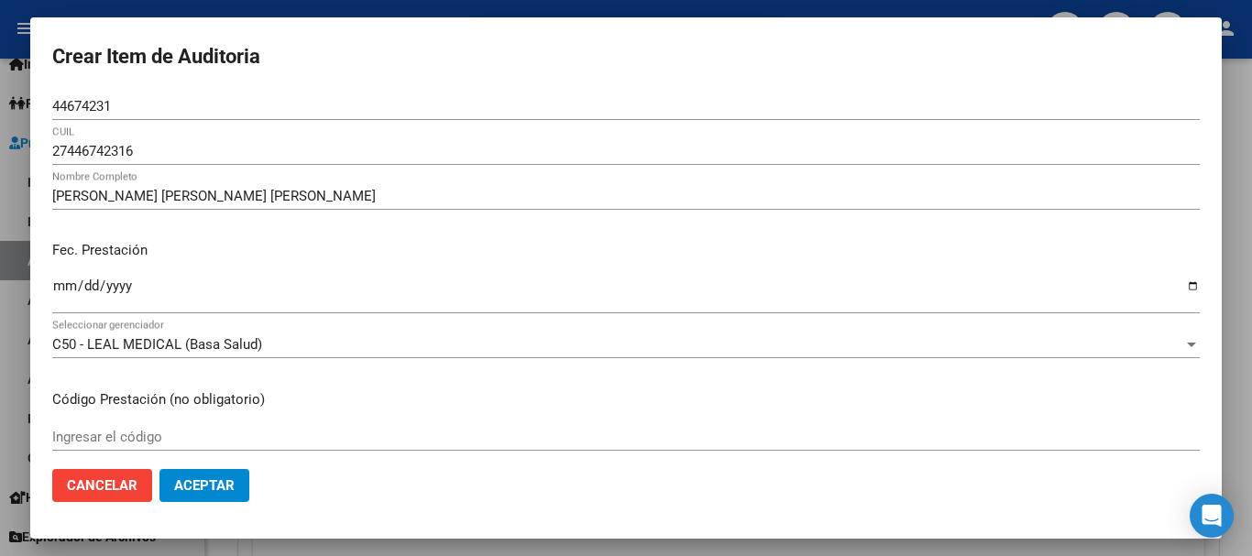
click at [385, 326] on div "[DATE] Ingresar la fecha" at bounding box center [626, 303] width 1148 height 56
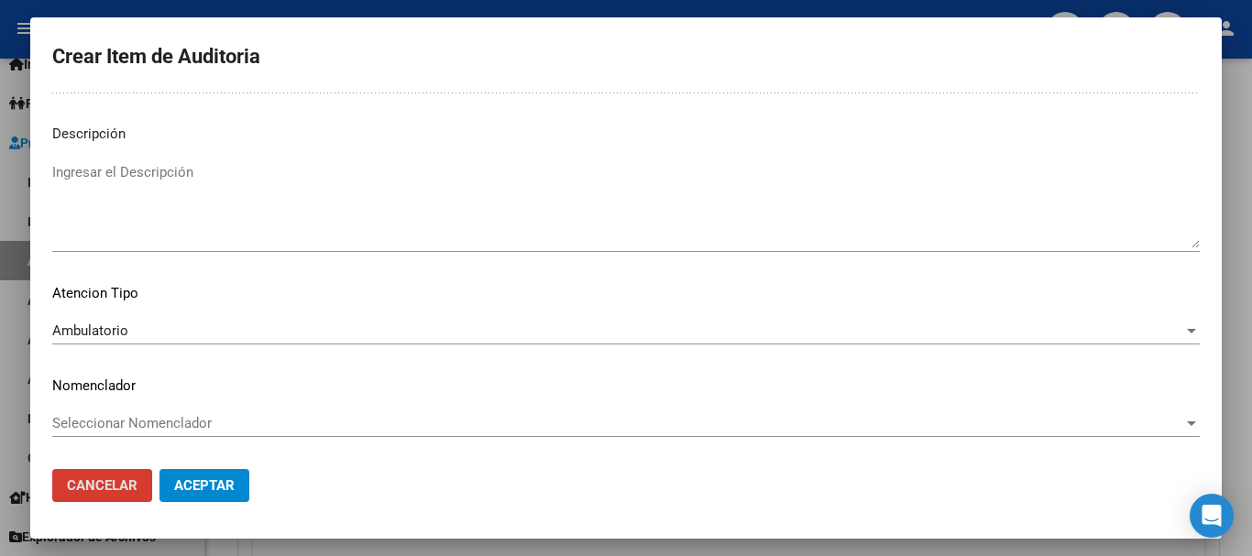
scroll to position [0, 0]
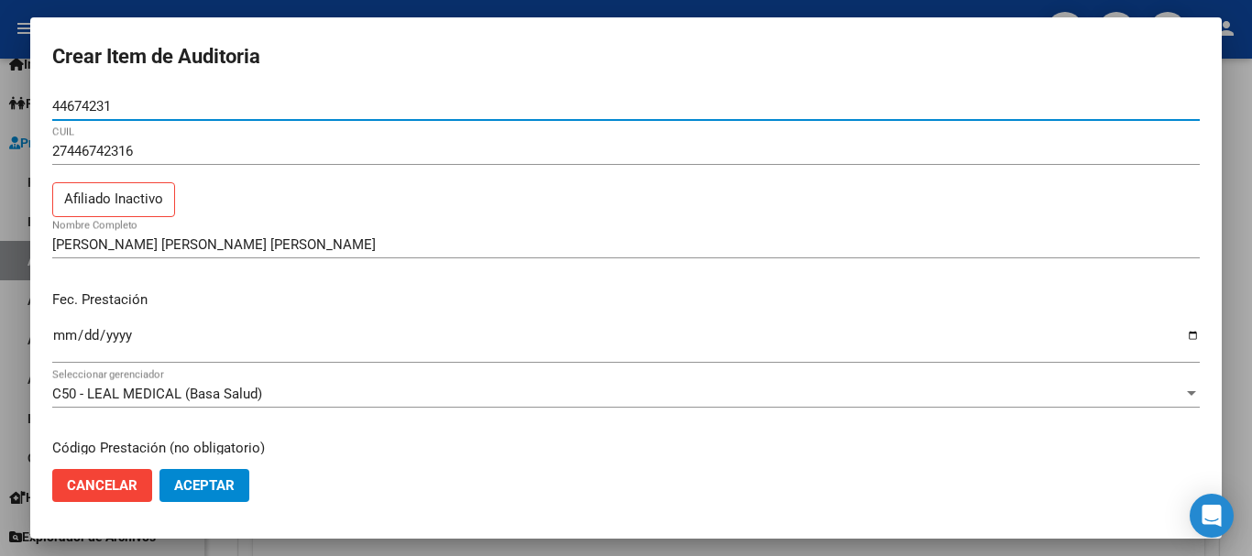
click at [160, 469] on button "Aceptar" at bounding box center [205, 485] width 90 height 33
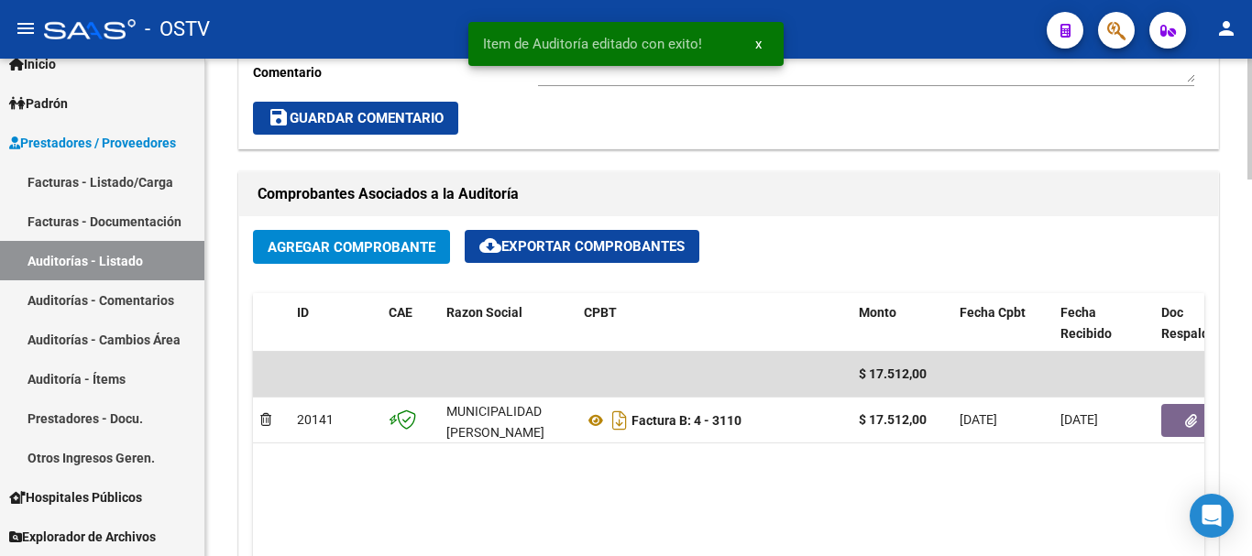
scroll to position [1008, 0]
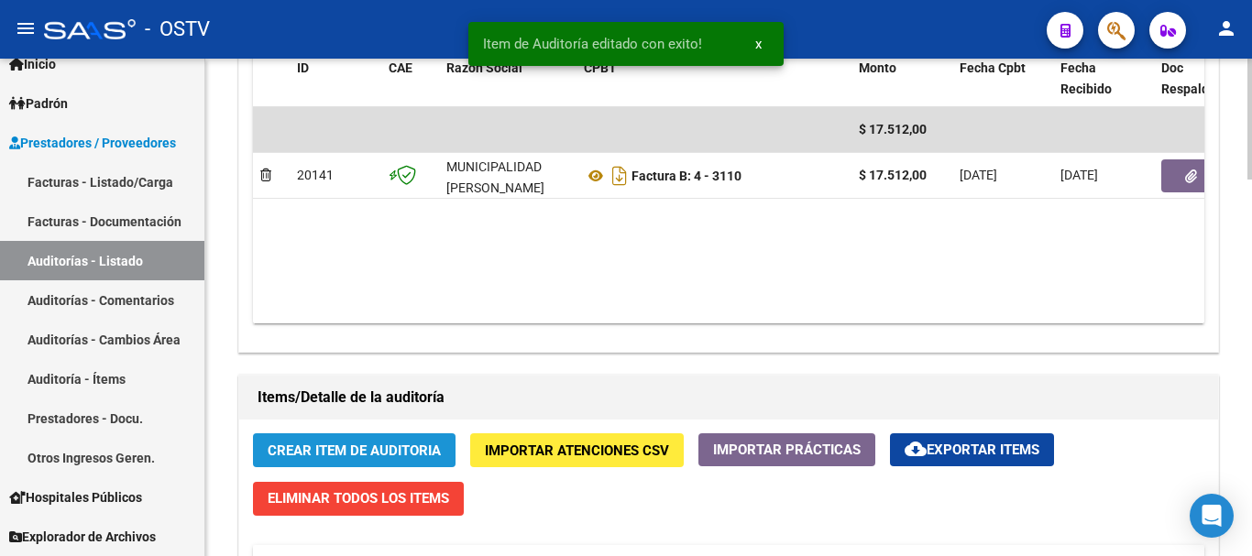
click at [363, 450] on span "Crear Item de Auditoria" at bounding box center [354, 451] width 173 height 17
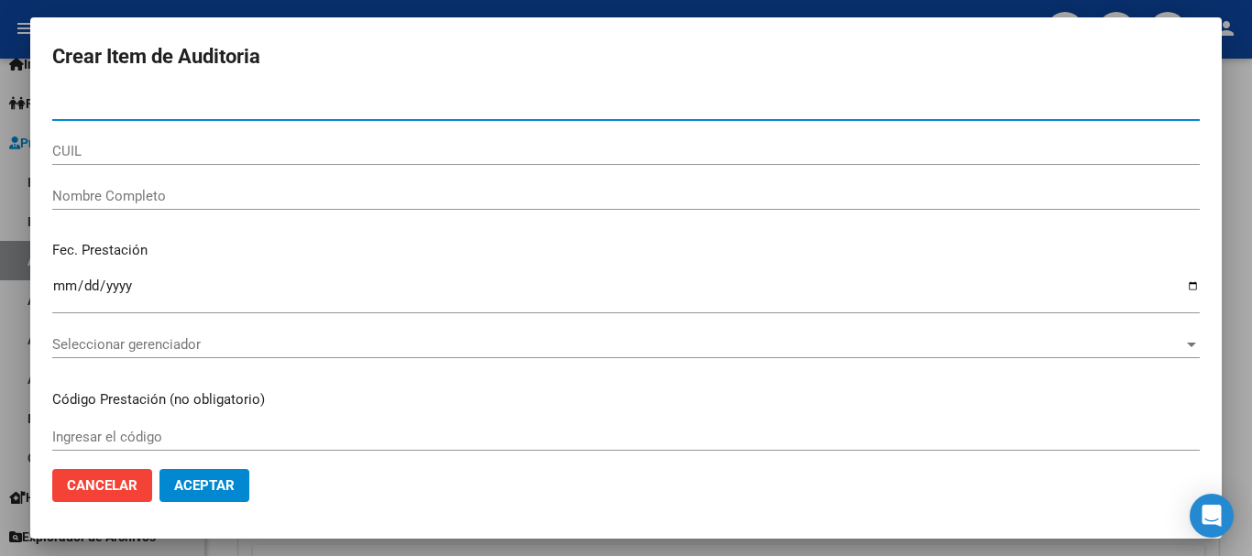
paste input "44674231"
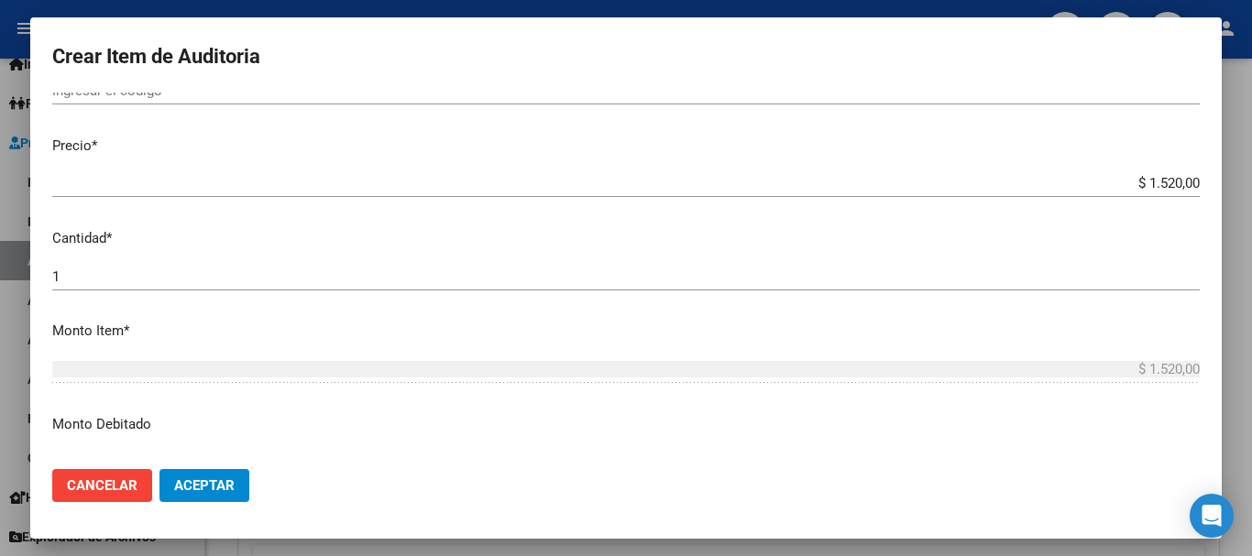
scroll to position [160, 0]
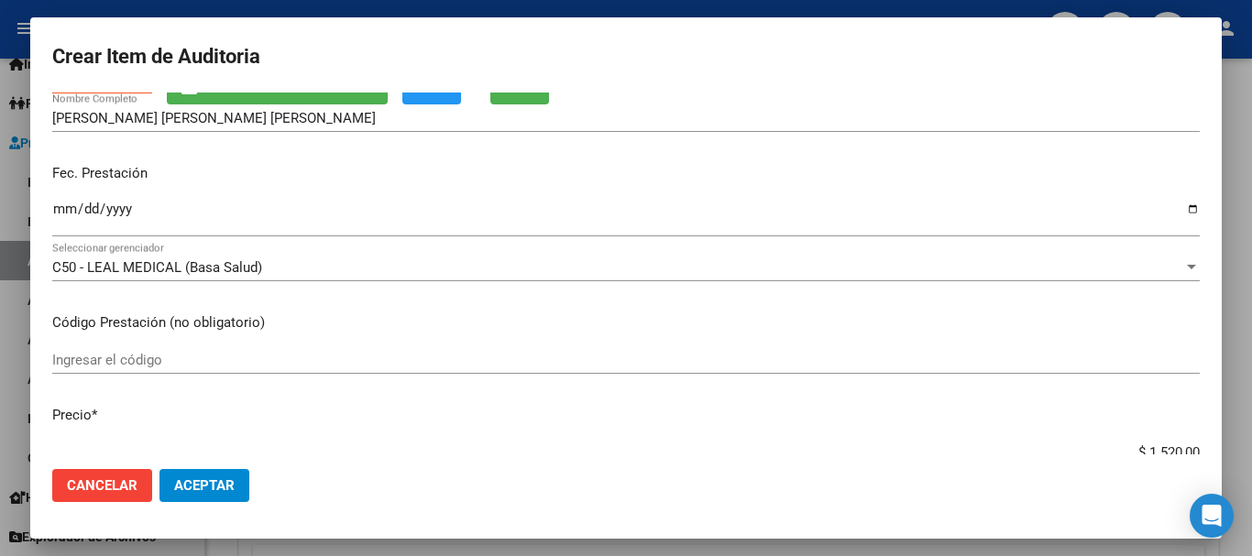
click at [358, 106] on div "[PERSON_NAME] [PERSON_NAME] [PERSON_NAME] Nombre Completo" at bounding box center [626, 119] width 1148 height 28
click at [360, 100] on button "Prestaciones Auditadas" at bounding box center [277, 88] width 221 height 34
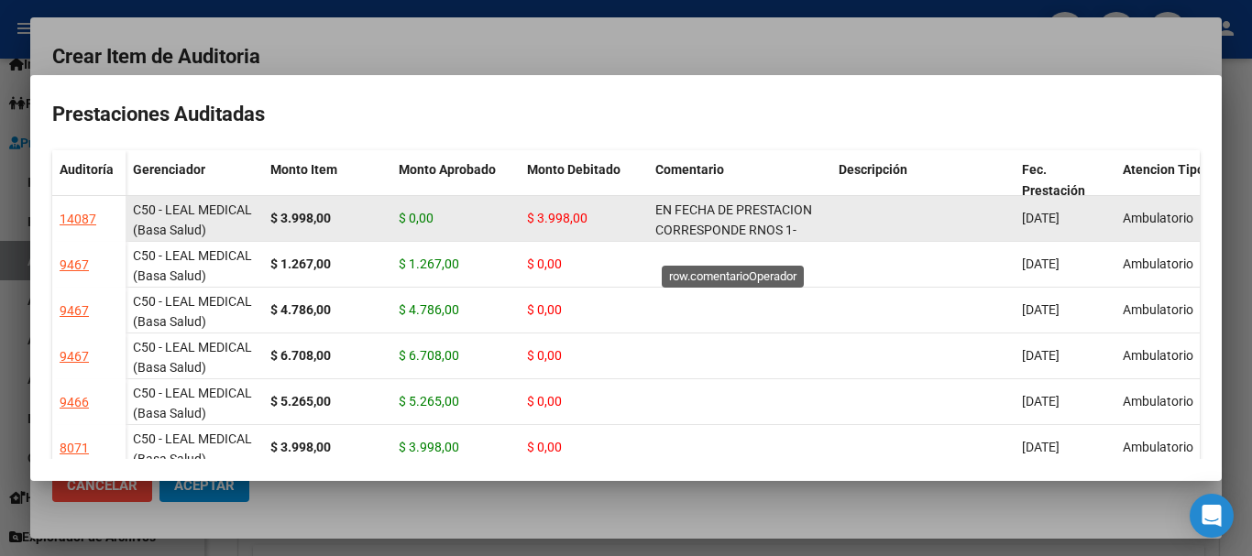
click at [719, 213] on span "EN FECHA DE PRESTACION CORRESPONDE RNOS 1-1130-8 POR OPCION" at bounding box center [734, 231] width 157 height 57
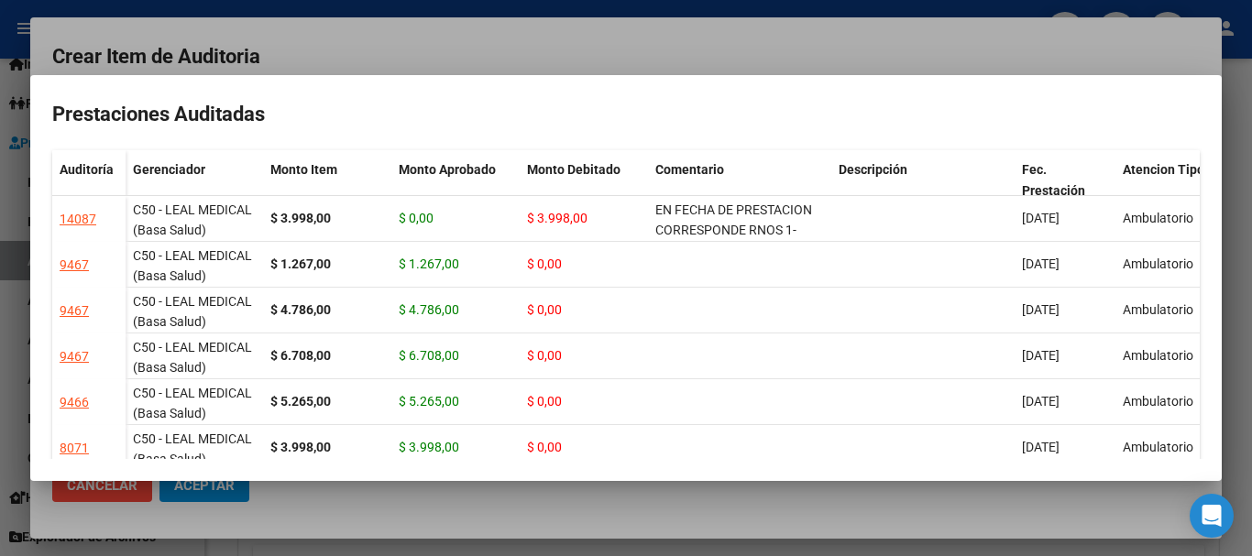
copy span "EN FECHA DE PRESTACION CORRESPONDE RNOS 1-1130-8 POR OPCION"
click at [663, 46] on div at bounding box center [626, 278] width 1252 height 556
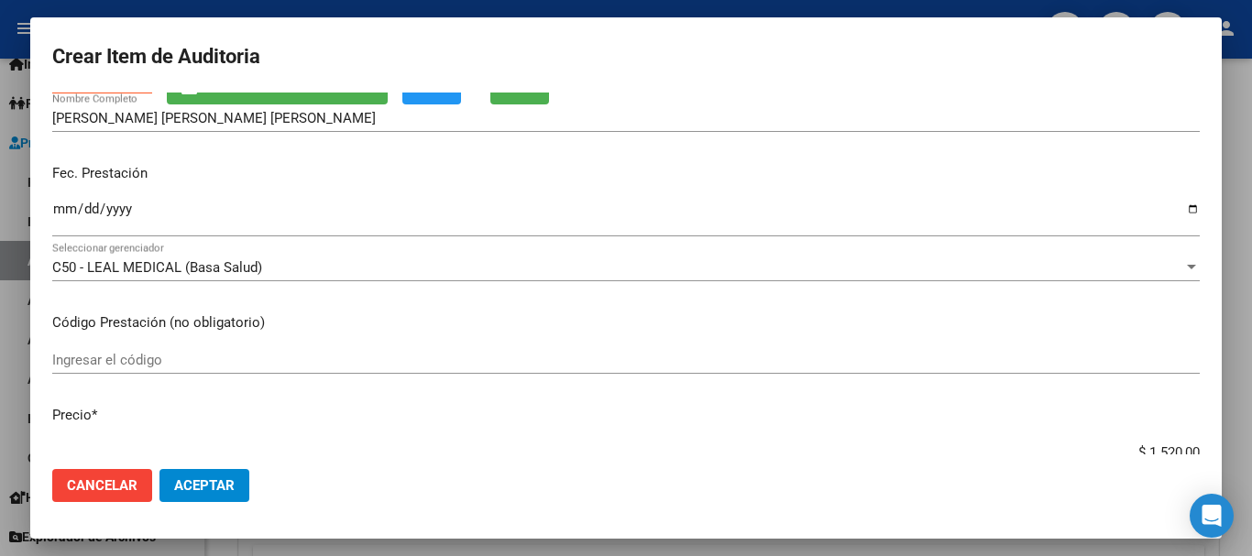
scroll to position [138, 0]
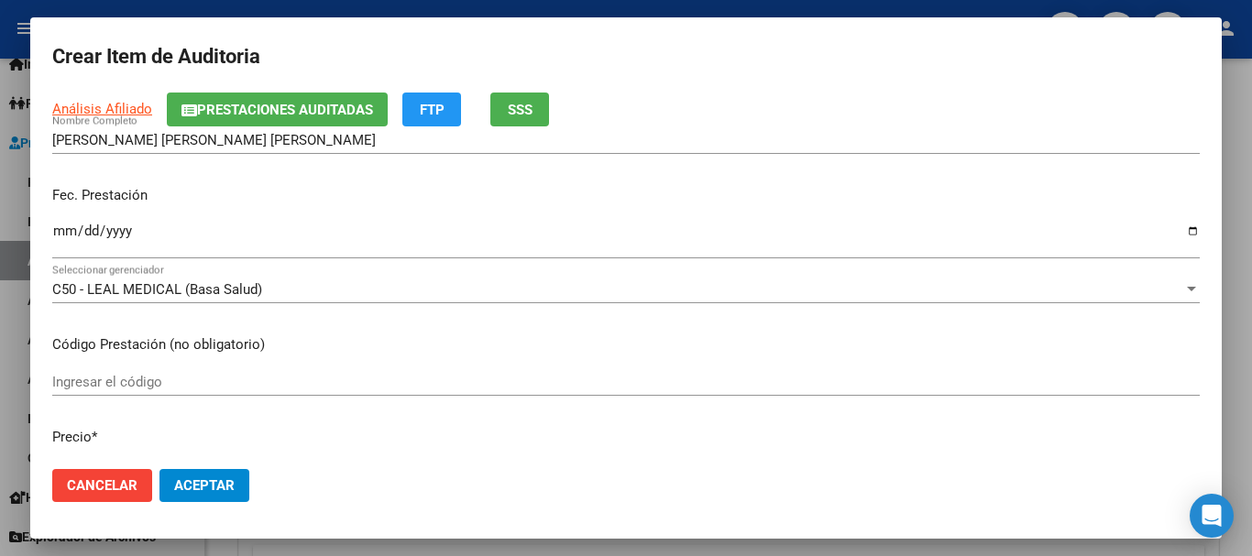
click at [1059, 270] on div "[DATE] Ingresar la fecha" at bounding box center [626, 248] width 1148 height 56
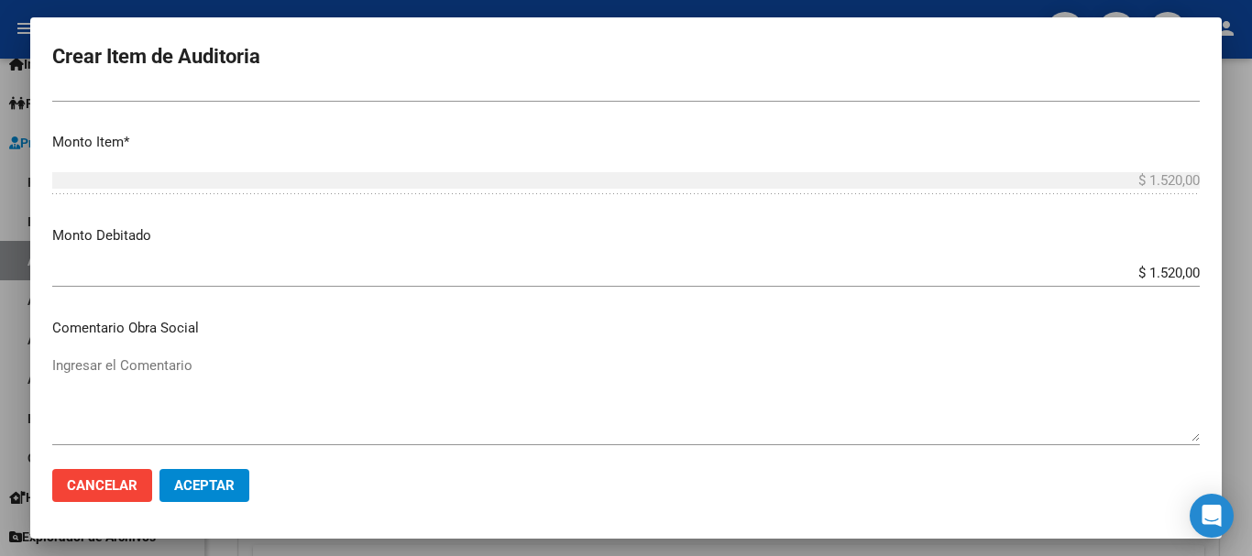
scroll to position [870, 0]
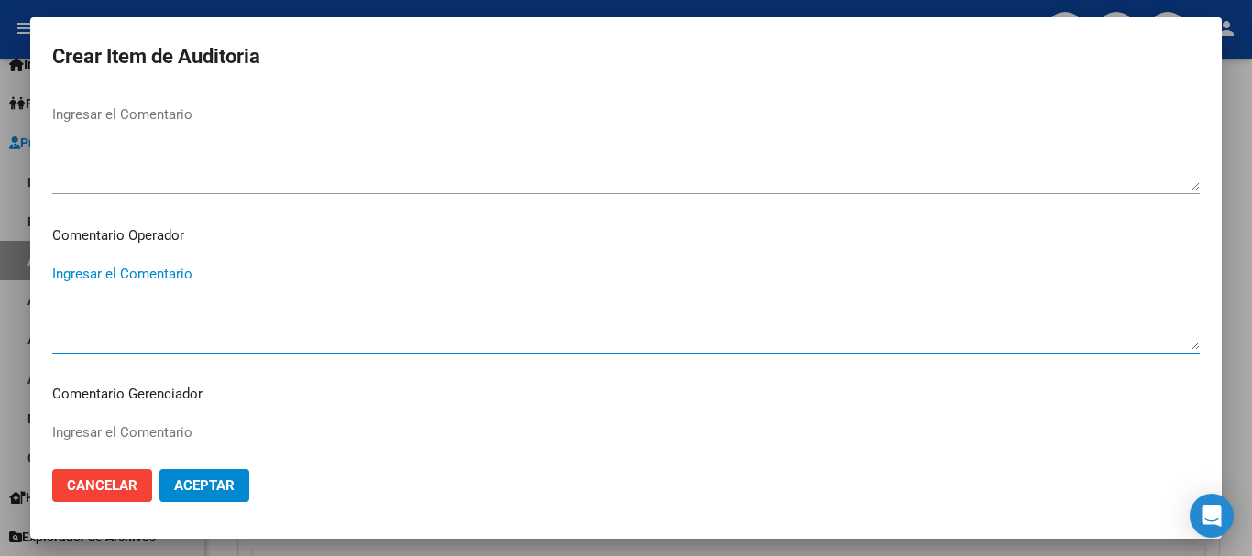
paste textarea "EN FECHA DE PRESTACION CORRESPONDE RNOS 1-1130-8 POR OPCION"
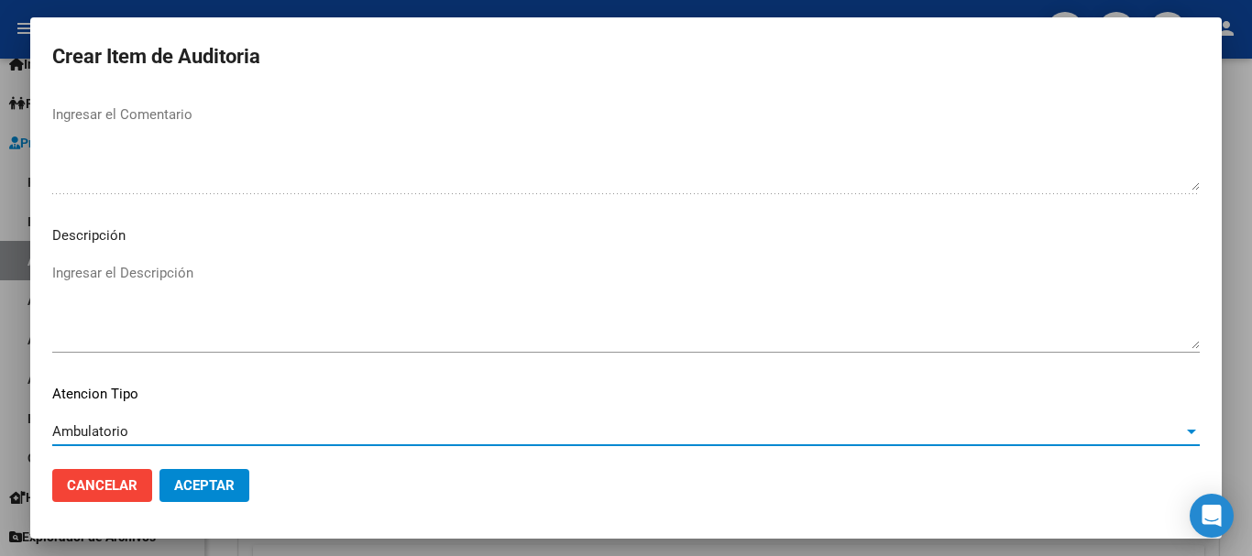
scroll to position [1289, 0]
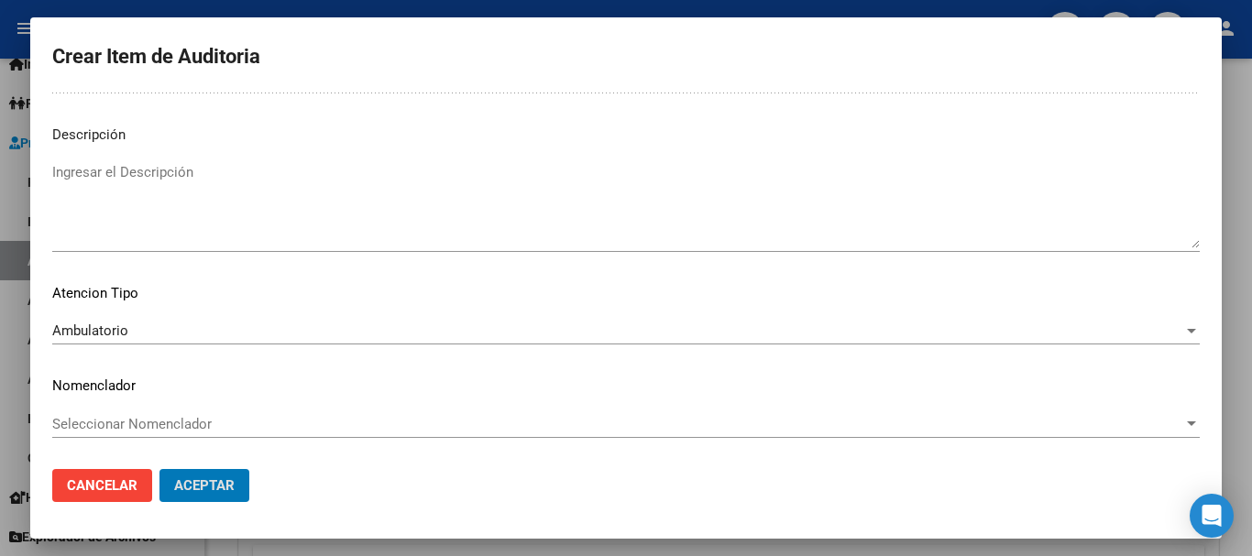
click at [160, 469] on button "Aceptar" at bounding box center [205, 485] width 90 height 33
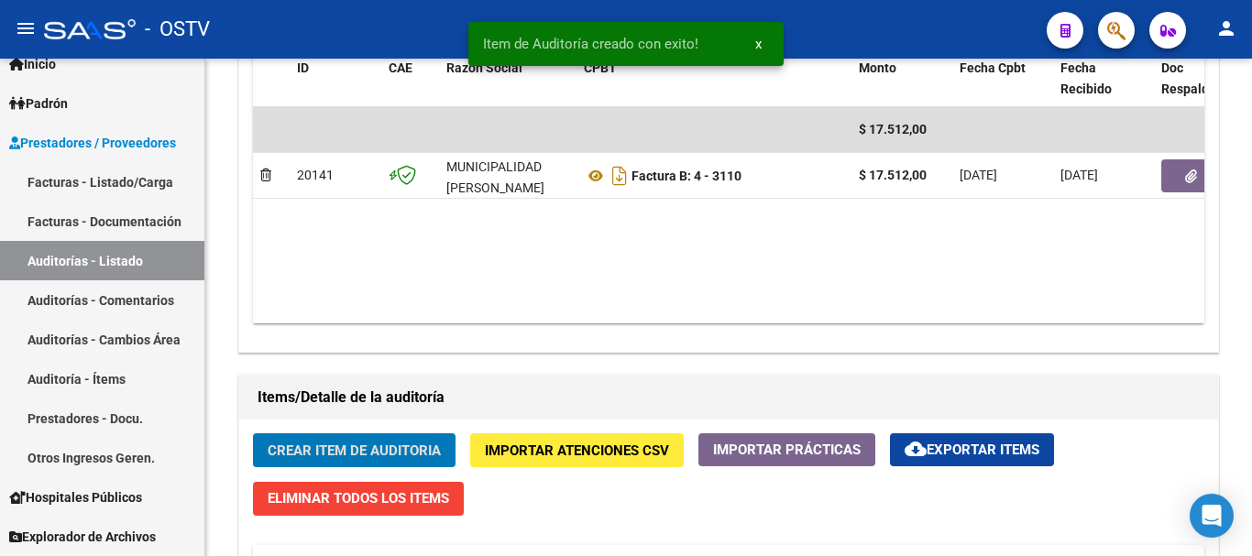
click at [253, 434] on button "Crear Item de Auditoria" at bounding box center [354, 451] width 203 height 34
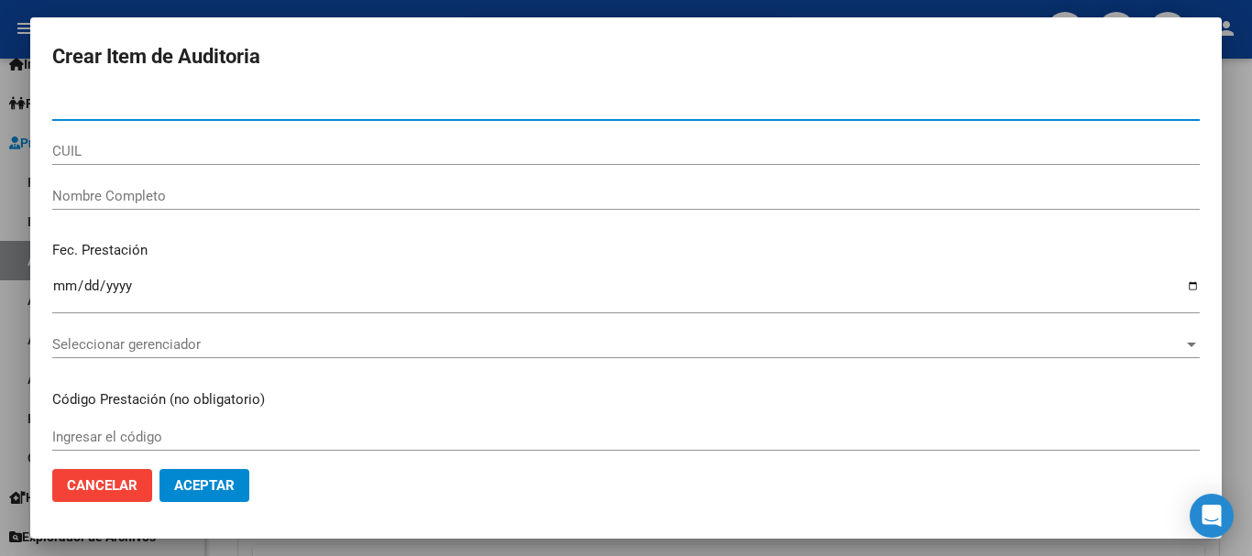
paste input "44674231"
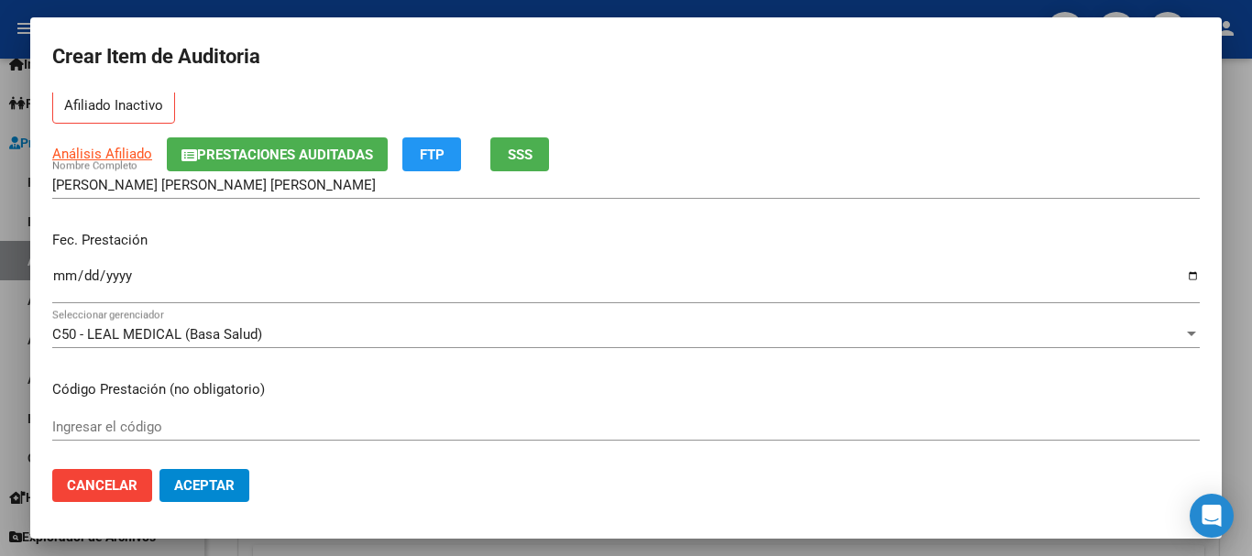
scroll to position [0, 0]
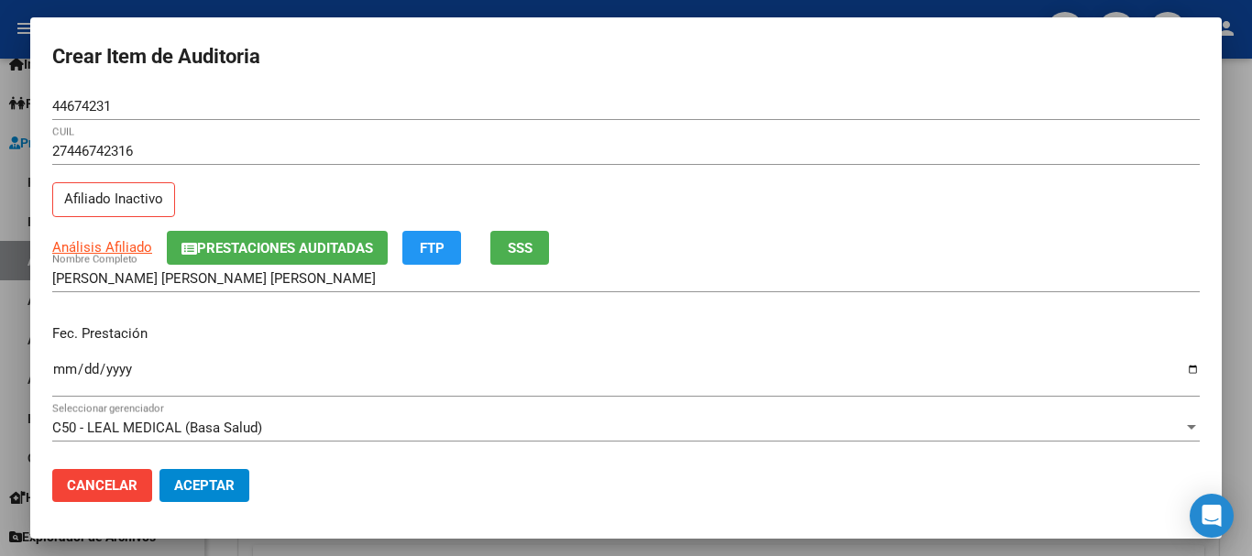
click at [261, 256] on span "Prestaciones Auditadas" at bounding box center [285, 248] width 176 height 17
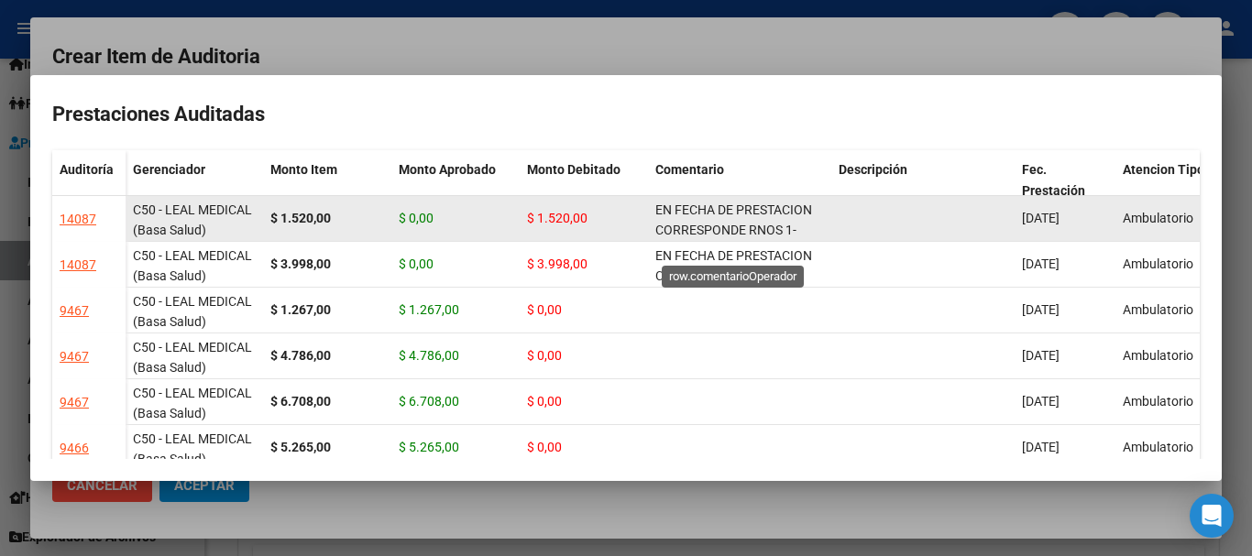
click at [728, 215] on span "EN FECHA DE PRESTACION CORRESPONDE RNOS 1-1130-8 POR OPCION" at bounding box center [734, 231] width 157 height 57
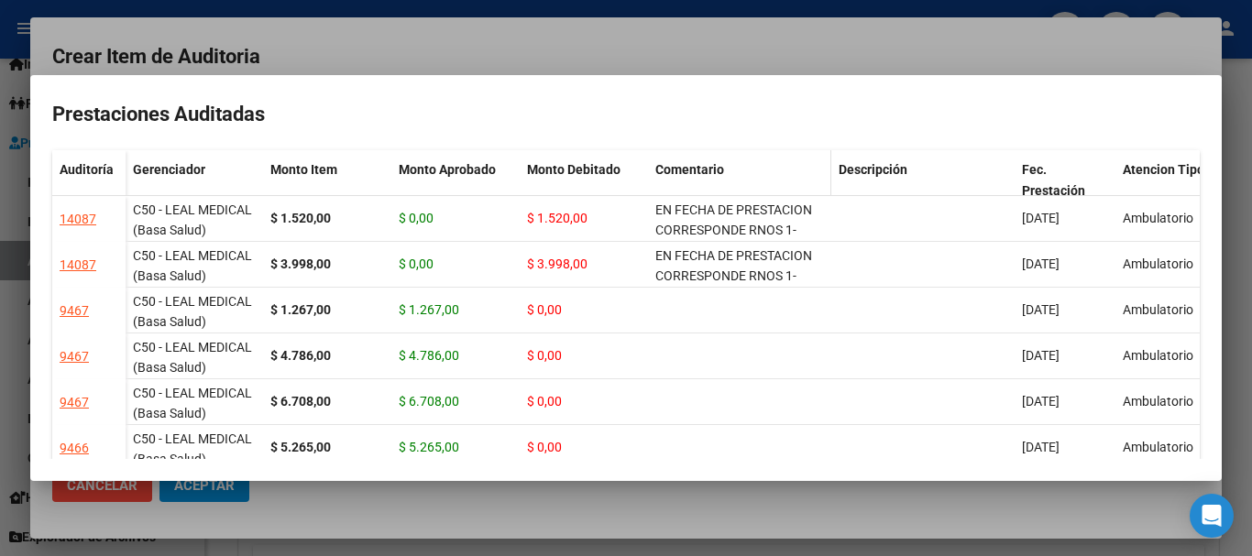
copy span "EN FECHA DE PRESTACION CORRESPONDE RNOS 1-1130-8 POR OPCION"
click at [622, 50] on div at bounding box center [626, 278] width 1252 height 556
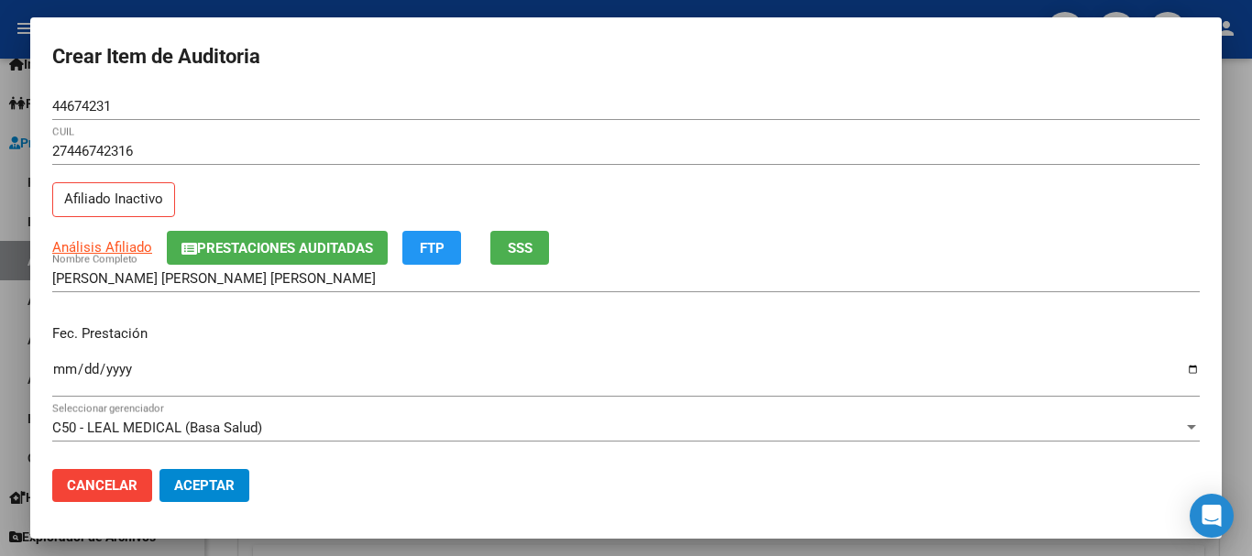
drag, startPoint x: 825, startPoint y: 174, endPoint x: 829, endPoint y: 247, distance: 72.5
click at [827, 186] on div "27446742316 CUIL Afiliado Inactivo" at bounding box center [626, 185] width 1148 height 94
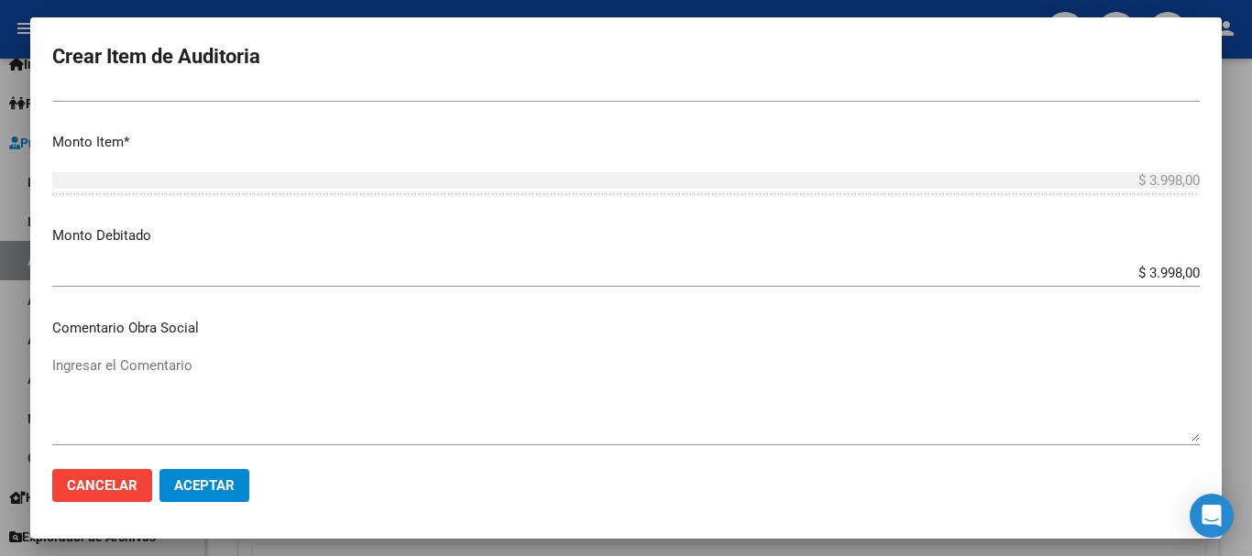
scroll to position [870, 0]
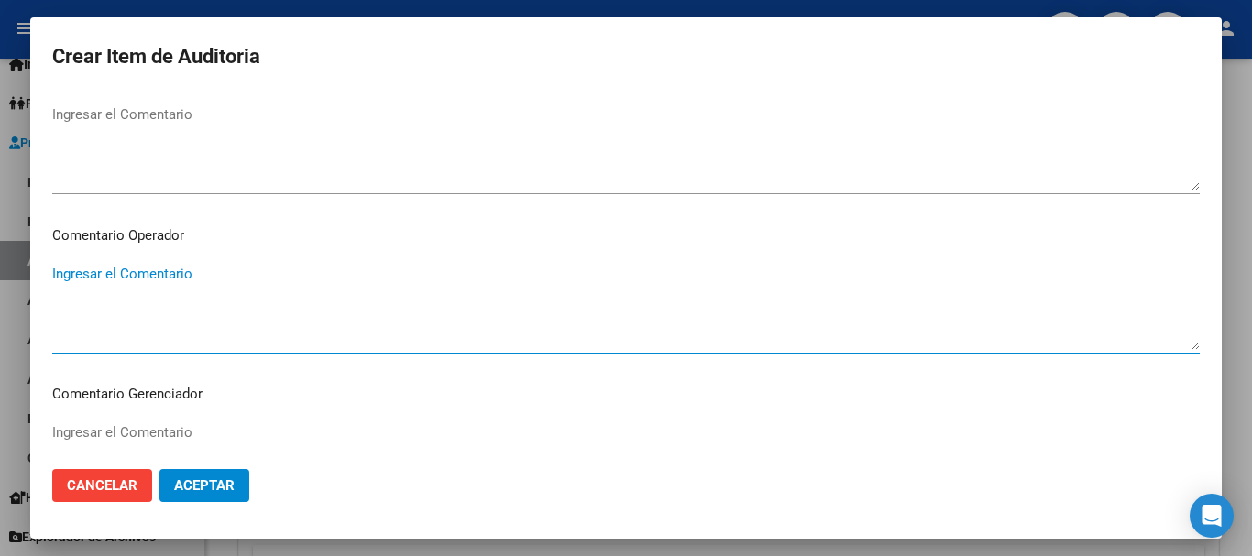
paste textarea "EN FECHA DE PRESTACION CORRESPONDE RNOS 1-1130-8 POR OPCION"
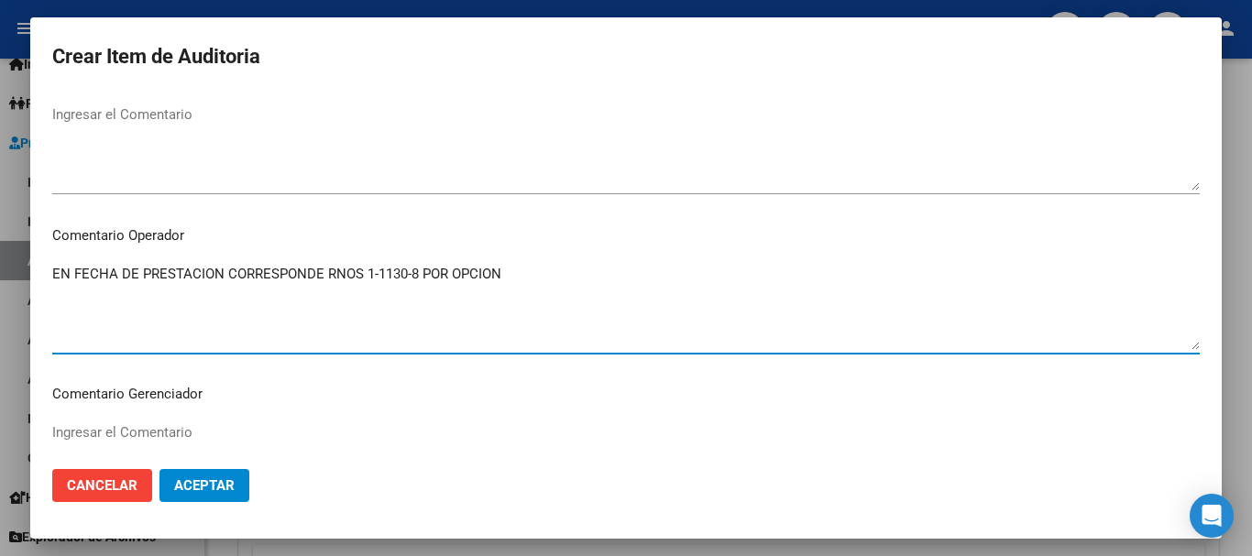
scroll to position [1289, 0]
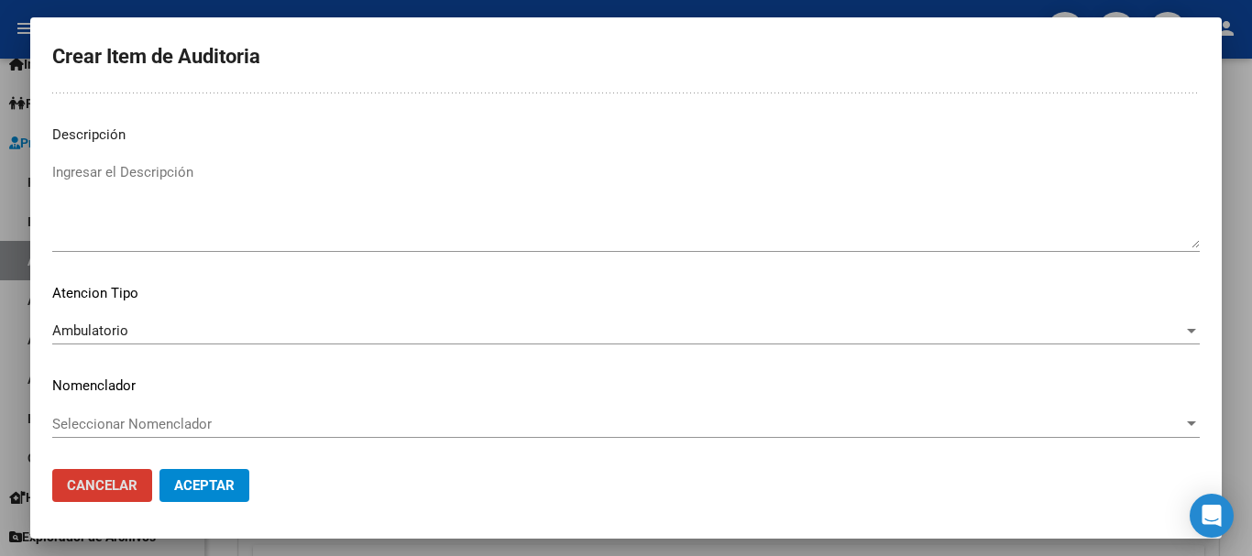
click at [160, 469] on button "Aceptar" at bounding box center [205, 485] width 90 height 33
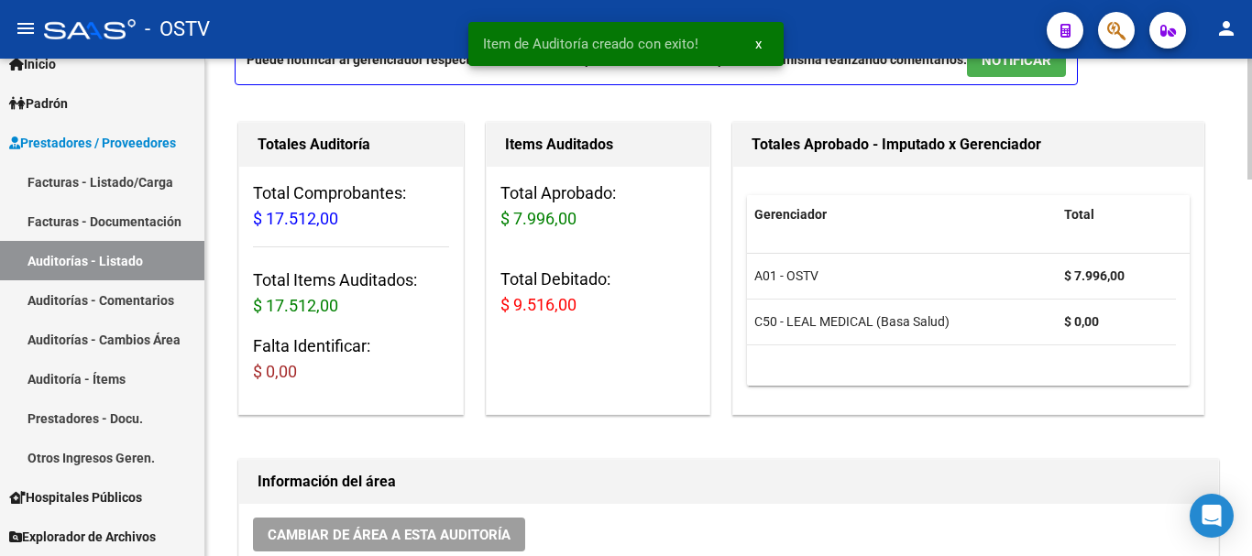
scroll to position [0, 0]
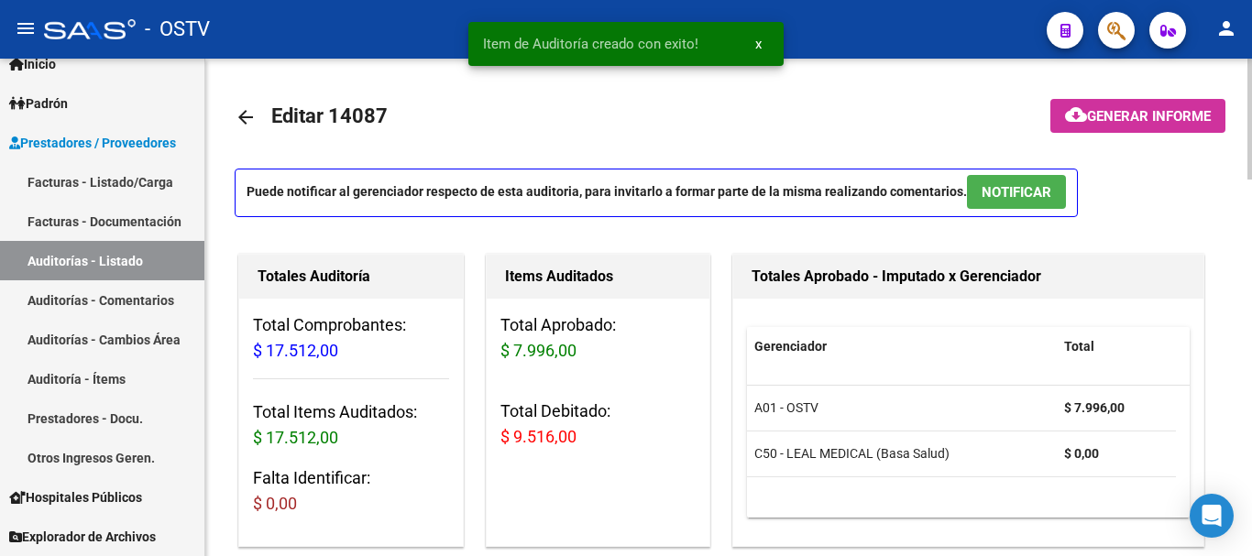
click at [1128, 114] on span "Generar informe" at bounding box center [1149, 116] width 124 height 17
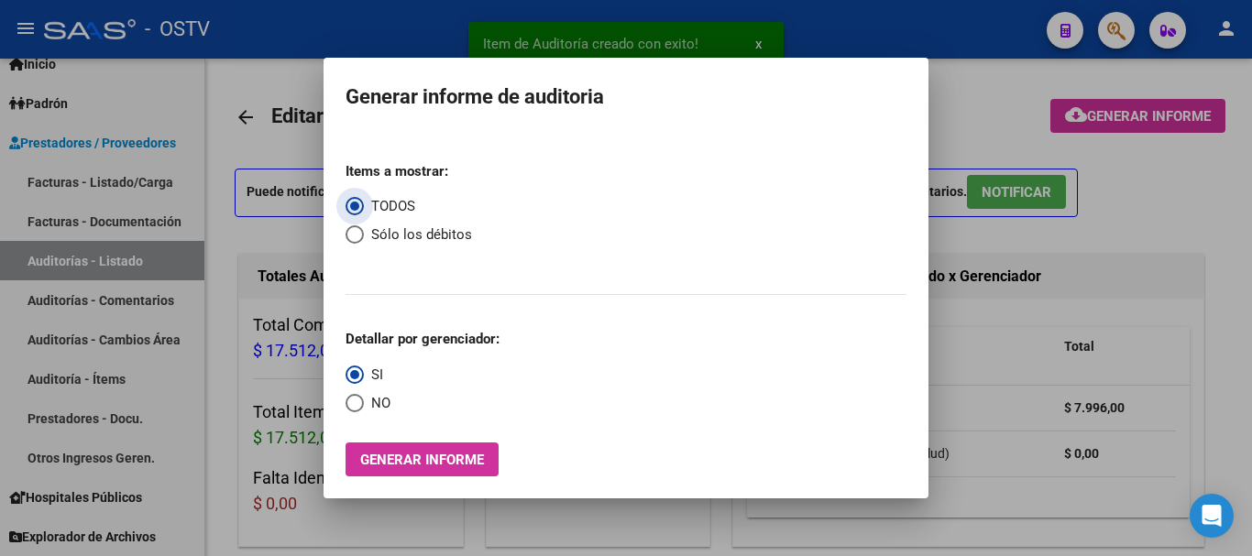
click at [360, 232] on span "Select an option" at bounding box center [355, 235] width 18 height 18
click at [360, 232] on input "Sólo los débitos" at bounding box center [355, 235] width 18 height 18
click at [353, 400] on span "Select an option" at bounding box center [355, 403] width 18 height 18
click at [353, 400] on input "NO" at bounding box center [355, 403] width 18 height 18
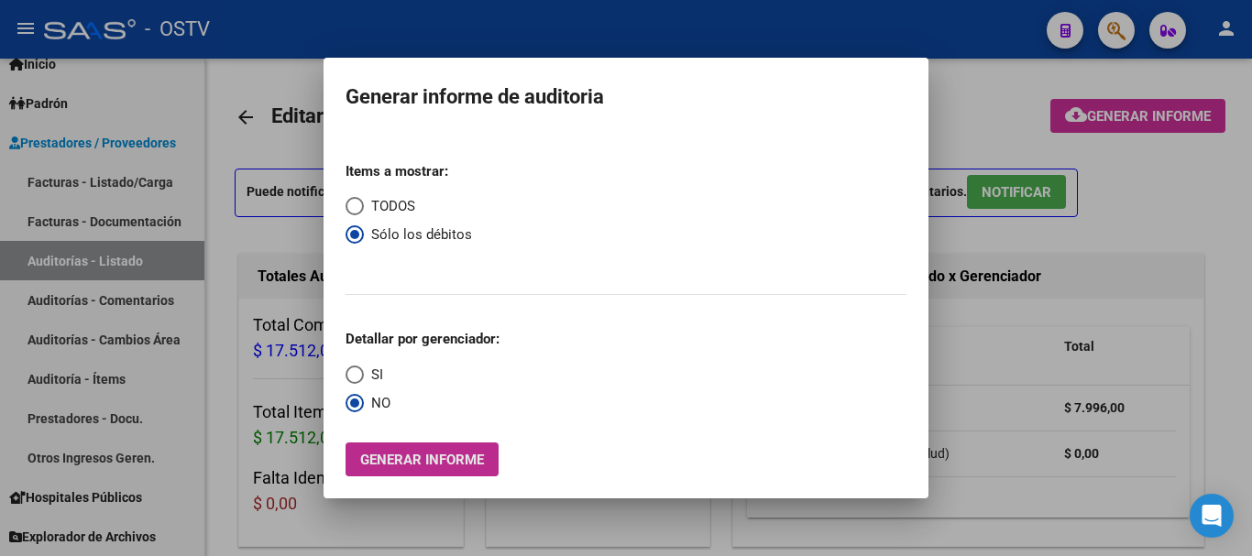
click at [422, 468] on span "Generar informe" at bounding box center [422, 460] width 124 height 17
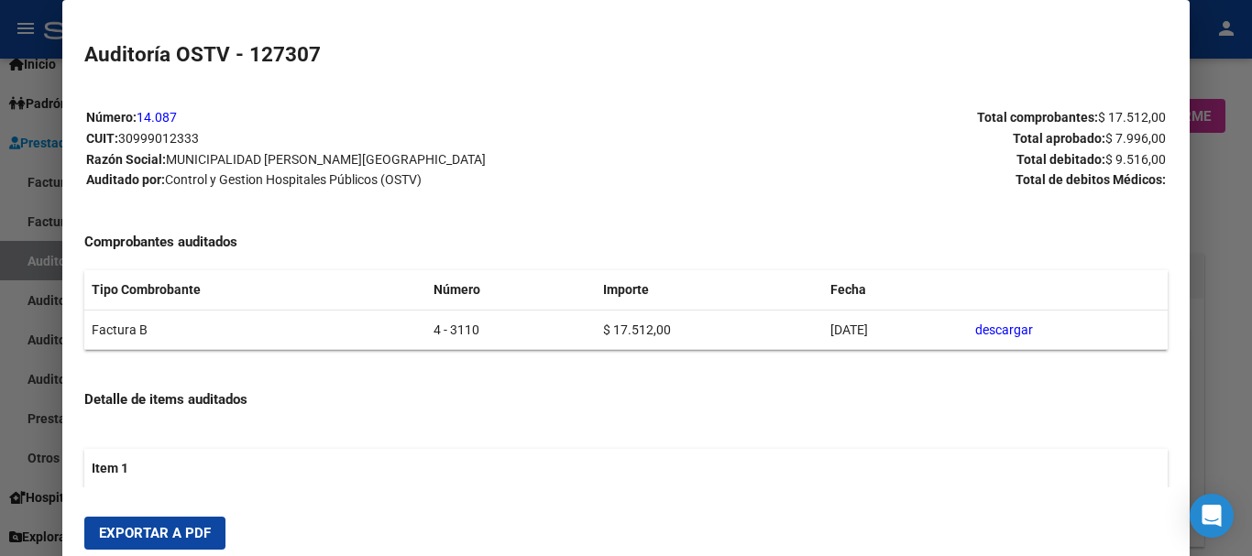
click at [194, 540] on span "Exportar a PDF" at bounding box center [155, 533] width 112 height 17
click at [1212, 358] on div at bounding box center [626, 278] width 1252 height 556
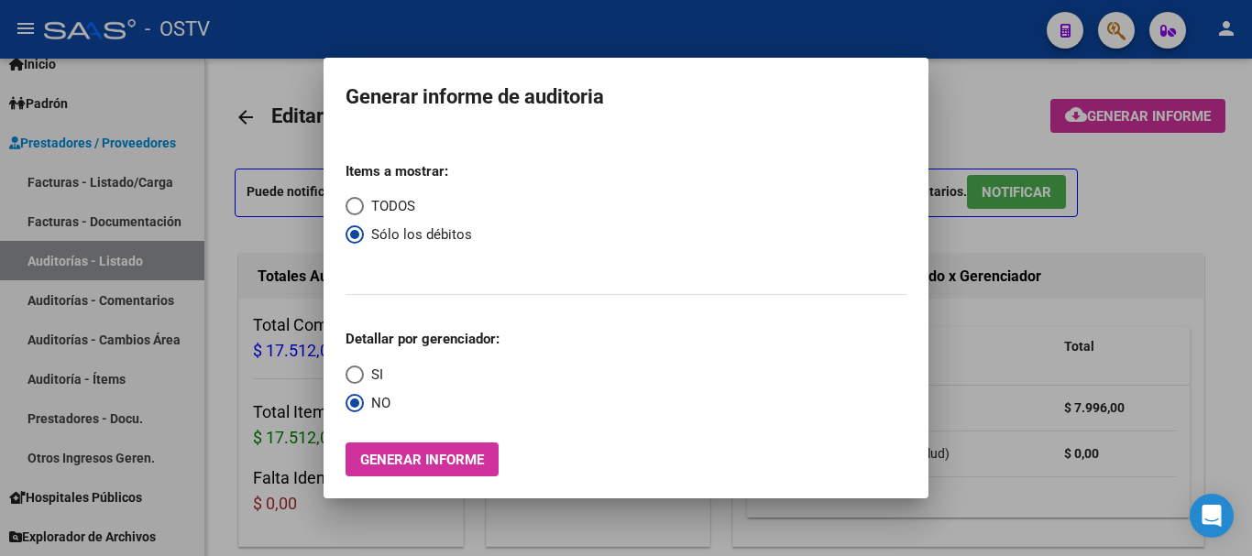
click at [1212, 358] on div at bounding box center [626, 278] width 1252 height 556
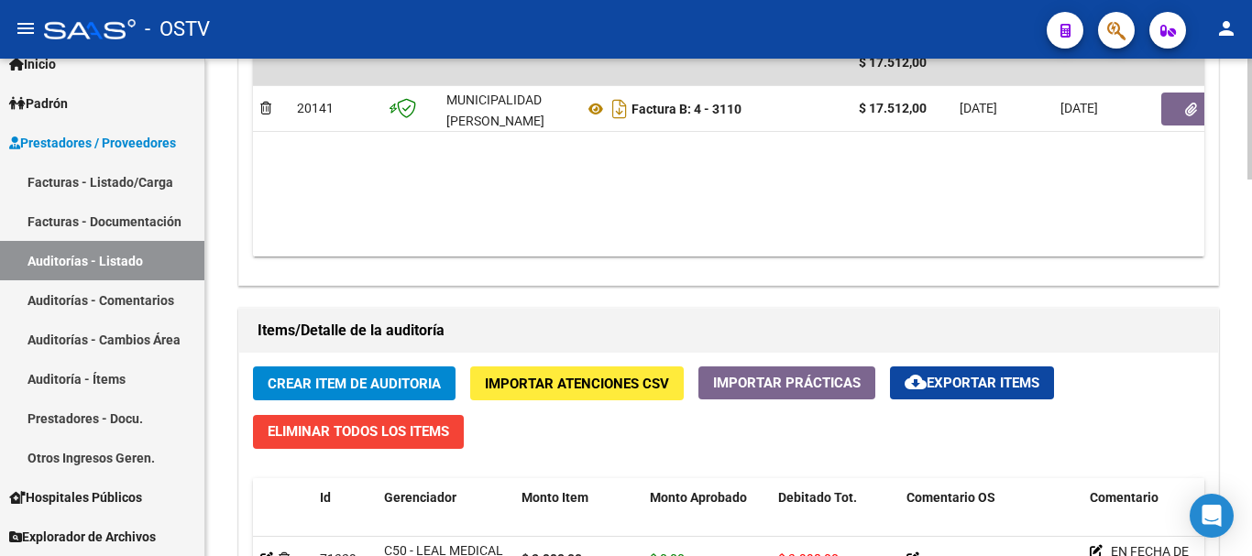
scroll to position [1100, 0]
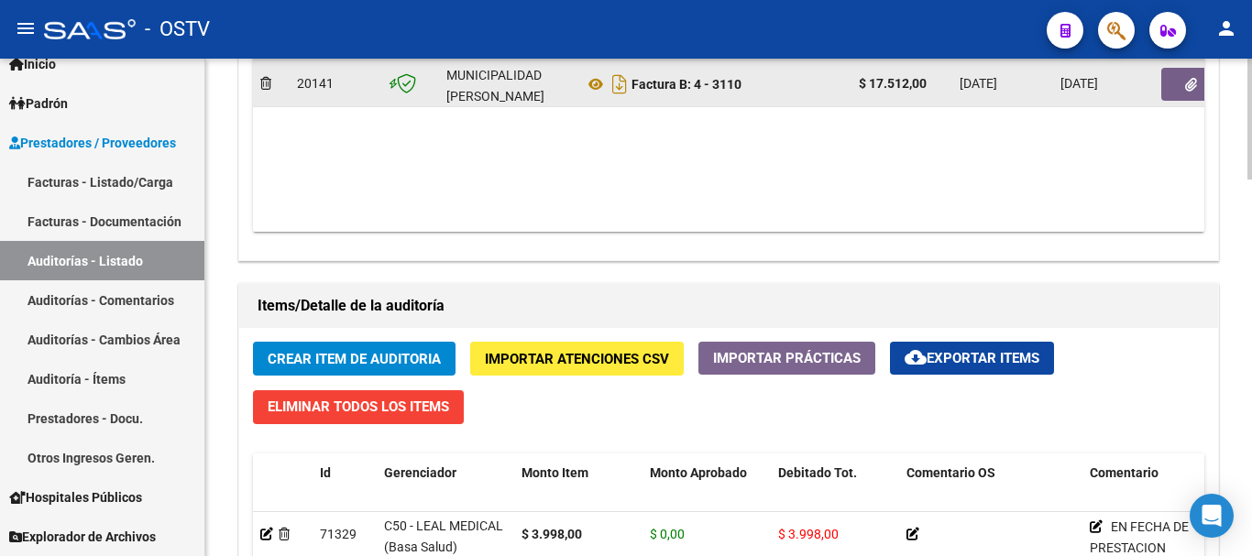
click at [1173, 85] on button "button" at bounding box center [1191, 84] width 59 height 33
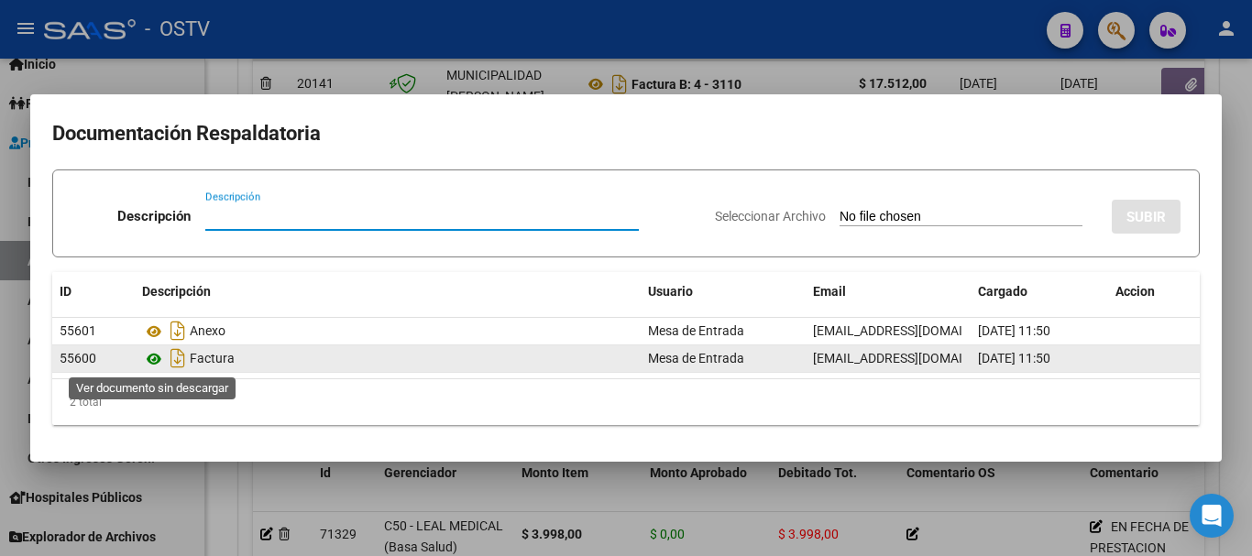
click at [149, 361] on icon at bounding box center [154, 359] width 24 height 22
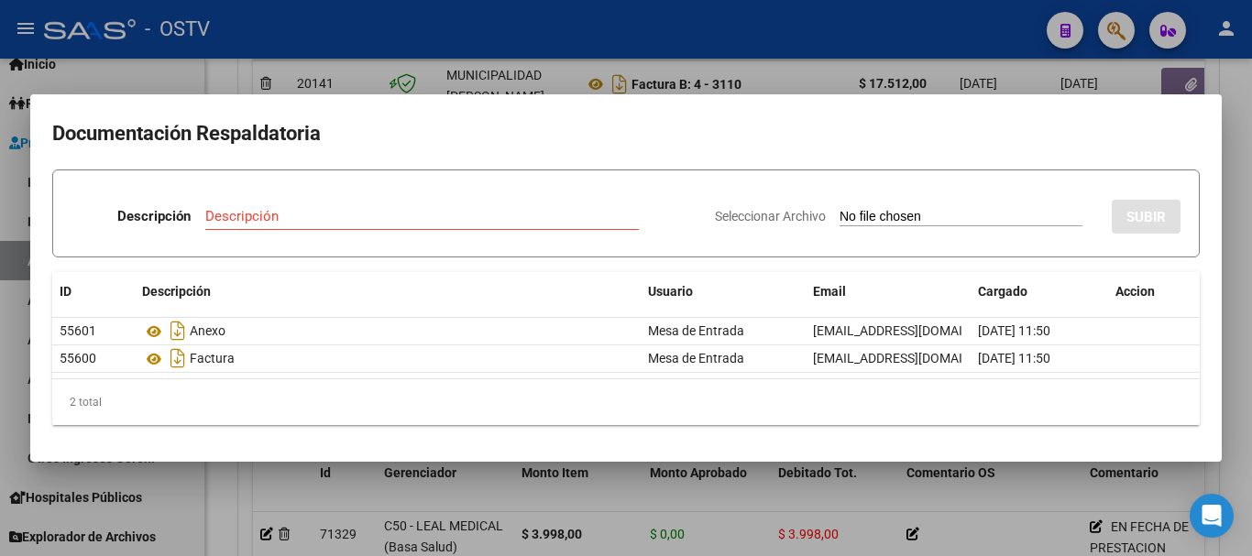
click at [543, 217] on input "Descripción" at bounding box center [422, 216] width 434 height 17
click at [840, 209] on input "Seleccionar Archivo" at bounding box center [961, 217] width 243 height 17
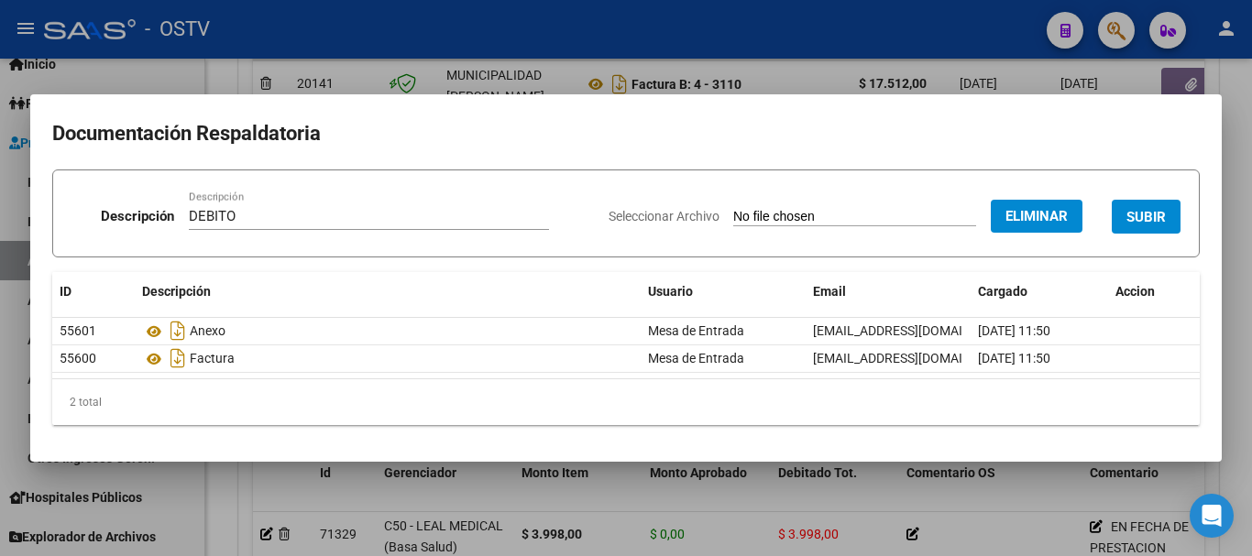
click at [1141, 211] on span "SUBIR" at bounding box center [1146, 217] width 39 height 17
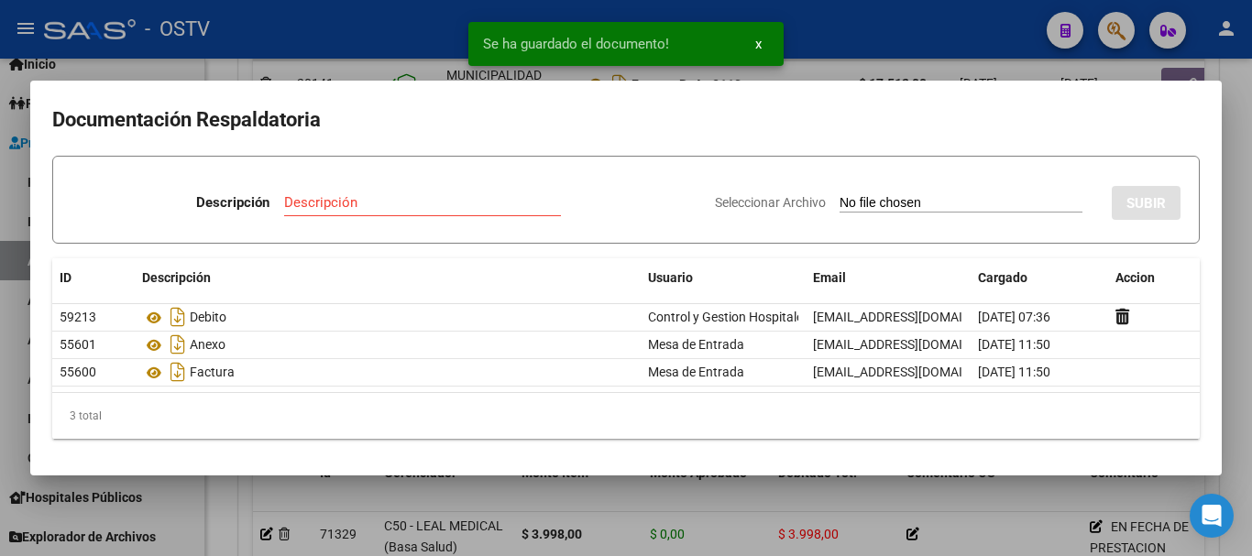
click at [1248, 241] on div at bounding box center [626, 278] width 1252 height 556
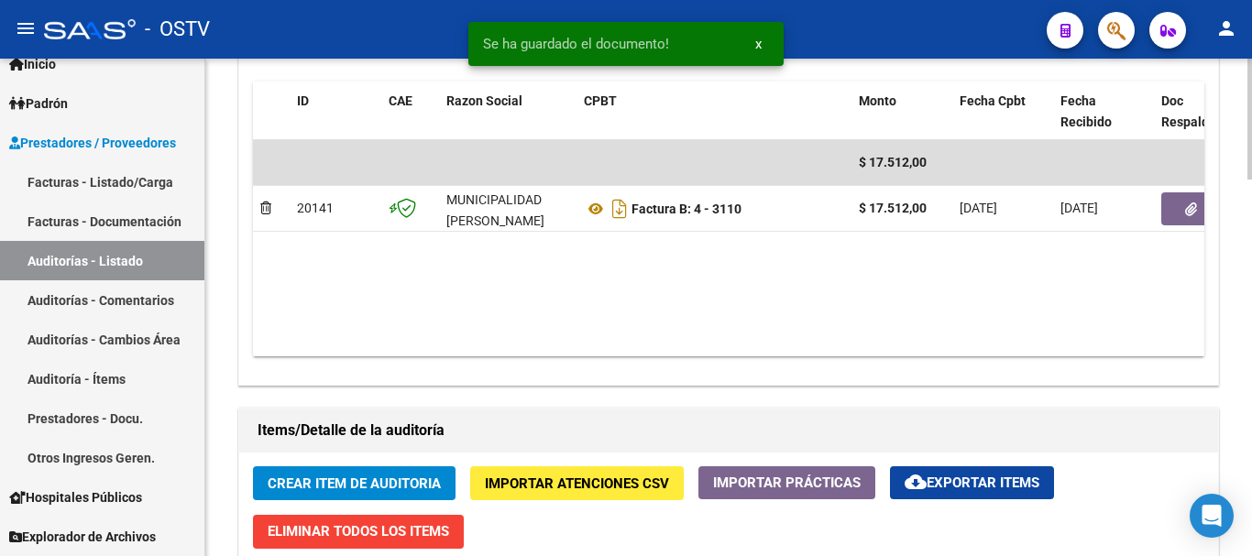
scroll to position [642, 0]
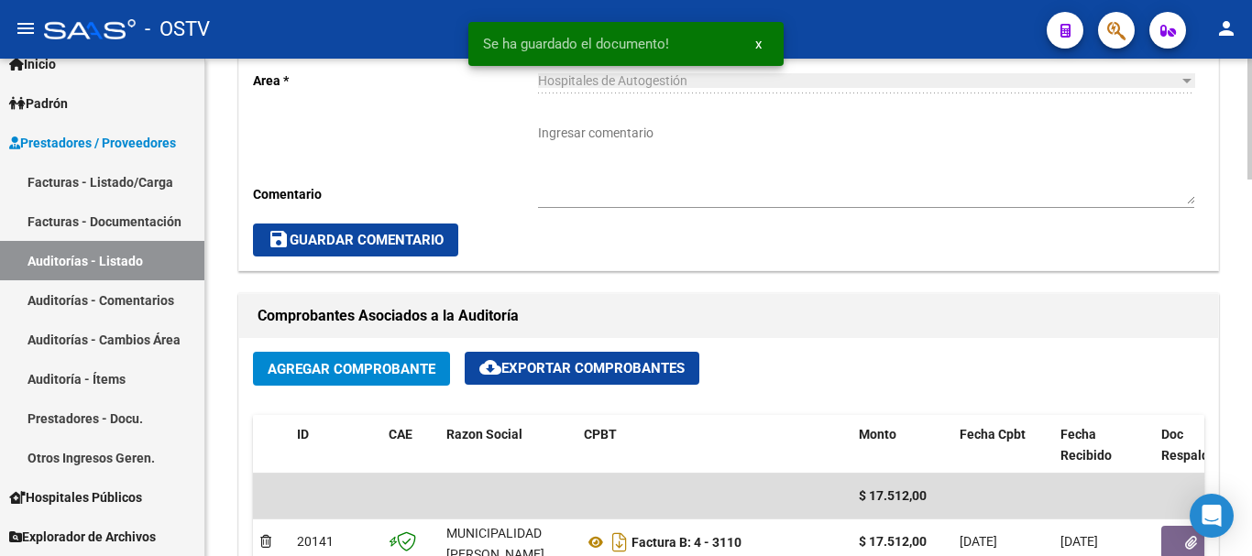
click at [679, 168] on textarea "Ingresar comentario" at bounding box center [866, 164] width 656 height 81
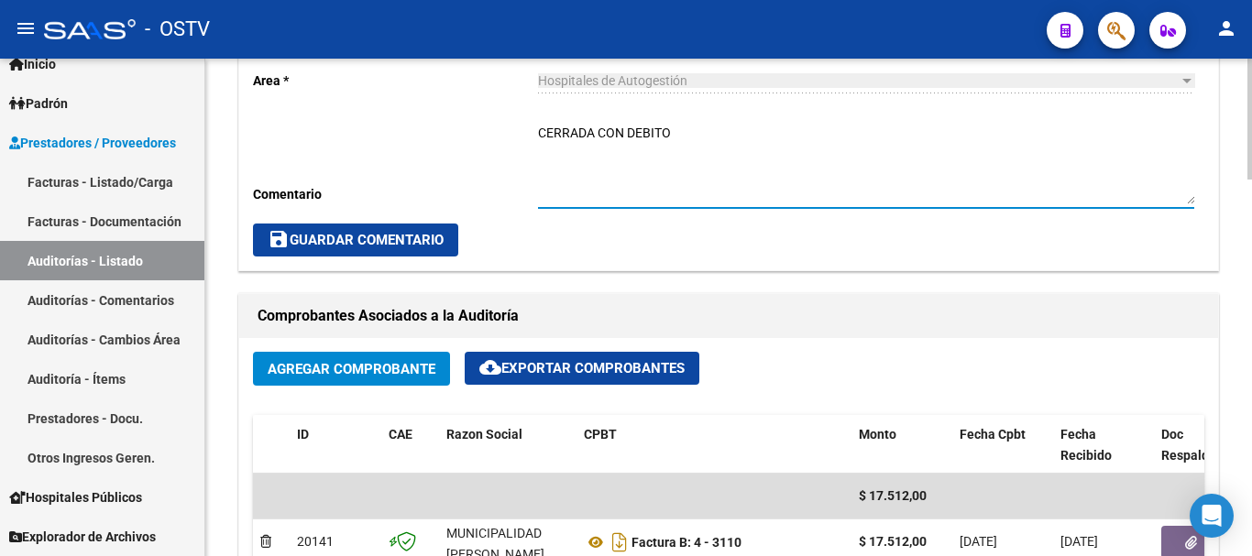
click at [327, 249] on button "save Guardar Comentario" at bounding box center [355, 240] width 205 height 33
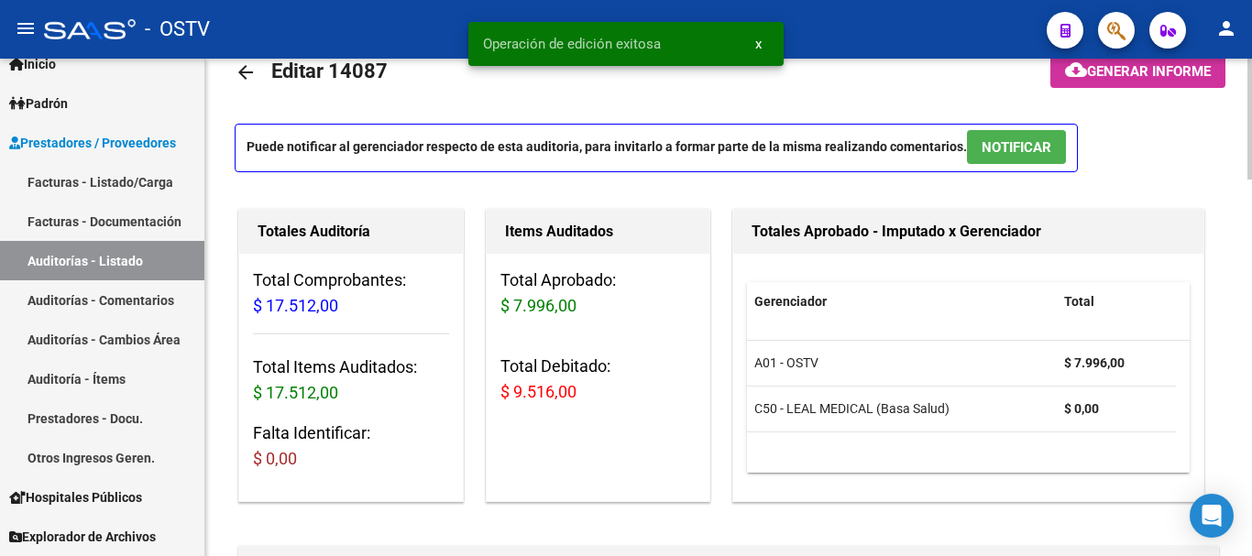
scroll to position [0, 0]
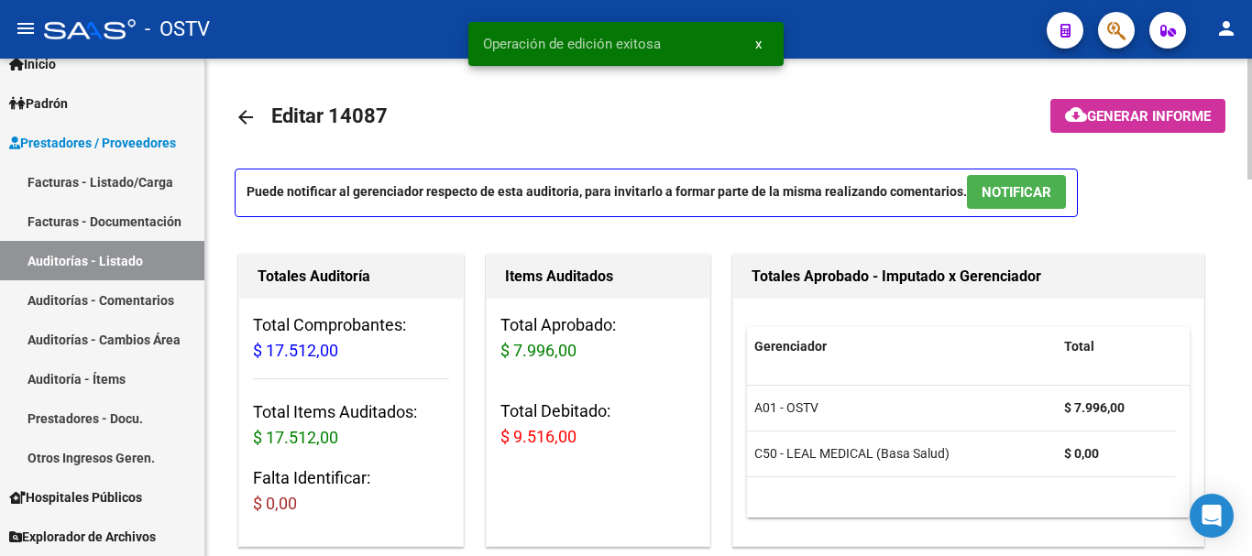
click at [254, 110] on mat-icon "arrow_back" at bounding box center [246, 117] width 22 height 22
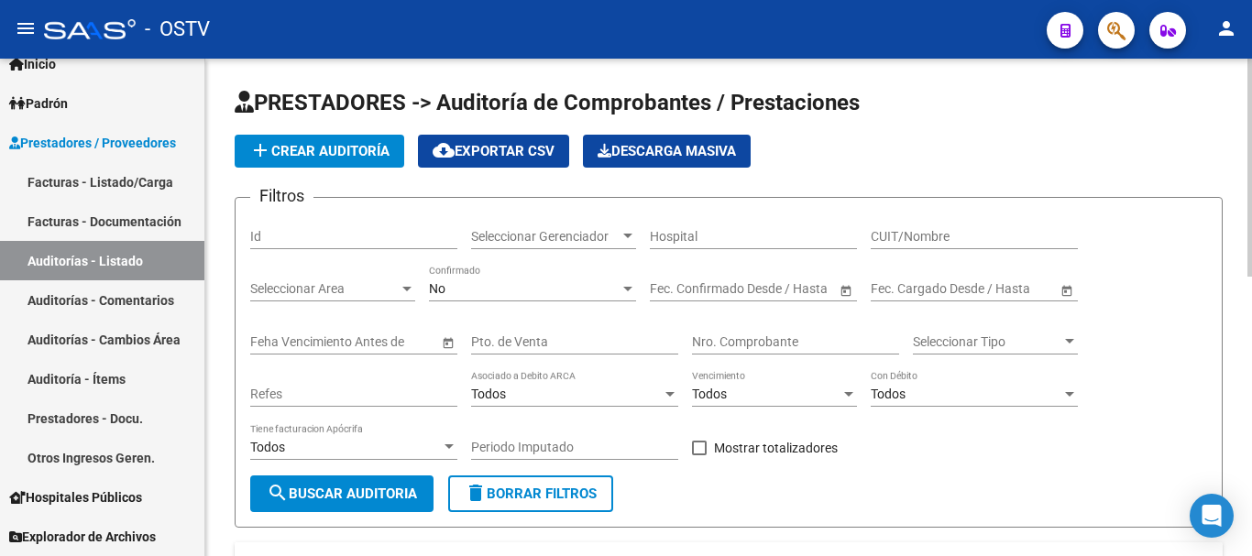
click at [334, 152] on span "add Crear Auditoría" at bounding box center [319, 151] width 140 height 17
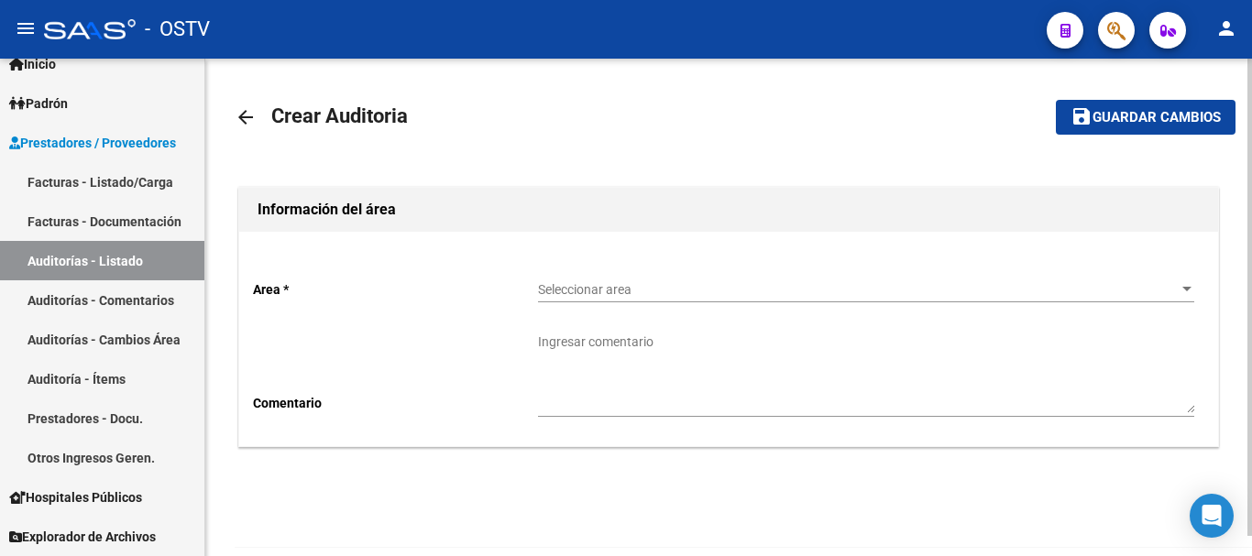
click at [662, 282] on span "Seleccionar area" at bounding box center [858, 290] width 640 height 16
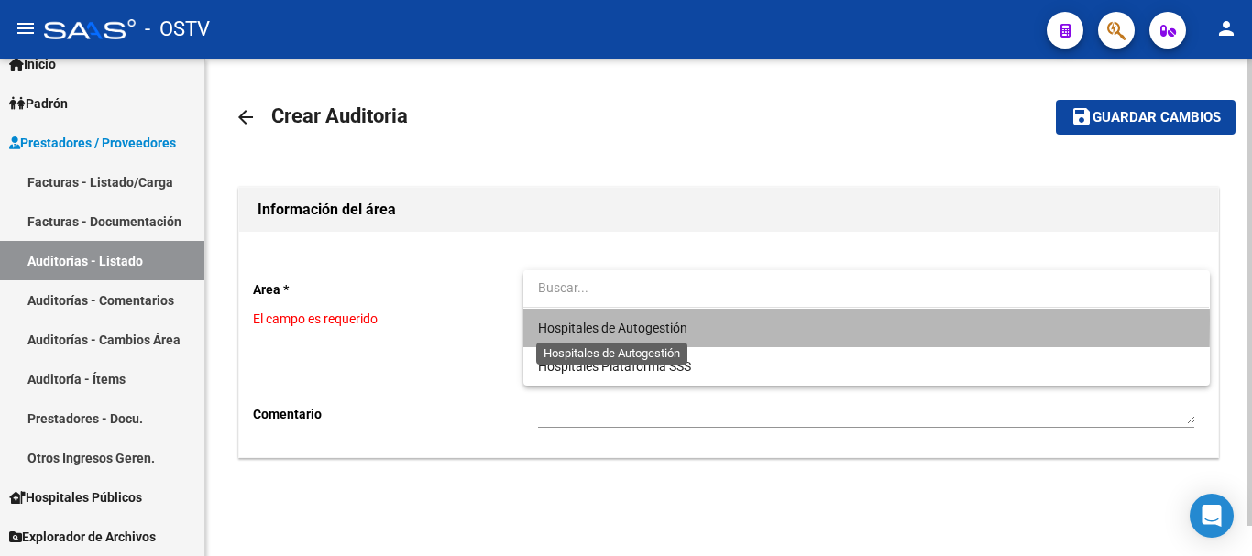
drag, startPoint x: 646, startPoint y: 319, endPoint x: 553, endPoint y: 353, distance: 99.5
click at [646, 322] on span "Hospitales de Autogestión" at bounding box center [612, 328] width 149 height 15
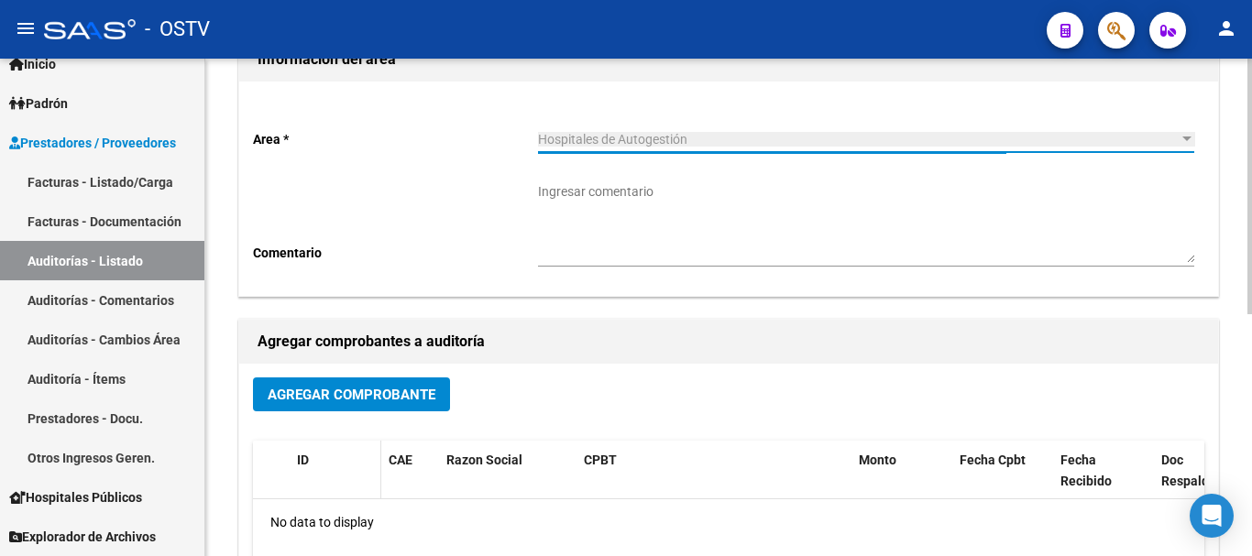
scroll to position [183, 0]
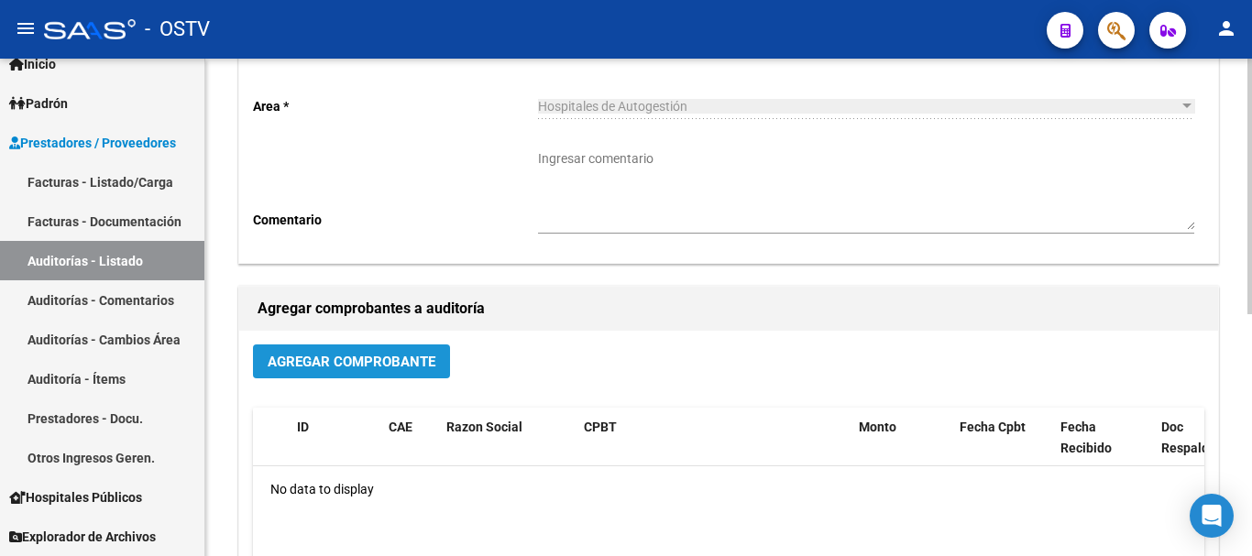
click at [369, 369] on span "Agregar Comprobante" at bounding box center [352, 362] width 168 height 17
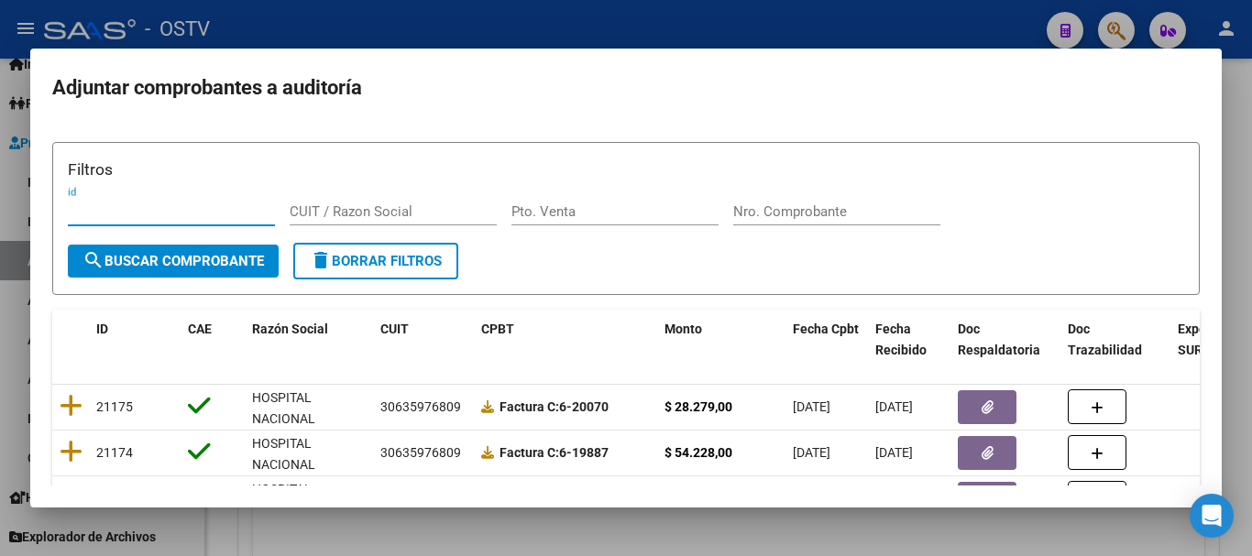
click at [819, 213] on input "Nro. Comprobante" at bounding box center [836, 212] width 207 height 17
paste input "296"
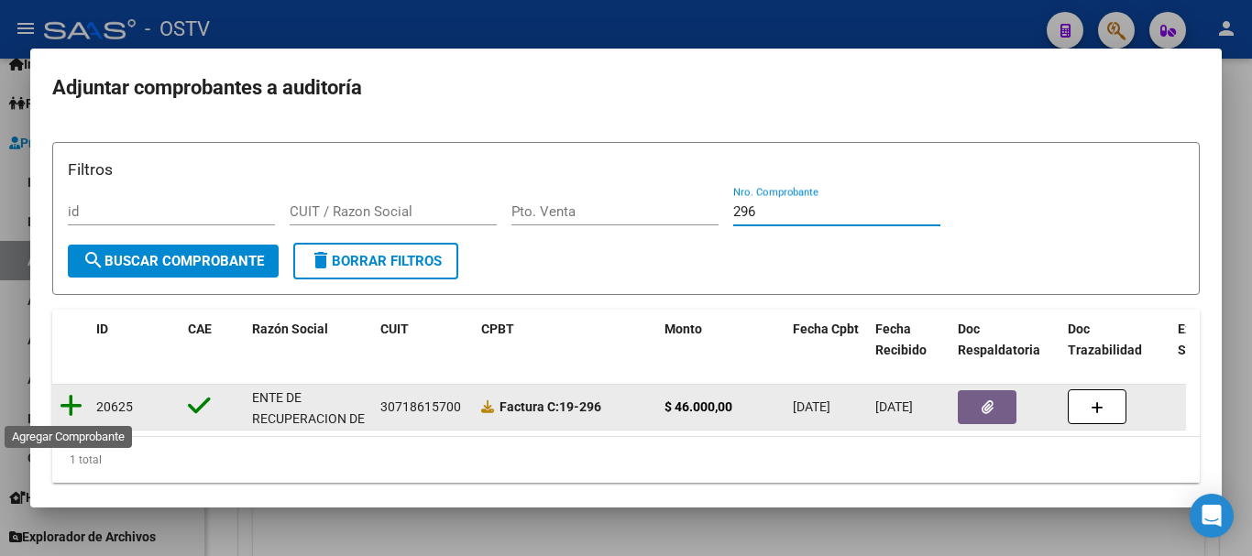
click at [72, 396] on icon at bounding box center [71, 406] width 23 height 26
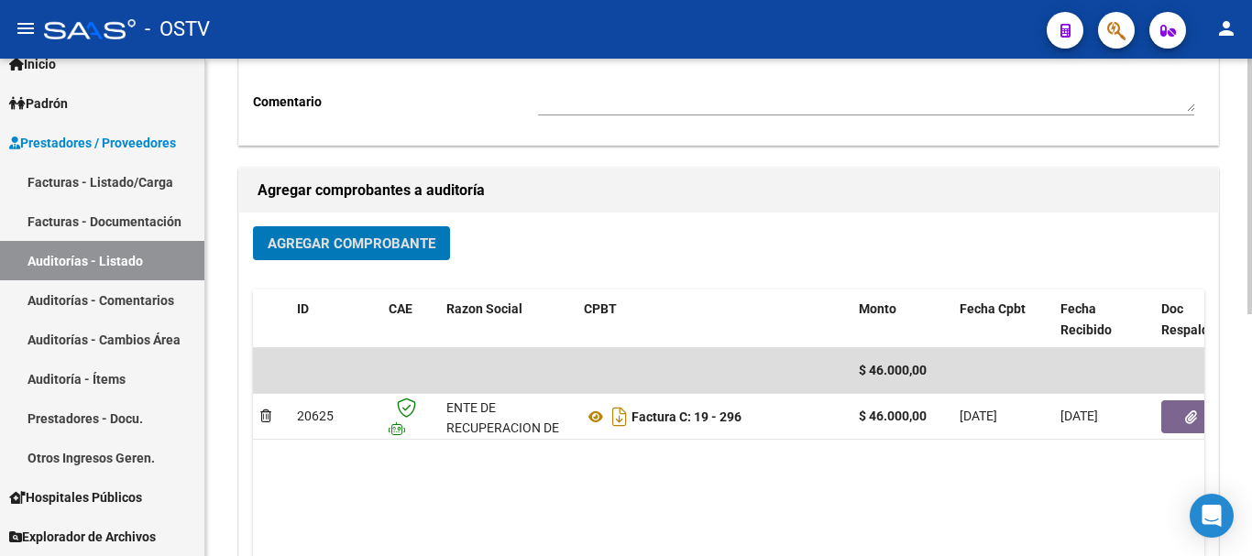
scroll to position [469, 0]
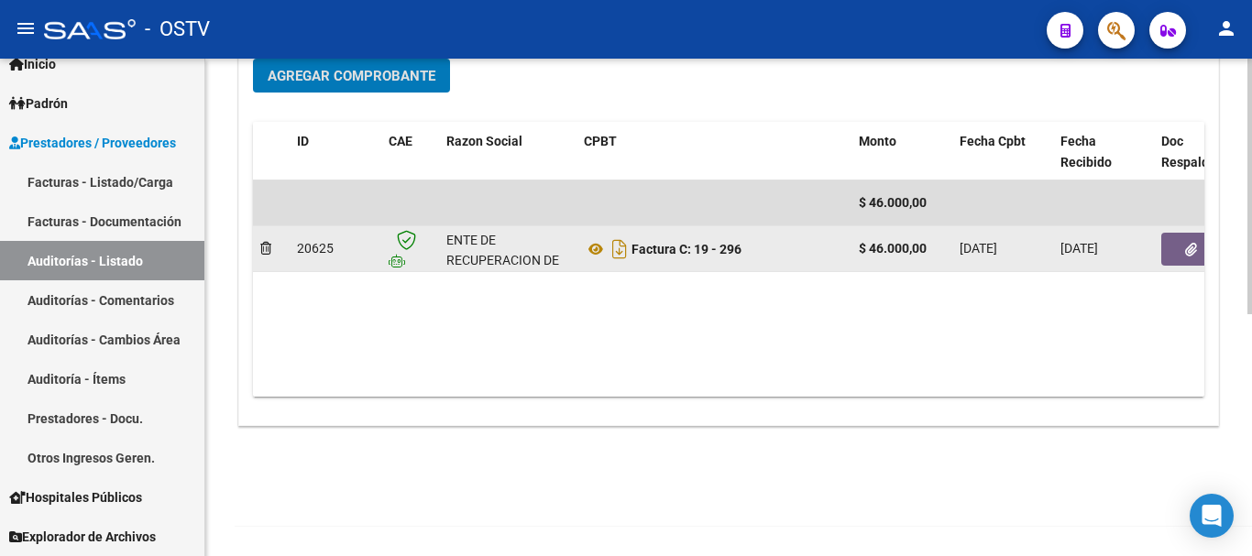
click at [1174, 248] on button "button" at bounding box center [1191, 249] width 59 height 33
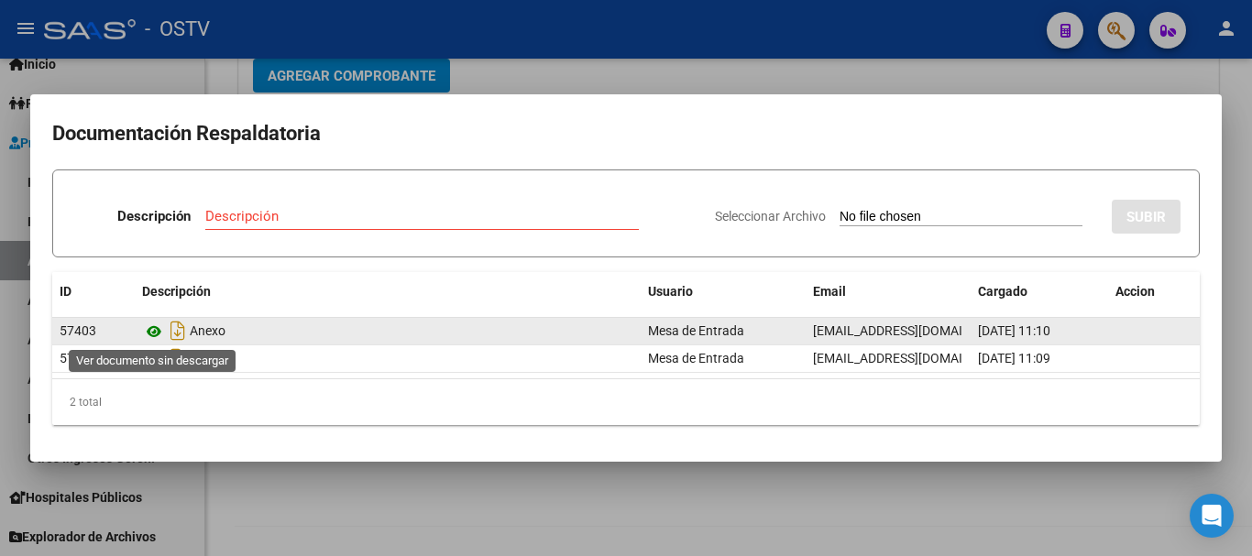
click at [154, 335] on icon at bounding box center [154, 332] width 24 height 22
click at [150, 332] on icon at bounding box center [154, 332] width 24 height 22
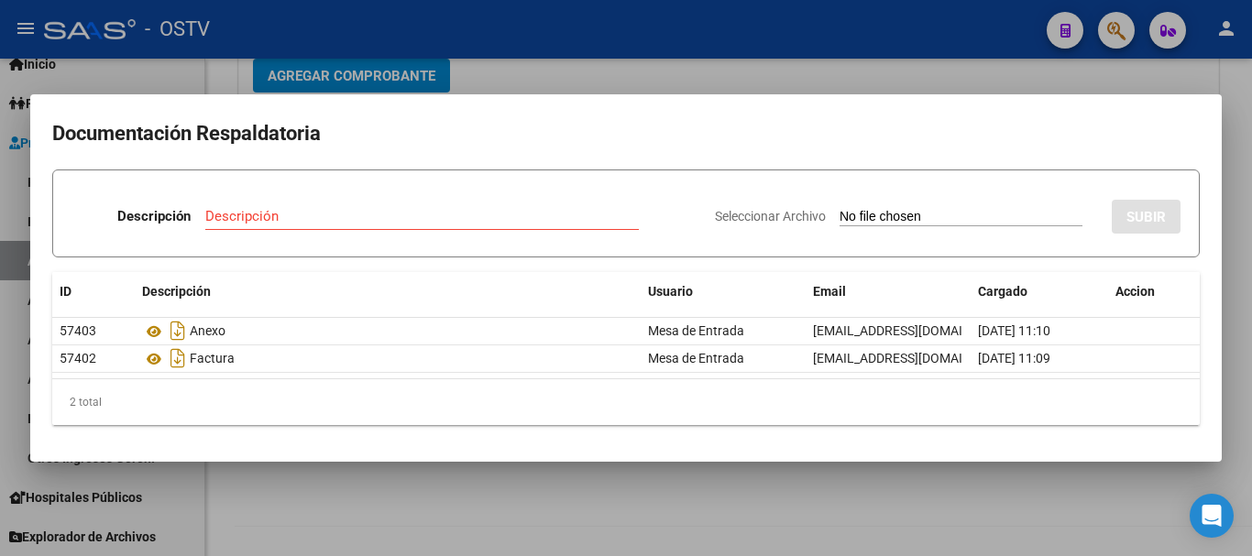
click at [527, 63] on div at bounding box center [626, 278] width 1252 height 556
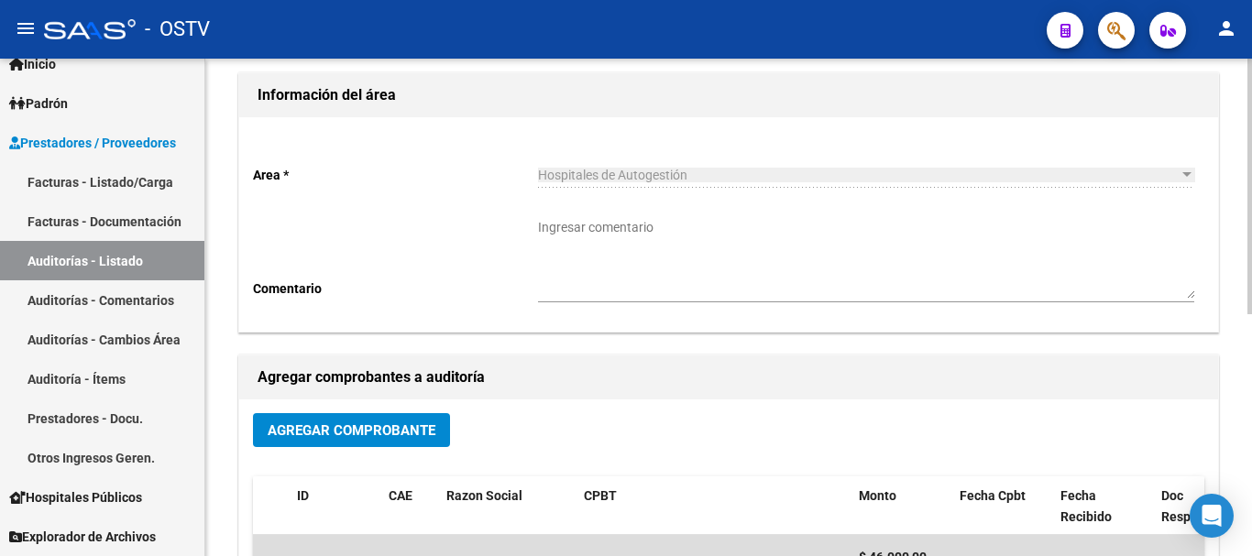
scroll to position [0, 0]
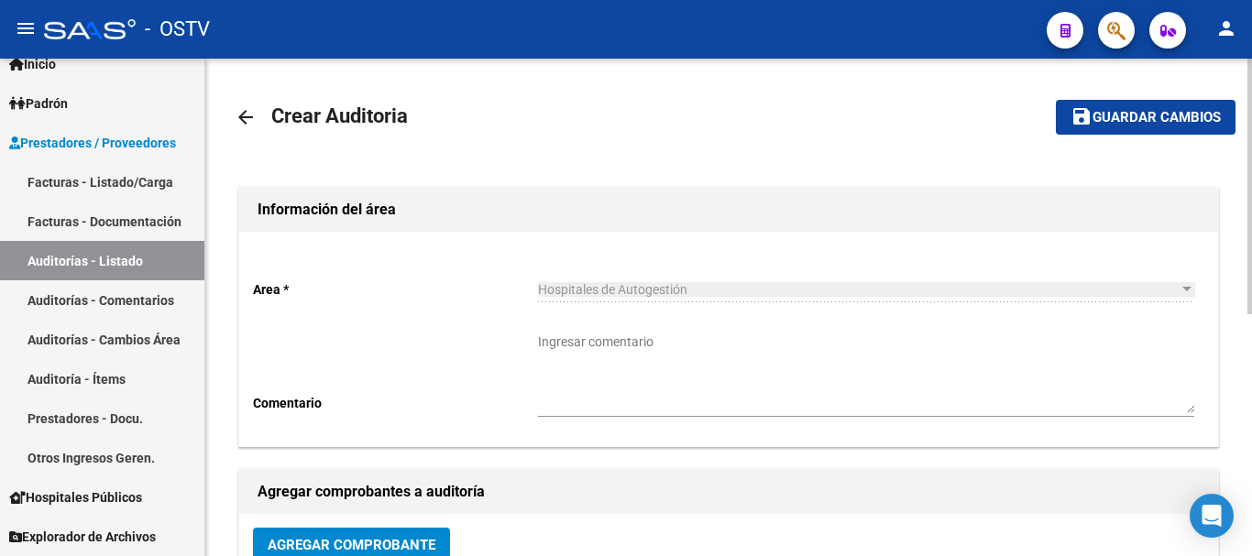
drag, startPoint x: 1147, startPoint y: 112, endPoint x: 1148, endPoint y: 126, distance: 13.8
click at [1147, 115] on span "Guardar cambios" at bounding box center [1157, 118] width 128 height 17
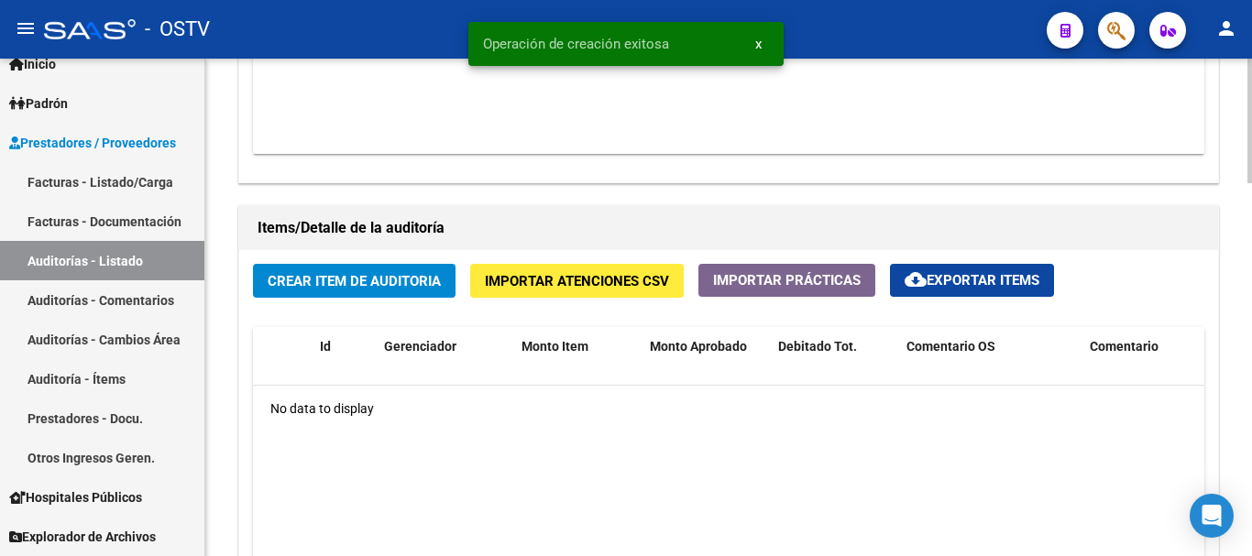
scroll to position [1192, 0]
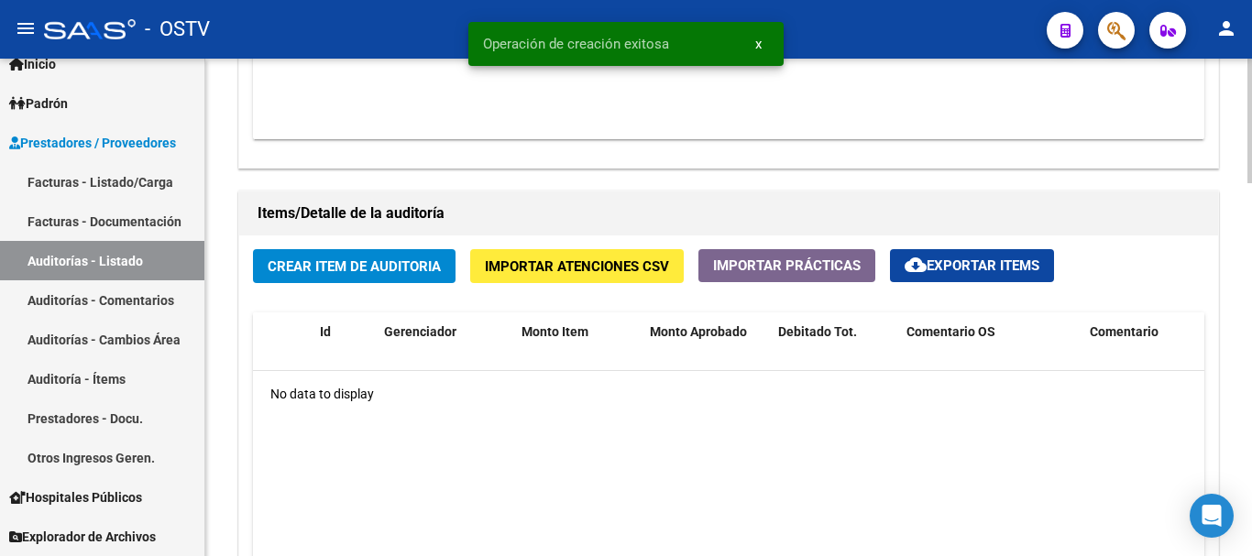
click at [348, 262] on span "Crear Item de Auditoria" at bounding box center [354, 267] width 173 height 17
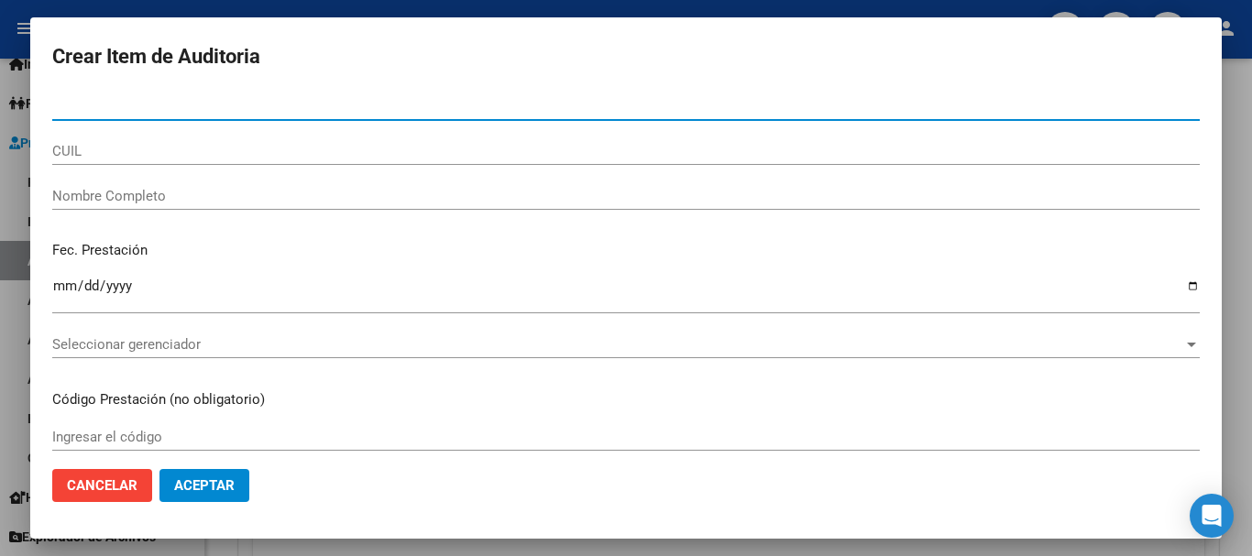
paste input "41816410"
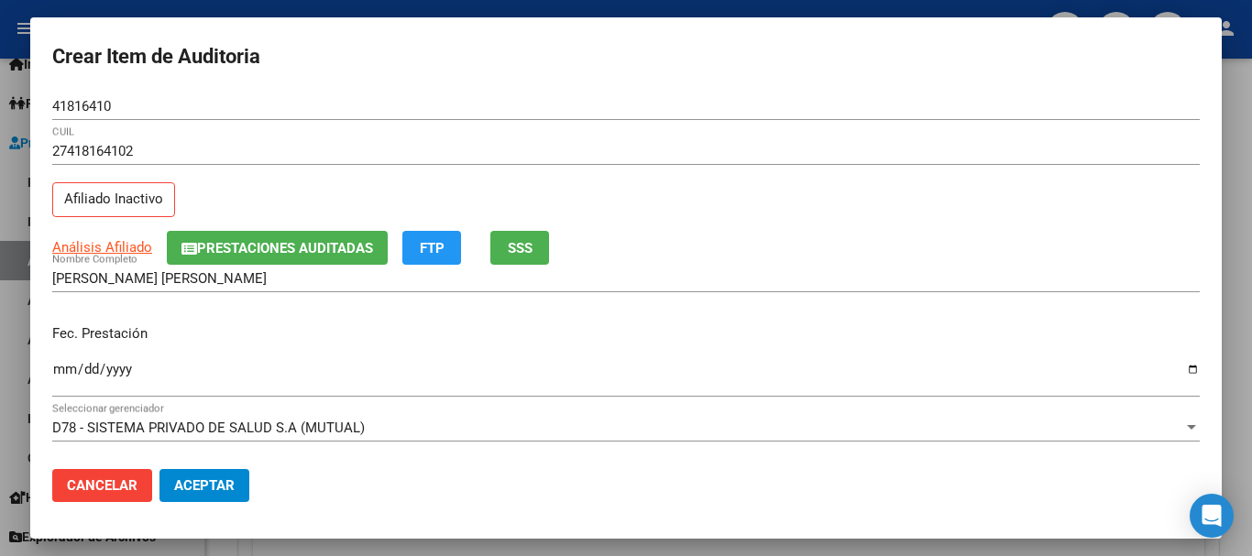
click at [121, 236] on div "Análisis Afiliado Prestaciones Auditadas FTP SSS" at bounding box center [626, 248] width 1148 height 34
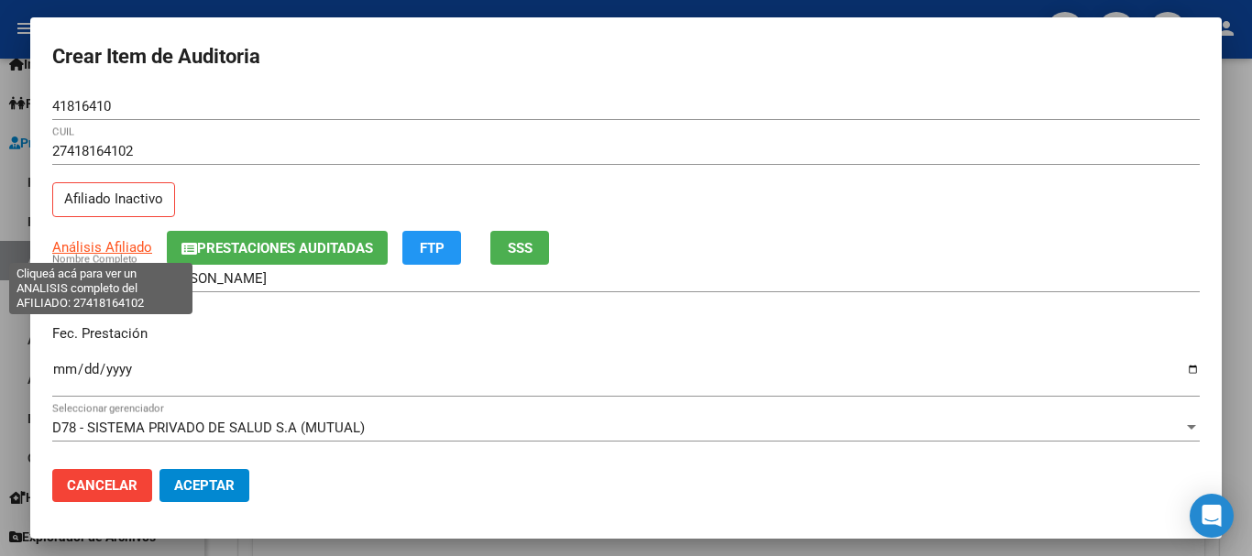
click at [116, 248] on span "Análisis Afiliado" at bounding box center [102, 247] width 100 height 17
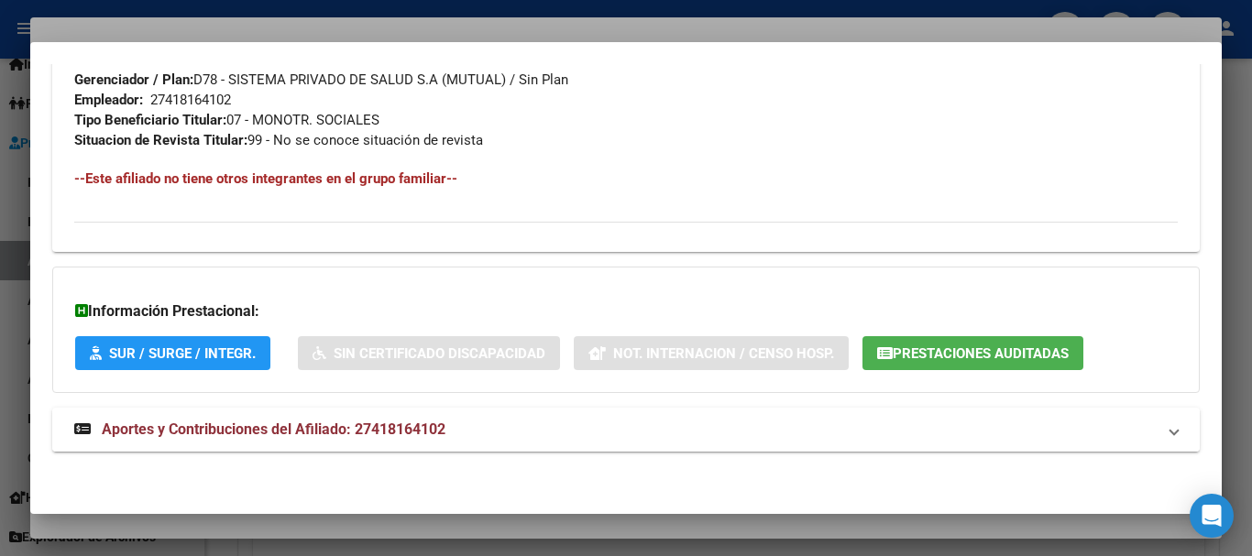
click at [295, 431] on span "Aportes y Contribuciones del Afiliado: 27418164102" at bounding box center [274, 429] width 344 height 17
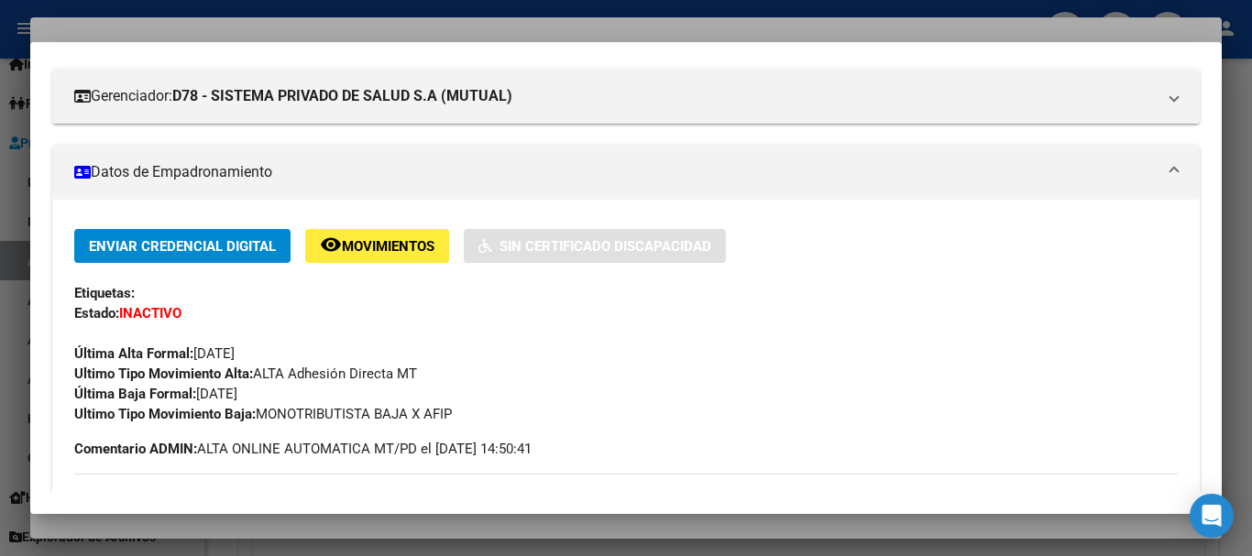
scroll to position [0, 0]
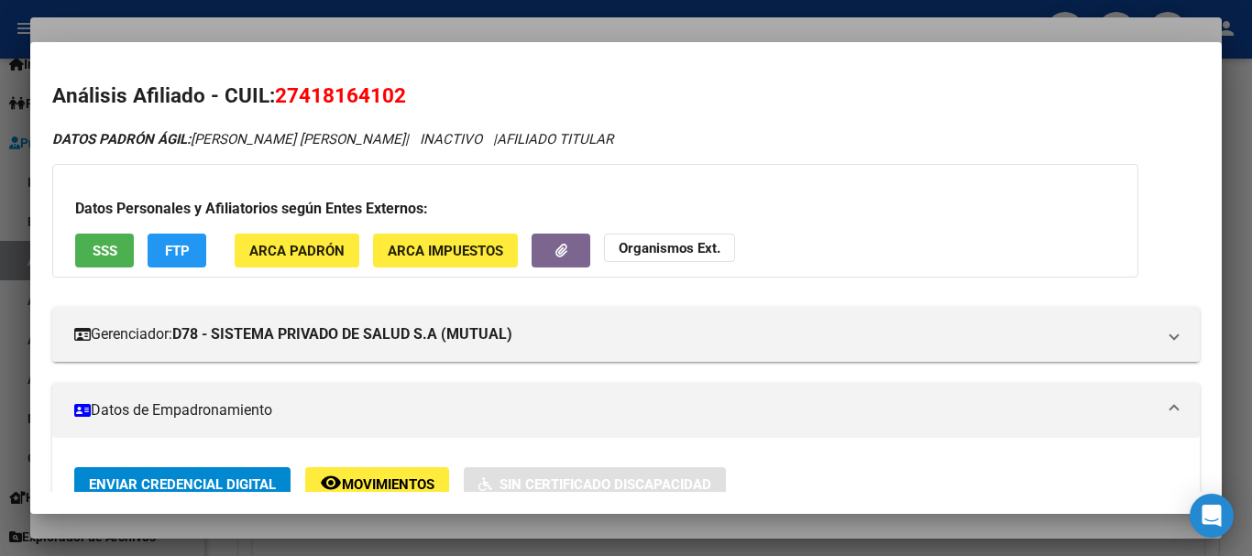
click at [671, 241] on strong "Organismos Ext." at bounding box center [670, 248] width 102 height 17
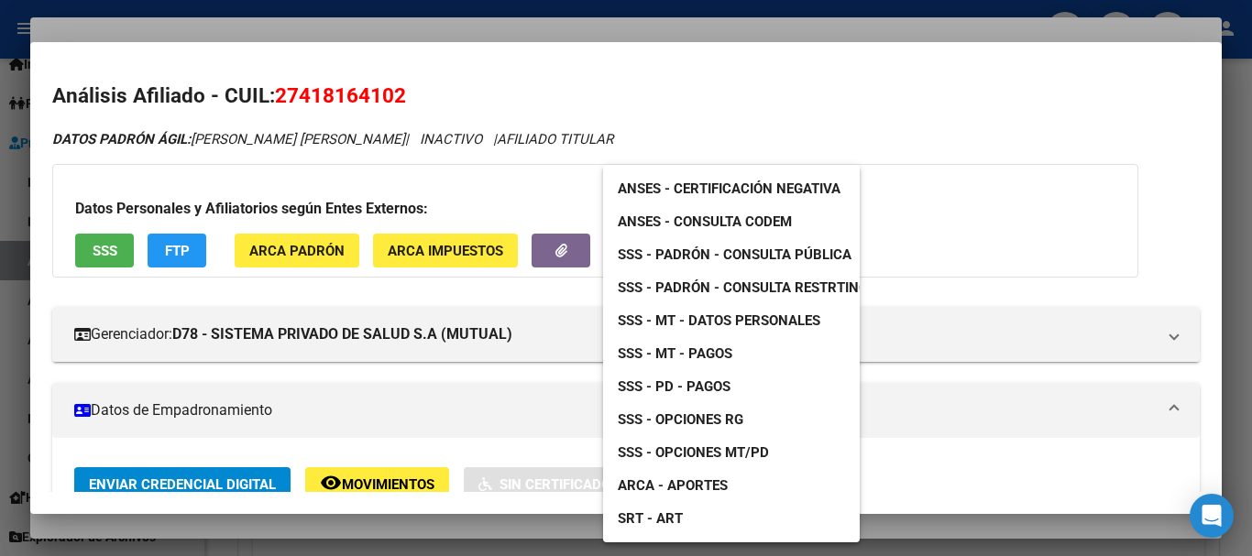
click at [682, 113] on div at bounding box center [626, 278] width 1252 height 556
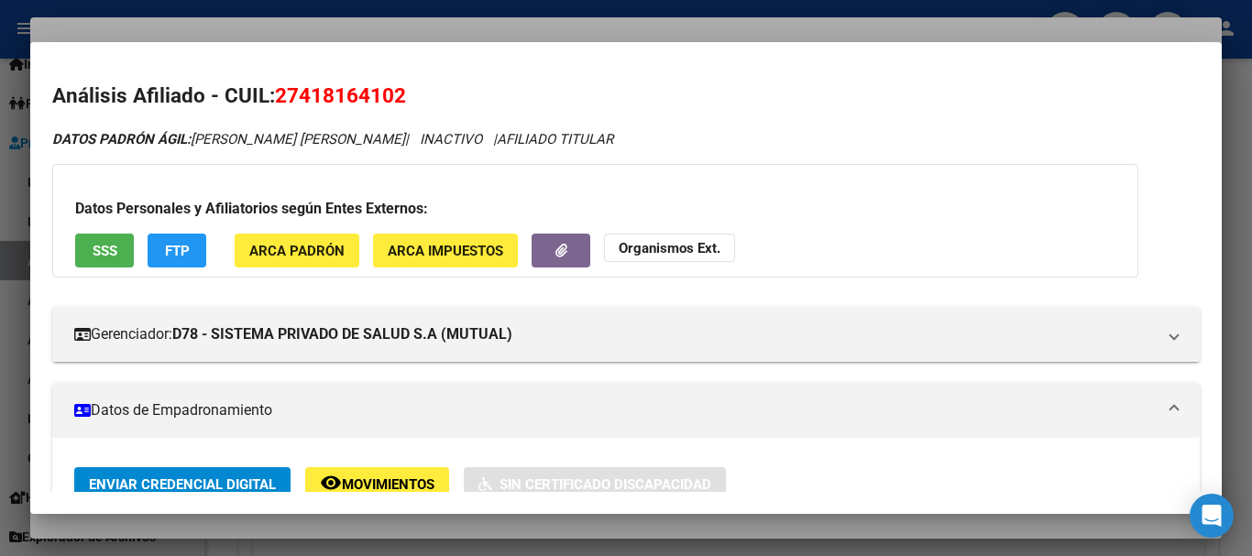
drag, startPoint x: 710, startPoint y: 226, endPoint x: 700, endPoint y: 242, distance: 18.9
click at [710, 227] on div "Datos Personales y Afiliatorios según Entes Externos: SSS FTP ARCA Padrón ARCA …" at bounding box center [595, 221] width 1086 height 114
click at [700, 242] on strong "Organismos Ext." at bounding box center [670, 248] width 102 height 17
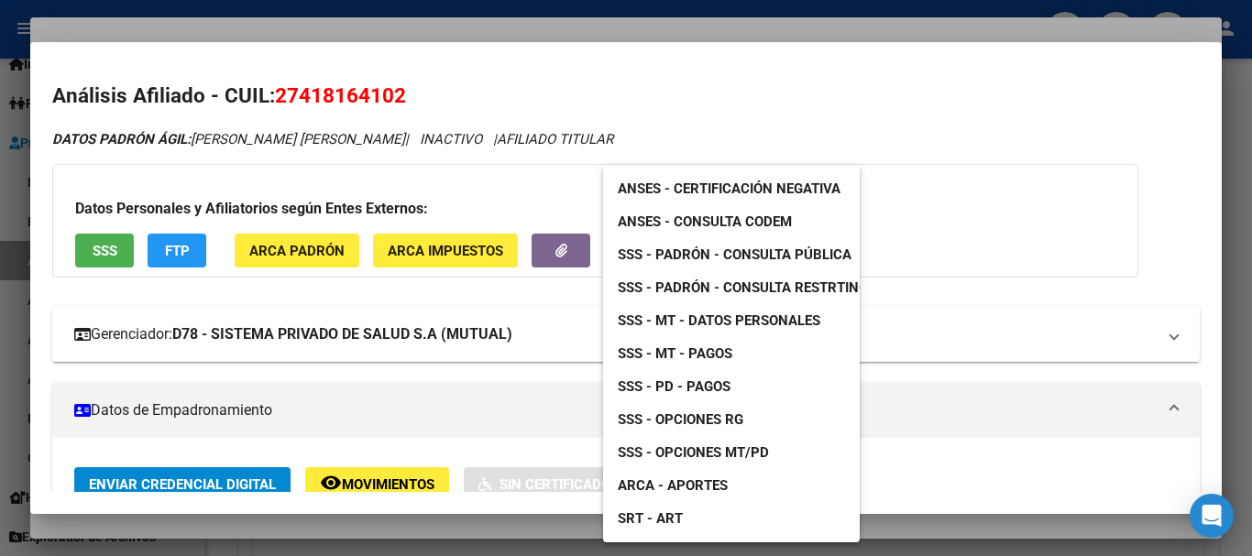
click at [747, 326] on span "SSS - MT - Datos Personales" at bounding box center [719, 321] width 203 height 17
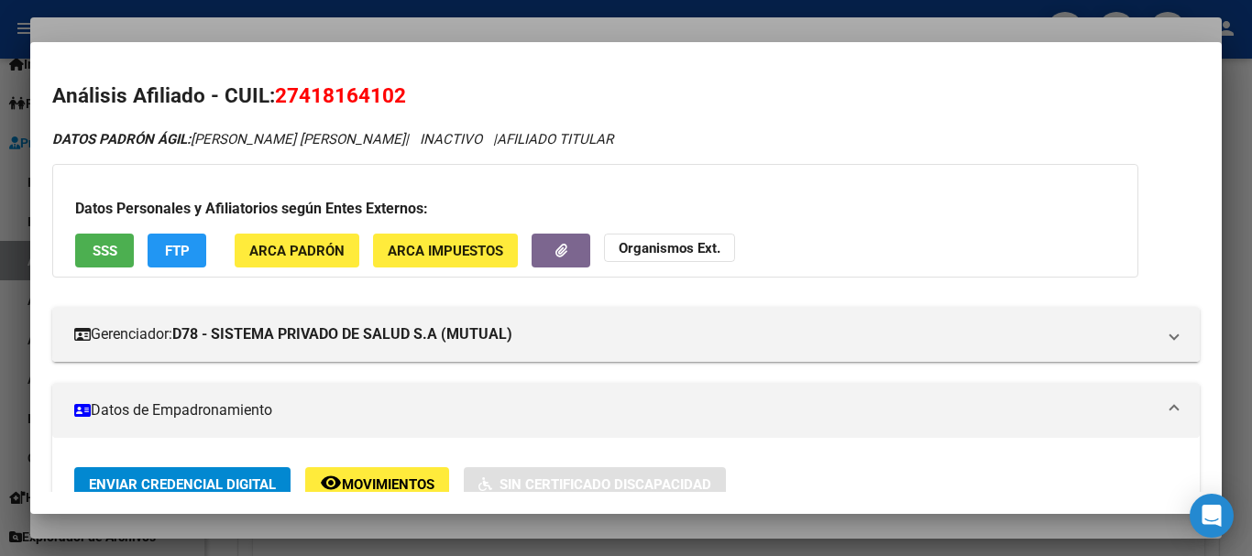
click at [550, 22] on div at bounding box center [626, 278] width 1252 height 556
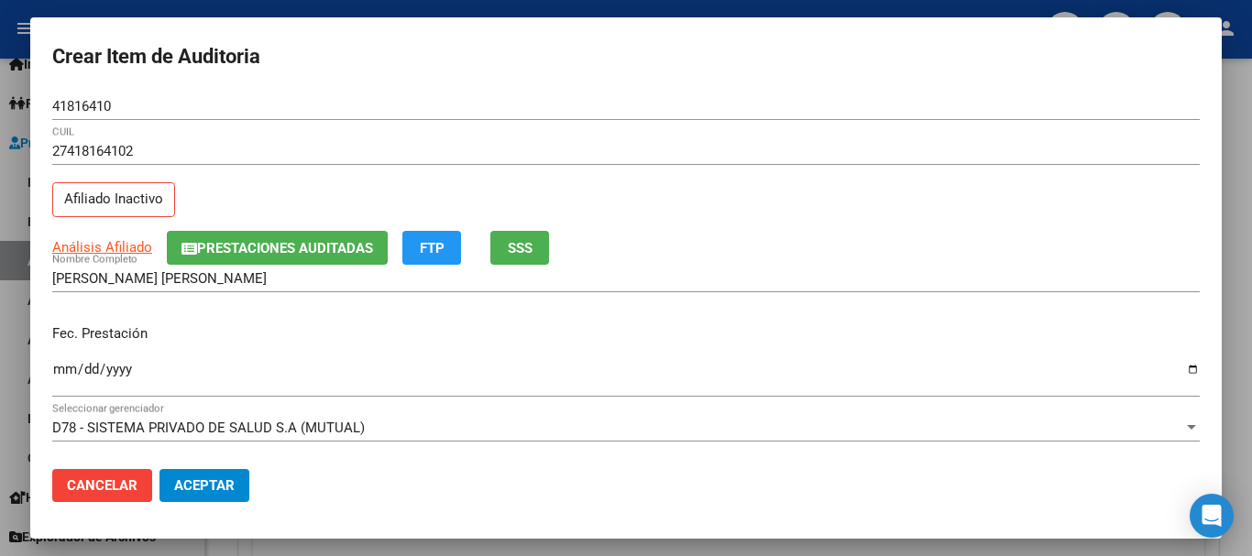
click at [807, 229] on div "27418164102 CUIL Afiliado Inactivo" at bounding box center [626, 185] width 1148 height 94
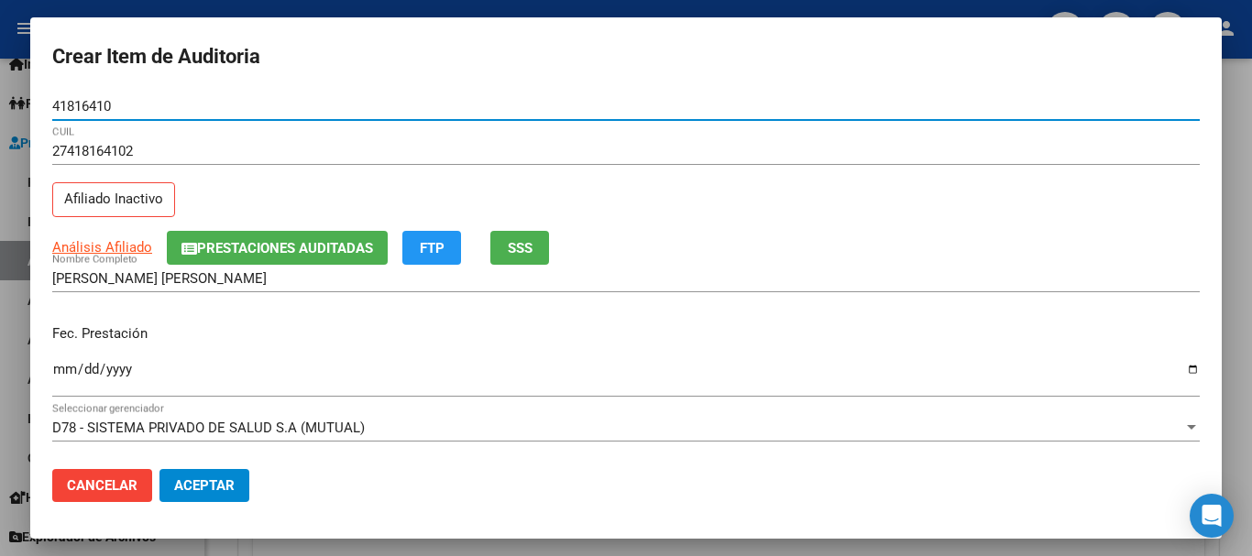
click at [160, 469] on button "Aceptar" at bounding box center [205, 485] width 90 height 33
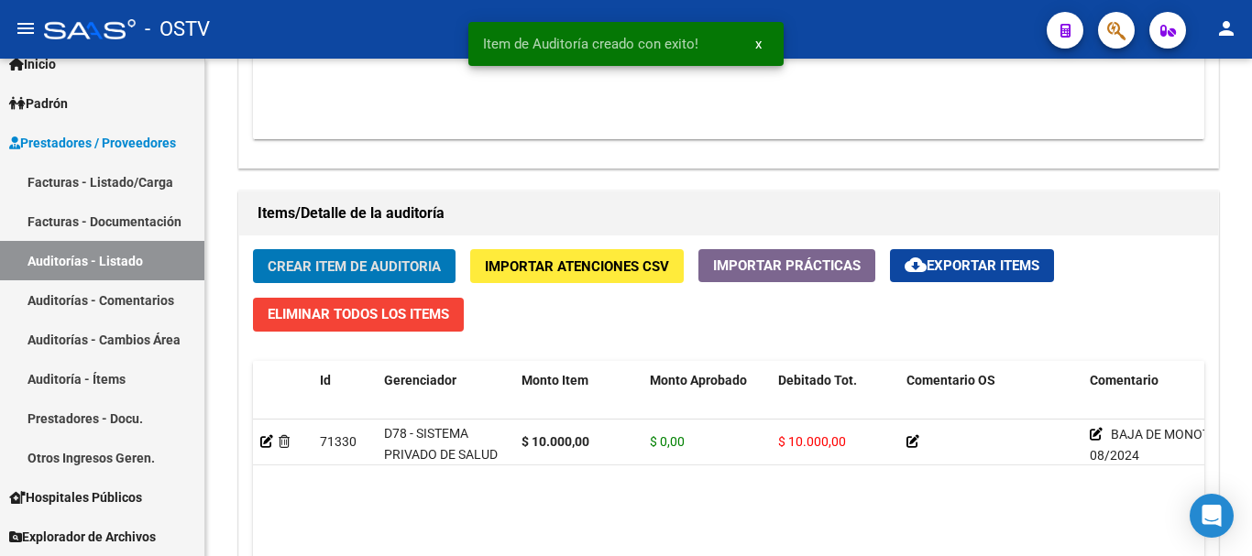
click at [253, 249] on button "Crear Item de Auditoria" at bounding box center [354, 266] width 203 height 34
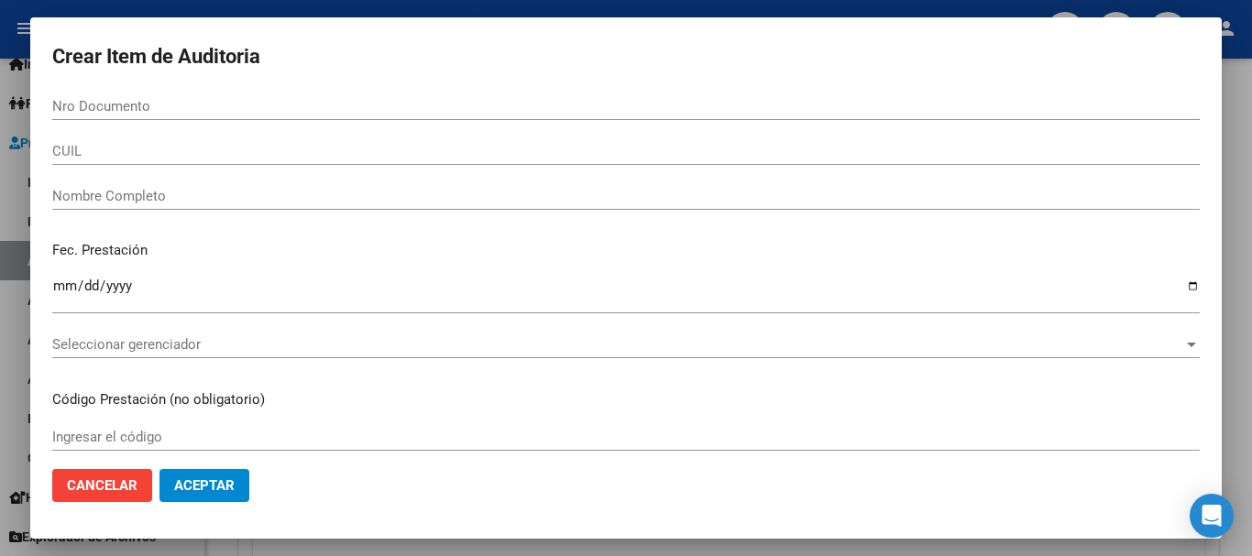
scroll to position [1193, 0]
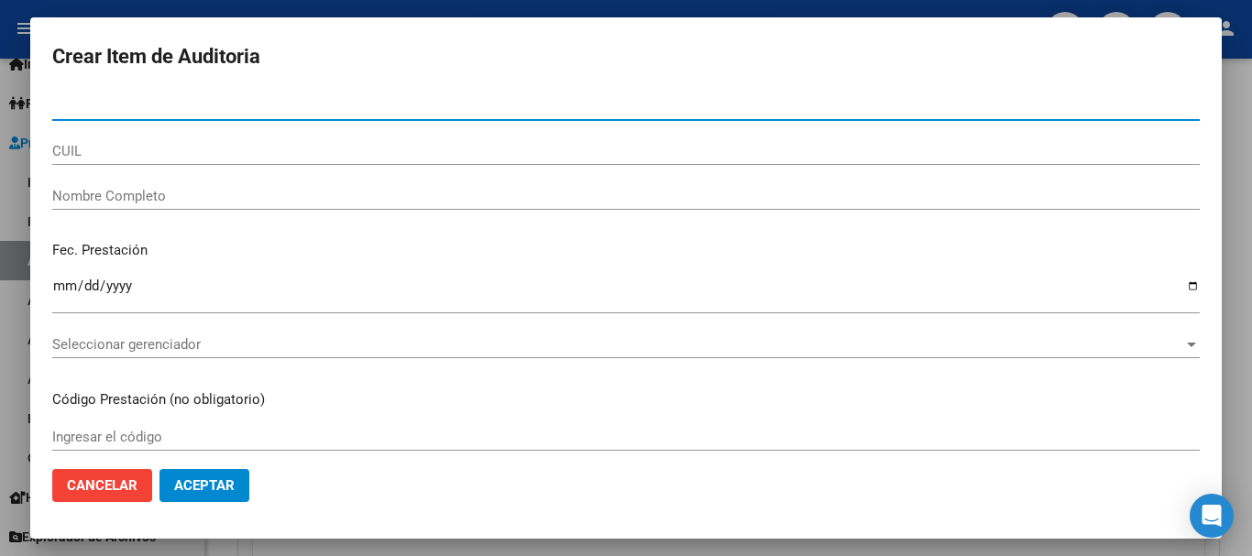
paste input "23597482"
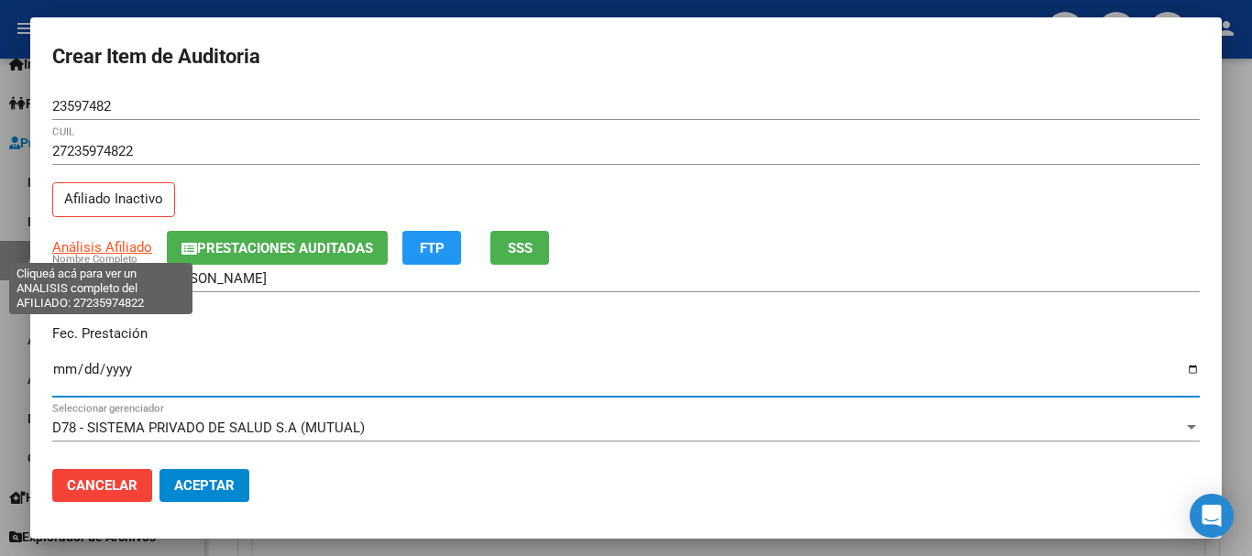
click at [94, 247] on span "Análisis Afiliado" at bounding box center [102, 247] width 100 height 17
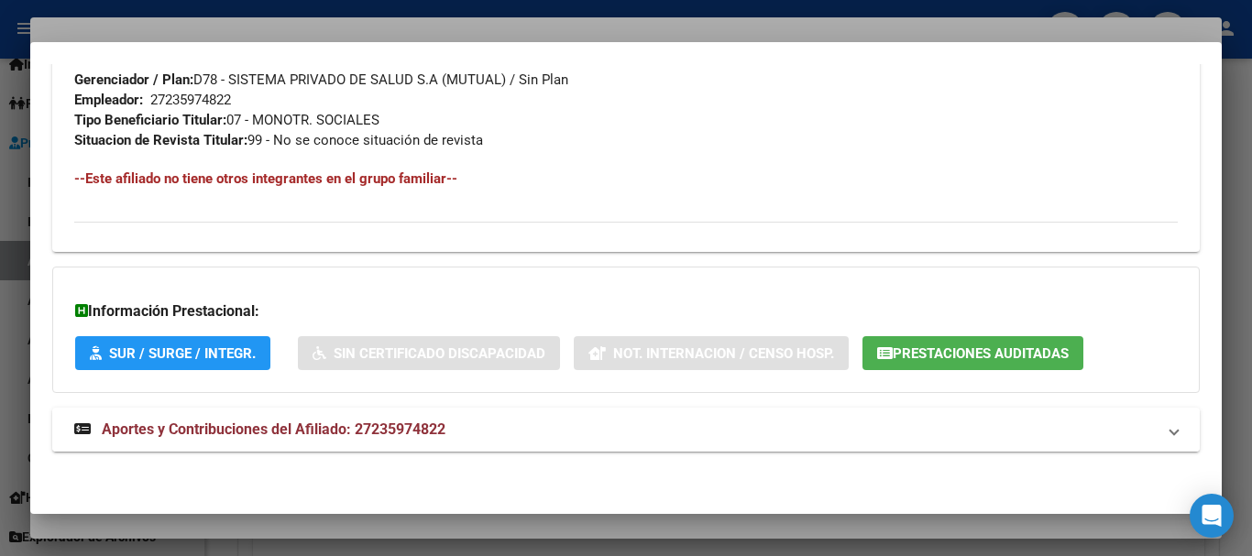
click at [401, 435] on span "Aportes y Contribuciones del Afiliado: 27235974822" at bounding box center [274, 429] width 344 height 17
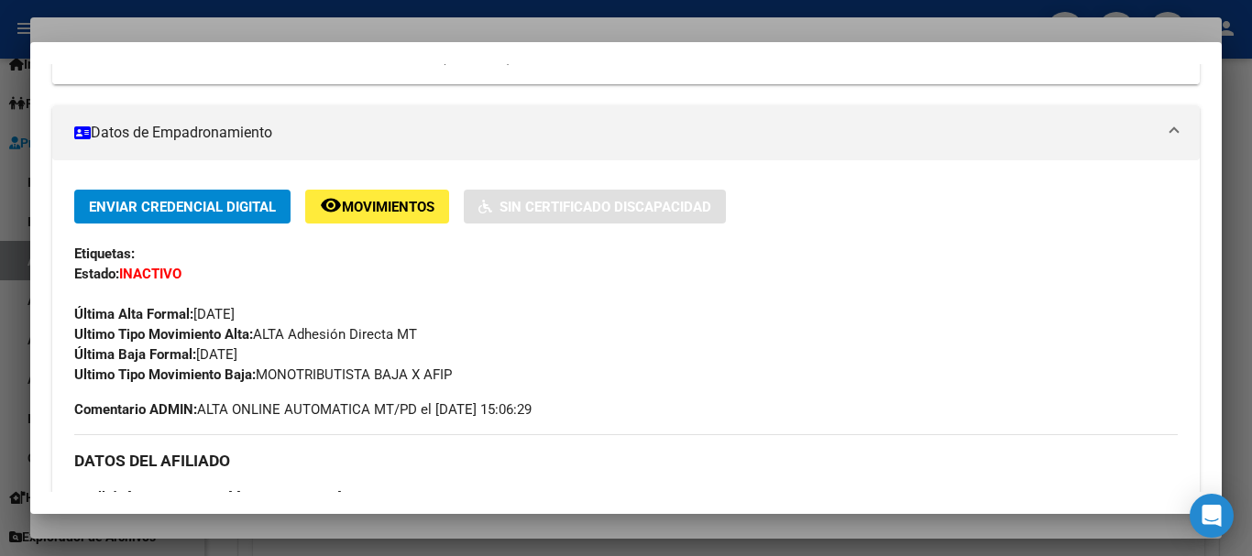
scroll to position [93, 0]
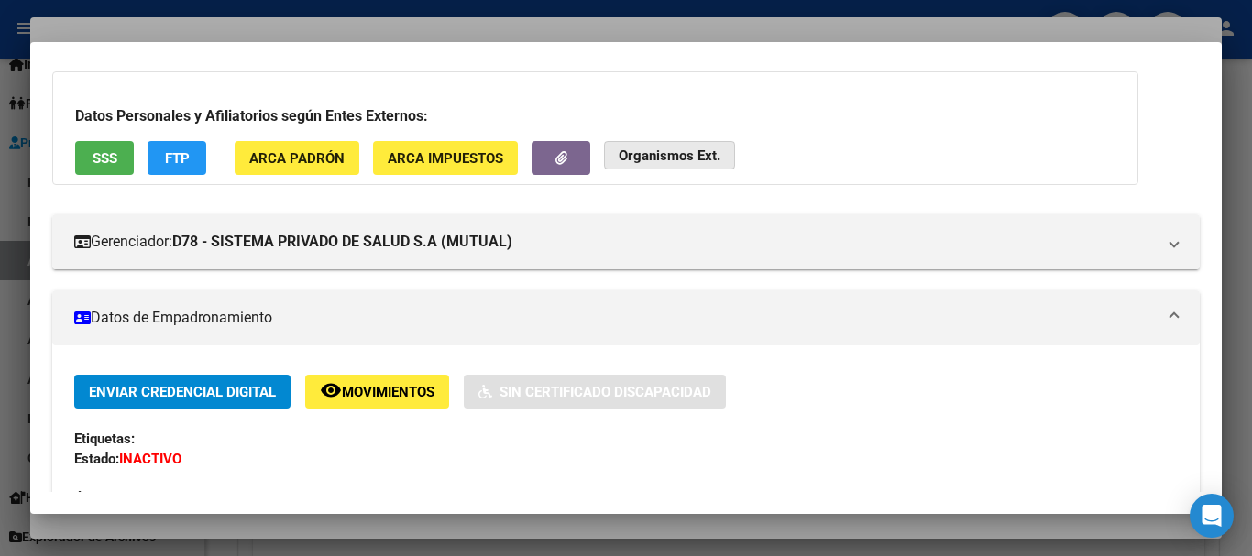
click at [681, 162] on strong "Organismos Ext." at bounding box center [670, 156] width 102 height 17
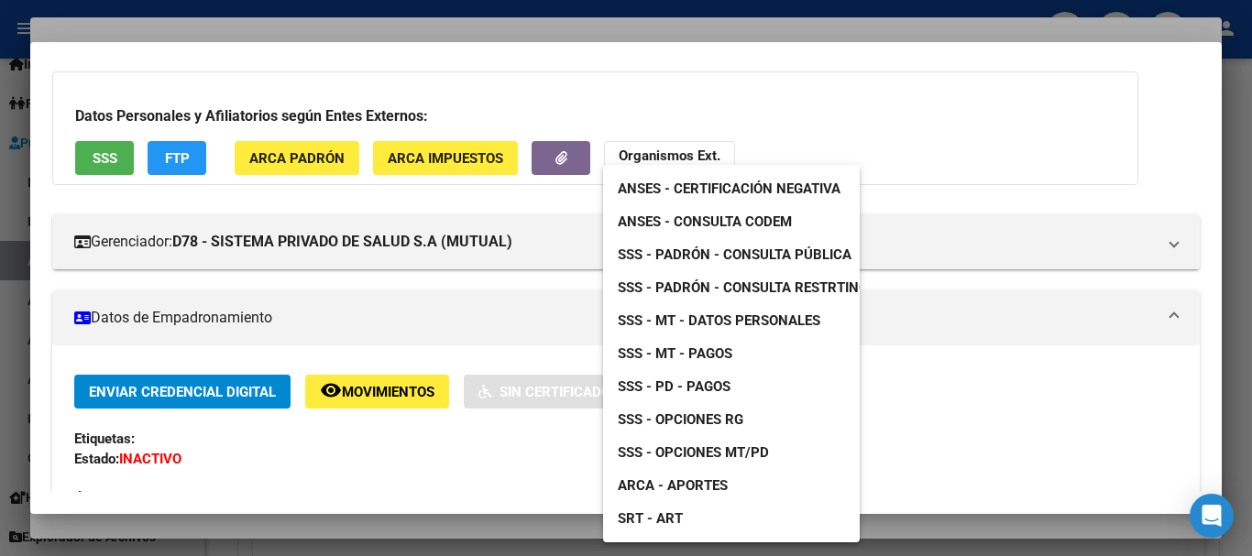
click at [749, 322] on span "SSS - MT - Datos Personales" at bounding box center [719, 321] width 203 height 17
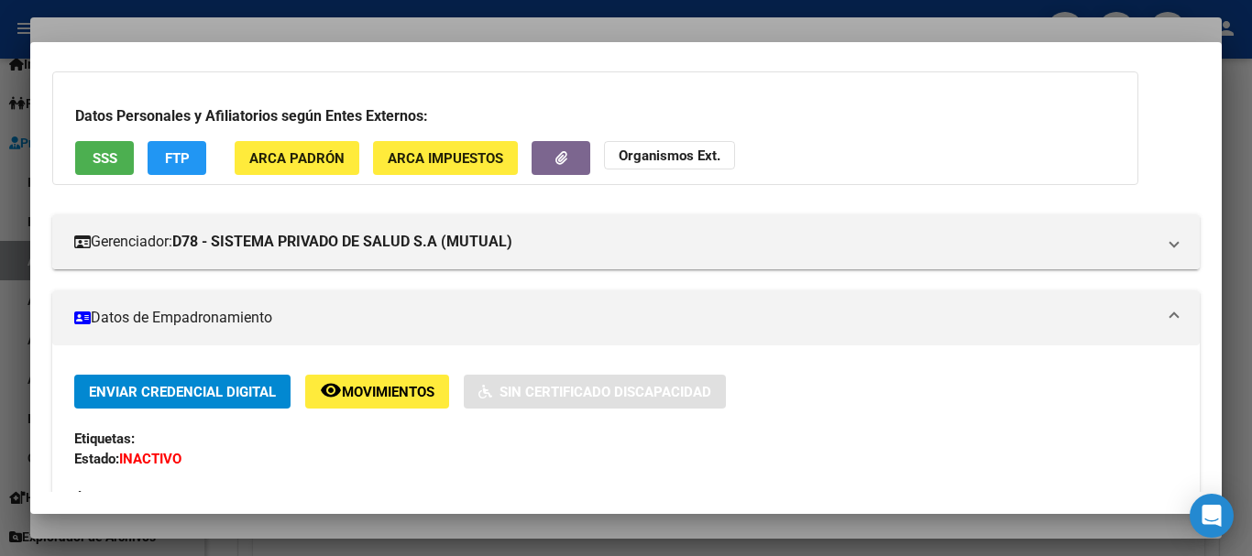
click at [485, 36] on div at bounding box center [626, 278] width 1252 height 556
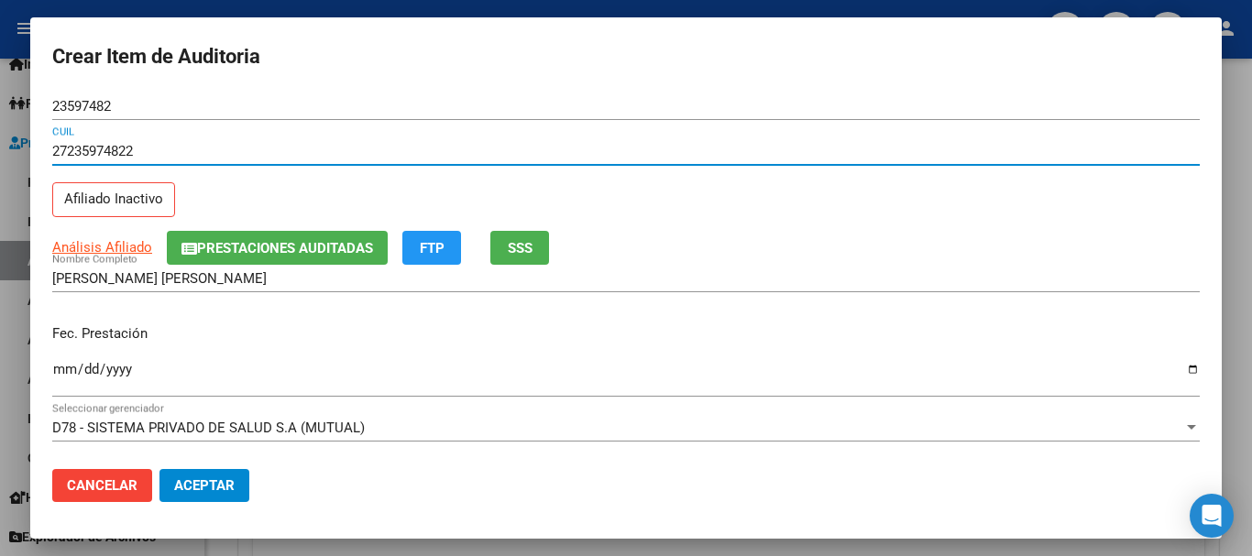
click at [780, 158] on input "27235974822" at bounding box center [626, 151] width 1148 height 17
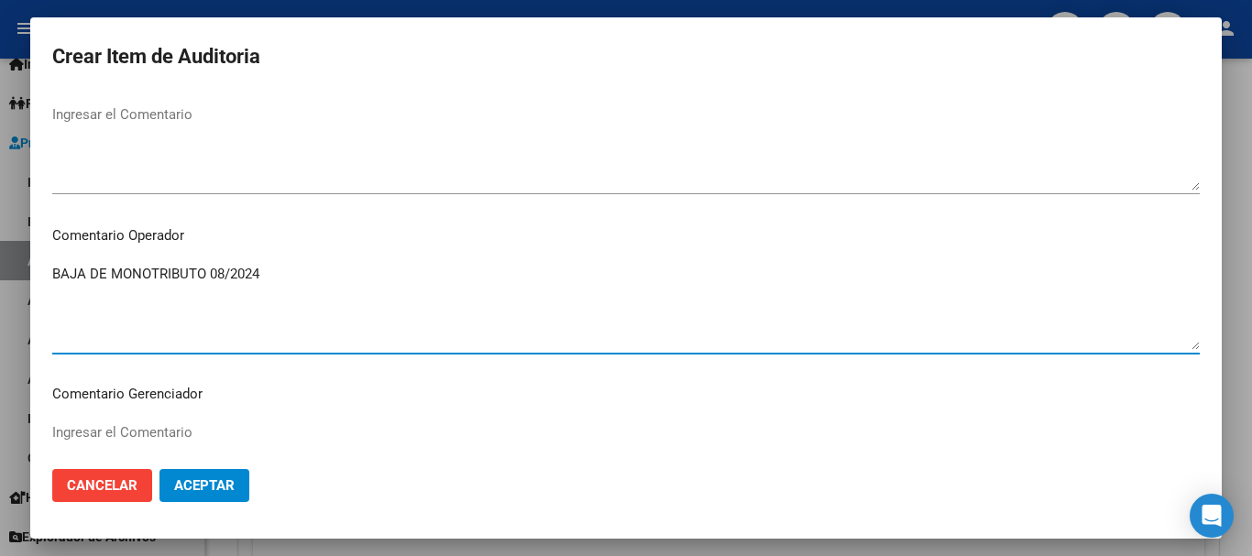
scroll to position [1289, 0]
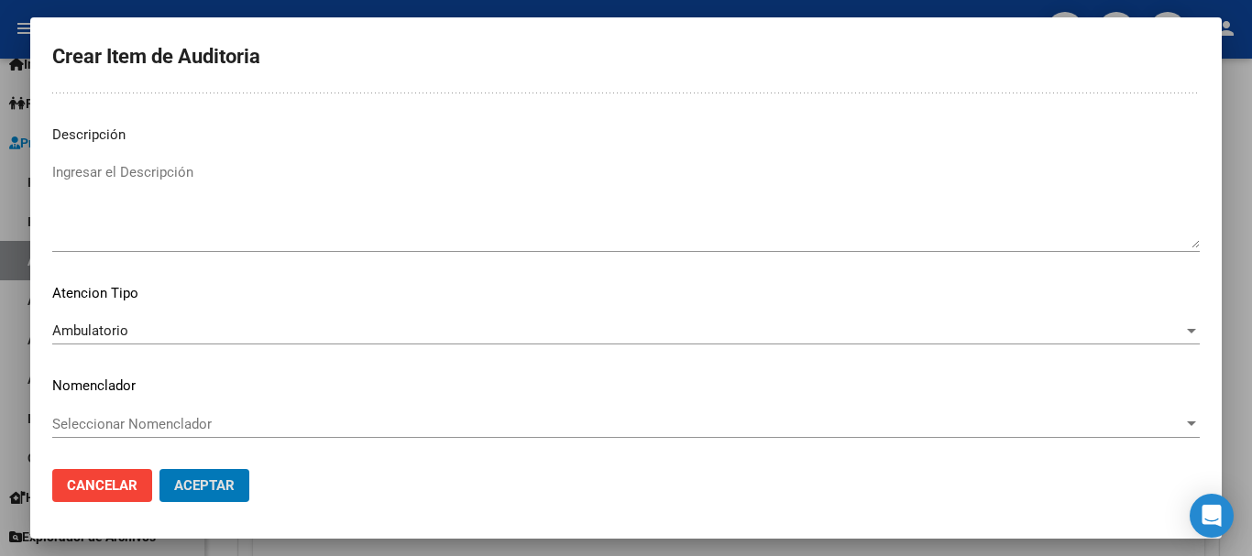
click at [160, 469] on button "Aceptar" at bounding box center [205, 485] width 90 height 33
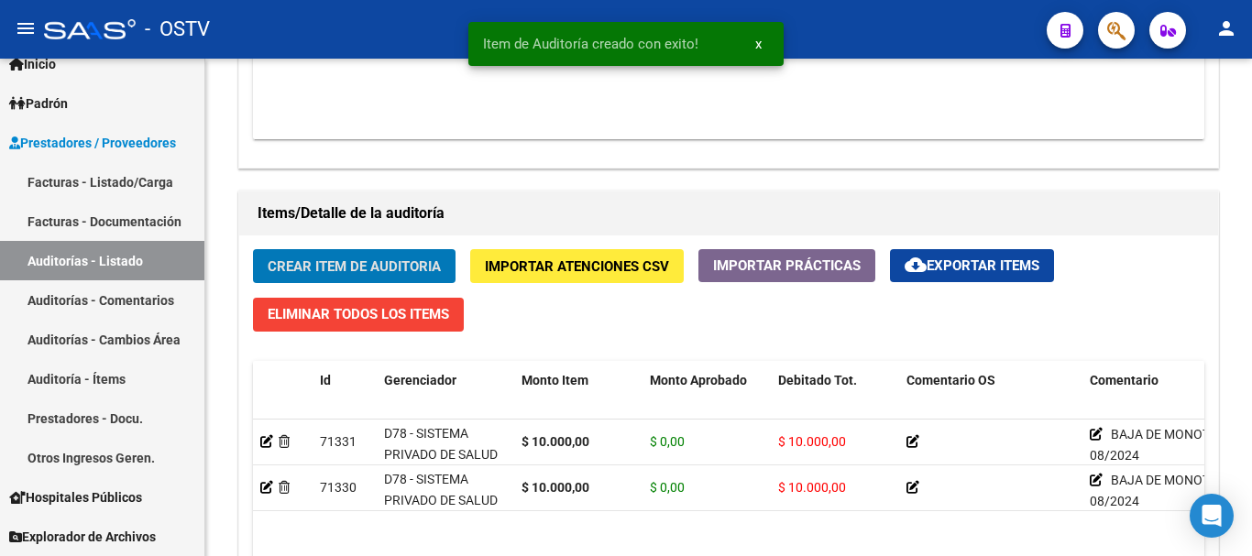
click at [253, 249] on button "Crear Item de Auditoria" at bounding box center [354, 266] width 203 height 34
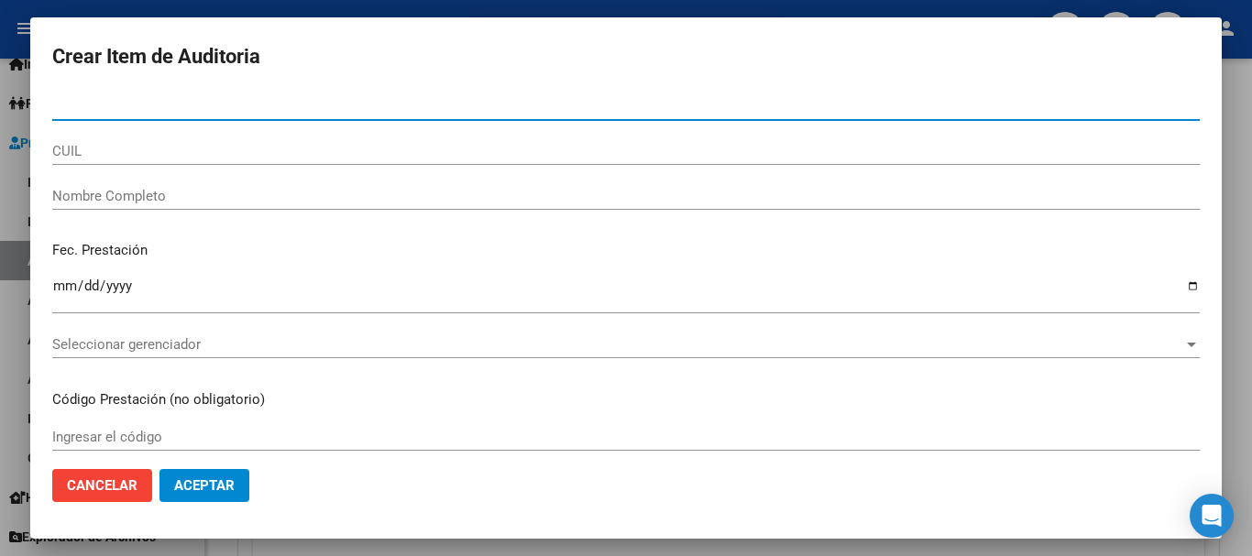
paste input "23597482"
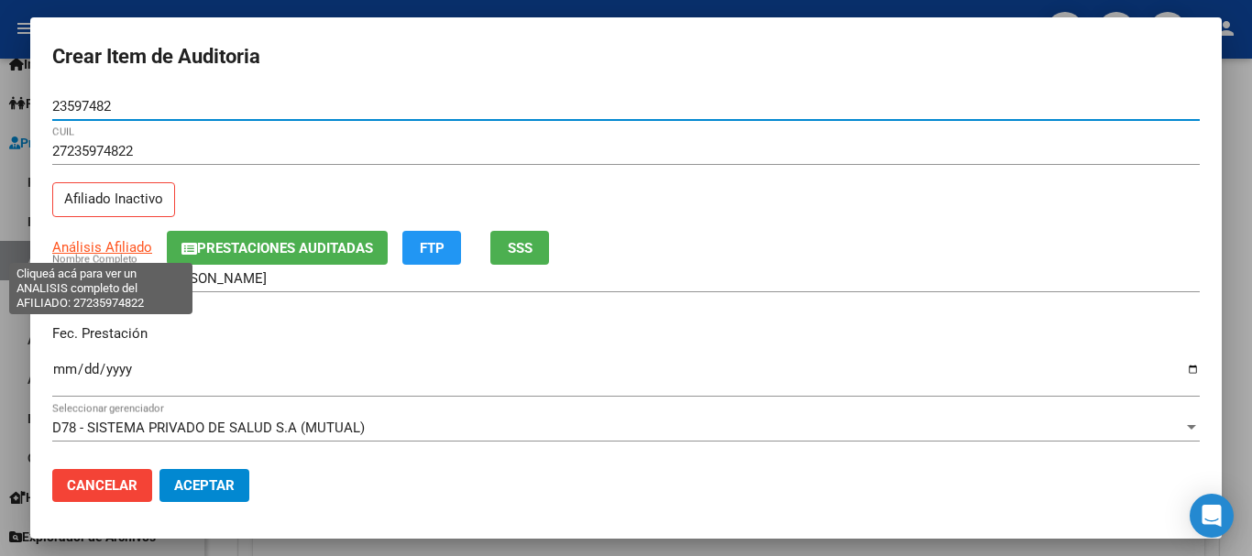
click at [102, 245] on span "Análisis Afiliado" at bounding box center [102, 247] width 100 height 17
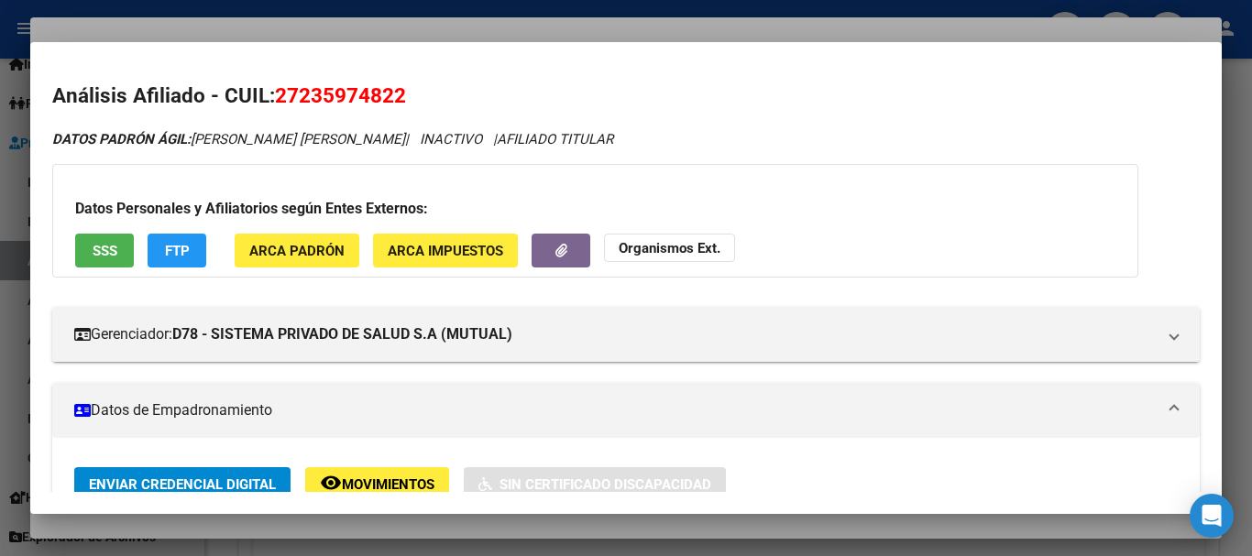
click at [648, 251] on strong "Organismos Ext." at bounding box center [670, 248] width 102 height 17
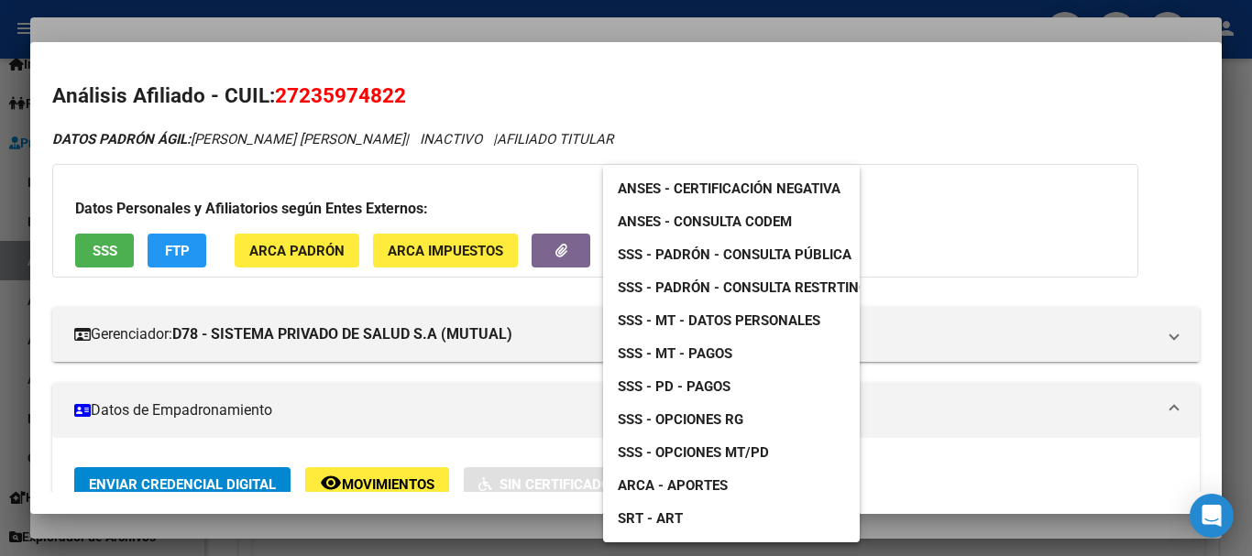
click at [811, 253] on span "SSS - Padrón - Consulta Pública" at bounding box center [735, 255] width 234 height 17
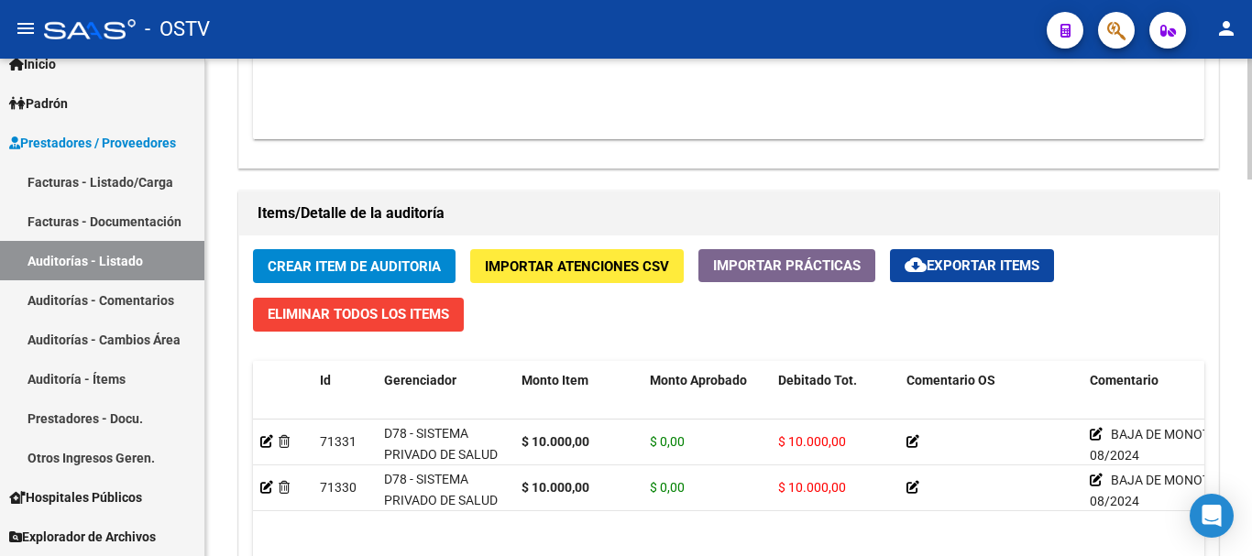
click at [354, 259] on span "Crear Item de Auditoria" at bounding box center [354, 267] width 173 height 17
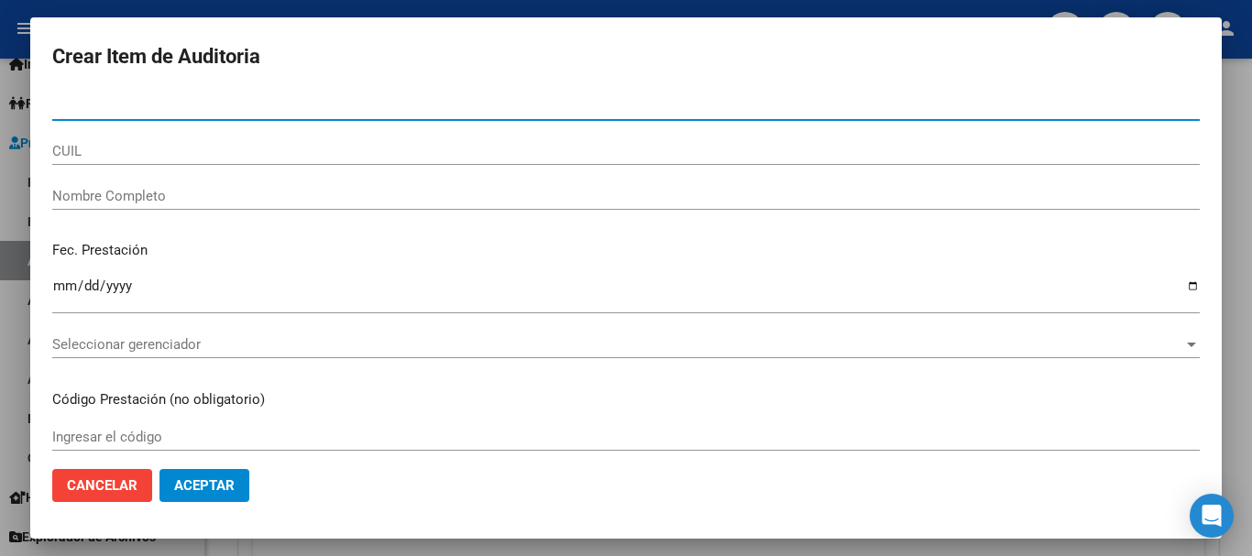
paste input "43119663"
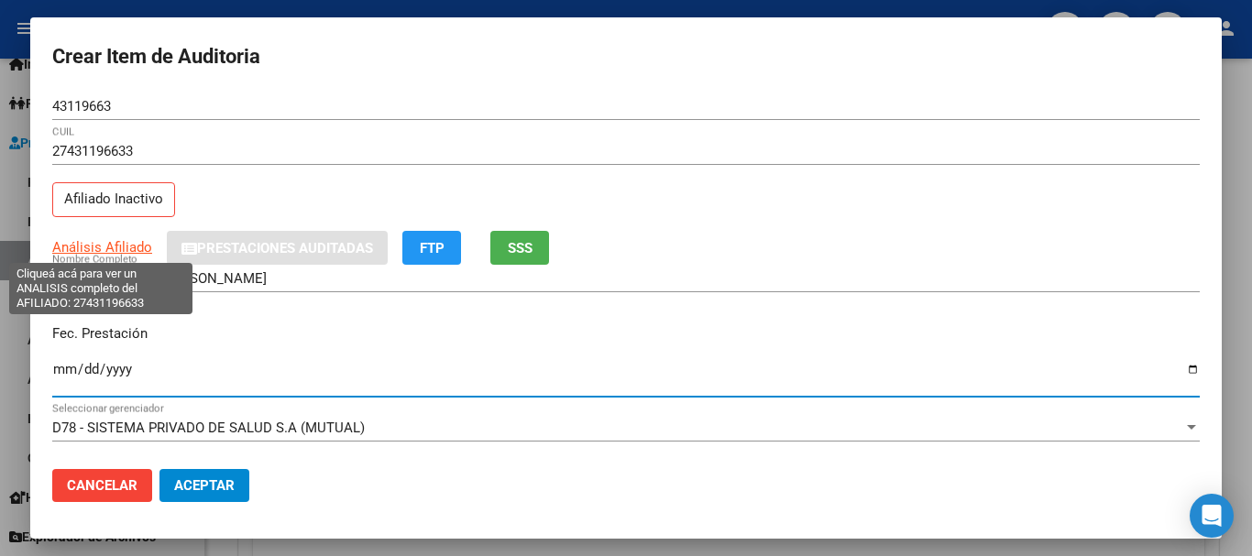
click at [107, 239] on span "Análisis Afiliado" at bounding box center [102, 247] width 100 height 17
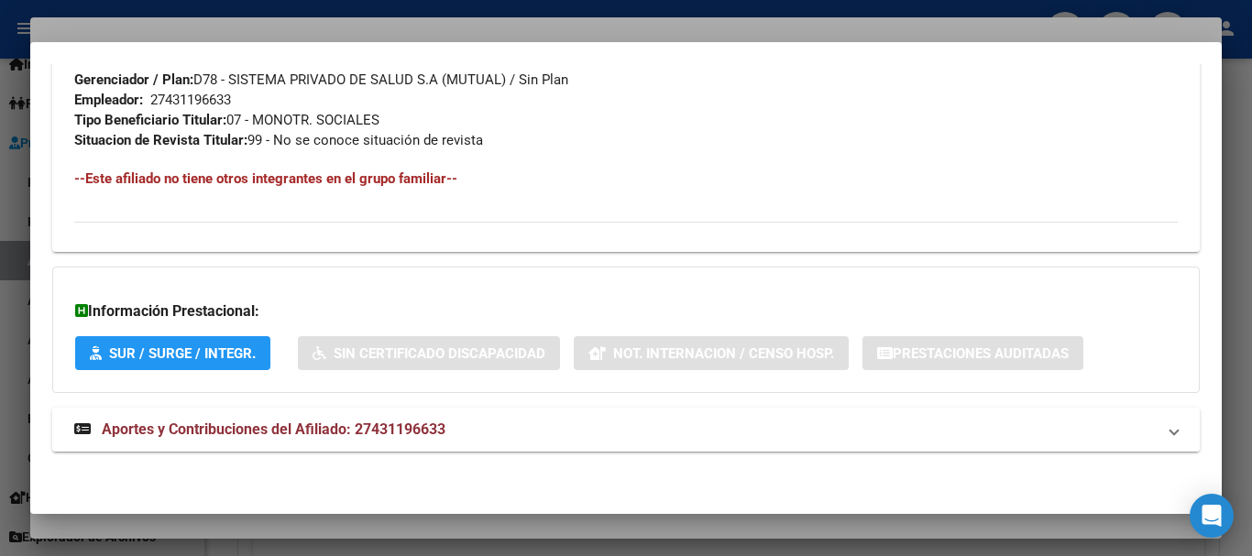
click at [420, 431] on span "Aportes y Contribuciones del Afiliado: 27431196633" at bounding box center [274, 429] width 344 height 17
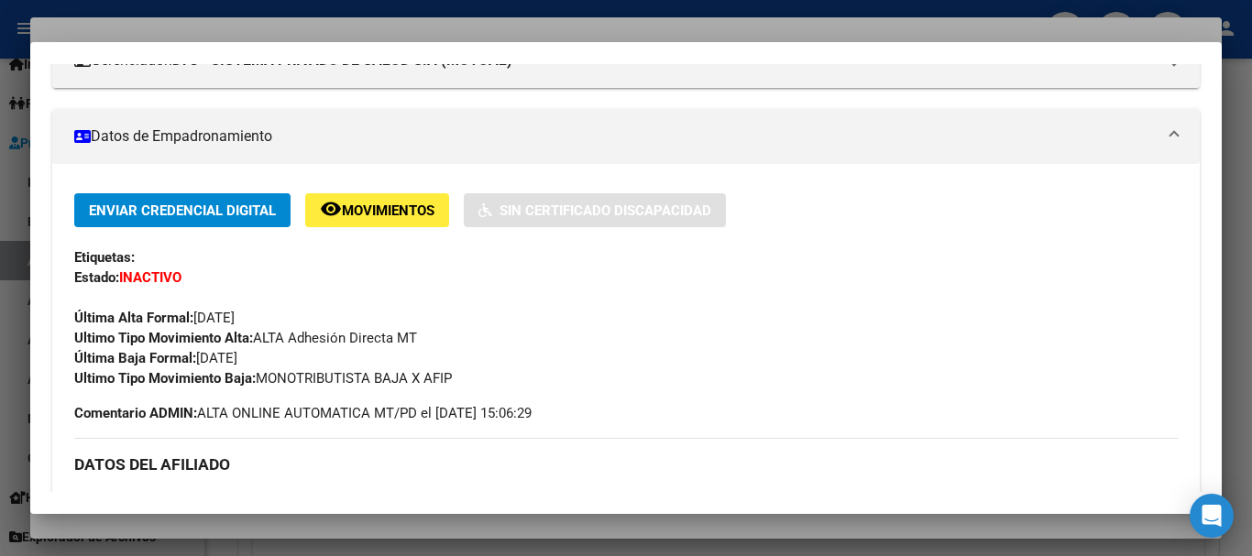
scroll to position [93, 0]
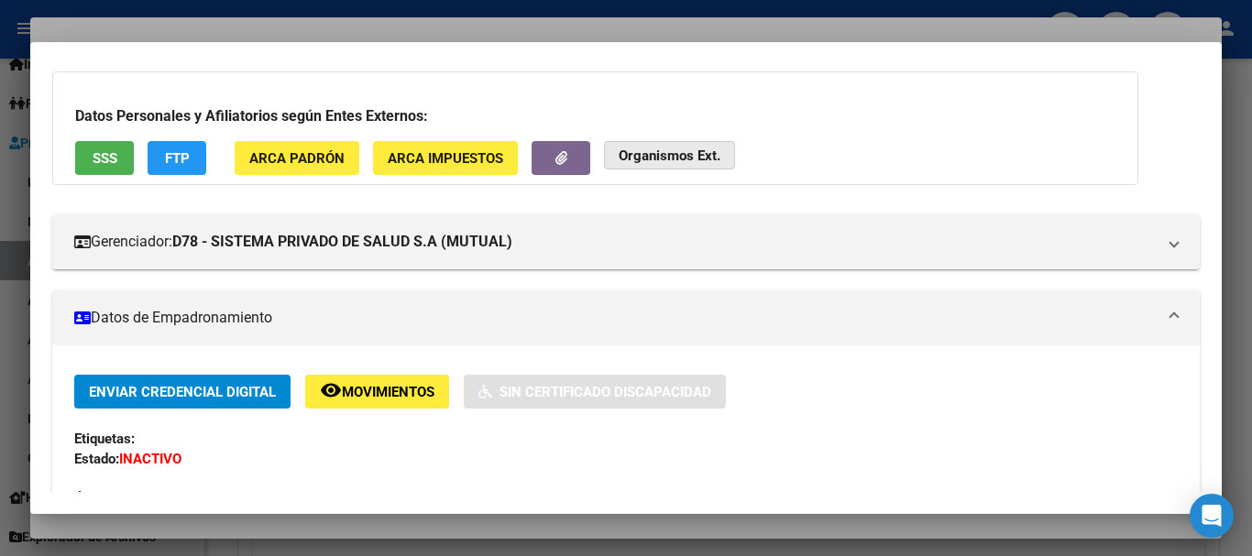
click at [667, 161] on strong "Organismos Ext." at bounding box center [670, 156] width 102 height 17
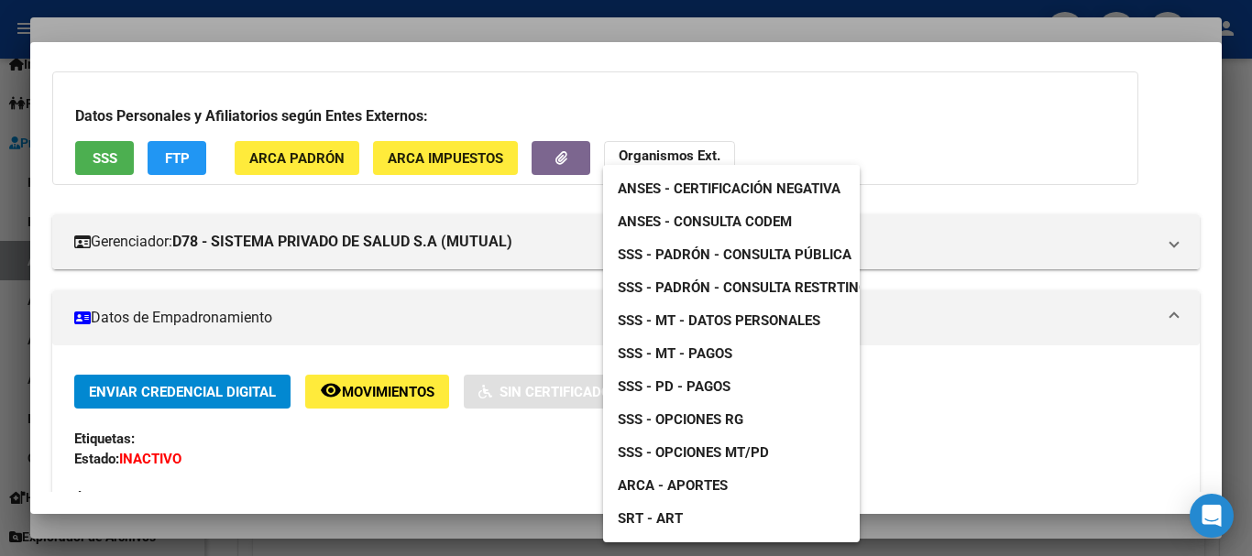
click at [771, 314] on span "SSS - MT - Datos Personales" at bounding box center [719, 321] width 203 height 17
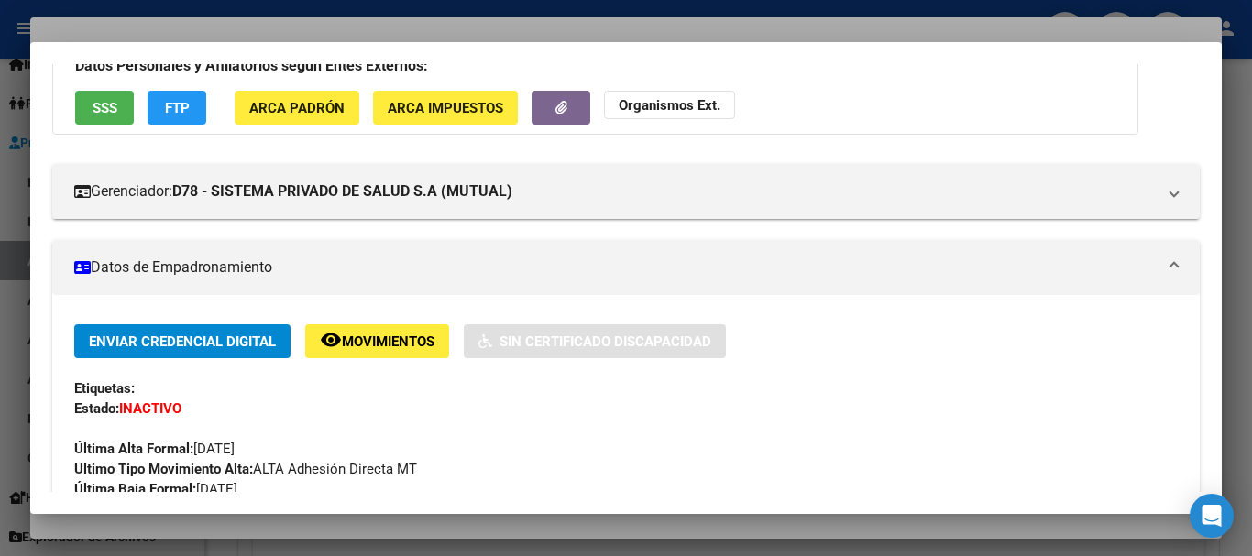
scroll to position [0, 0]
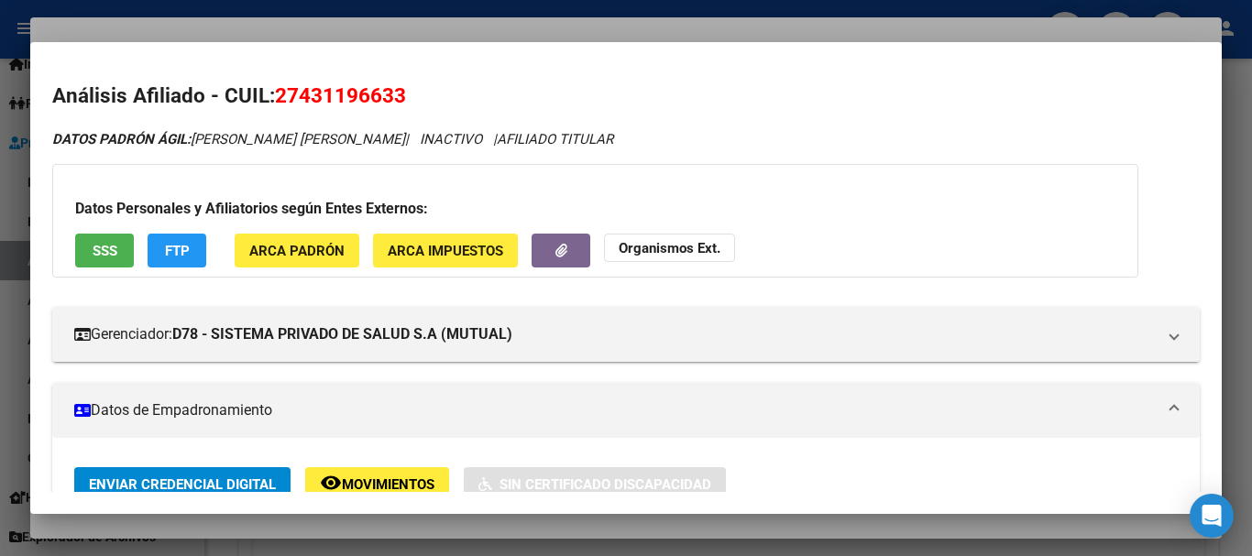
click at [712, 234] on button "Organismos Ext." at bounding box center [669, 248] width 131 height 28
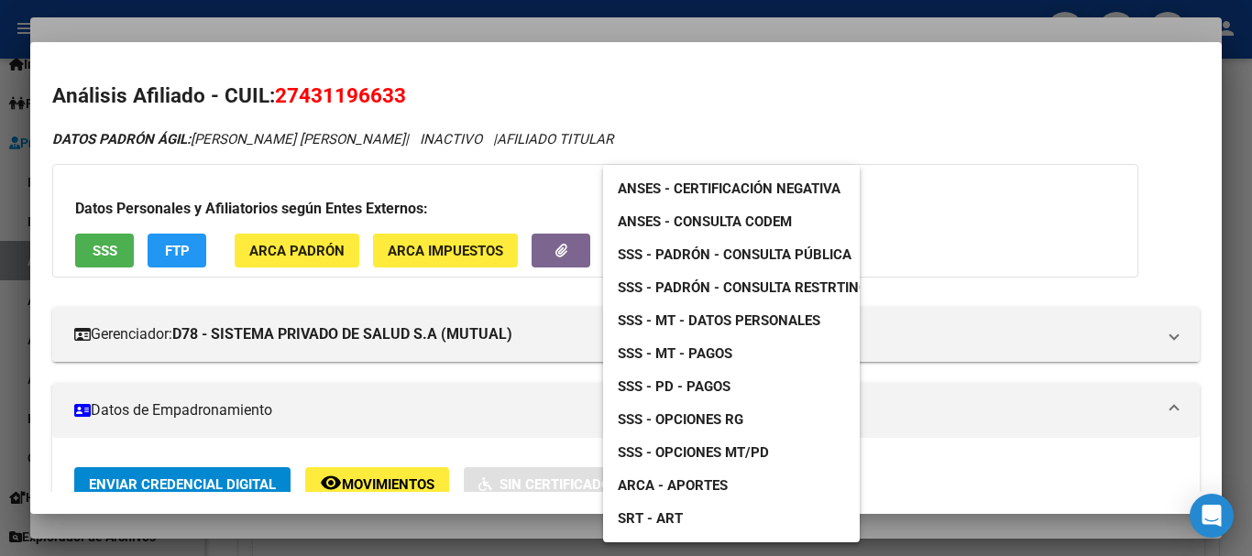
click at [784, 235] on link "ANSES - Consulta CODEM" at bounding box center [705, 221] width 204 height 33
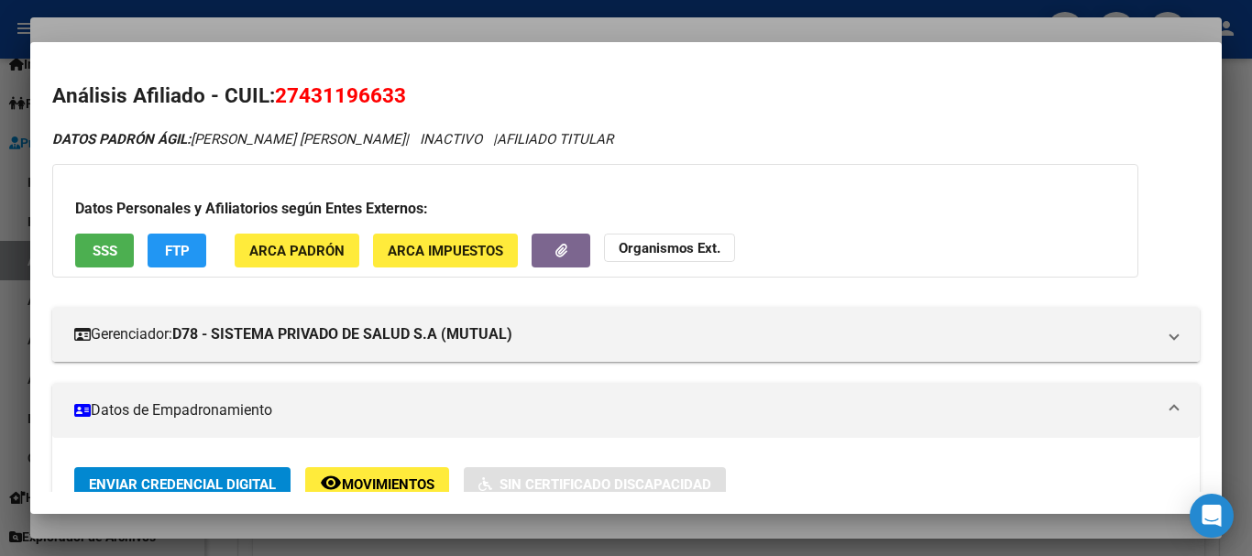
click at [668, 249] on strong "Organismos Ext." at bounding box center [670, 248] width 102 height 17
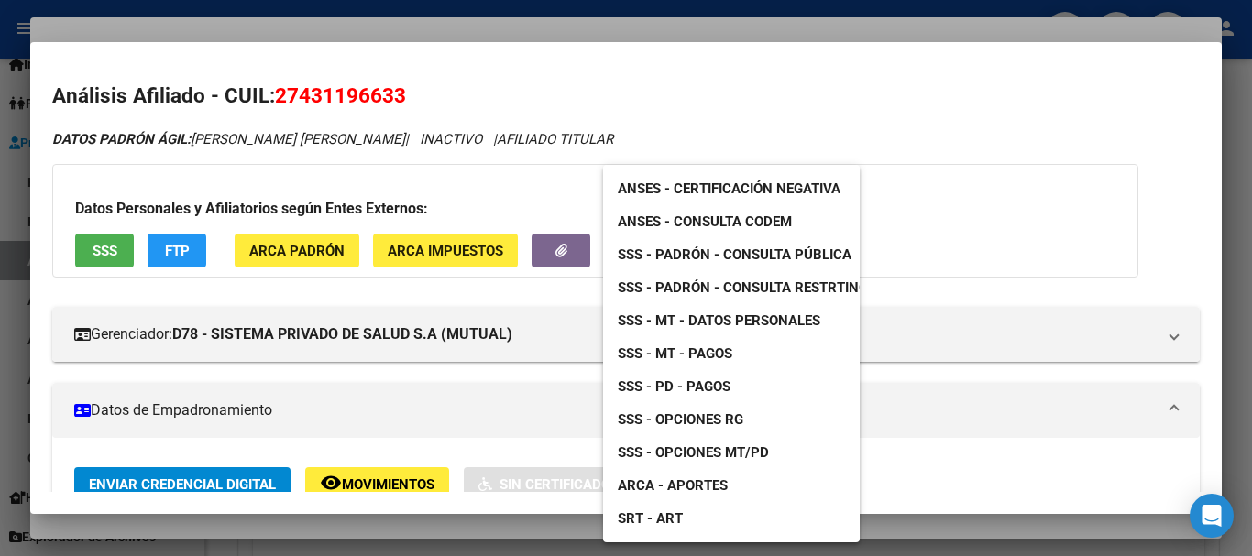
click at [760, 316] on span "SSS - MT - Datos Personales" at bounding box center [719, 321] width 203 height 17
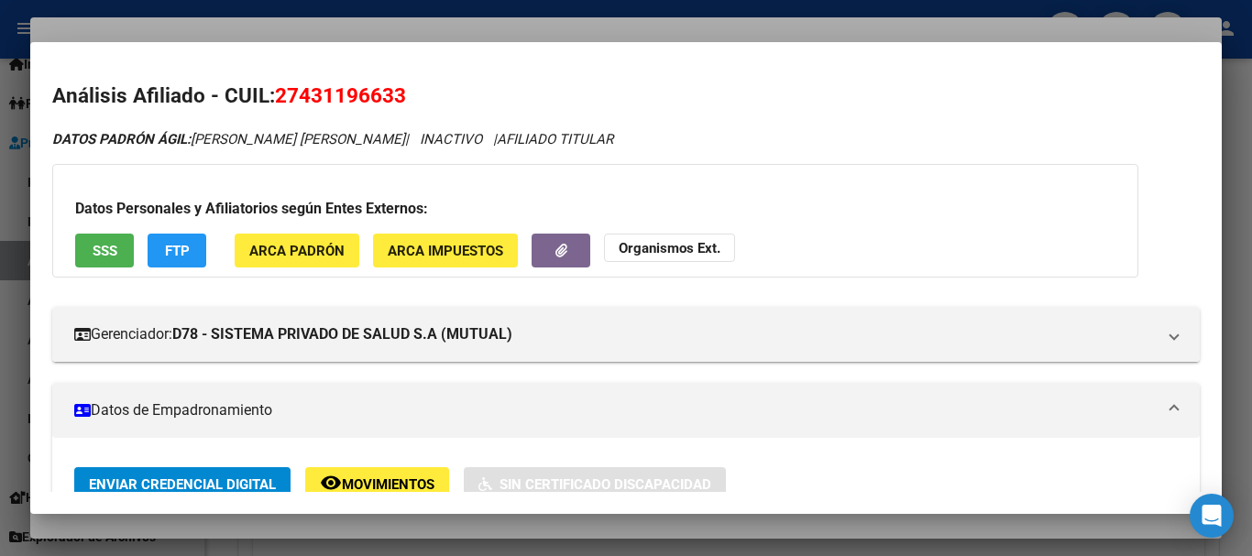
click at [686, 246] on strong "Organismos Ext." at bounding box center [670, 248] width 102 height 17
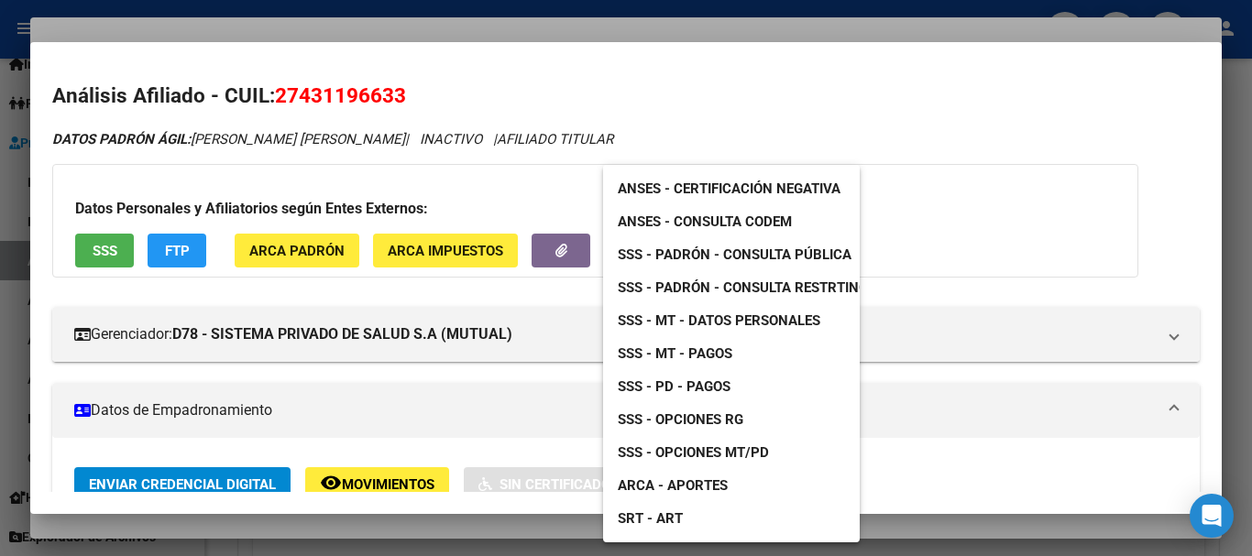
click at [786, 252] on span "SSS - Padrón - Consulta Pública" at bounding box center [735, 255] width 234 height 17
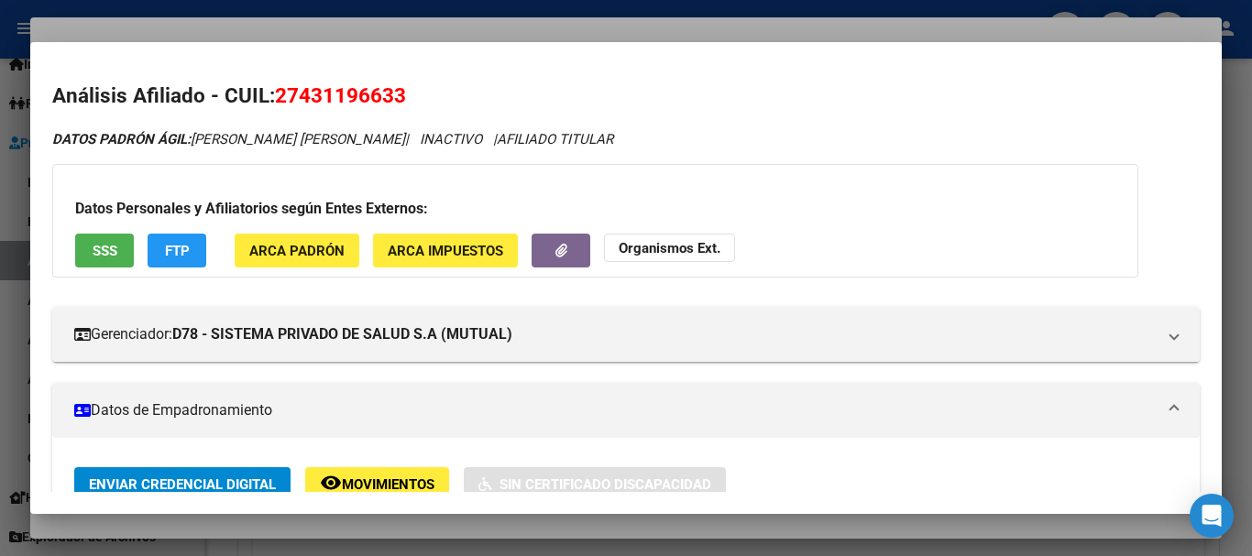
drag, startPoint x: 553, startPoint y: 38, endPoint x: 638, endPoint y: 57, distance: 87.4
click at [554, 36] on div at bounding box center [626, 278] width 1252 height 556
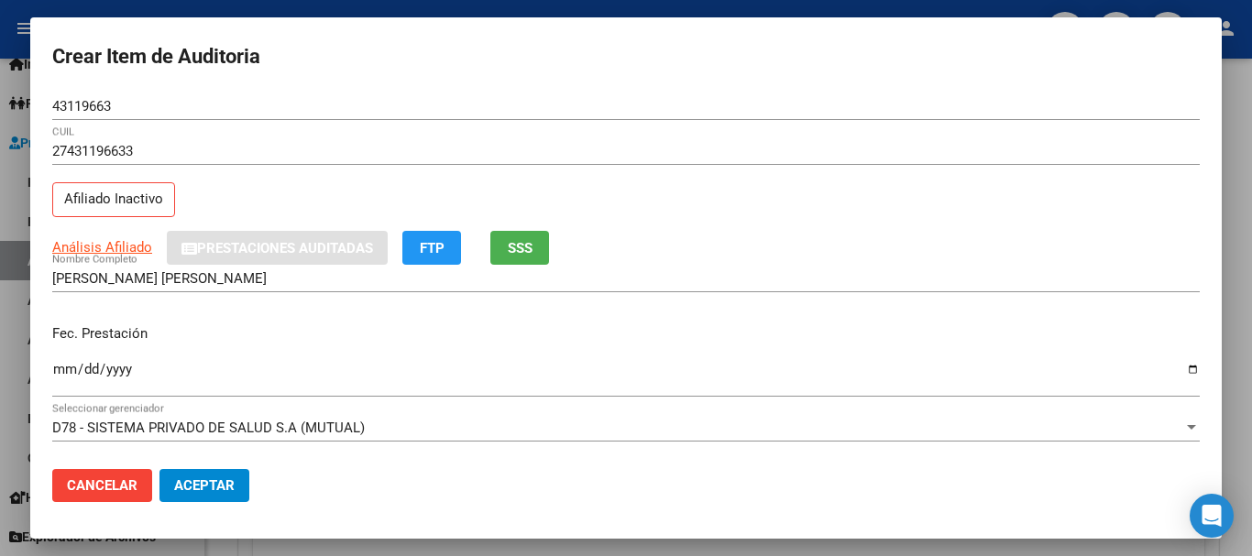
drag, startPoint x: 759, startPoint y: 149, endPoint x: 764, endPoint y: 167, distance: 18.9
click at [760, 150] on input "27431196633" at bounding box center [626, 151] width 1148 height 17
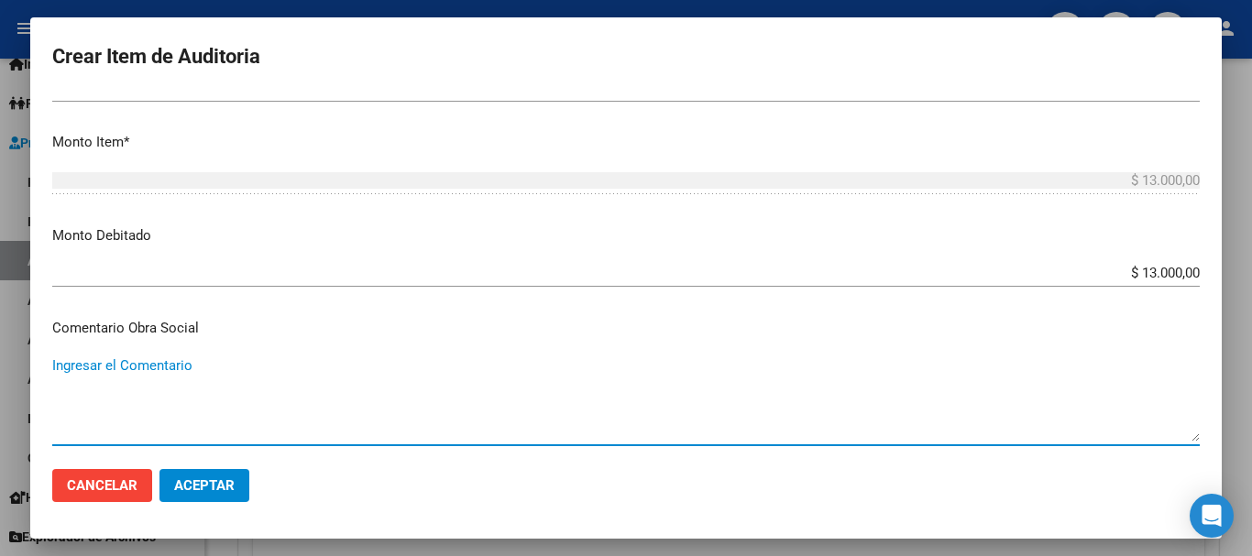
scroll to position [870, 0]
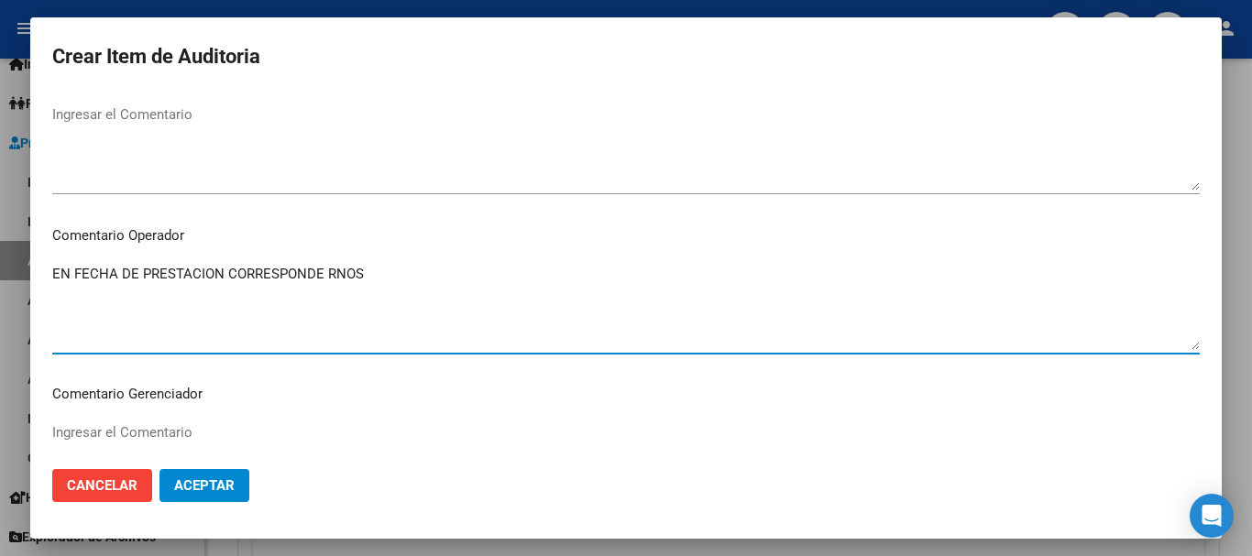
paste textarea "1-0540-8"
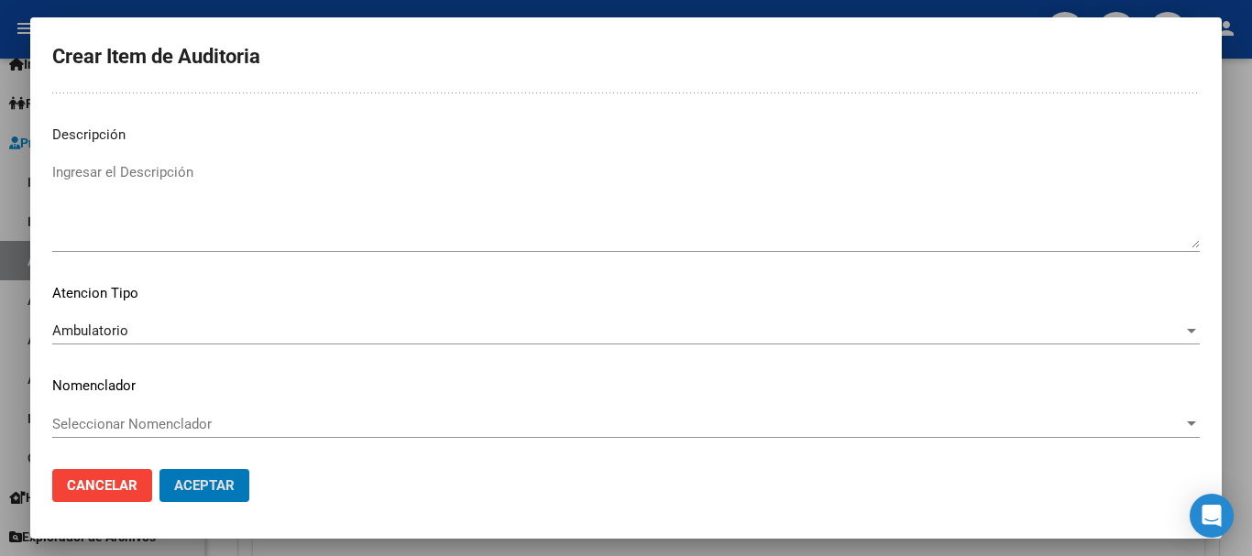
scroll to position [0, 0]
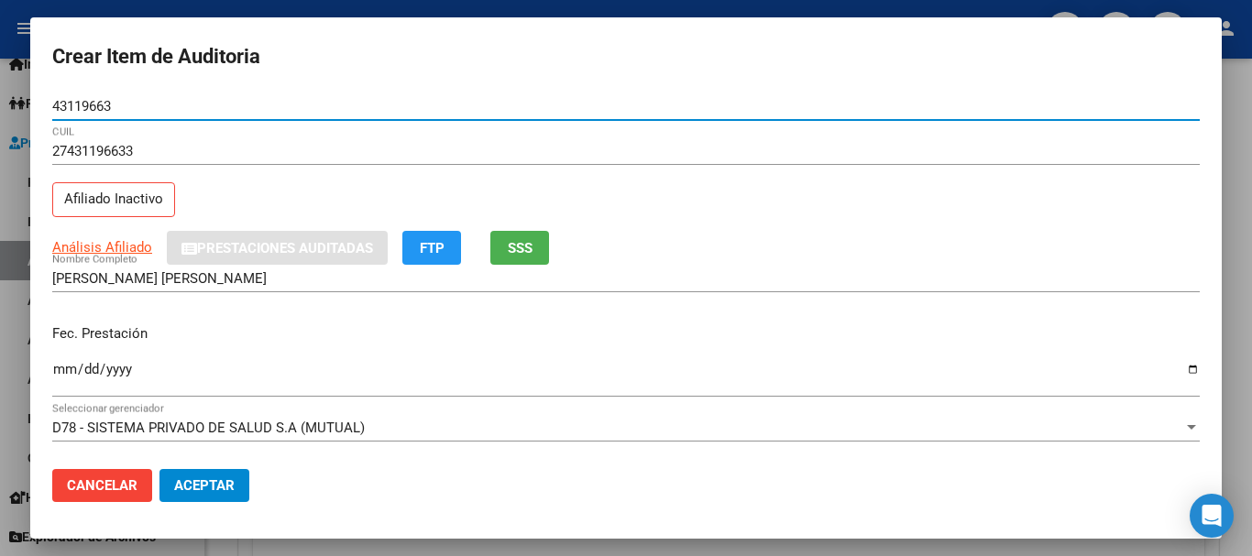
click at [160, 469] on button "Aceptar" at bounding box center [205, 485] width 90 height 33
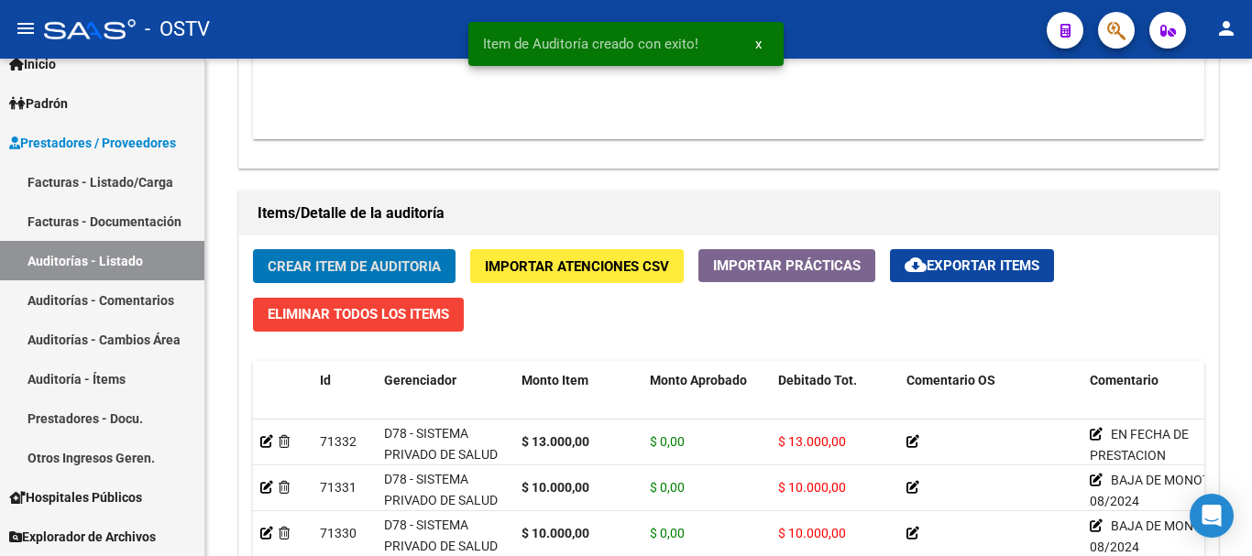
click at [253, 249] on button "Crear Item de Auditoria" at bounding box center [354, 266] width 203 height 34
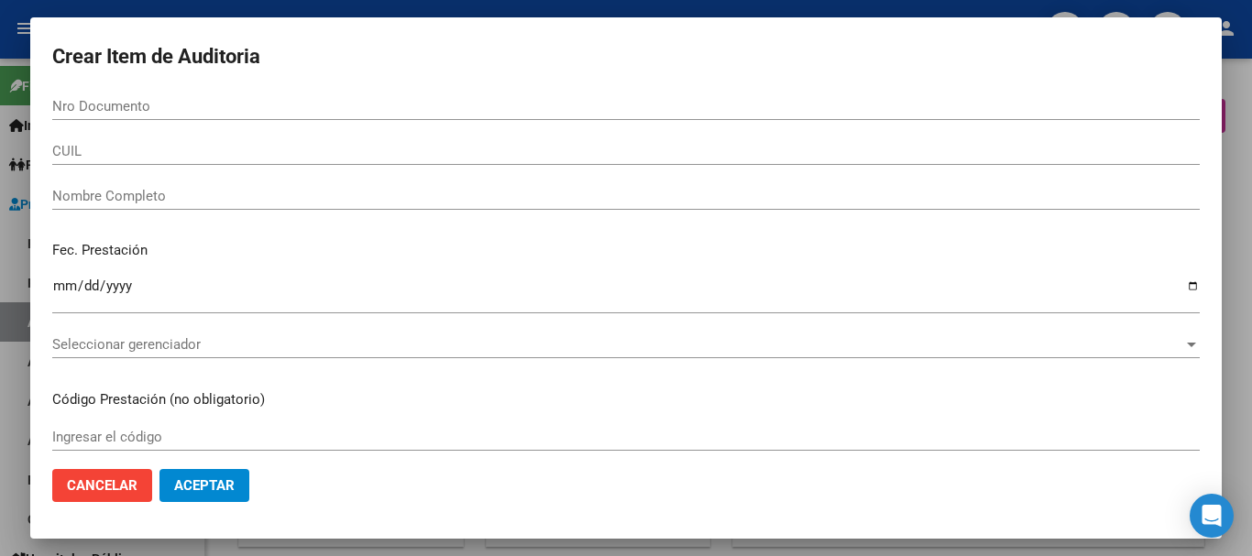
scroll to position [1, 0]
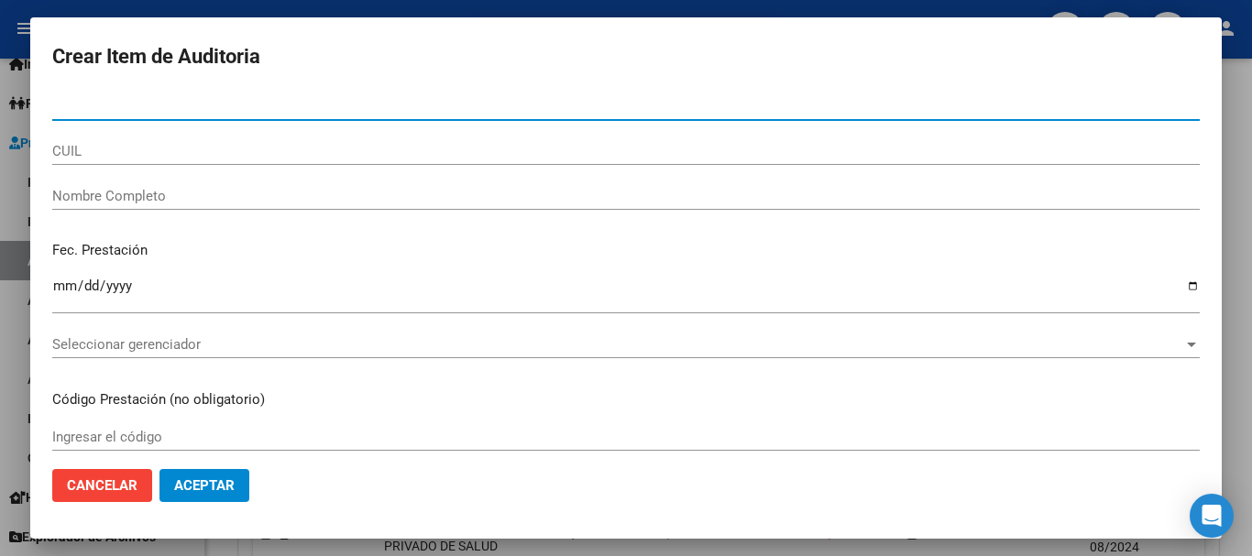
paste input "43943102"
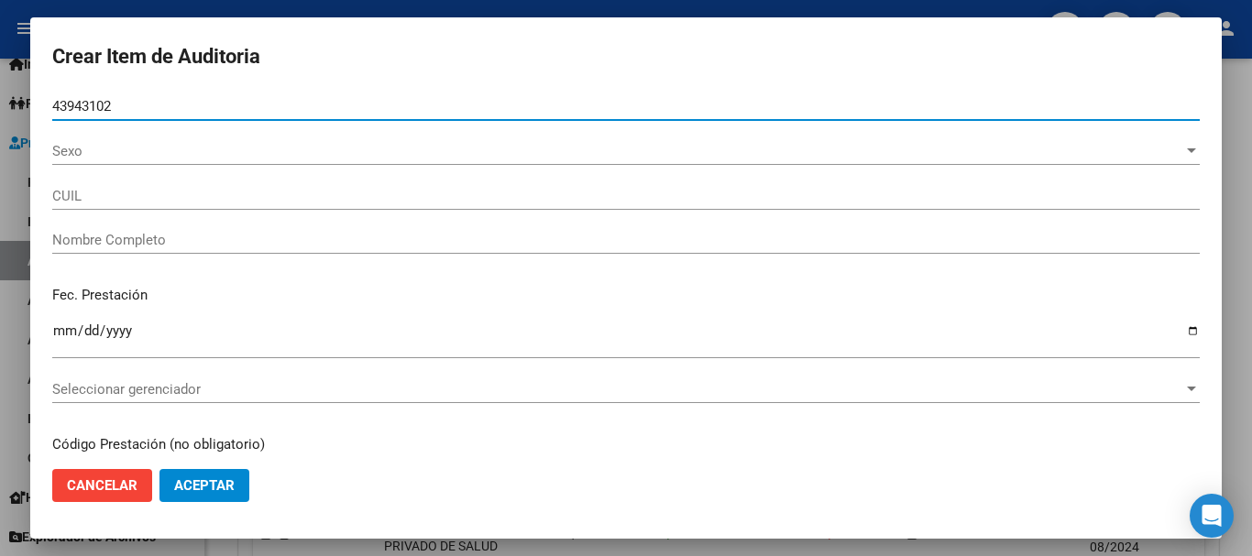
type input "43943102"
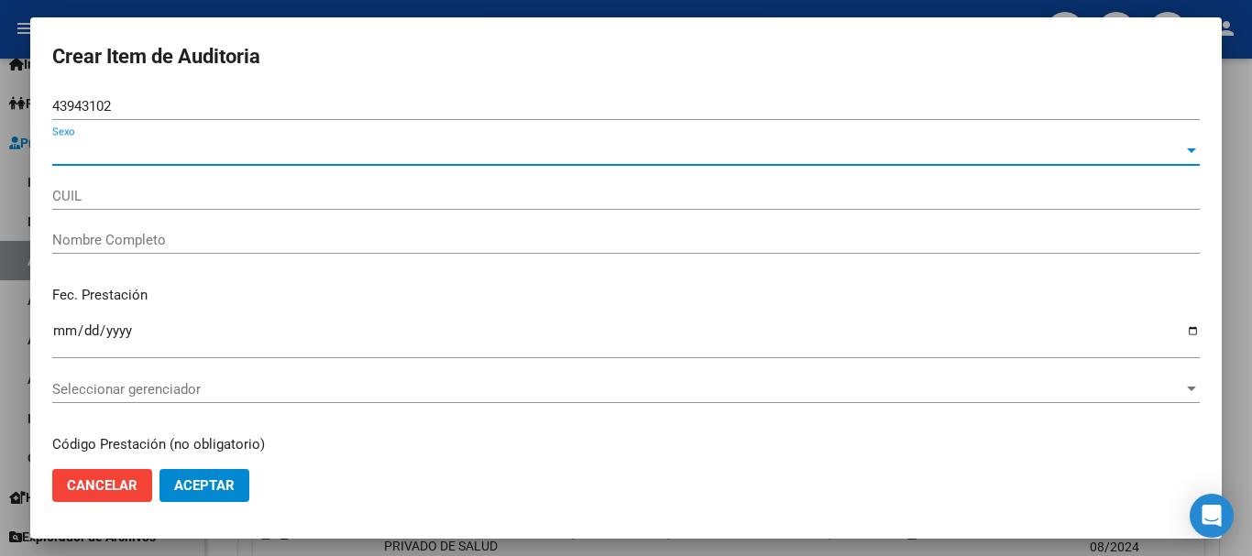
type input "23439431024"
type input "CRUZ LOURDES CAMILA"
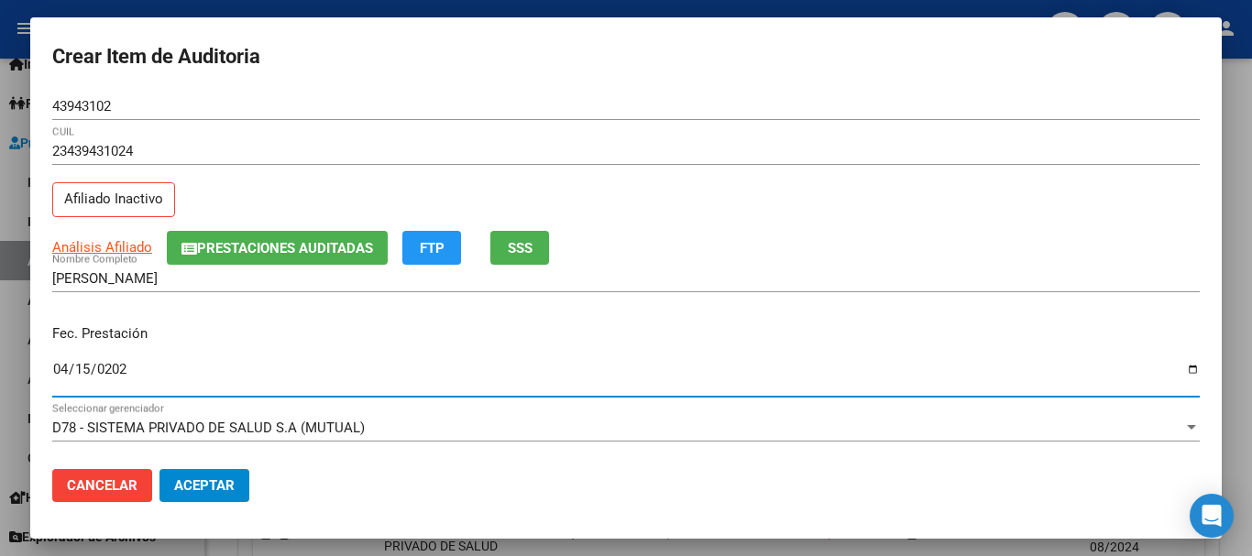
type input "2025-04-15"
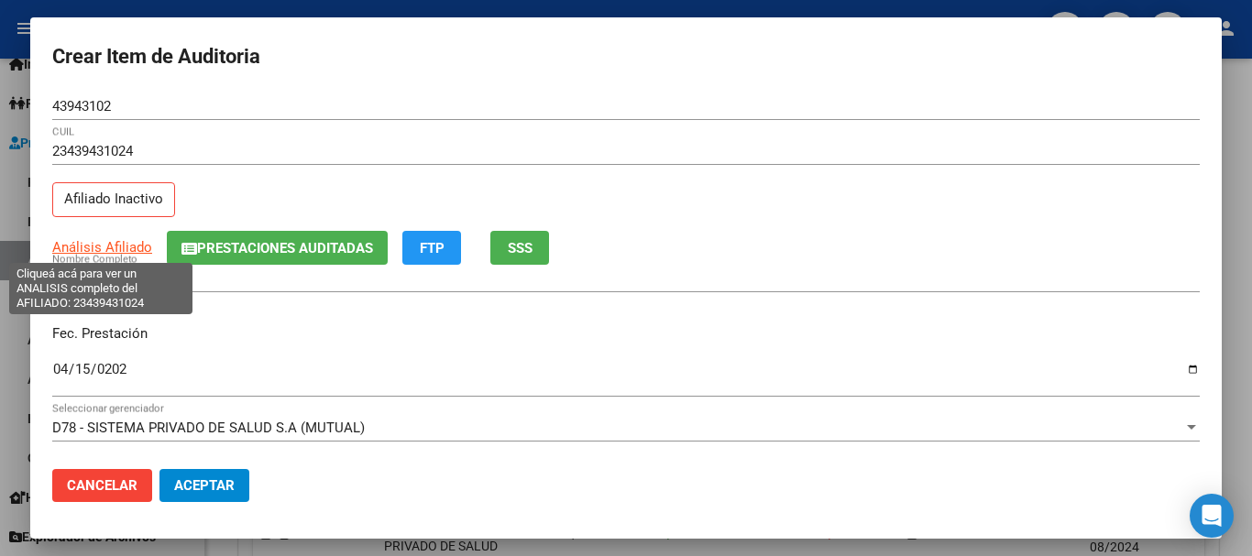
click at [136, 240] on span "Análisis Afiliado" at bounding box center [102, 247] width 100 height 17
type textarea "23439431024"
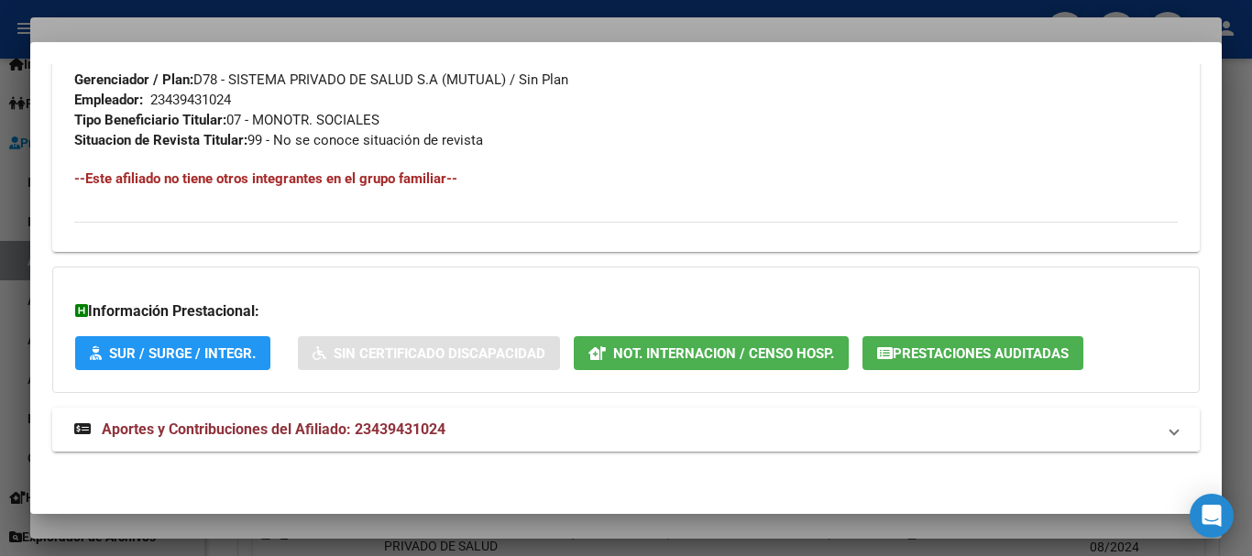
click at [428, 423] on span "Aportes y Contribuciones del Afiliado: 23439431024" at bounding box center [274, 429] width 344 height 17
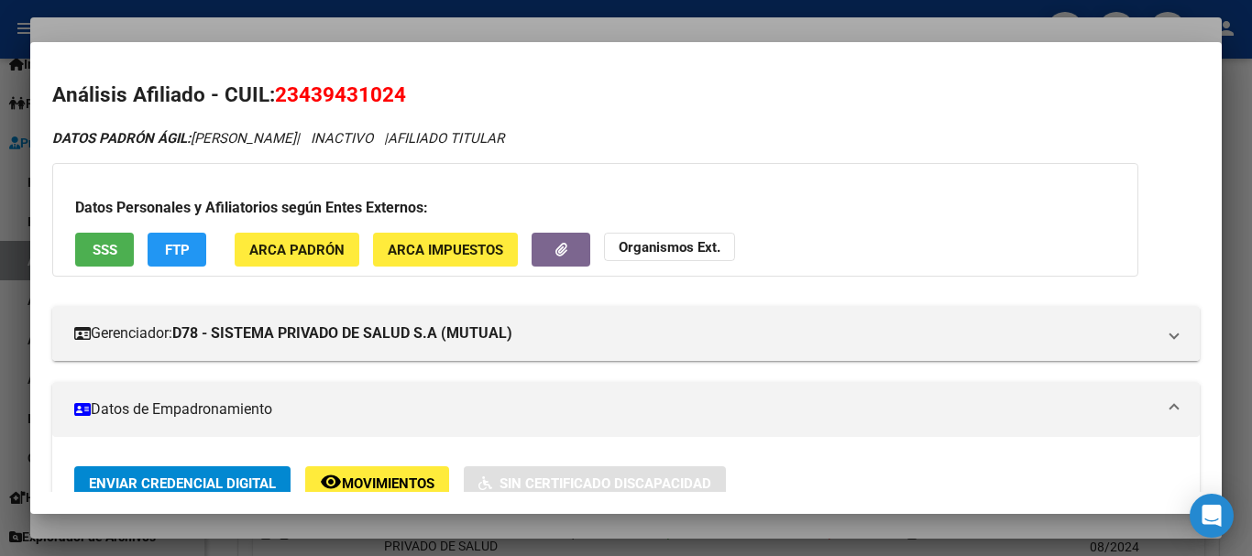
click at [690, 226] on div "Datos Personales y Afiliatorios según Entes Externos: SSS FTP ARCA Padrón ARCA …" at bounding box center [595, 220] width 1086 height 114
click at [700, 241] on strong "Organismos Ext." at bounding box center [670, 247] width 102 height 17
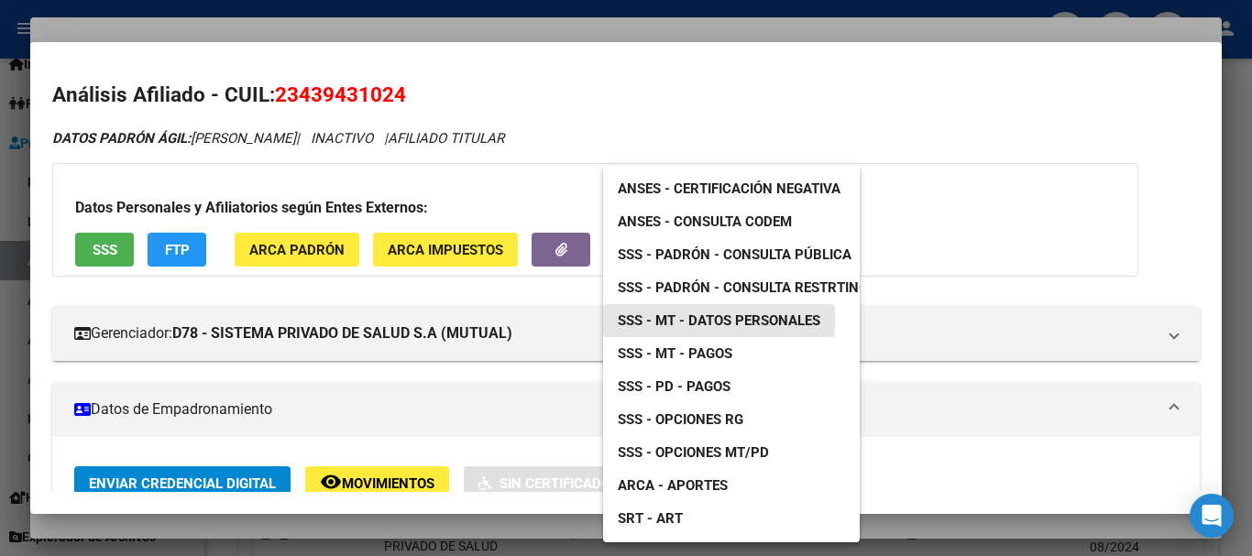
click at [775, 320] on span "SSS - MT - Datos Personales" at bounding box center [719, 321] width 203 height 17
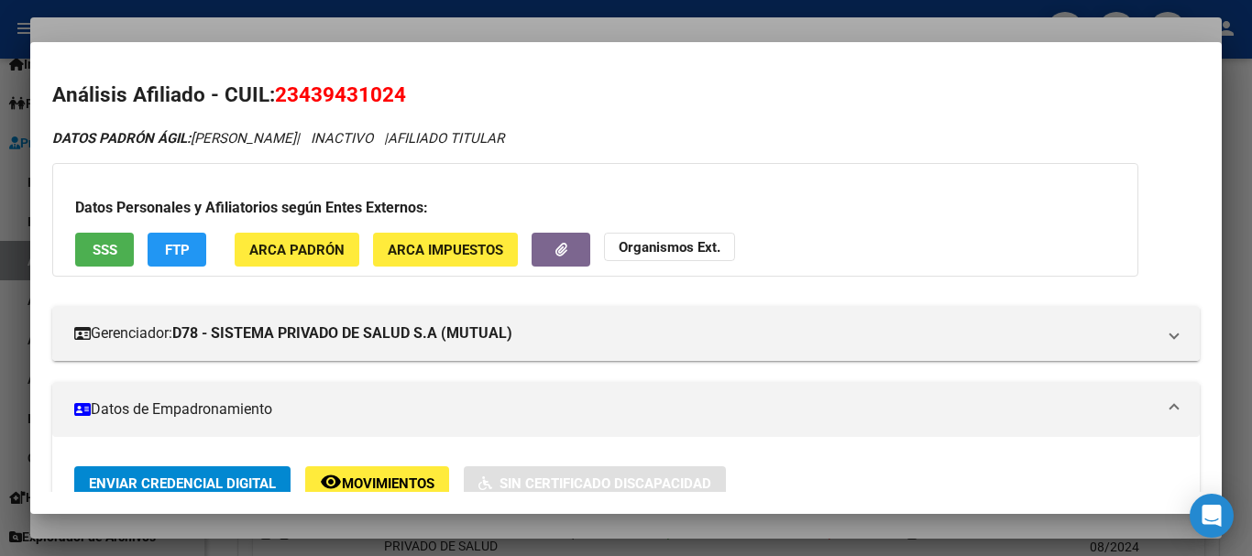
click at [602, 27] on div at bounding box center [626, 278] width 1252 height 556
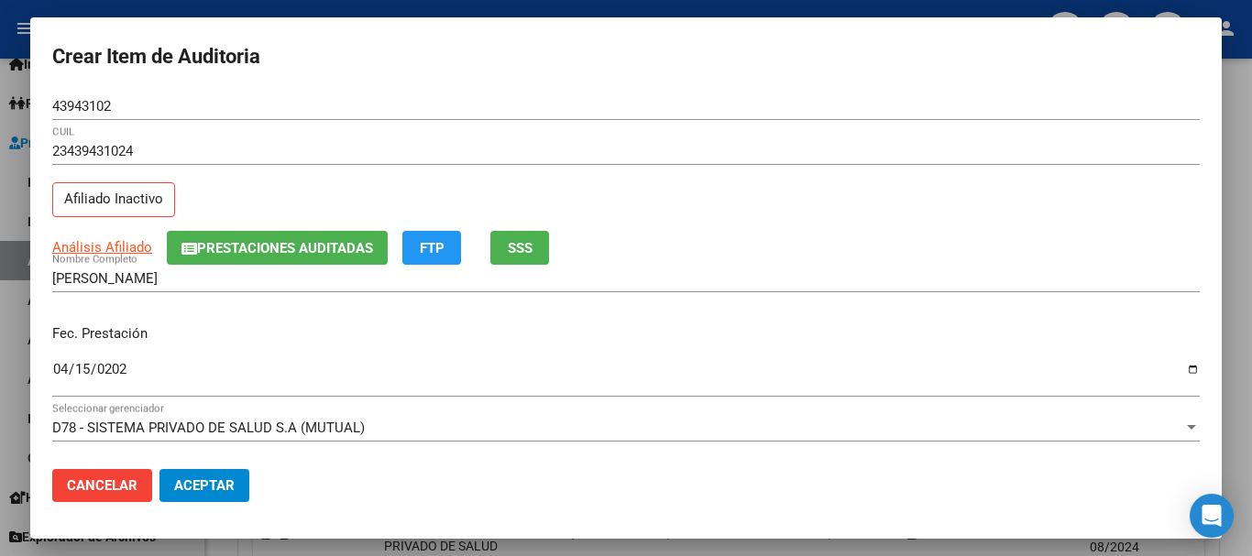
click at [842, 136] on div "43943102 Nro Documento" at bounding box center [626, 115] width 1148 height 45
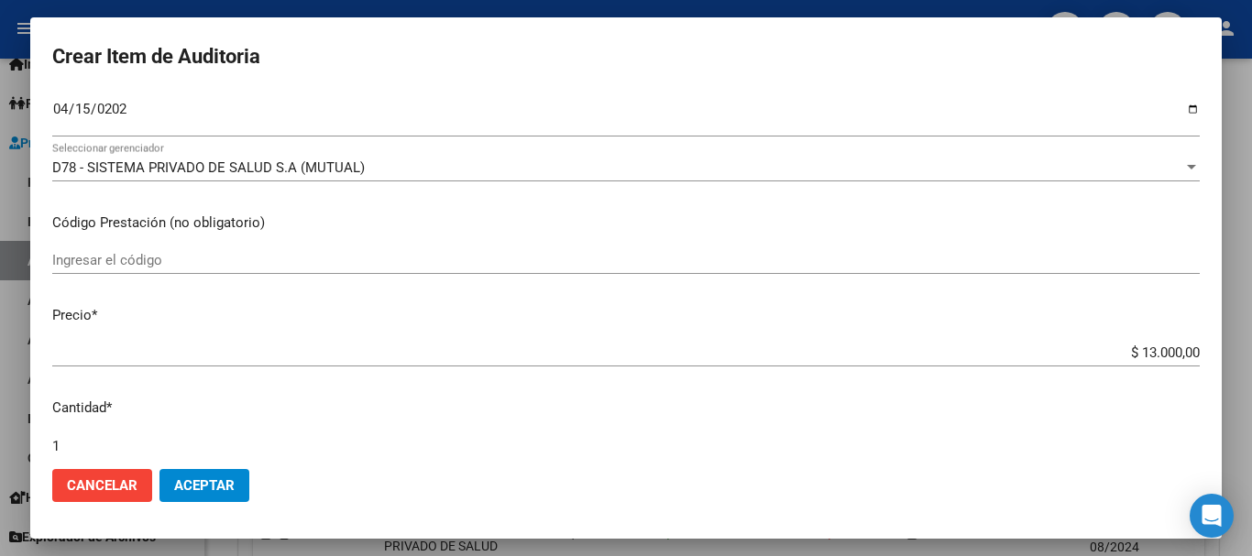
scroll to position [619, 0]
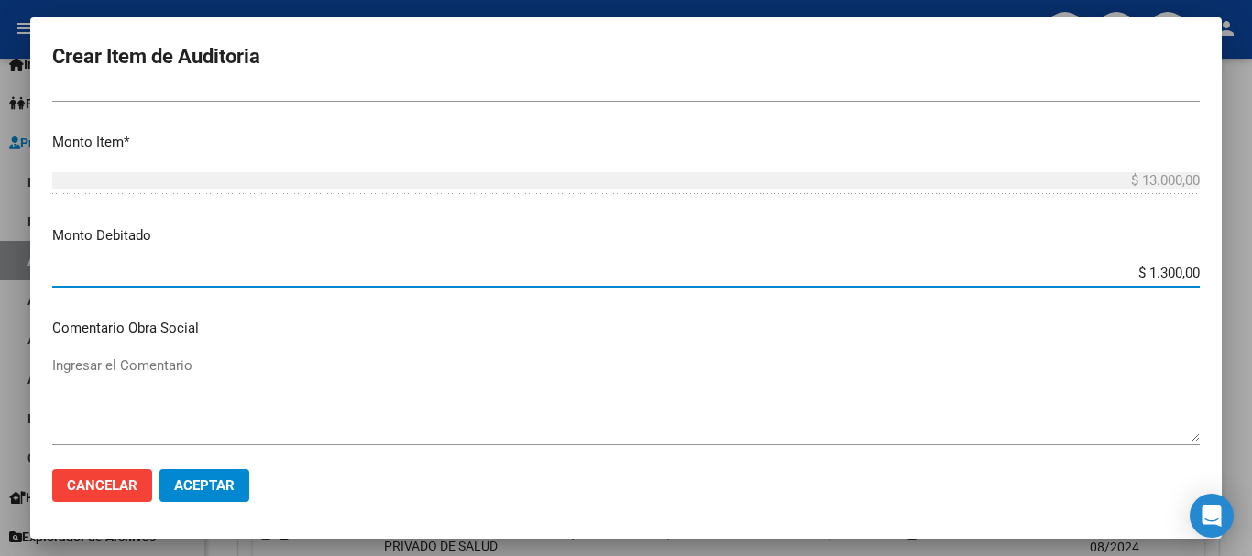
type input "$ 13.000,00"
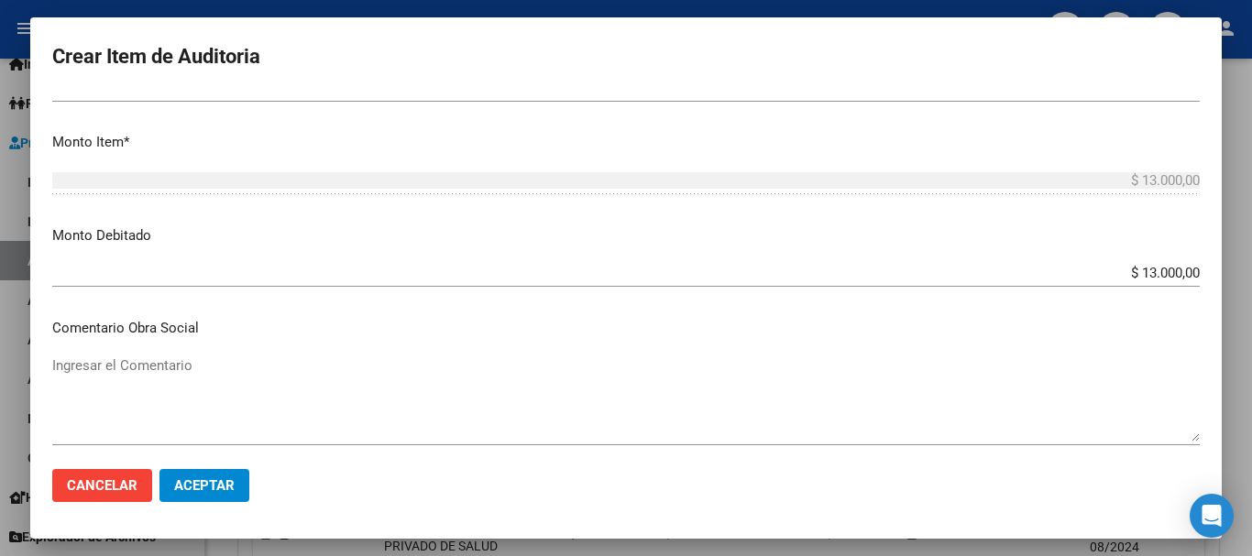
scroll to position [870, 0]
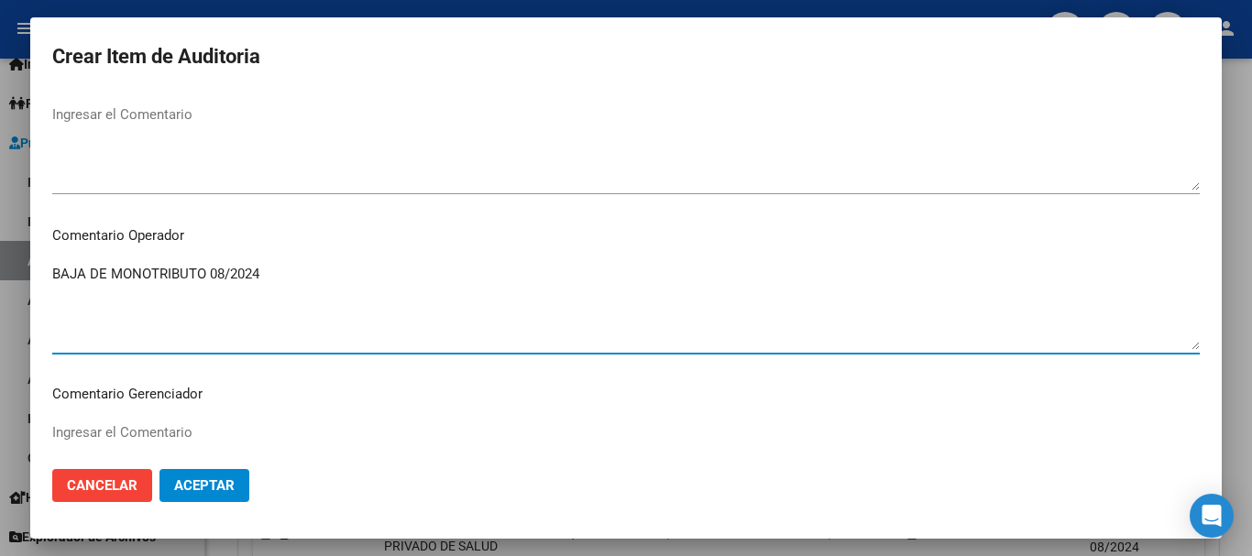
type textarea "BAJA DE MONOTRIBUTO 08/2024"
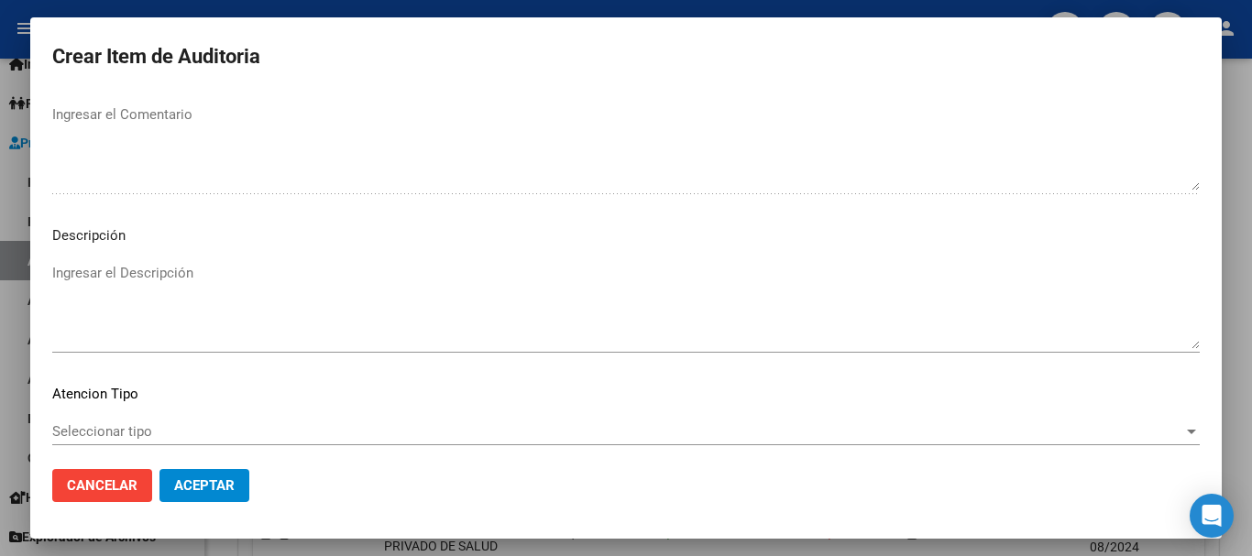
scroll to position [1289, 0]
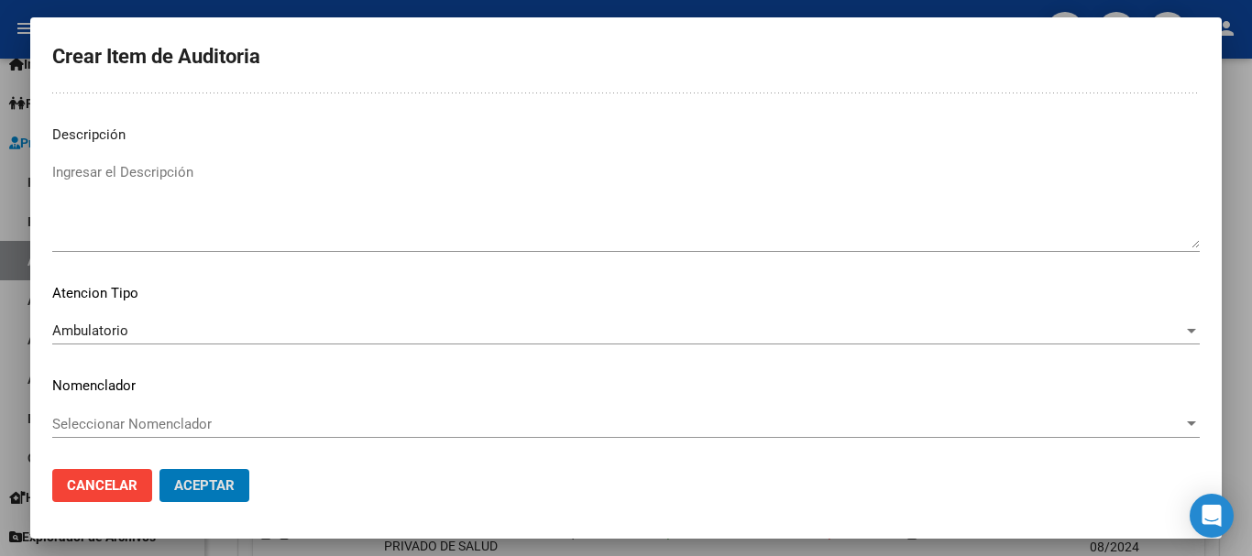
click at [160, 469] on button "Aceptar" at bounding box center [205, 485] width 90 height 33
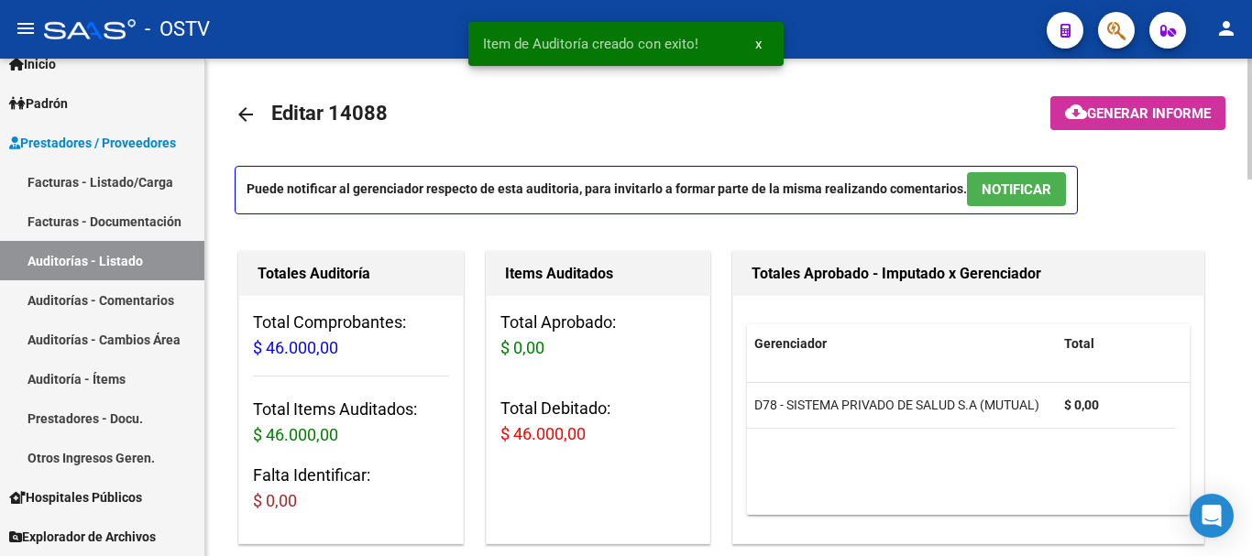
scroll to position [0, 0]
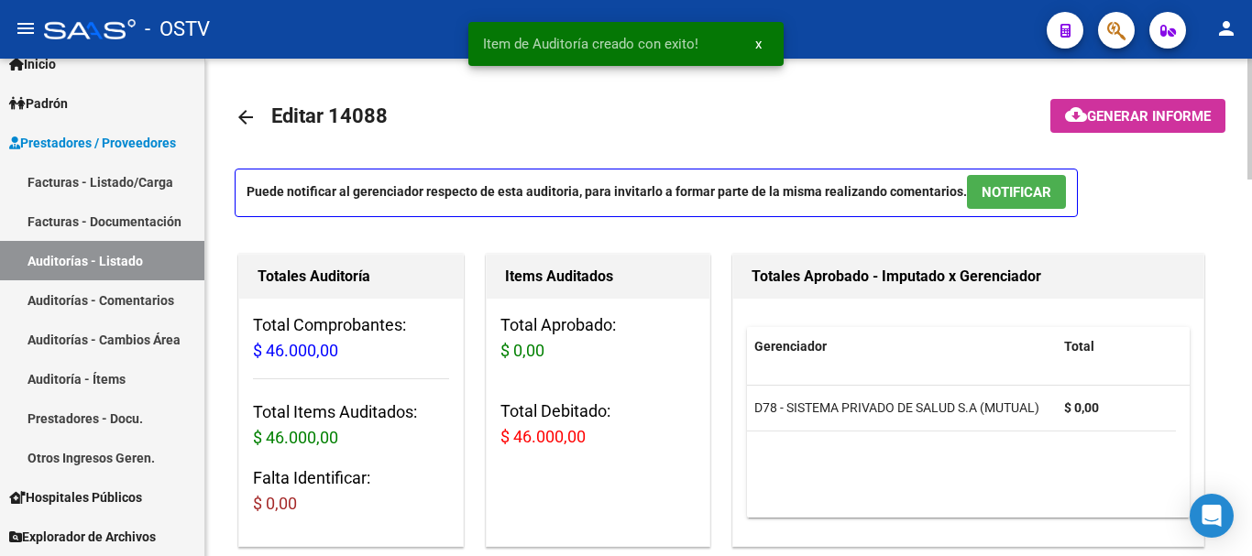
click at [1142, 116] on span "Generar informe" at bounding box center [1149, 116] width 124 height 17
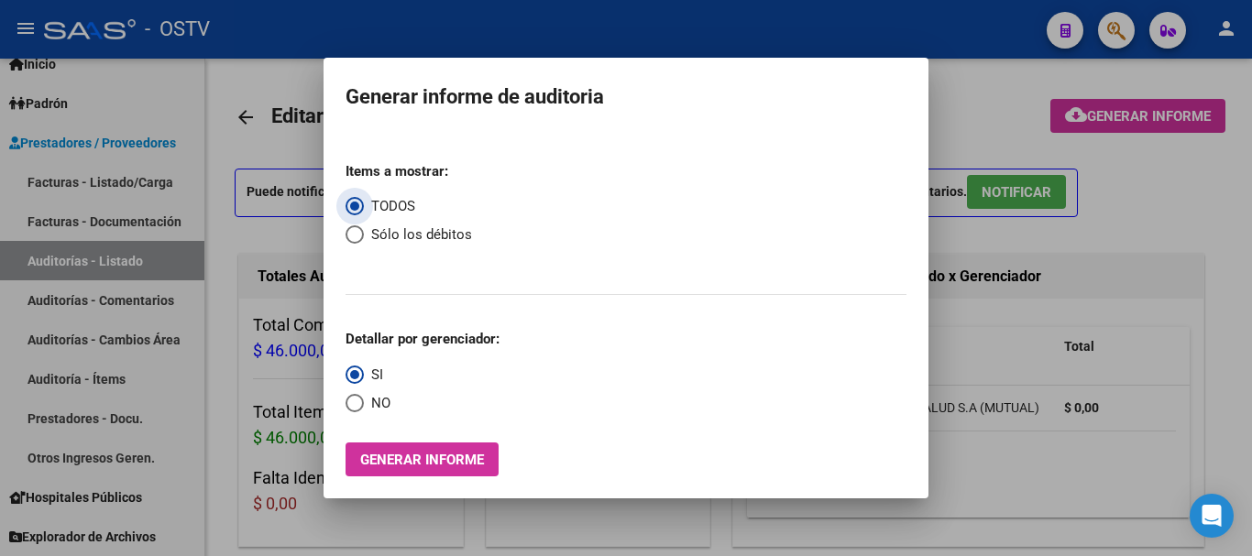
click at [359, 227] on span "Select an option" at bounding box center [355, 235] width 18 height 18
click at [359, 227] on input "Sólo los débitos" at bounding box center [355, 235] width 18 height 18
radio input "true"
click at [358, 410] on span "Select an option" at bounding box center [355, 403] width 18 height 18
click at [358, 410] on input "NO" at bounding box center [355, 403] width 18 height 18
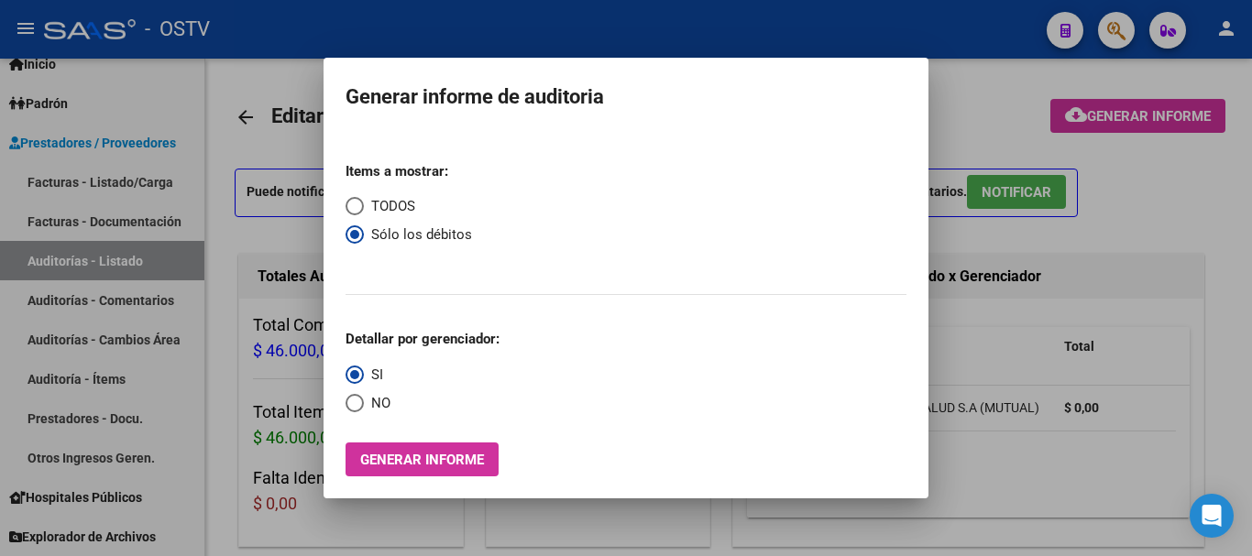
radio input "true"
click at [419, 446] on button "Generar informe" at bounding box center [422, 460] width 153 height 34
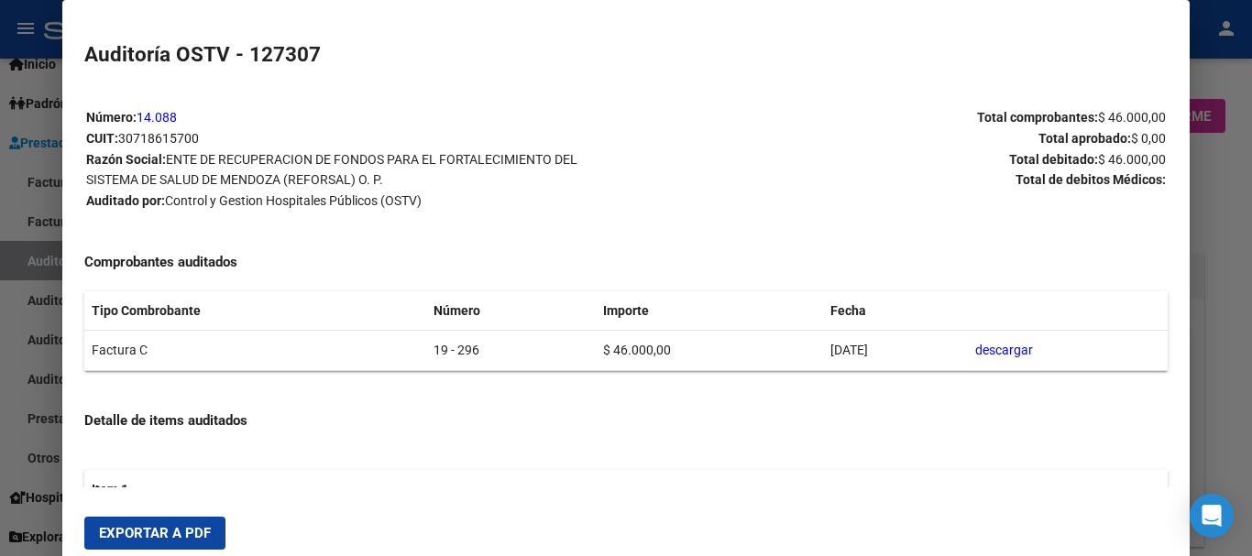
drag, startPoint x: 205, startPoint y: 530, endPoint x: 235, endPoint y: 524, distance: 29.8
click at [204, 530] on span "Exportar a PDF" at bounding box center [155, 533] width 112 height 17
click at [1235, 269] on div at bounding box center [626, 278] width 1252 height 556
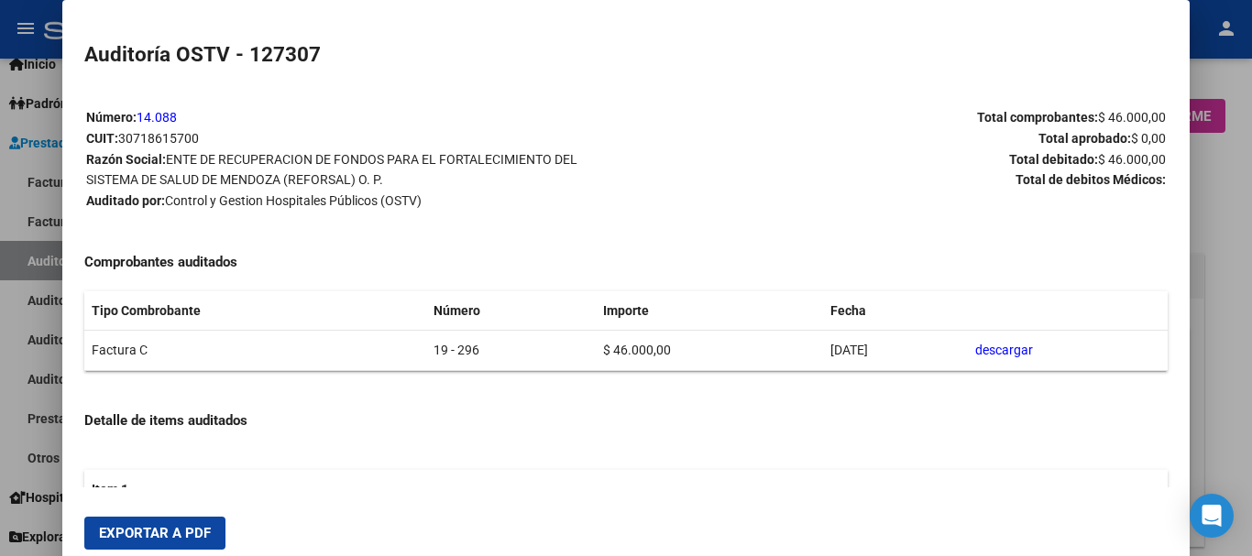
click at [1235, 269] on div at bounding box center [626, 278] width 1252 height 556
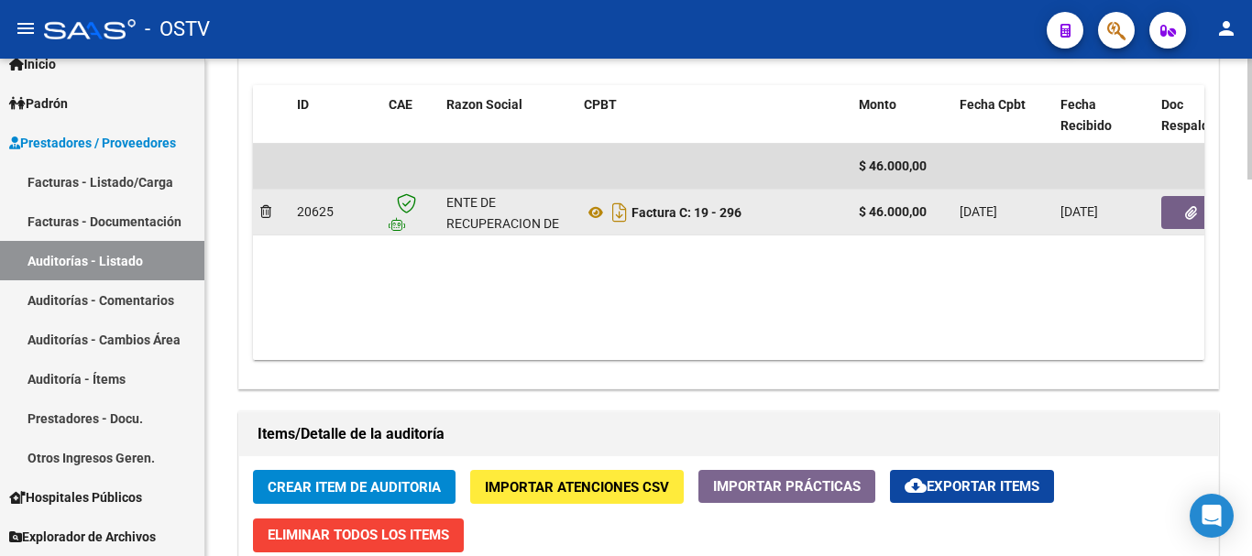
scroll to position [917, 0]
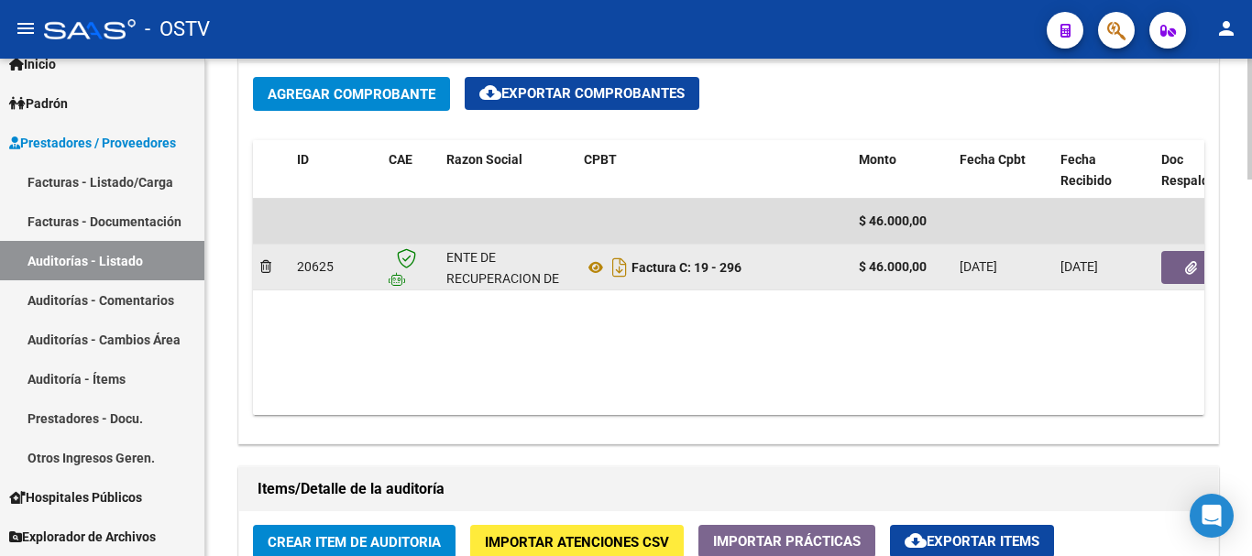
drag, startPoint x: 1189, startPoint y: 243, endPoint x: 1183, endPoint y: 270, distance: 28.2
click at [1188, 245] on datatable-scroller "$ 46.000,00 20625 ENTE DE RECUPERACION DE FONDOS PARA EL FORTALECIMIENTO DEL SI…" at bounding box center [729, 222] width 952 height 46
click at [1183, 272] on button "button" at bounding box center [1191, 267] width 59 height 33
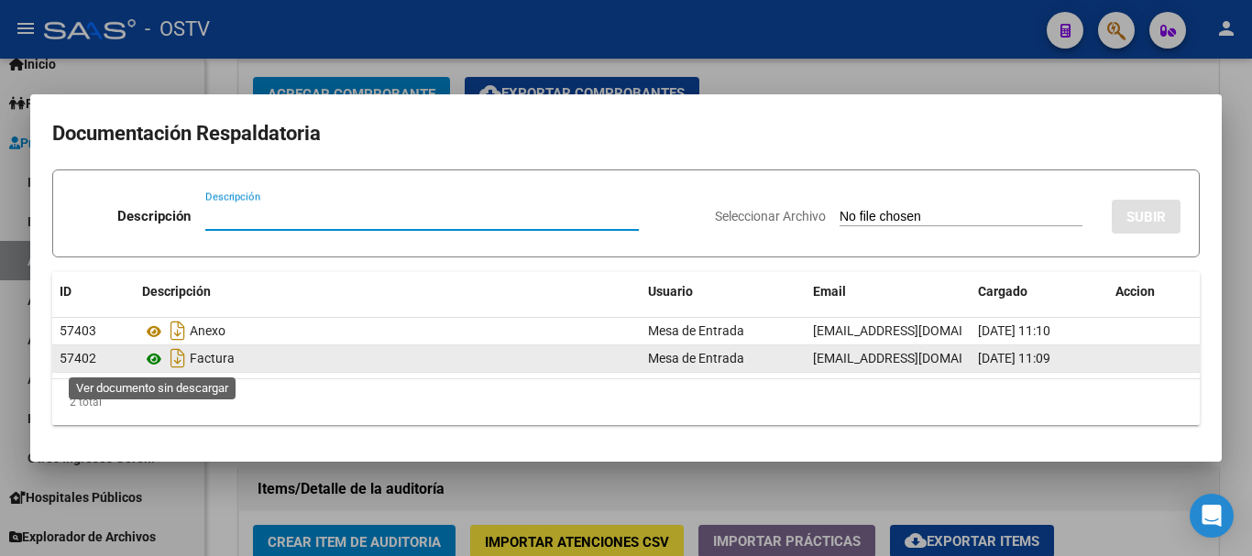
click at [149, 360] on icon at bounding box center [154, 359] width 24 height 22
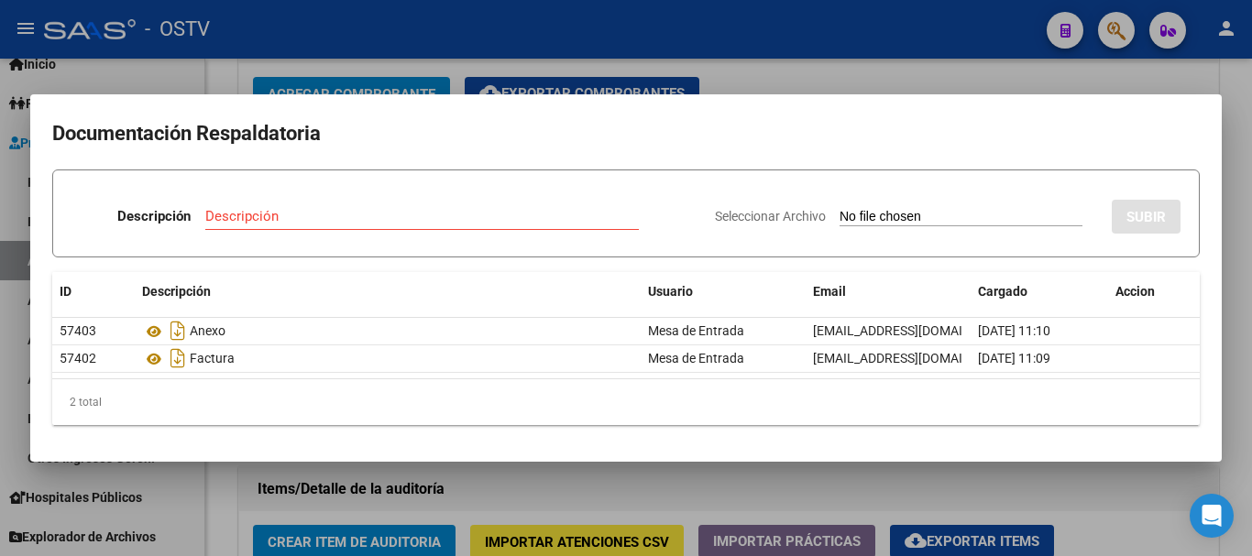
click at [352, 210] on input "Descripción" at bounding box center [422, 216] width 434 height 17
click at [488, 195] on div "Descripción Descripción" at bounding box center [386, 220] width 629 height 55
click at [486, 221] on input "Descripción" at bounding box center [422, 216] width 434 height 17
type input "DEBITO"
click at [840, 209] on input "Seleccionar Archivo" at bounding box center [961, 217] width 243 height 17
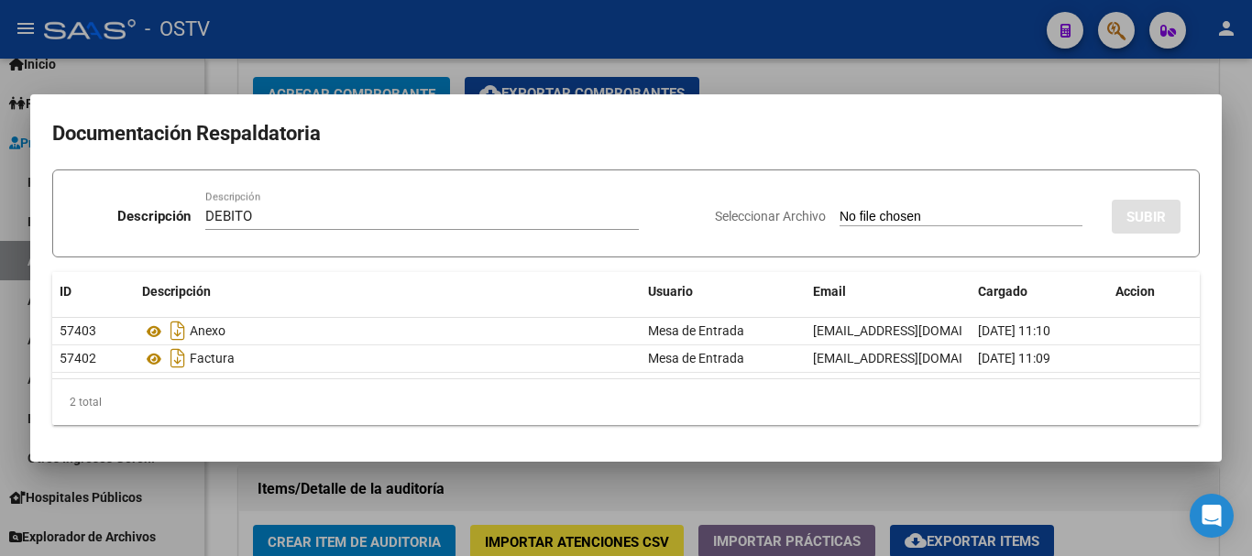
type input "C:\fakepath\DEBITO FC 19-296.pdf"
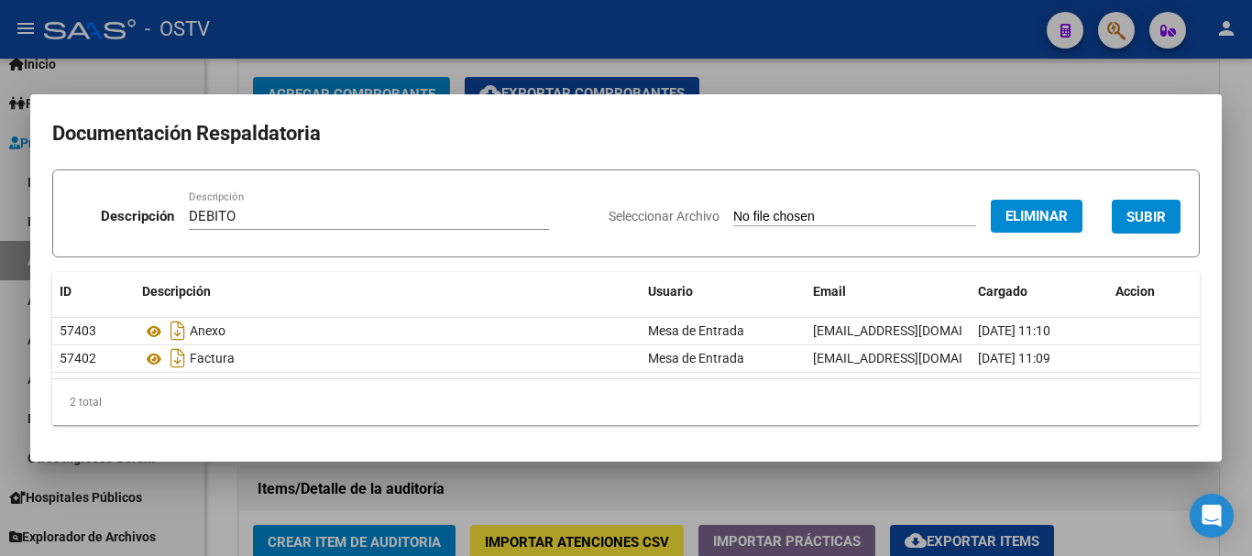
click at [1153, 221] on span "SUBIR" at bounding box center [1146, 217] width 39 height 17
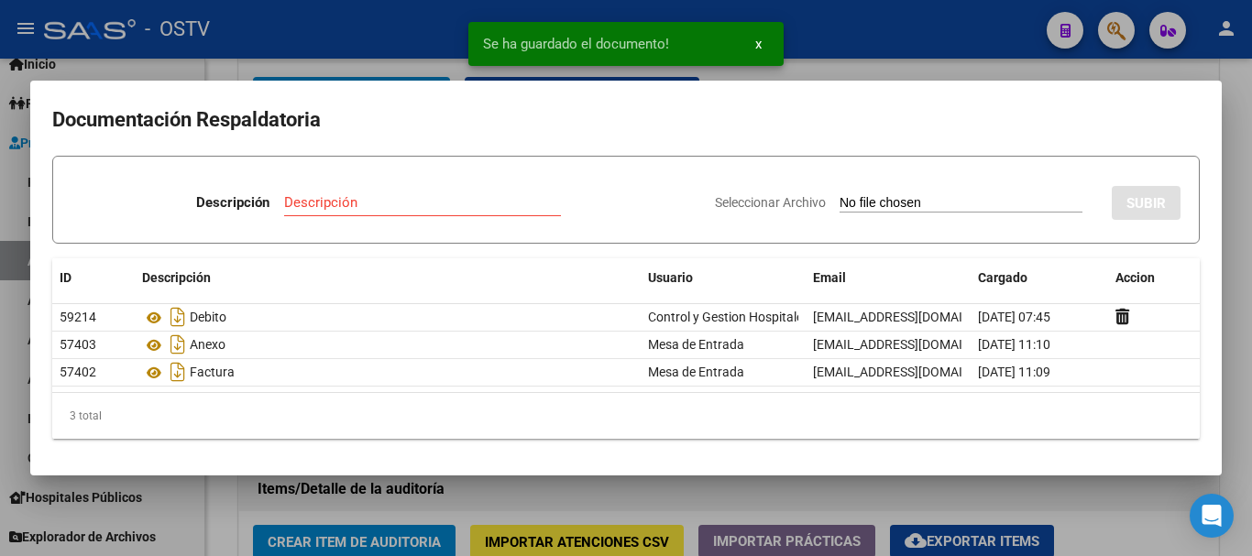
click at [1251, 252] on div at bounding box center [626, 278] width 1252 height 556
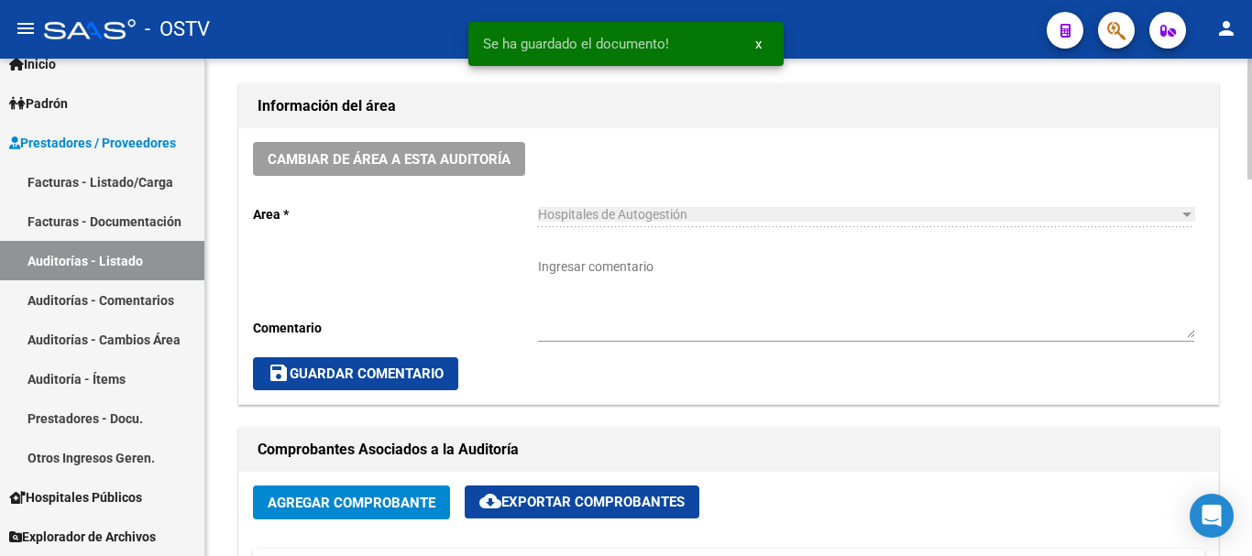
scroll to position [458, 0]
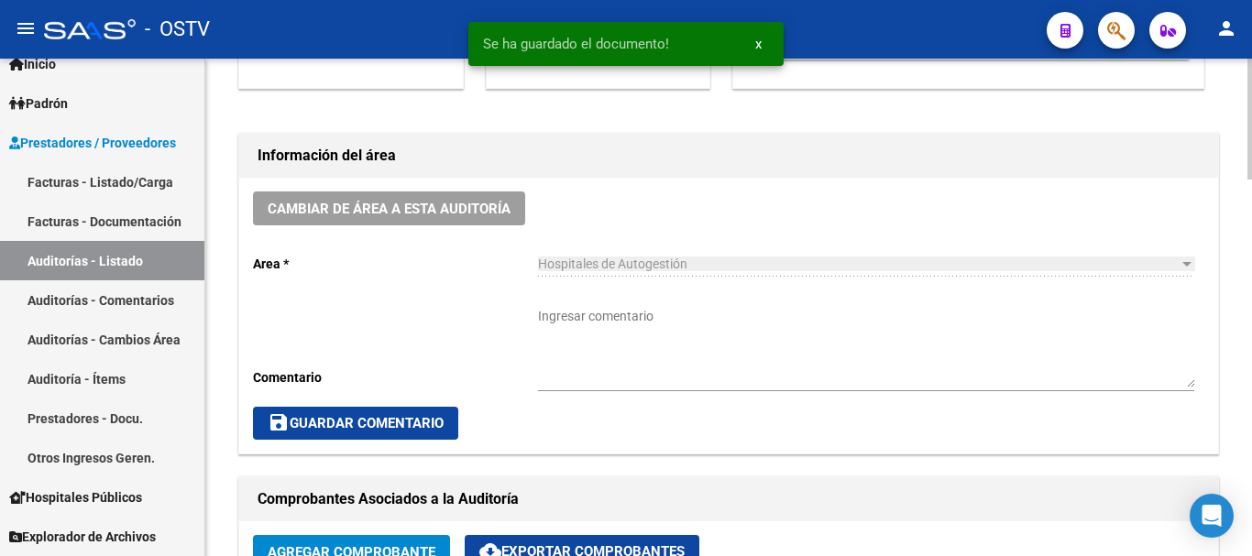
click at [833, 325] on textarea "Ingresar comentario" at bounding box center [866, 347] width 656 height 81
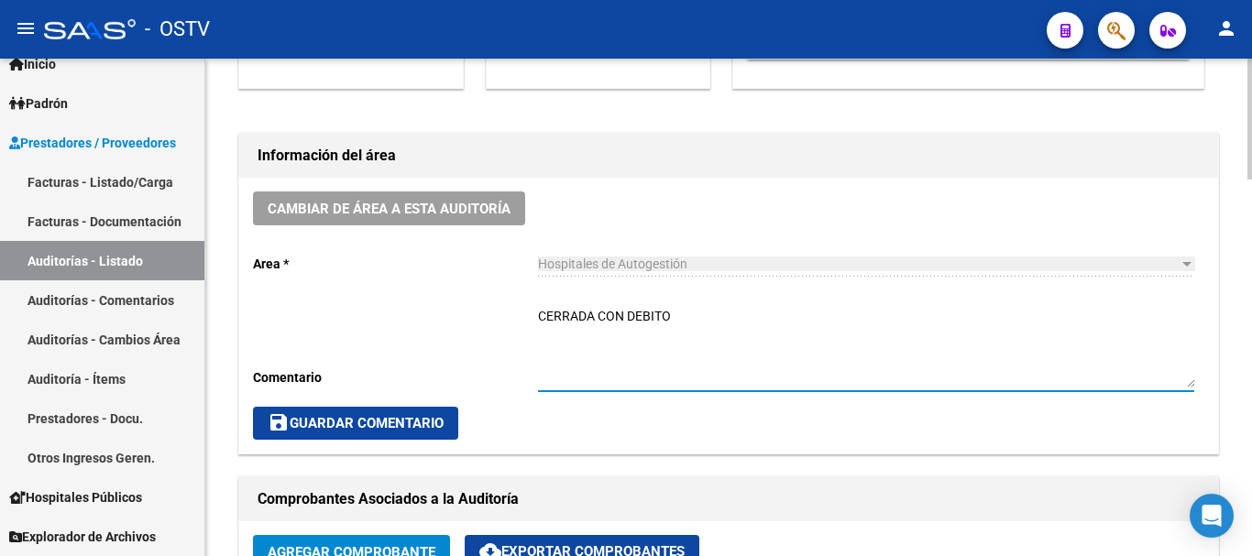
type textarea "CERRADA CON DEBITO"
click at [369, 428] on span "save Guardar Comentario" at bounding box center [356, 423] width 176 height 17
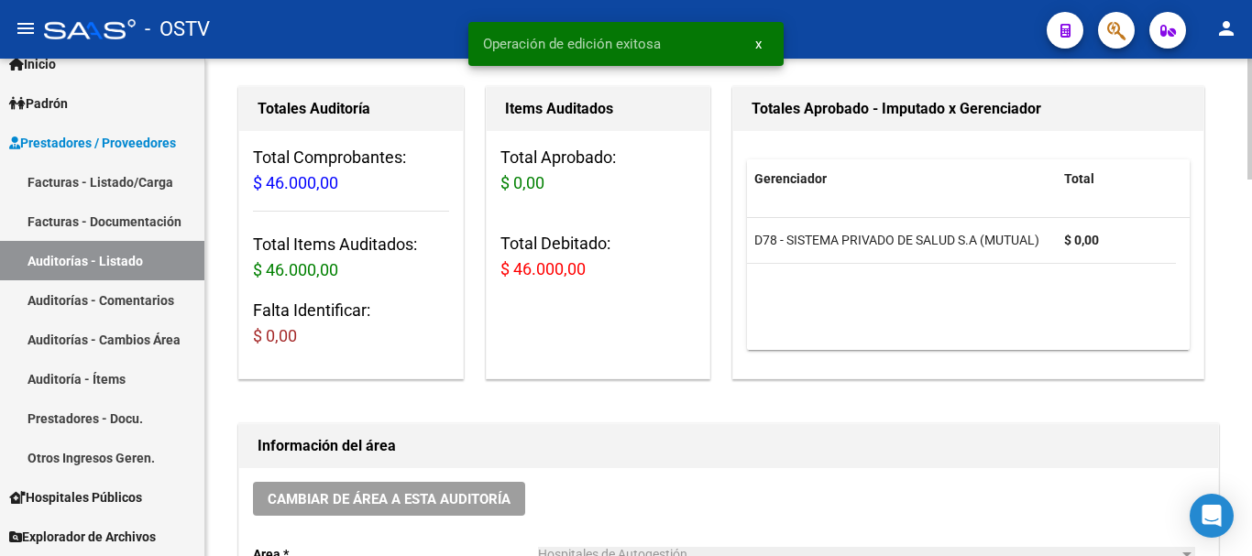
scroll to position [0, 0]
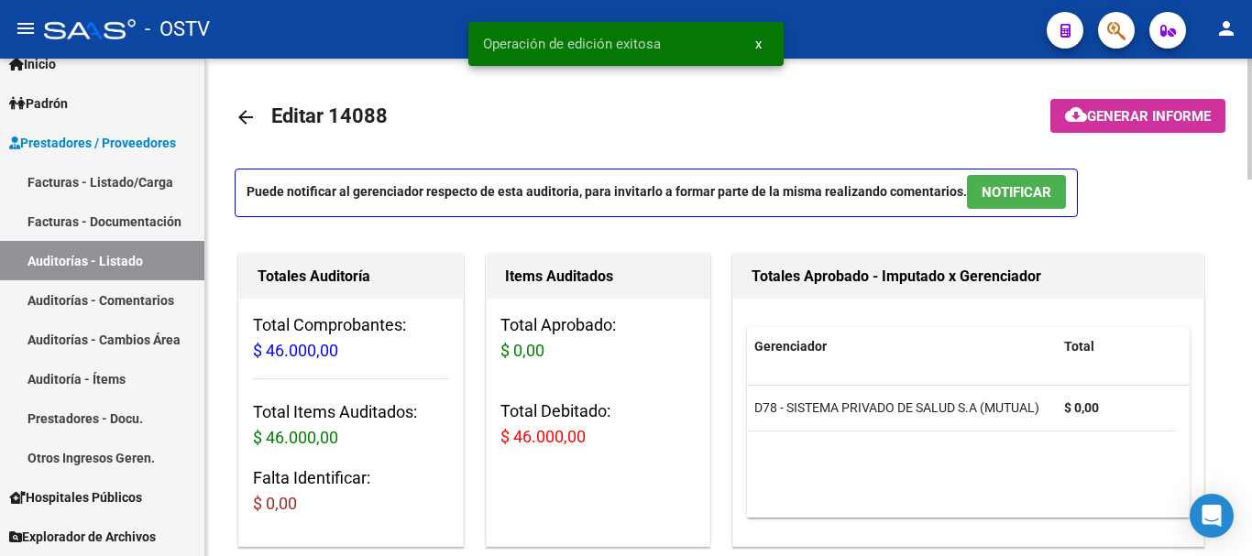
click at [240, 118] on mat-icon "arrow_back" at bounding box center [246, 117] width 22 height 22
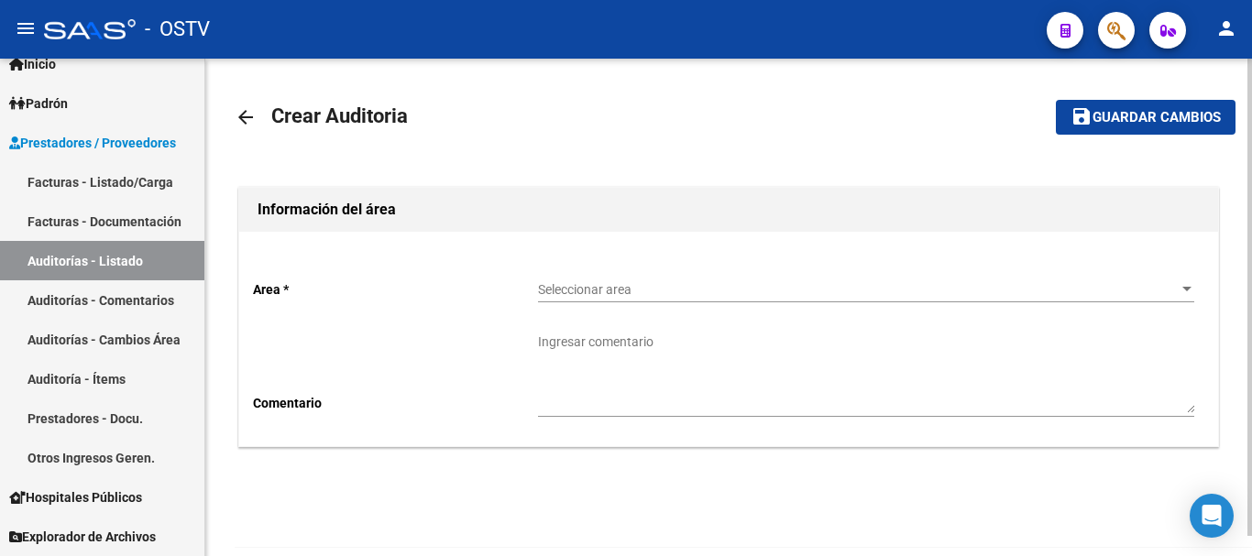
click at [672, 298] on div "Seleccionar area Seleccionar area" at bounding box center [866, 284] width 656 height 37
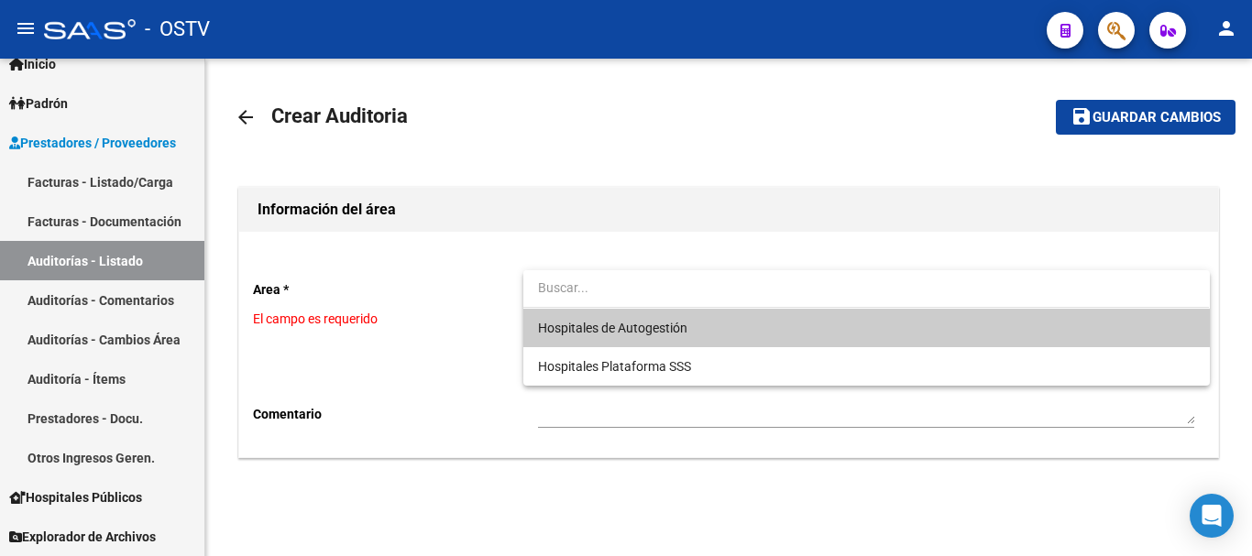
click at [637, 323] on span "Hospitales de Autogestión" at bounding box center [612, 328] width 149 height 15
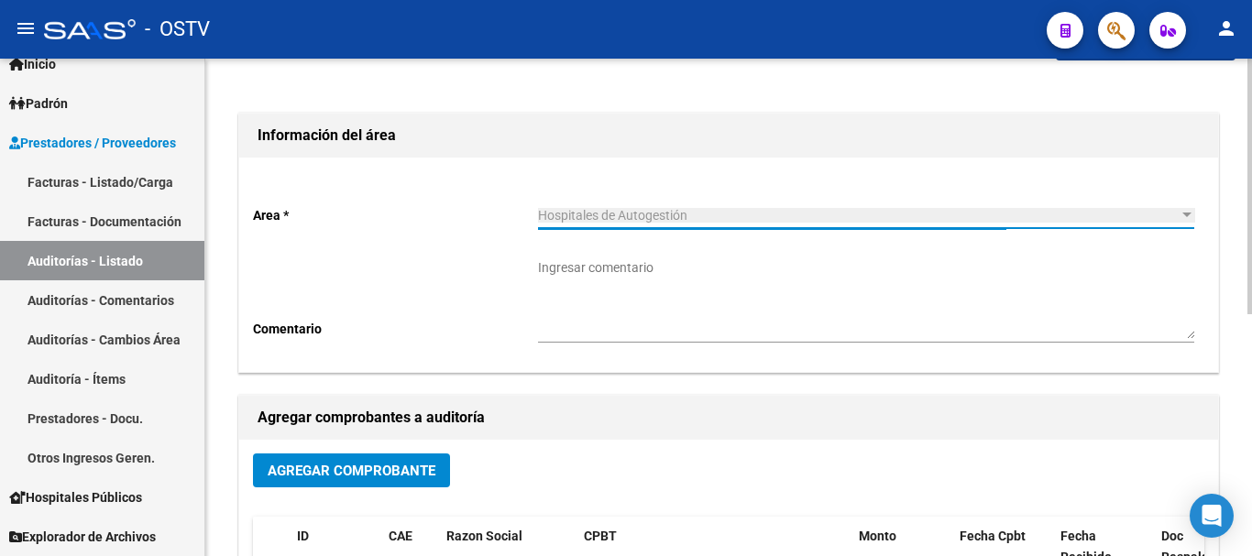
scroll to position [275, 0]
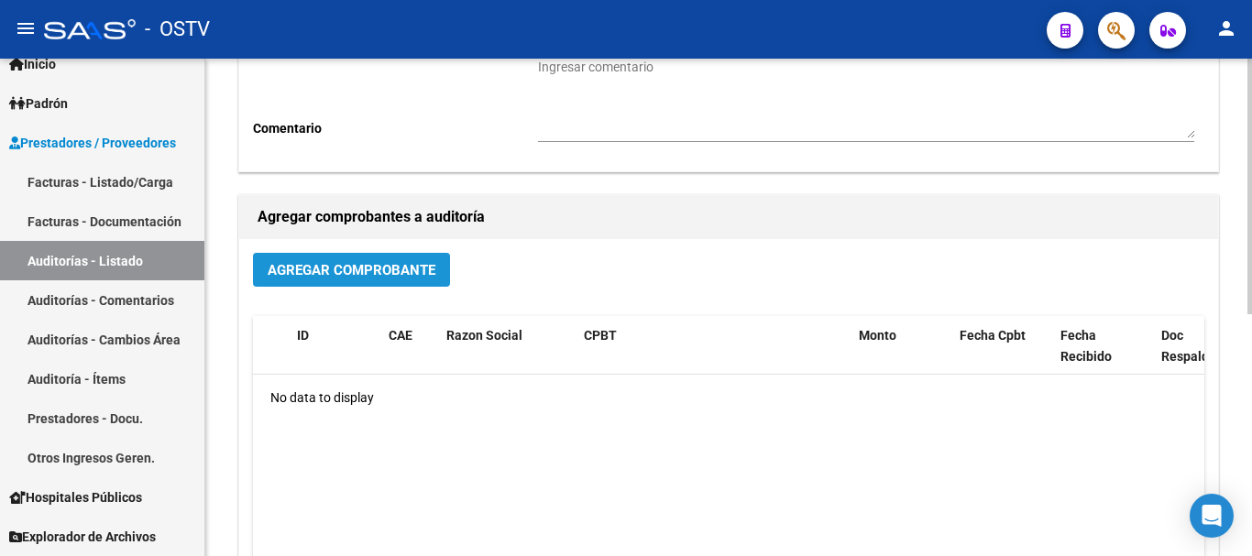
click at [395, 267] on span "Agregar Comprobante" at bounding box center [352, 270] width 168 height 17
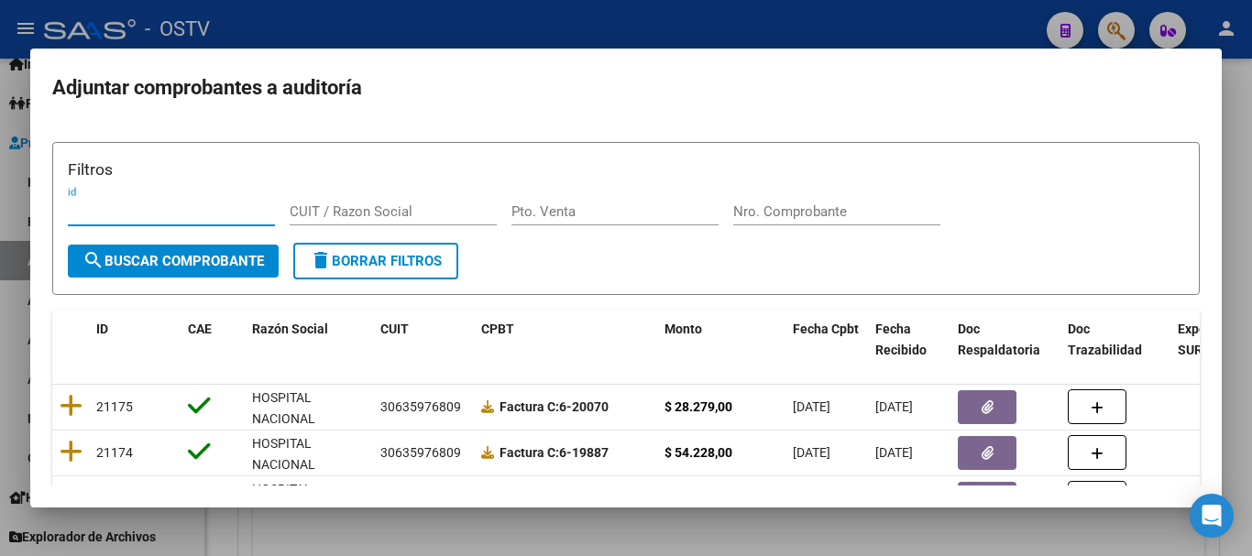
click at [818, 212] on input "Nro. Comprobante" at bounding box center [836, 212] width 207 height 17
paste input "1110"
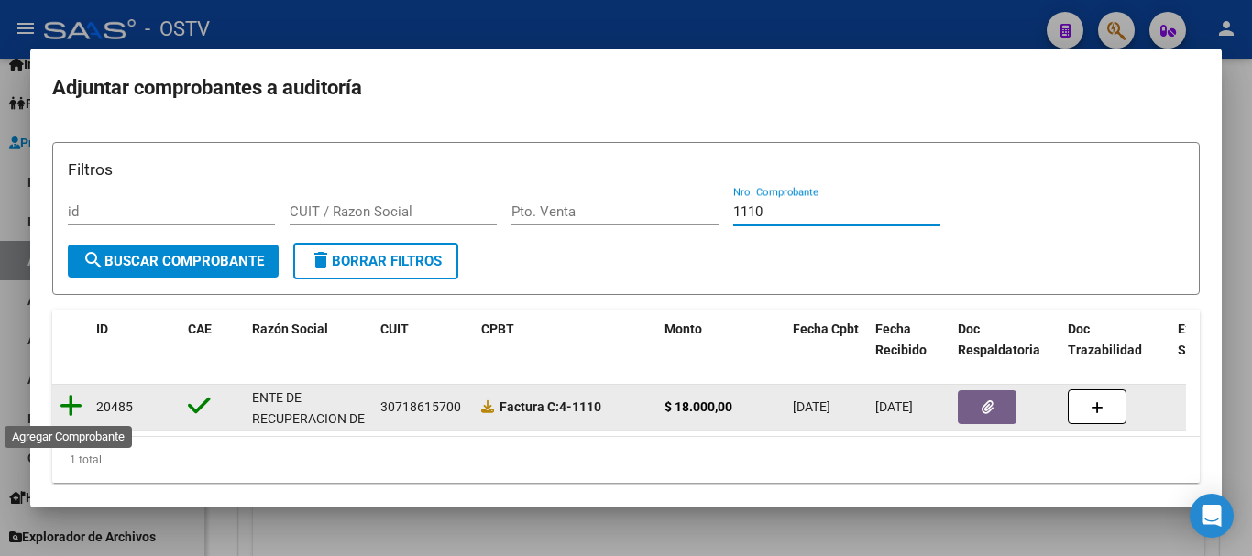
type input "1110"
click at [75, 408] on icon at bounding box center [71, 406] width 23 height 26
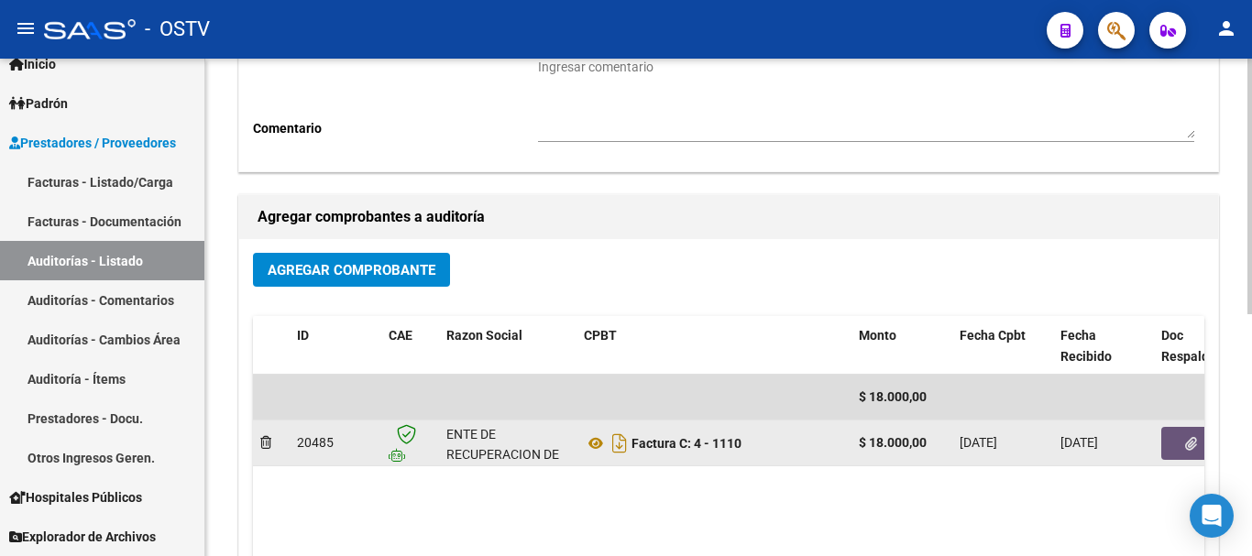
click at [1183, 446] on button "button" at bounding box center [1191, 443] width 59 height 33
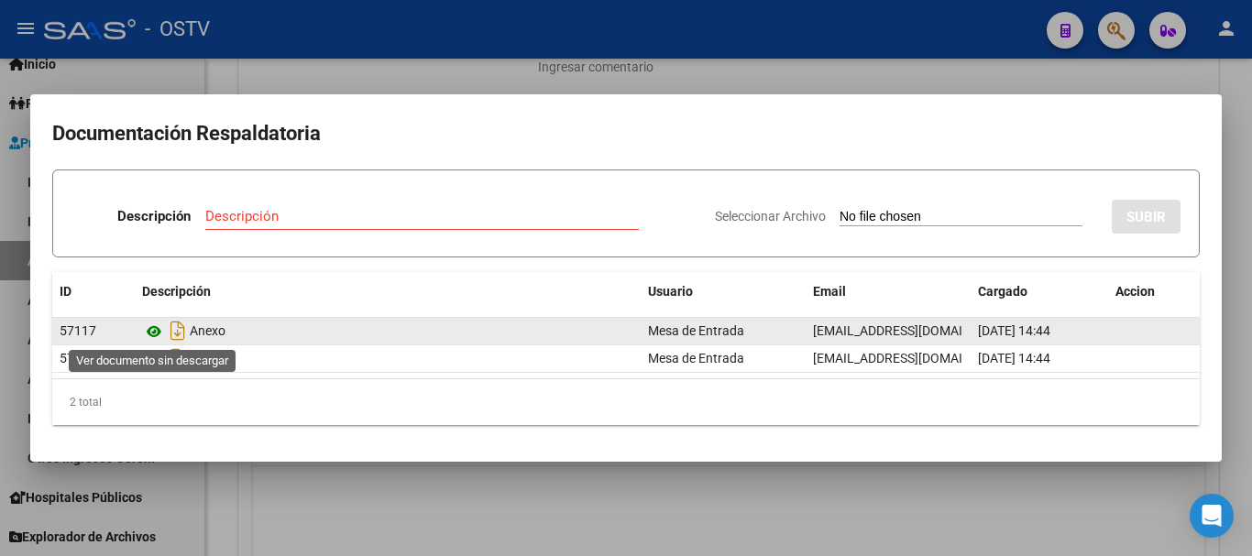
click at [156, 325] on icon at bounding box center [154, 332] width 24 height 22
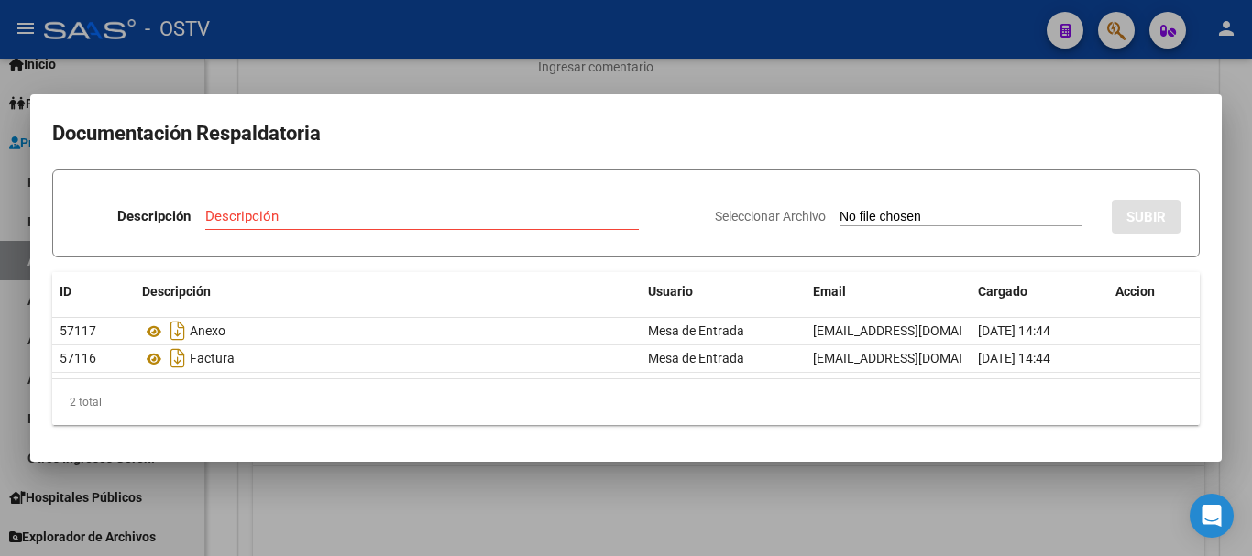
click at [586, 77] on div at bounding box center [626, 278] width 1252 height 556
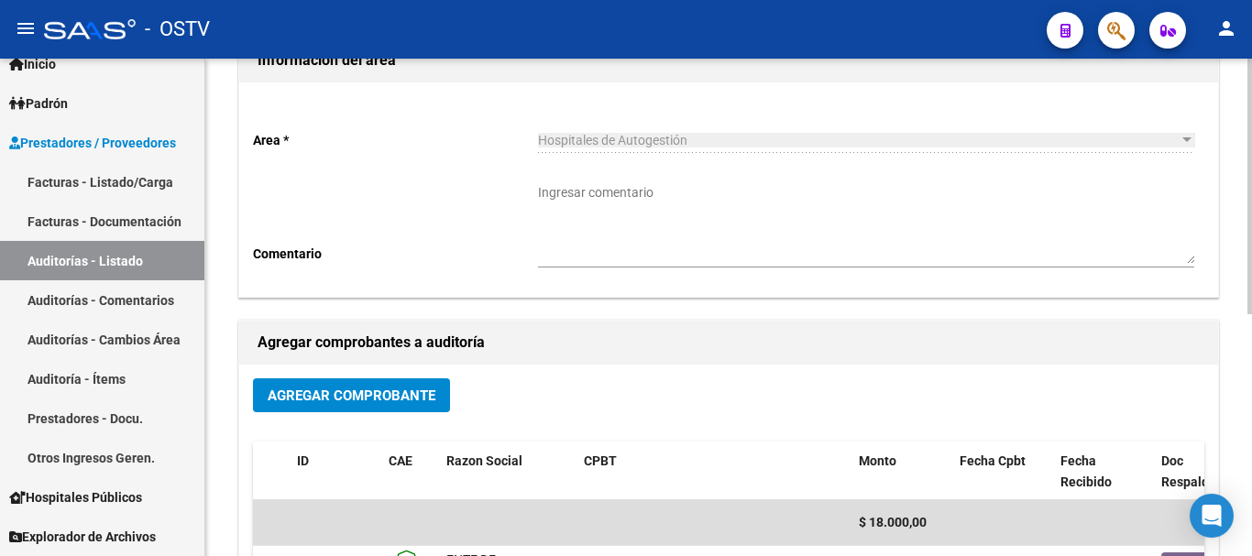
scroll to position [0, 0]
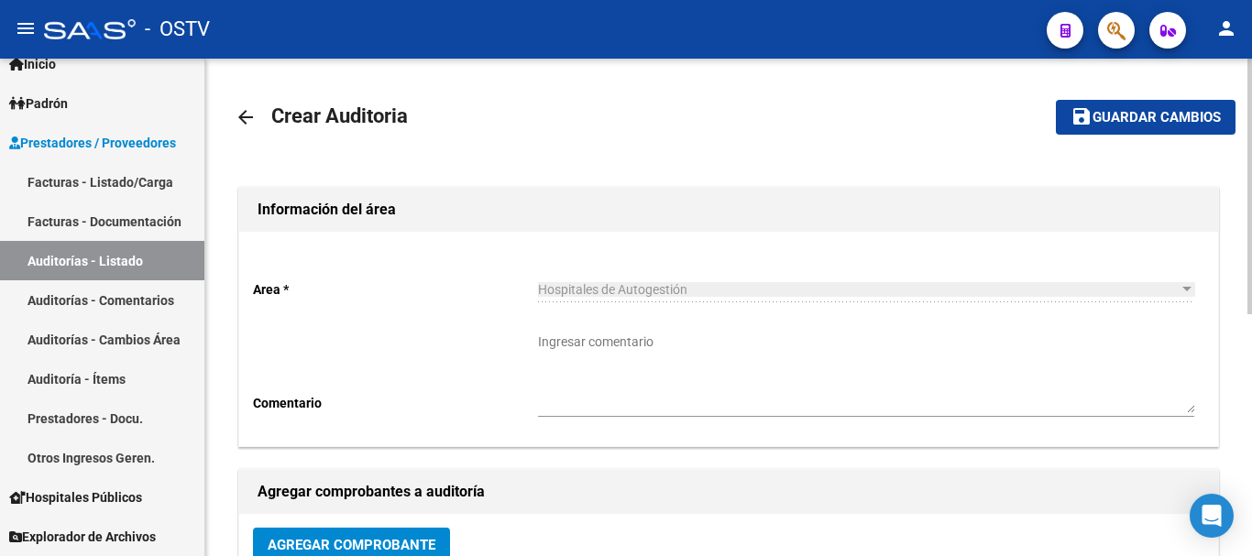
click at [1141, 104] on button "save Guardar cambios" at bounding box center [1146, 117] width 180 height 34
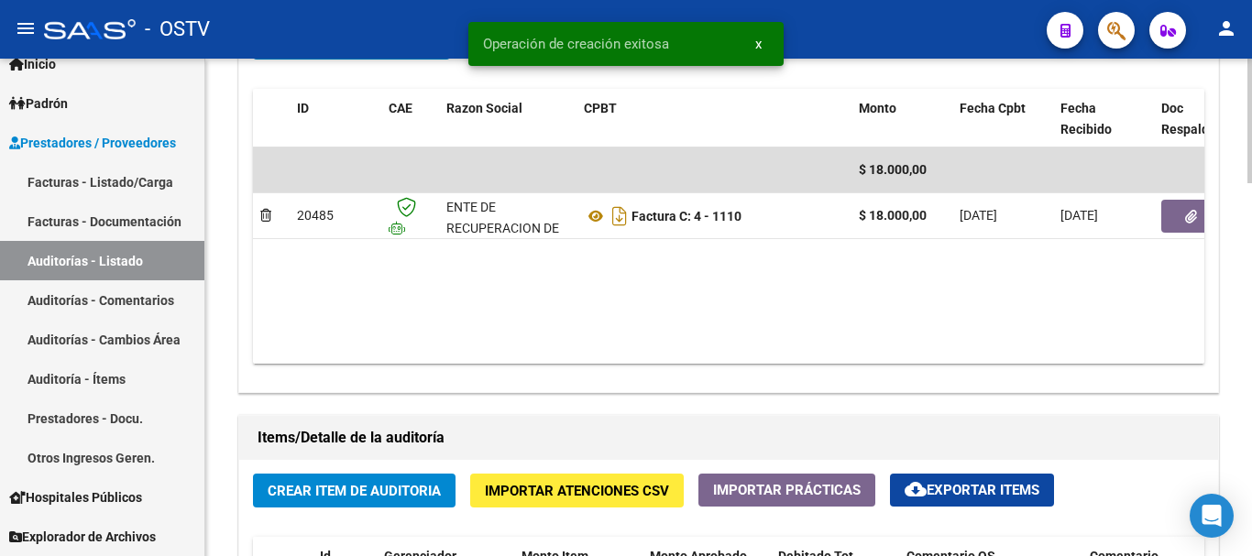
scroll to position [1100, 0]
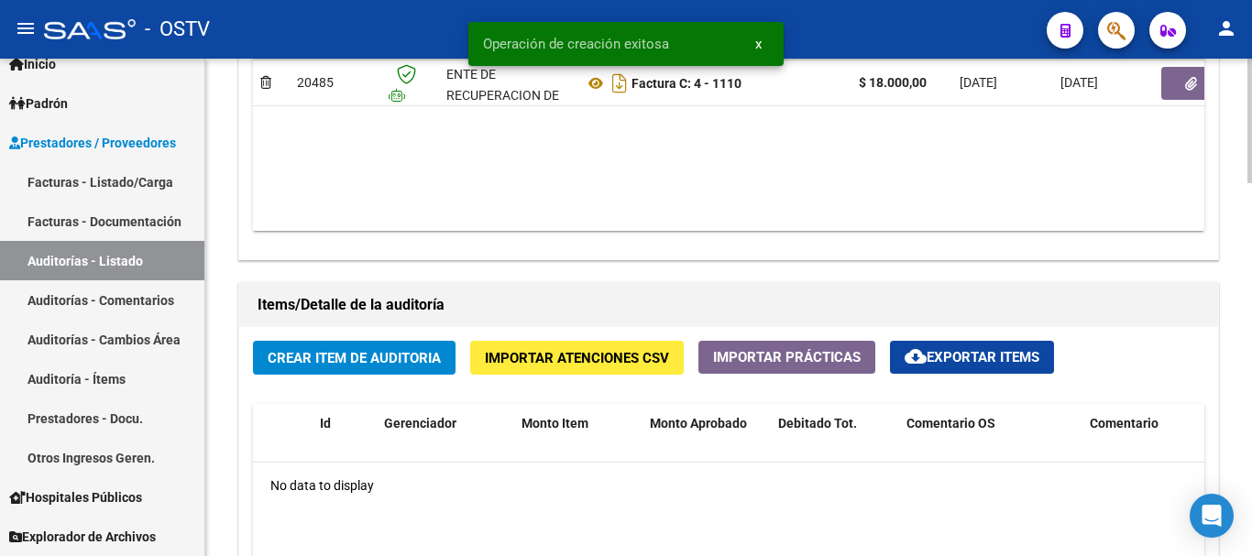
click at [392, 360] on span "Crear Item de Auditoria" at bounding box center [354, 358] width 173 height 17
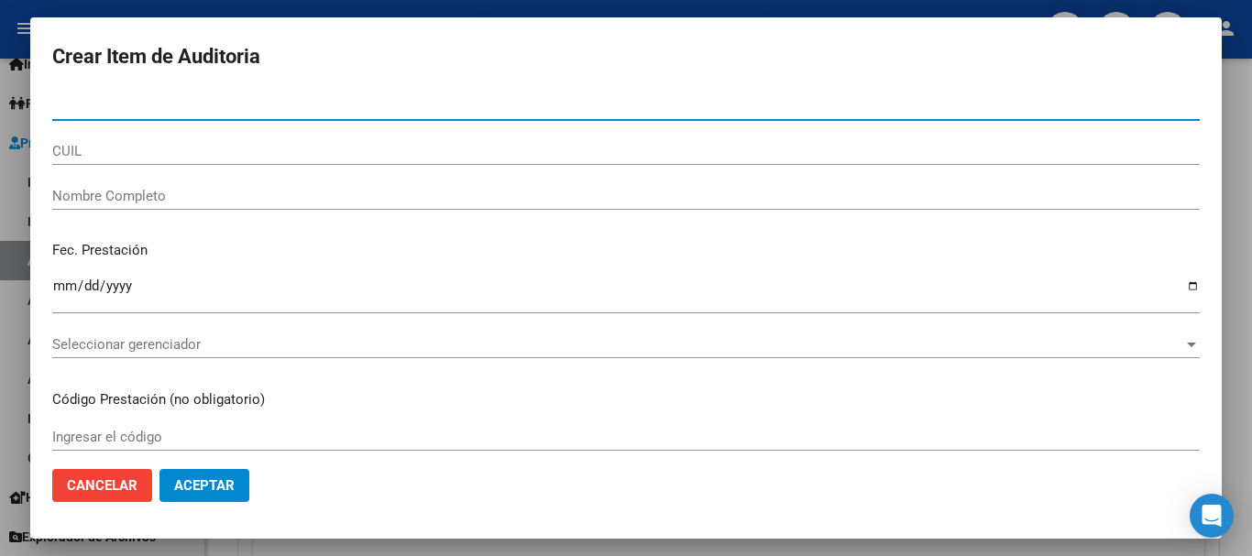
paste input "35552403"
type input "35552403"
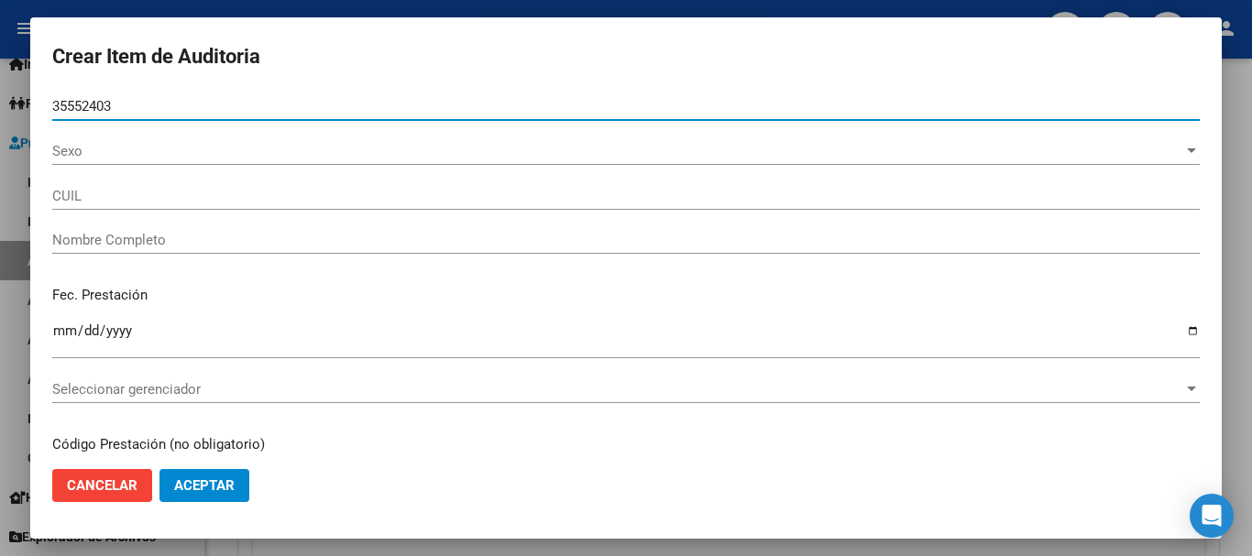
type input "27355524030"
type input "GIL IRMA BEATRIZ"
type input "35552403"
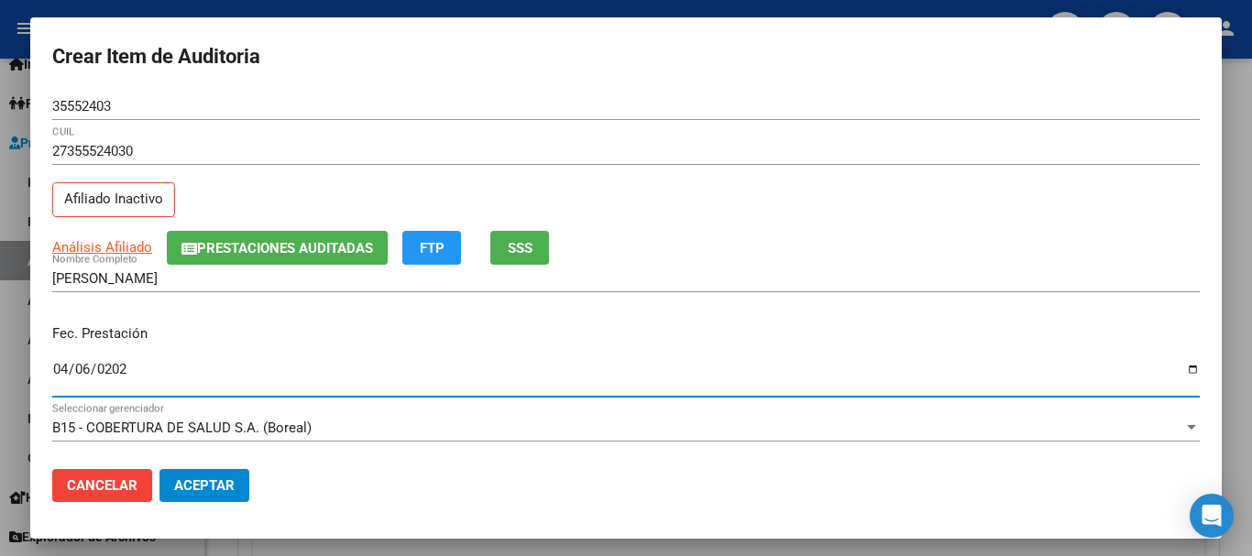
type input "2025-04-06"
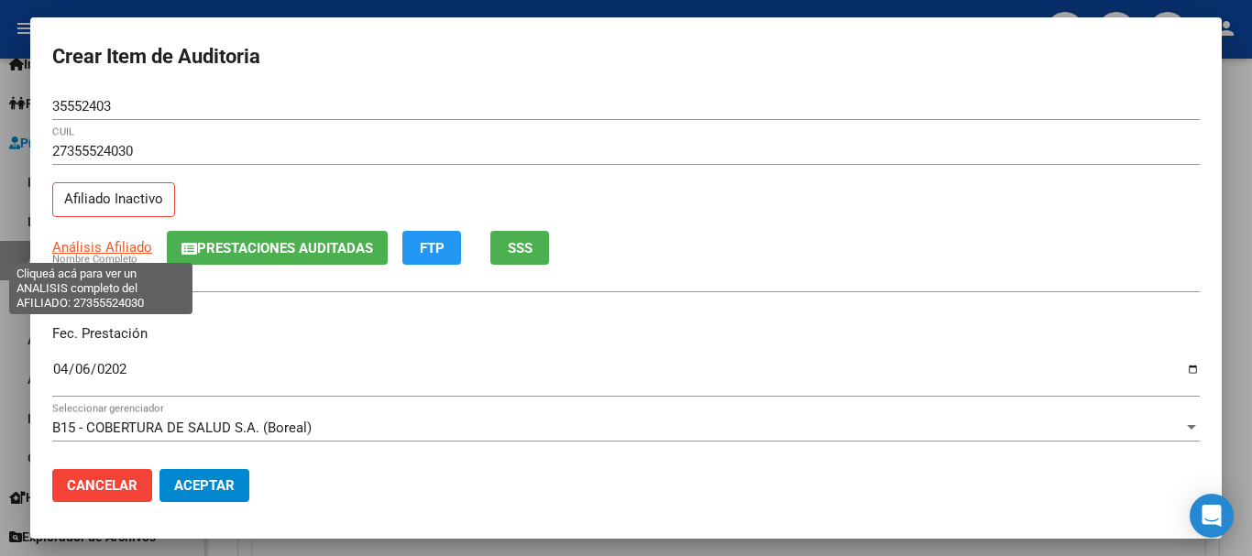
click at [134, 251] on span "Análisis Afiliado" at bounding box center [102, 247] width 100 height 17
type textarea "27355524030"
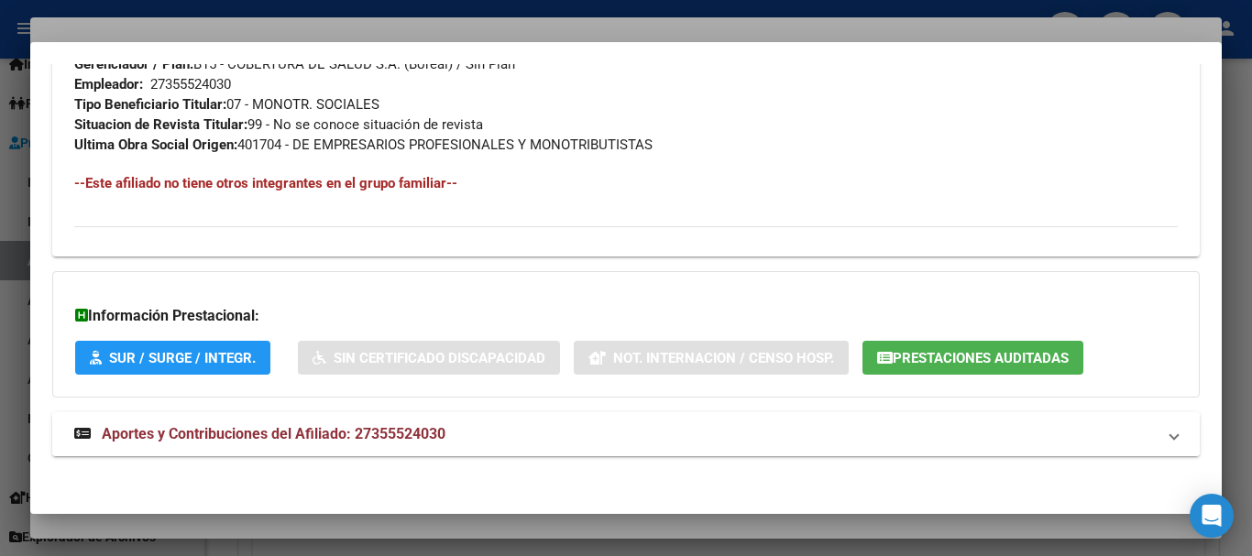
scroll to position [986, 0]
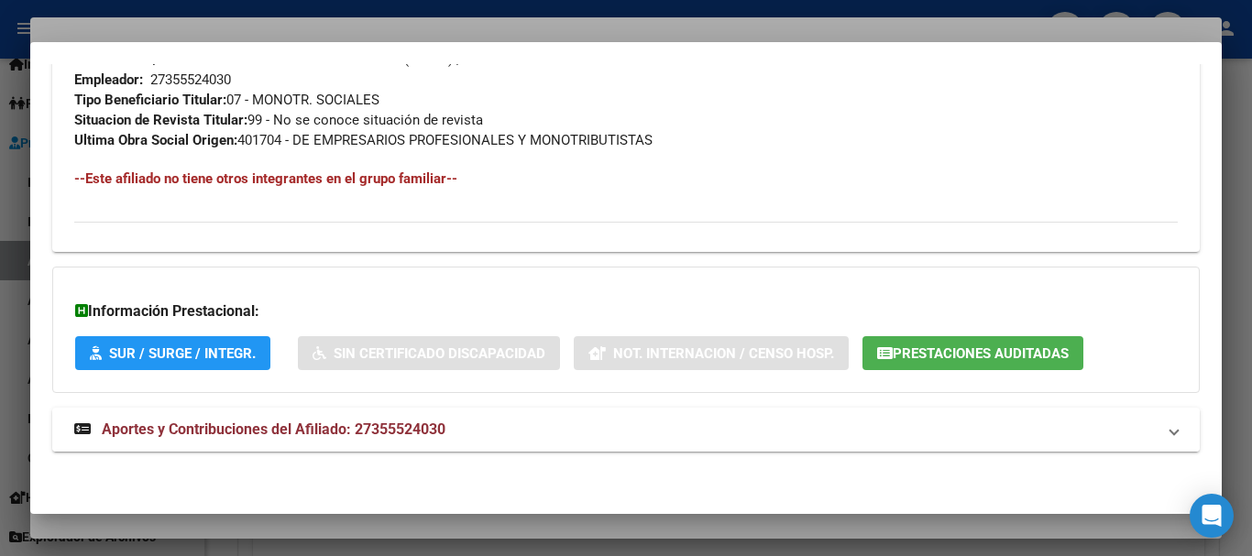
click at [277, 432] on span "Aportes y Contribuciones del Afiliado: 27355524030" at bounding box center [274, 429] width 344 height 17
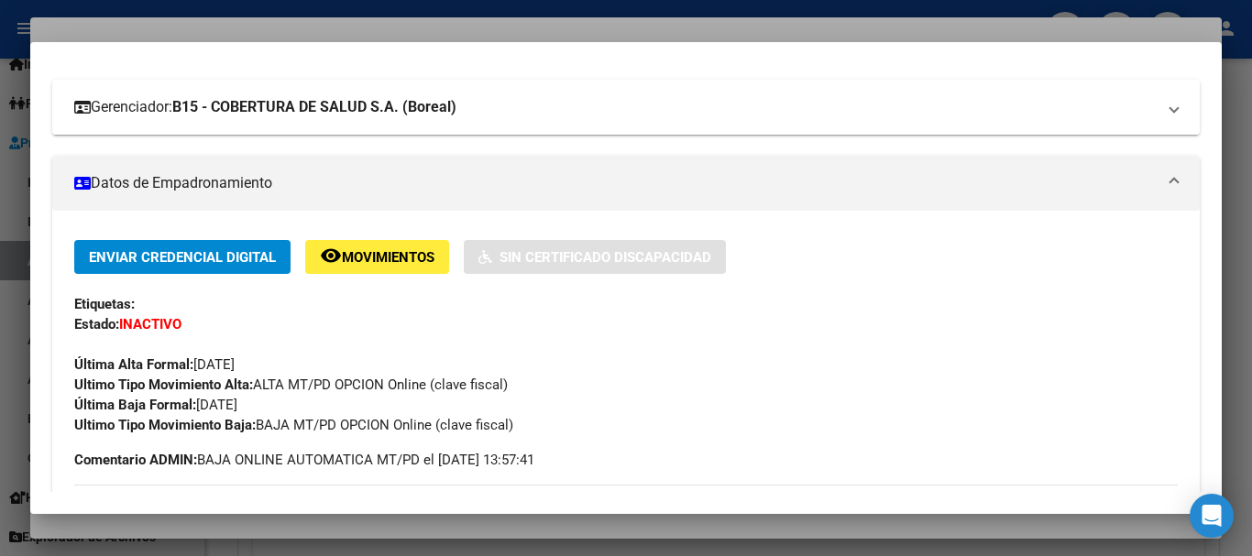
scroll to position [0, 0]
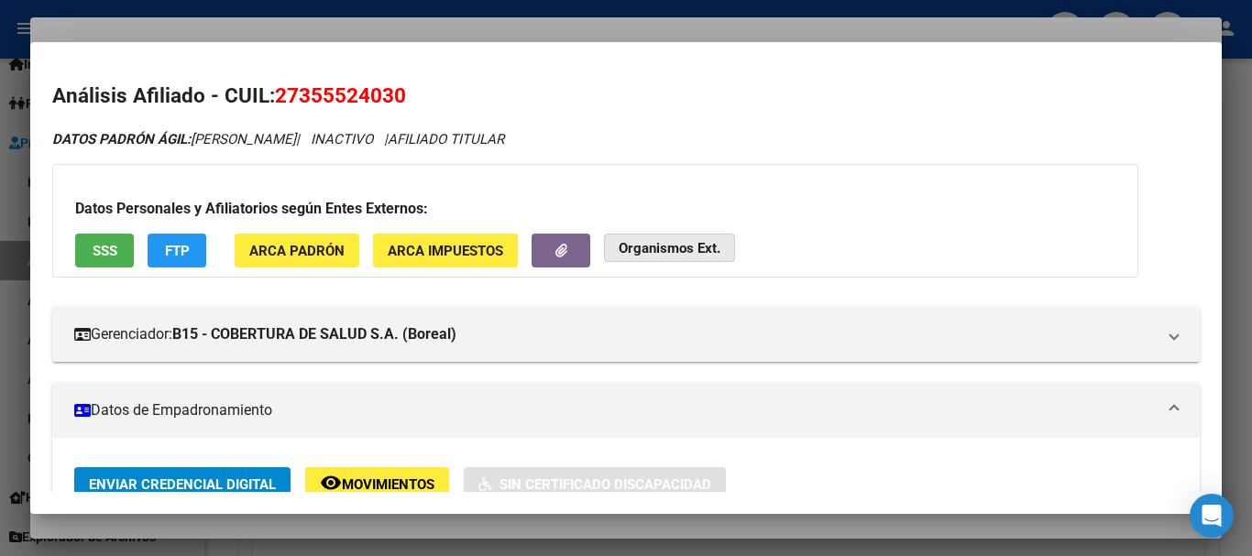
click at [689, 255] on strong "Organismos Ext." at bounding box center [670, 248] width 102 height 17
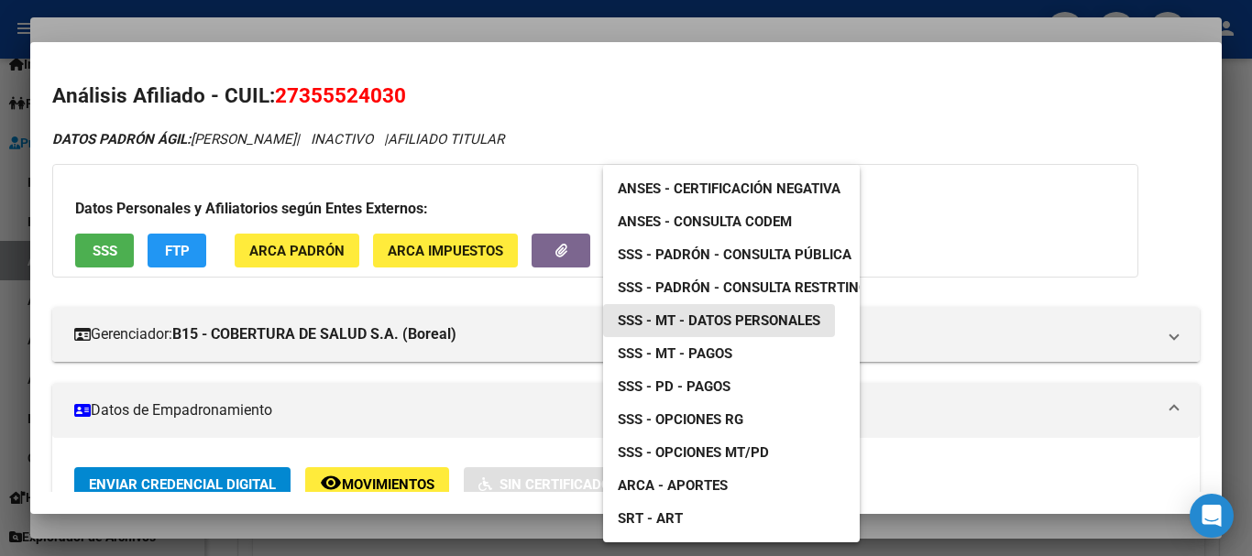
click at [766, 318] on span "SSS - MT - Datos Personales" at bounding box center [719, 321] width 203 height 17
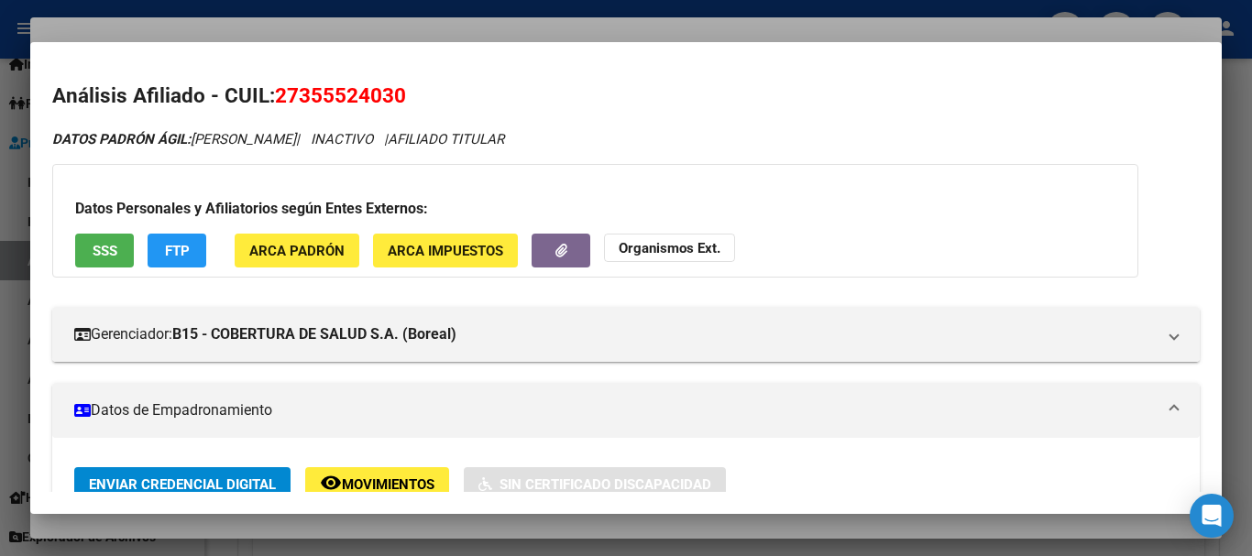
click at [532, 33] on div at bounding box center [626, 278] width 1252 height 556
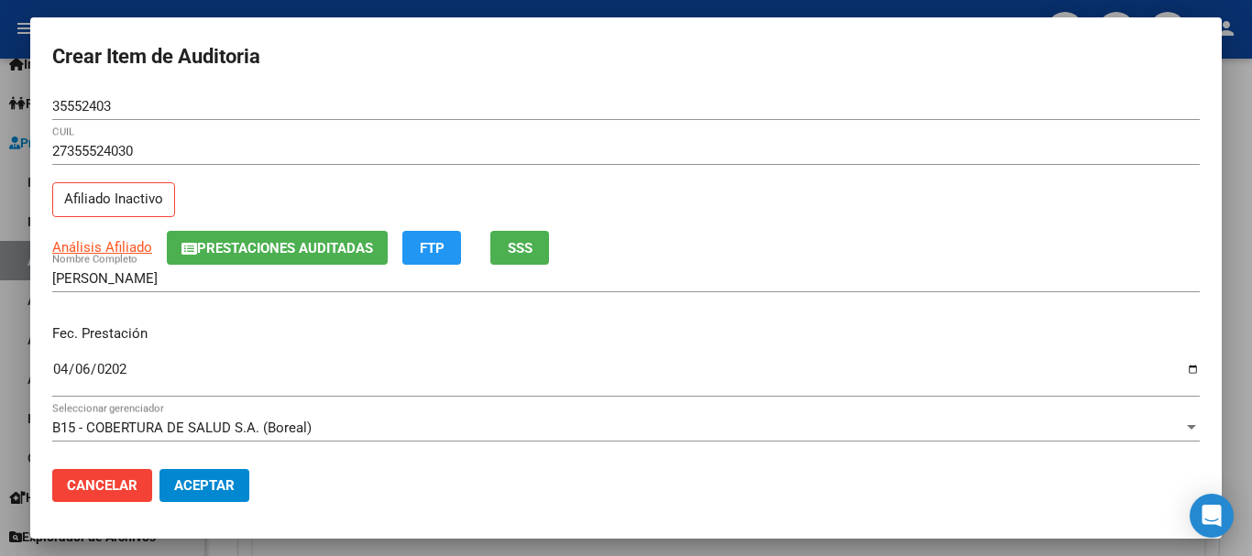
drag, startPoint x: 701, startPoint y: 110, endPoint x: 706, endPoint y: 144, distance: 34.2
click at [701, 122] on div "35552403 Nro Documento" at bounding box center [626, 115] width 1148 height 45
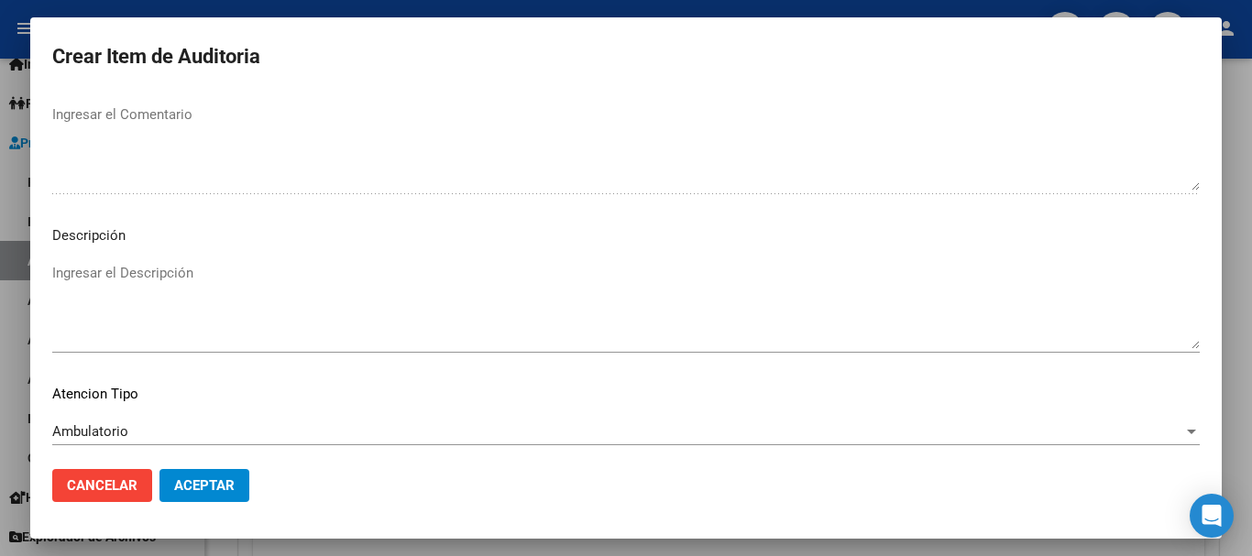
scroll to position [1289, 0]
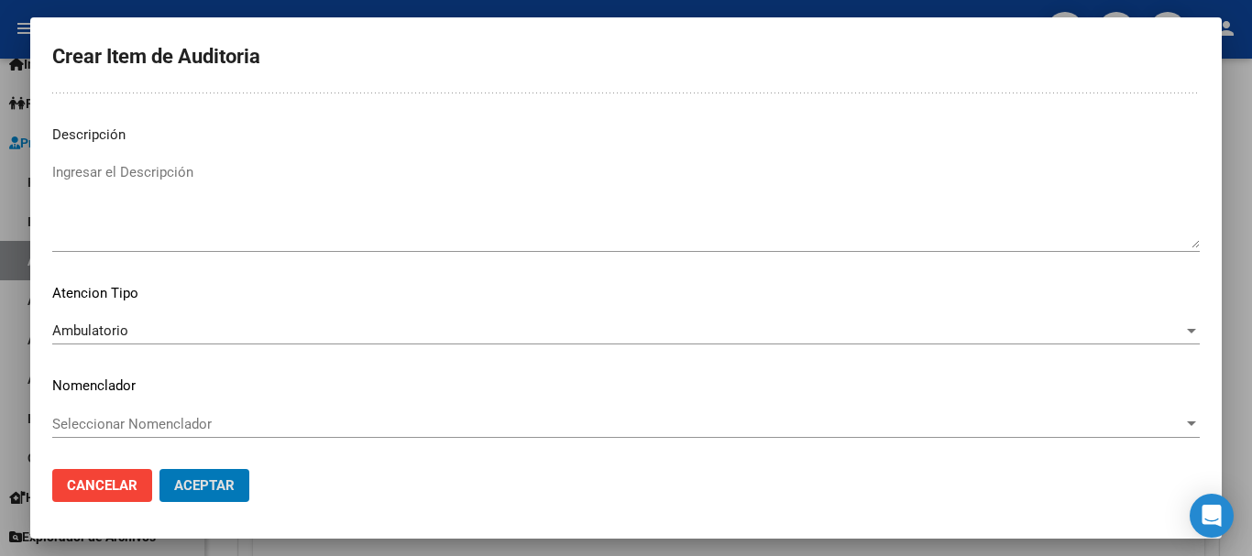
click at [160, 469] on button "Aceptar" at bounding box center [205, 485] width 90 height 33
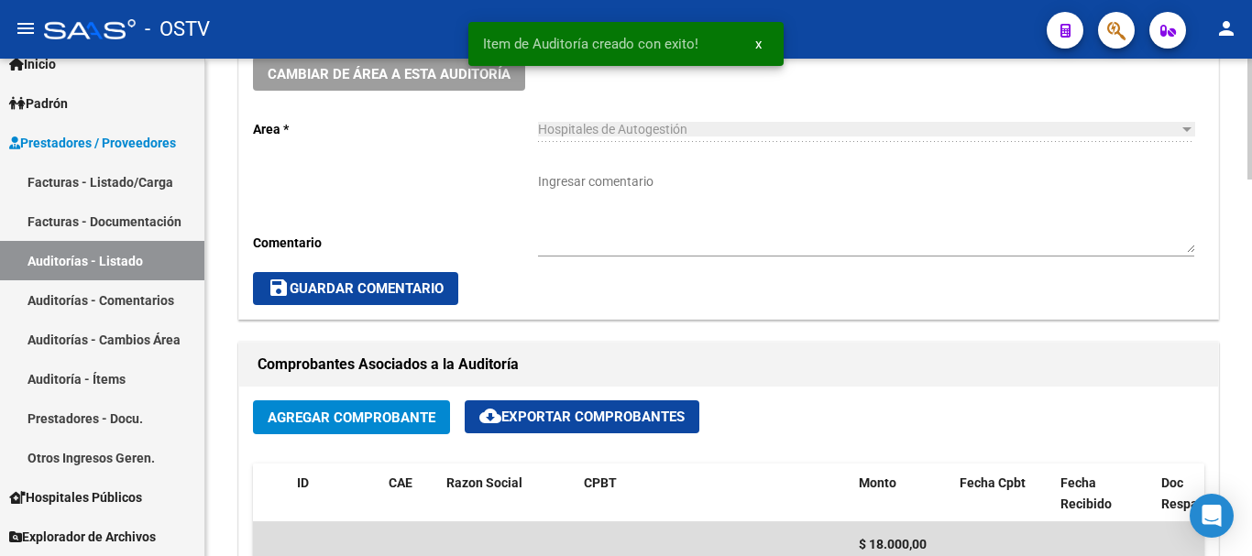
scroll to position [368, 0]
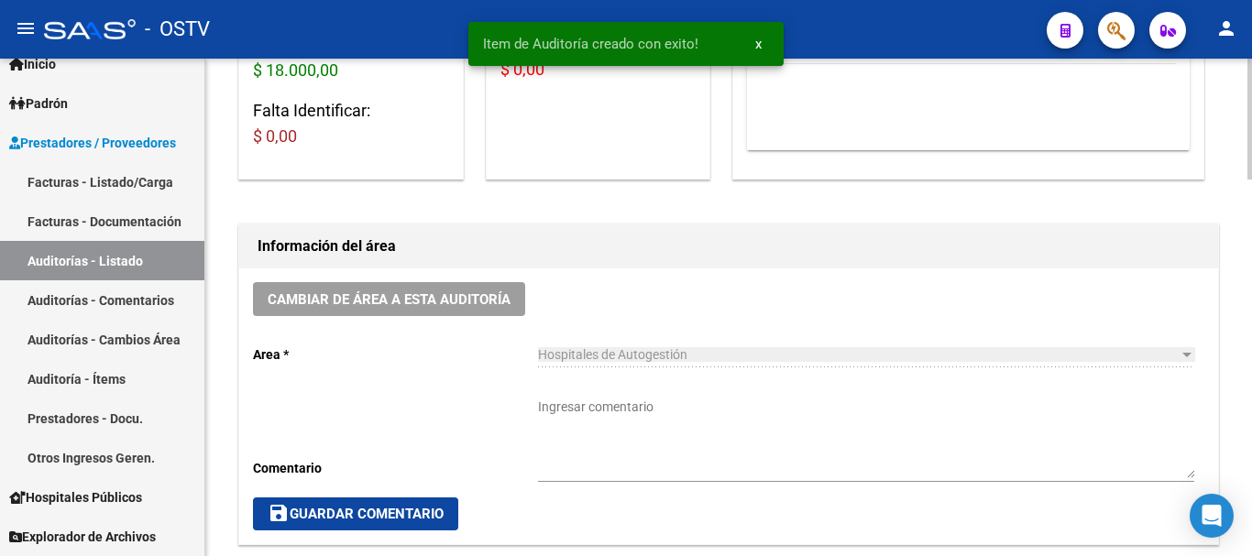
click at [687, 398] on textarea "Ingresar comentario" at bounding box center [866, 438] width 656 height 81
type textarea "CERRADA"
drag, startPoint x: 444, startPoint y: 516, endPoint x: 435, endPoint y: 509, distance: 11.0
click at [441, 511] on span "save Guardar Comentario" at bounding box center [356, 514] width 176 height 17
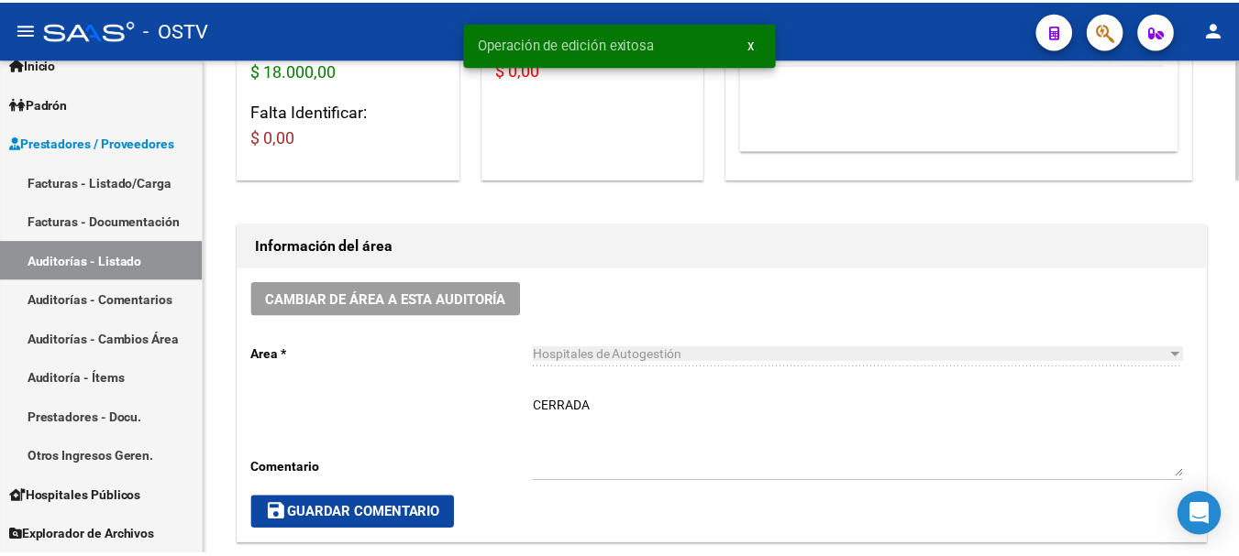
scroll to position [0, 0]
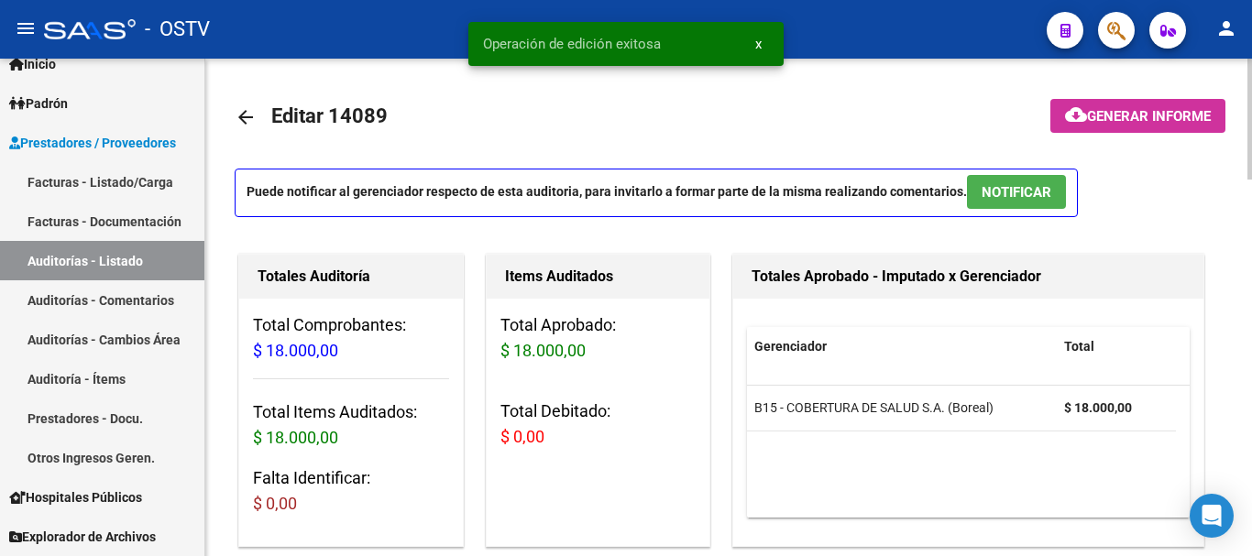
click at [245, 116] on mat-icon "arrow_back" at bounding box center [246, 117] width 22 height 22
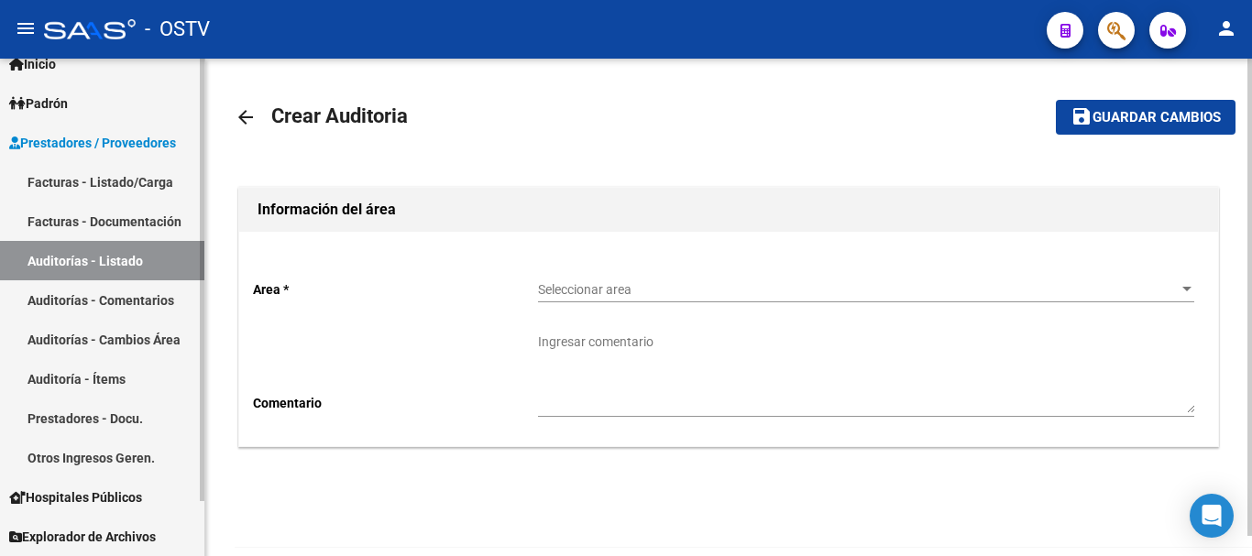
click at [111, 253] on link "Auditorías - Listado" at bounding box center [102, 260] width 204 height 39
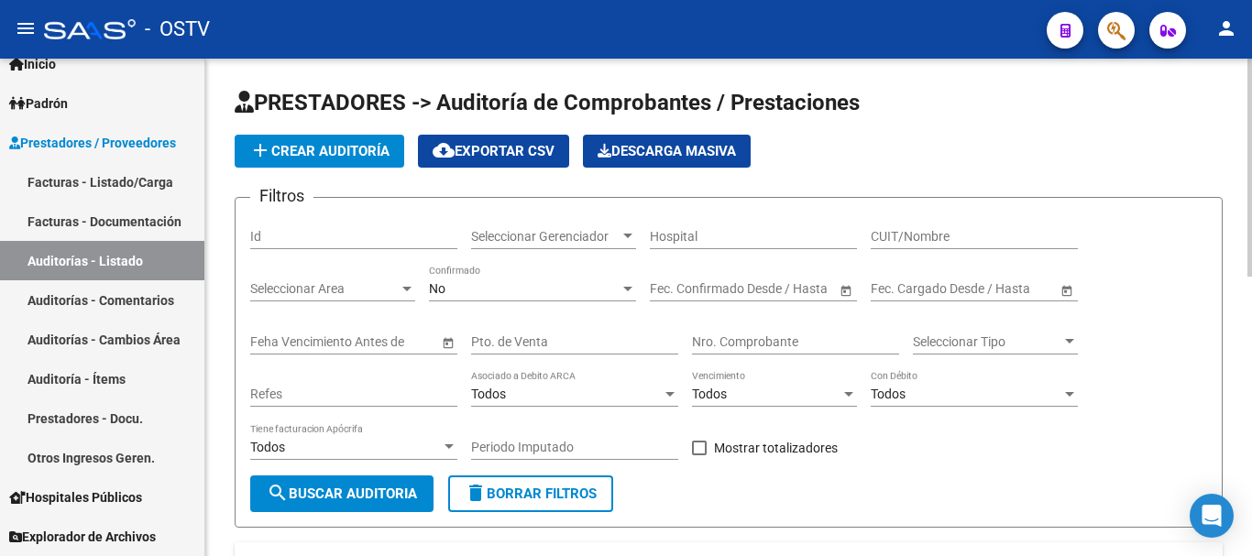
click at [1240, 33] on button "person" at bounding box center [1226, 29] width 37 height 37
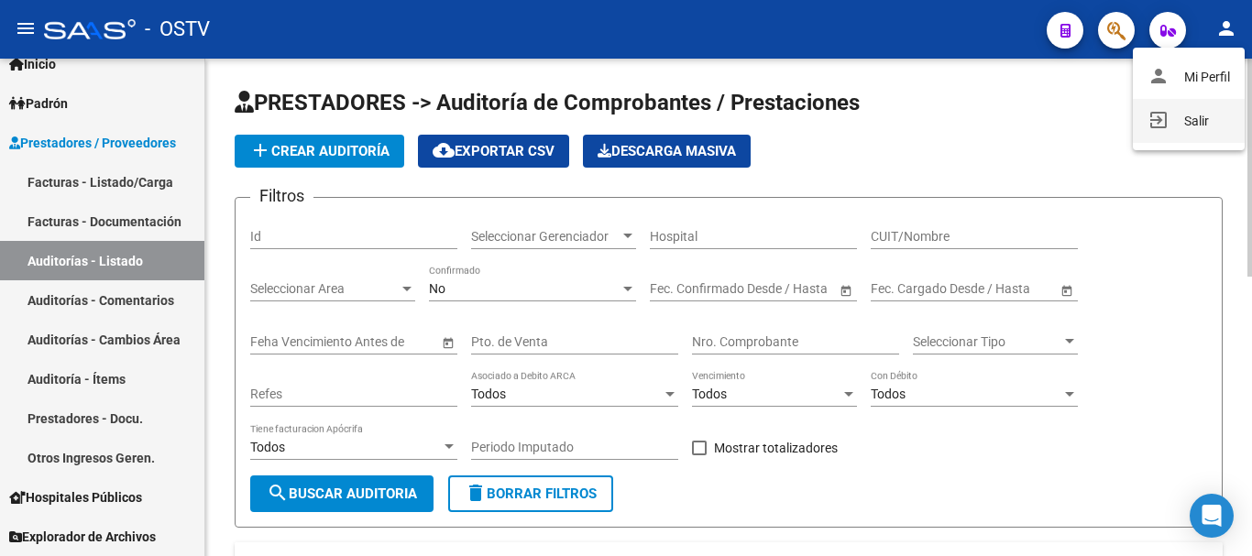
click at [1192, 120] on button "exit_to_app Salir" at bounding box center [1189, 121] width 112 height 44
